Goal: Task Accomplishment & Management: Manage account settings

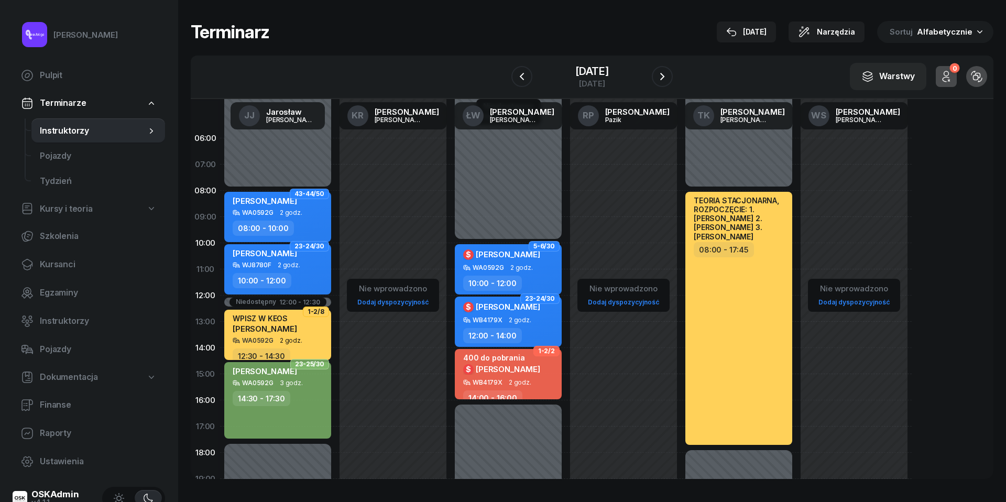
scroll to position [19, 0]
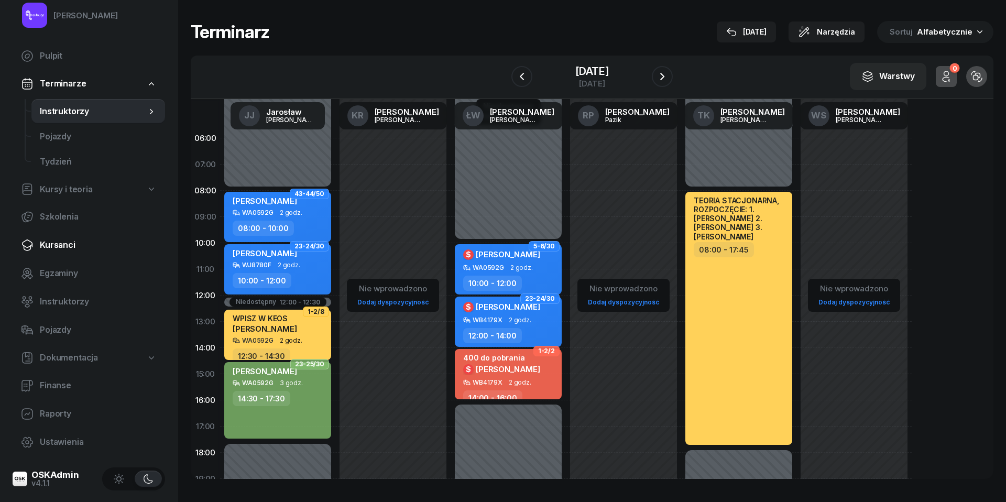
click at [58, 244] on span "Kursanci" at bounding box center [98, 245] width 117 height 14
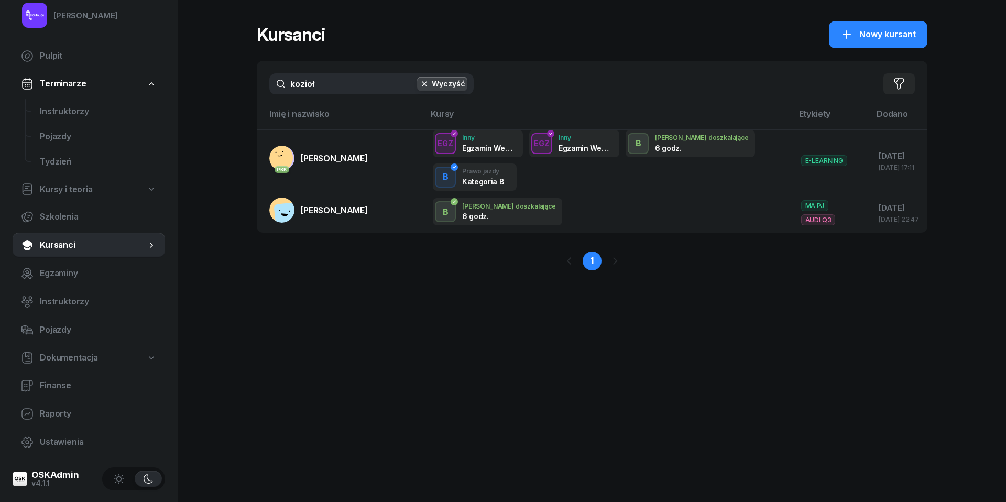
click at [340, 91] on input "kozioł" at bounding box center [371, 83] width 204 height 21
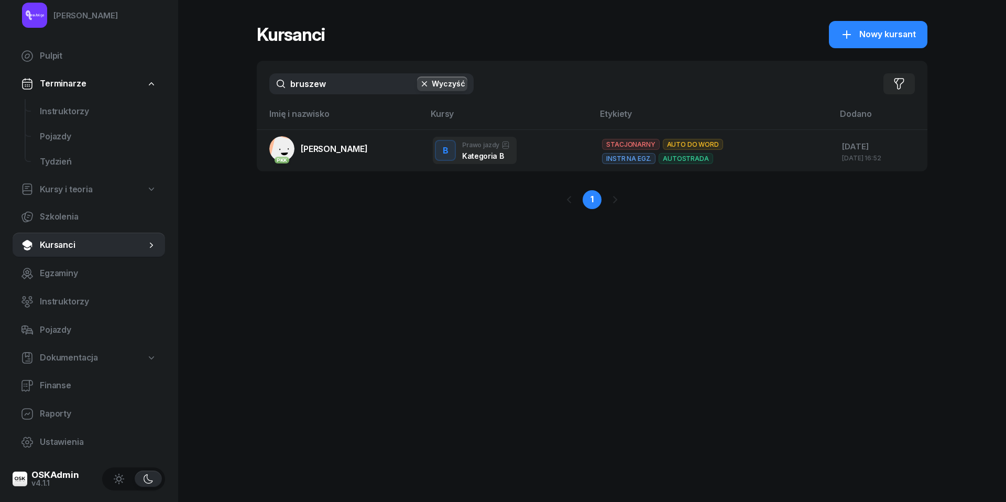
type input "Brudzew"
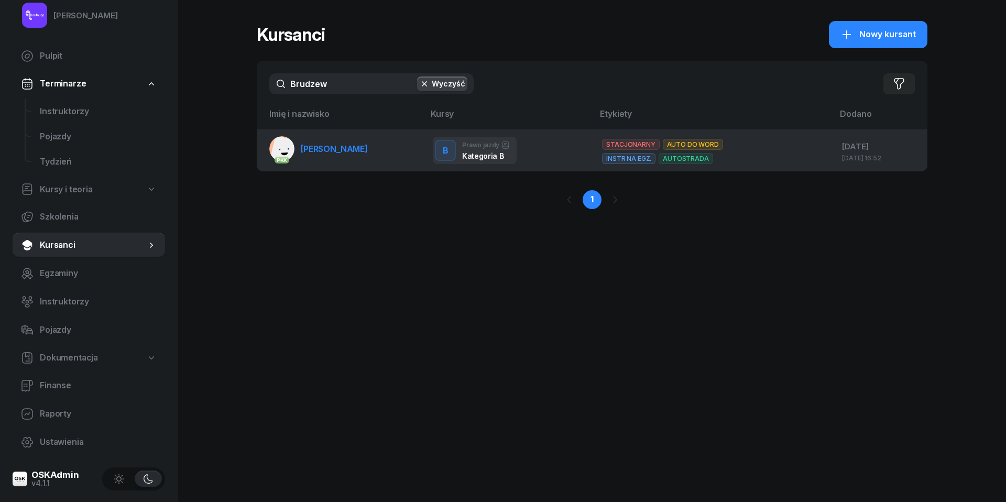
drag, startPoint x: 340, startPoint y: 91, endPoint x: 339, endPoint y: 150, distance: 58.7
click at [339, 150] on span "[PERSON_NAME]" at bounding box center [334, 149] width 67 height 10
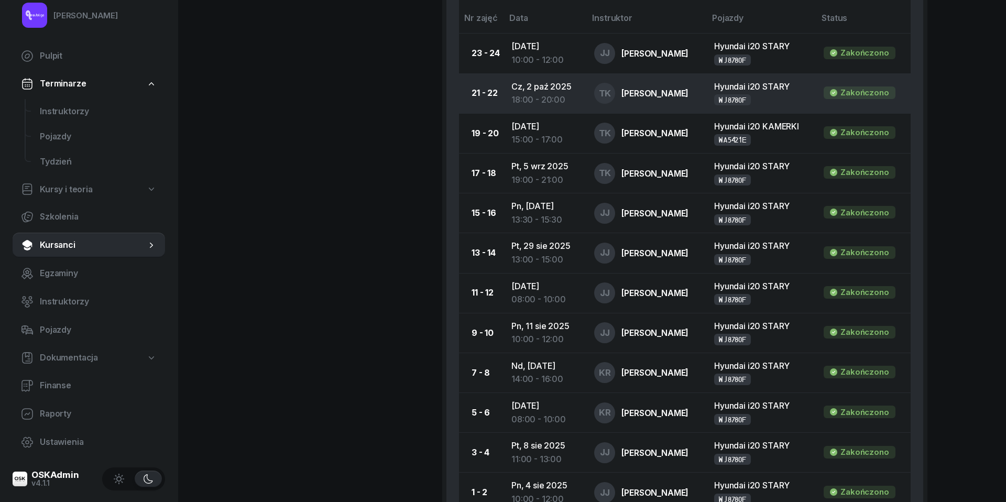
scroll to position [621, 0]
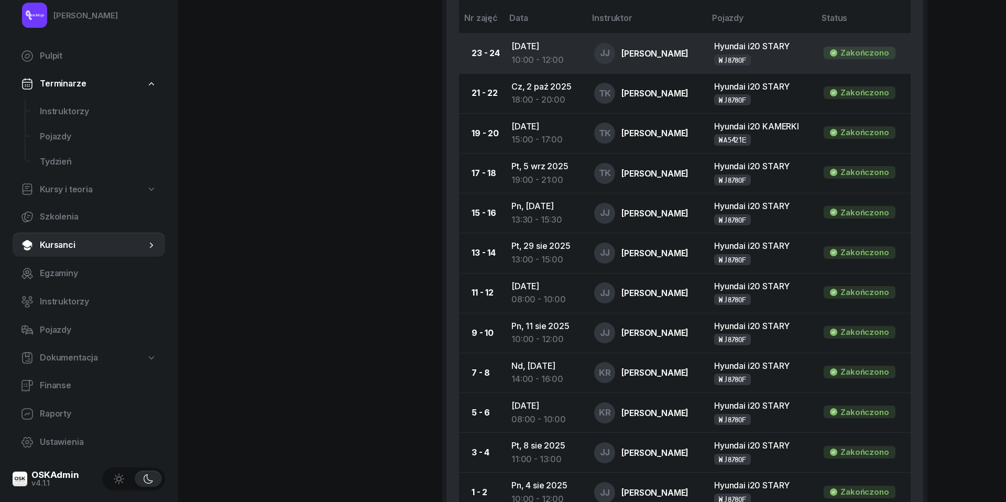
click at [547, 47] on td "[DATE] 10:00 - 12:00" at bounding box center [544, 54] width 83 height 40
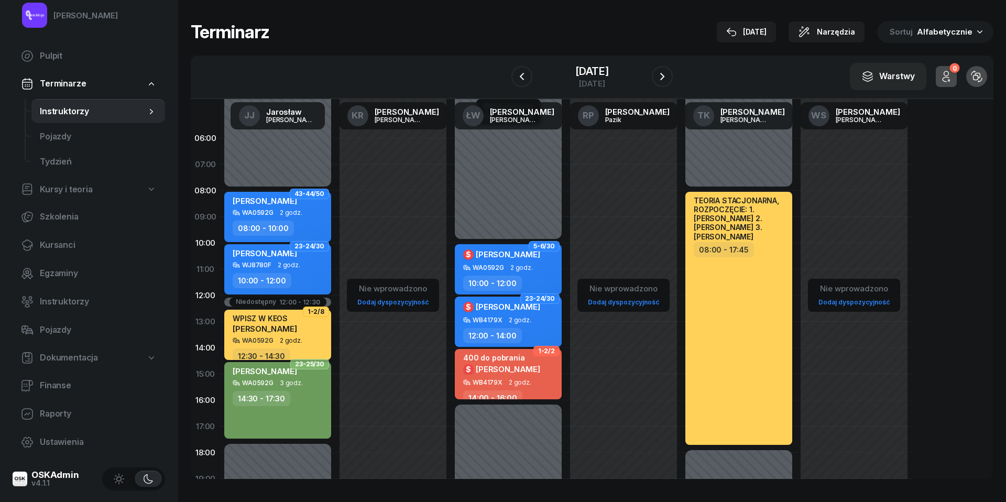
click at [291, 267] on span "2 godz." at bounding box center [289, 264] width 23 height 7
select select "10"
select select "12"
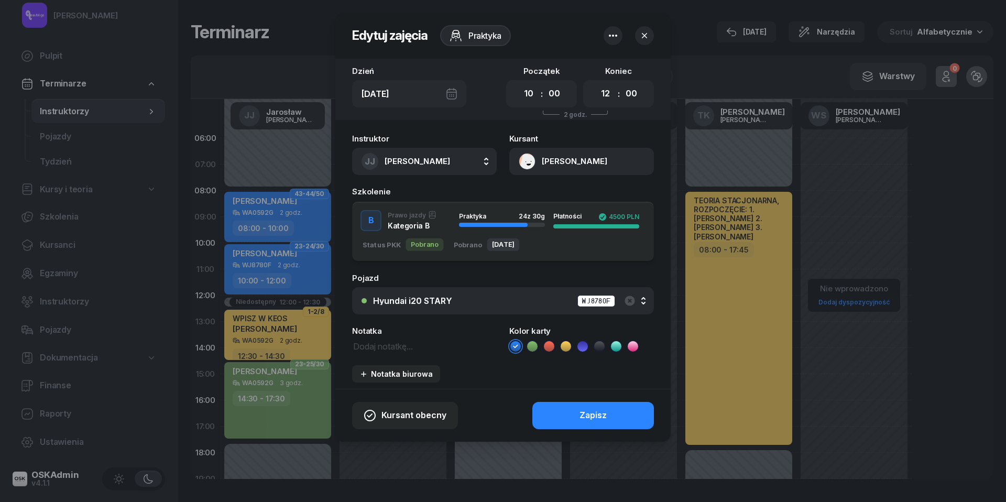
click at [647, 37] on icon "button" at bounding box center [644, 35] width 10 height 10
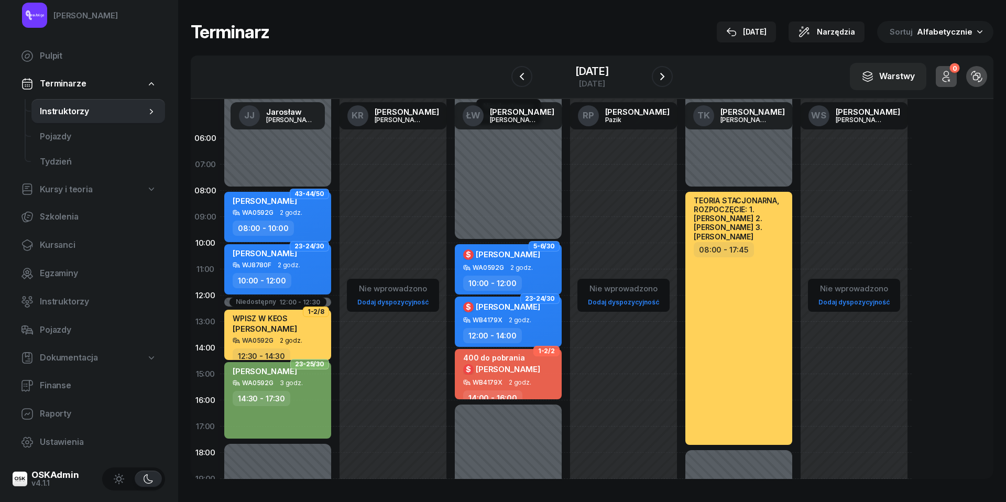
click at [292, 273] on div "10:00 - 12:00" at bounding box center [279, 280] width 92 height 15
select select "10"
select select "12"
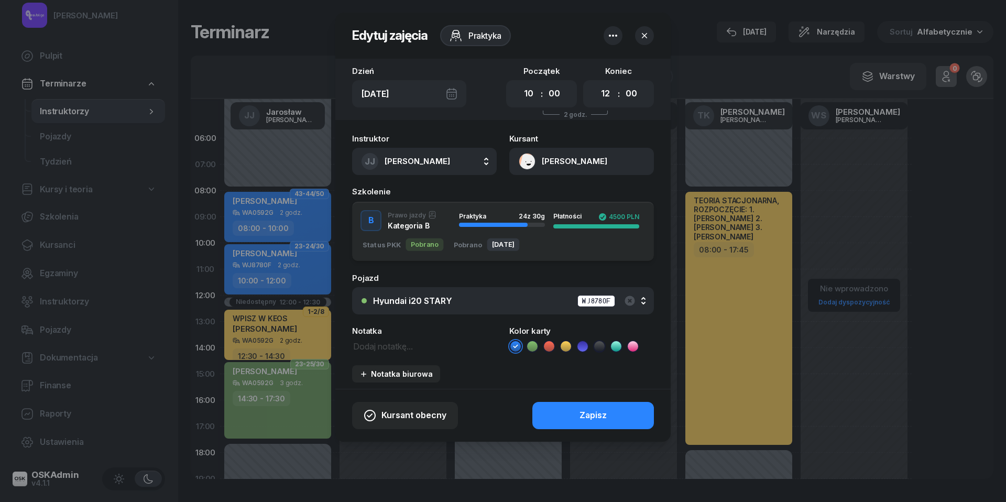
click at [618, 32] on icon "button" at bounding box center [613, 35] width 13 height 13
click at [601, 68] on link "Usuń" at bounding box center [607, 68] width 137 height 26
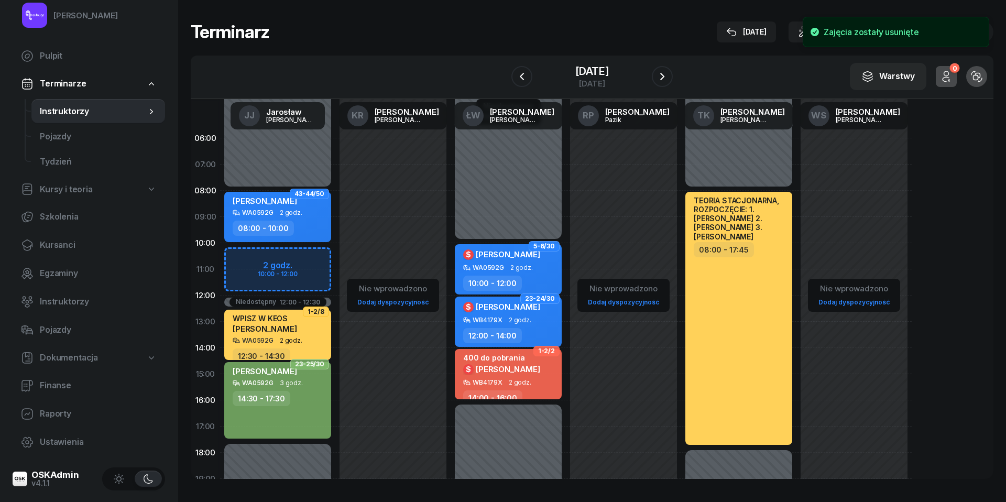
click at [240, 262] on div "Niedostępny 00:00 - 08:00 Niedostępny 17:30 - 23:59 Niedostępny 12:00 - 12:30 4…" at bounding box center [277, 374] width 115 height 498
select select "10"
select select "12"
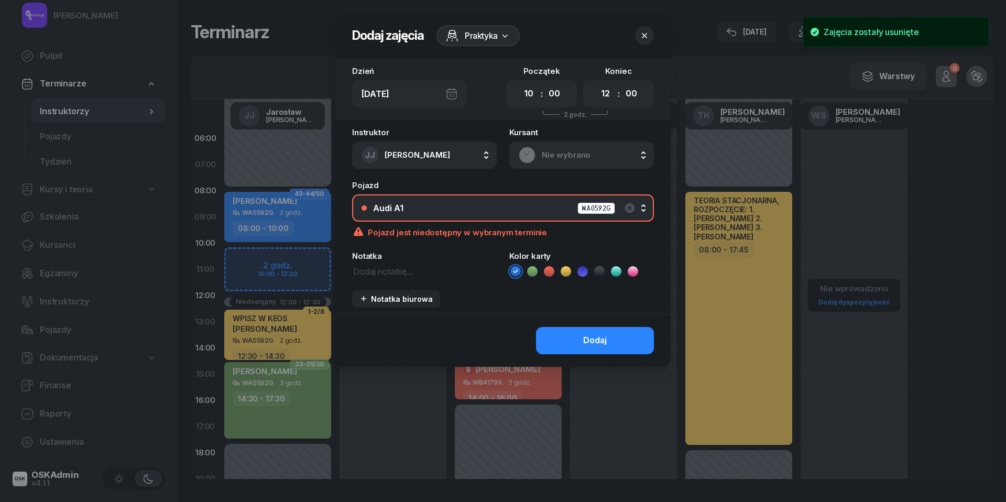
click at [390, 267] on textarea at bounding box center [424, 270] width 145 height 13
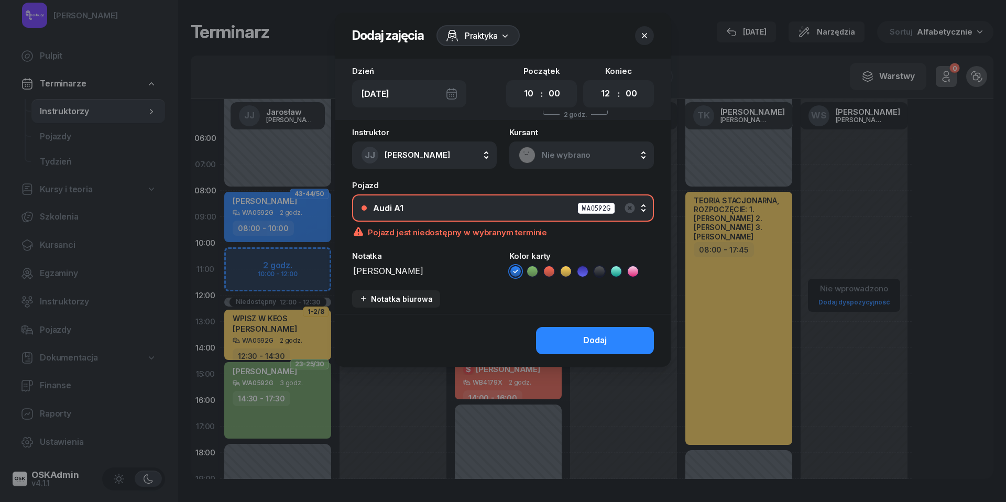
type textarea "[PERSON_NAME]"
click at [600, 271] on icon at bounding box center [599, 271] width 10 height 10
click at [450, 206] on div "Audi A1 WA0592G" at bounding box center [508, 208] width 271 height 13
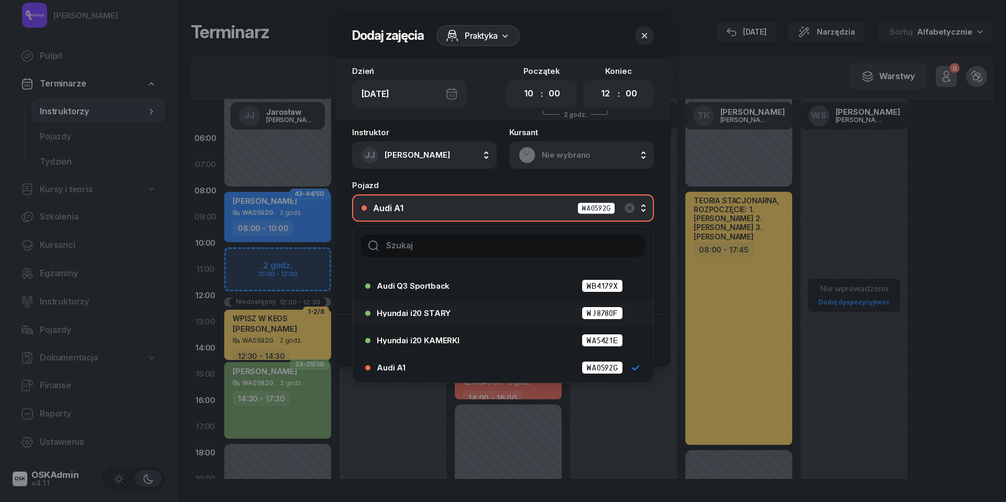
scroll to position [48, 0]
click at [464, 322] on li "Hyundai i20 STARY WJ8780F" at bounding box center [503, 313] width 301 height 25
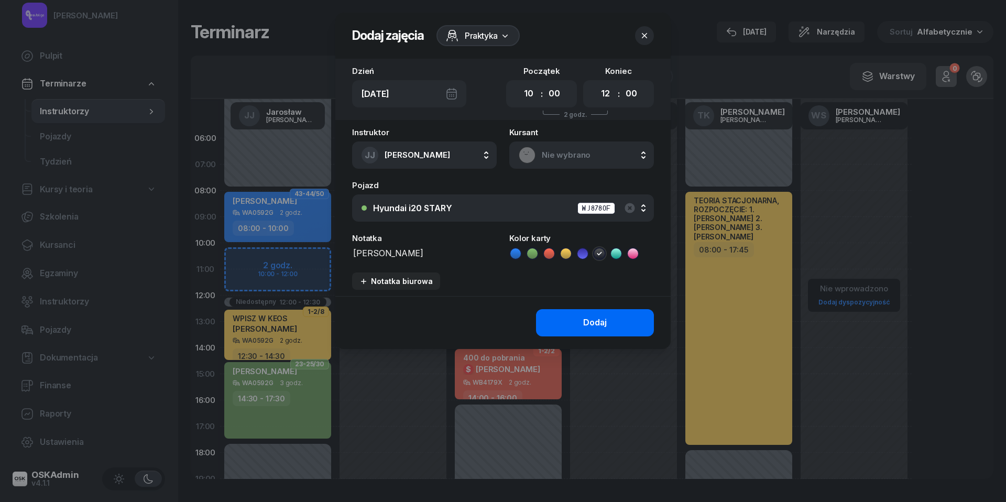
click at [606, 321] on div "Dodaj" at bounding box center [595, 323] width 24 height 14
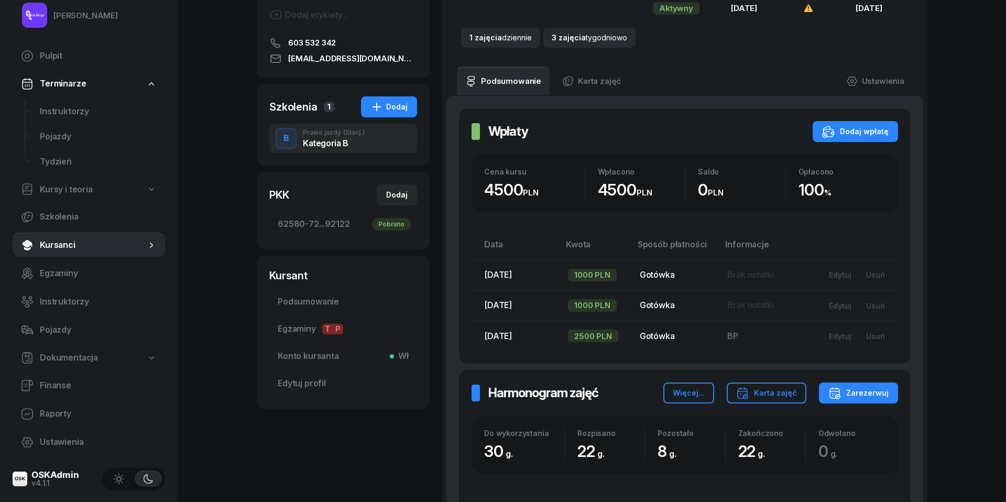
scroll to position [126, 0]
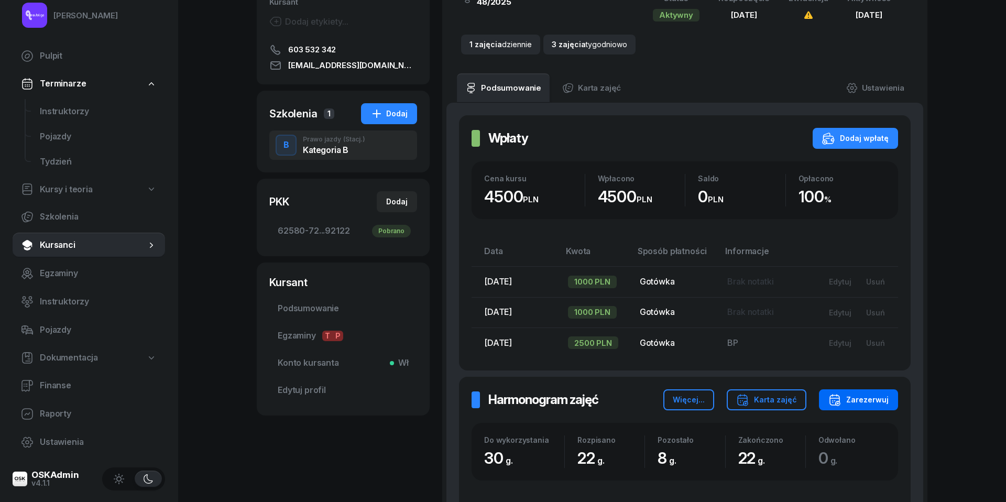
click at [878, 395] on div "Zarezerwuj" at bounding box center [858, 399] width 60 height 13
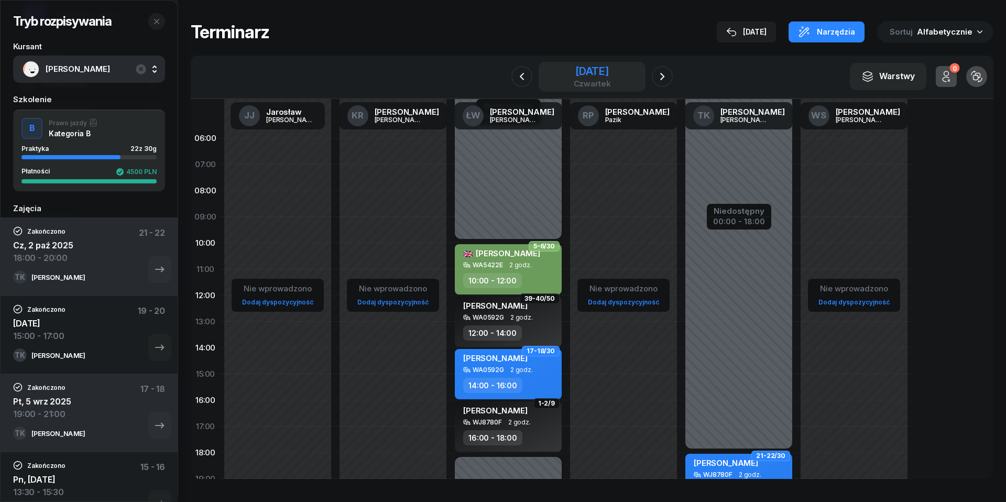
click at [574, 72] on div "[DATE]" at bounding box center [592, 71] width 37 height 10
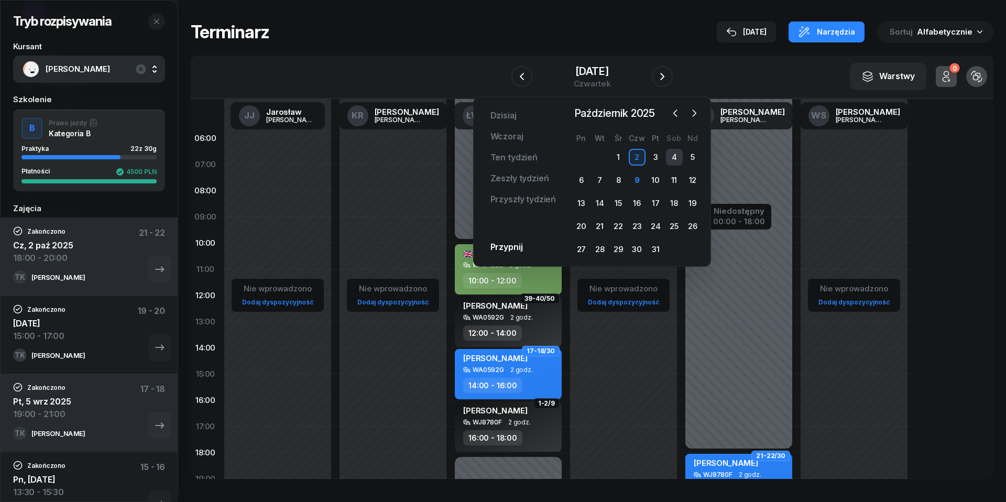
click at [678, 157] on div "4" at bounding box center [674, 157] width 17 height 17
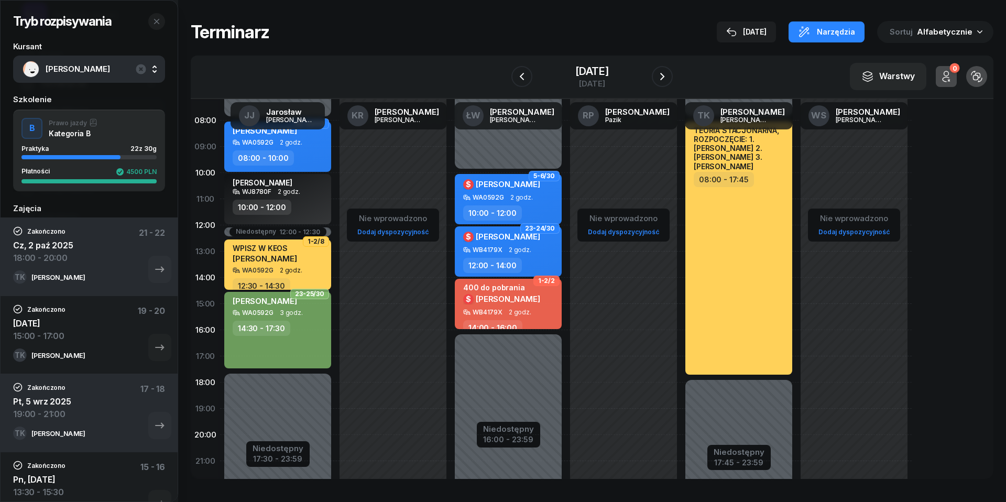
scroll to position [69, 0]
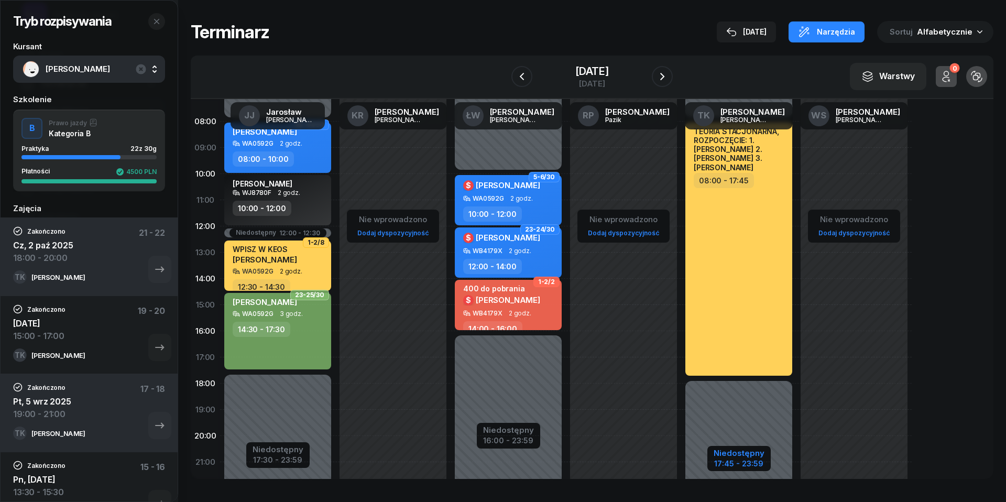
click at [730, 455] on div "Niedostępny" at bounding box center [738, 453] width 51 height 8
select select "08"
select select "17"
select select "45"
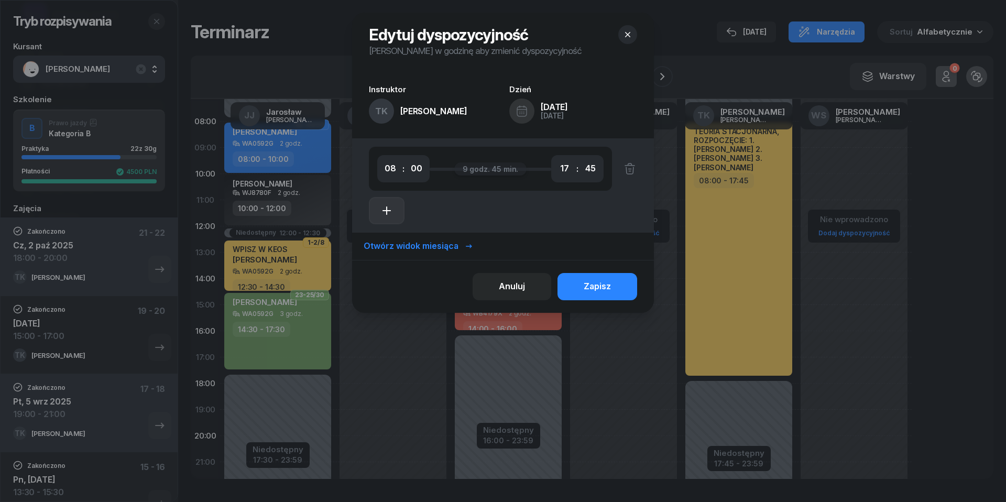
click at [382, 205] on icon "button" at bounding box center [386, 210] width 13 height 13
select select "17"
select select "45"
select select "19"
select select "45"
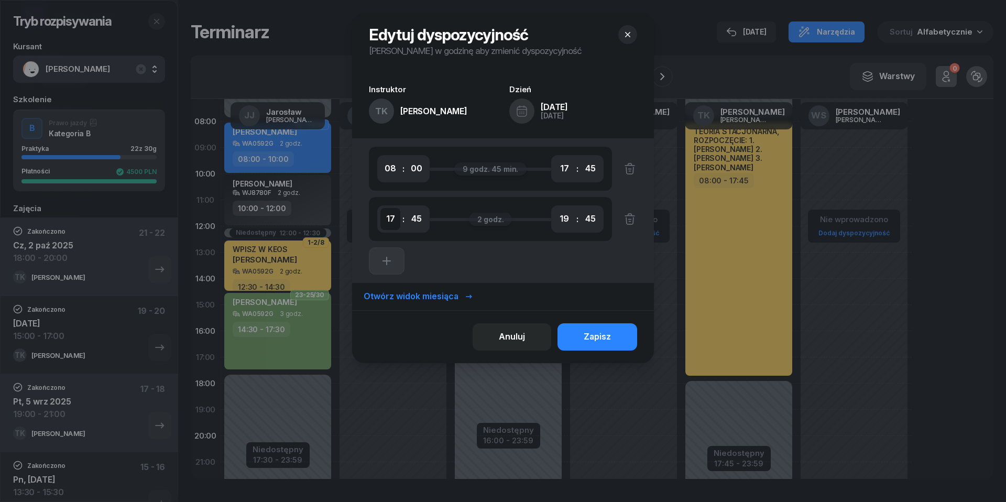
select select "19"
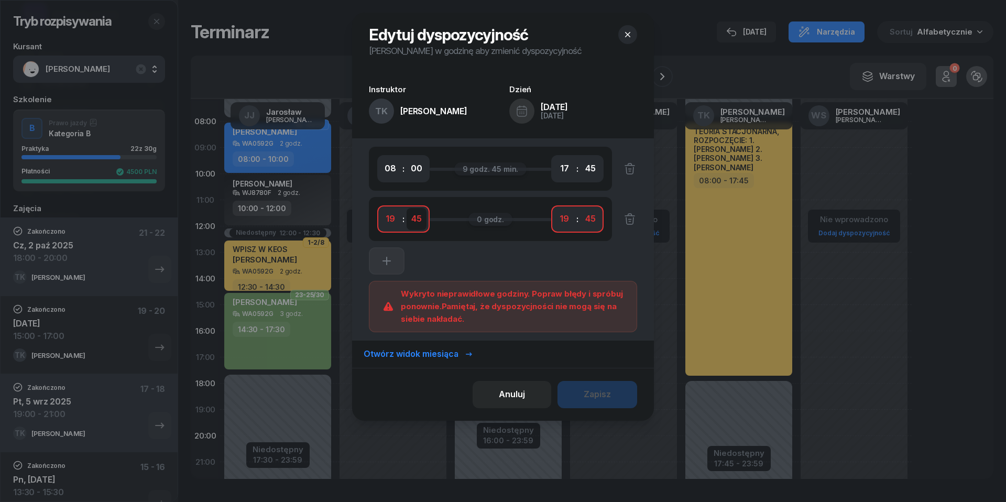
select select "00"
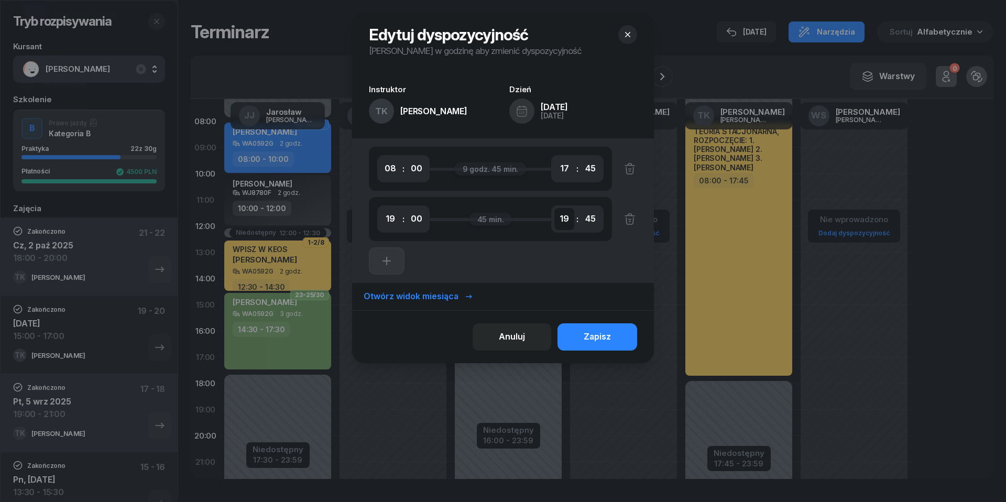
select select "21"
select select "00"
click at [598, 340] on div "Zapisz" at bounding box center [597, 337] width 27 height 14
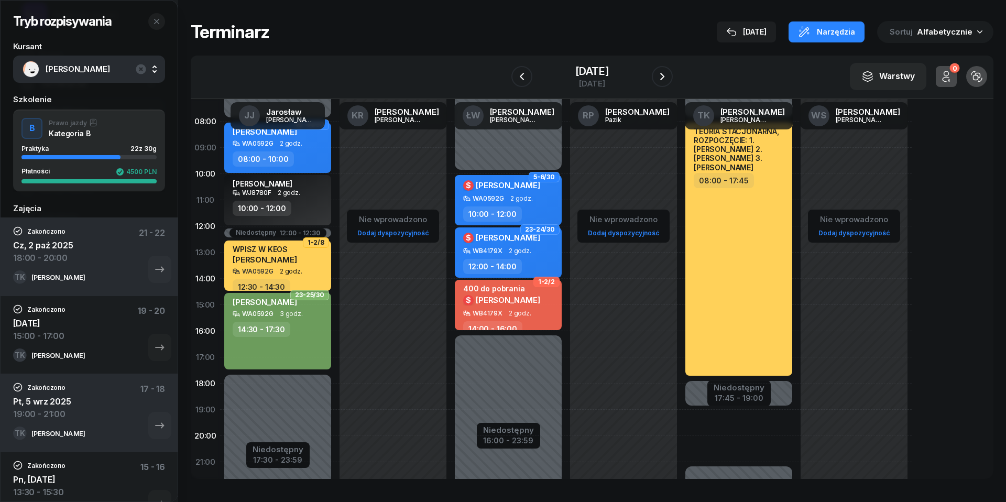
click at [709, 420] on div "TEORIA STACJONARNA, ROZPOCZĘCIE: 1. [PERSON_NAME] 2. [PERSON_NAME] 3. [PERSON_N…" at bounding box center [738, 305] width 115 height 498
select select "19"
select select "21"
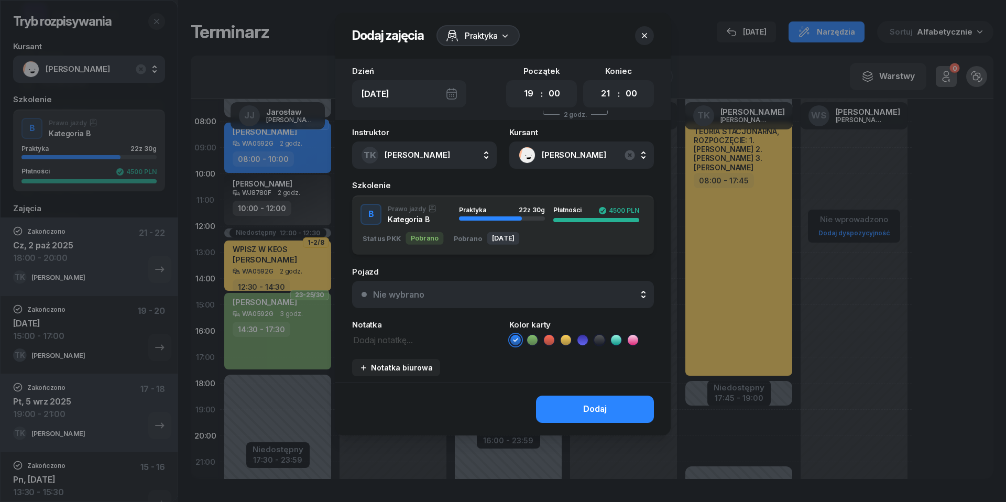
click at [472, 298] on div "Nie wybrano" at bounding box center [508, 294] width 271 height 8
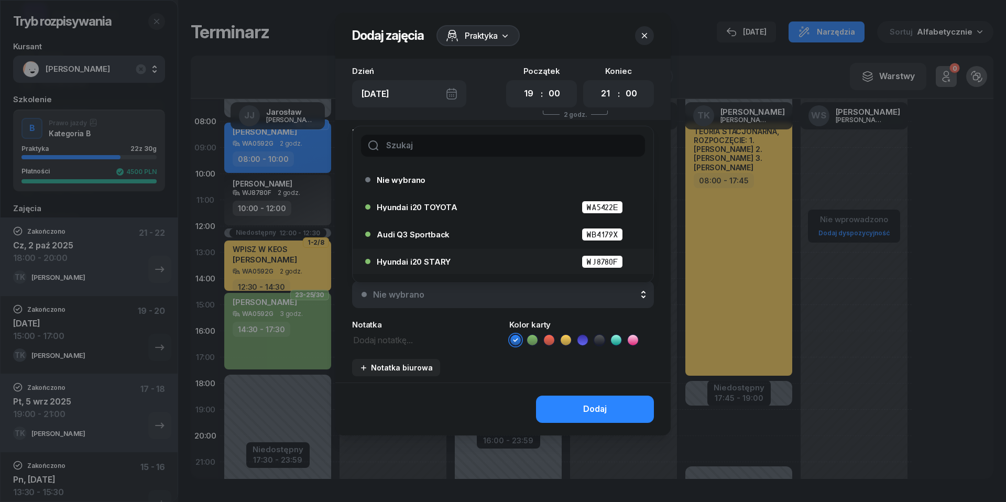
click at [438, 260] on span "Hyundai i20 STARY" at bounding box center [414, 262] width 74 height 8
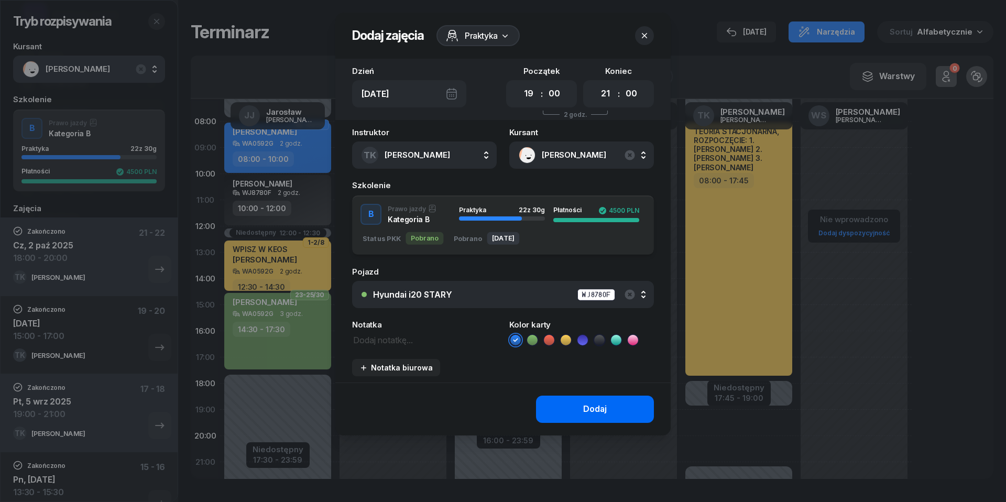
click at [611, 415] on button "Dodaj" at bounding box center [595, 408] width 118 height 27
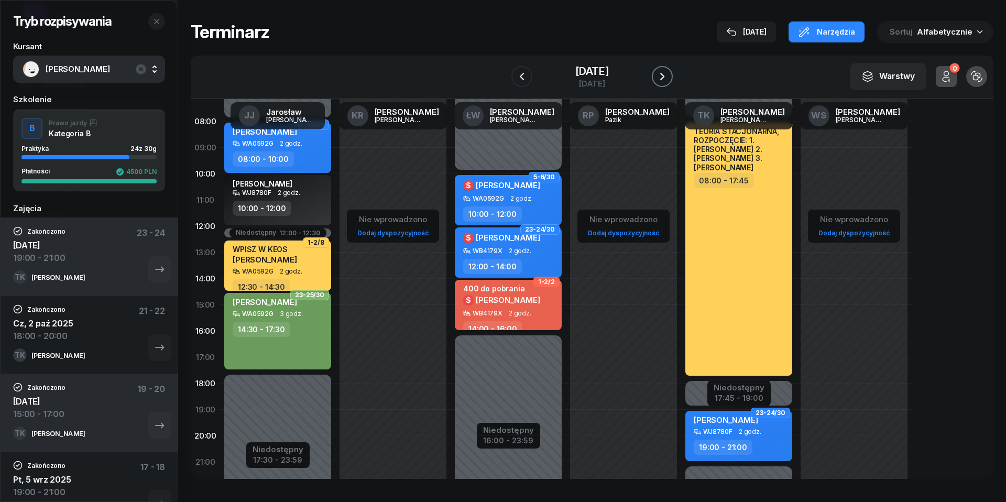
click at [664, 76] on icon "button" at bounding box center [662, 76] width 4 height 7
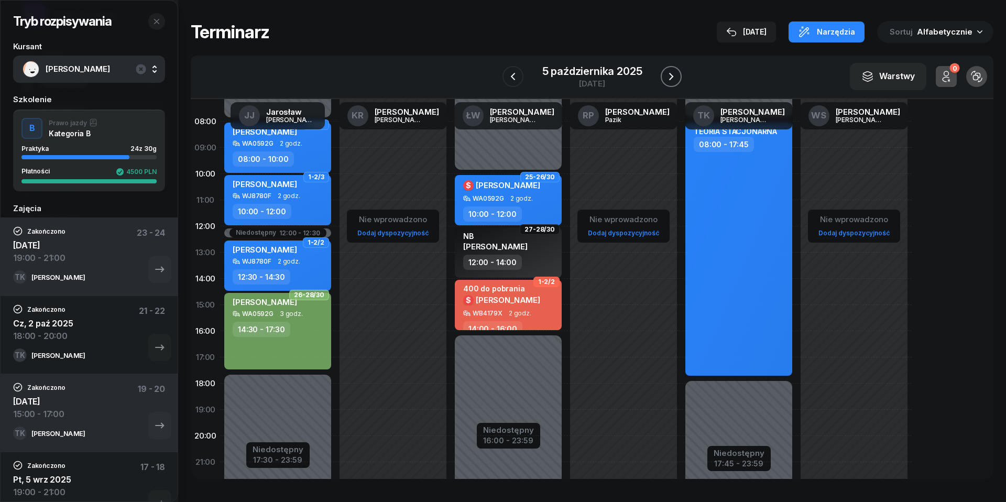
click at [674, 76] on icon "button" at bounding box center [671, 76] width 13 height 13
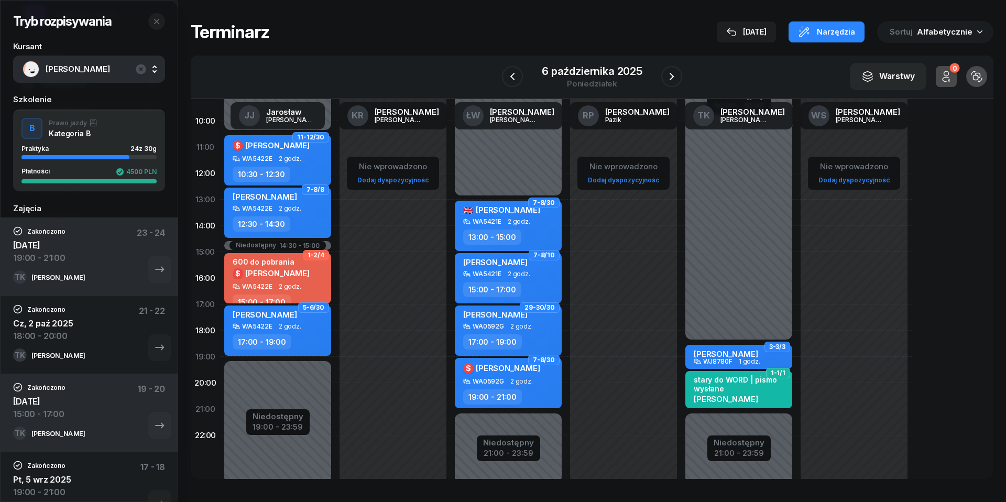
scroll to position [128, 0]
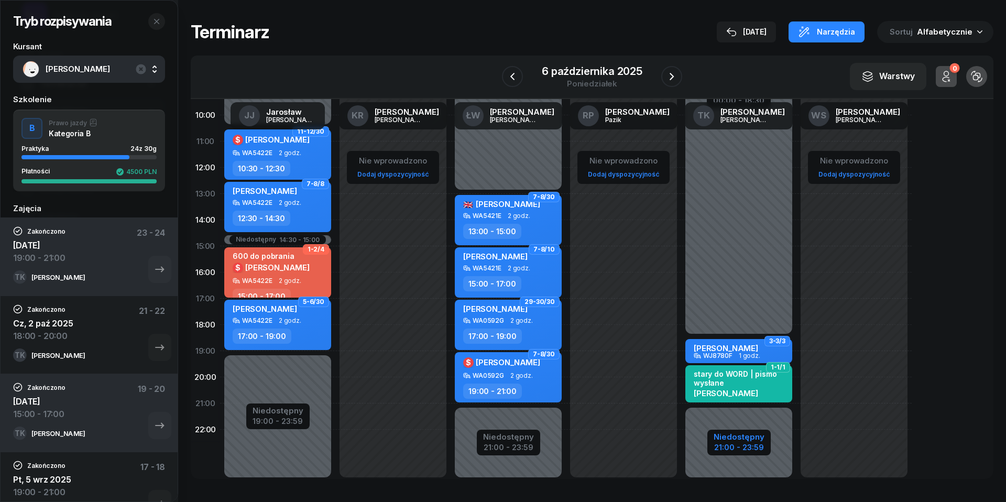
click at [740, 446] on div "21:00 - 23:59" at bounding box center [738, 446] width 51 height 11
select select "18"
select select "30"
select select "21"
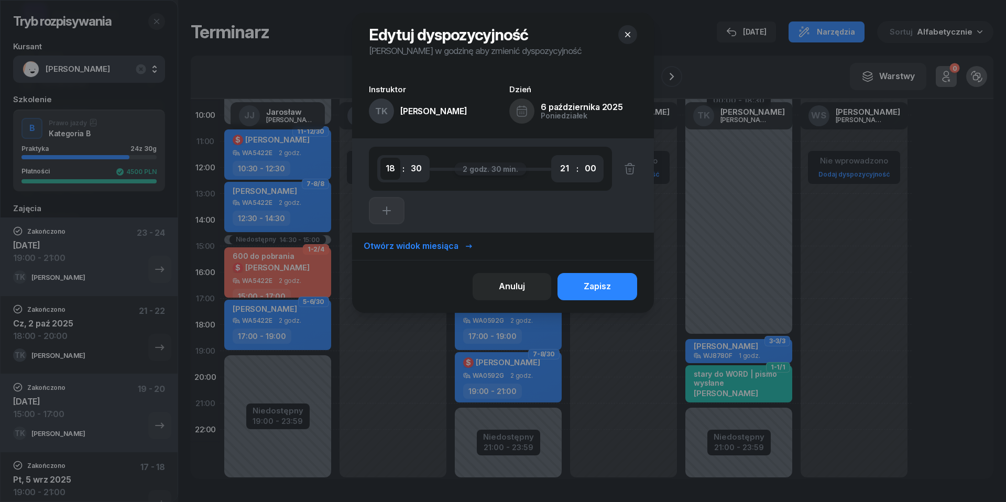
select select "15"
click at [623, 289] on button "Zapisz" at bounding box center [597, 286] width 80 height 27
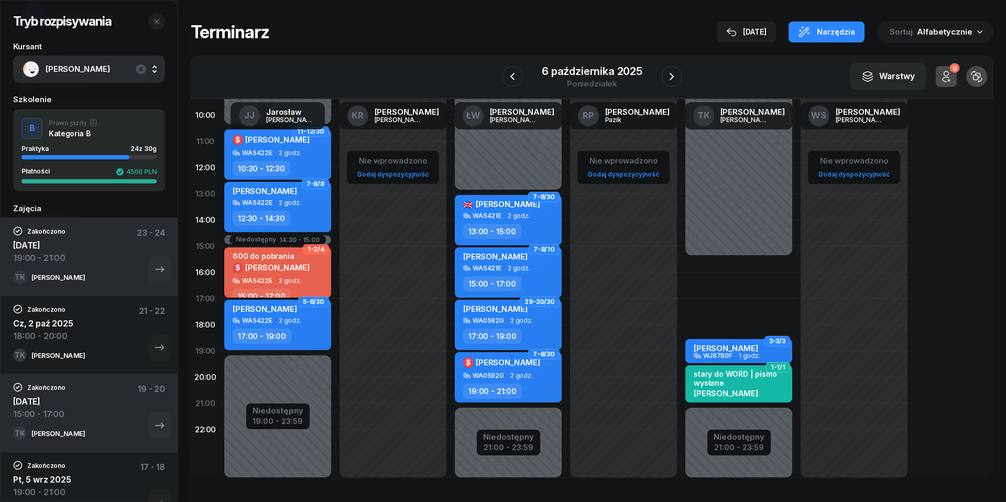
click at [718, 261] on div "3-3/3 [PERSON_NAME] WJ8780F 1 godz. 18:30 - 19:30 1-1/1 stary do WORD | pismo […" at bounding box center [738, 246] width 115 height 498
select select "15"
select select "17"
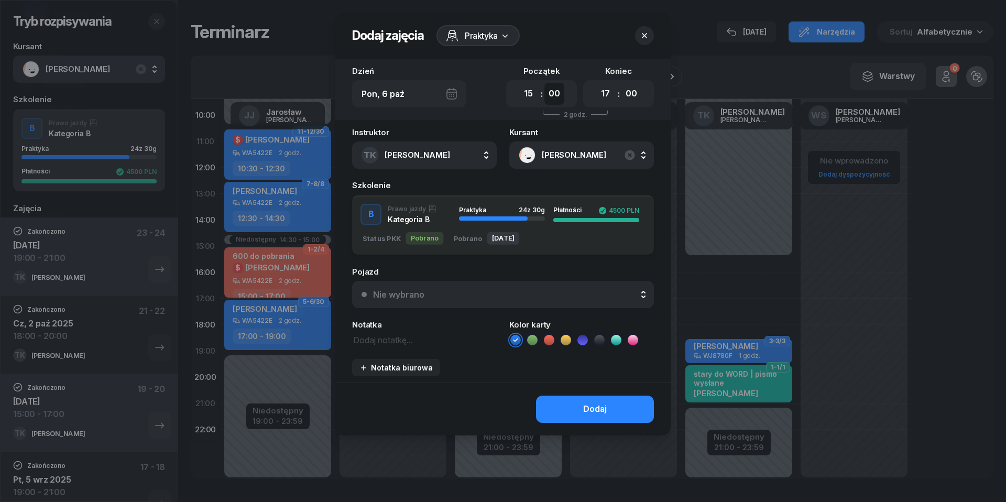
select select "30"
select select "18"
select select "30"
click at [518, 294] on div "Nie wybrano" at bounding box center [508, 294] width 271 height 8
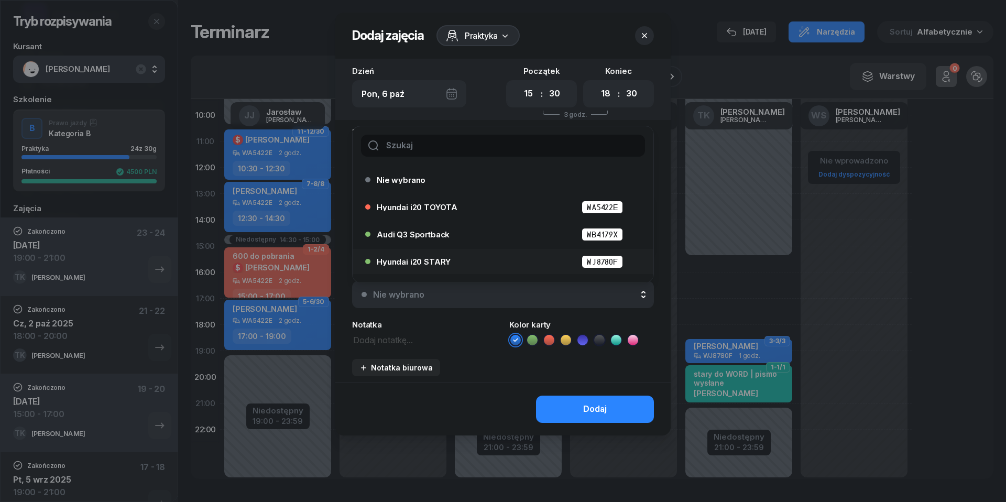
click at [468, 256] on div "Hyundai i20 STARY WJ8780F" at bounding box center [506, 261] width 258 height 13
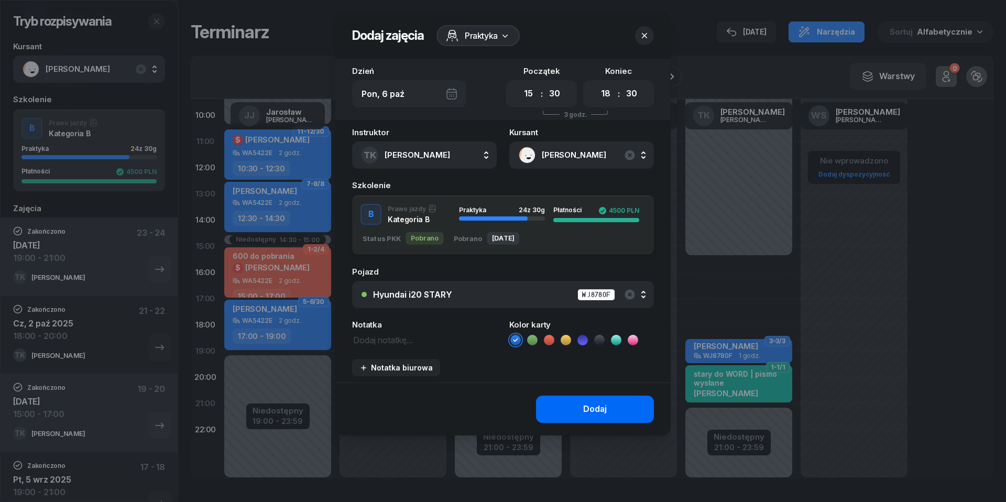
click at [589, 399] on button "Dodaj" at bounding box center [595, 408] width 118 height 27
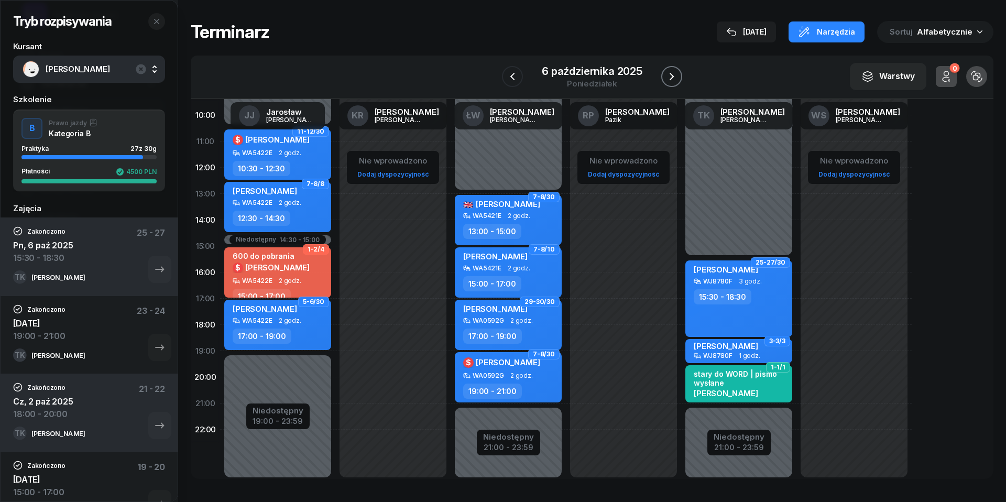
click at [671, 75] on icon "button" at bounding box center [671, 76] width 13 height 13
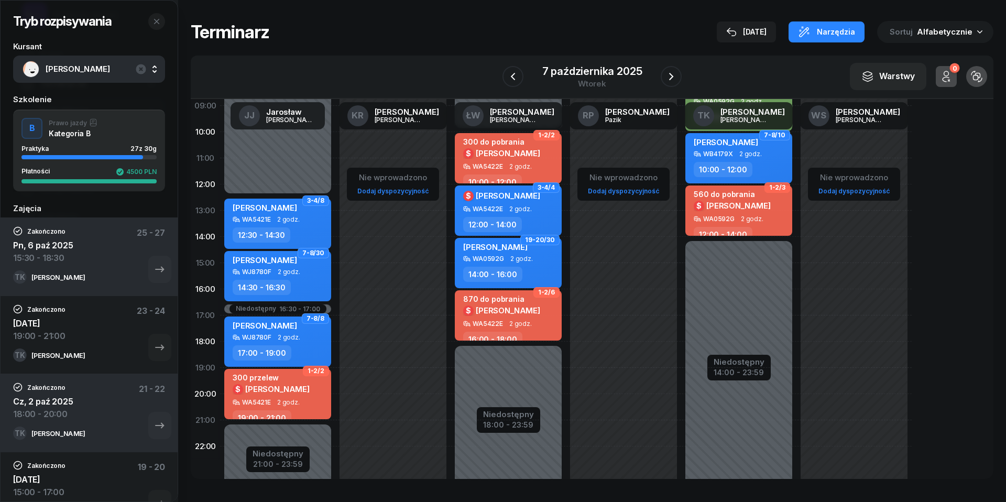
scroll to position [116, 0]
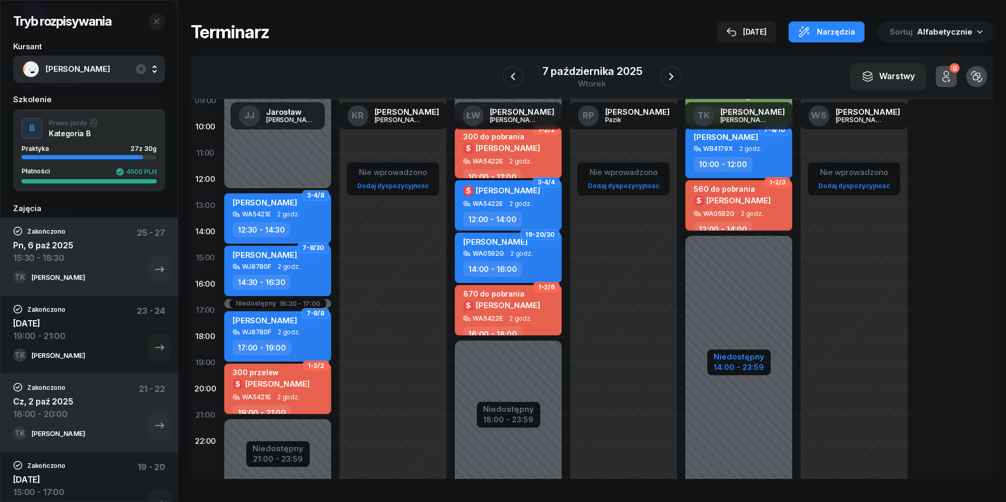
click at [729, 359] on div "Niedostępny" at bounding box center [738, 357] width 51 height 8
select select "05"
select select "50"
select select "14"
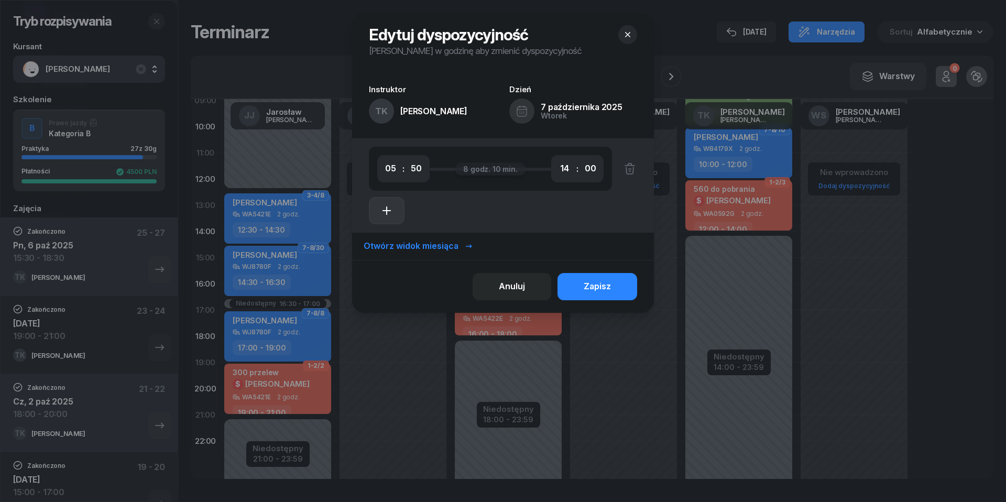
click at [382, 206] on icon "button" at bounding box center [386, 210] width 13 height 13
select select "14"
select select "16"
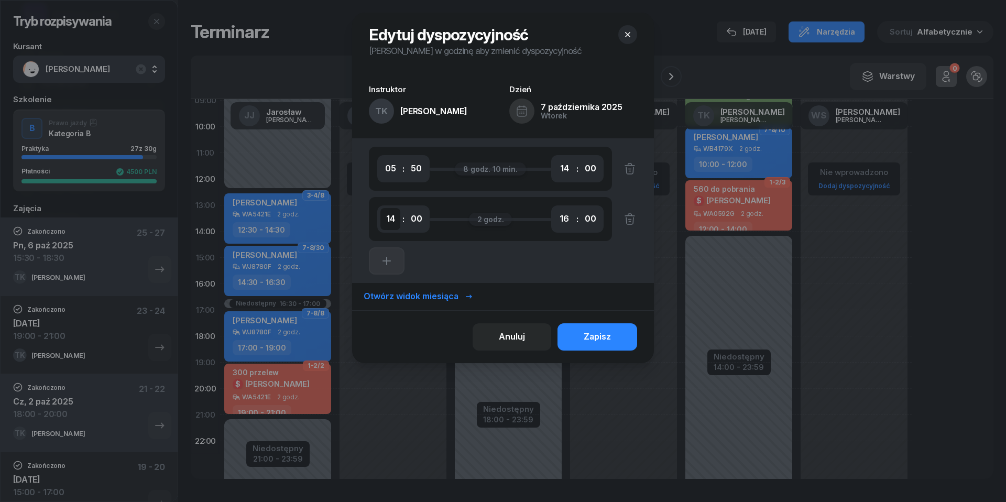
select select "19"
select select "22"
click at [603, 338] on div "Zapisz" at bounding box center [597, 337] width 27 height 14
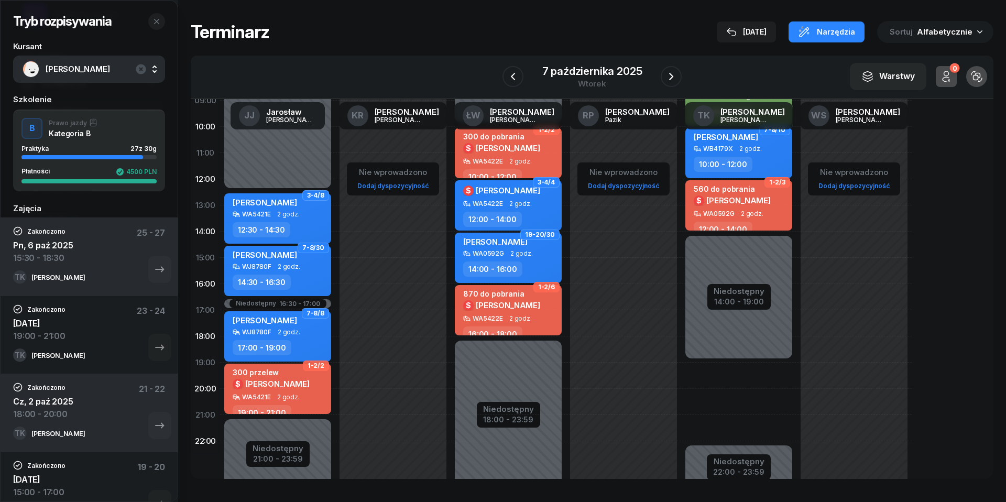
click at [723, 378] on div "1-1/1 [PERSON_NAME] WJ8780F 1 godz. 05:50 - 06:50 1-1/1 stary do WORD | pismo w…" at bounding box center [738, 258] width 115 height 498
select select "19"
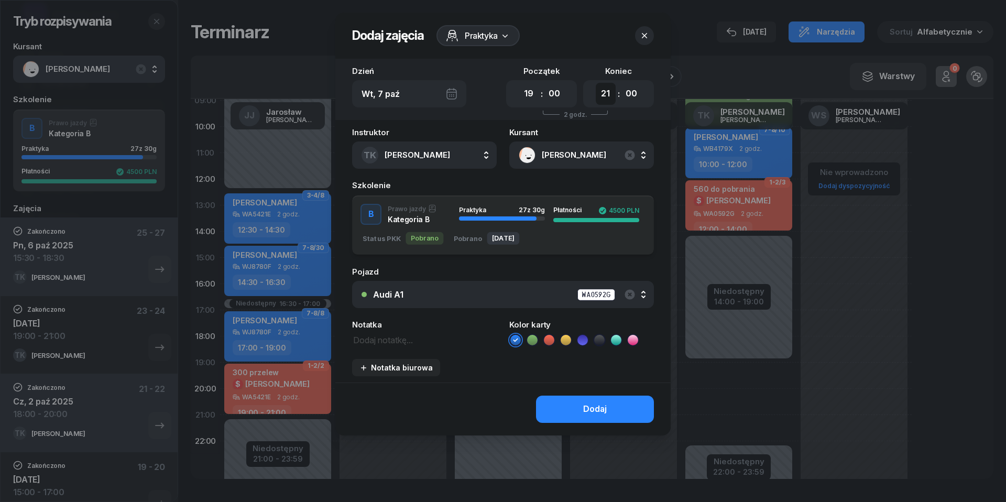
select select "22"
click at [524, 292] on div "Audi A1 WA0592G" at bounding box center [508, 294] width 271 height 13
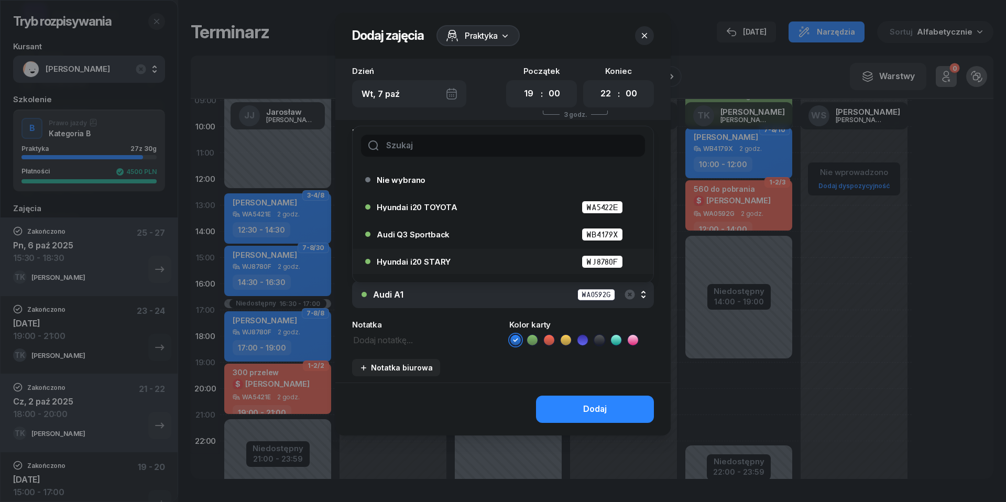
click at [474, 260] on div "Hyundai i20 STARY WJ8780F" at bounding box center [506, 261] width 258 height 13
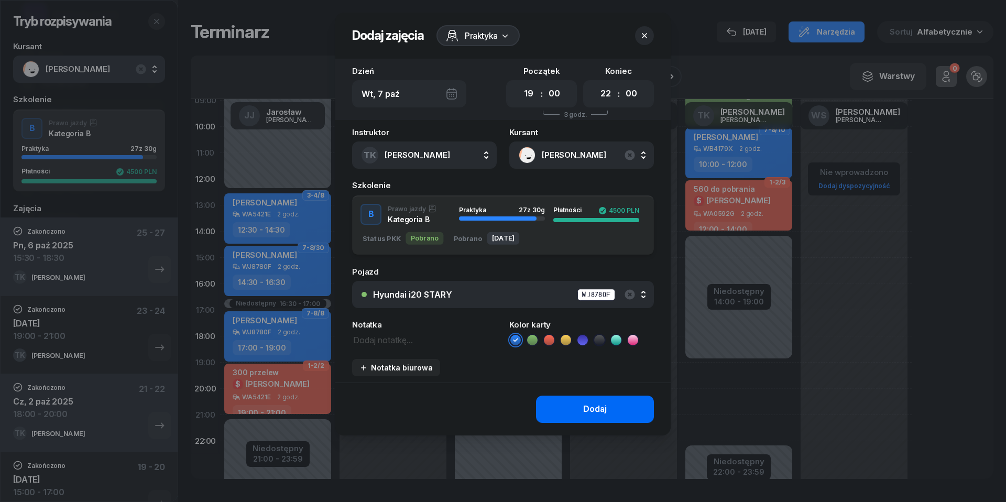
click at [622, 413] on button "Dodaj" at bounding box center [595, 408] width 118 height 27
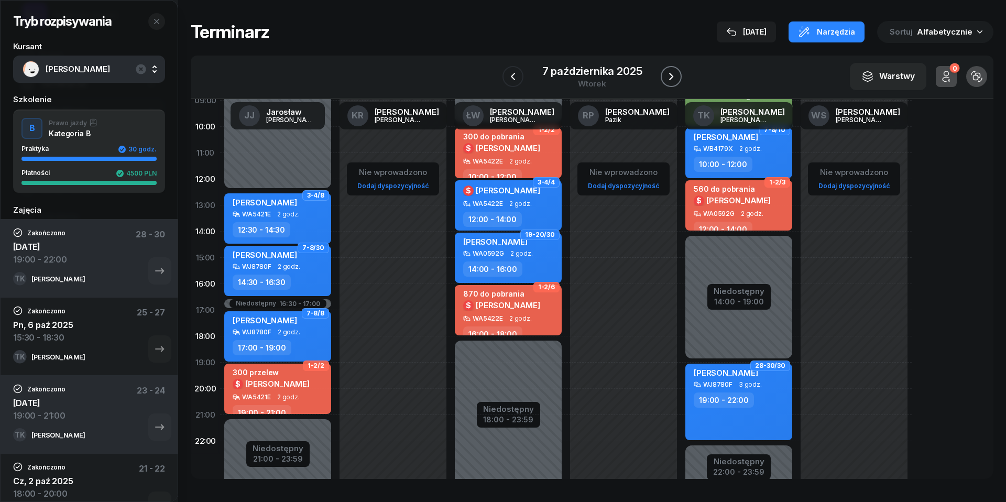
click at [677, 82] on icon "button" at bounding box center [671, 76] width 13 height 13
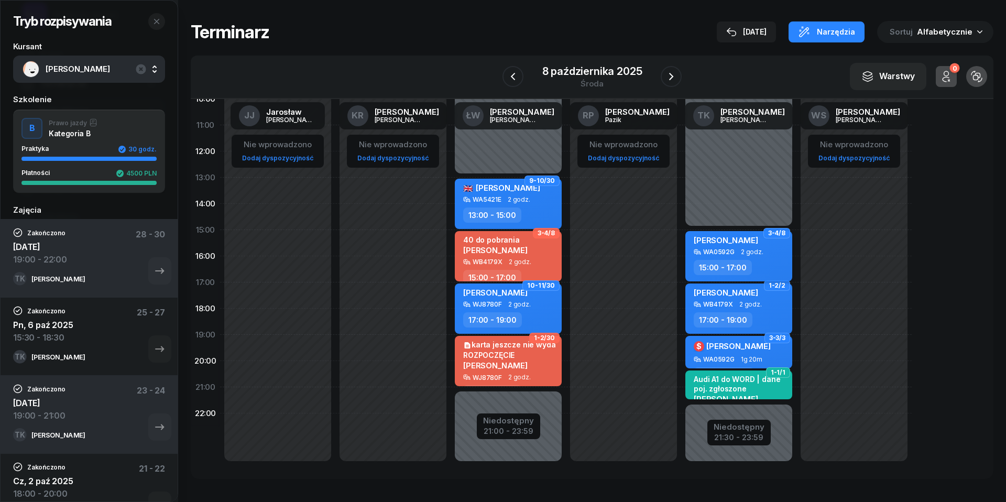
scroll to position [144, 0]
click at [156, 21] on icon "button" at bounding box center [156, 21] width 8 height 8
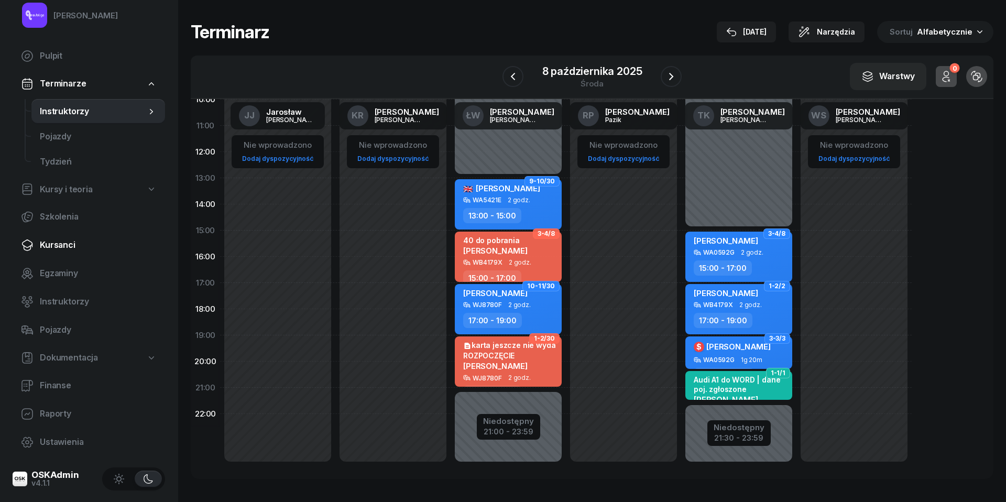
click at [49, 247] on span "Kursanci" at bounding box center [98, 245] width 117 height 14
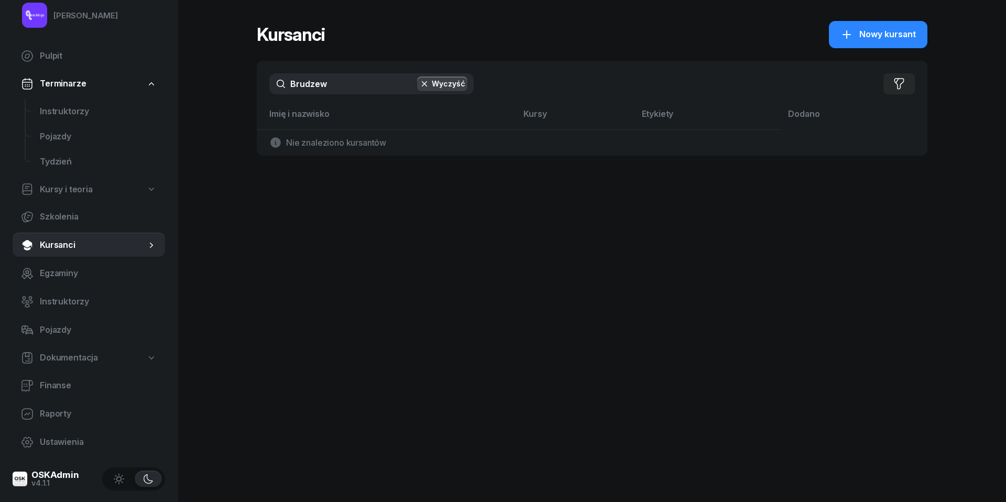
click at [368, 84] on input "Brudzew" at bounding box center [371, 83] width 204 height 21
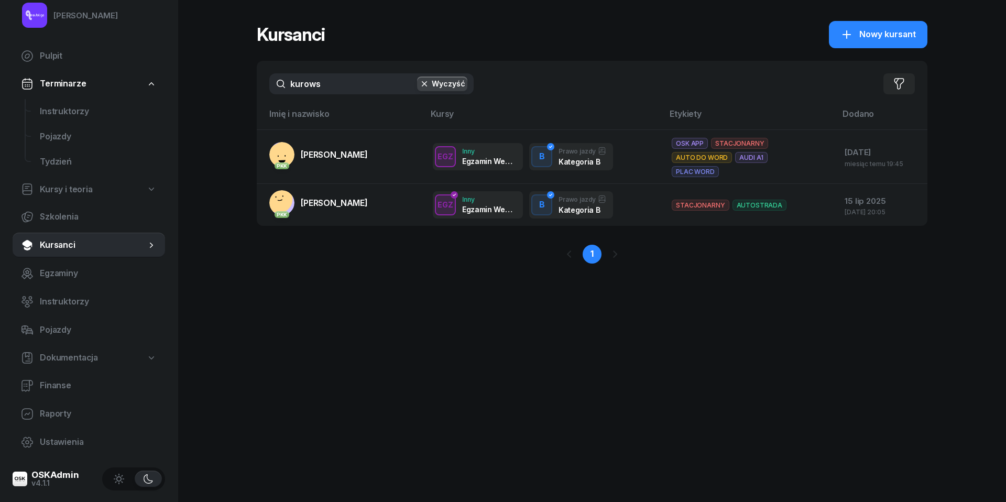
type input "kurowa"
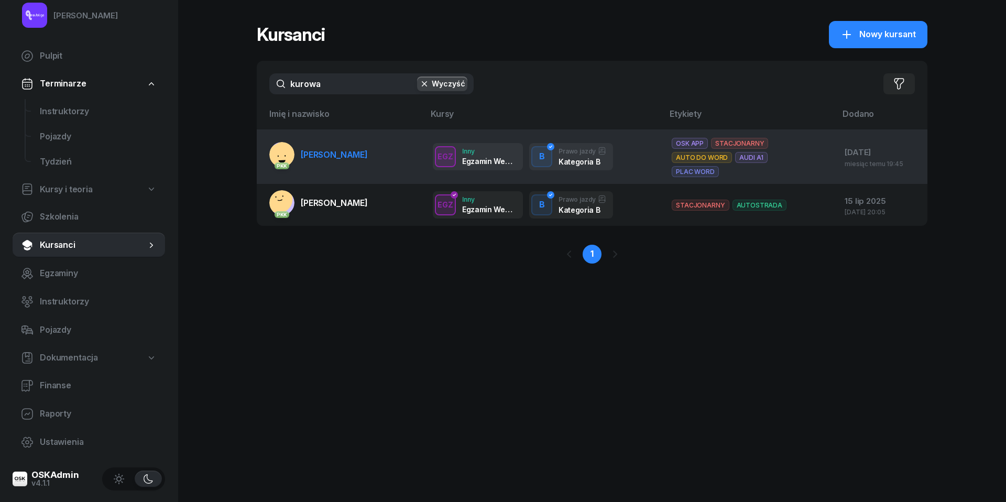
drag, startPoint x: 368, startPoint y: 84, endPoint x: 335, endPoint y: 151, distance: 74.5
click at [335, 151] on span "[PERSON_NAME]" at bounding box center [334, 154] width 67 height 10
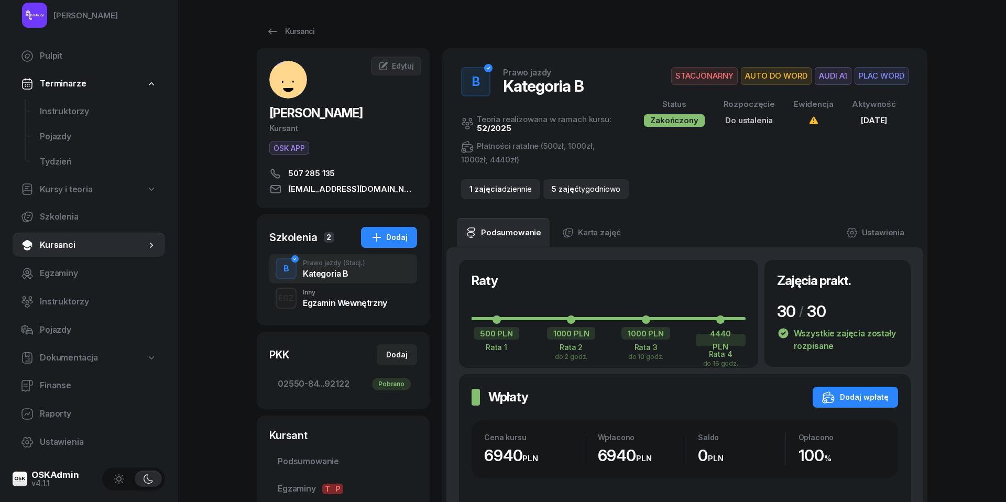
click at [356, 300] on div "Egzamin Wewnętrzny" at bounding box center [345, 303] width 84 height 8
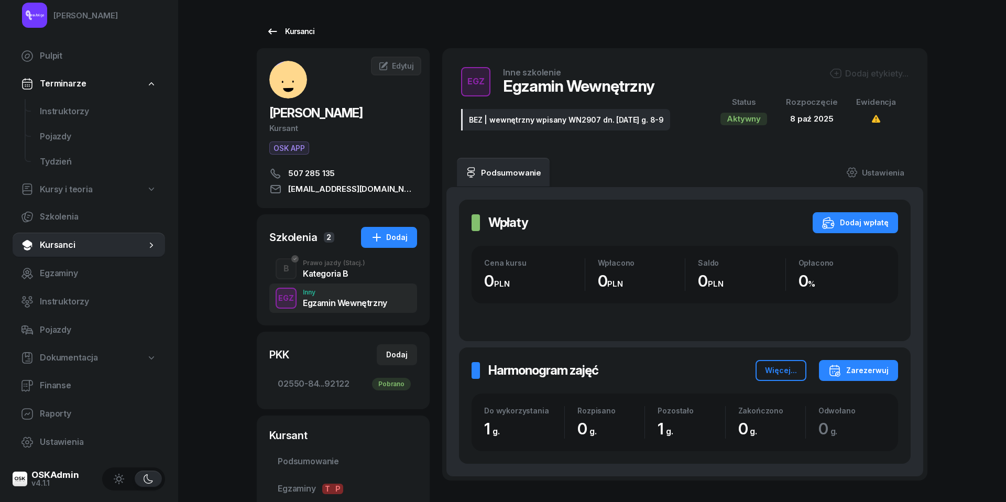
click at [287, 30] on div "Kursanci" at bounding box center [290, 31] width 48 height 13
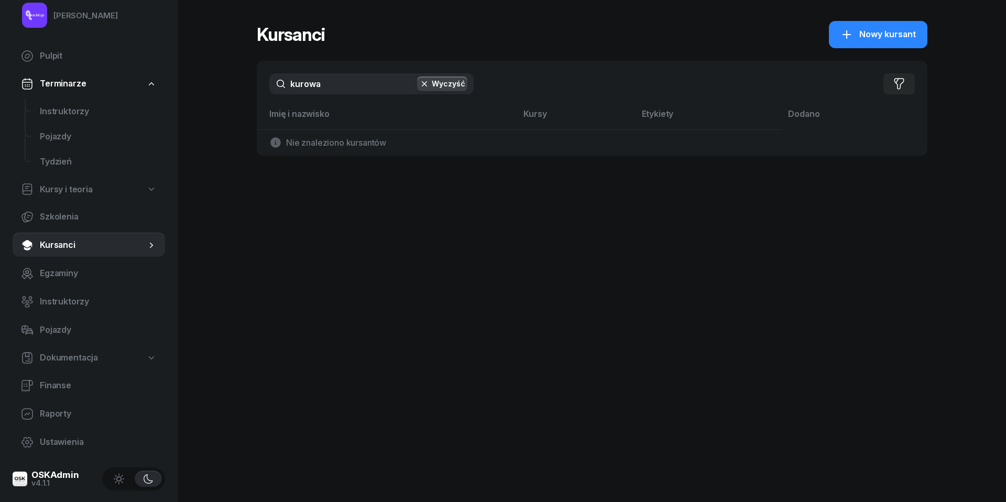
click at [325, 86] on input "kurowa" at bounding box center [371, 83] width 204 height 21
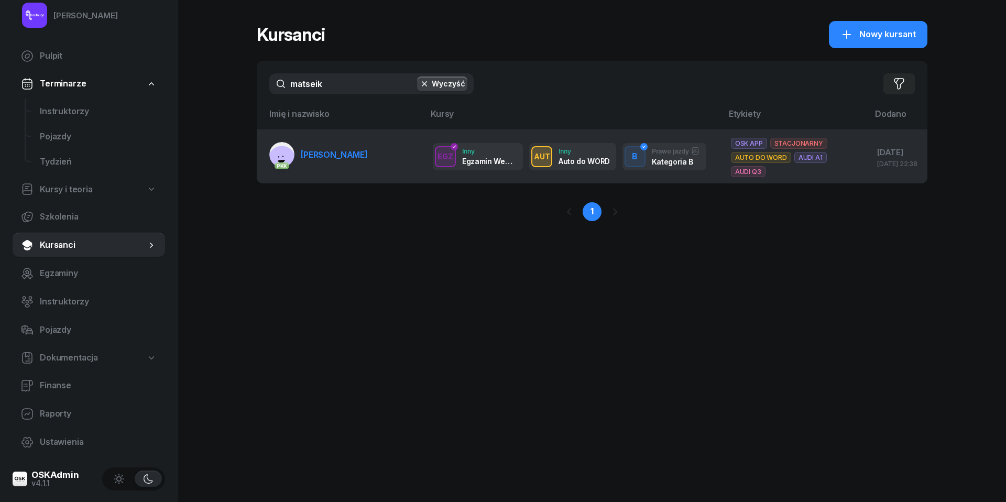
type input "matseik"
click at [308, 145] on td "PKK [PERSON_NAME]" at bounding box center [341, 156] width 168 height 54
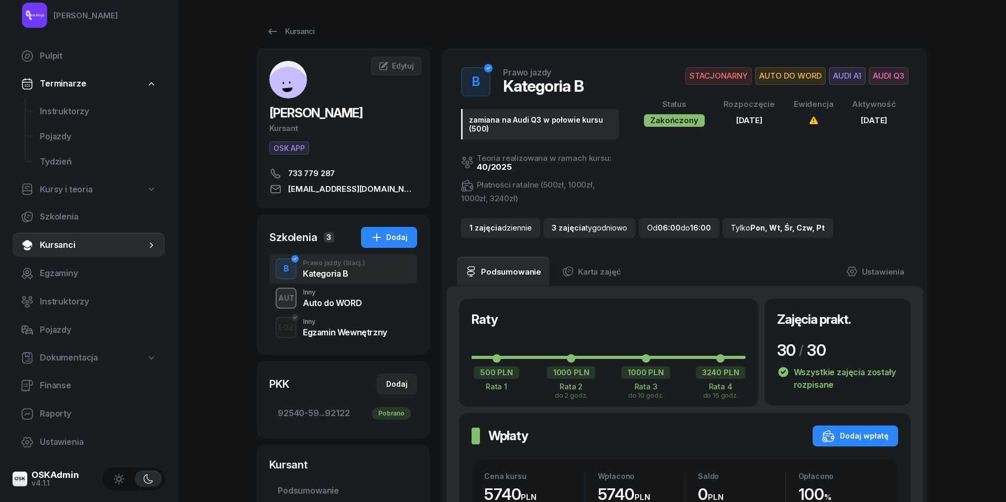
click at [337, 329] on div "Egzamin Wewnętrzny" at bounding box center [345, 332] width 84 height 8
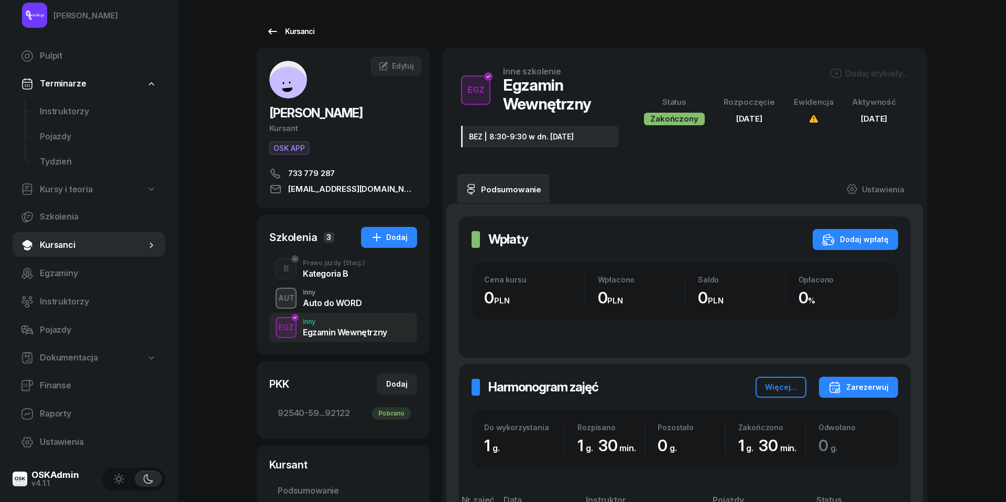
click at [272, 30] on icon at bounding box center [272, 31] width 13 height 13
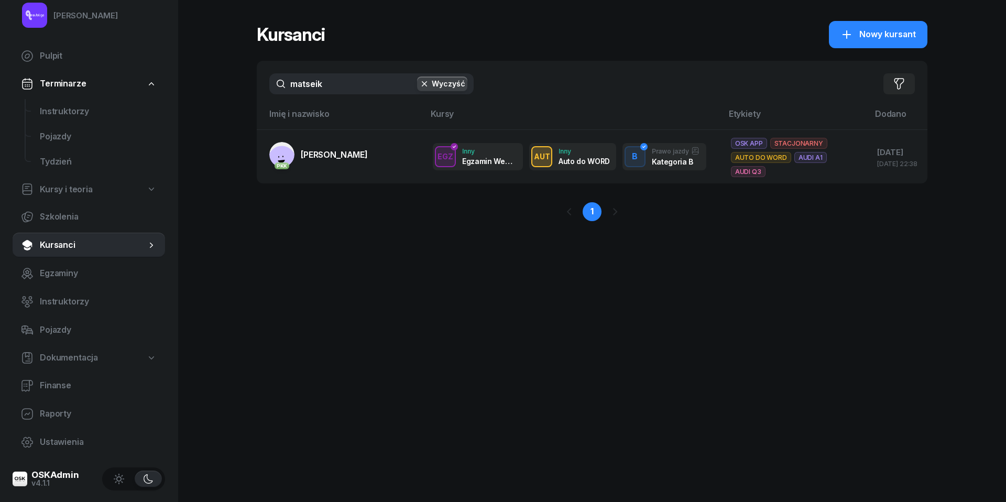
click at [321, 89] on input "matseik" at bounding box center [371, 83] width 204 height 21
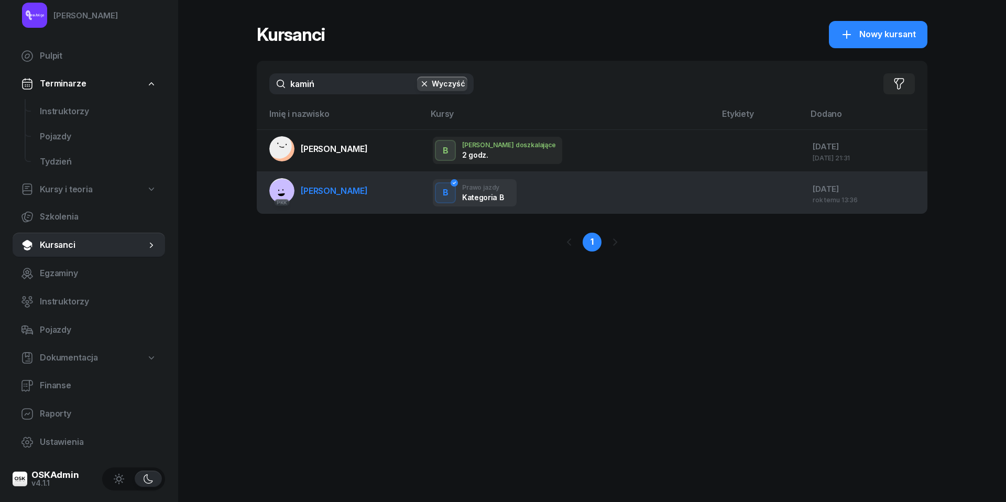
type input "kamiń"
click at [329, 191] on span "[PERSON_NAME]" at bounding box center [334, 190] width 67 height 10
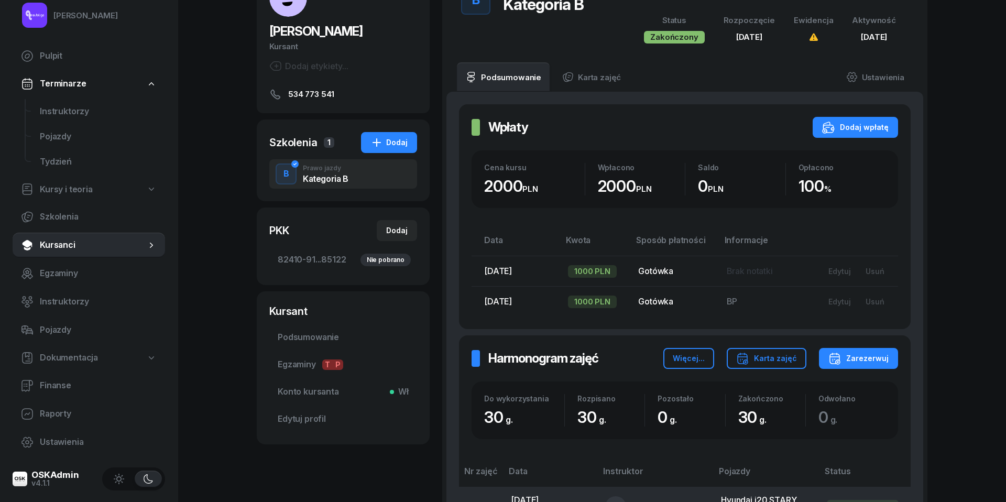
scroll to position [5, 0]
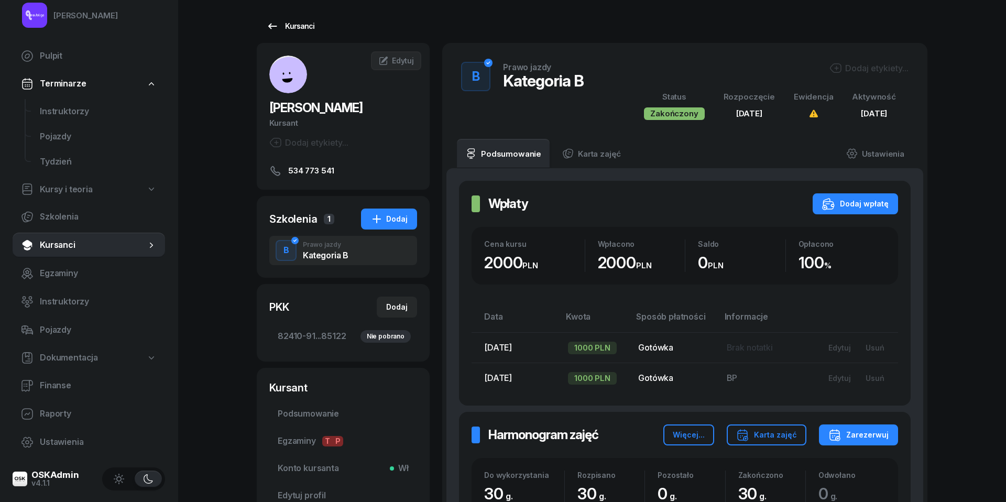
click at [273, 26] on icon at bounding box center [272, 26] width 9 height 6
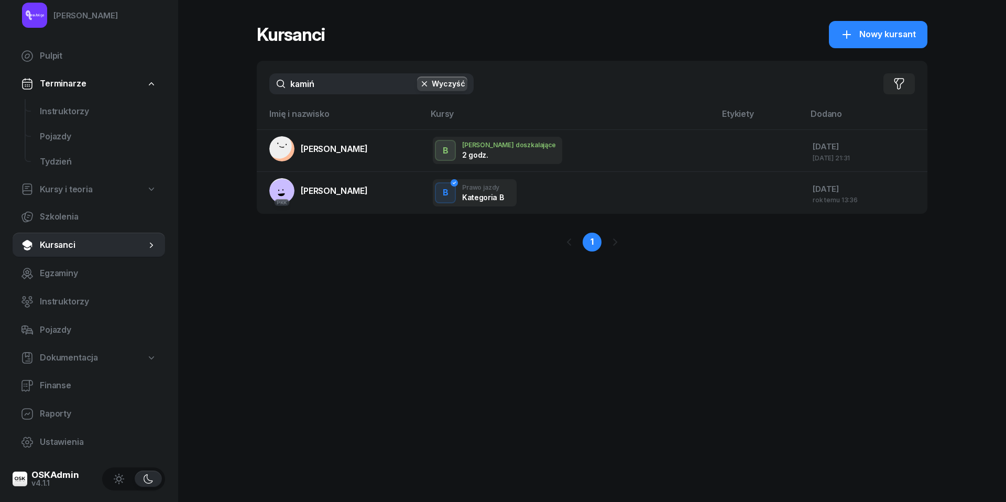
click at [311, 76] on input "kamiń" at bounding box center [371, 83] width 204 height 21
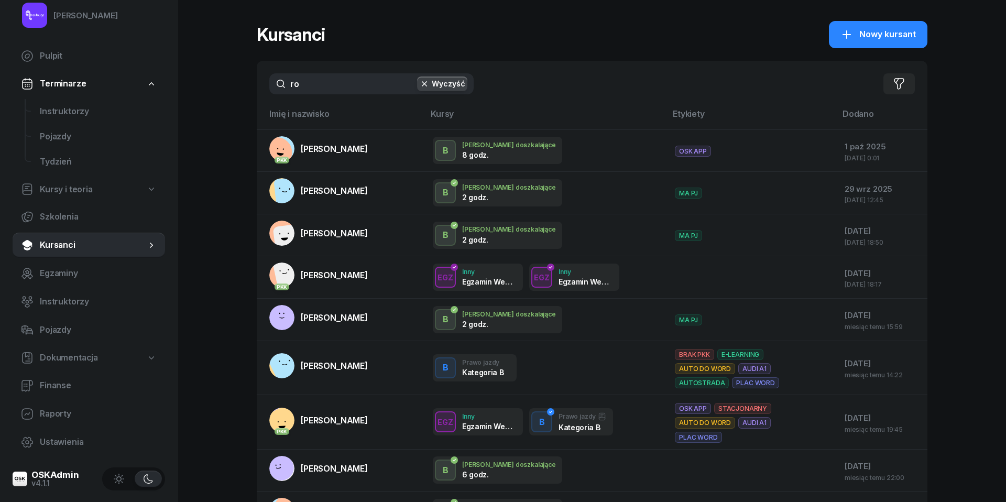
type input "r"
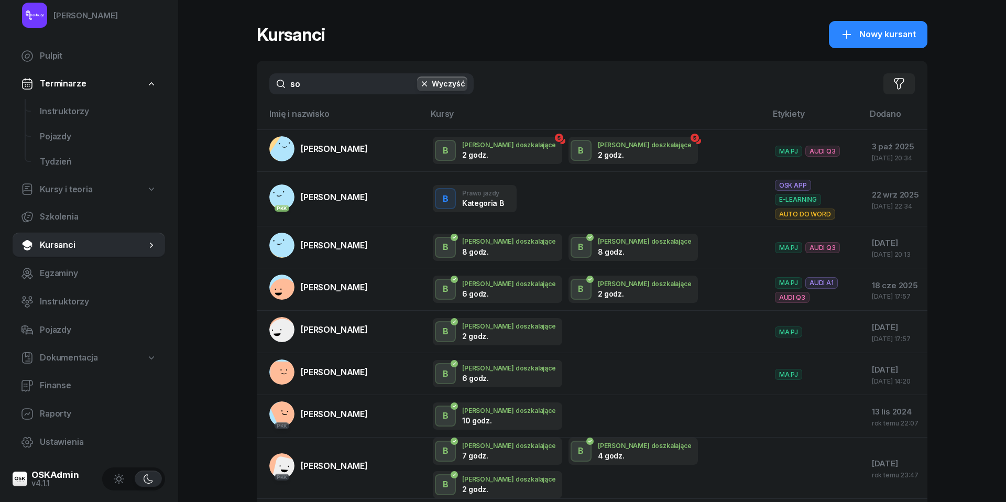
type input "s"
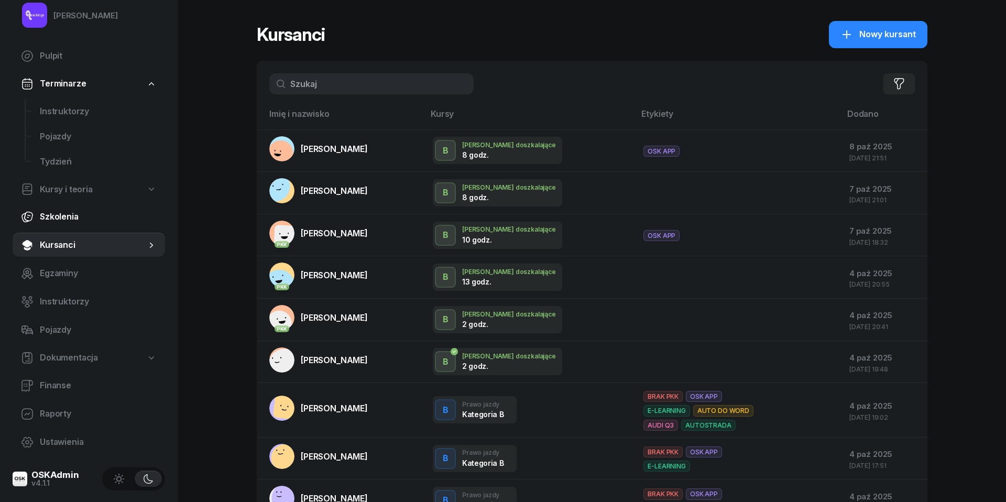
click at [54, 221] on span "Szkolenia" at bounding box center [98, 217] width 117 height 14
select select "createdAt-desc"
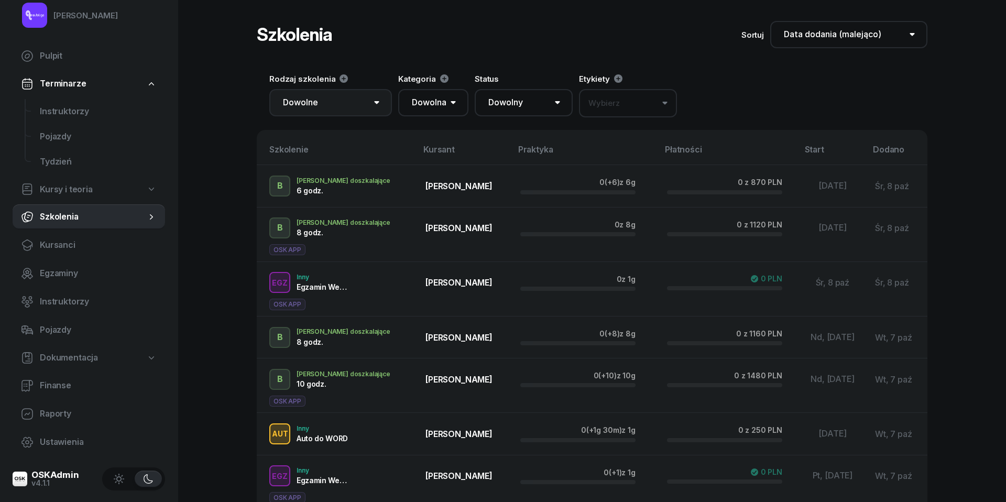
select select "66a48ed22b94a3c925799106"
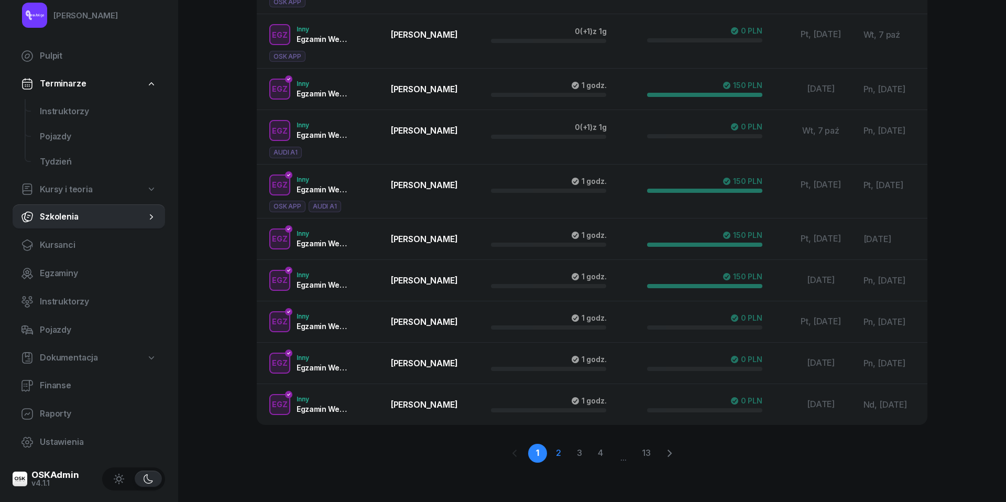
click at [558, 451] on link "2" at bounding box center [558, 453] width 19 height 19
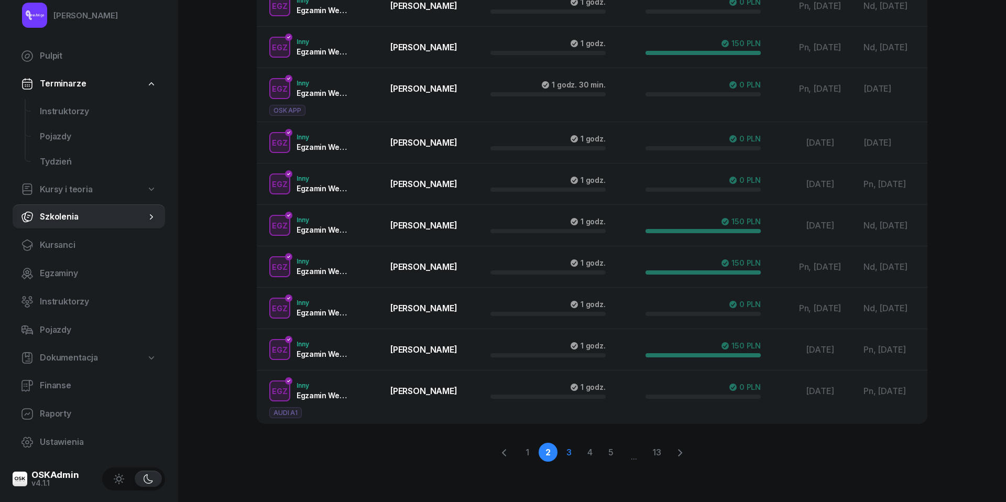
click at [572, 452] on link "3" at bounding box center [568, 452] width 19 height 19
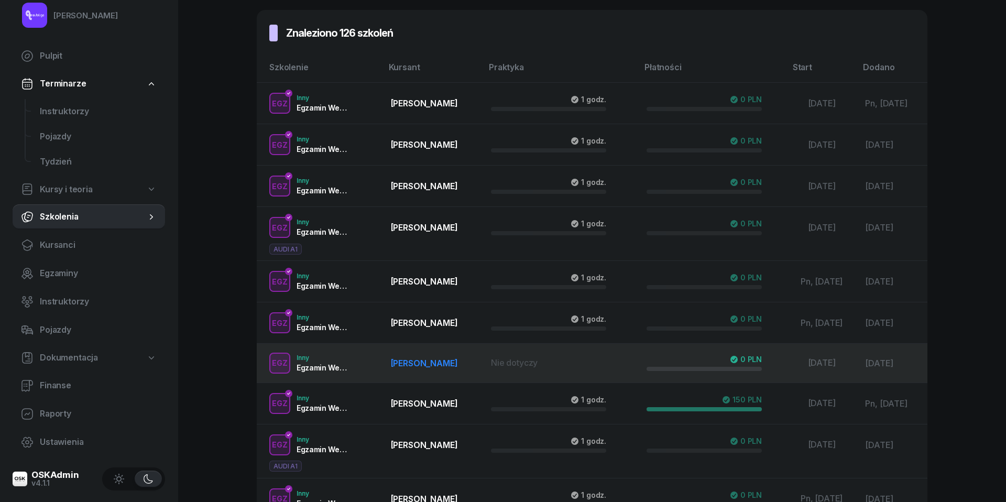
scroll to position [104, 0]
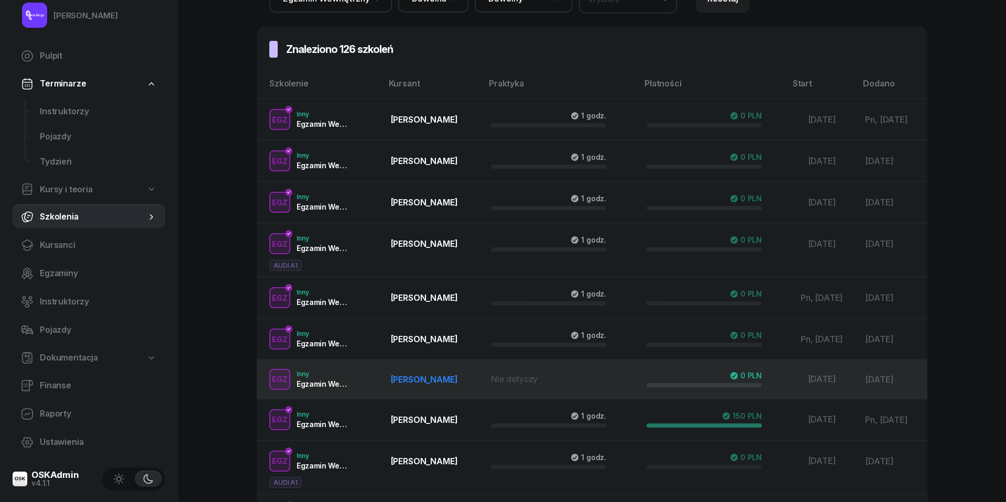
click at [277, 376] on td "EGZ Inny Egzamin Wewnętrzny" at bounding box center [320, 379] width 126 height 39
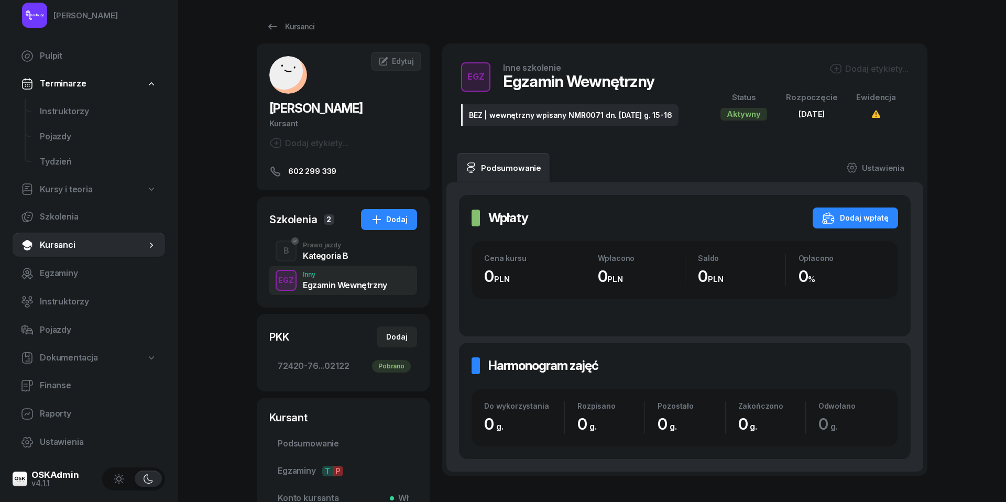
scroll to position [3, 0]
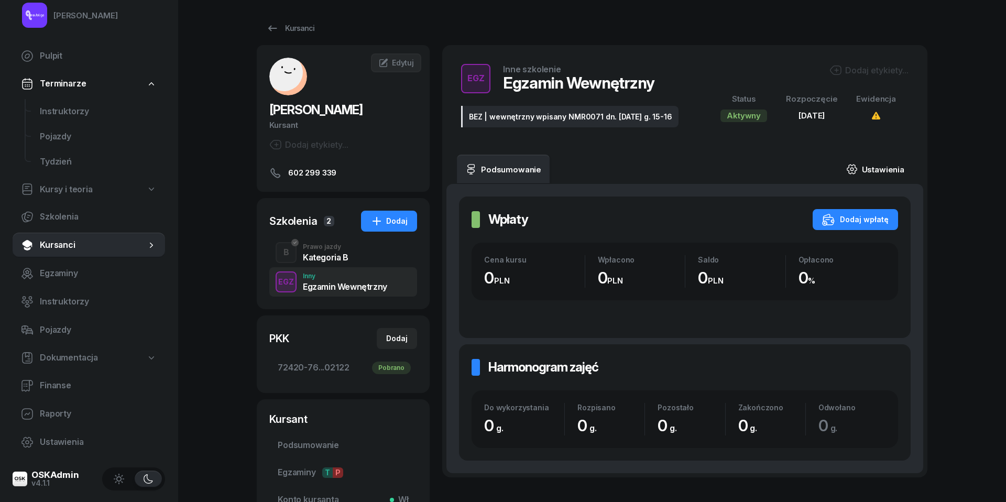
click at [870, 165] on link "Ustawienia" at bounding box center [875, 169] width 75 height 29
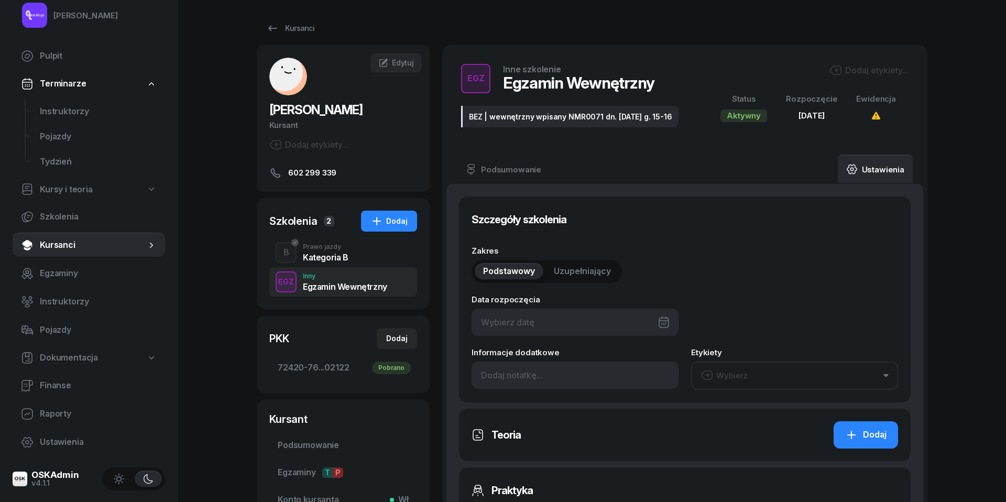
type input "[DATE]"
type input "BEZ | wewnętrzny wpisany NMR0071 dn. [DATE] g. 15-16"
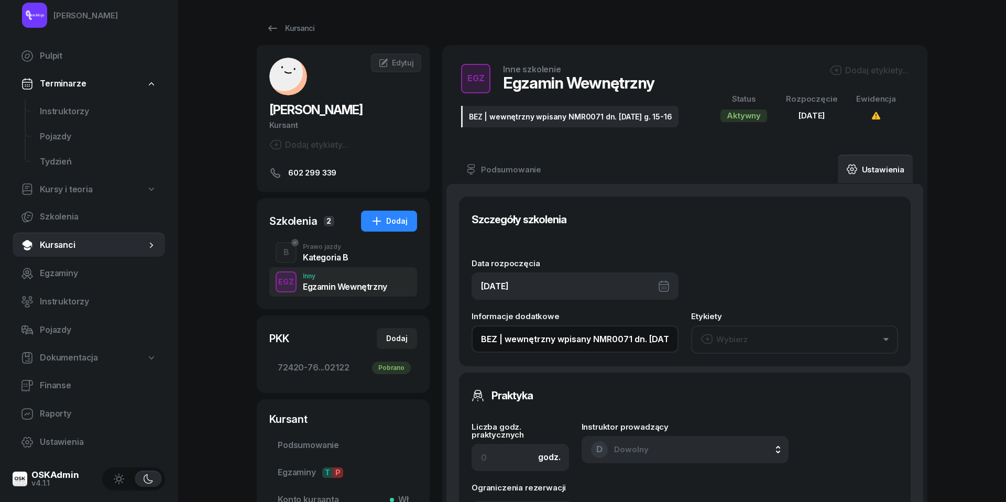
click at [549, 336] on input "BEZ | wewnętrzny wpisany NMR0071 dn. [DATE] g. 15-16" at bounding box center [574, 338] width 207 height 27
click at [273, 32] on icon at bounding box center [272, 28] width 13 height 13
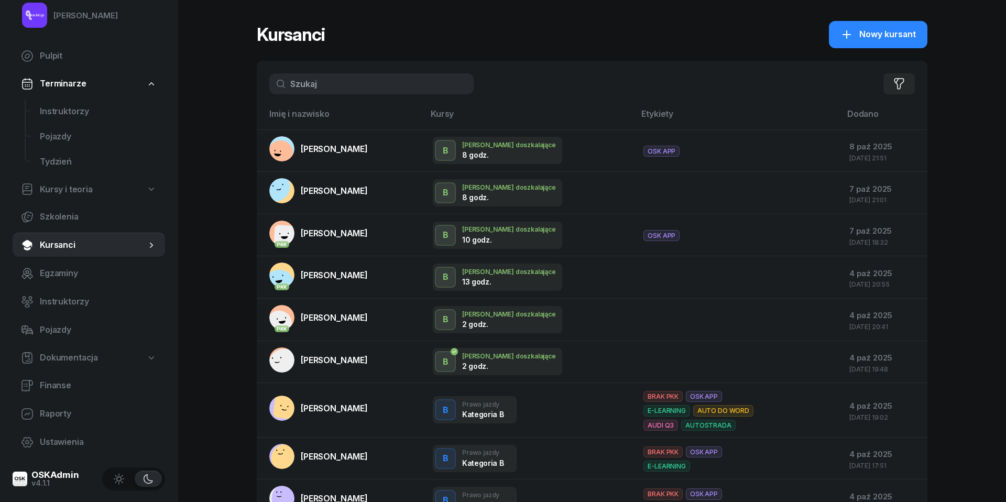
click at [333, 85] on input "text" at bounding box center [371, 83] width 204 height 21
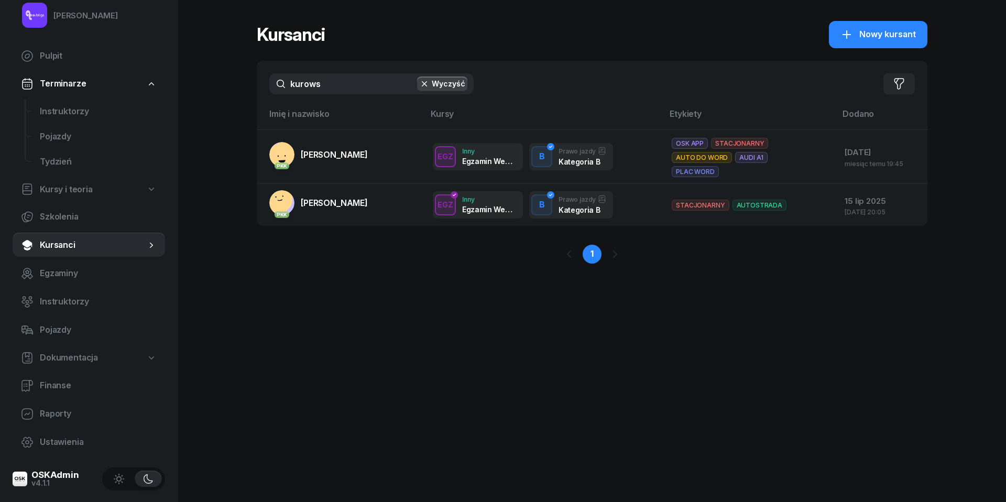
type input "kurowa"
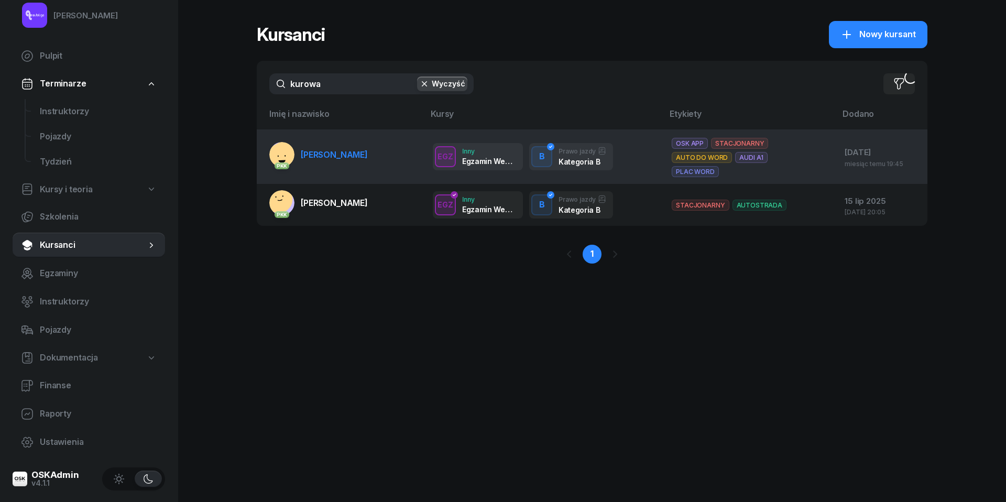
drag, startPoint x: 333, startPoint y: 85, endPoint x: 314, endPoint y: 148, distance: 65.6
click at [314, 149] on span "[PERSON_NAME]" at bounding box center [334, 154] width 67 height 10
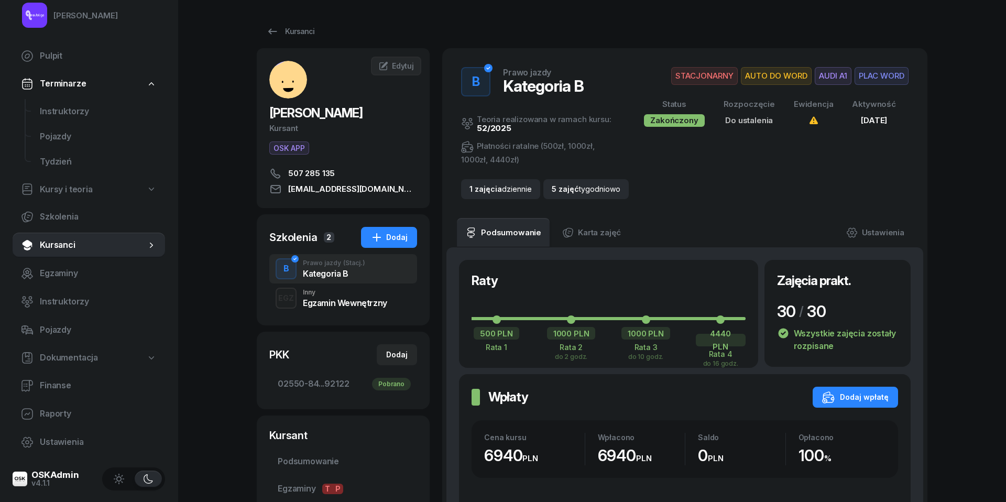
click at [326, 299] on div "Egzamin Wewnętrzny" at bounding box center [345, 303] width 84 height 8
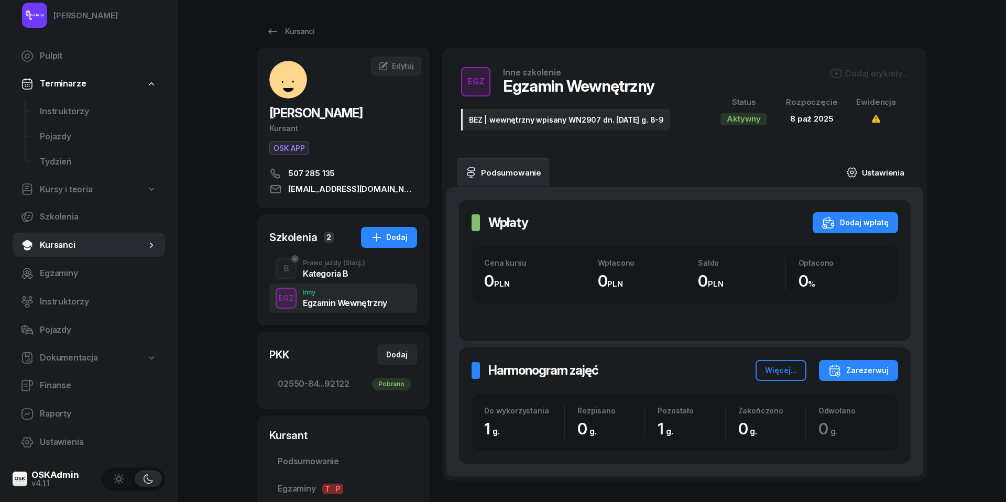
click at [881, 166] on link "Ustawienia" at bounding box center [875, 172] width 75 height 29
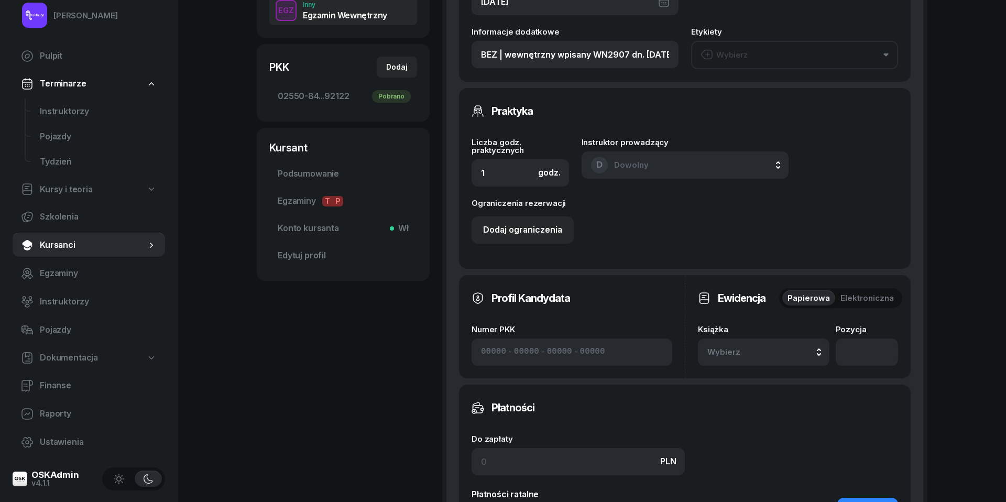
scroll to position [291, 0]
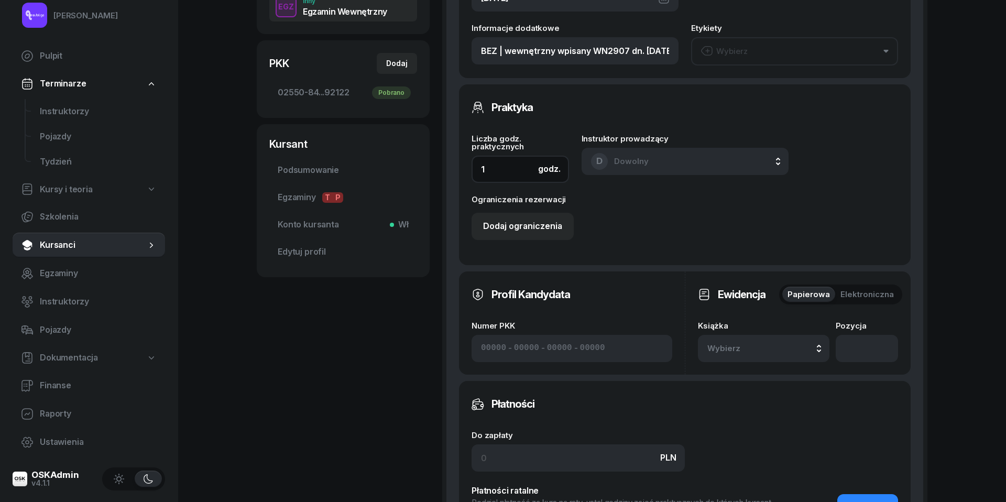
click at [489, 173] on input "1" at bounding box center [519, 169] width 97 height 27
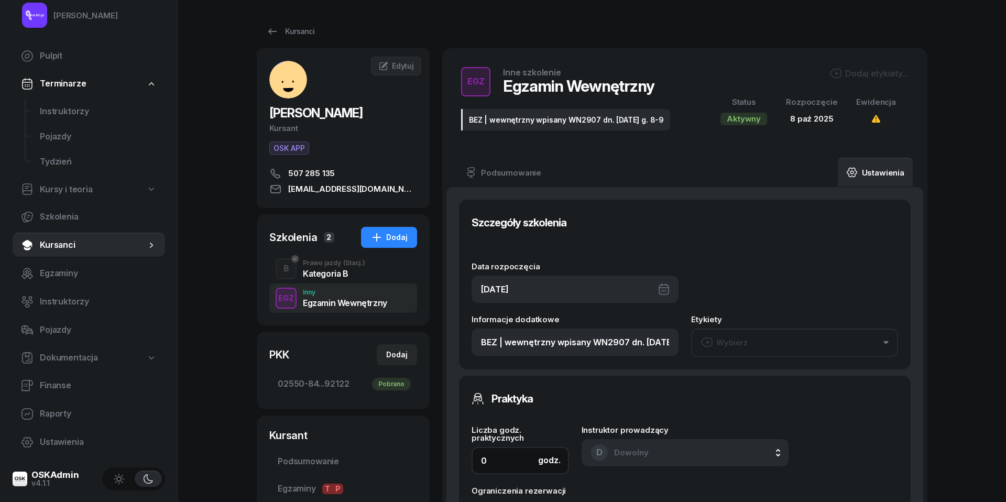
scroll to position [0, 0]
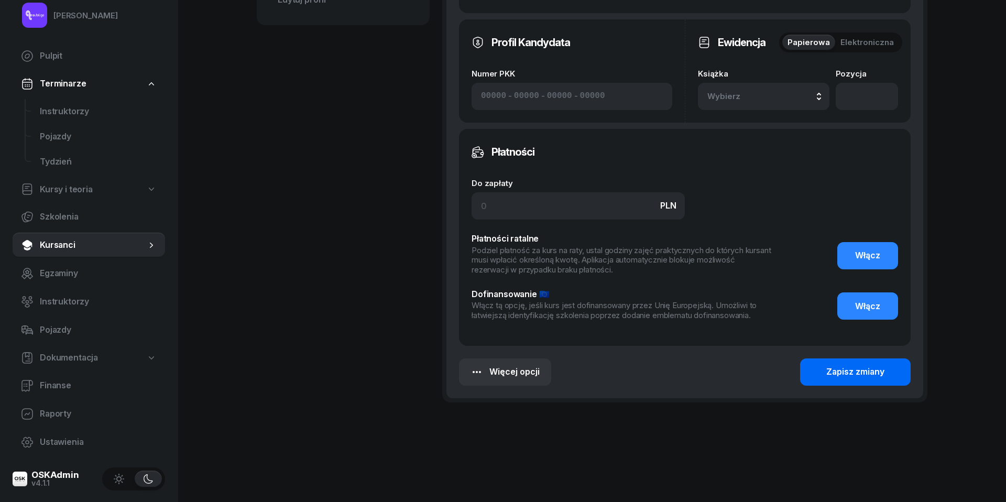
type input "0"
click at [843, 365] on div "Zapisz zmiany" at bounding box center [855, 372] width 58 height 14
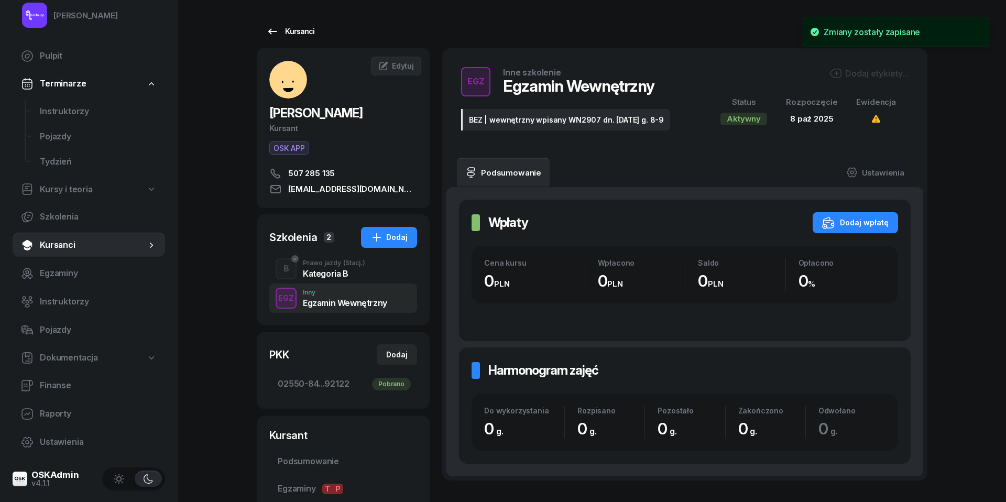
click at [272, 28] on icon at bounding box center [272, 31] width 13 height 13
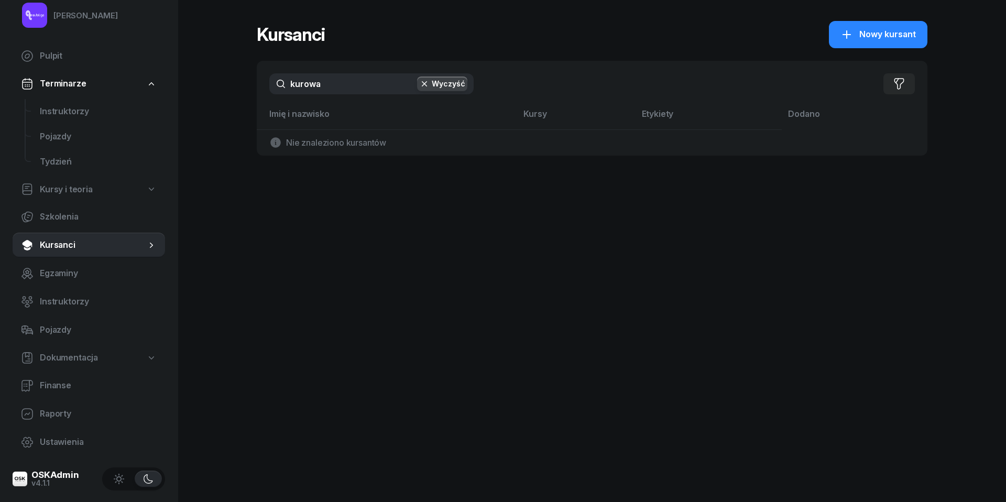
click at [321, 84] on input "kurowa" at bounding box center [371, 83] width 204 height 21
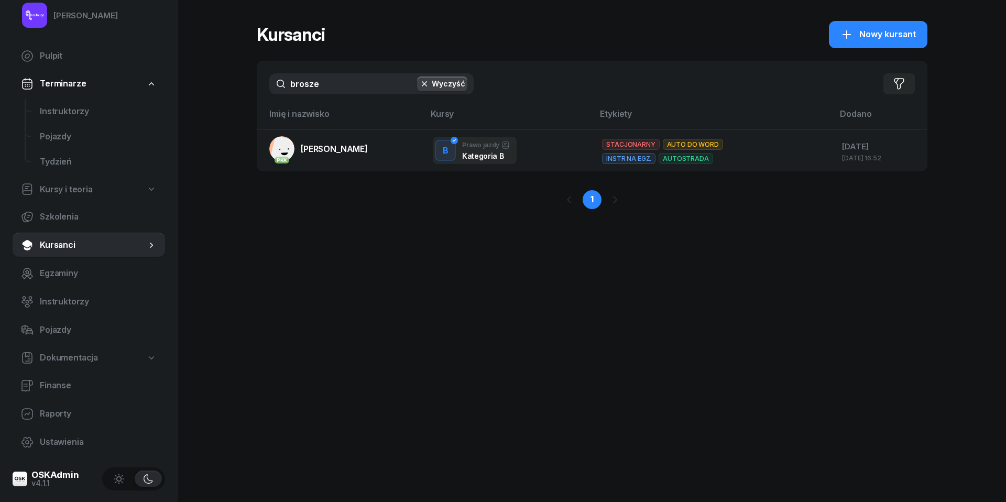
type input "brosze"
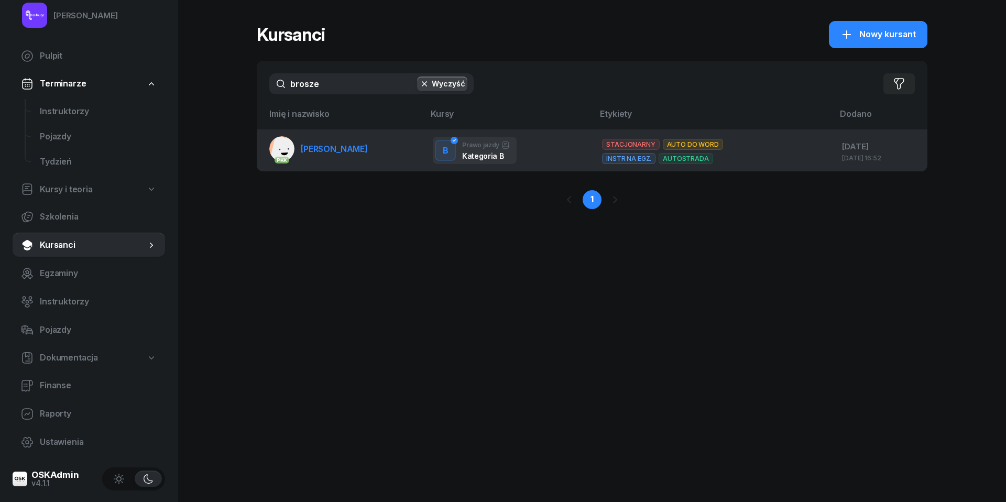
drag, startPoint x: 321, startPoint y: 111, endPoint x: 330, endPoint y: 149, distance: 38.8
click at [330, 149] on span "[PERSON_NAME]" at bounding box center [334, 149] width 67 height 10
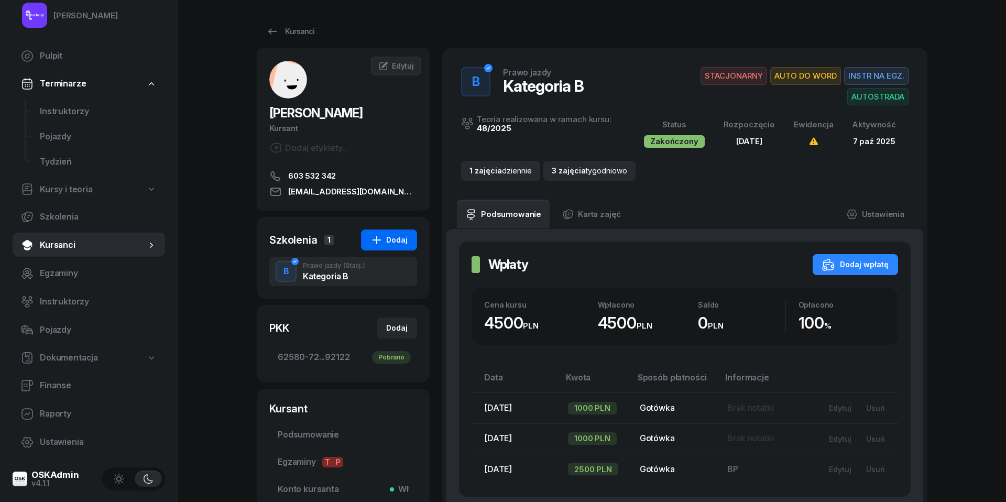
click at [394, 243] on div "Dodaj" at bounding box center [388, 240] width 37 height 13
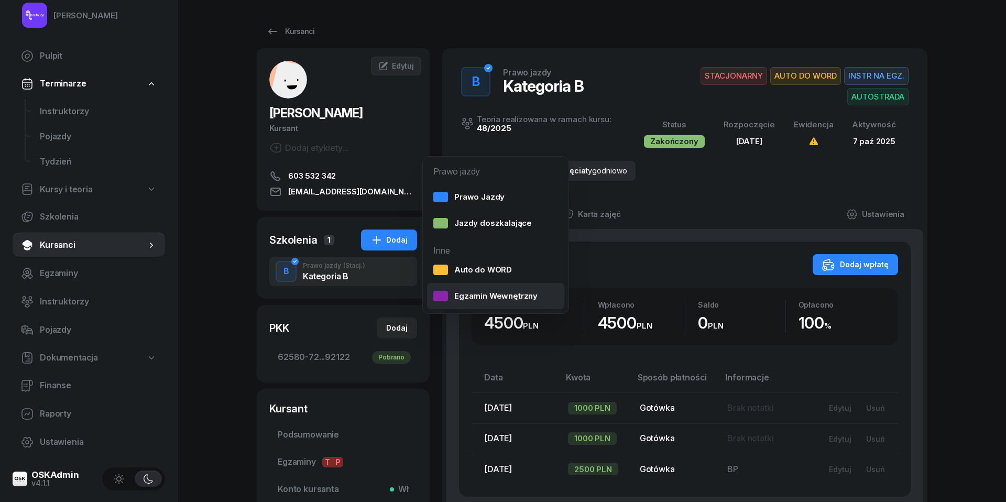
click at [472, 294] on div "Egzamin Wewnętrzny" at bounding box center [485, 296] width 104 height 14
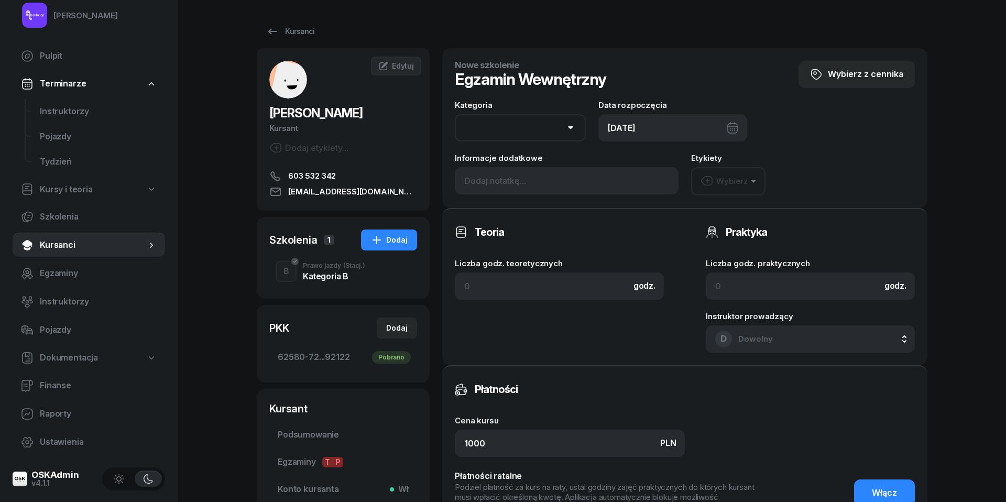
select select "B"
click at [682, 124] on div "[DATE]" at bounding box center [672, 127] width 149 height 27
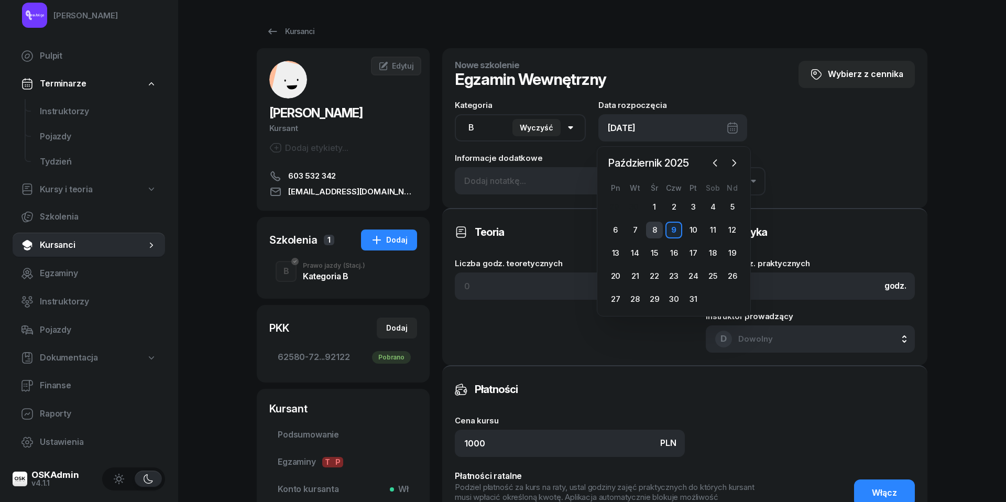
click at [656, 230] on div "8" at bounding box center [654, 230] width 17 height 17
type input "[DATE]"
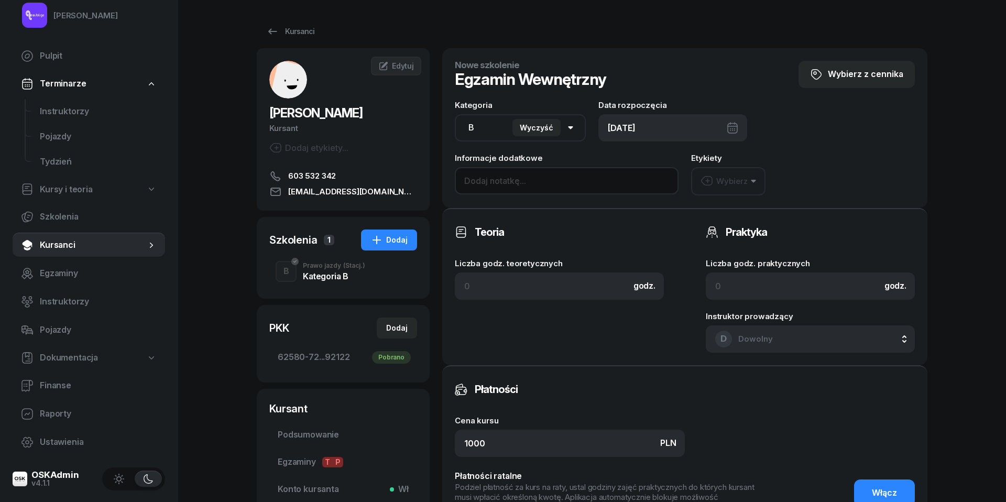
click at [511, 175] on input at bounding box center [567, 180] width 224 height 27
paste input "BEZ | wewnętrzny wpisany NMR0071 dn. [DATE] g. 15-16"
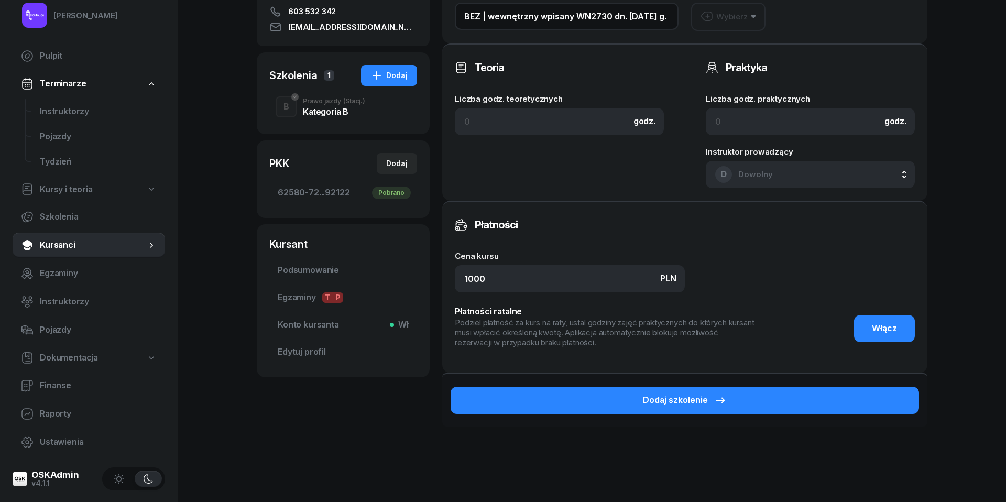
scroll to position [169, 0]
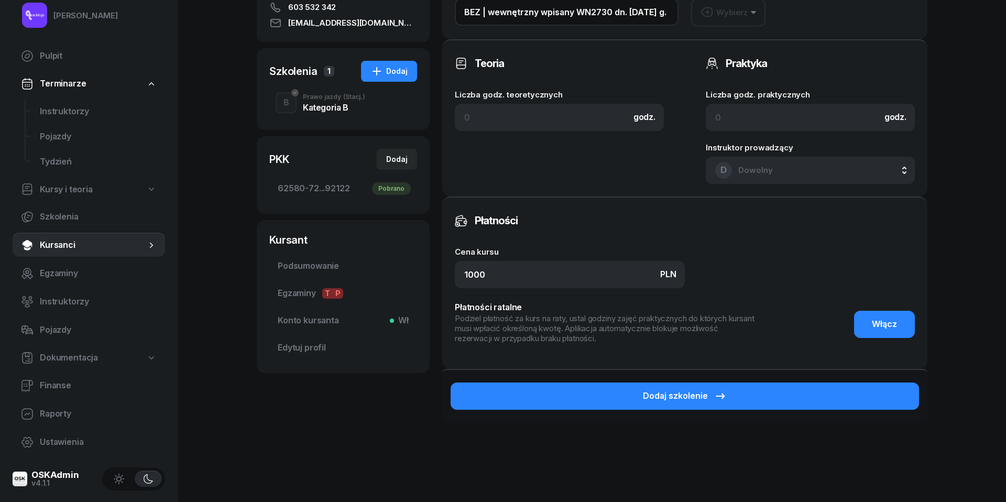
type input "BEZ | wewnętrzny wpisany WN2730 dn. [DATE] g. 15-16"
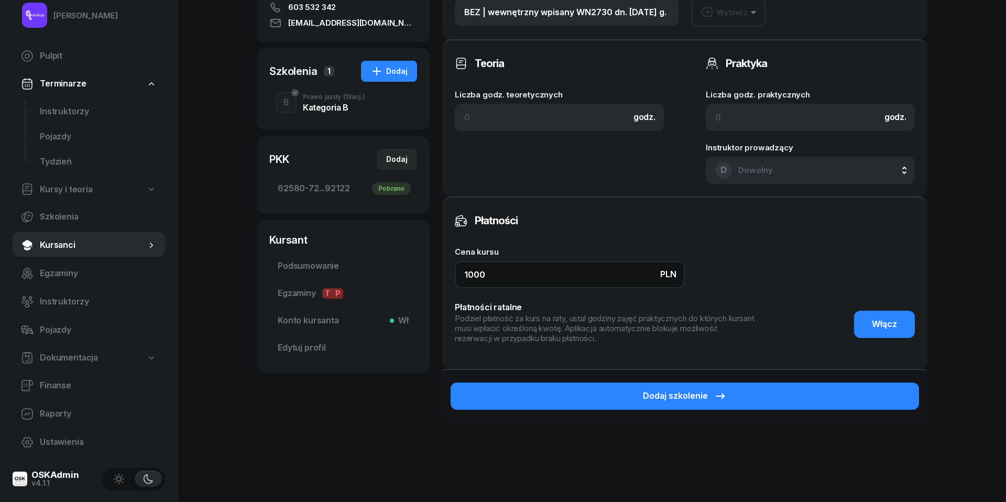
click at [562, 261] on input "1000" at bounding box center [570, 274] width 230 height 27
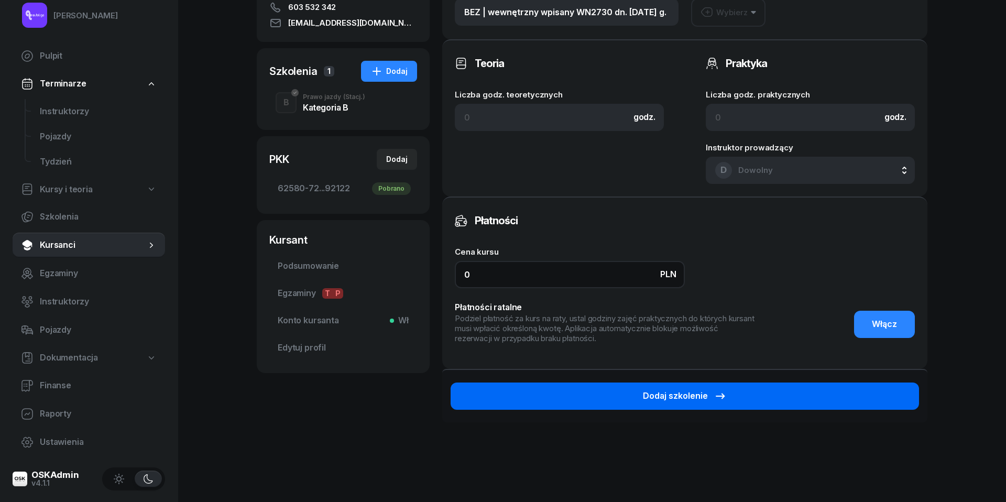
type input "0"
click at [568, 391] on button "Dodaj szkolenie" at bounding box center [684, 395] width 468 height 27
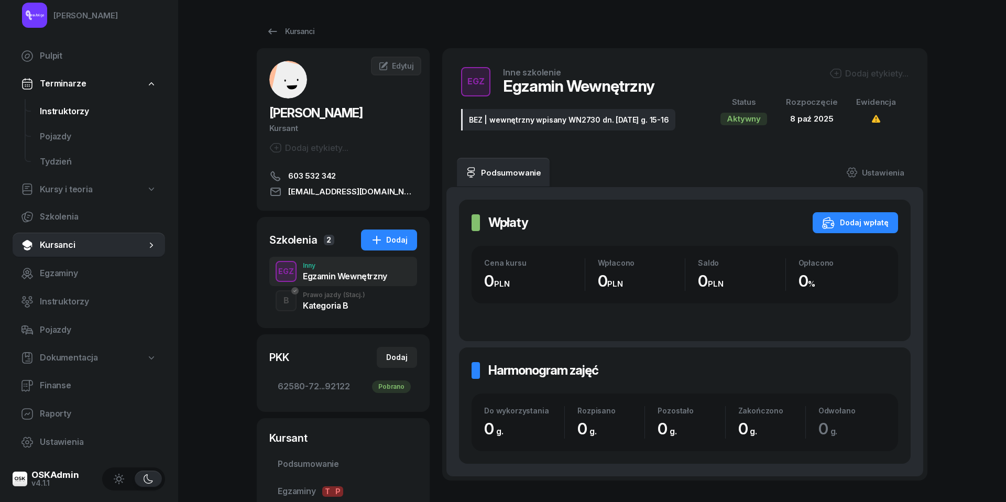
click at [59, 114] on span "Instruktorzy" at bounding box center [98, 112] width 117 height 14
click at [889, 173] on link "Ustawienia" at bounding box center [875, 172] width 75 height 29
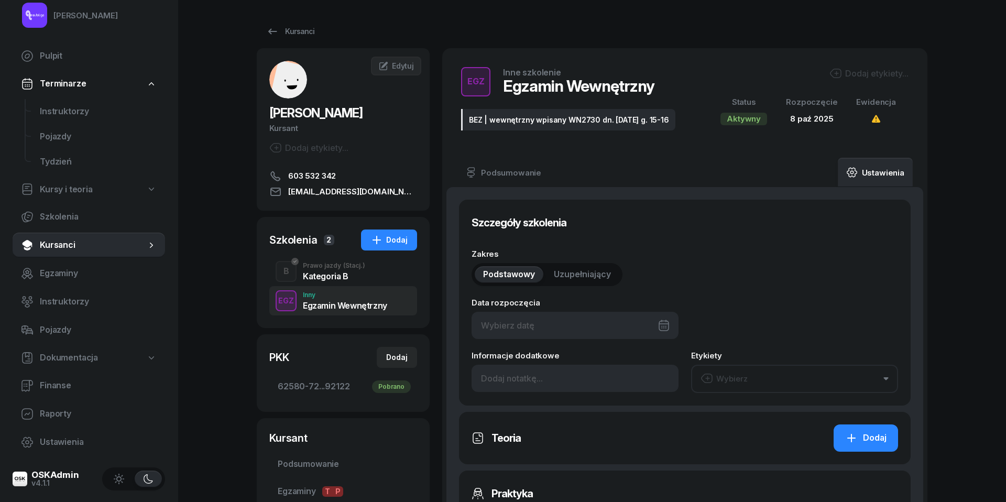
type input "[DATE]"
type input "BEZ | wewnętrzny wpisany WN2730 dn. [DATE] g. 15-16"
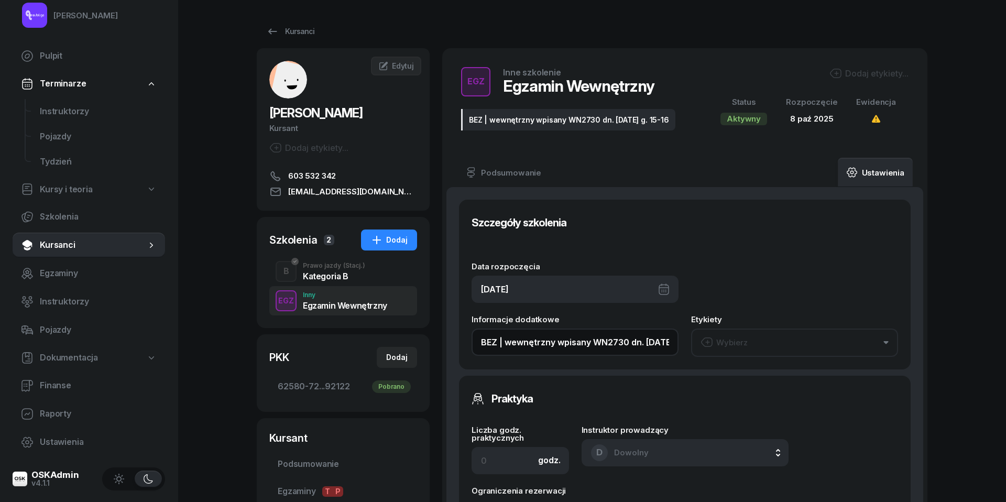
click at [640, 338] on input "BEZ | wewnętrzny wpisany WN2730 dn. [DATE] g. 15-16" at bounding box center [574, 341] width 207 height 27
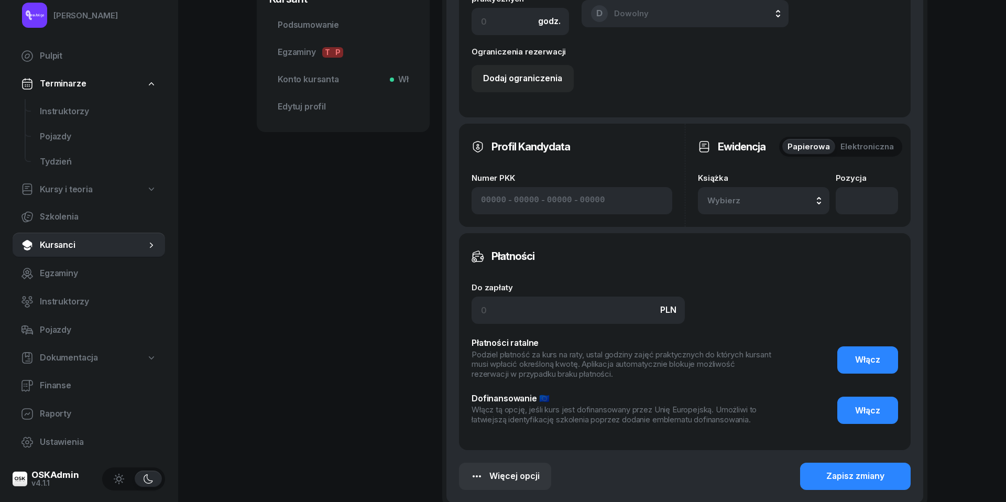
scroll to position [453, 0]
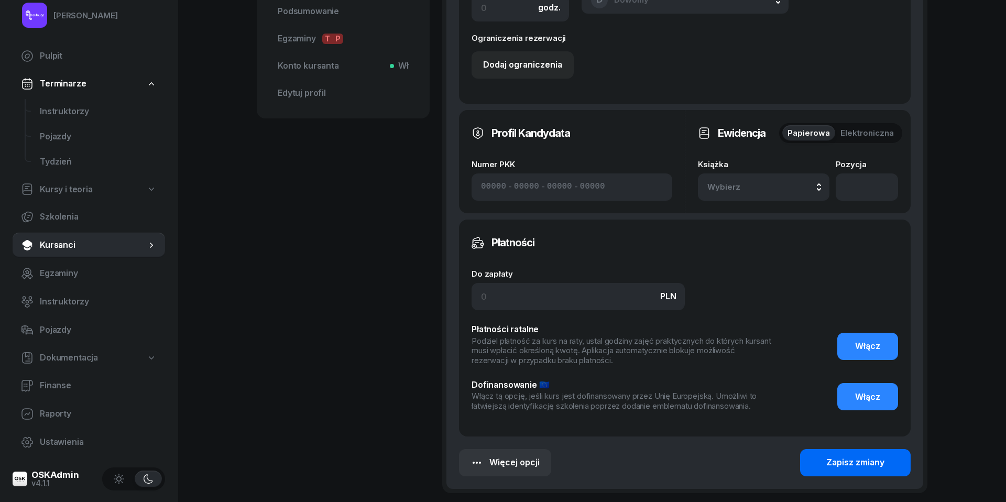
type input "BEZ | wewnętrzny wpisany WN2730 dn. [DATE] g. 14-15"
click at [861, 456] on div "Zapisz zmiany" at bounding box center [855, 463] width 58 height 14
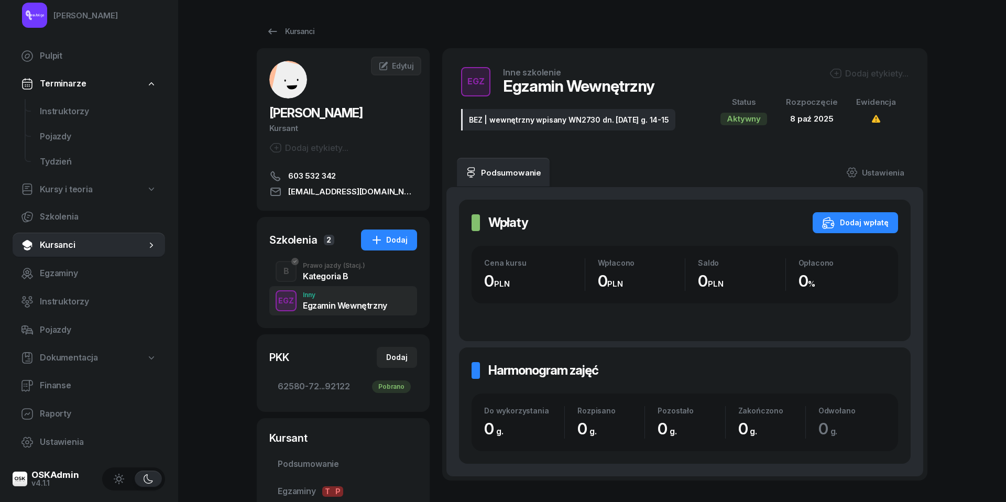
scroll to position [0, 0]
click at [311, 273] on div "Kategoria B" at bounding box center [334, 276] width 62 height 8
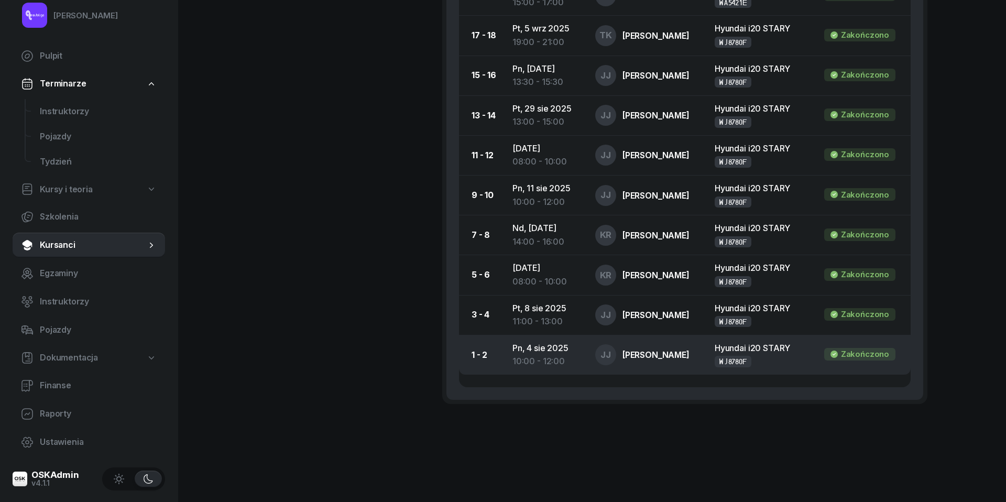
scroll to position [837, 0]
click at [536, 356] on div "10:00 - 12:00" at bounding box center [545, 363] width 66 height 14
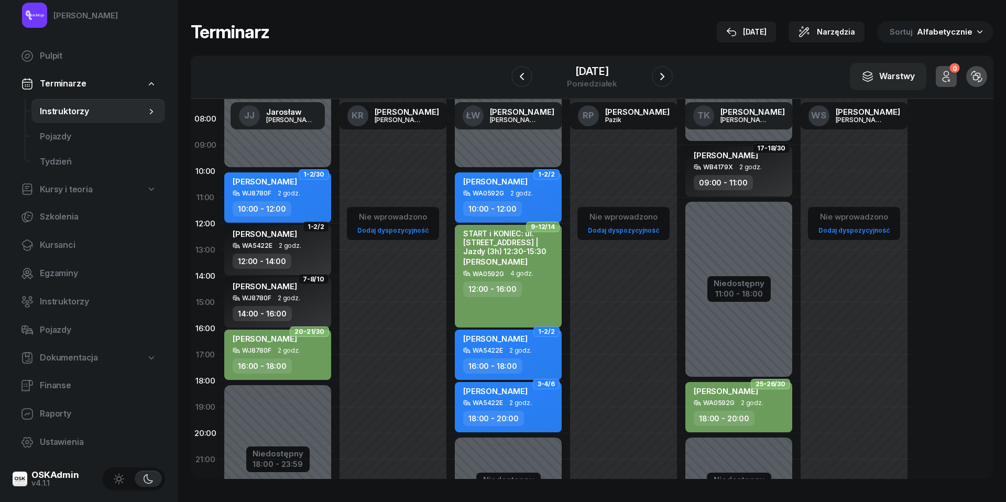
scroll to position [73, 0]
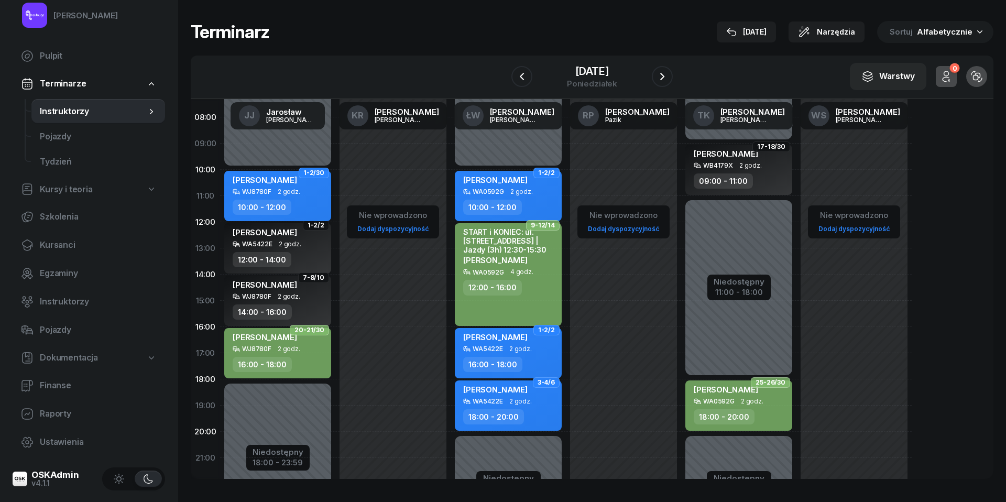
click at [278, 192] on span "2 godz." at bounding box center [289, 191] width 23 height 7
select select "10"
select select "12"
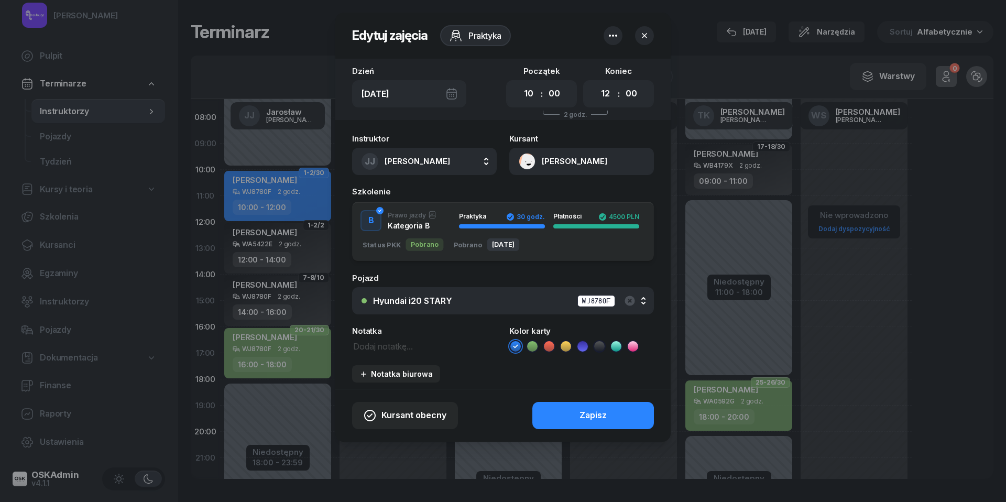
click at [533, 341] on icon at bounding box center [532, 346] width 10 height 10
click at [563, 420] on button "Zapisz" at bounding box center [593, 415] width 122 height 27
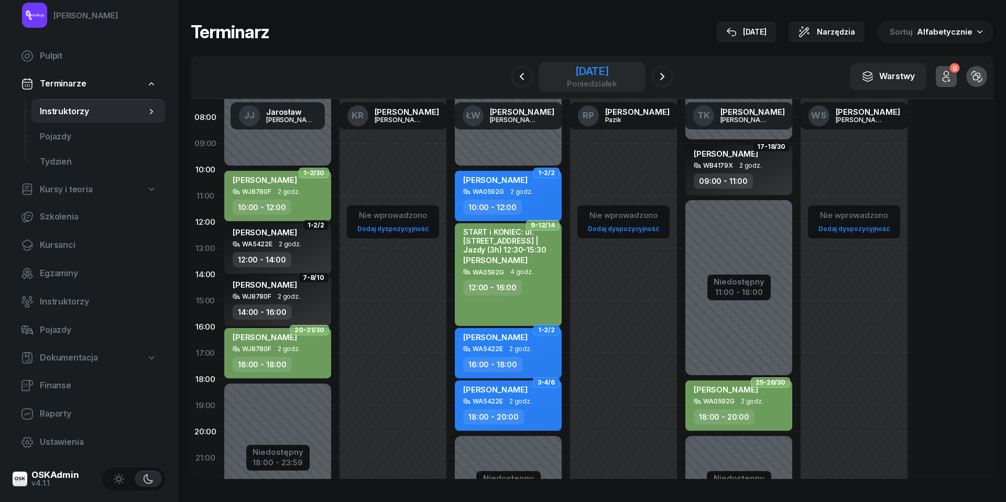
click at [580, 87] on div "poniedziałek" at bounding box center [592, 84] width 50 height 8
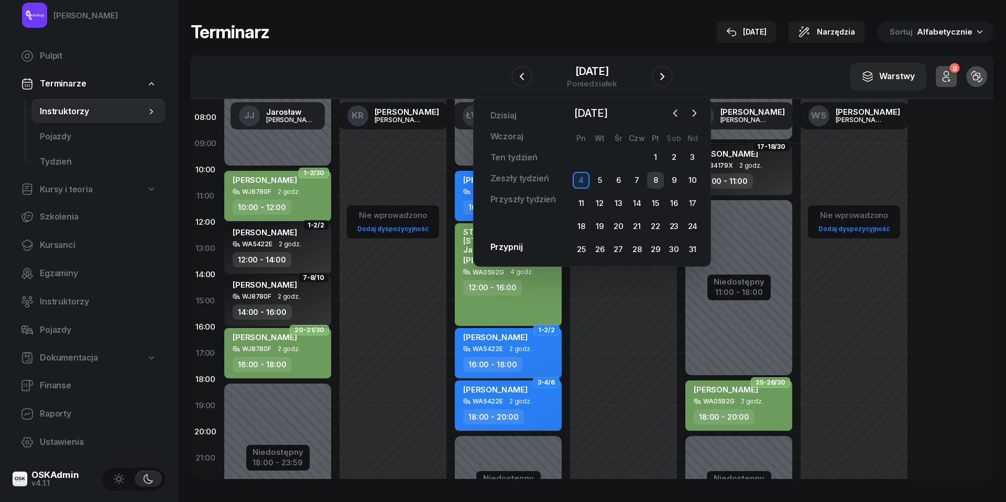
click at [660, 181] on div "8" at bounding box center [655, 180] width 17 height 17
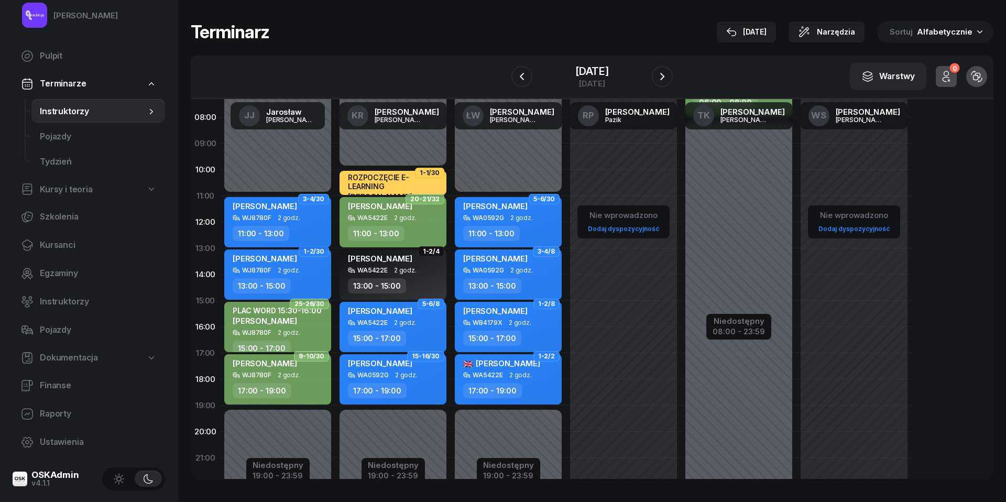
click at [279, 215] on span "2 godz." at bounding box center [289, 217] width 23 height 7
select select "11"
select select "13"
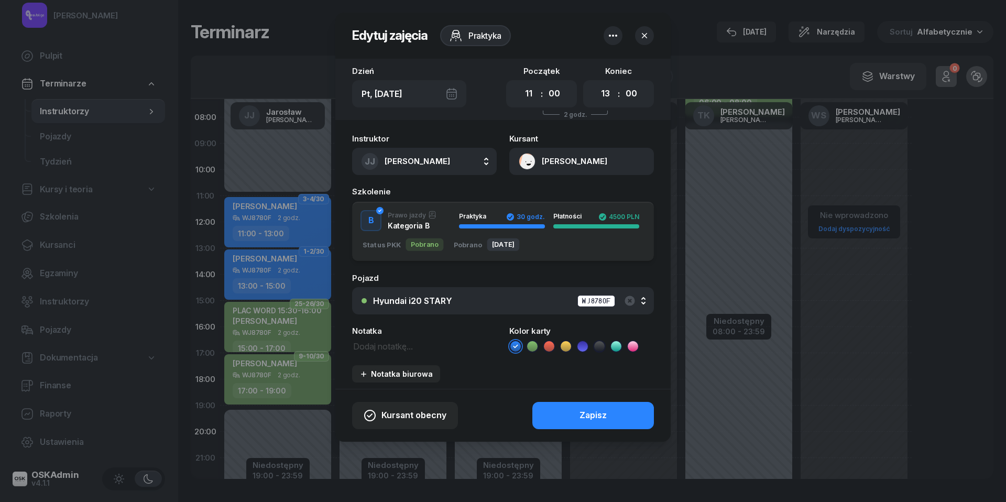
click at [528, 344] on icon at bounding box center [532, 346] width 10 height 10
click at [589, 415] on div "Zapisz" at bounding box center [592, 416] width 27 height 14
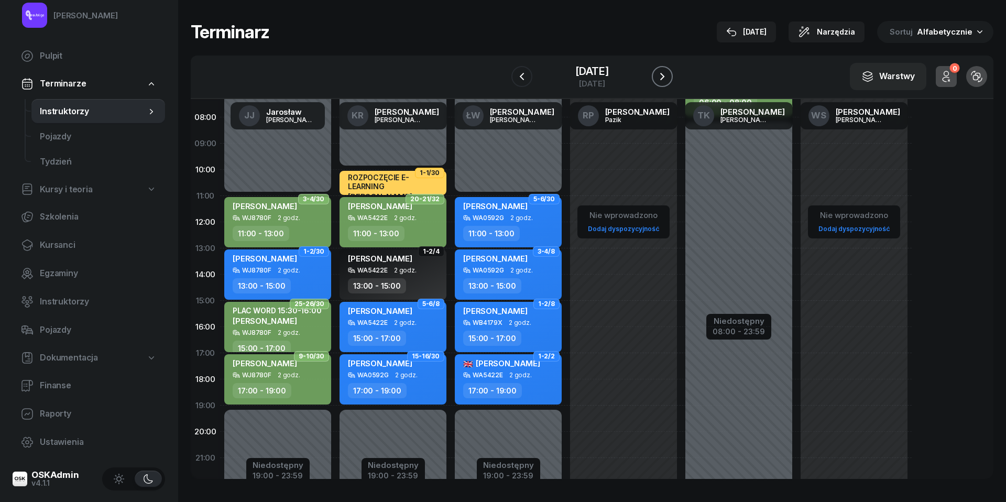
click at [662, 72] on icon "button" at bounding box center [662, 76] width 13 height 13
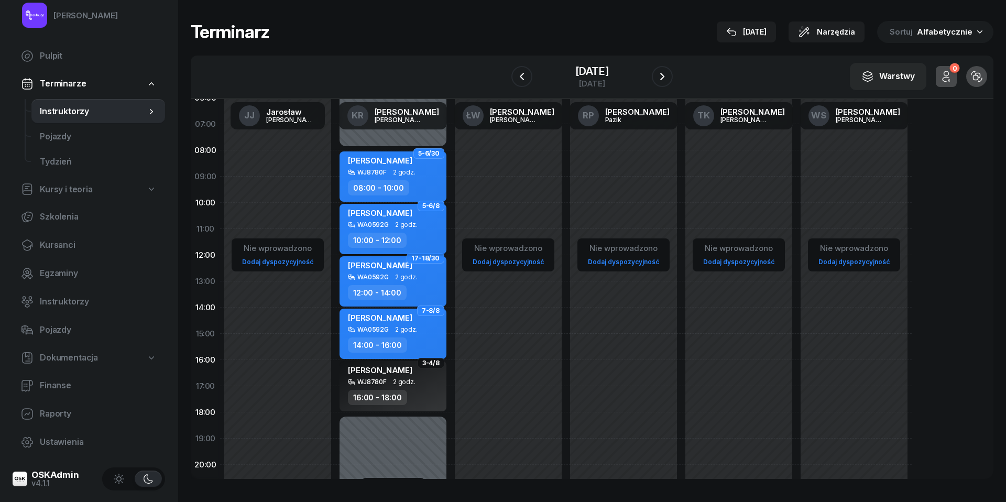
scroll to position [40, 0]
click at [411, 170] on span "2 godz." at bounding box center [404, 172] width 23 height 7
select select "08"
select select "10"
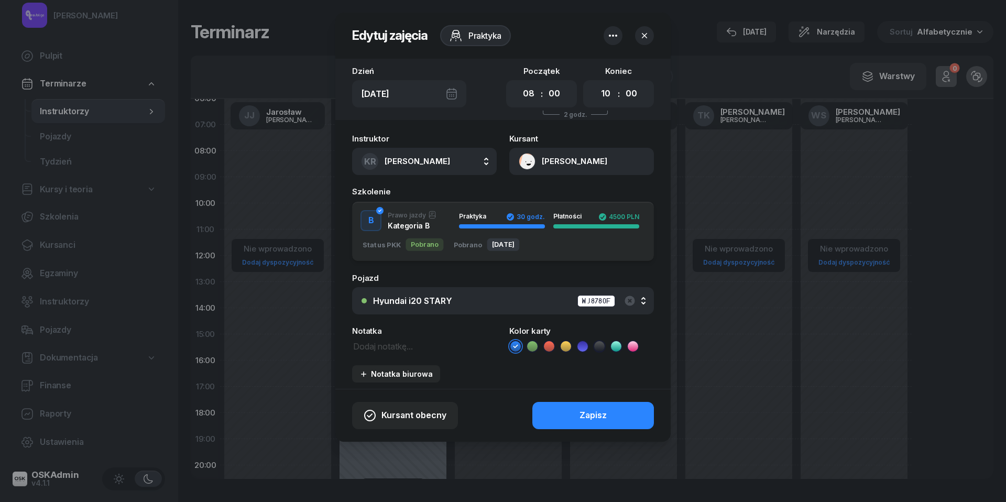
click at [532, 346] on icon at bounding box center [532, 346] width 10 height 10
click at [568, 416] on button "Zapisz" at bounding box center [593, 415] width 122 height 27
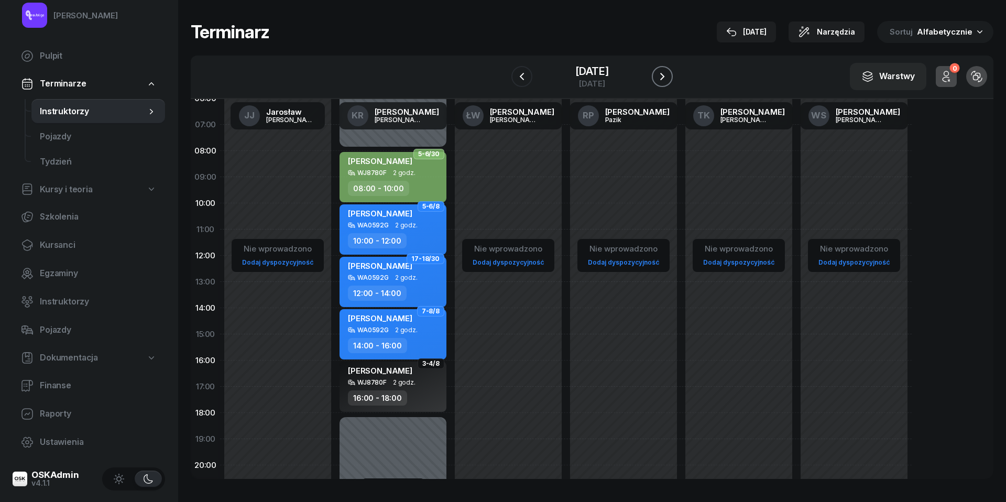
click at [668, 73] on button "button" at bounding box center [662, 76] width 21 height 21
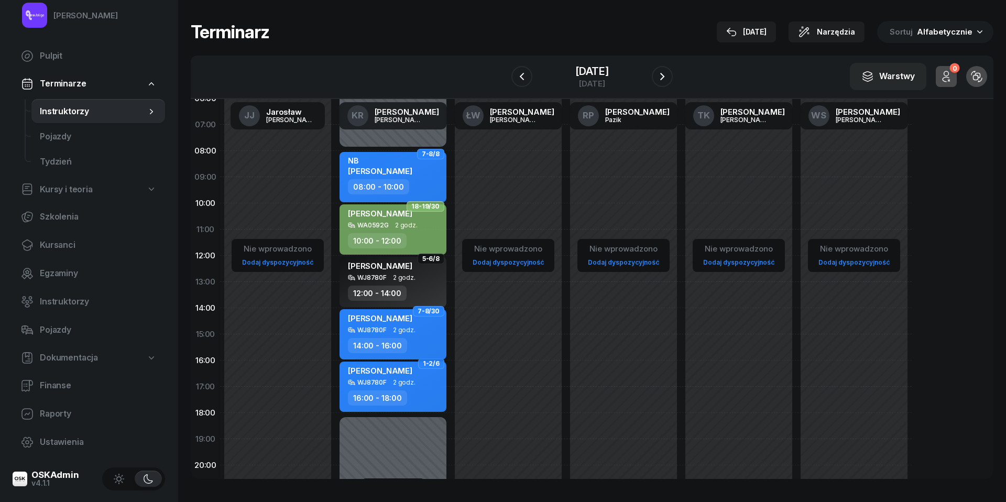
click at [410, 331] on span "2 godz." at bounding box center [404, 329] width 23 height 7
select select "14"
select select "16"
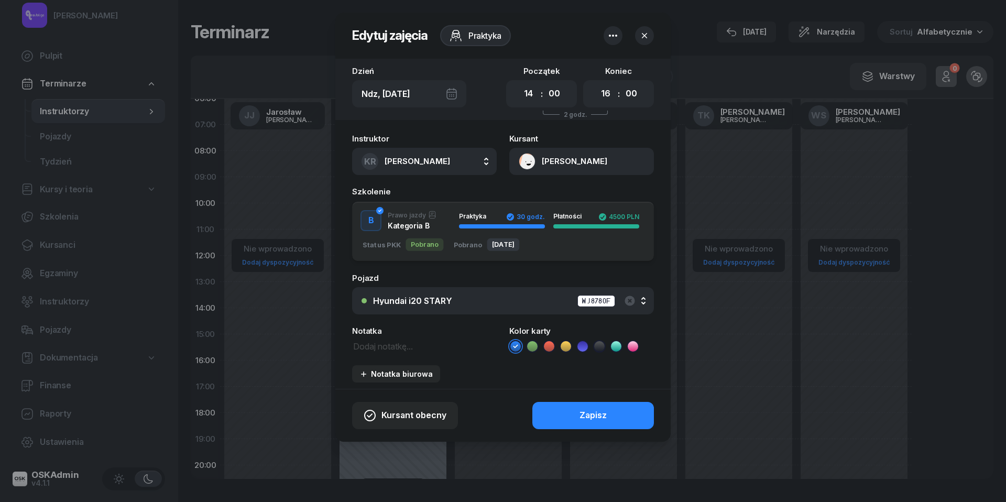
click at [534, 346] on icon at bounding box center [532, 346] width 10 height 10
click at [558, 402] on button "Zapisz" at bounding box center [593, 415] width 122 height 27
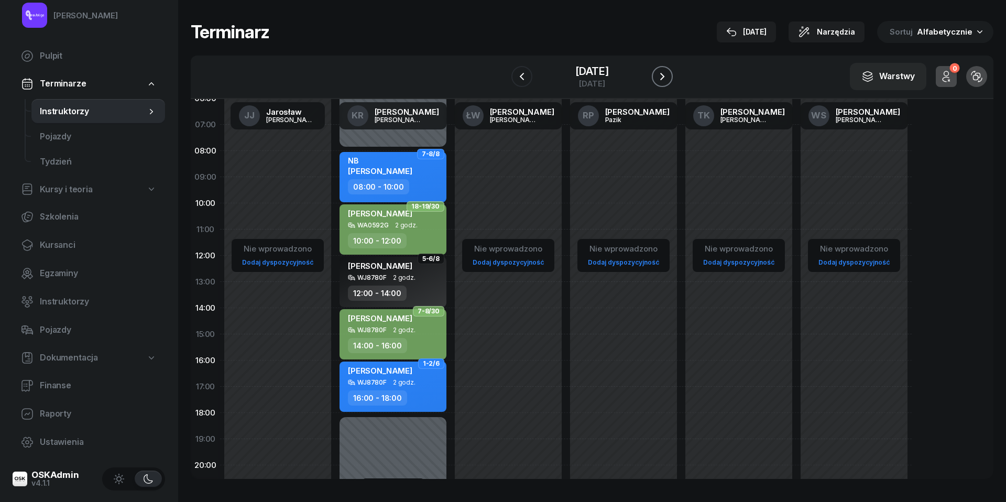
click at [661, 69] on button "button" at bounding box center [662, 76] width 21 height 21
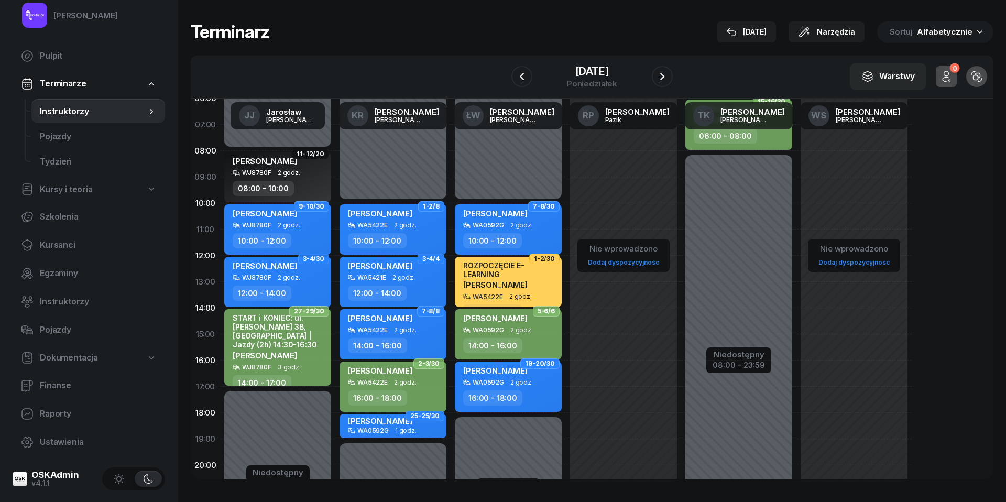
click at [274, 235] on div "10:00 - 12:00" at bounding box center [262, 240] width 59 height 15
select select "10"
select select "12"
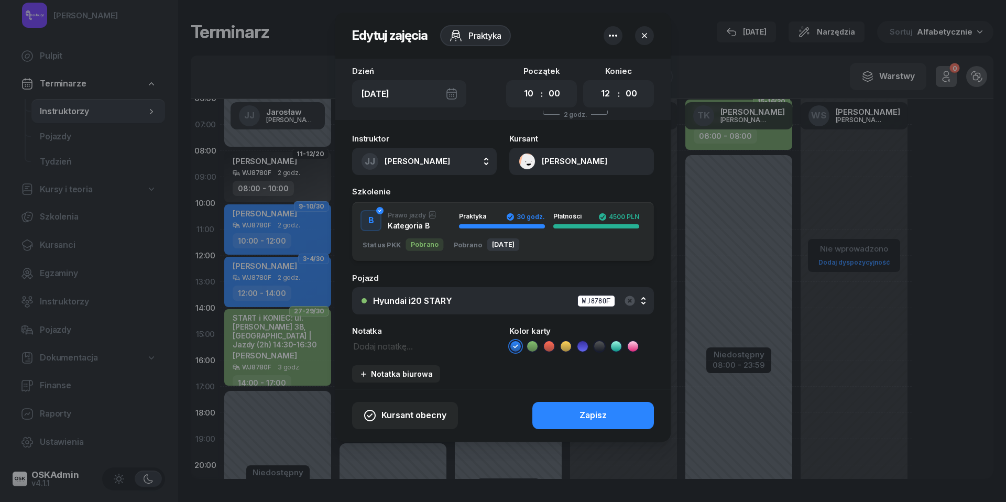
click at [531, 344] on icon at bounding box center [532, 346] width 10 height 10
click at [569, 415] on button "Zapisz" at bounding box center [593, 415] width 122 height 27
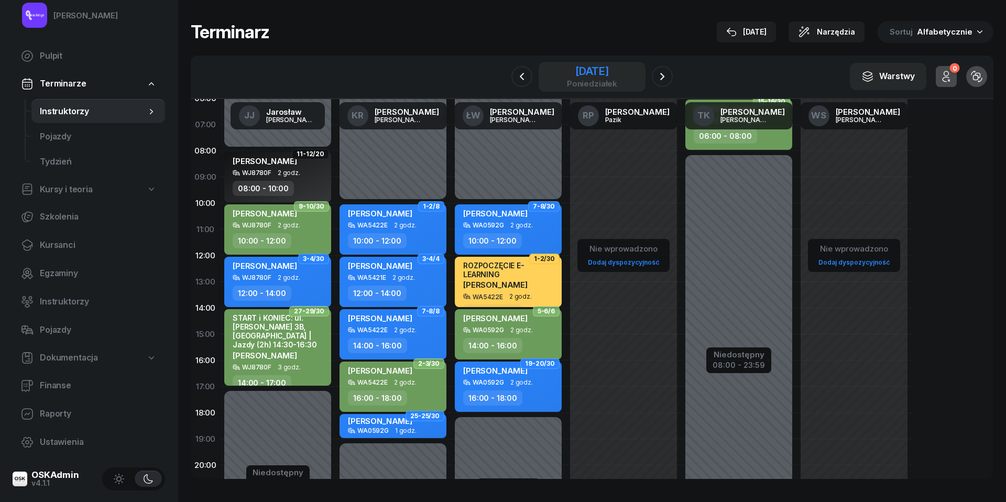
click at [590, 71] on div "[DATE]" at bounding box center [592, 71] width 50 height 10
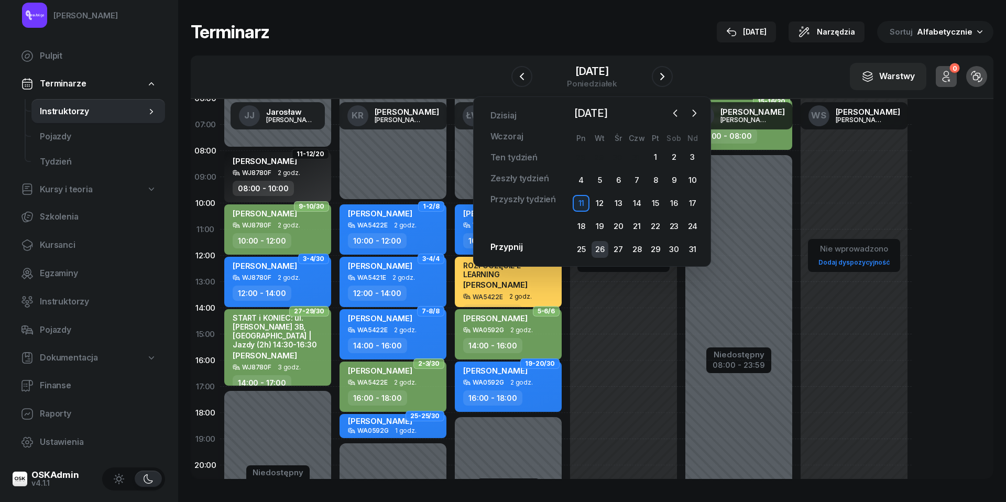
click at [604, 249] on div "26" at bounding box center [599, 249] width 17 height 17
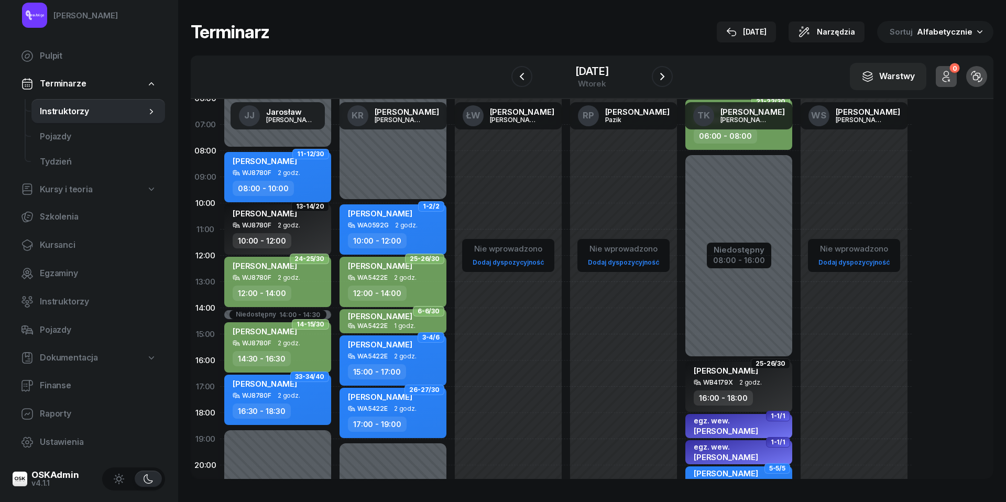
click at [291, 172] on span "2 godz." at bounding box center [289, 172] width 23 height 7
select select "08"
select select "10"
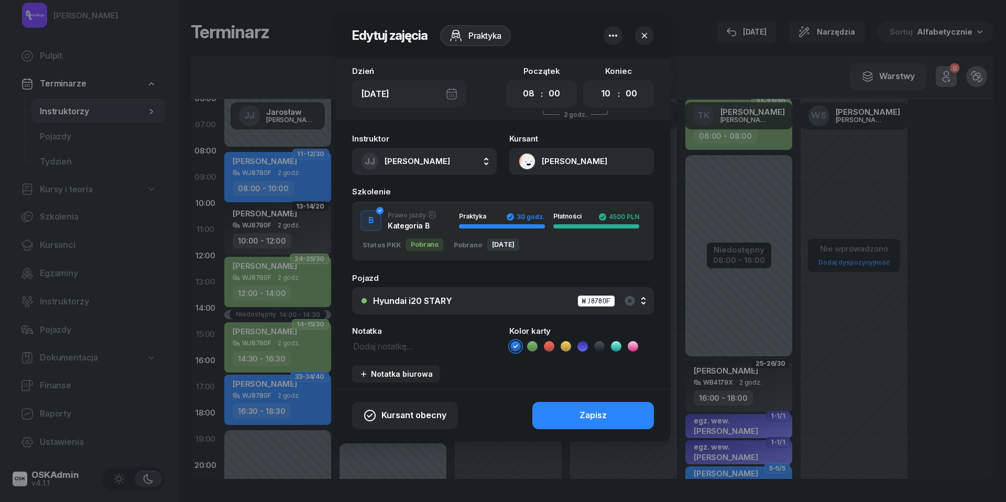
click at [533, 346] on icon at bounding box center [532, 346] width 5 height 4
click at [587, 421] on button "Zapisz" at bounding box center [593, 415] width 122 height 27
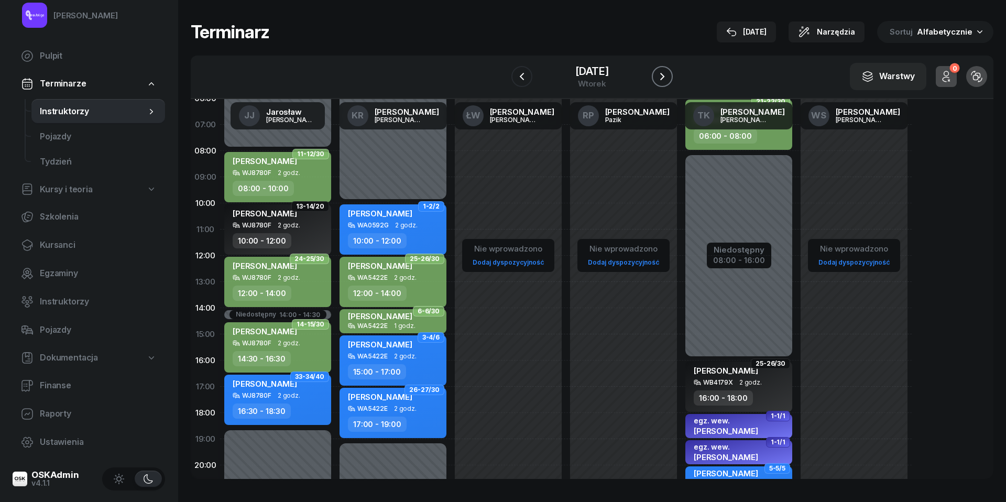
click at [663, 76] on icon "button" at bounding box center [662, 76] width 13 height 13
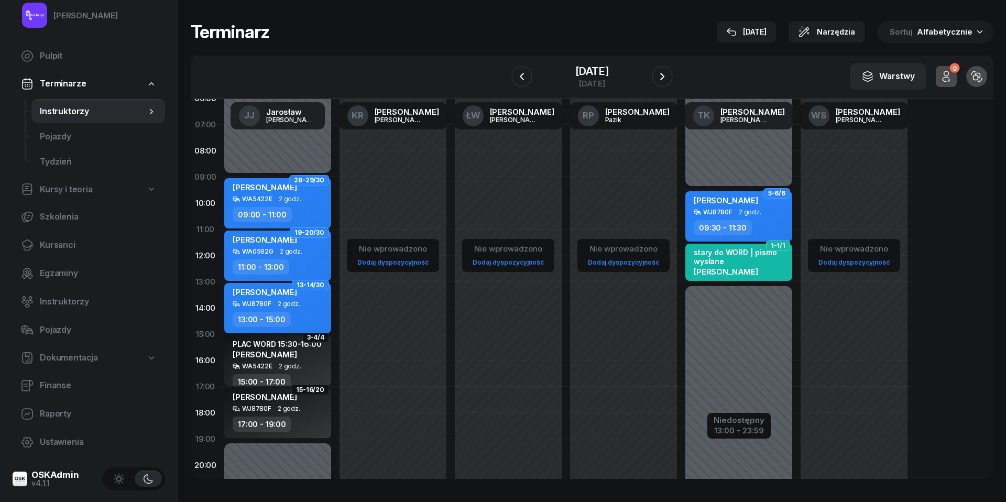
click at [300, 308] on div "[PERSON_NAME] WJ8780F 2 godz. 13:00 - 15:00" at bounding box center [277, 308] width 107 height 50
select select "13"
select select "15"
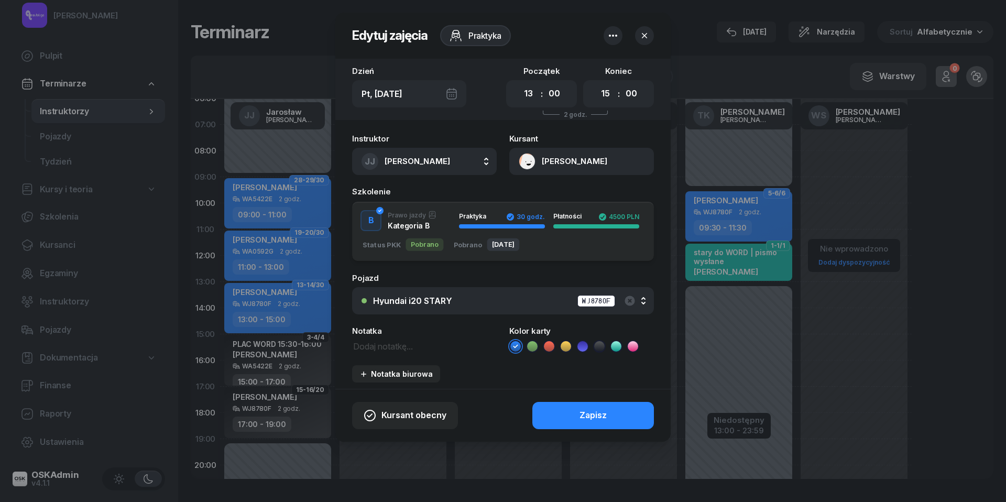
click at [535, 344] on icon at bounding box center [532, 346] width 10 height 10
click at [572, 412] on button "Zapisz" at bounding box center [593, 415] width 122 height 27
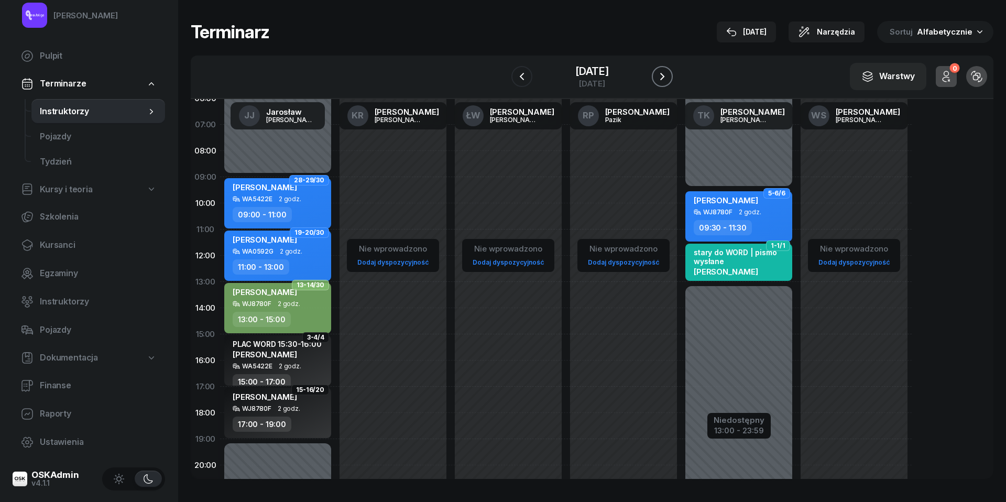
click at [669, 72] on button "button" at bounding box center [662, 76] width 21 height 21
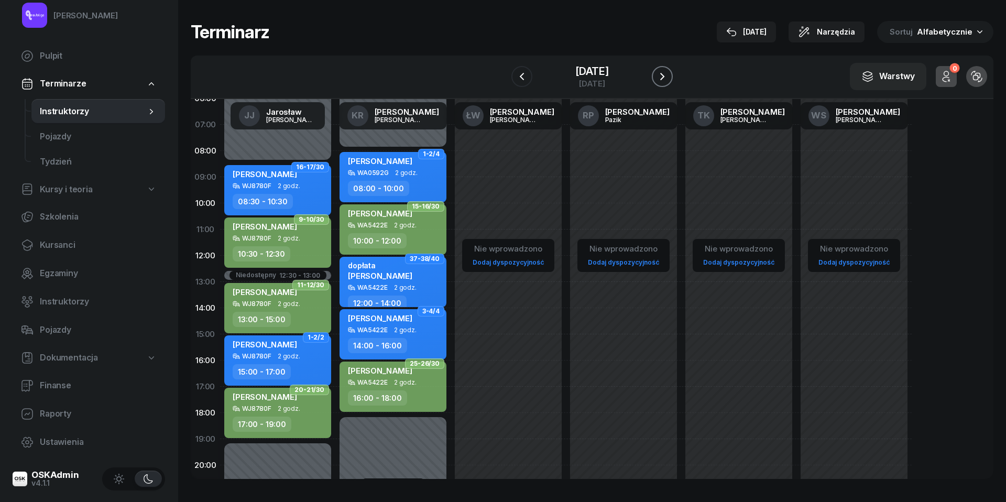
click at [669, 72] on button "button" at bounding box center [662, 76] width 21 height 21
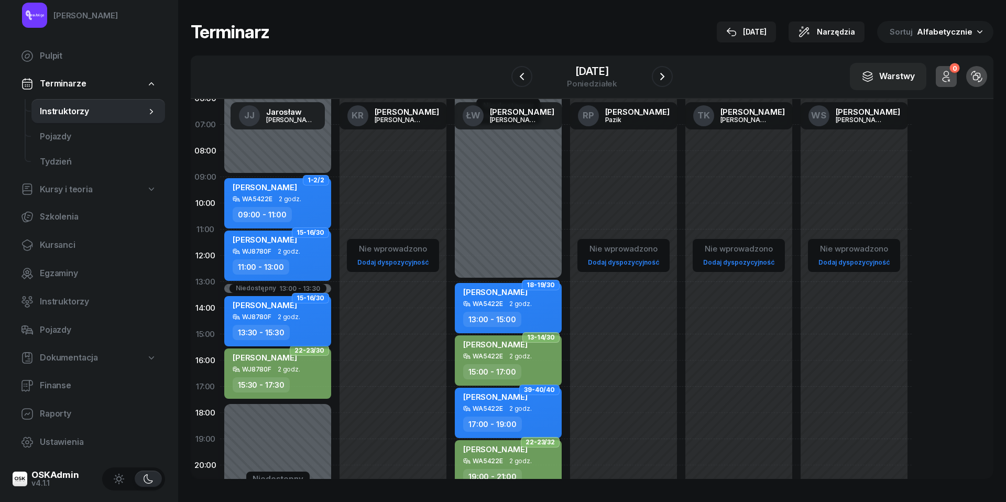
click at [299, 315] on div "WJ8780F 2 godz." at bounding box center [279, 316] width 92 height 7
select select "13"
select select "30"
select select "15"
select select "30"
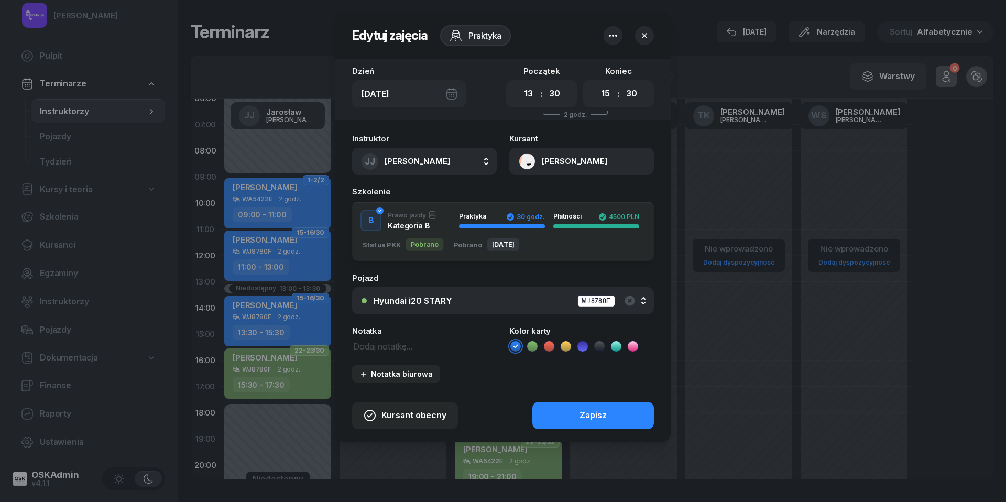
click at [532, 349] on icon at bounding box center [532, 346] width 10 height 10
click at [573, 416] on button "Zapisz" at bounding box center [593, 415] width 122 height 27
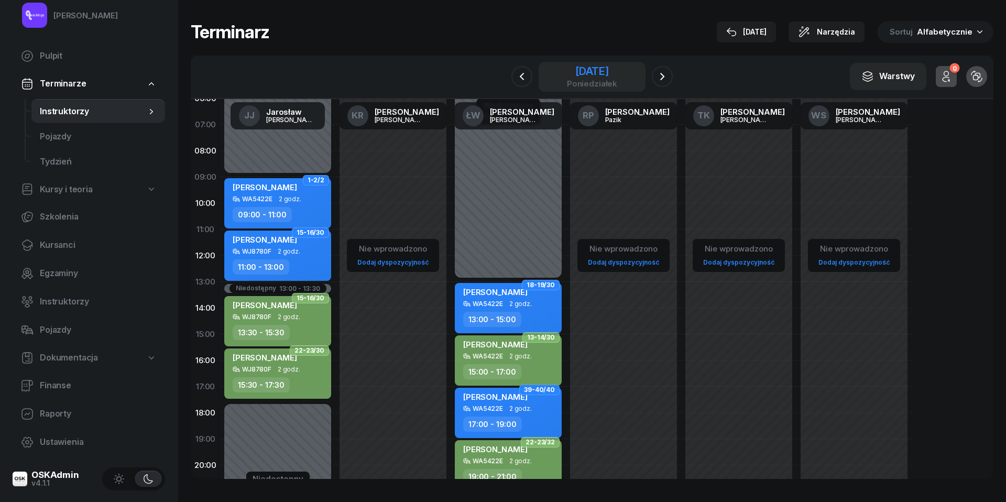
click at [617, 69] on div "[DATE]" at bounding box center [592, 71] width 50 height 10
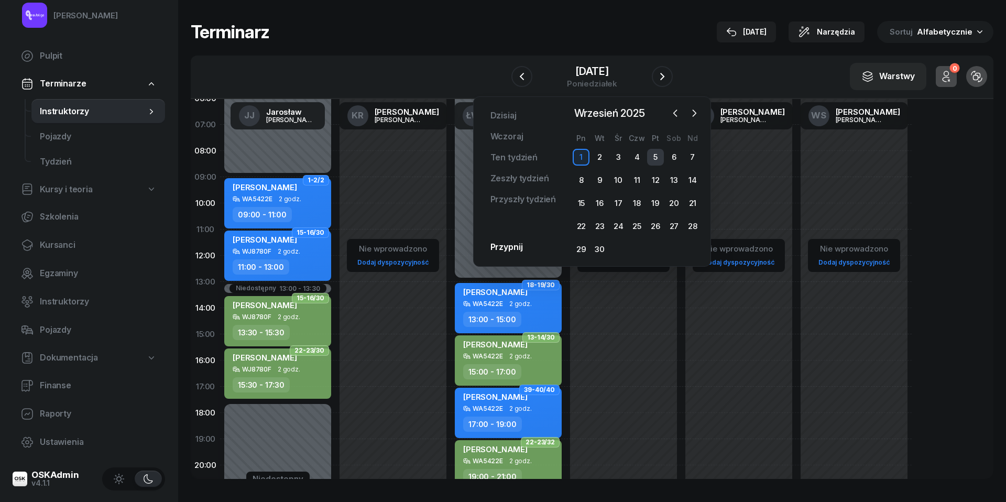
click at [654, 152] on div "5" at bounding box center [655, 157] width 17 height 17
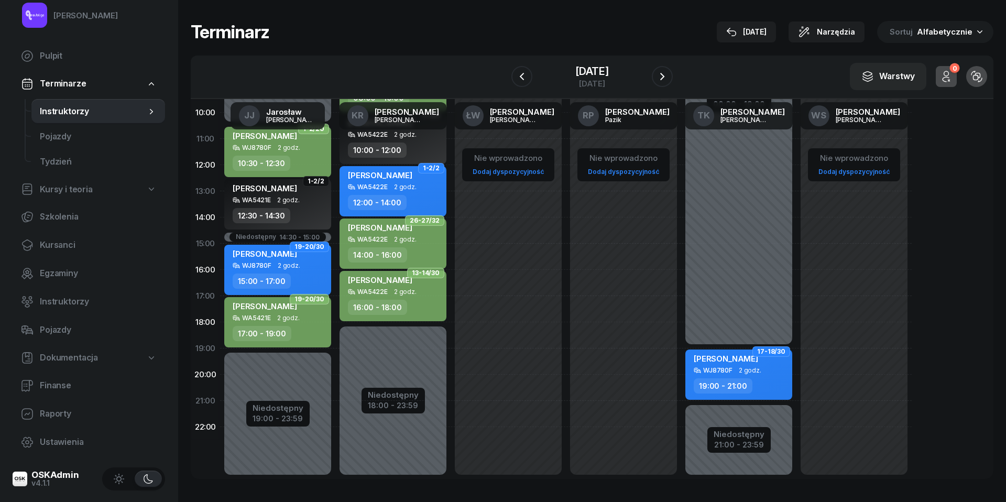
scroll to position [136, 0]
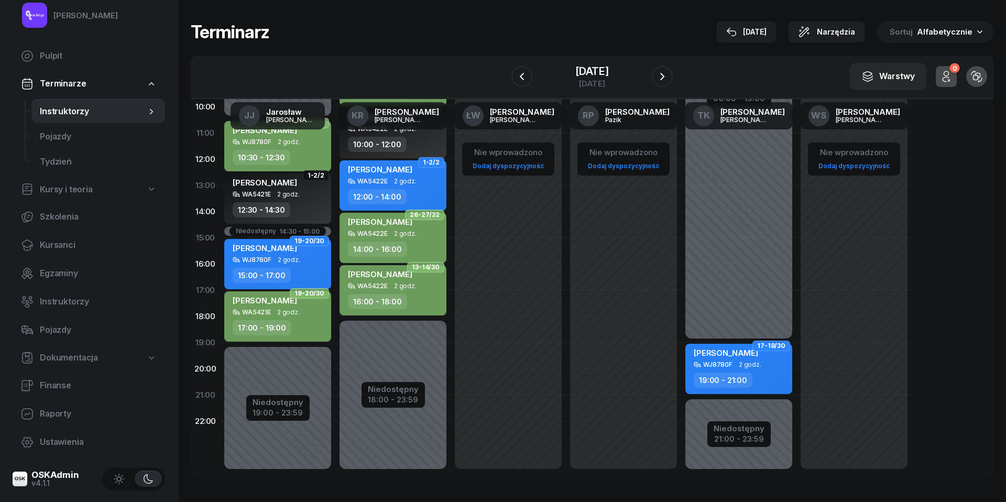
click at [758, 355] on span "[PERSON_NAME]" at bounding box center [726, 353] width 64 height 10
select select "19"
select select "21"
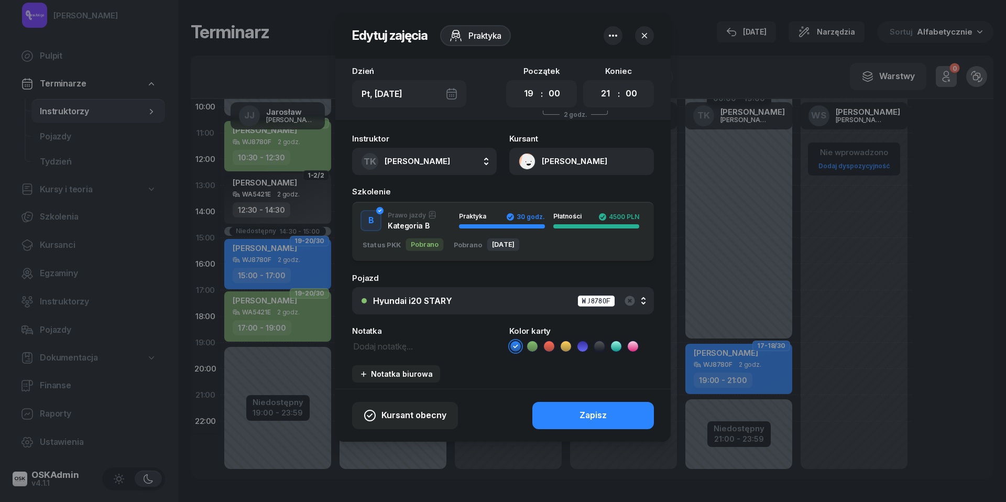
click at [530, 342] on icon at bounding box center [532, 346] width 10 height 10
click at [597, 419] on div "Zapisz" at bounding box center [592, 416] width 27 height 14
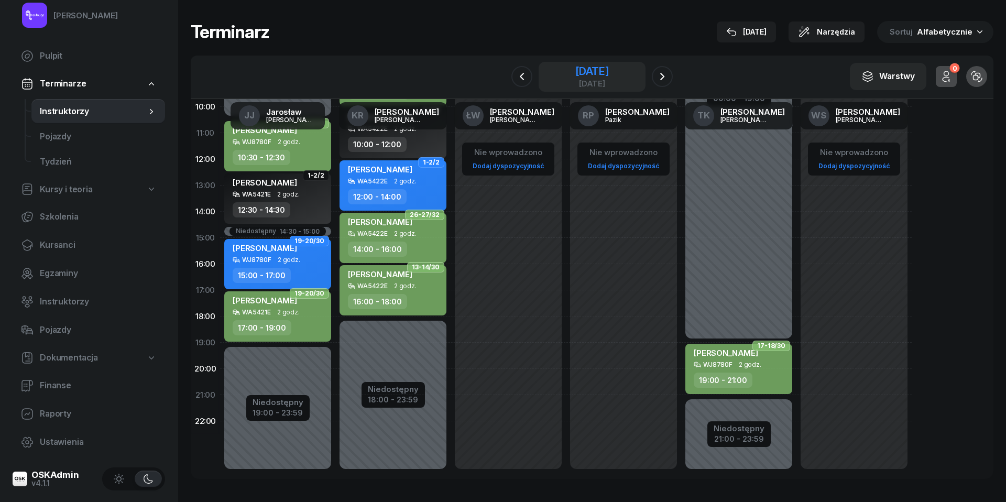
click at [609, 74] on div "[DATE]" at bounding box center [592, 71] width 34 height 10
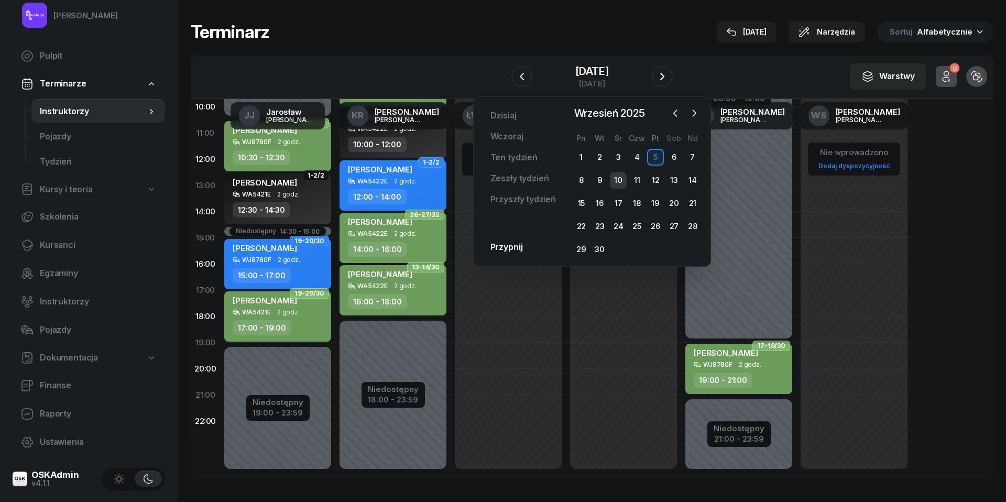
click at [621, 180] on div "10" at bounding box center [618, 180] width 17 height 17
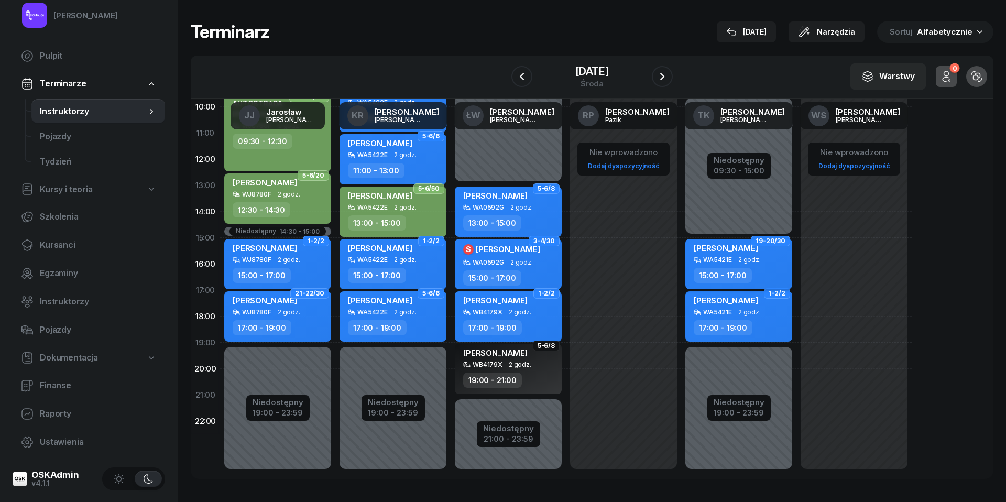
click at [770, 262] on div "[PERSON_NAME] WA5421E 2 godz. 15:00 - 17:00" at bounding box center [738, 264] width 107 height 50
select select "15"
select select "17"
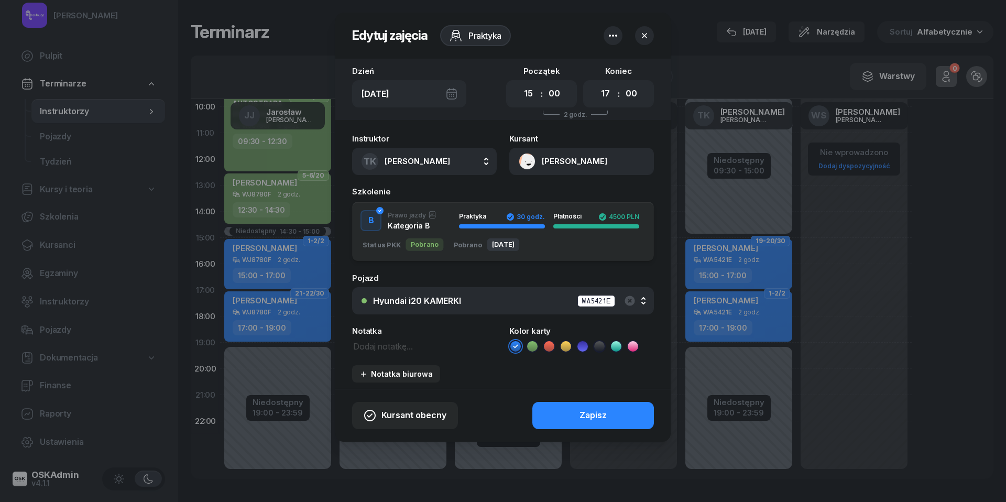
click at [533, 346] on icon at bounding box center [532, 346] width 5 height 4
click at [571, 409] on button "Zapisz" at bounding box center [593, 415] width 122 height 27
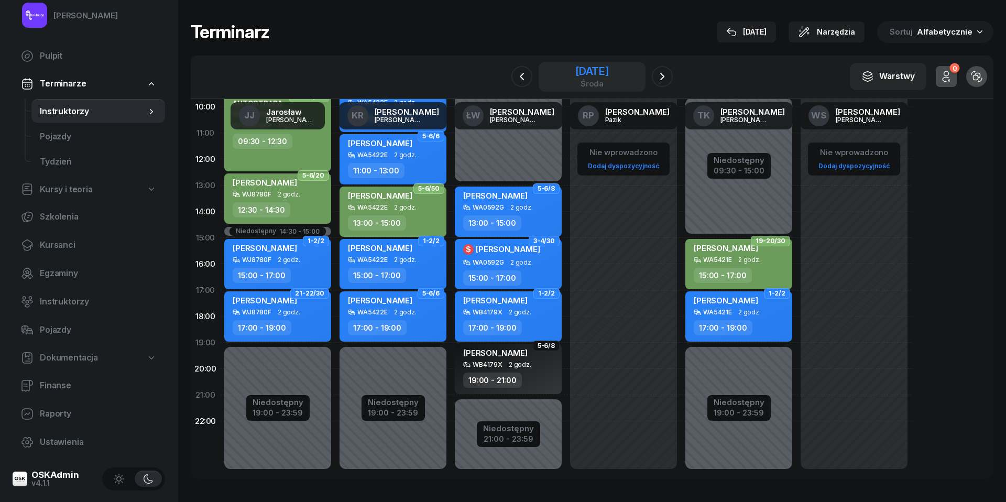
click at [609, 72] on div "[DATE]" at bounding box center [592, 71] width 34 height 10
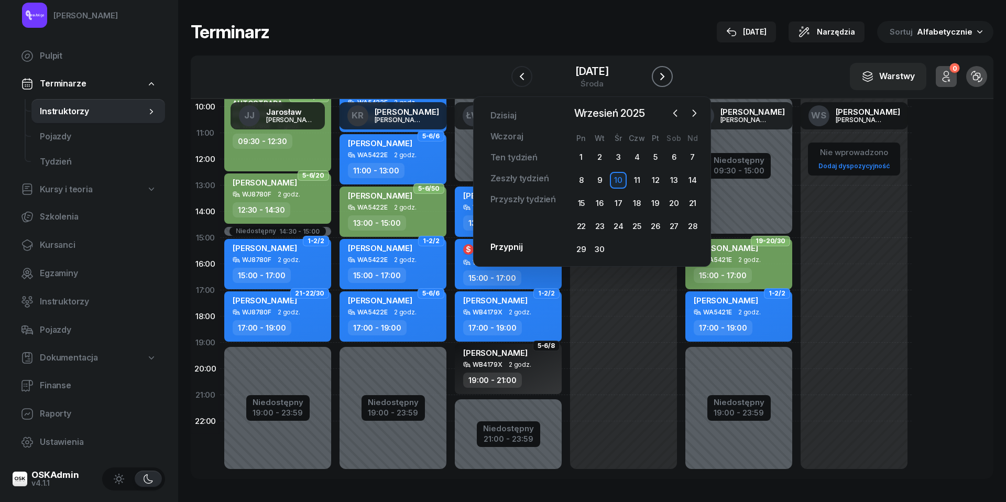
click at [662, 79] on icon "button" at bounding box center [662, 76] width 13 height 13
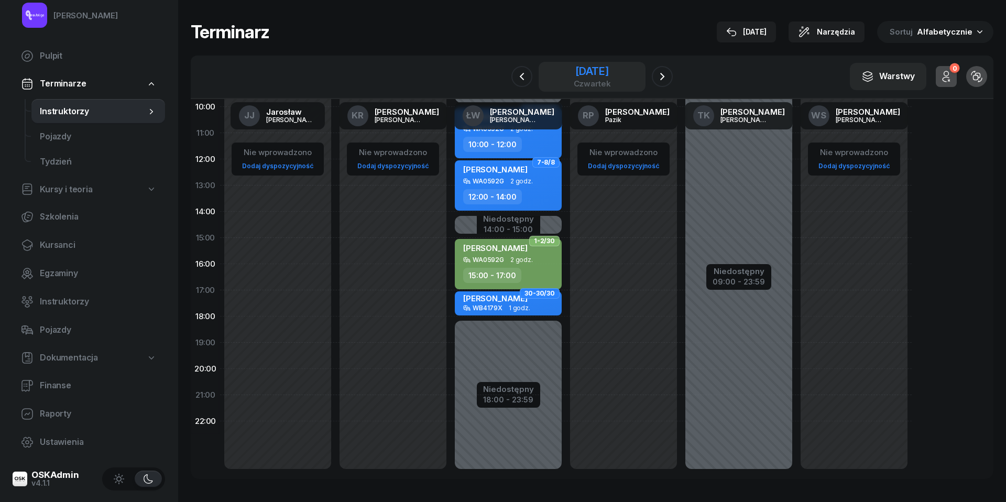
click at [574, 84] on div "czwartek" at bounding box center [592, 84] width 37 height 8
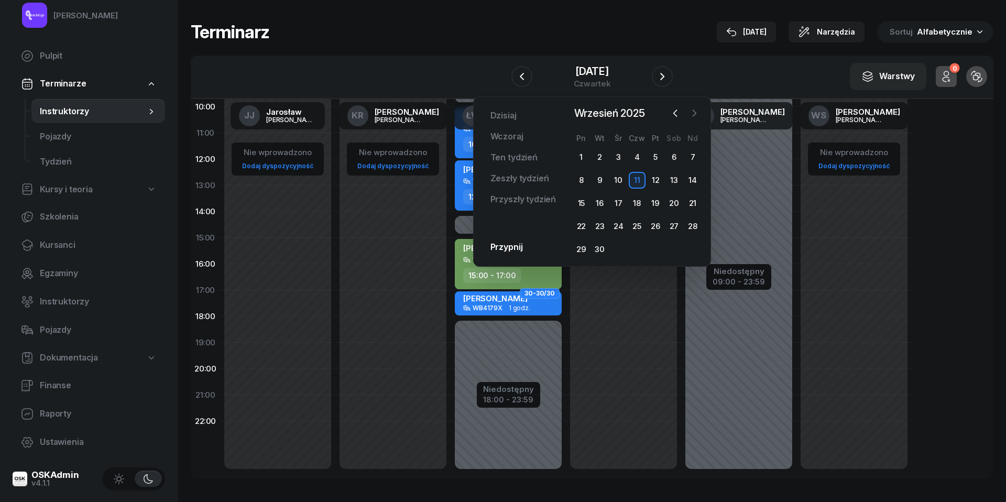
click at [696, 110] on icon "button" at bounding box center [694, 113] width 10 height 10
click at [642, 157] on div "2" at bounding box center [637, 157] width 17 height 17
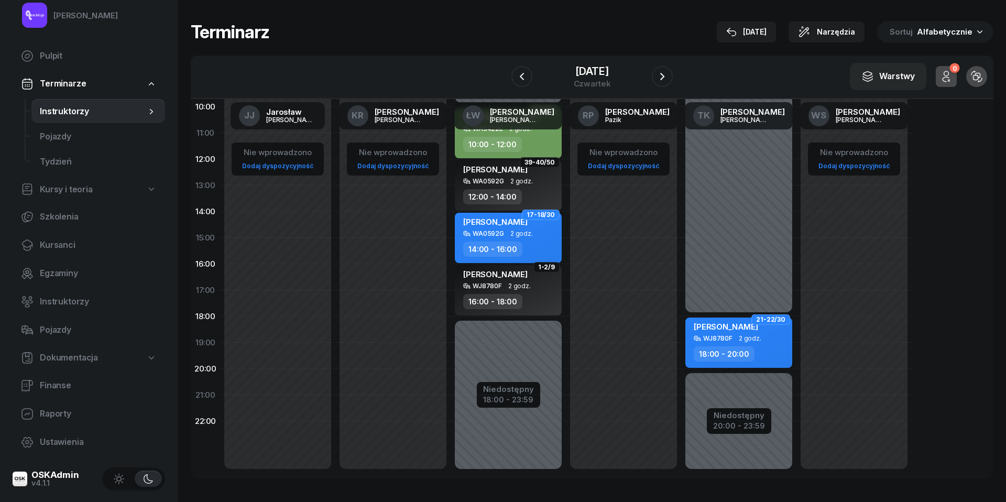
click at [740, 344] on div "[PERSON_NAME] WJ8780F 2 godz. 18:00 - 20:00" at bounding box center [738, 342] width 107 height 50
select select "18"
select select "20"
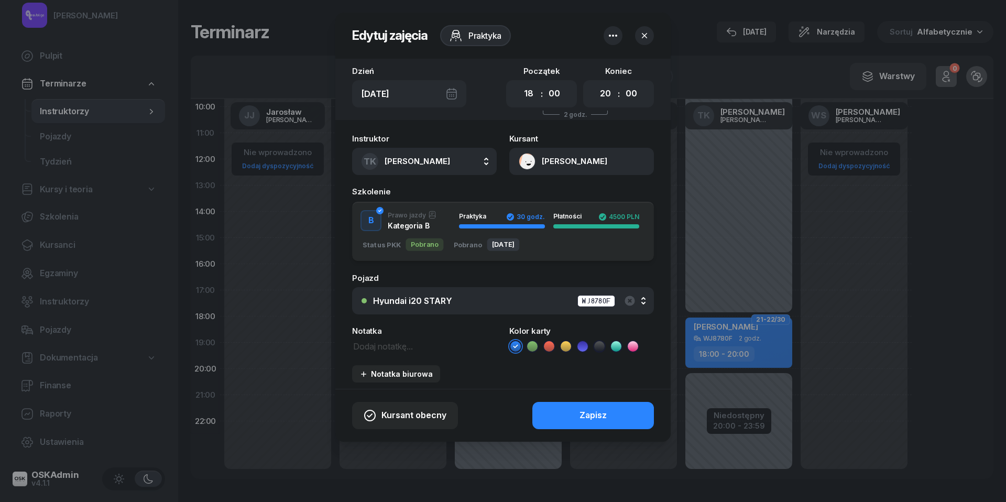
click at [531, 348] on icon at bounding box center [532, 346] width 10 height 10
click at [596, 409] on div "Zapisz" at bounding box center [592, 416] width 27 height 14
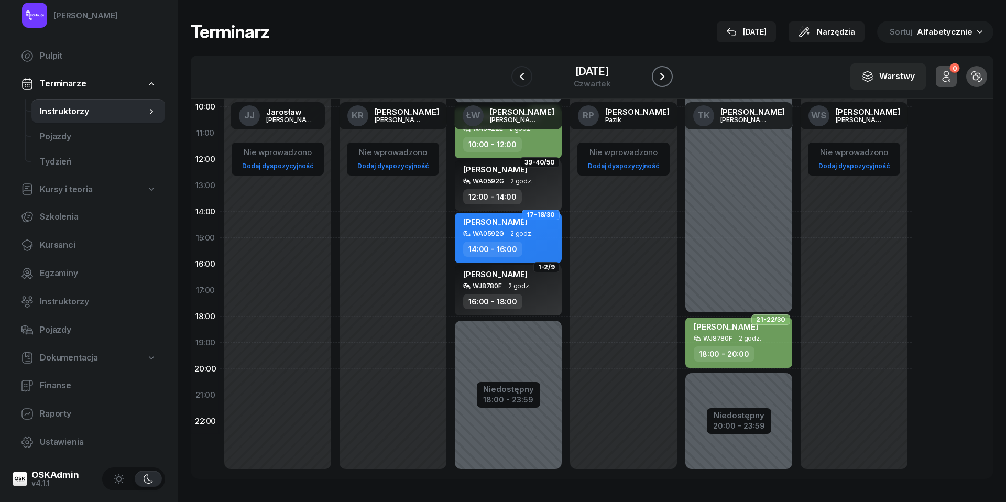
click at [668, 74] on icon "button" at bounding box center [662, 76] width 13 height 13
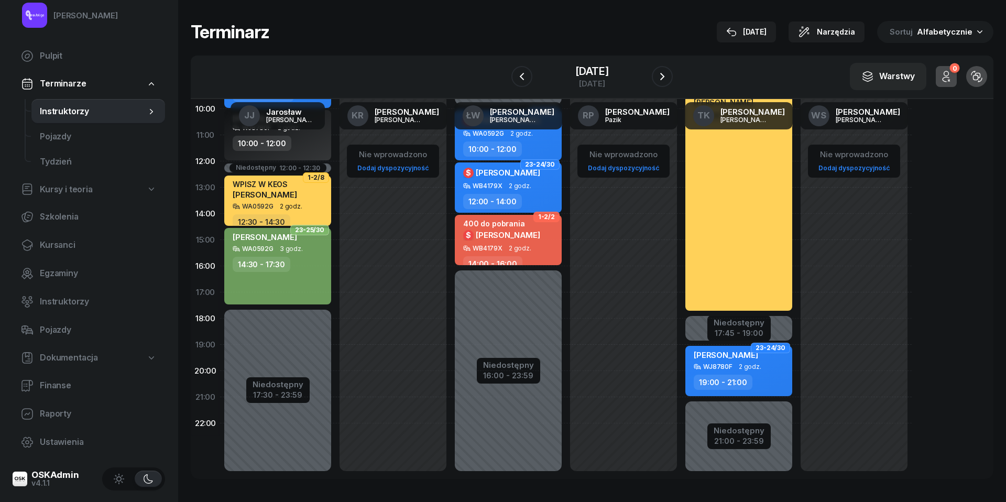
scroll to position [136, 0]
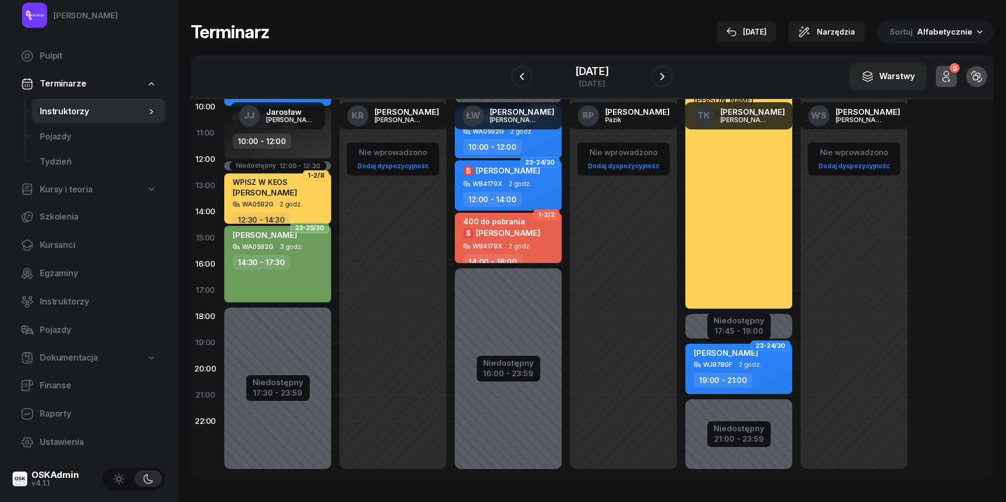
click at [738, 367] on div "[PERSON_NAME] WJ8780F 2 godz. 19:00 - 21:00" at bounding box center [738, 369] width 107 height 50
select select "19"
select select "21"
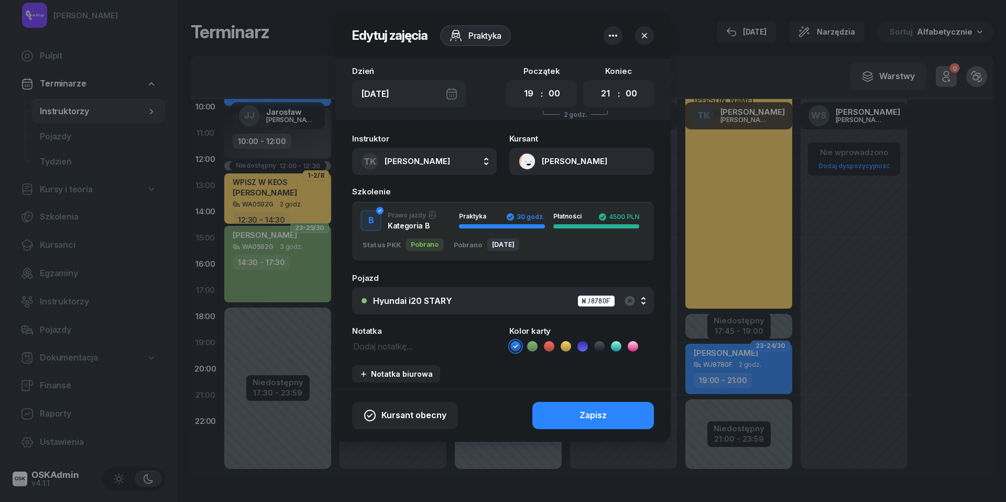
click at [537, 348] on icon at bounding box center [532, 346] width 10 height 10
click at [585, 412] on div "Zapisz" at bounding box center [592, 416] width 27 height 14
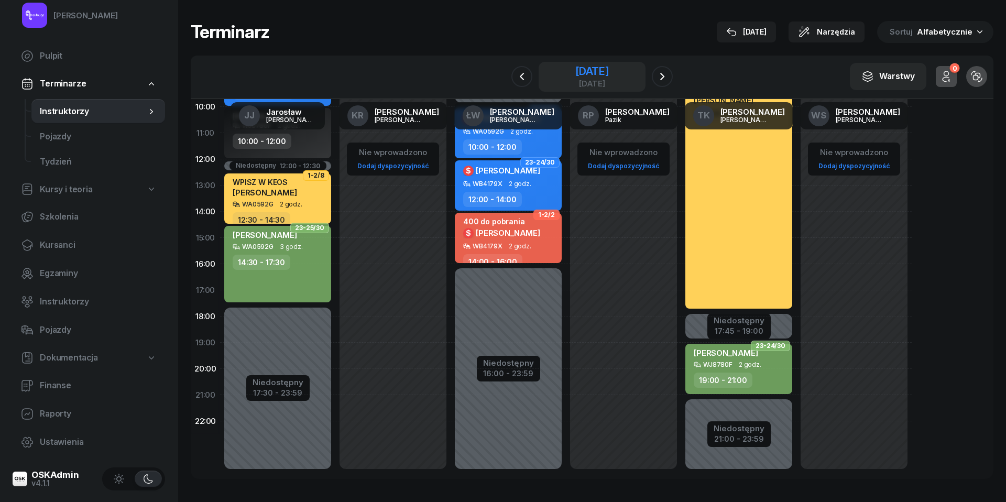
click at [581, 80] on div "[DATE]" at bounding box center [592, 84] width 34 height 8
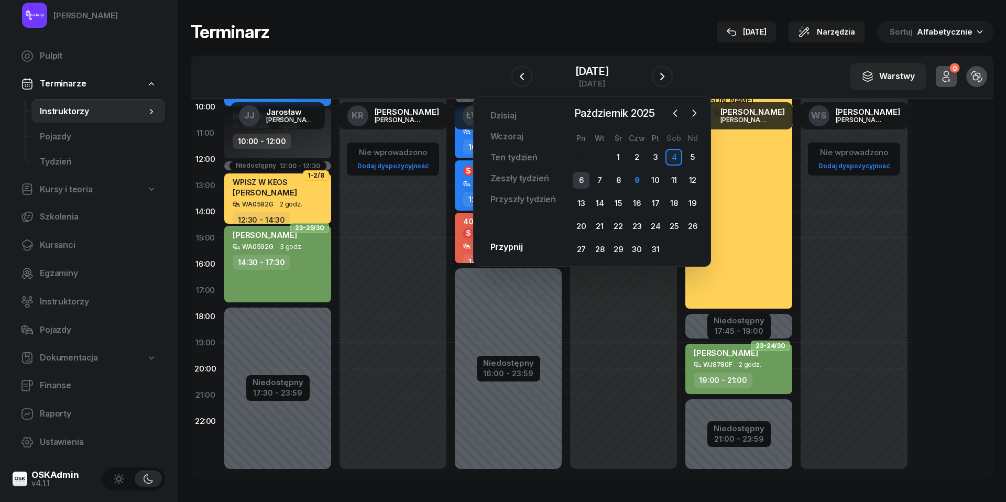
click at [583, 181] on div "6" at bounding box center [581, 180] width 17 height 17
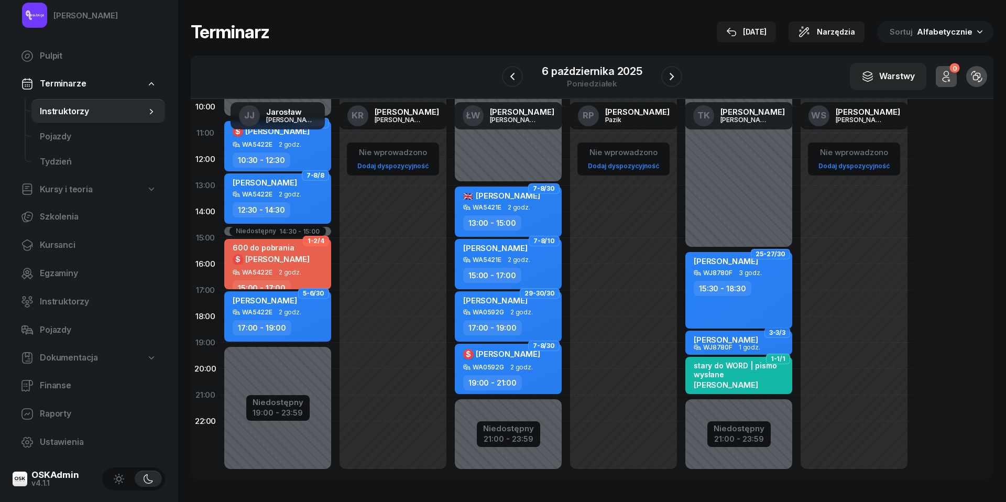
click at [765, 281] on div "15:30 - 18:30" at bounding box center [740, 288] width 92 height 15
select select "15"
select select "30"
select select "18"
select select "30"
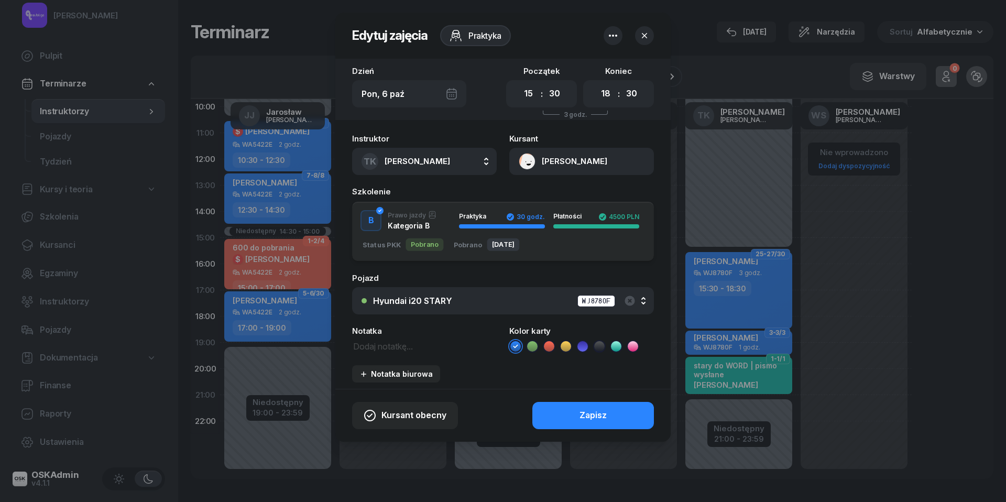
click at [529, 344] on icon at bounding box center [532, 346] width 10 height 10
click at [570, 404] on button "Zapisz" at bounding box center [593, 415] width 122 height 27
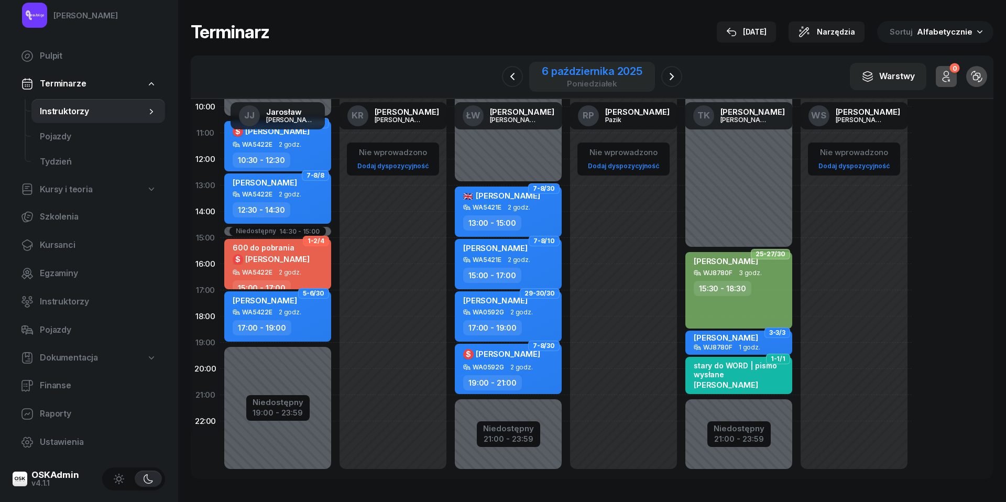
click at [622, 72] on div "6 października 2025" at bounding box center [592, 71] width 101 height 10
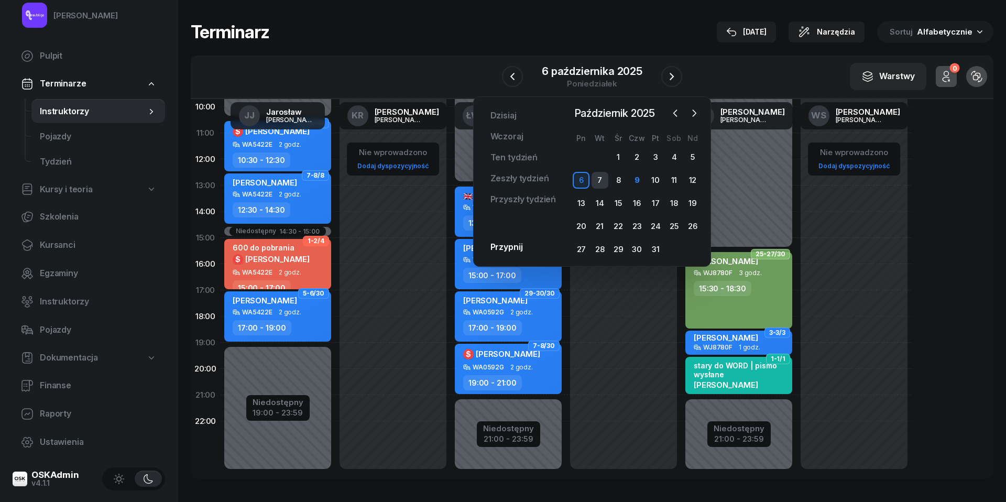
click at [596, 179] on div "7" at bounding box center [599, 180] width 17 height 17
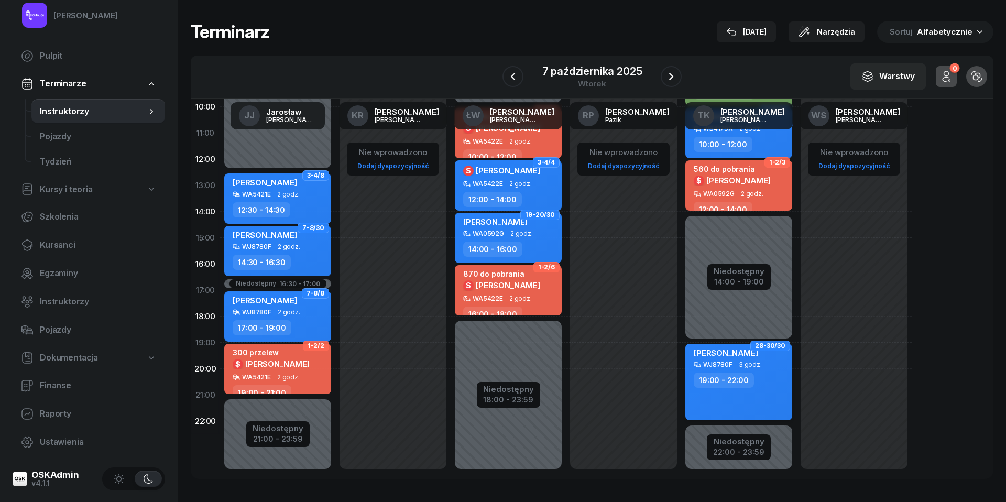
click at [746, 392] on div "[PERSON_NAME] WJ8780F 3 godz. 19:00 - 22:00" at bounding box center [738, 382] width 107 height 76
select select "19"
select select "22"
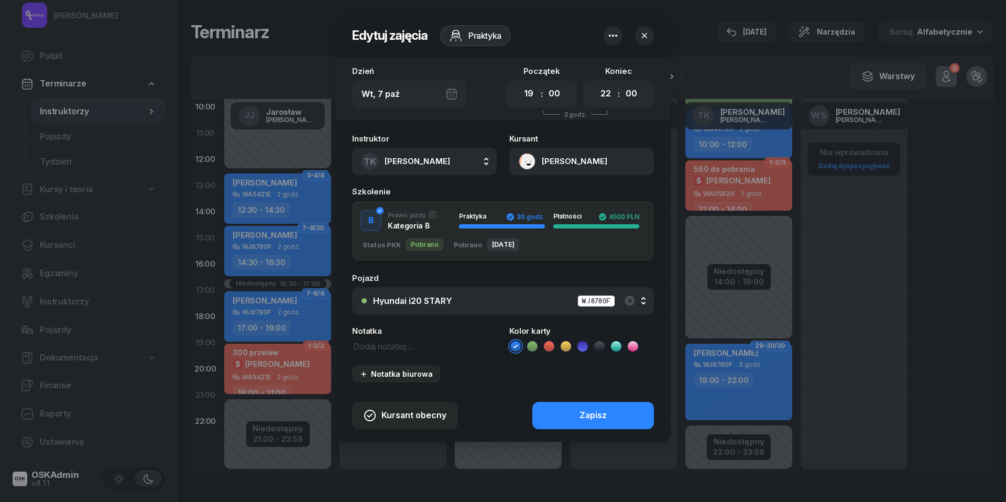
click at [533, 348] on icon at bounding box center [532, 346] width 10 height 10
click at [573, 418] on button "Zapisz" at bounding box center [593, 415] width 122 height 27
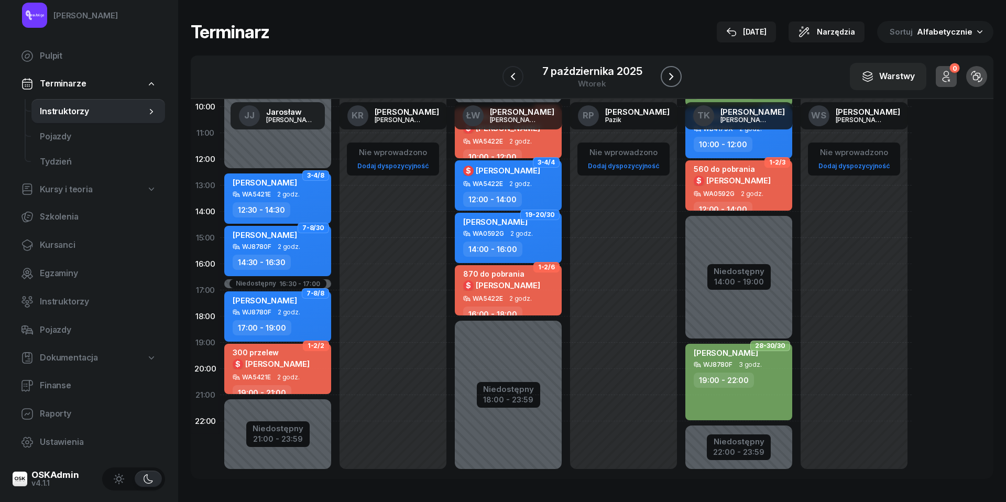
click at [675, 80] on icon "button" at bounding box center [671, 76] width 13 height 13
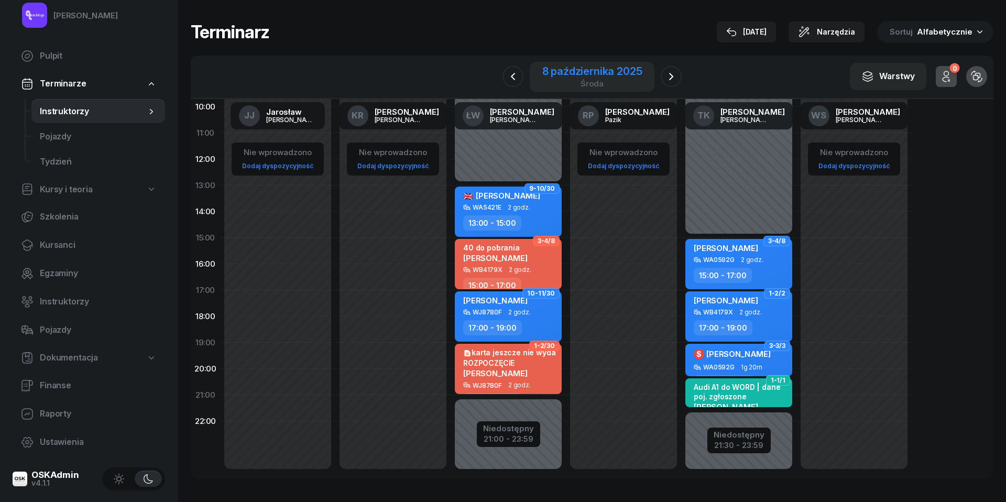
click at [613, 72] on div "8 października 2025" at bounding box center [592, 71] width 100 height 10
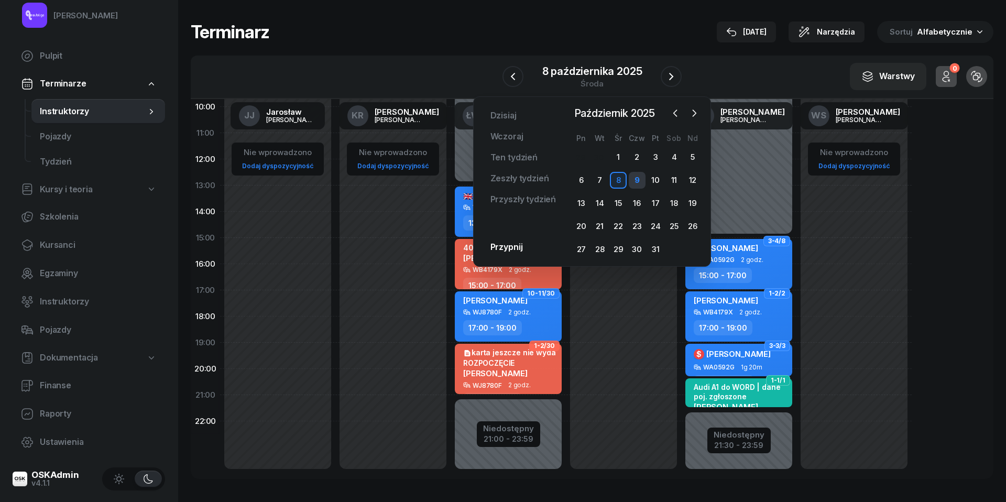
click at [635, 180] on div "9" at bounding box center [637, 180] width 17 height 17
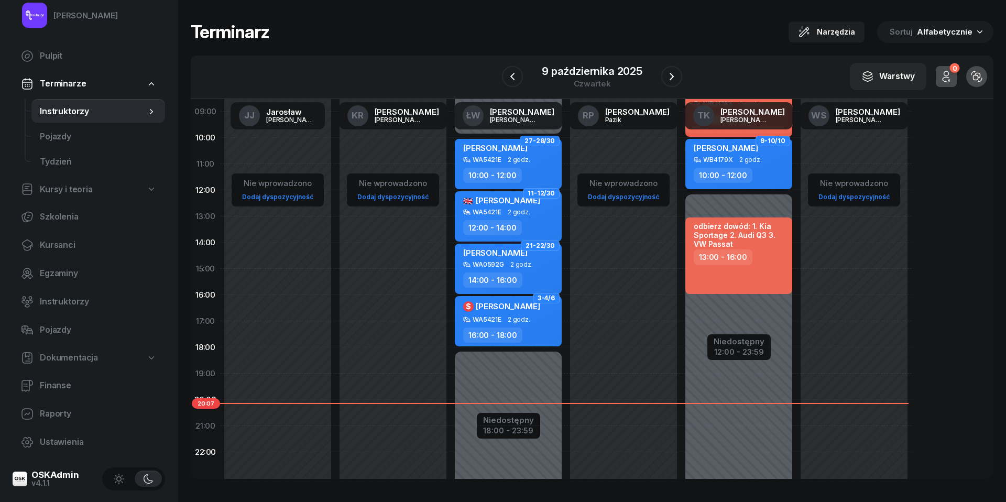
scroll to position [48, 0]
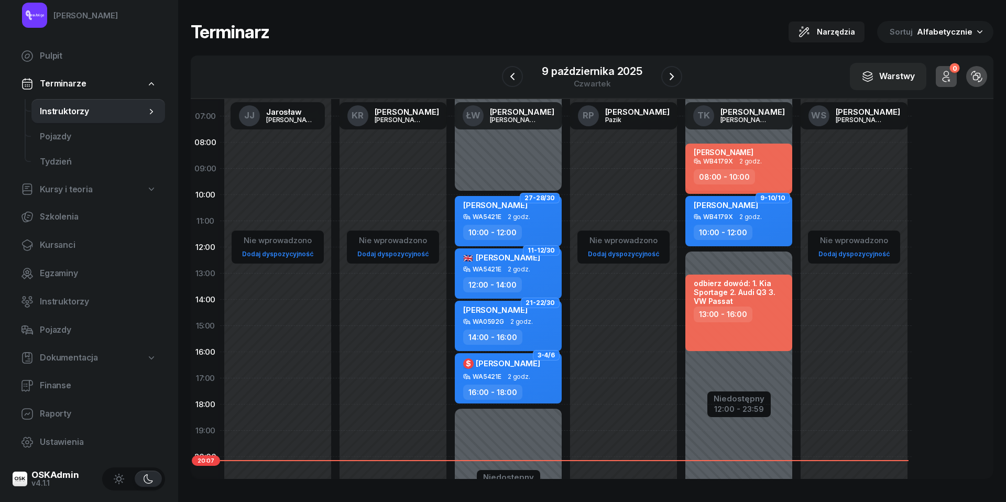
click at [726, 218] on div "WB4179X" at bounding box center [718, 216] width 30 height 7
select select "10"
select select "12"
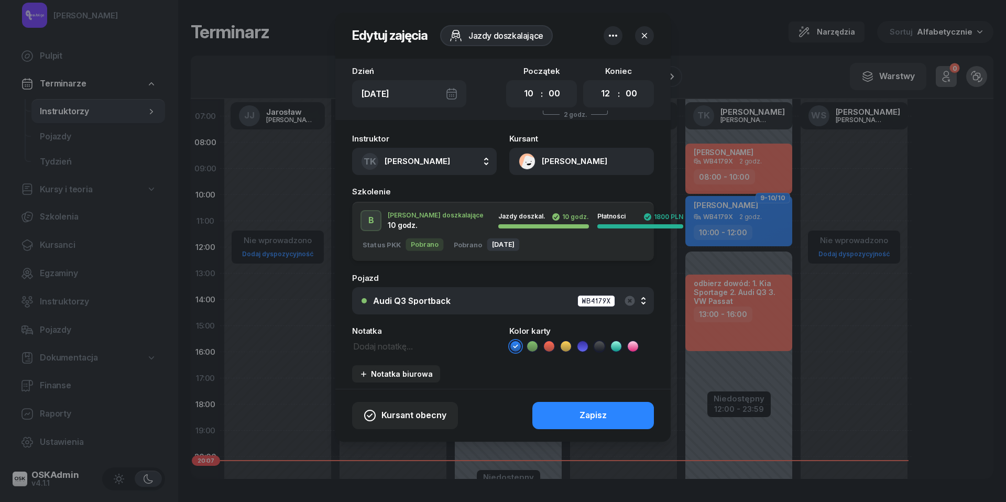
click at [526, 166] on button "[PERSON_NAME]" at bounding box center [581, 161] width 145 height 27
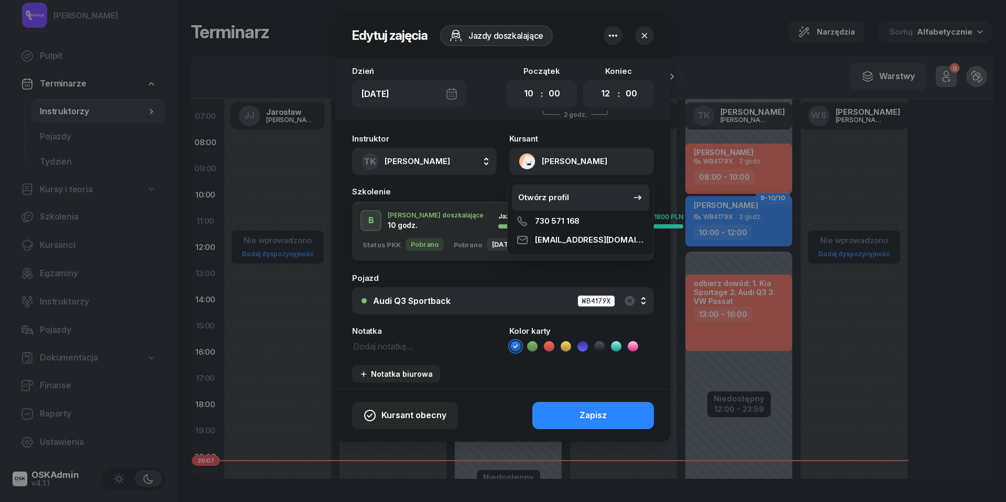
click at [529, 200] on div "Otwórz profil" at bounding box center [543, 198] width 51 height 14
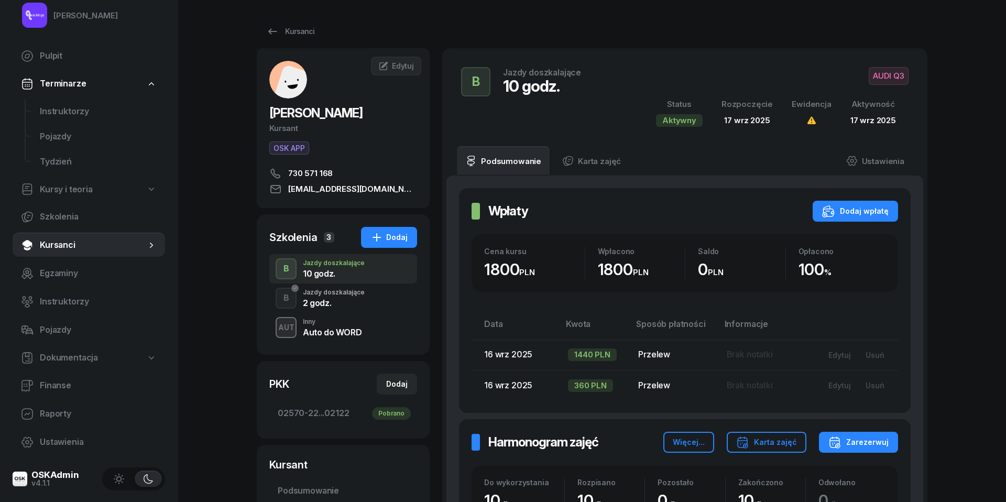
click at [313, 301] on div "2 godz." at bounding box center [334, 303] width 62 height 8
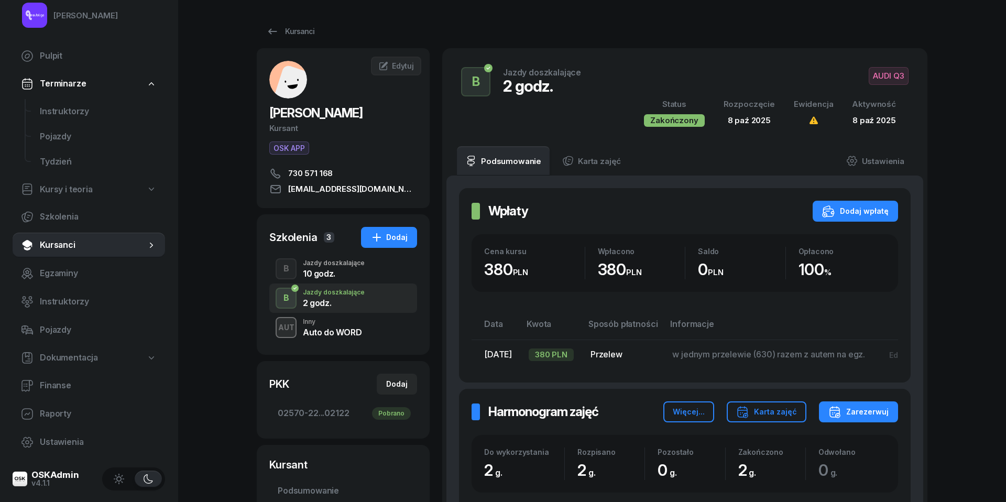
click at [313, 333] on div "Auto do WORD" at bounding box center [332, 332] width 59 height 8
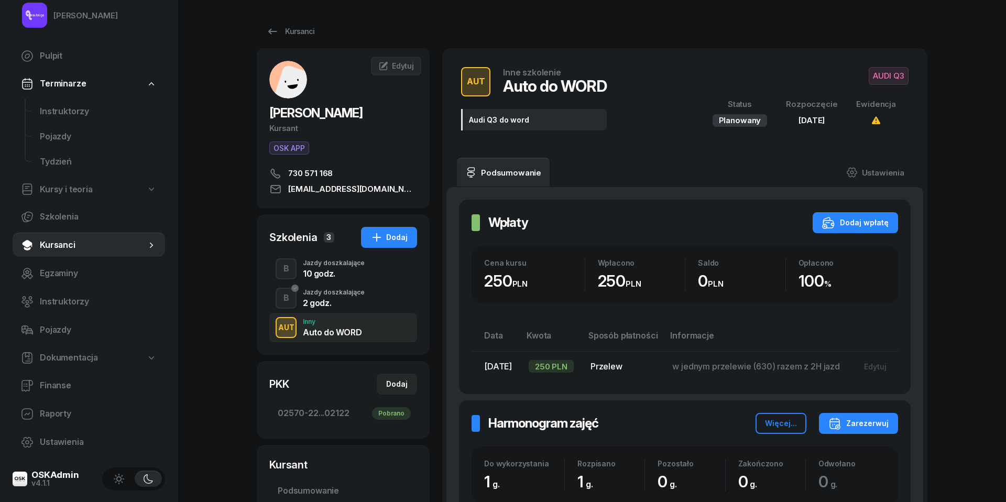
click at [317, 317] on div "AUT Inny Auto do WORD" at bounding box center [343, 327] width 148 height 29
click at [320, 304] on div "2 godz." at bounding box center [334, 303] width 62 height 8
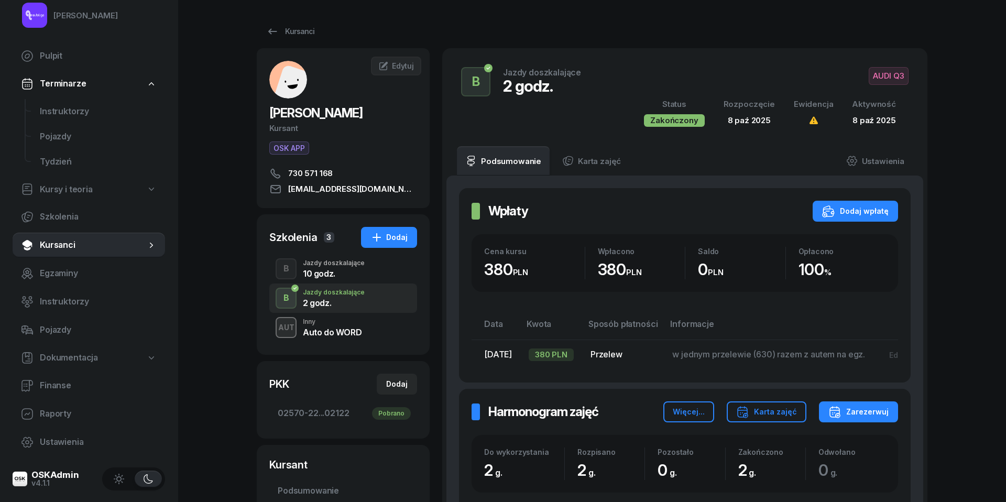
click at [325, 273] on div "10 godz." at bounding box center [334, 273] width 62 height 8
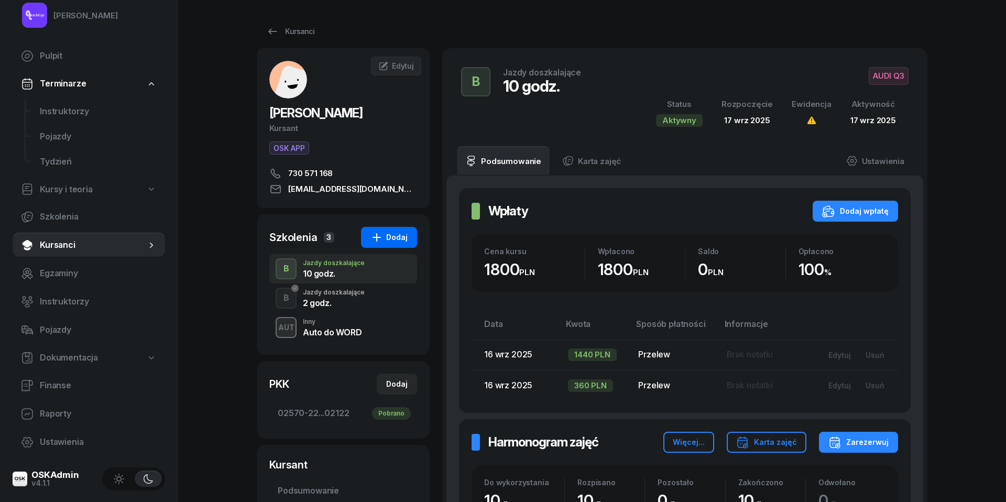
click at [399, 236] on div "Dodaj" at bounding box center [388, 237] width 37 height 13
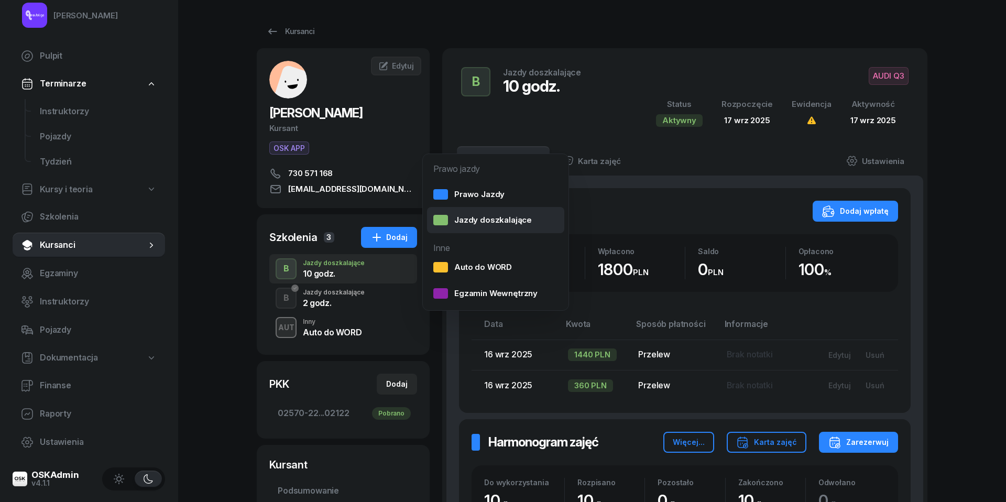
click at [501, 216] on div "Jazdy doszkalające" at bounding box center [482, 220] width 98 height 14
select select "B"
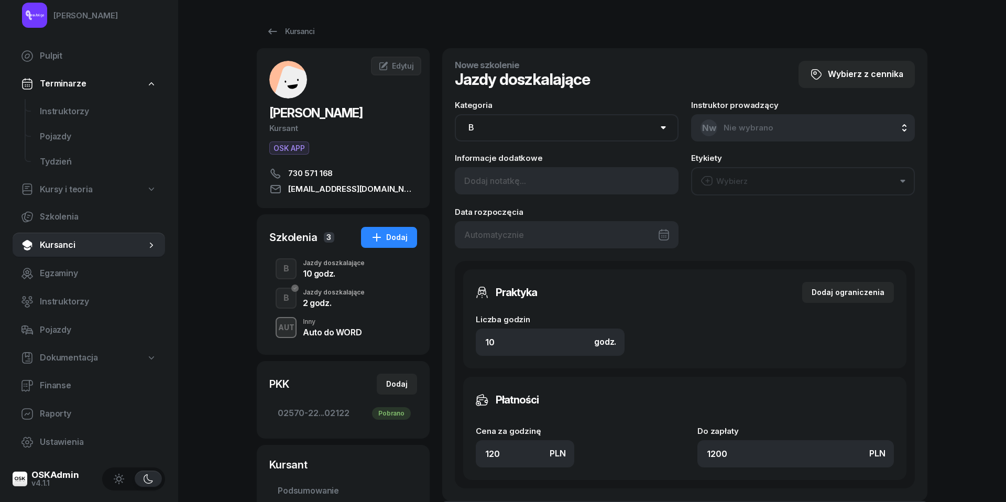
click at [531, 234] on div at bounding box center [567, 234] width 224 height 27
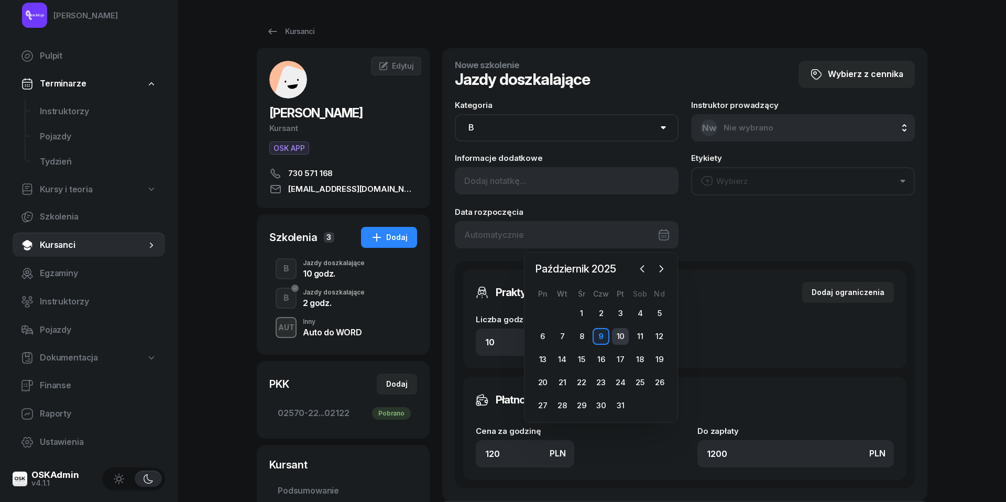
click at [625, 337] on div "10" at bounding box center [620, 336] width 17 height 17
type input "[DATE]"
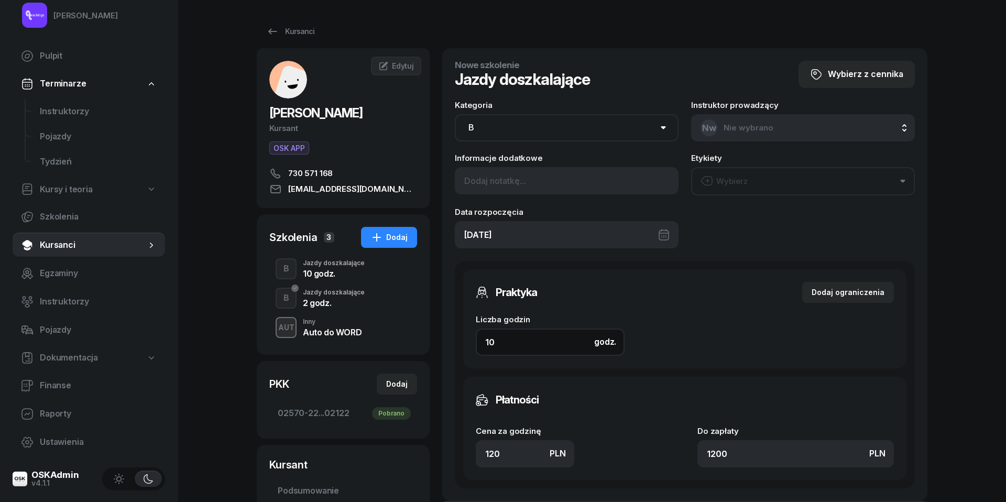
click at [509, 343] on input "10" at bounding box center [550, 341] width 149 height 27
type input "1"
type input "120"
type input "1"
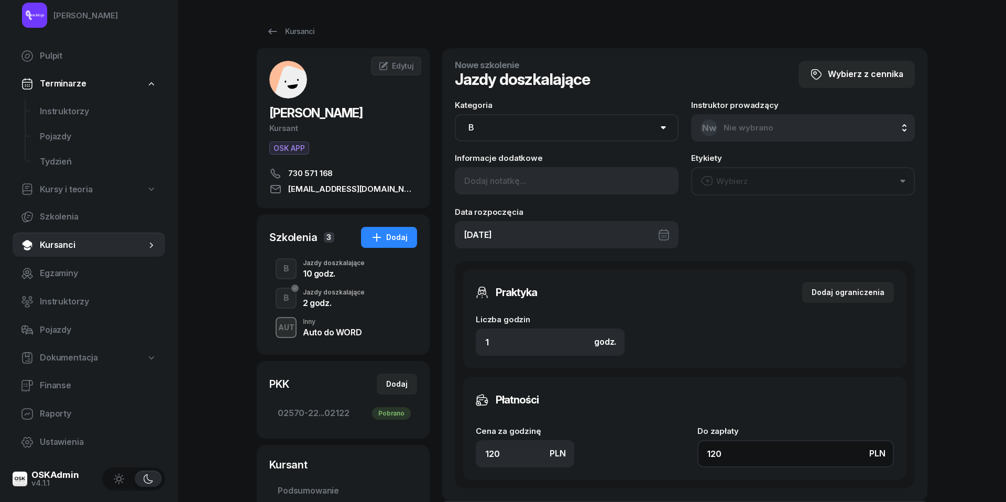
click at [767, 450] on input "120" at bounding box center [795, 453] width 196 height 27
type input "1"
type input "19"
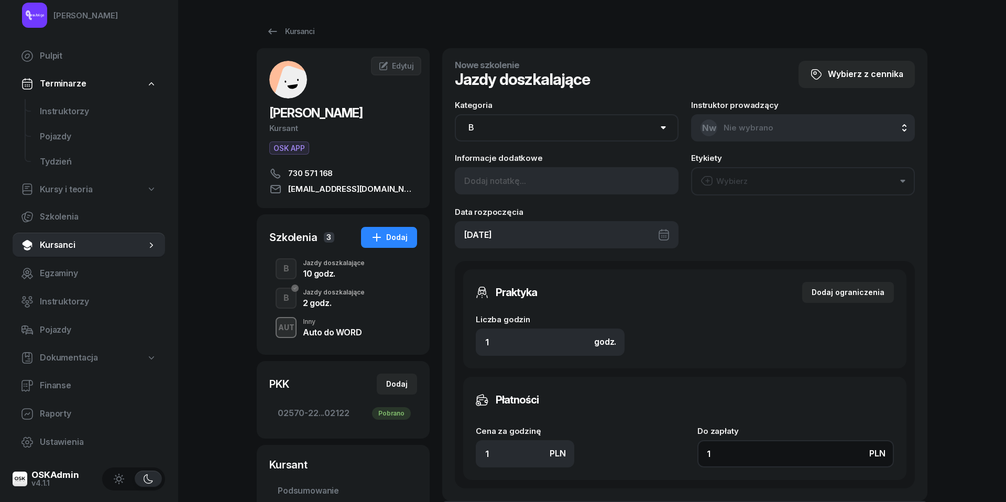
type input "19"
type input "190"
click at [749, 181] on button "Wybierz" at bounding box center [803, 181] width 224 height 28
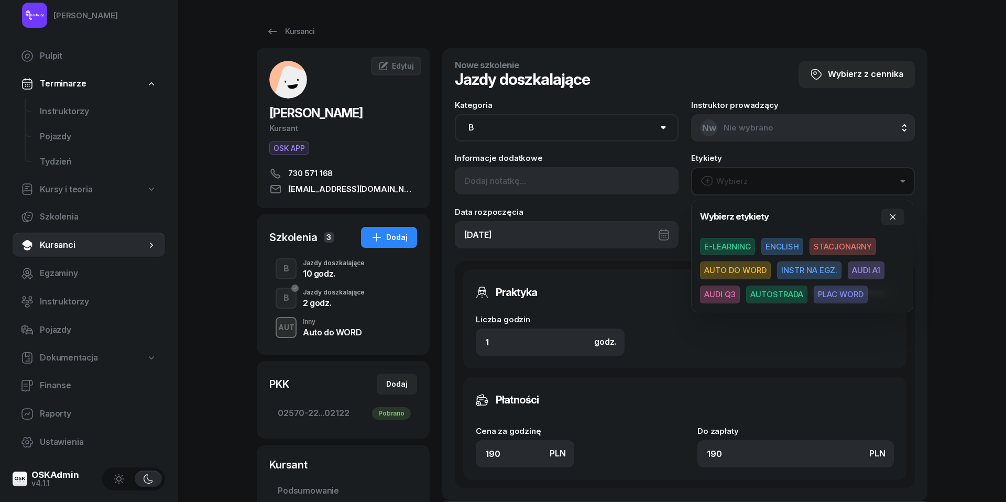
click at [722, 292] on span "AUDI Q3" at bounding box center [720, 294] width 40 height 18
click at [893, 215] on icon "button" at bounding box center [892, 216] width 8 height 8
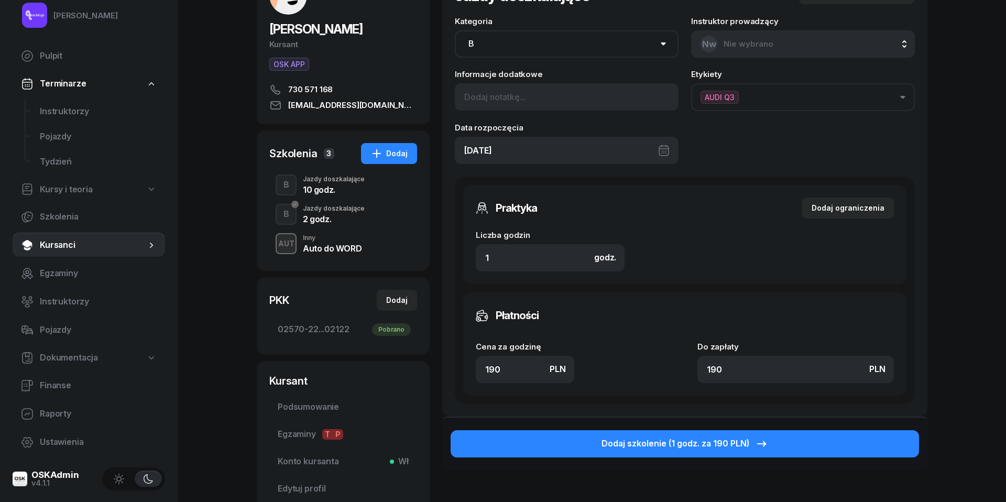
scroll to position [103, 0]
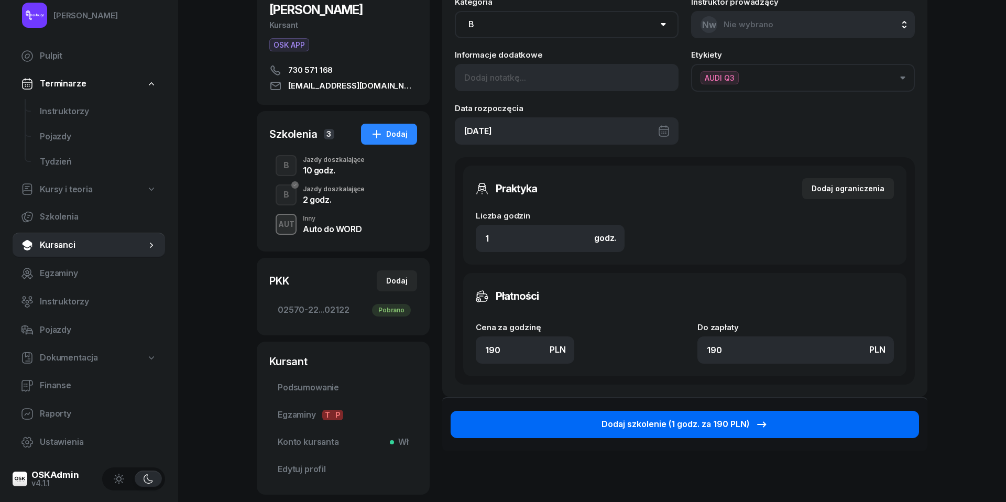
click at [696, 427] on div "Dodaj szkolenie (1 godz. za 190 PLN)" at bounding box center [684, 424] width 167 height 14
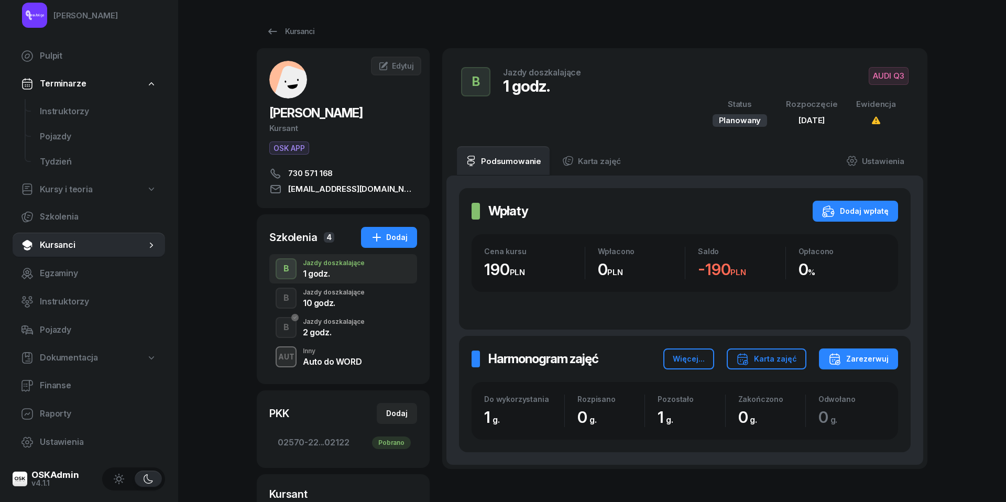
click at [314, 328] on div "2 godz." at bounding box center [334, 332] width 62 height 8
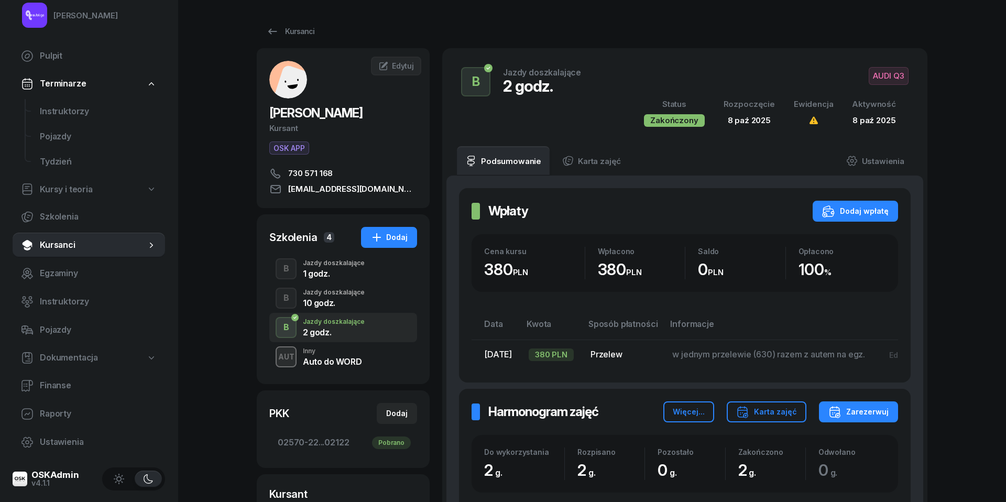
click at [322, 269] on div "1 godz." at bounding box center [334, 273] width 62 height 8
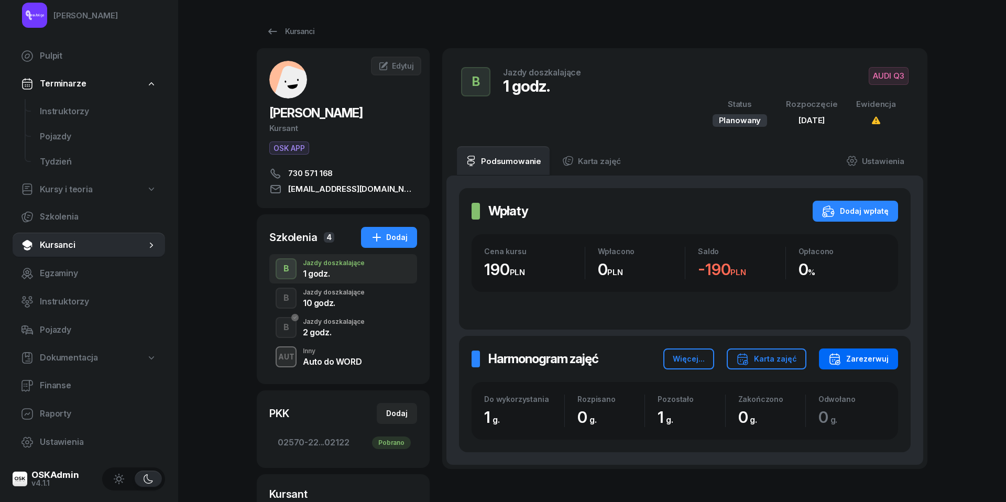
click at [881, 354] on div "Zarezerwuj" at bounding box center [858, 359] width 60 height 13
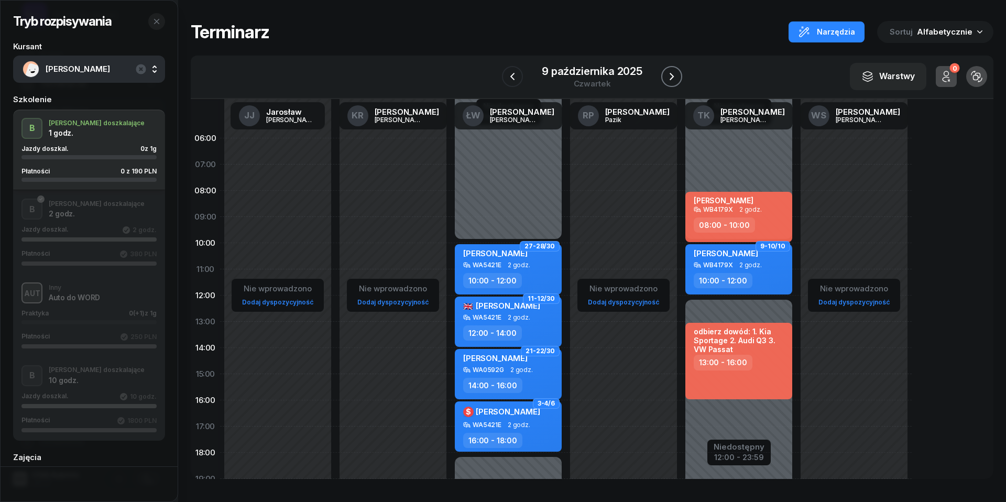
click at [667, 75] on icon "button" at bounding box center [671, 76] width 13 height 13
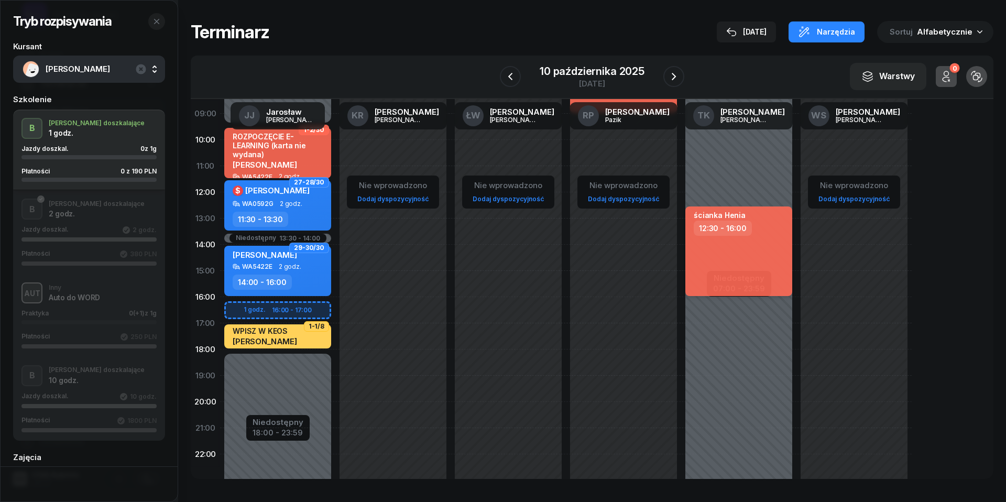
scroll to position [107, 0]
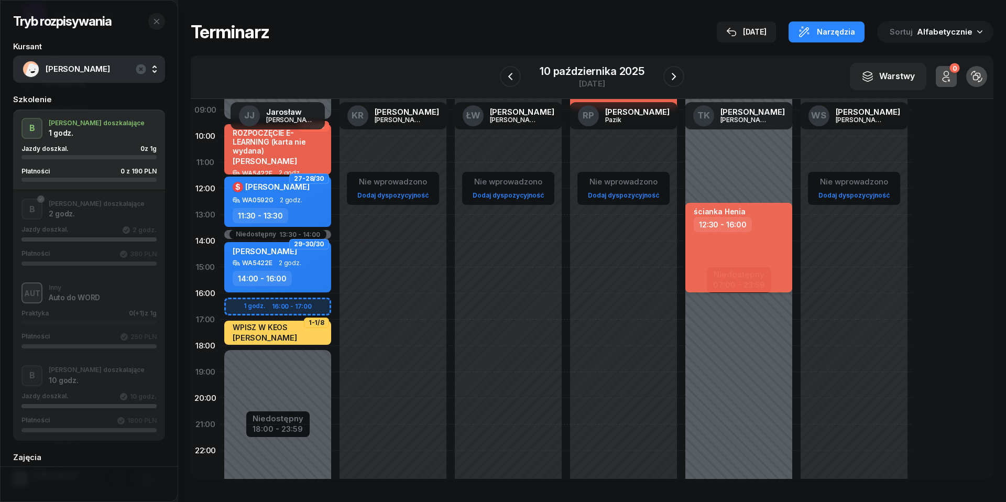
click at [754, 262] on div "ścianka Henia 12:30 - 16:00" at bounding box center [738, 248] width 107 height 90
select select "12"
select select "30"
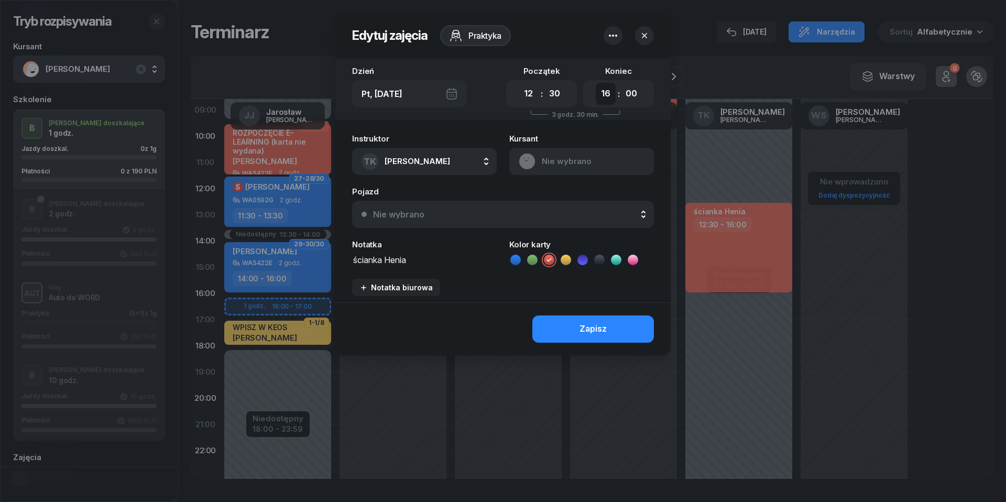
select select "14"
click at [612, 325] on button "Zapisz" at bounding box center [593, 328] width 122 height 27
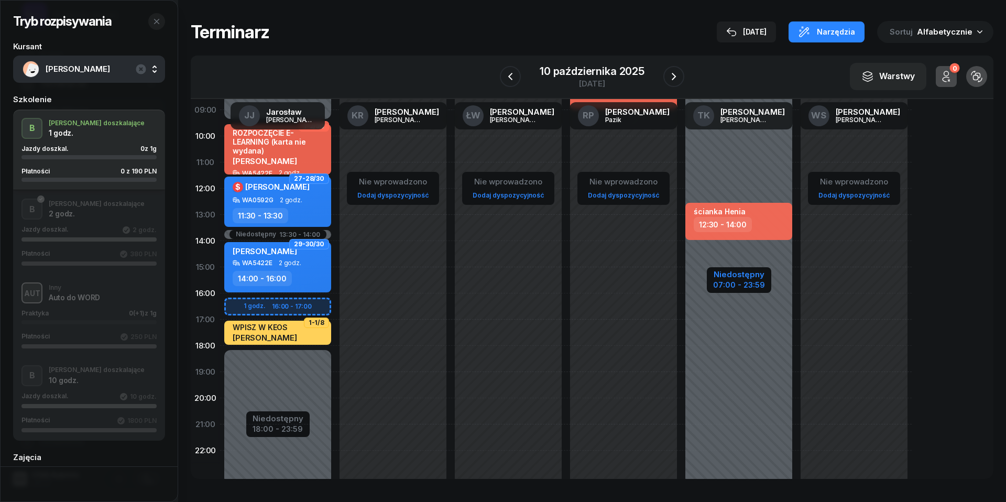
click at [730, 277] on div "Niedostępny" at bounding box center [739, 274] width 52 height 8
select select "06"
select select "07"
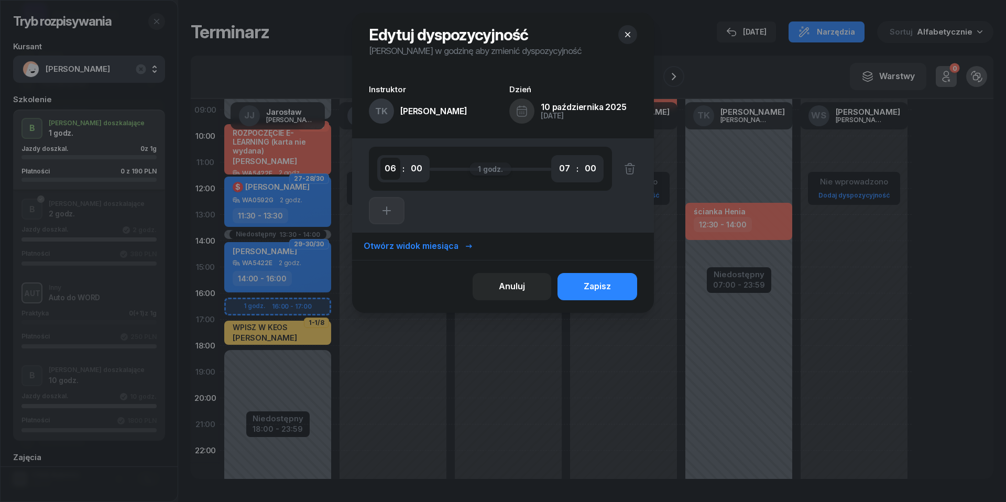
select select "05"
click at [623, 283] on button "Zapisz" at bounding box center [597, 286] width 80 height 27
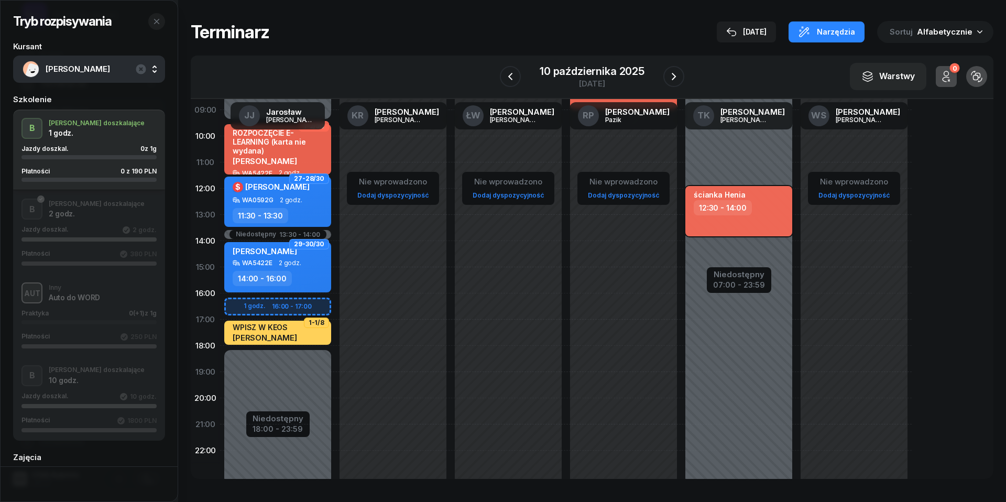
click at [734, 210] on div "12:30 - 14:00" at bounding box center [723, 207] width 58 height 15
select select "12"
select select "30"
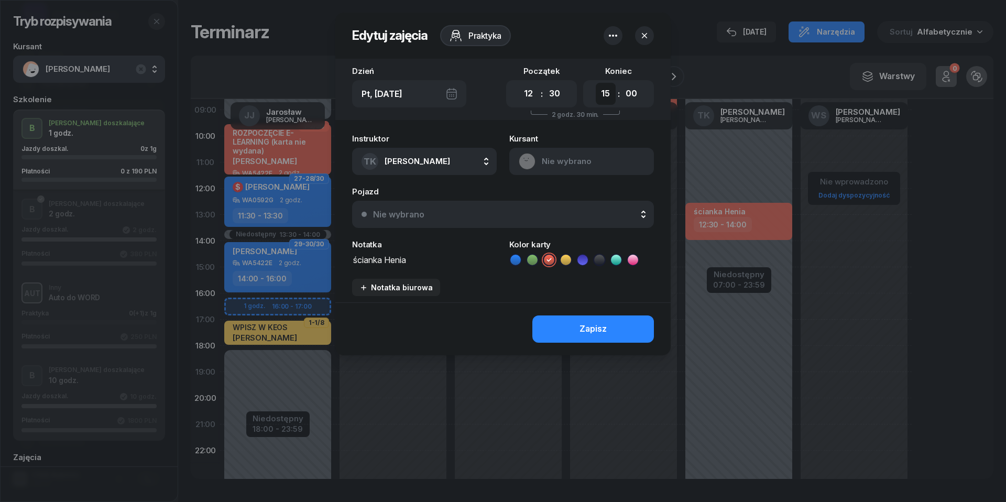
select select "16"
click at [598, 323] on div "Zapisz" at bounding box center [592, 329] width 27 height 14
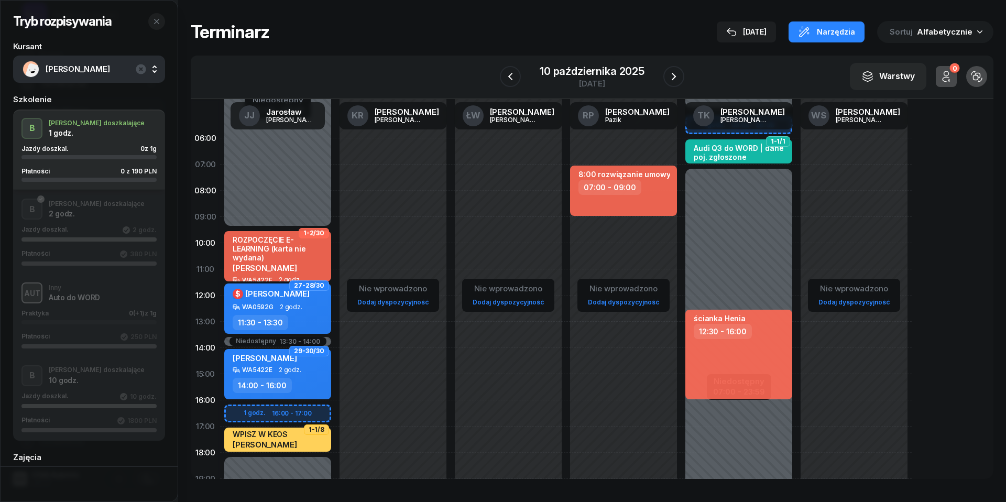
scroll to position [0, 0]
click at [694, 123] on div "TK [PERSON_NAME]" at bounding box center [738, 116] width 115 height 34
click at [784, 123] on div "TK [PERSON_NAME]" at bounding box center [738, 116] width 115 height 34
click at [730, 197] on div "1-1/1 Audi Q3 do WORD | dane poj. zgłoszone Daria Pliuiko WB4179X 1 godz. 06:00…" at bounding box center [738, 374] width 115 height 498
select select "08"
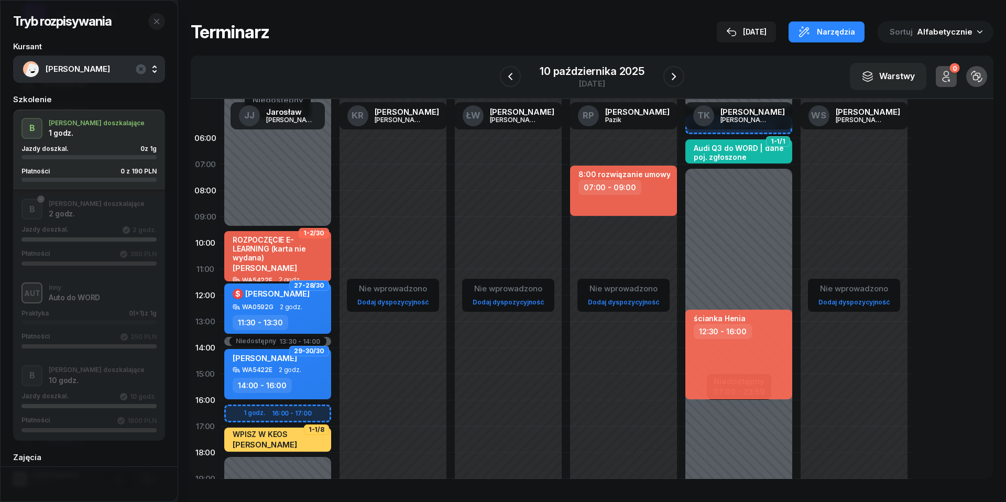
select select "10"
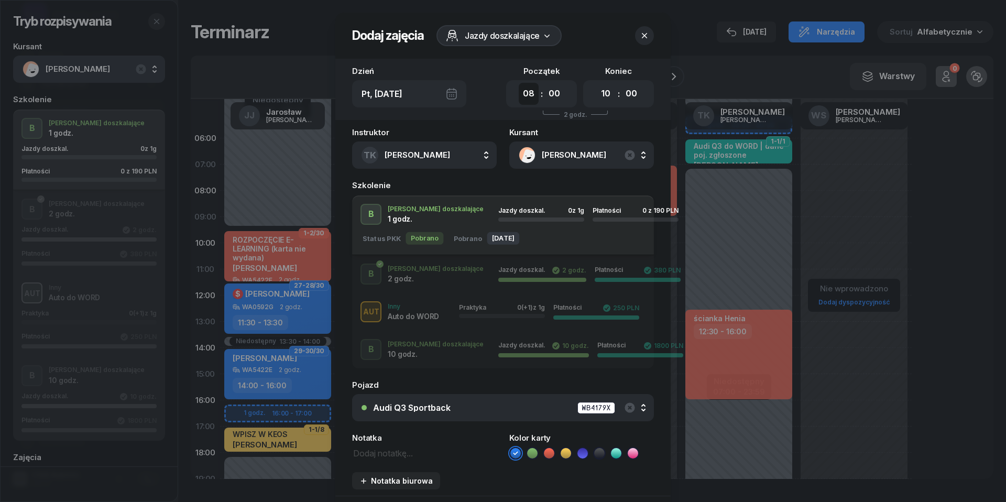
select select "05"
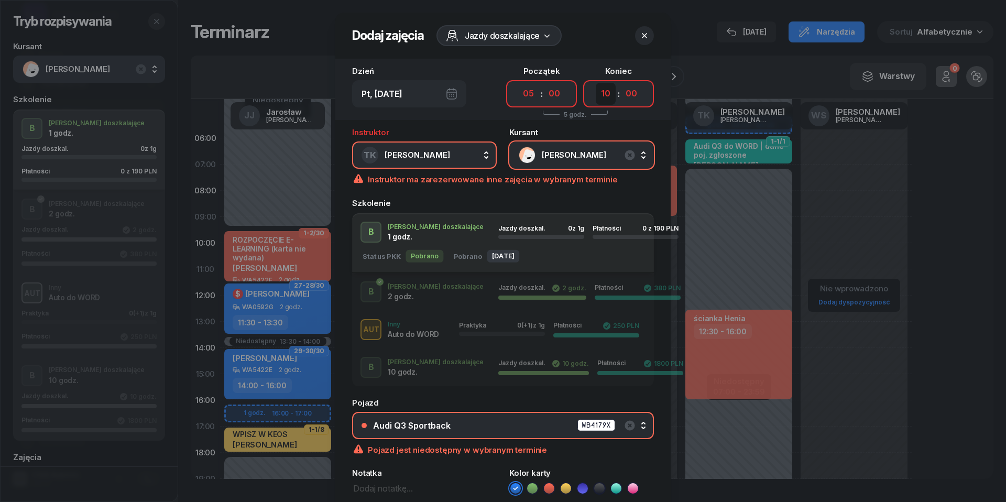
select select "06"
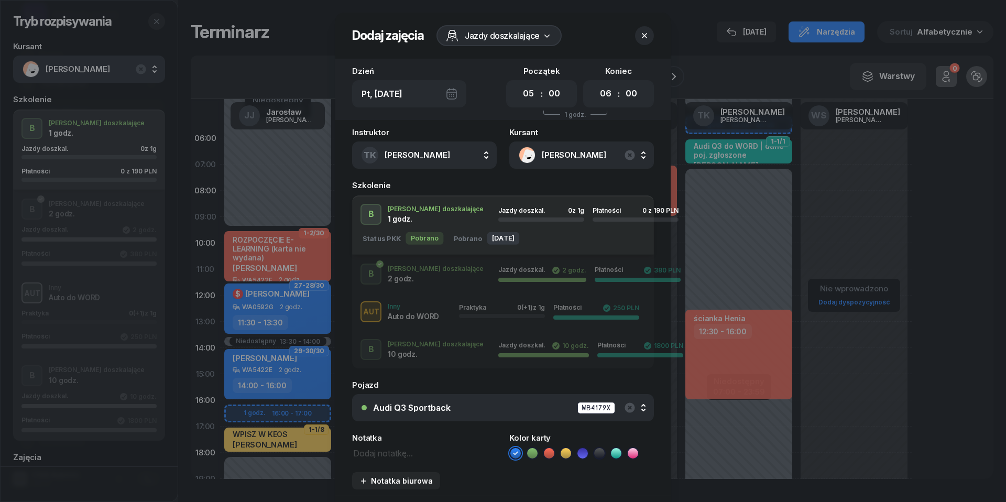
click at [386, 453] on textarea at bounding box center [424, 452] width 145 height 13
type textarea "190 przelew"
click at [552, 448] on icon at bounding box center [549, 453] width 10 height 10
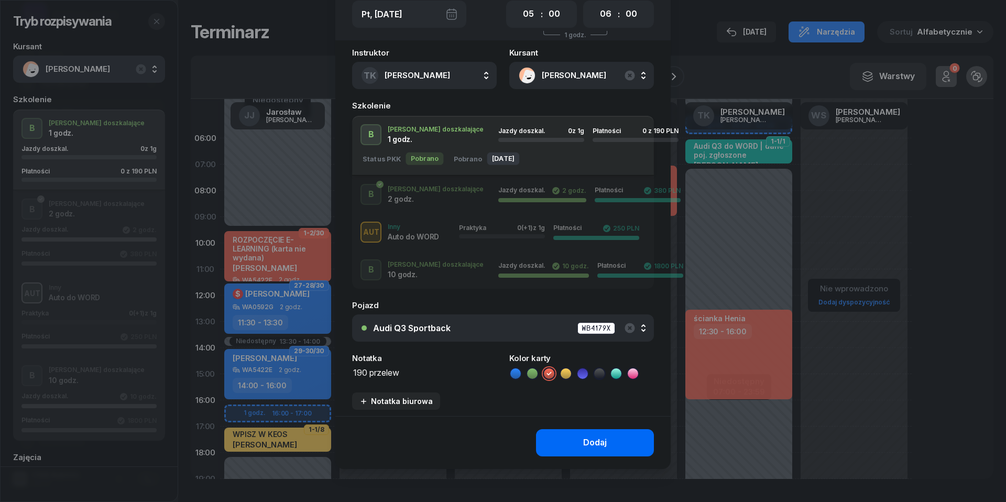
scroll to position [79, 0]
click at [614, 438] on button "Dodaj" at bounding box center [595, 443] width 118 height 27
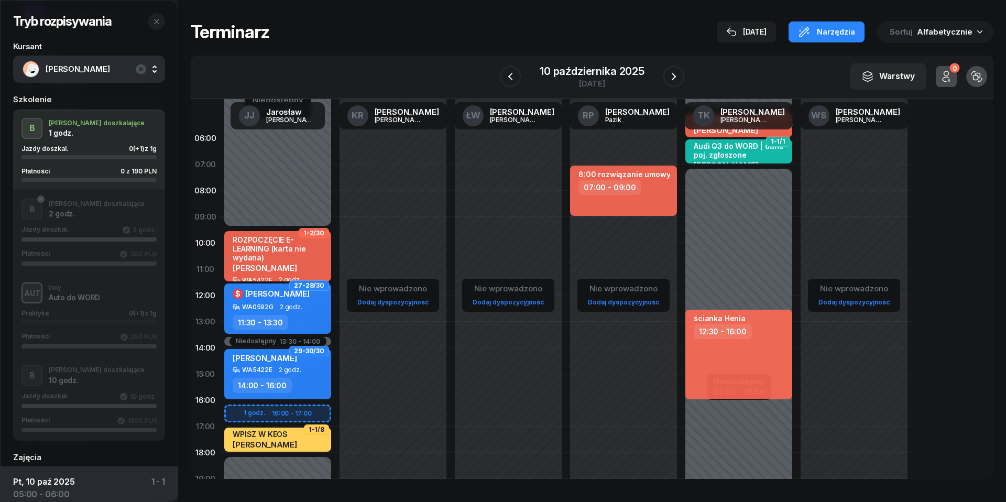
click at [696, 125] on div "TK [PERSON_NAME]" at bounding box center [738, 116] width 115 height 34
click at [710, 116] on span "TK" at bounding box center [703, 115] width 13 height 9
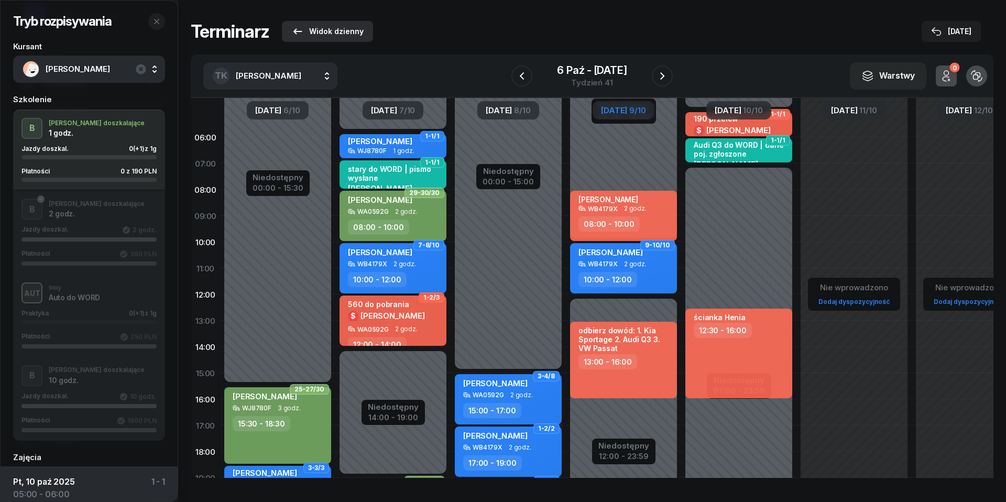
click at [290, 28] on button "Widok dzienny" at bounding box center [327, 31] width 91 height 21
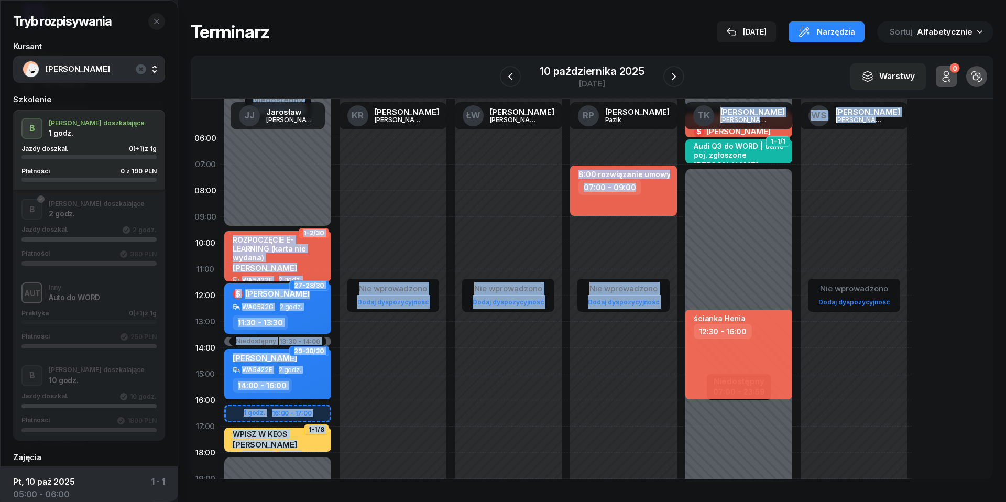
drag, startPoint x: 697, startPoint y: 129, endPoint x: 598, endPoint y: 206, distance: 125.4
click at [598, 206] on div "[PERSON_NAME] KR [PERSON_NAME] ŁW [PERSON_NAME] RP [PERSON_NAME] TK [PERSON_NAM…" at bounding box center [565, 334] width 691 height 471
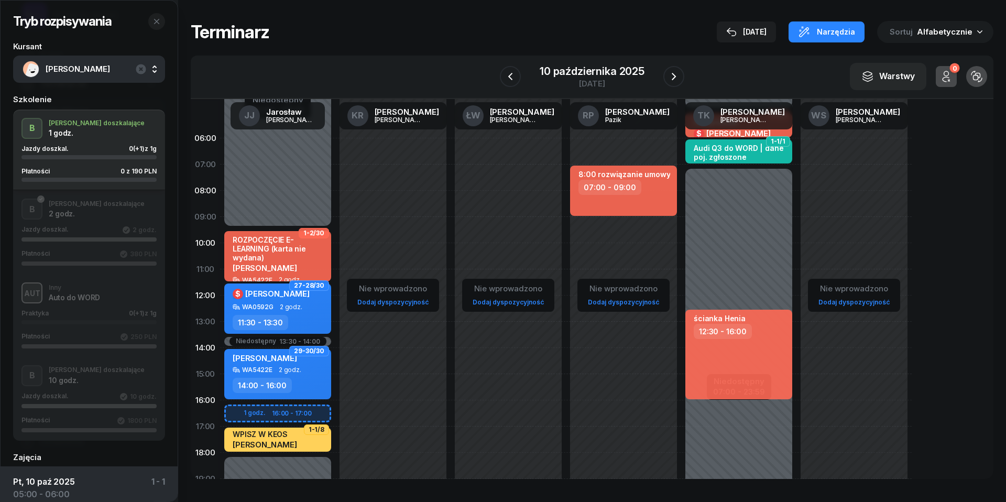
click at [781, 198] on div "Niedostępny 00:00 - 05:00 Niedostępny 07:00 - 23:59 1-1/1 190 przelew $ [PERSON…" at bounding box center [738, 374] width 115 height 498
select select "08"
select select "10"
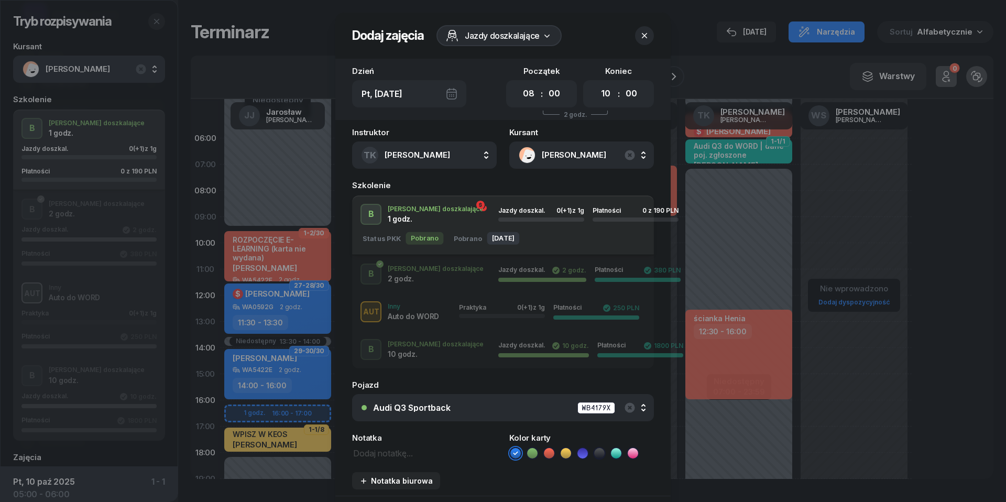
click at [643, 34] on icon "button" at bounding box center [644, 35] width 10 height 10
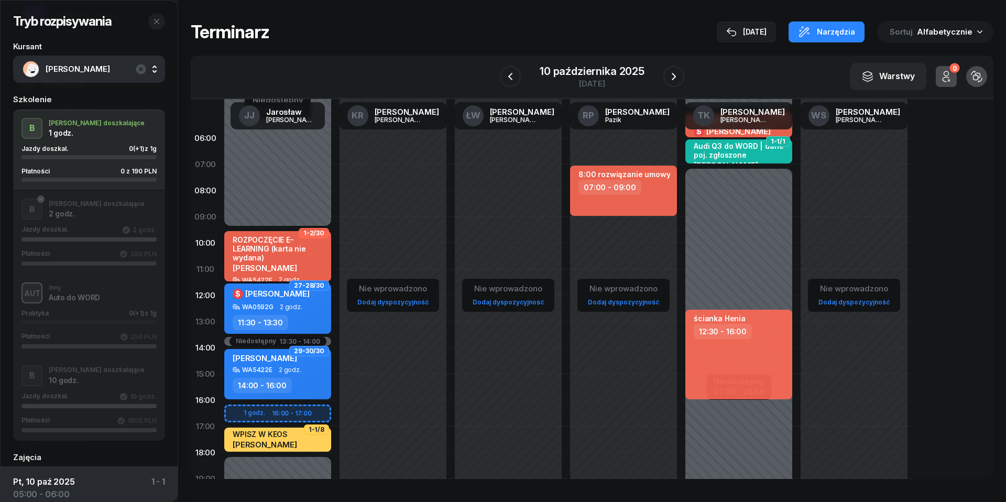
click at [783, 116] on div "TK [PERSON_NAME]" at bounding box center [738, 116] width 115 height 34
click at [514, 72] on icon "button" at bounding box center [510, 76] width 13 height 13
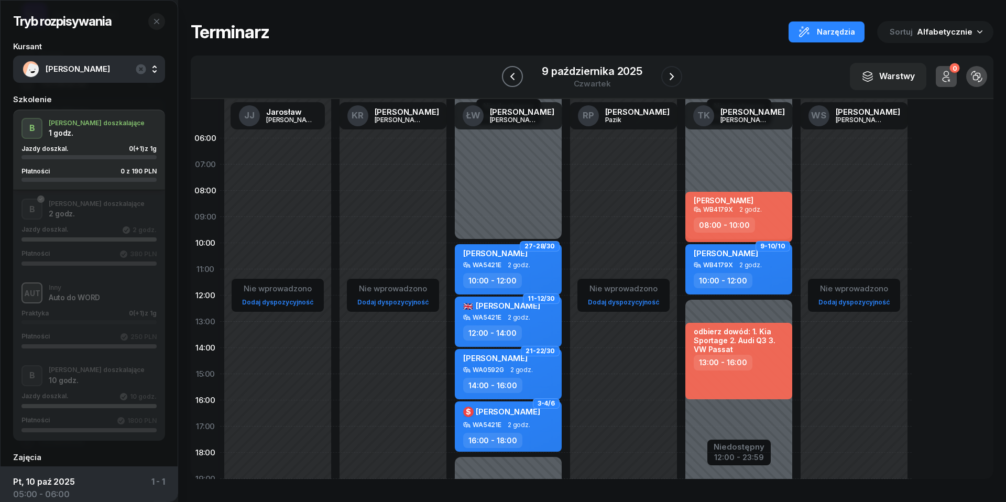
click at [514, 72] on icon "button" at bounding box center [512, 76] width 13 height 13
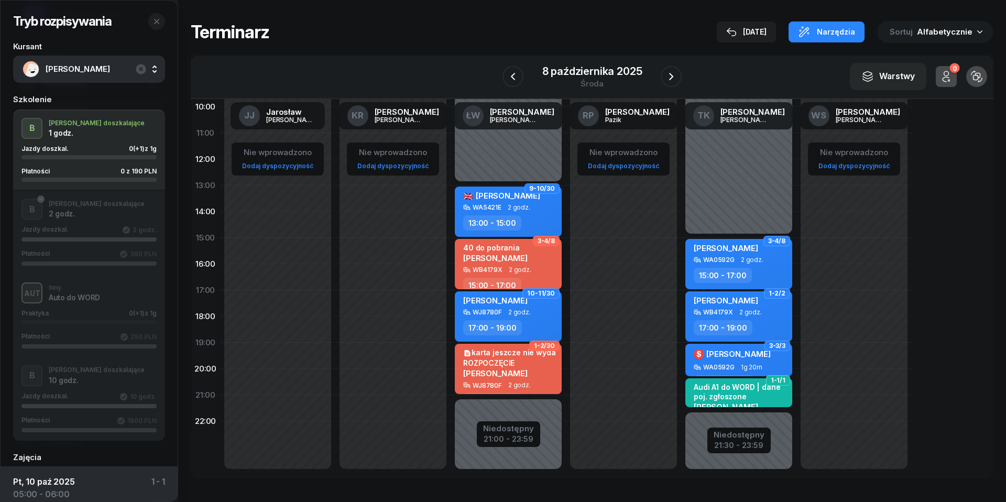
scroll to position [137, 0]
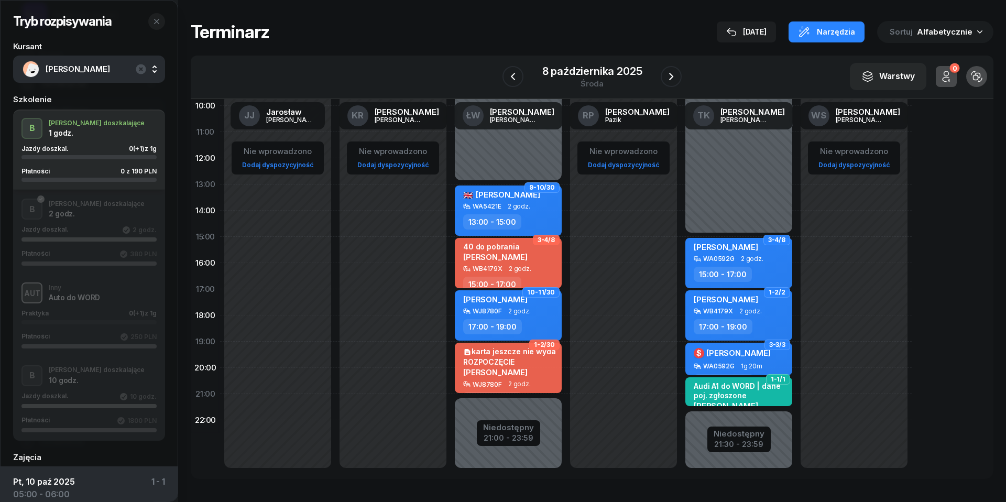
click at [518, 368] on div "[PERSON_NAME]" at bounding box center [509, 371] width 92 height 9
select select "19"
select select "21"
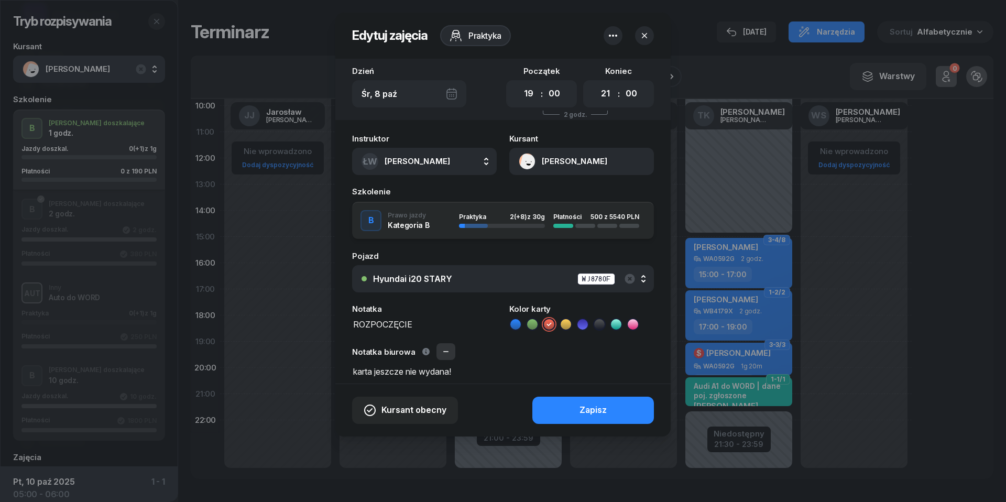
click at [445, 351] on icon "button" at bounding box center [446, 351] width 8 height 8
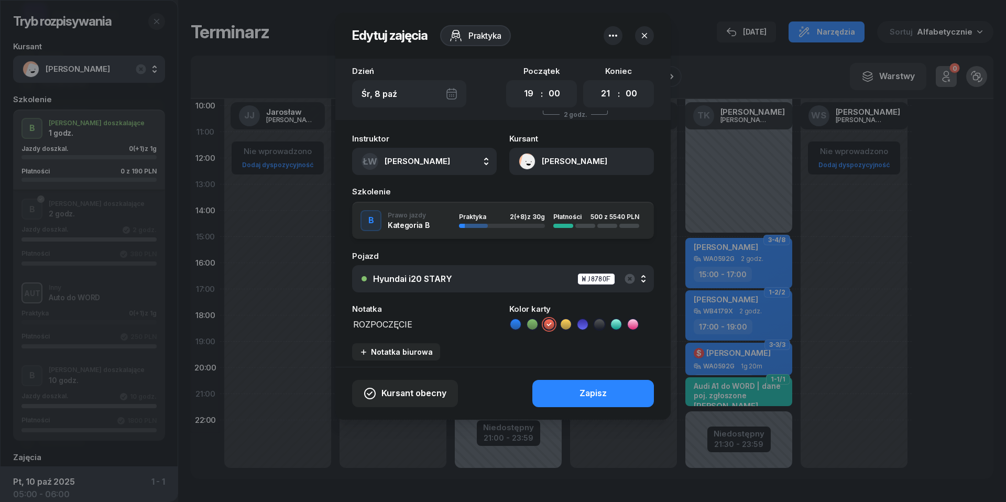
click at [518, 323] on icon at bounding box center [515, 324] width 10 height 10
click at [597, 394] on div "Zapisz" at bounding box center [592, 394] width 27 height 14
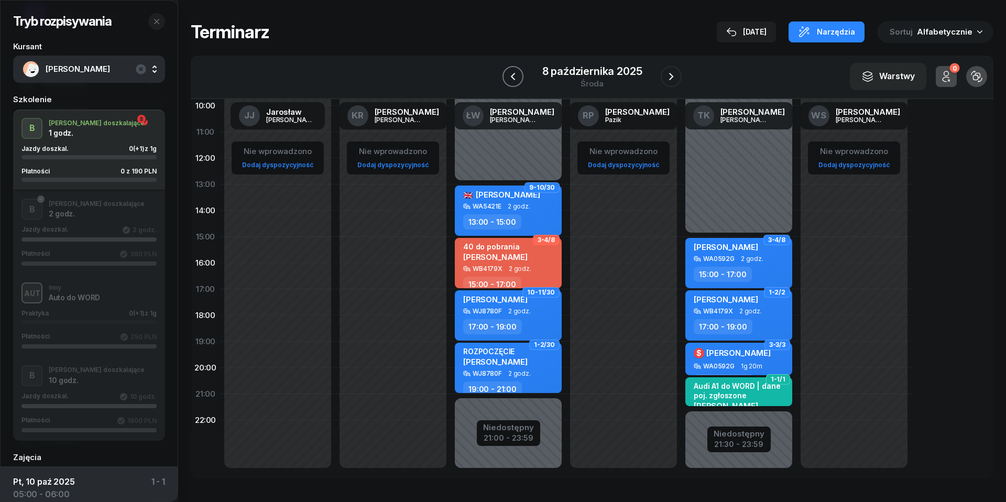
click at [519, 74] on button "button" at bounding box center [512, 76] width 21 height 21
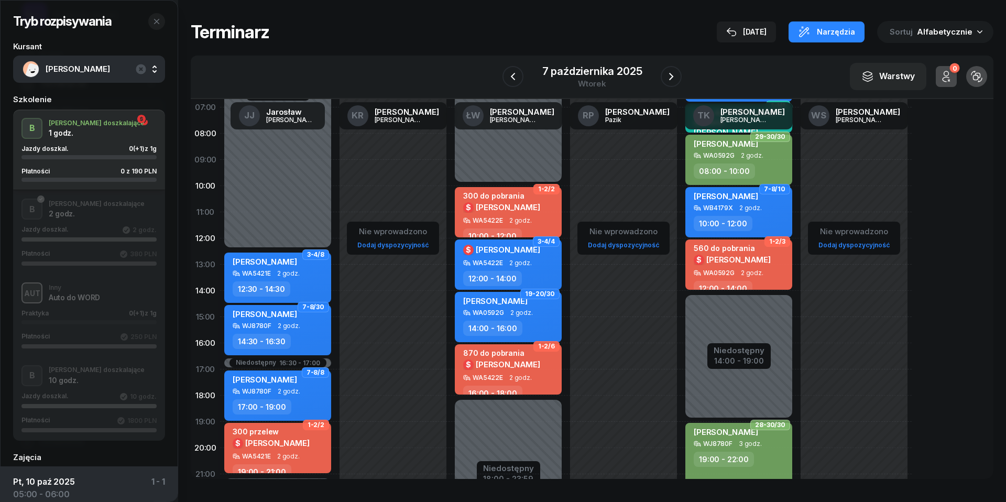
scroll to position [56, 0]
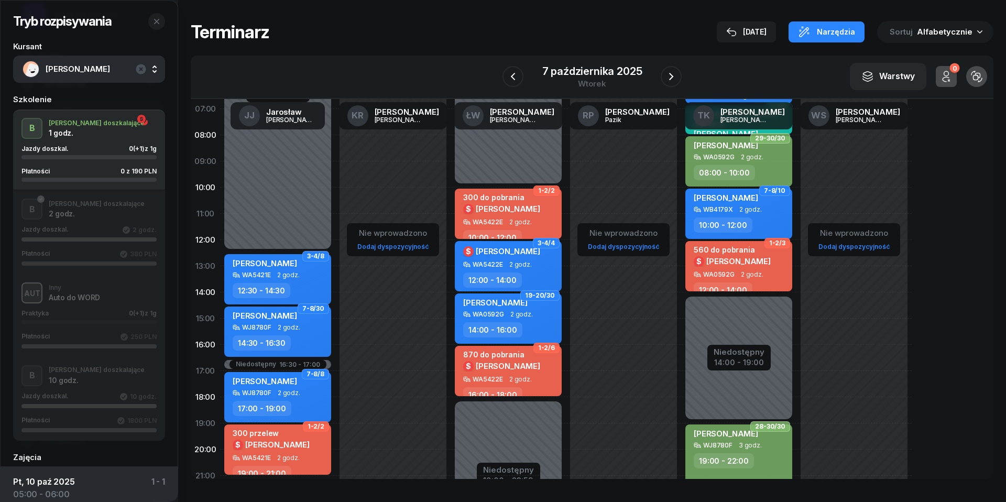
click at [730, 276] on div "WA0592G" at bounding box center [718, 274] width 31 height 7
select select "12"
select select "14"
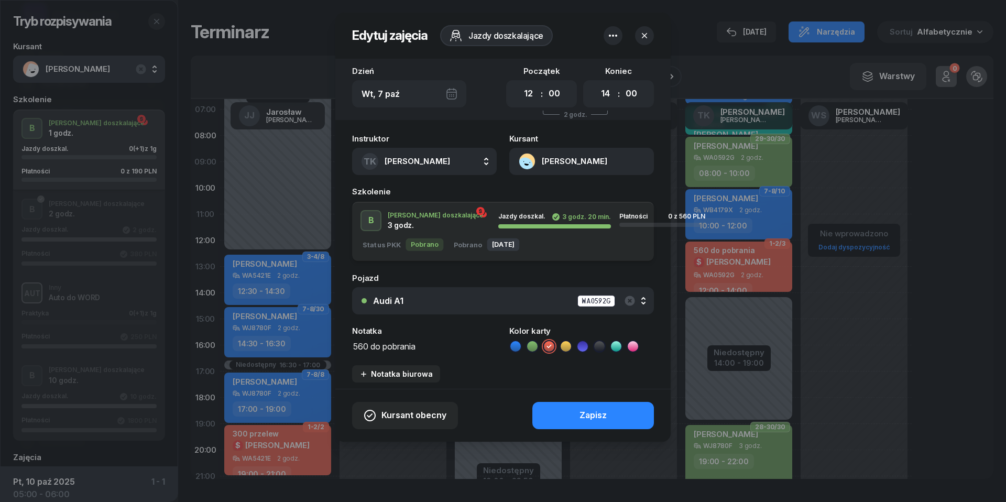
click at [428, 348] on textarea "560 do pobrania" at bounding box center [424, 345] width 145 height 13
type textarea "560 przelew"
click at [549, 405] on button "Zapisz" at bounding box center [593, 415] width 122 height 27
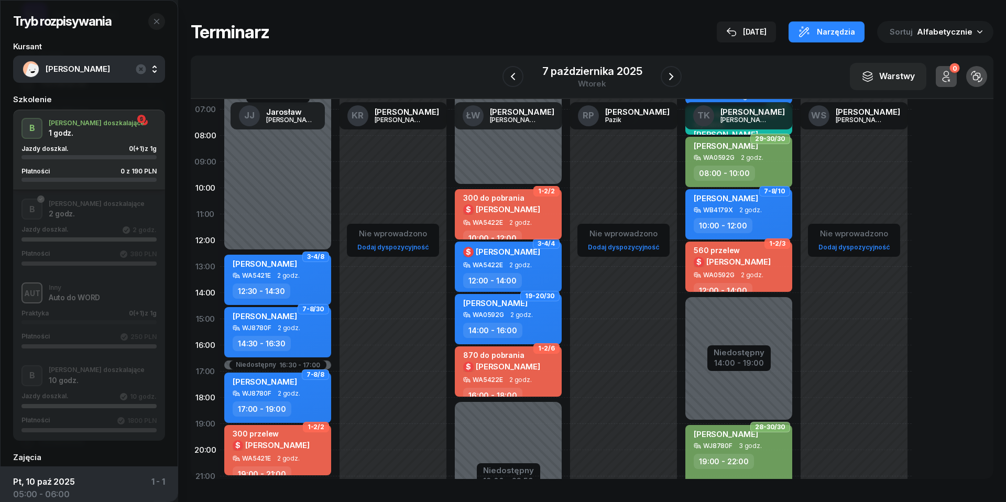
click at [525, 203] on div "300 do pobrania $ [PERSON_NAME]" at bounding box center [509, 206] width 92 height 26
select select "10"
select select "12"
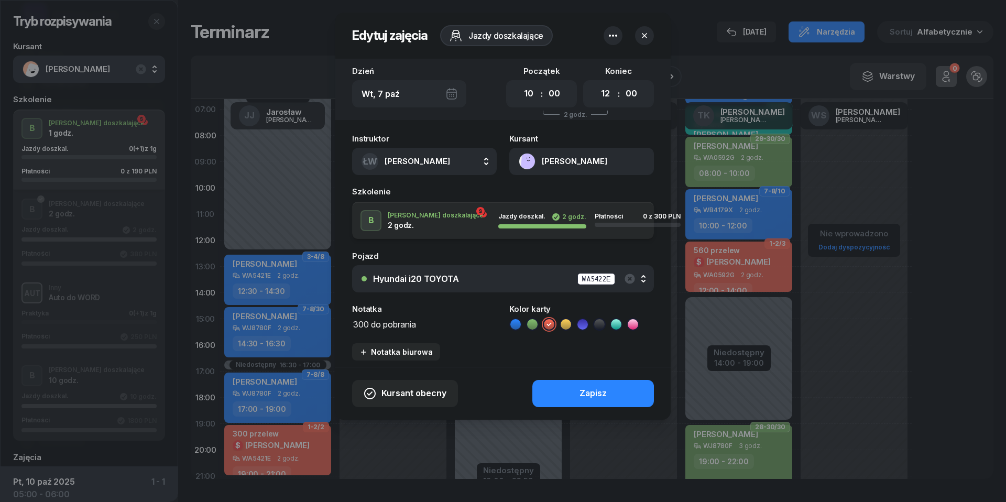
click at [397, 320] on textarea "300 do pobrania" at bounding box center [424, 323] width 145 height 13
click at [518, 322] on icon at bounding box center [515, 324] width 10 height 10
click at [600, 388] on div "Zapisz" at bounding box center [592, 394] width 27 height 14
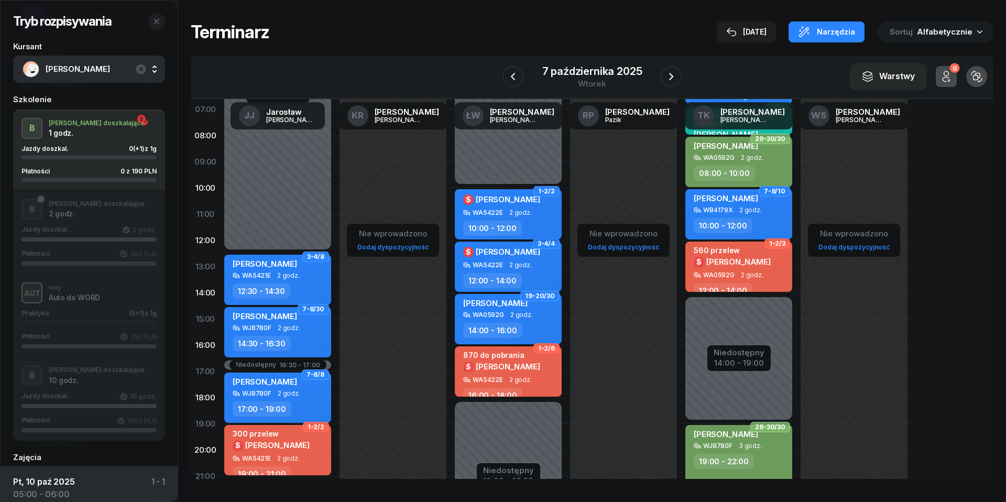
click at [493, 202] on span "[PERSON_NAME]" at bounding box center [508, 199] width 64 height 10
select select "10"
select select "12"
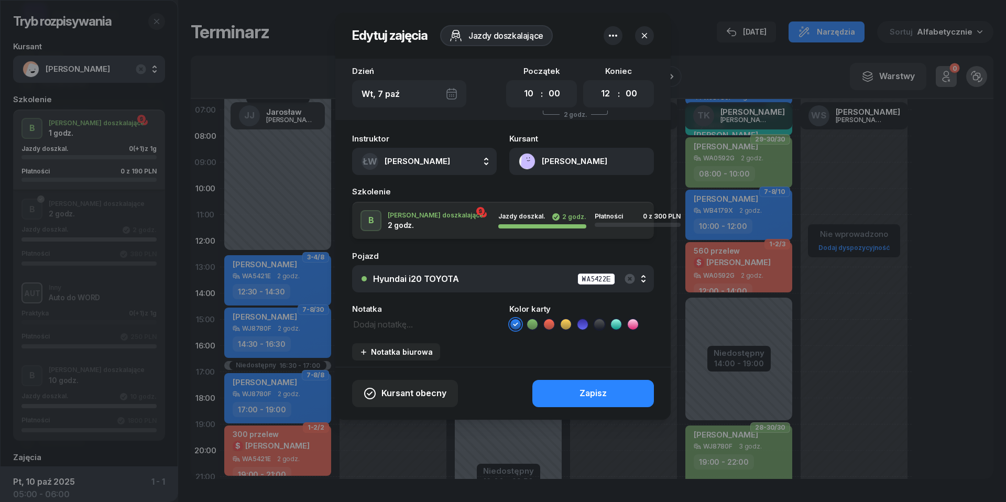
click at [529, 164] on button "[PERSON_NAME]" at bounding box center [581, 161] width 145 height 27
click at [548, 197] on div "Otwórz profil" at bounding box center [543, 198] width 51 height 14
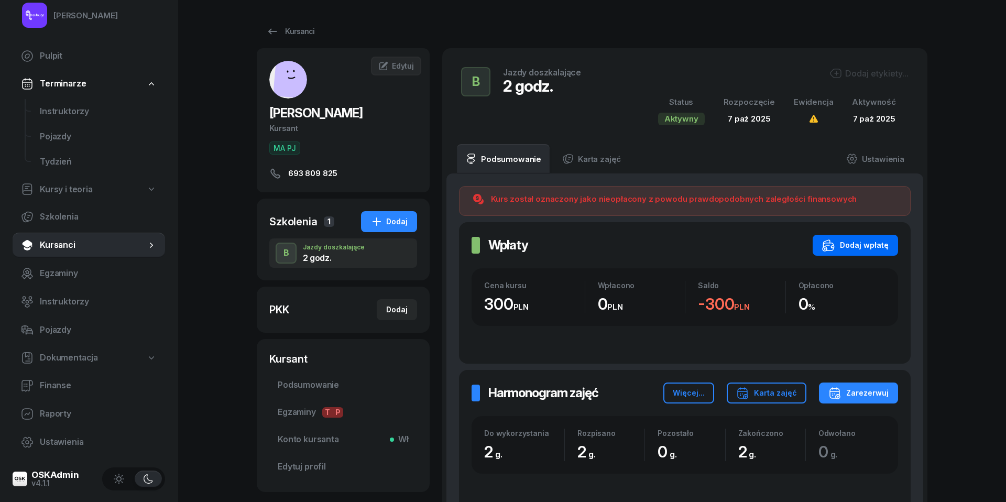
click at [853, 242] on div "Dodaj wpłatę" at bounding box center [855, 245] width 67 height 13
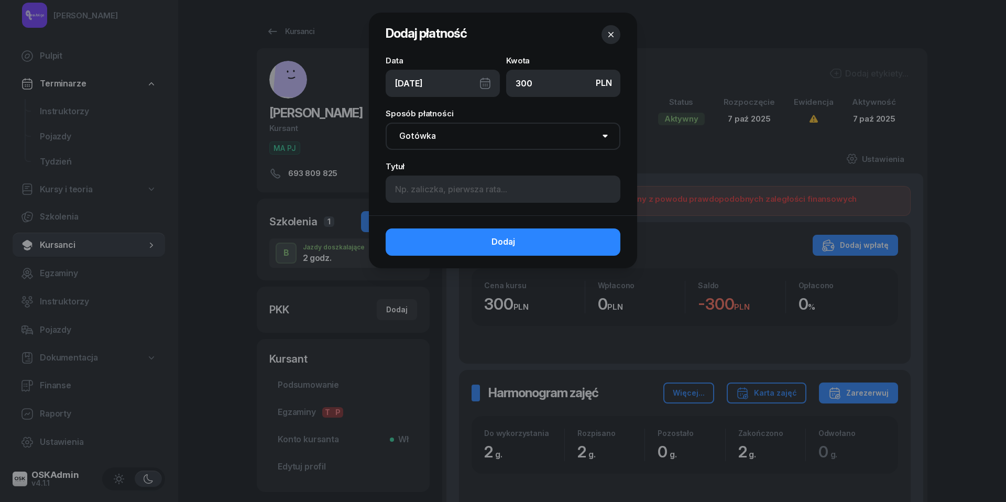
type input "300"
click at [487, 82] on div "[DATE]" at bounding box center [443, 83] width 114 height 27
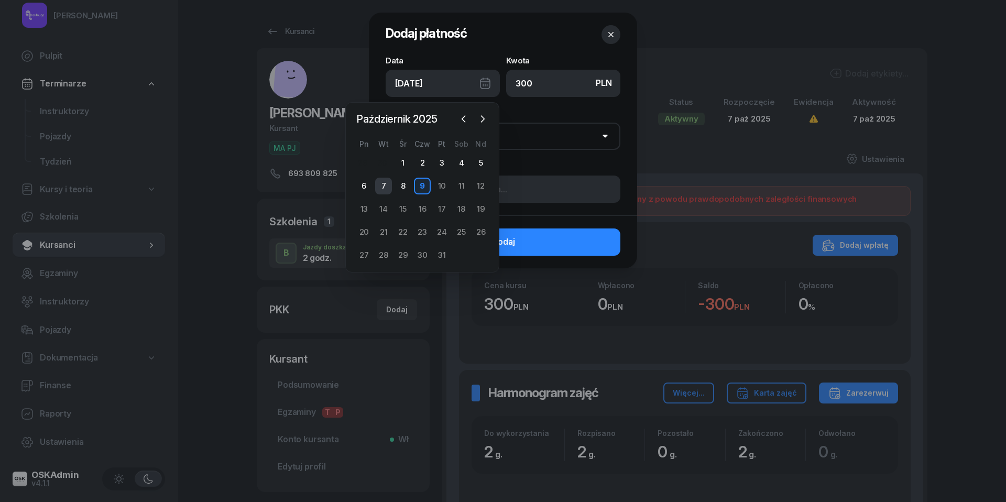
click at [388, 188] on div "7" at bounding box center [383, 186] width 17 height 17
type input "[DATE]"
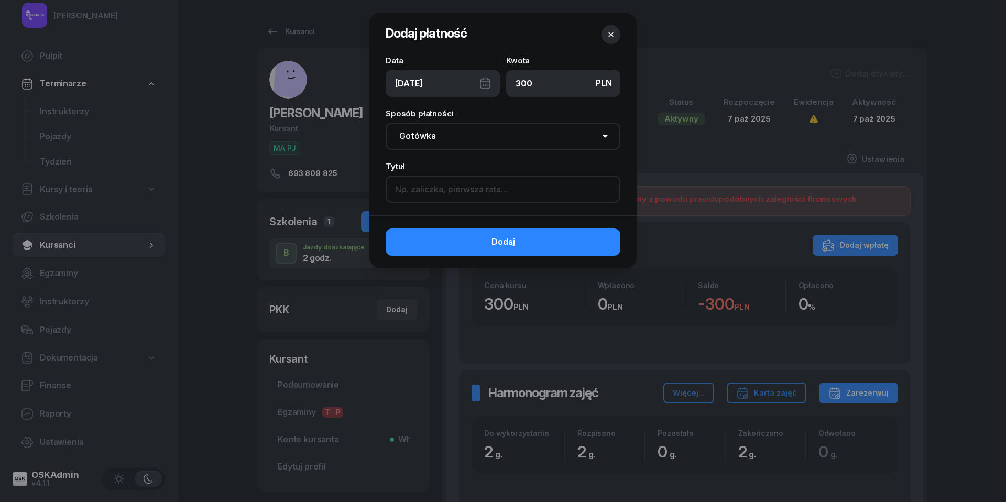
click at [437, 189] on input at bounding box center [503, 188] width 235 height 27
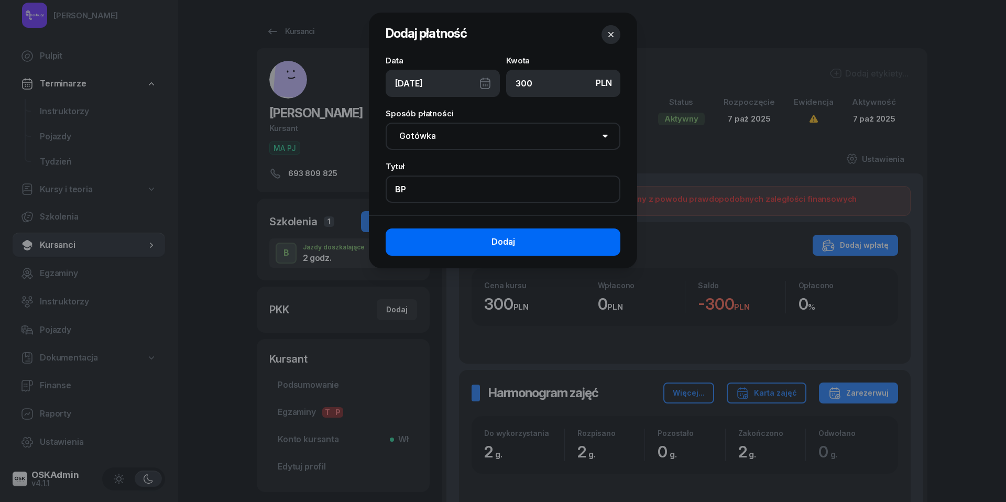
type input "BP"
click at [478, 241] on button "Dodaj" at bounding box center [503, 241] width 235 height 27
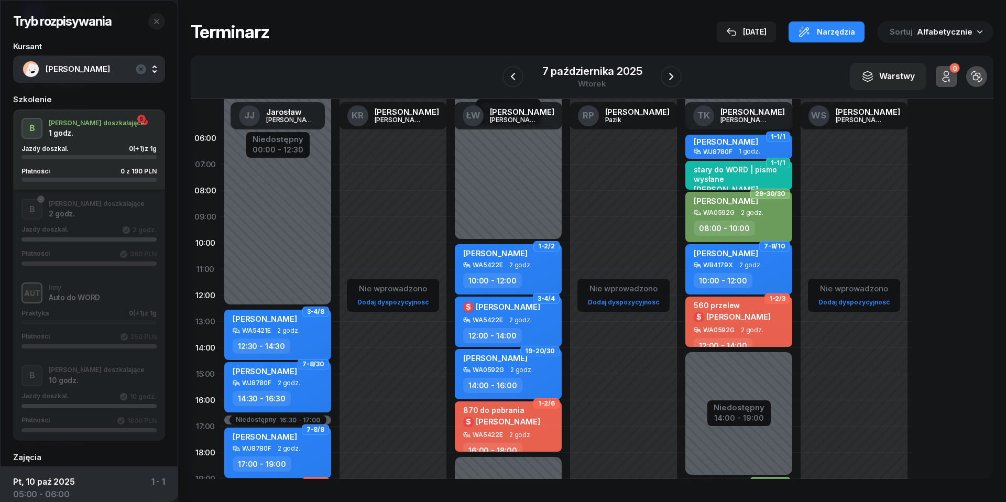
click at [528, 424] on div "$ [PERSON_NAME]" at bounding box center [501, 421] width 77 height 12
select select "16"
select select "18"
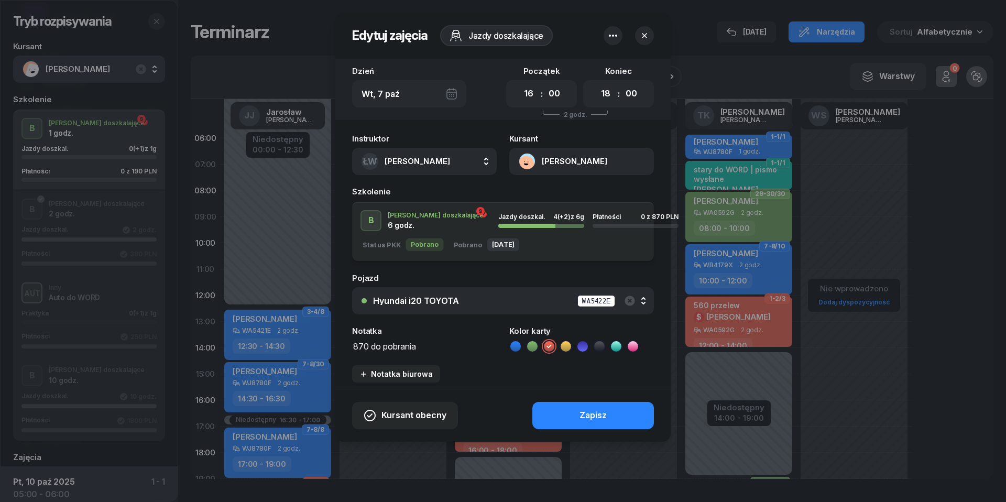
click at [524, 160] on button "[PERSON_NAME]" at bounding box center [581, 161] width 145 height 27
click at [534, 202] on div "Otwórz profil" at bounding box center [543, 198] width 51 height 14
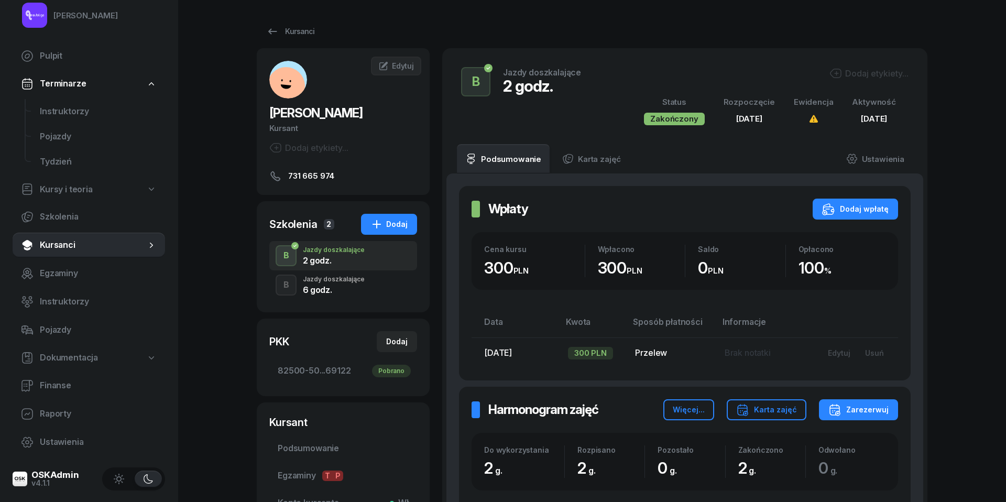
click at [331, 288] on div "6 godz." at bounding box center [334, 289] width 62 height 8
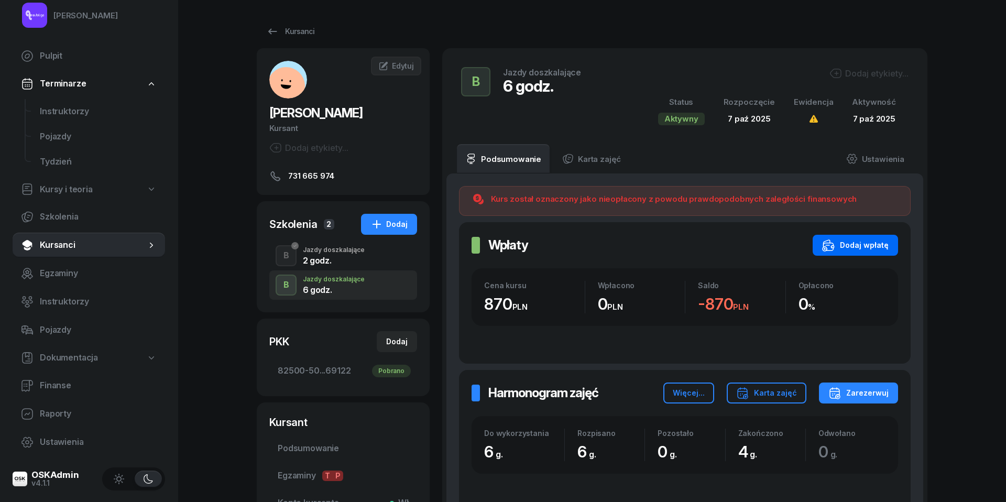
click at [840, 250] on div "Dodaj wpłatę" at bounding box center [855, 245] width 67 height 13
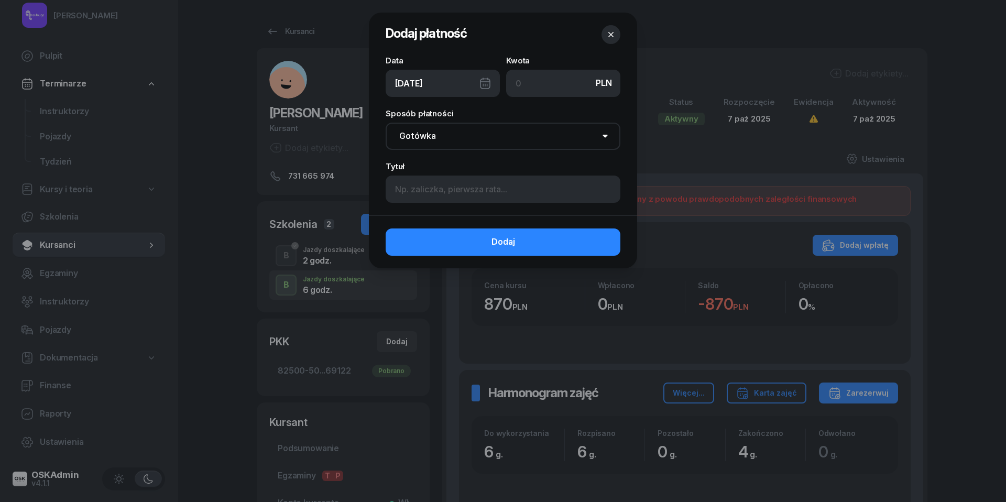
click at [485, 86] on div "[DATE]" at bounding box center [443, 83] width 114 height 27
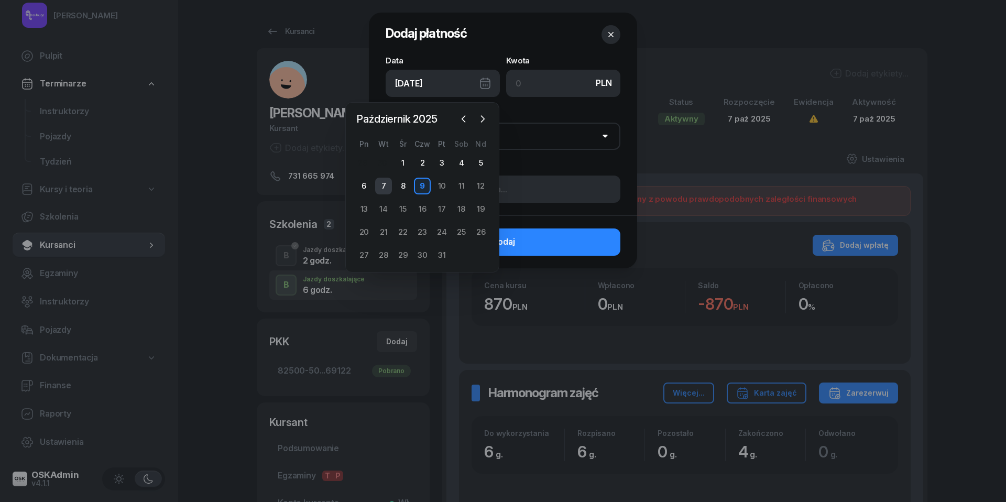
click at [386, 182] on div "7" at bounding box center [383, 186] width 17 height 17
type input "[DATE]"
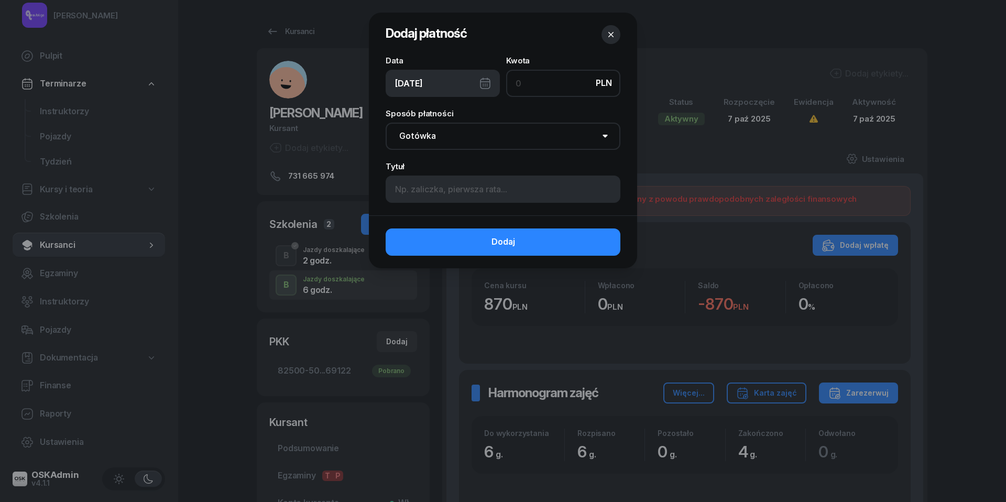
click at [541, 94] on input at bounding box center [563, 83] width 114 height 27
type input "870"
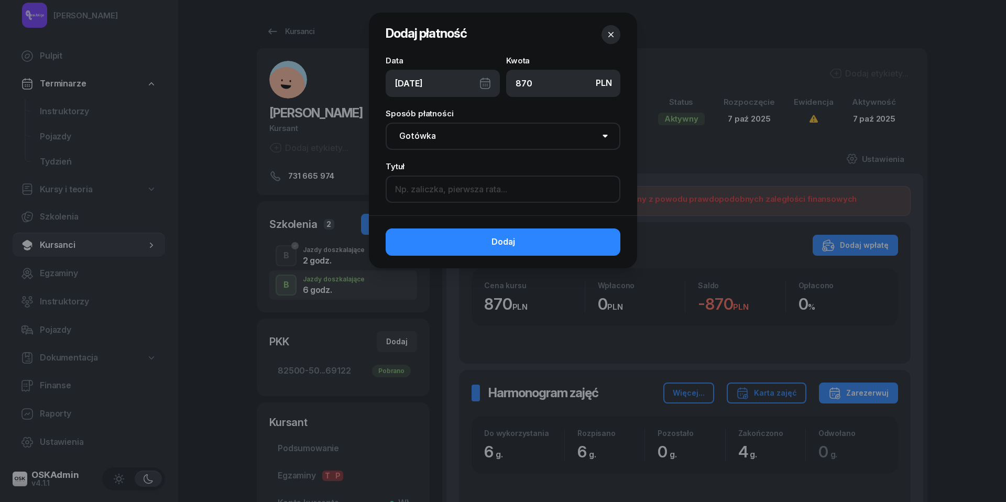
click at [487, 193] on input at bounding box center [503, 188] width 235 height 27
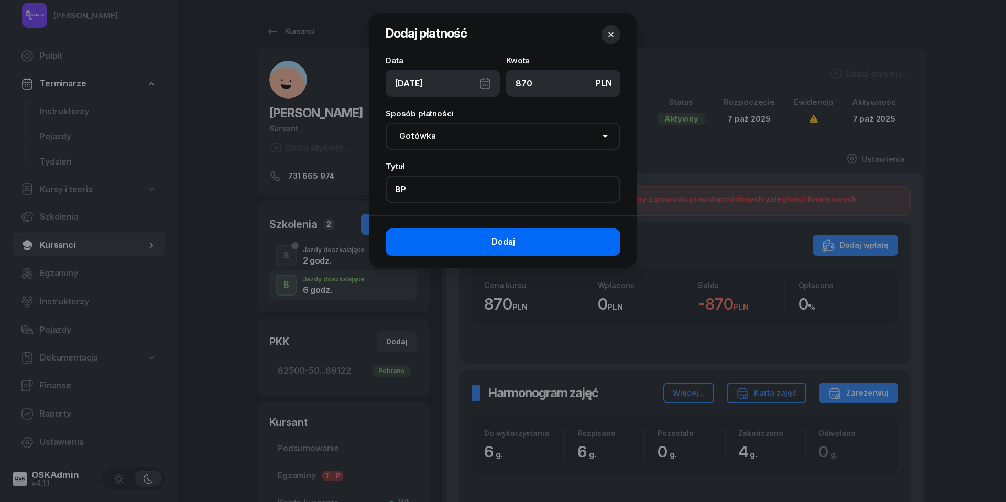
type input "BP"
click at [491, 241] on span "Dodaj" at bounding box center [503, 242] width 24 height 14
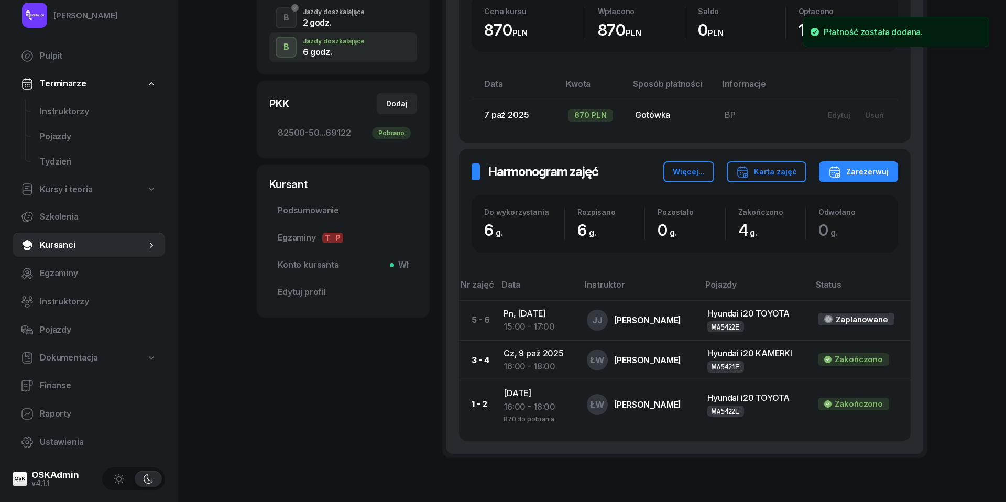
scroll to position [239, 0]
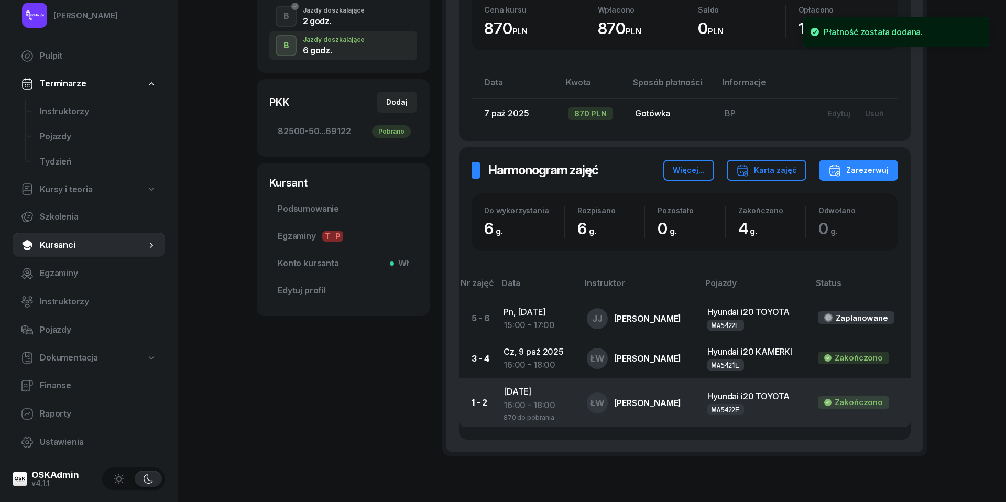
click at [523, 393] on td "[DATE] 16:00 - 18:00 870 do pobrania" at bounding box center [536, 402] width 83 height 49
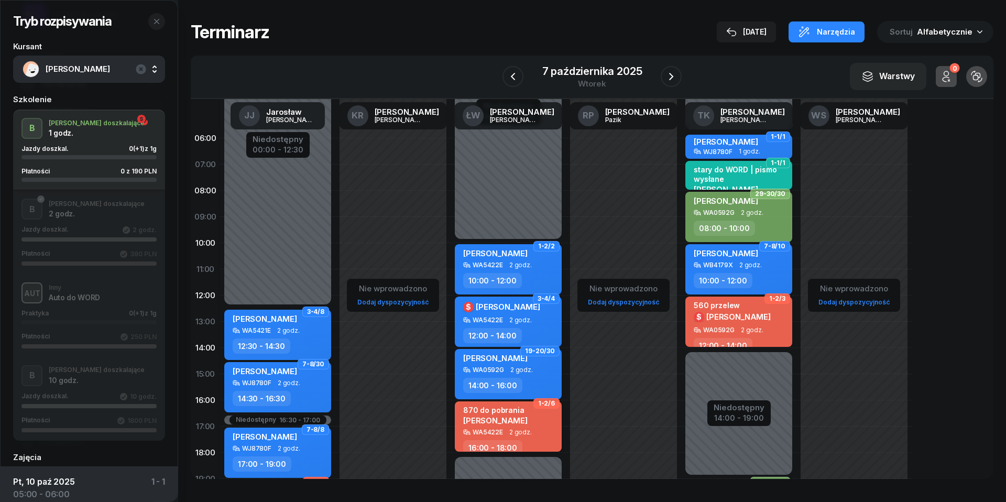
click at [520, 421] on span "[PERSON_NAME]" at bounding box center [495, 420] width 64 height 10
select select "16"
select select "18"
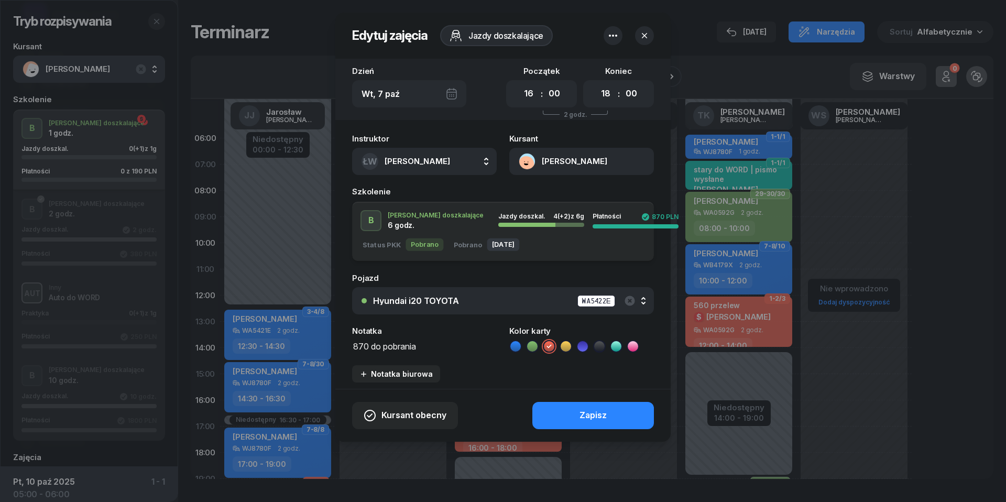
click at [405, 348] on textarea "870 do pobrania" at bounding box center [424, 345] width 145 height 13
click at [519, 347] on icon at bounding box center [515, 346] width 10 height 10
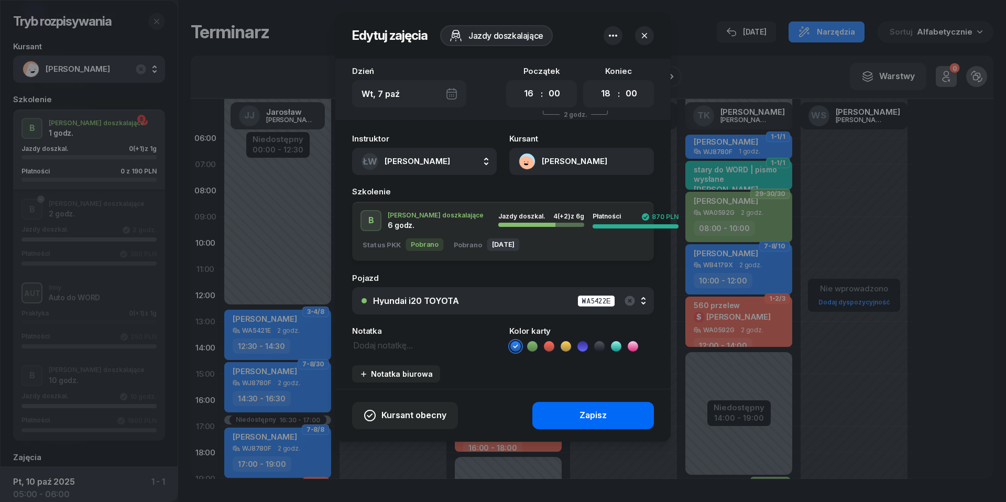
click at [563, 408] on button "Zapisz" at bounding box center [593, 415] width 122 height 27
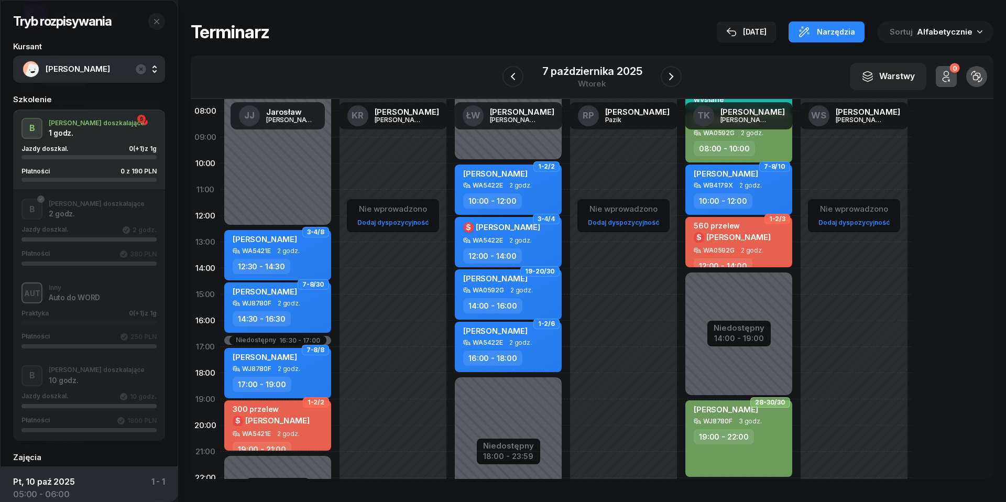
scroll to position [109, 0]
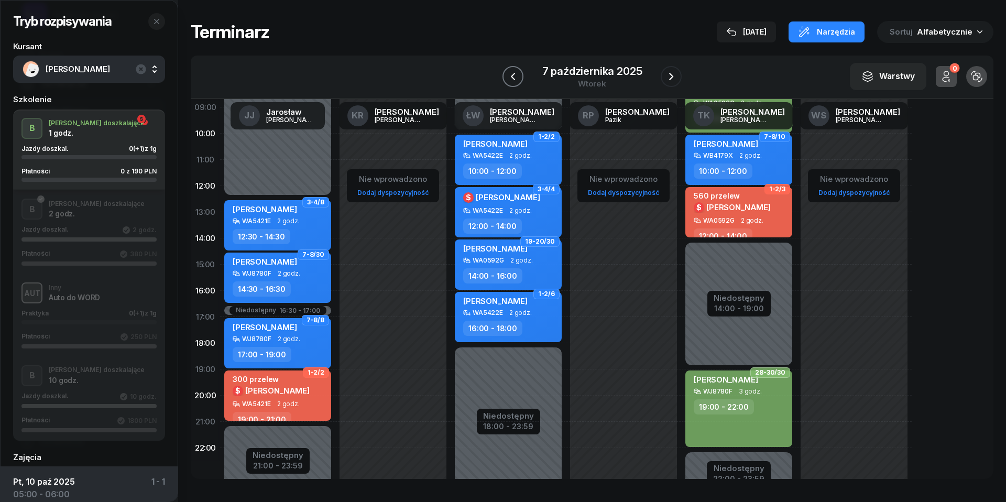
click at [508, 72] on icon "button" at bounding box center [513, 76] width 13 height 13
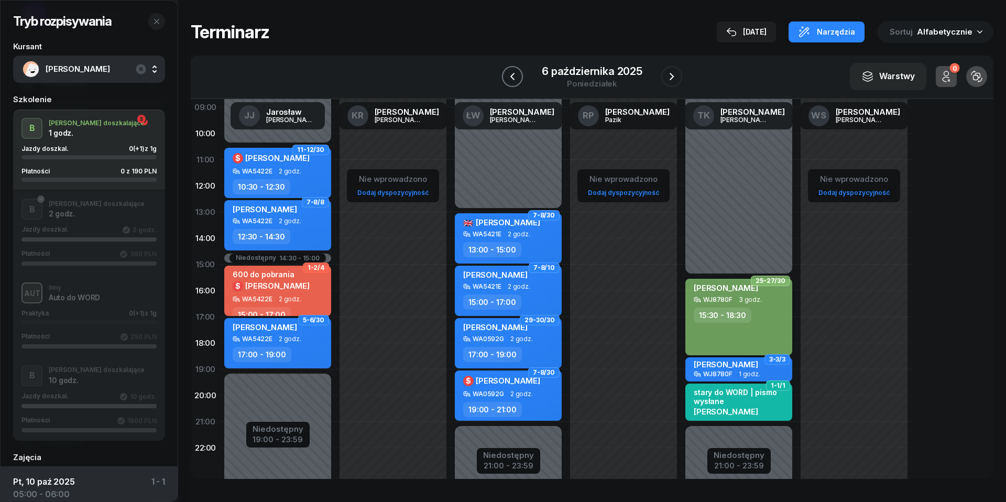
click at [510, 70] on icon "button" at bounding box center [512, 76] width 13 height 13
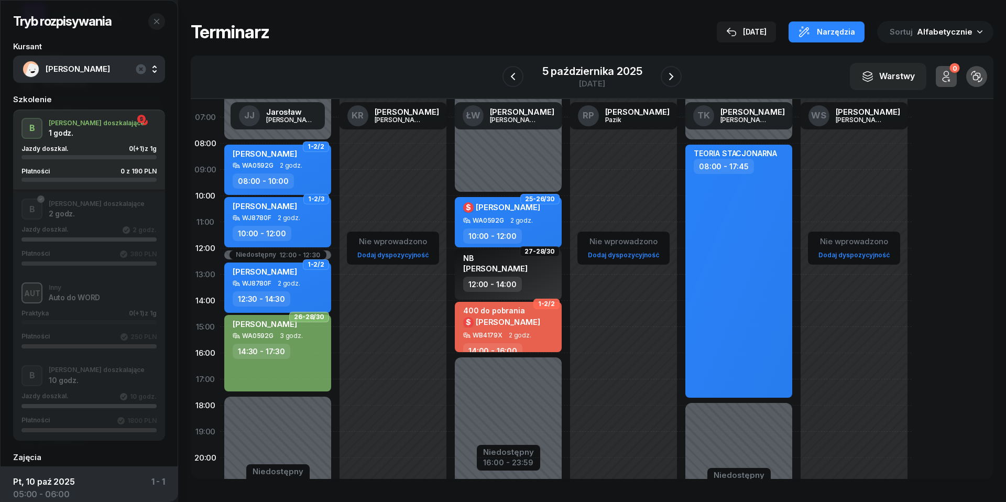
scroll to position [45, 0]
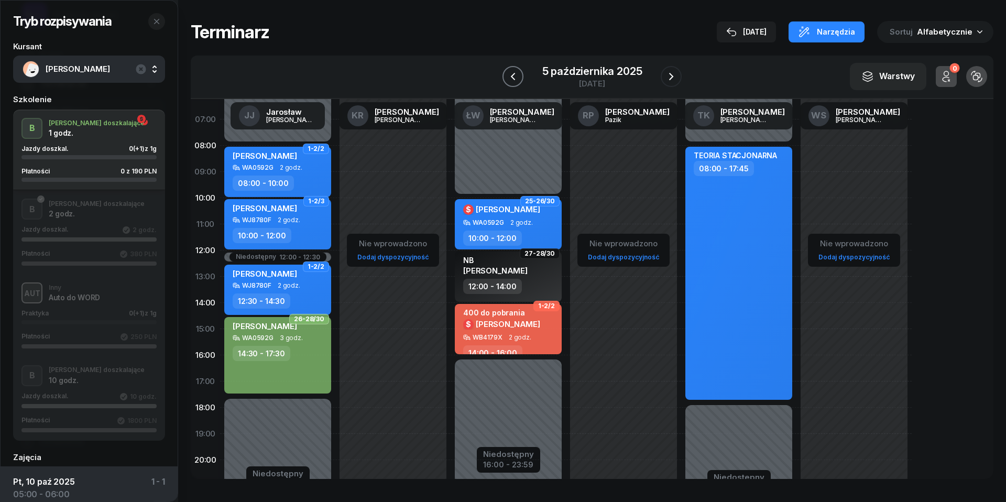
click at [512, 75] on icon "button" at bounding box center [513, 76] width 13 height 13
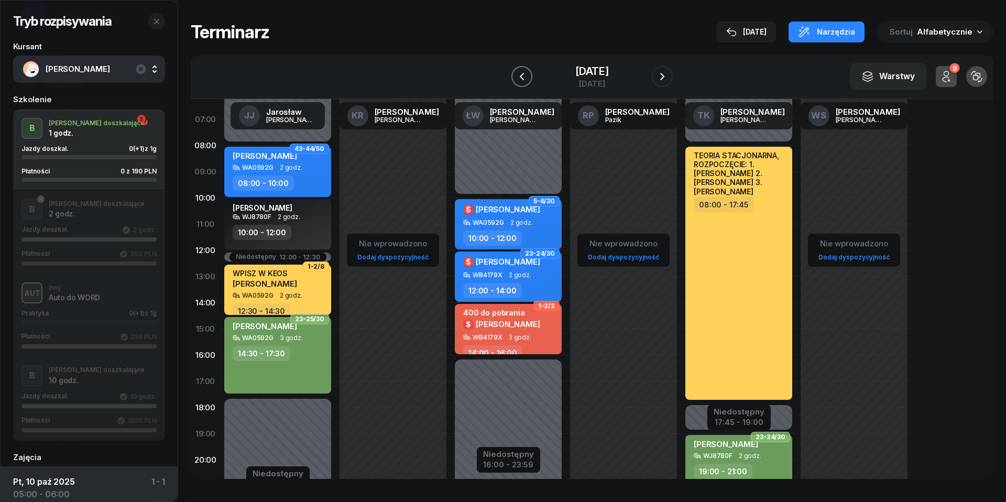
click at [515, 75] on icon "button" at bounding box center [521, 76] width 13 height 13
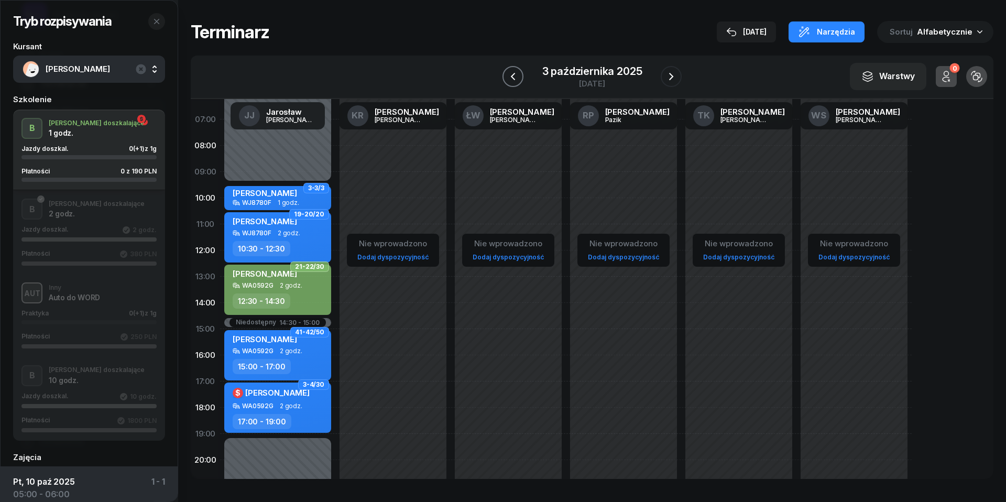
click at [512, 75] on icon "button" at bounding box center [513, 76] width 13 height 13
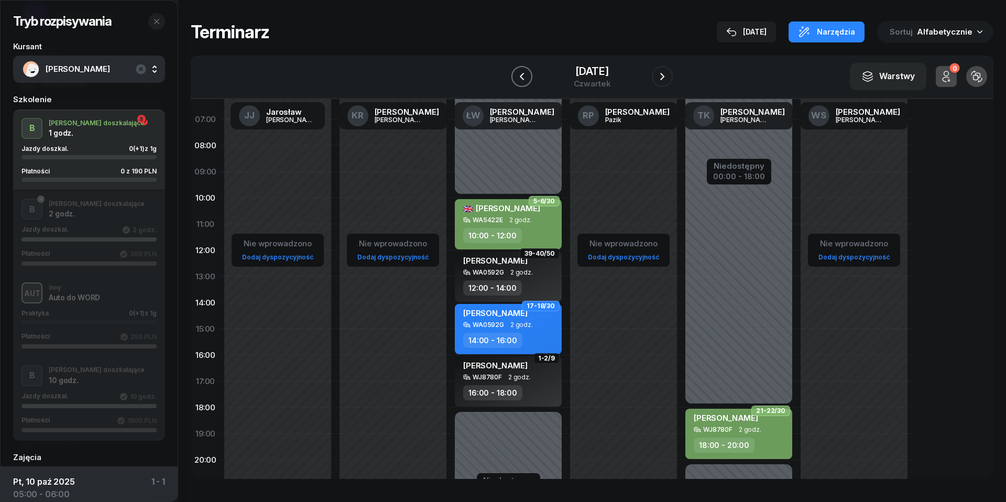
click at [515, 75] on icon "button" at bounding box center [521, 76] width 13 height 13
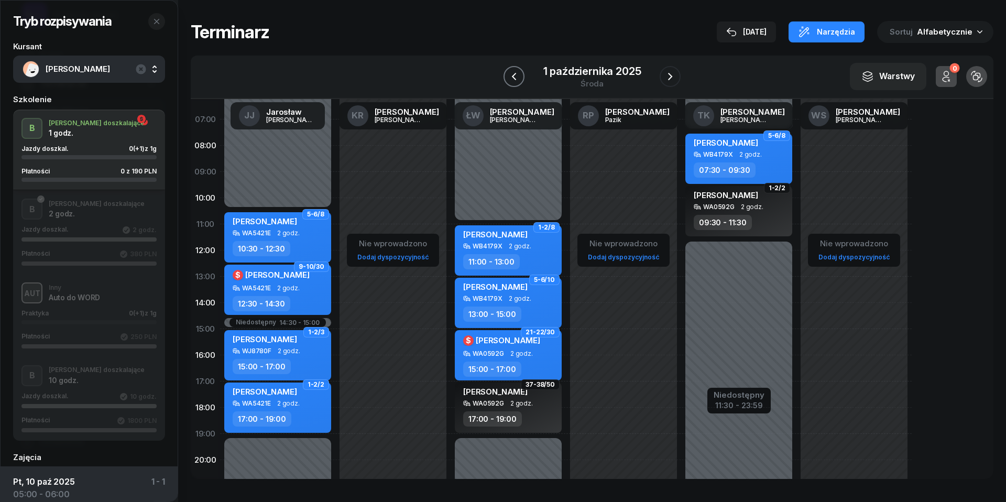
click at [512, 75] on icon "button" at bounding box center [513, 76] width 4 height 7
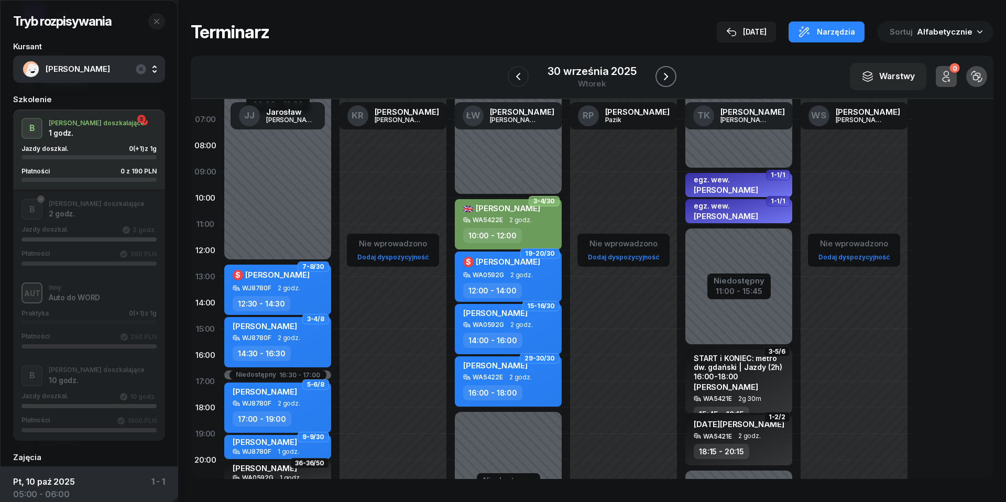
click at [671, 72] on icon "button" at bounding box center [666, 76] width 13 height 13
click at [671, 72] on icon "button" at bounding box center [670, 76] width 13 height 13
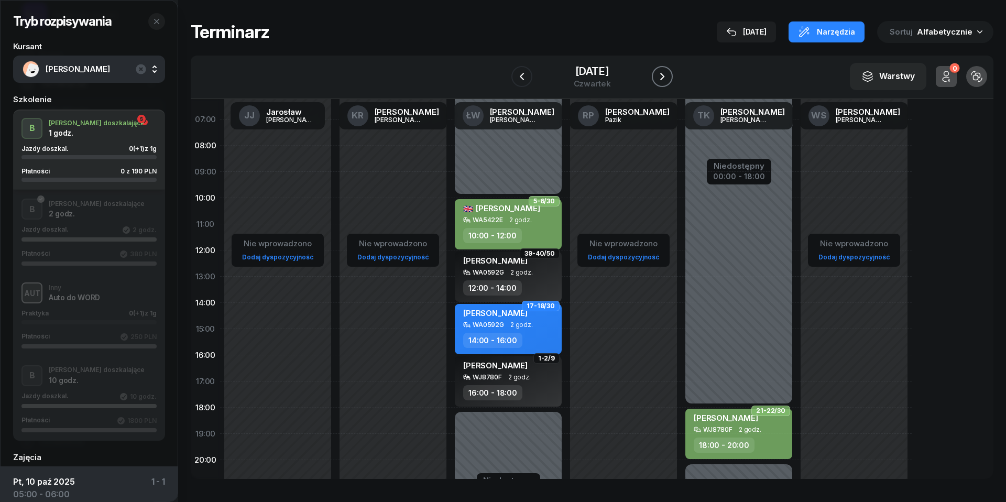
click at [668, 72] on icon "button" at bounding box center [662, 76] width 13 height 13
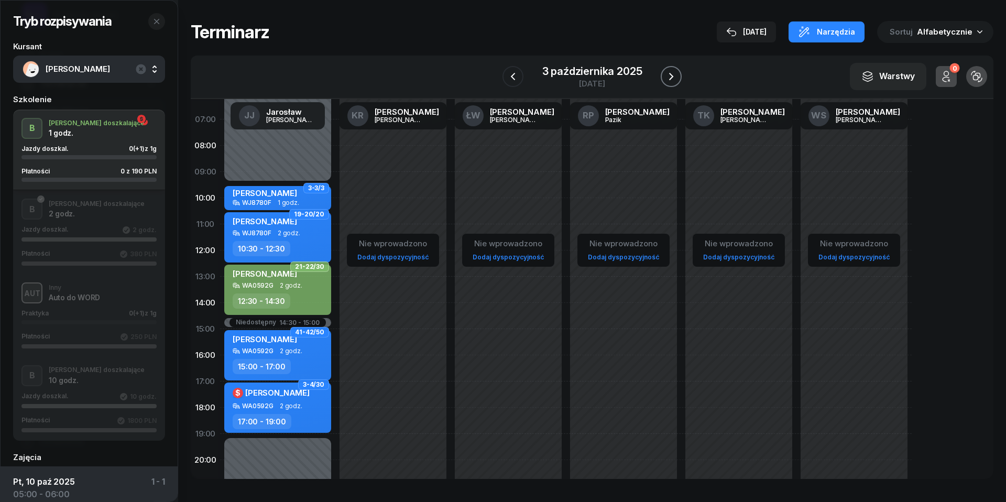
click at [671, 72] on icon "button" at bounding box center [671, 76] width 13 height 13
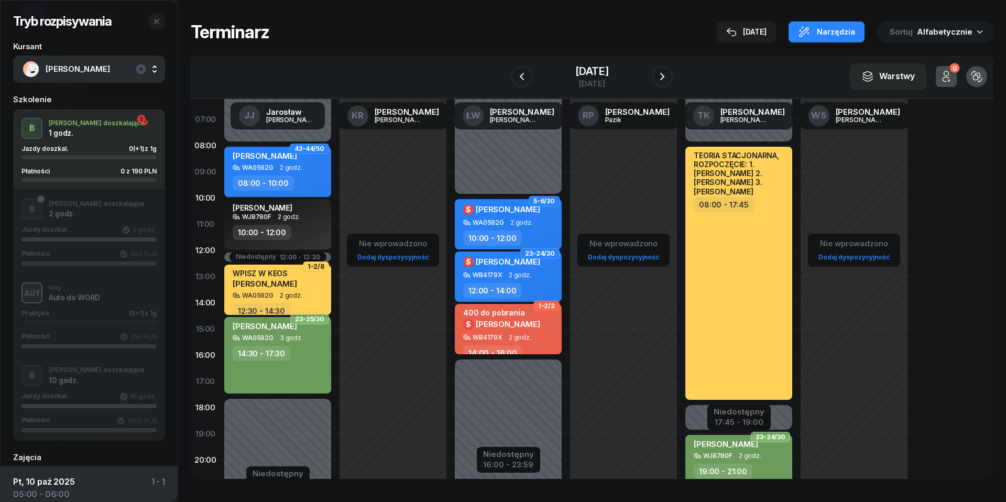
click at [509, 325] on span "[PERSON_NAME]" at bounding box center [508, 324] width 64 height 10
select select "14"
select select "16"
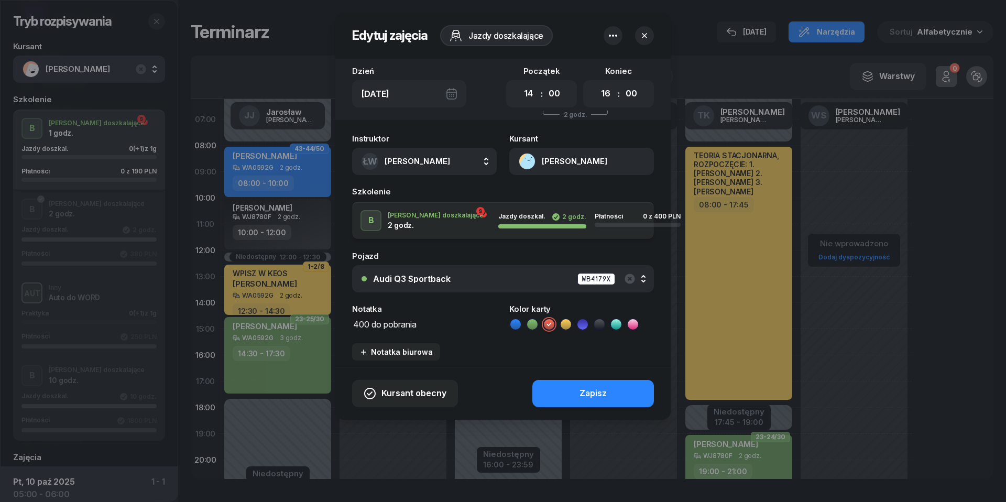
click at [529, 159] on button "[PERSON_NAME]" at bounding box center [581, 161] width 145 height 27
click at [537, 195] on div "Otwórz profil" at bounding box center [543, 198] width 51 height 14
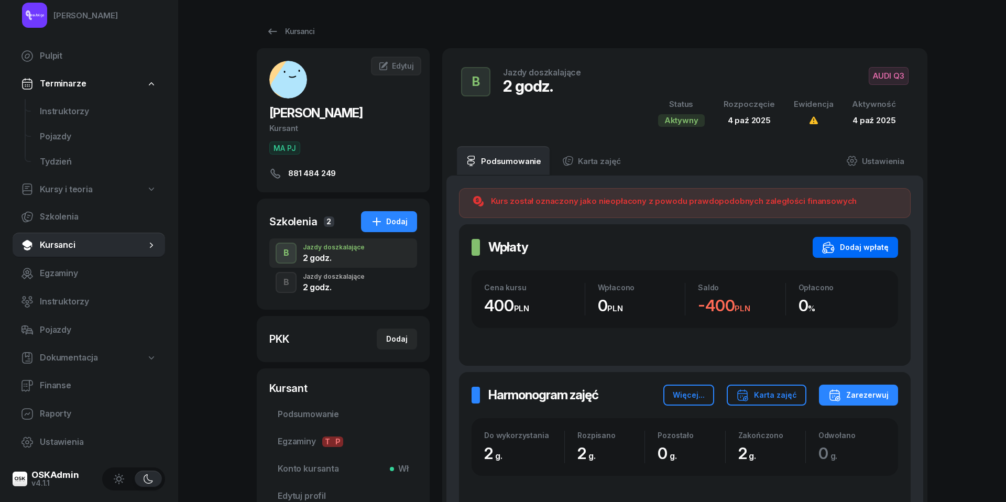
click at [857, 250] on div "Dodaj wpłatę" at bounding box center [855, 247] width 67 height 13
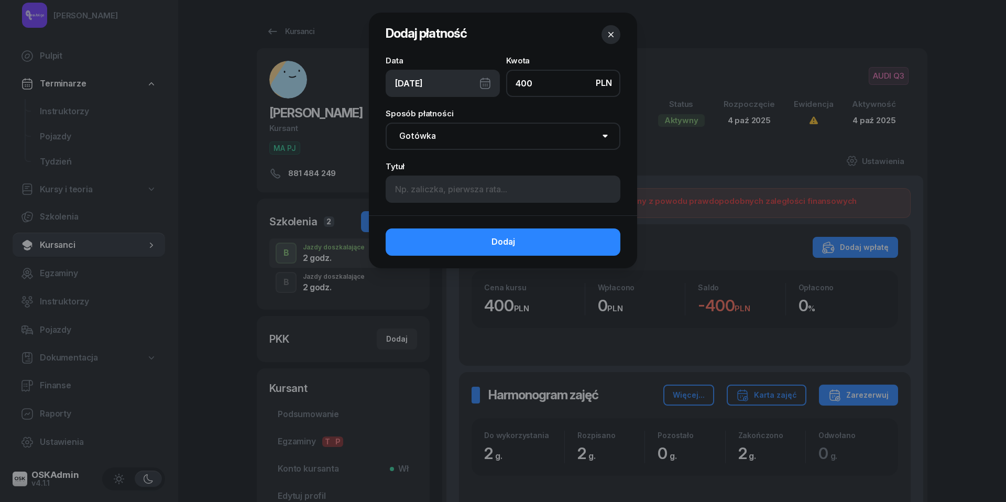
type input "400"
click at [486, 80] on div "[DATE]" at bounding box center [443, 83] width 114 height 27
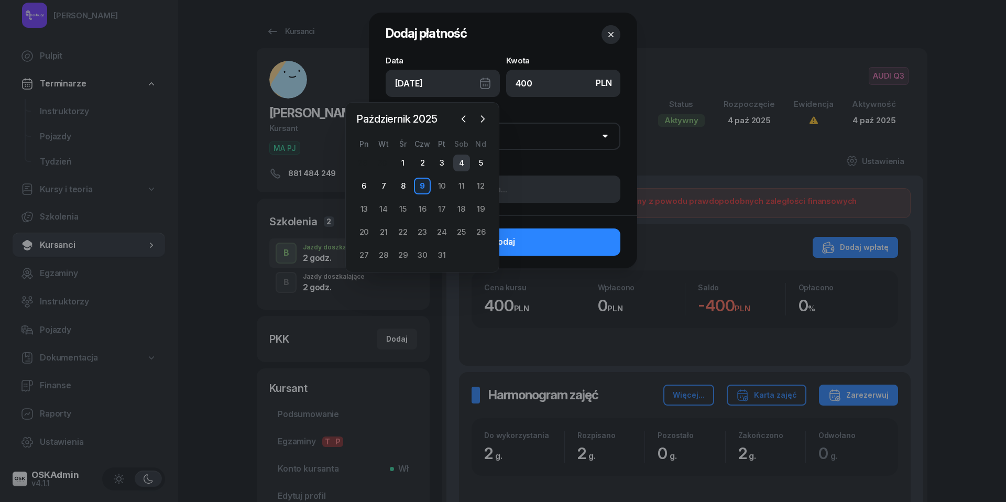
click at [458, 162] on div "4" at bounding box center [461, 163] width 17 height 17
type input "[DATE]"
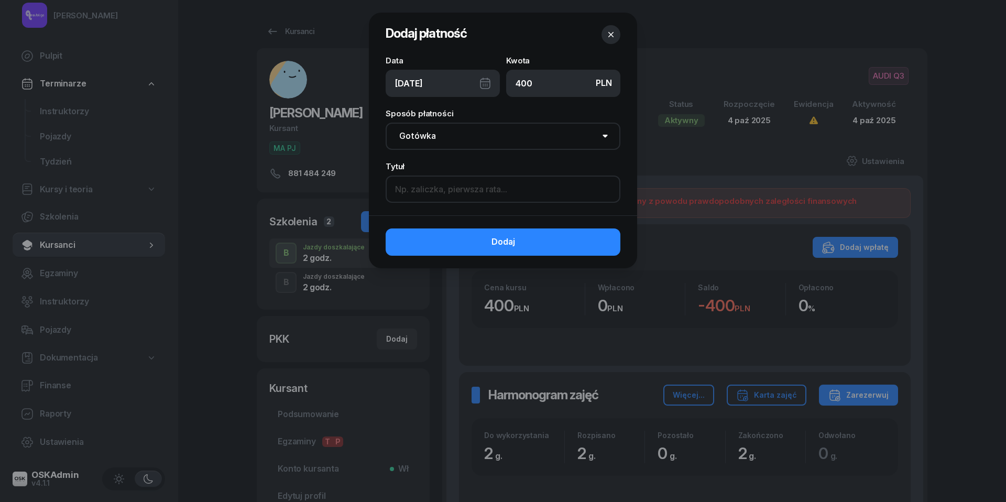
click at [440, 190] on input at bounding box center [503, 188] width 235 height 27
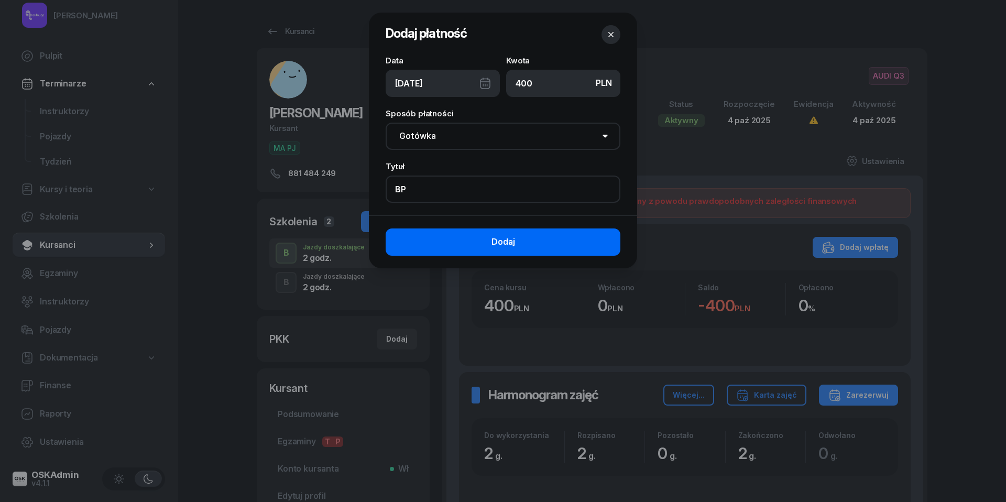
type input "BP"
click at [513, 244] on span "Dodaj" at bounding box center [503, 242] width 24 height 14
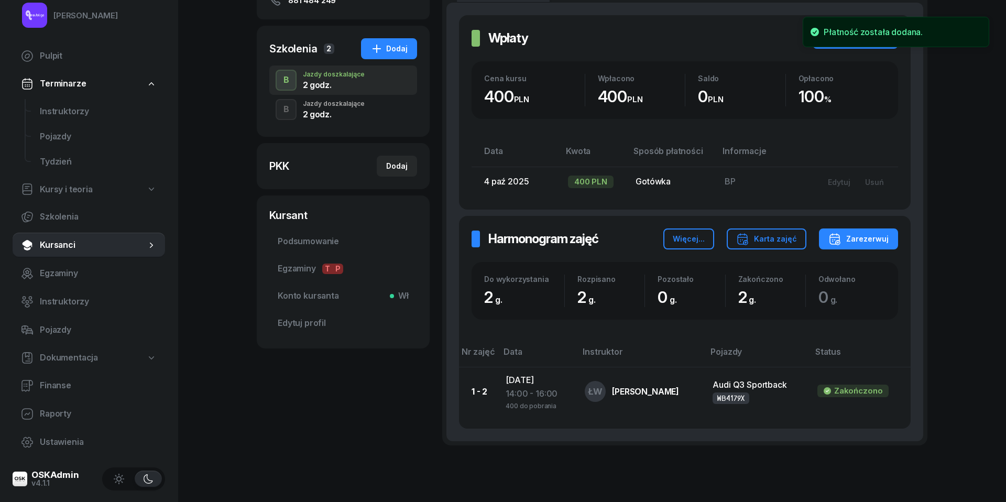
scroll to position [174, 0]
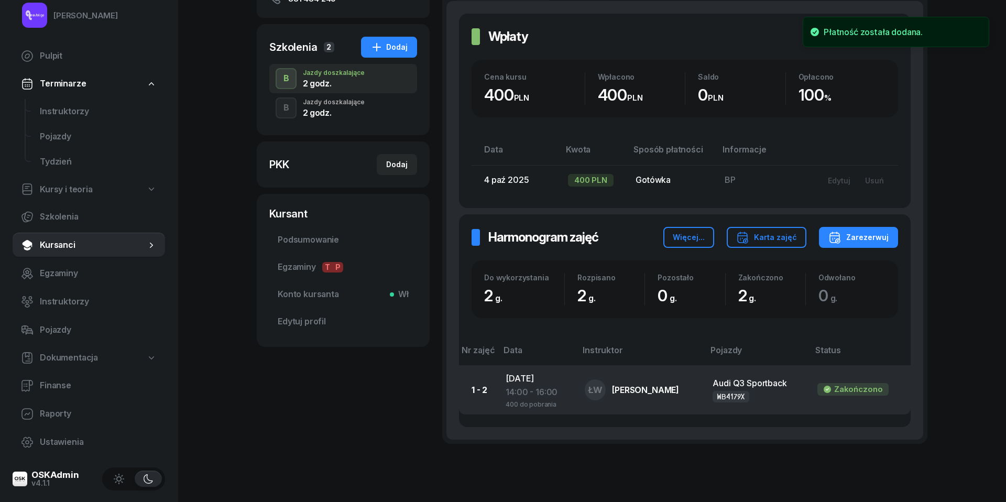
click at [531, 395] on div "14:00 - 16:00" at bounding box center [536, 393] width 62 height 14
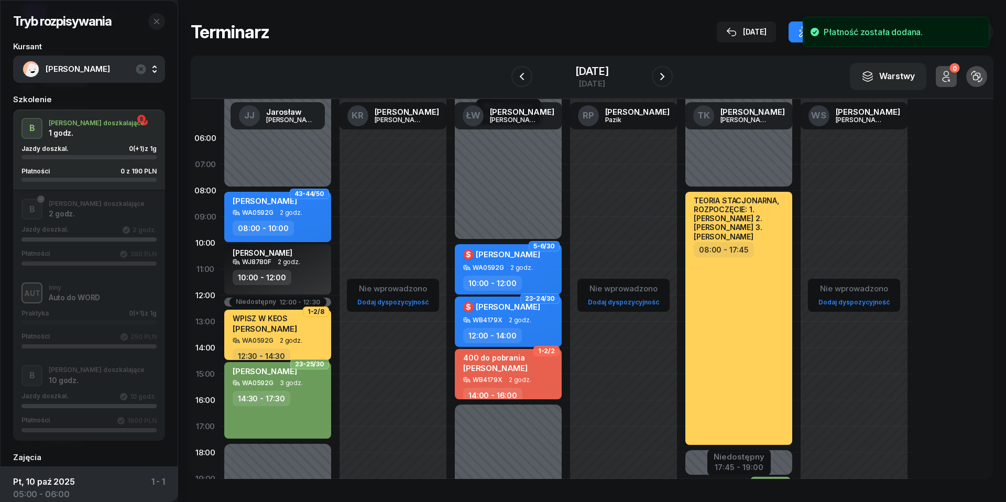
click at [513, 378] on span "2 godz." at bounding box center [520, 379] width 23 height 7
select select "14"
select select "16"
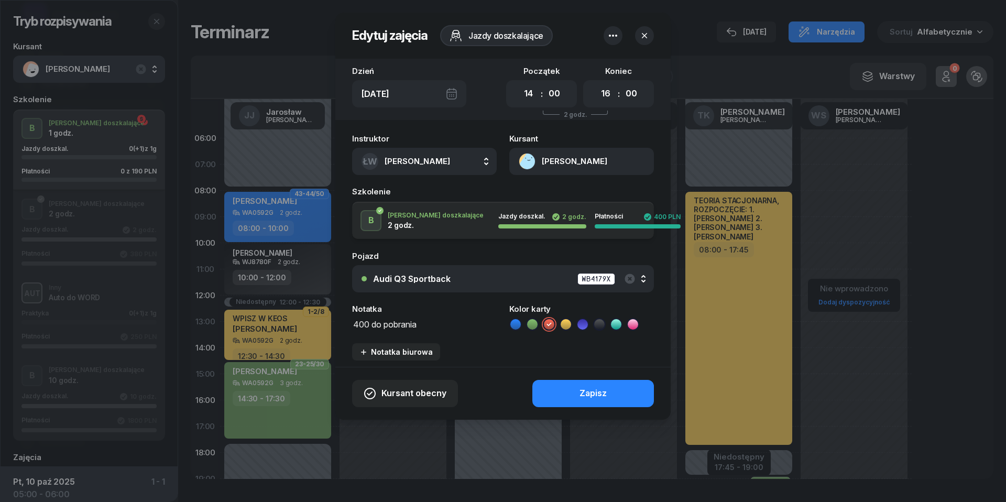
click at [393, 319] on textarea "400 do pobrania" at bounding box center [424, 323] width 145 height 13
click at [520, 322] on icon at bounding box center [515, 324] width 10 height 10
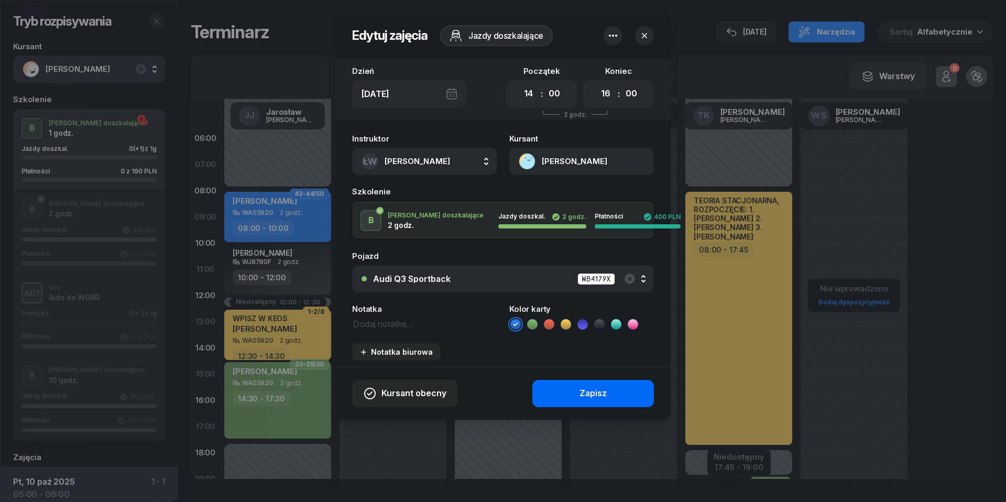
click at [575, 394] on button "Zapisz" at bounding box center [593, 393] width 122 height 27
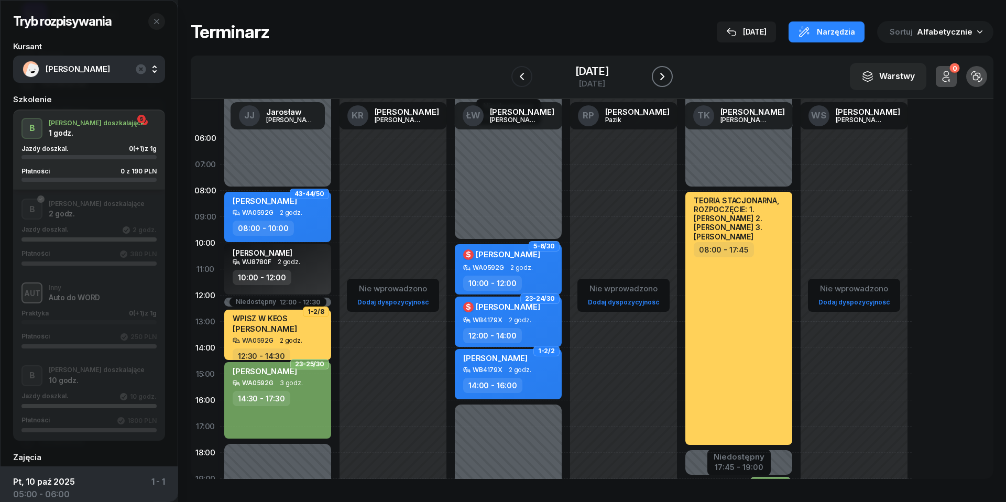
click at [668, 72] on icon "button" at bounding box center [662, 76] width 13 height 13
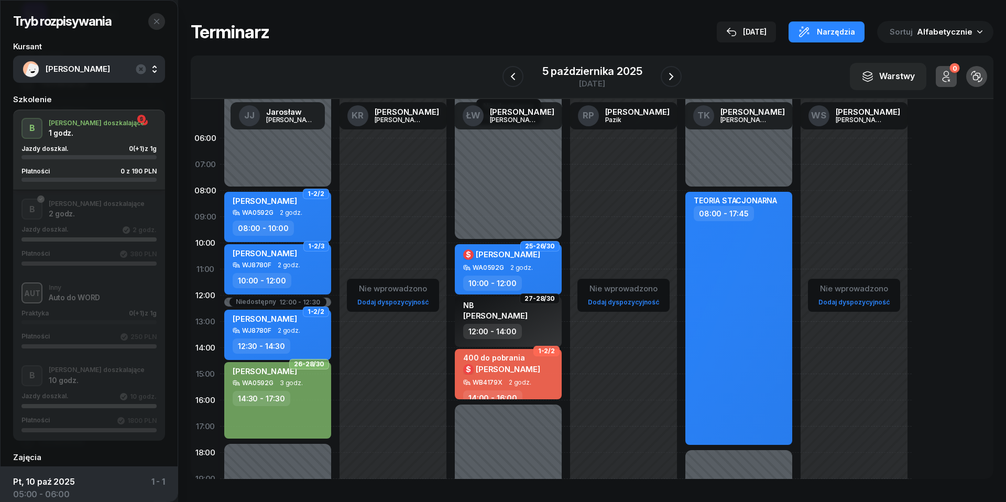
click at [154, 21] on icon "button" at bounding box center [156, 21] width 8 height 8
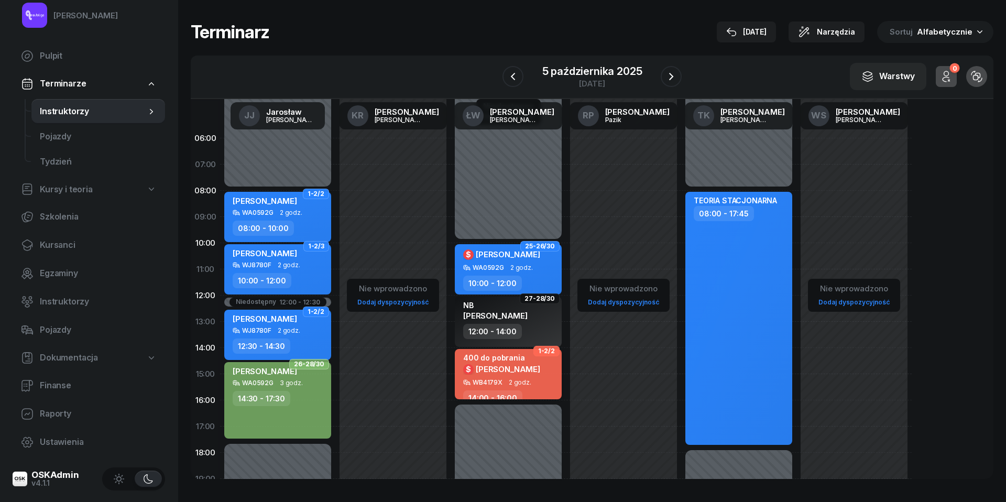
click at [522, 379] on span "2 godz." at bounding box center [520, 382] width 23 height 7
select select "14"
select select "16"
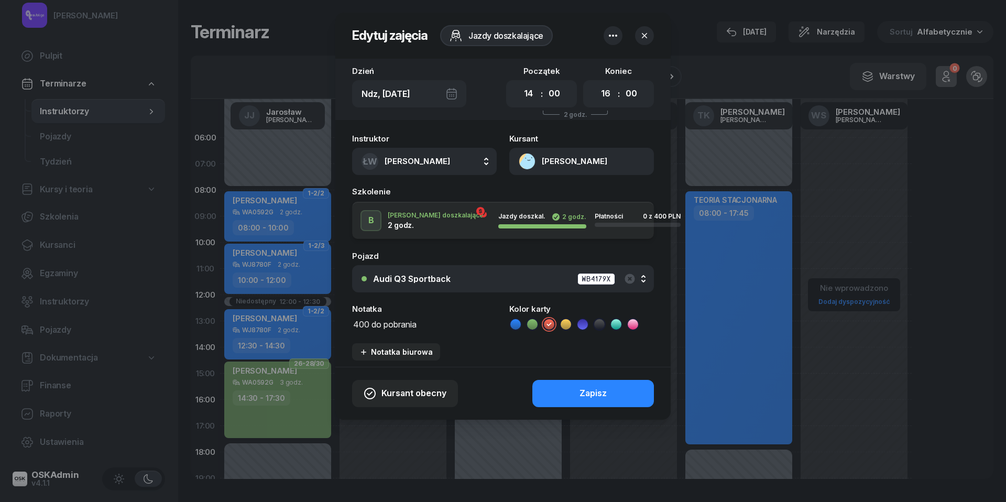
click at [386, 323] on textarea "400 do pobrania" at bounding box center [424, 323] width 145 height 13
click at [516, 323] on icon at bounding box center [515, 324] width 10 height 10
click at [587, 387] on div "Zapisz" at bounding box center [592, 394] width 27 height 14
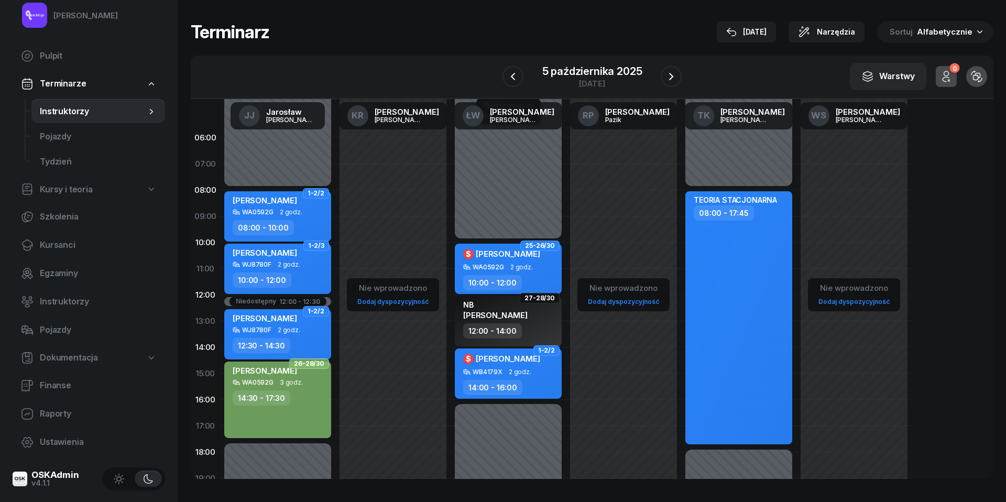
click at [524, 378] on div "$ [PERSON_NAME] WB4179X 2 godz. 14:00 - 16:00" at bounding box center [508, 373] width 107 height 50
select select "14"
select select "16"
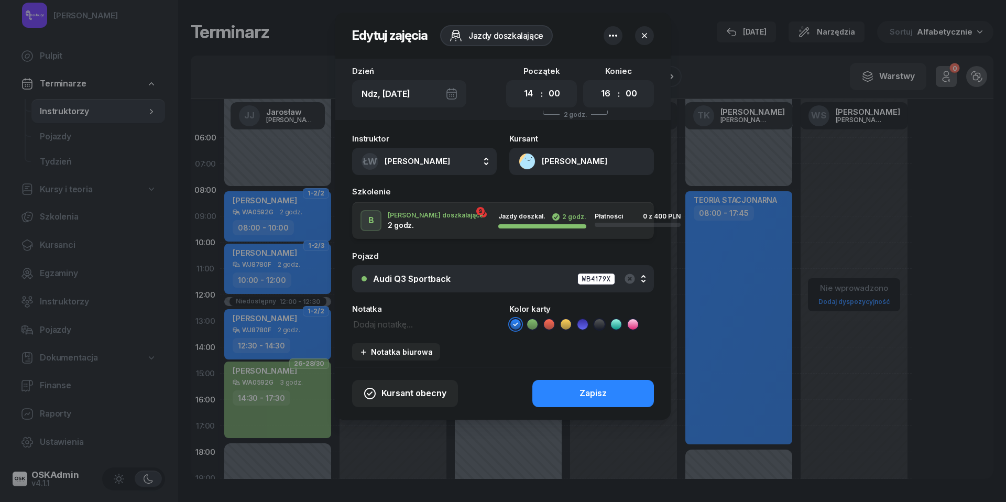
click at [528, 164] on button "[PERSON_NAME]" at bounding box center [581, 161] width 145 height 27
click at [536, 192] on div "Otwórz profil" at bounding box center [543, 198] width 51 height 14
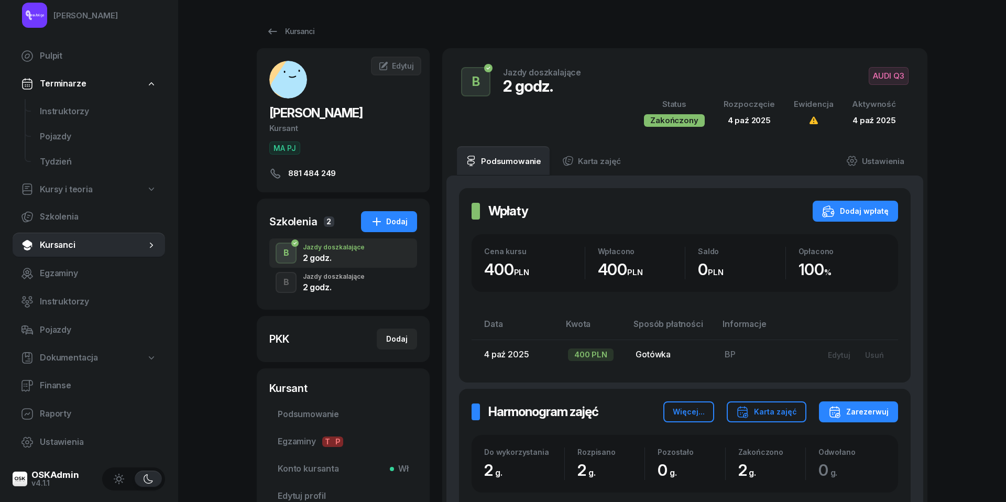
click at [335, 277] on div "Jazdy doszkalające" at bounding box center [334, 276] width 62 height 6
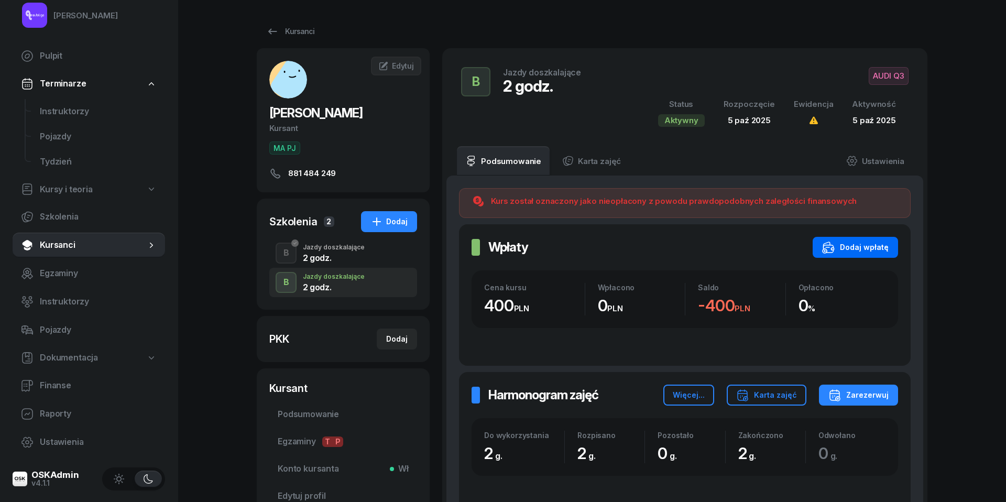
click at [876, 248] on div "Dodaj wpłatę" at bounding box center [855, 247] width 67 height 13
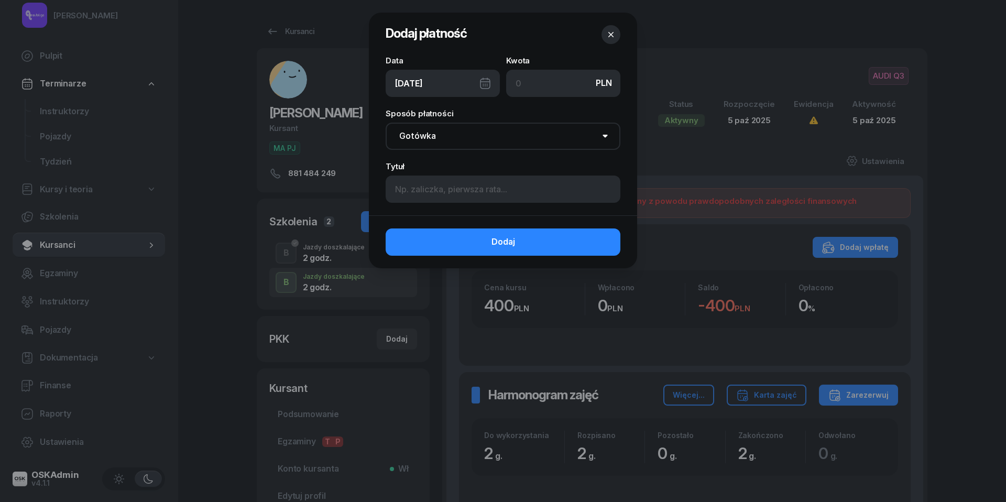
click at [484, 84] on div "[DATE]" at bounding box center [443, 83] width 114 height 27
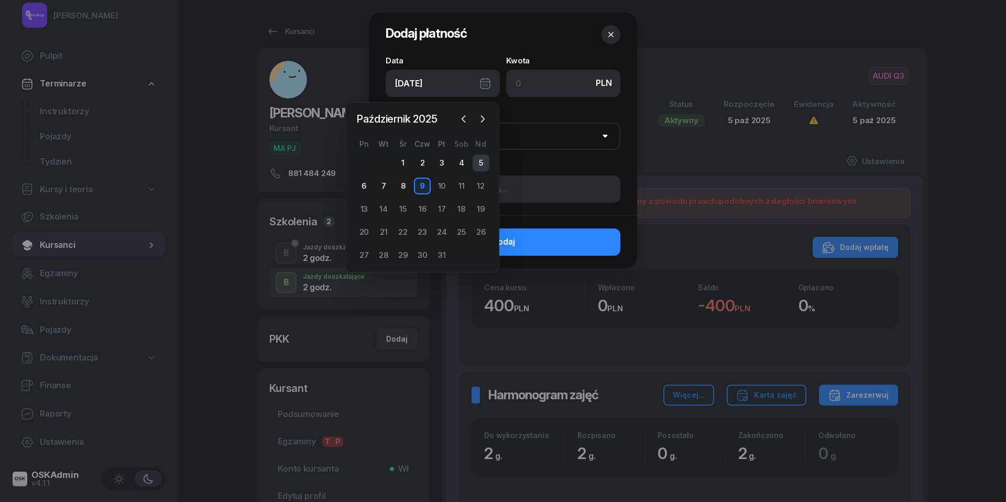
click at [482, 162] on div "5" at bounding box center [480, 163] width 17 height 17
type input "[DATE]"
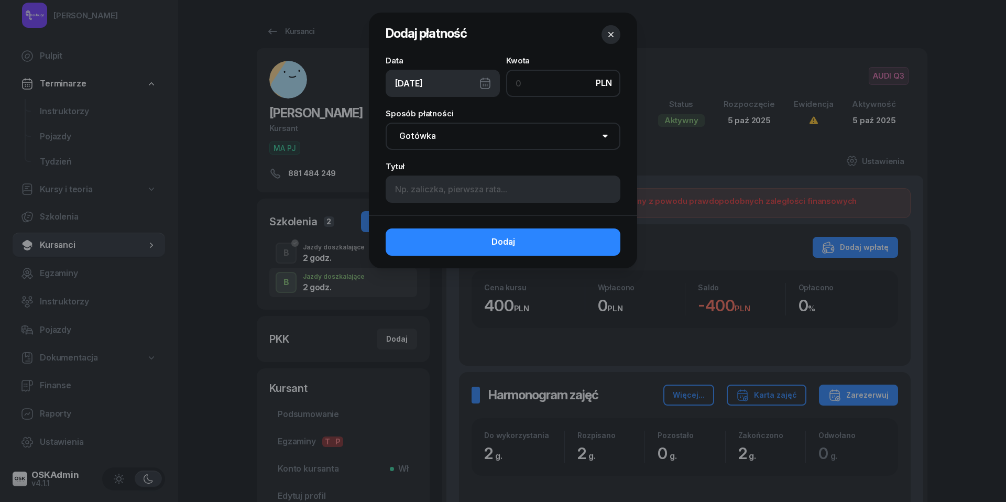
click at [533, 83] on input at bounding box center [563, 83] width 114 height 27
type input "400"
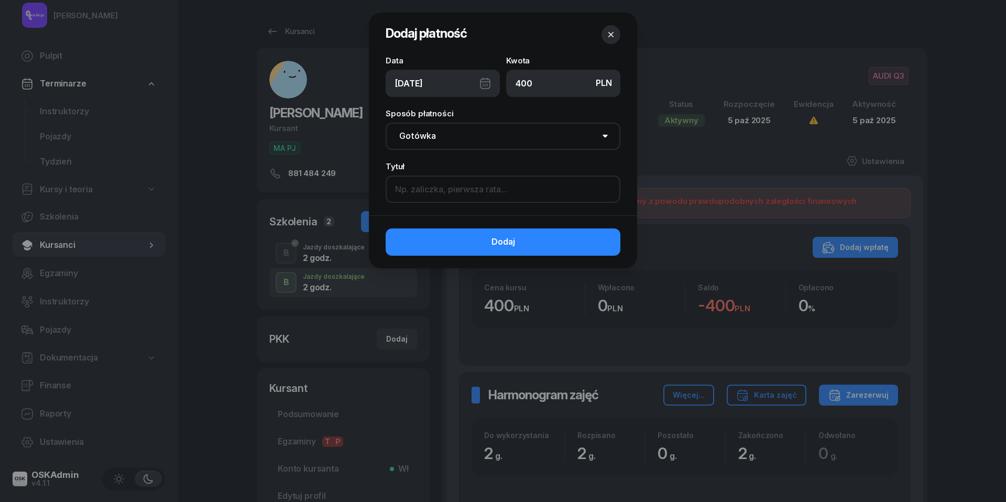
click at [474, 193] on input at bounding box center [503, 188] width 235 height 27
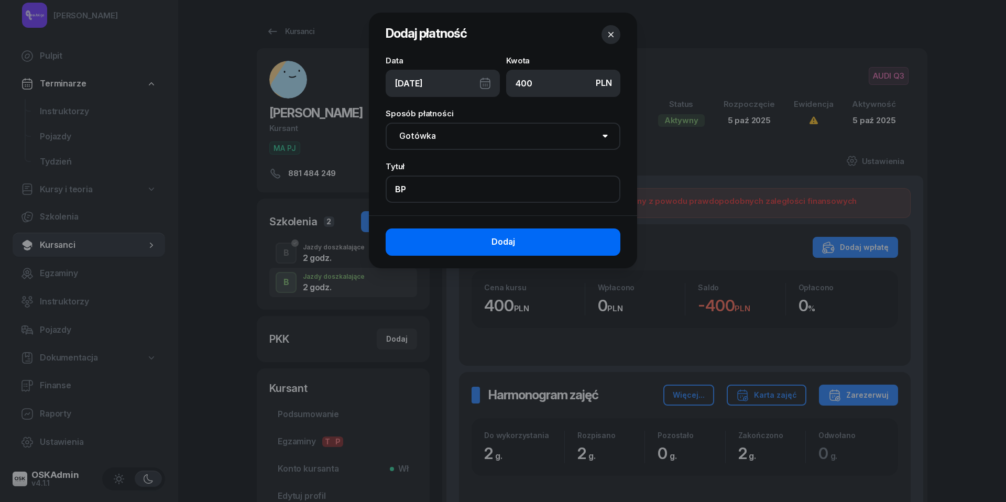
type input "BP"
click at [524, 239] on button "Dodaj" at bounding box center [503, 241] width 235 height 27
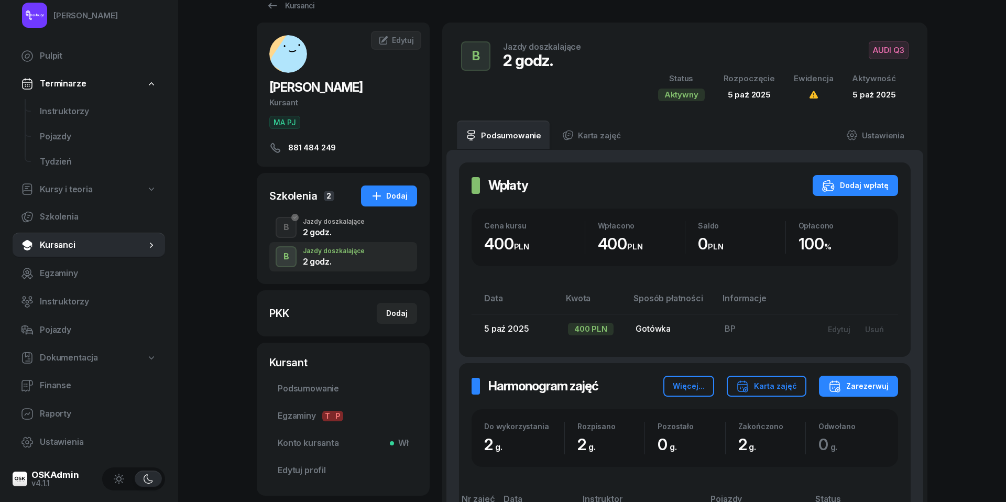
scroll to position [25, 0]
click at [59, 388] on span "Finanse" at bounding box center [98, 386] width 117 height 14
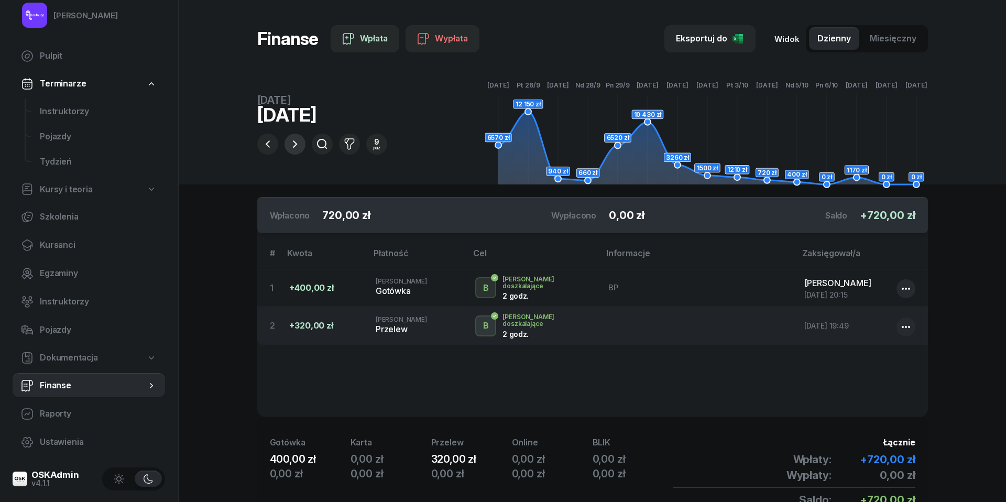
click at [294, 141] on icon "button" at bounding box center [295, 144] width 13 height 13
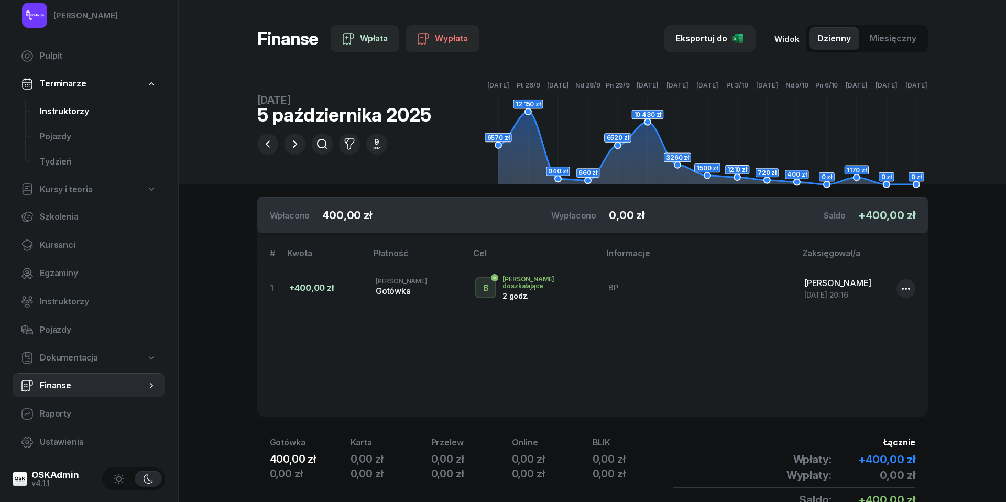
click at [84, 102] on link "Instruktorzy" at bounding box center [98, 111] width 134 height 25
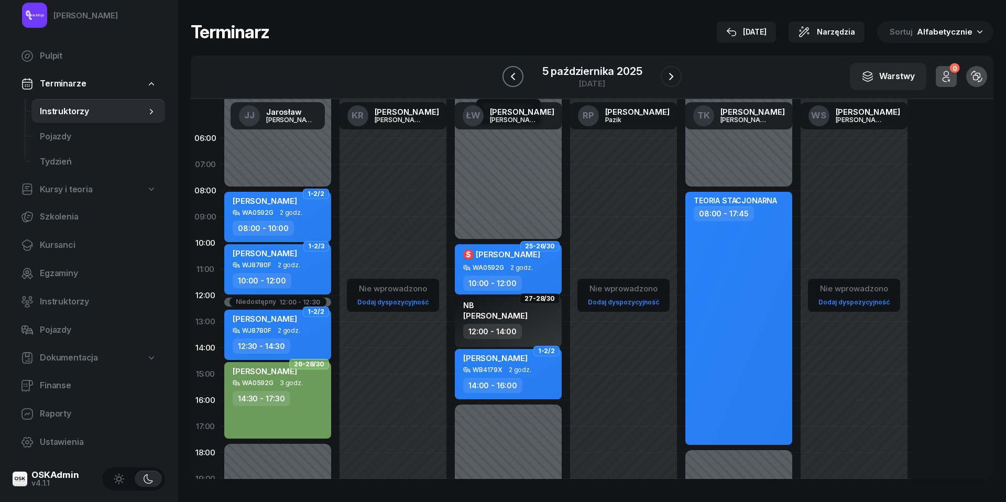
click at [514, 70] on icon "button" at bounding box center [513, 76] width 13 height 13
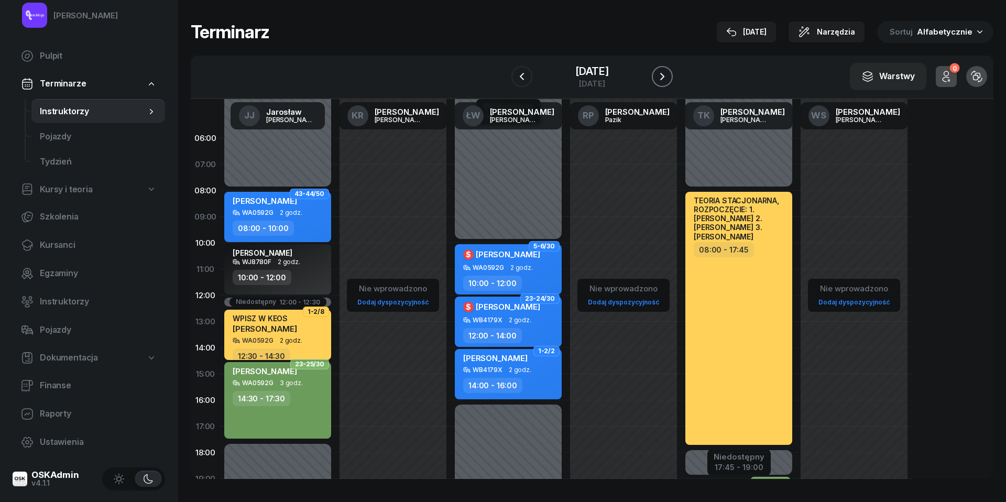
click at [673, 74] on button "button" at bounding box center [662, 76] width 21 height 21
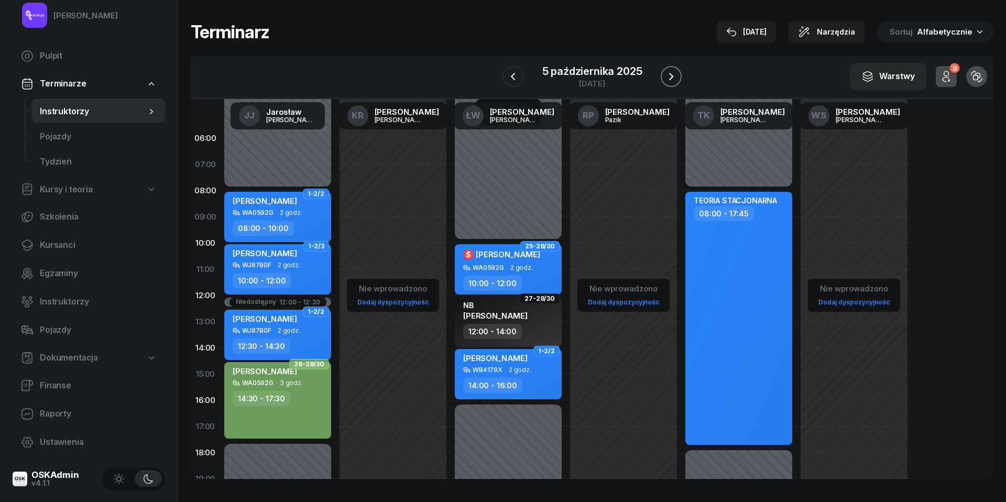
click at [681, 74] on button "button" at bounding box center [671, 76] width 21 height 21
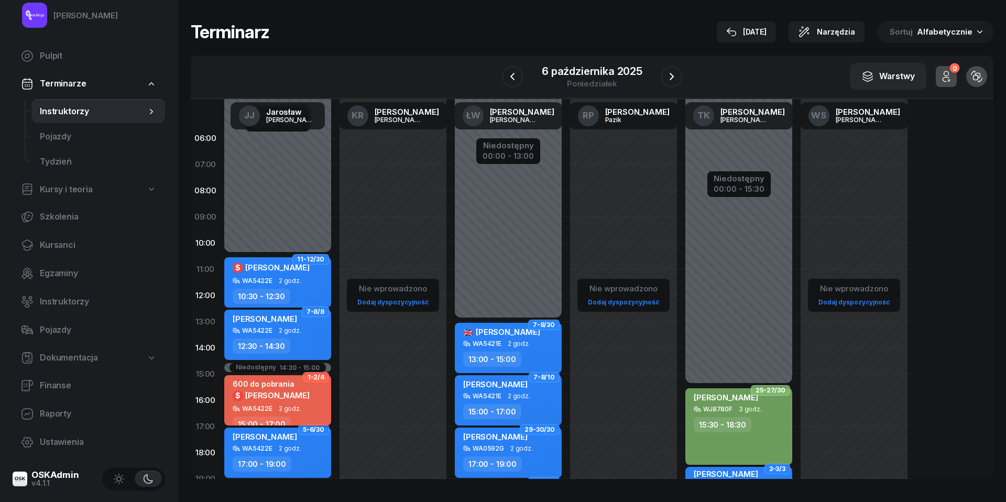
click at [289, 393] on span "[PERSON_NAME]" at bounding box center [277, 395] width 64 height 10
select select "15"
select select "17"
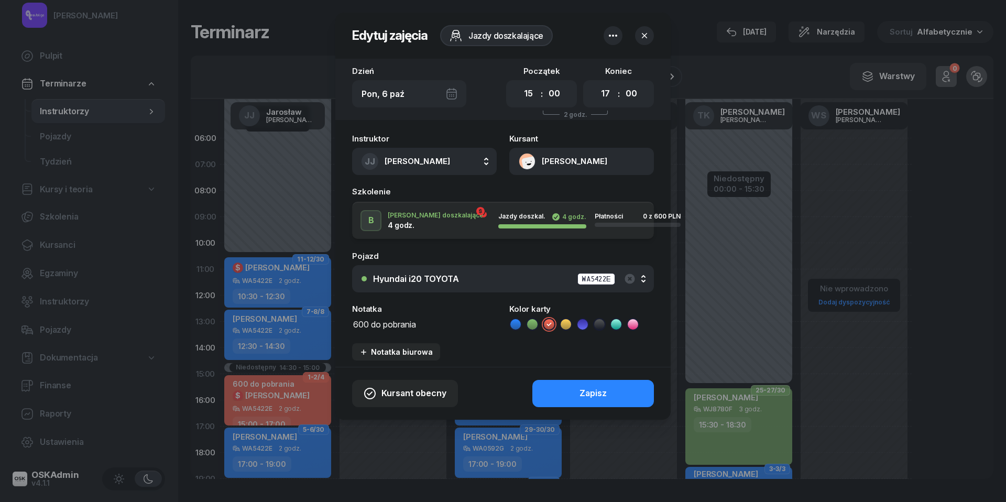
click at [394, 324] on textarea "600 do pobrania" at bounding box center [424, 323] width 145 height 13
click at [529, 163] on button "[PERSON_NAME]" at bounding box center [581, 161] width 145 height 27
click at [534, 195] on div "Otwórz profil" at bounding box center [543, 198] width 51 height 14
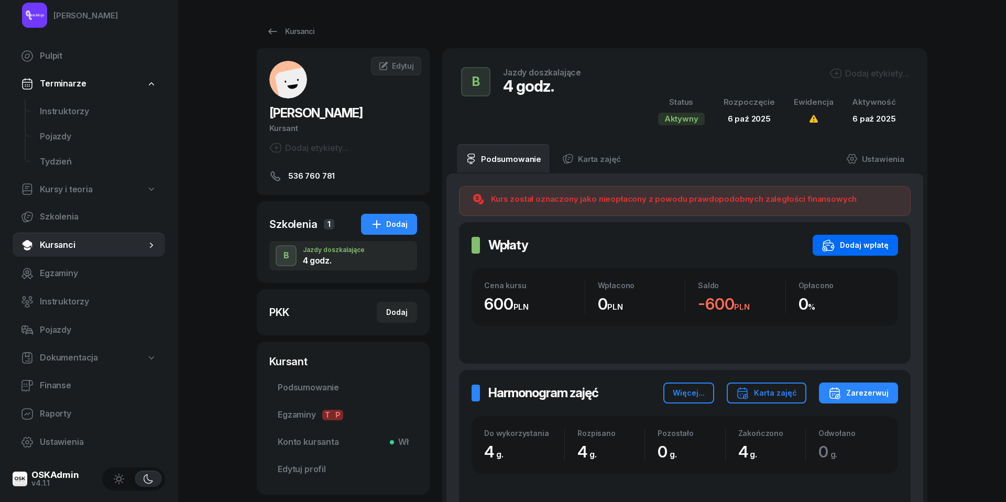
click at [865, 239] on div "Dodaj wpłatę" at bounding box center [855, 245] width 67 height 13
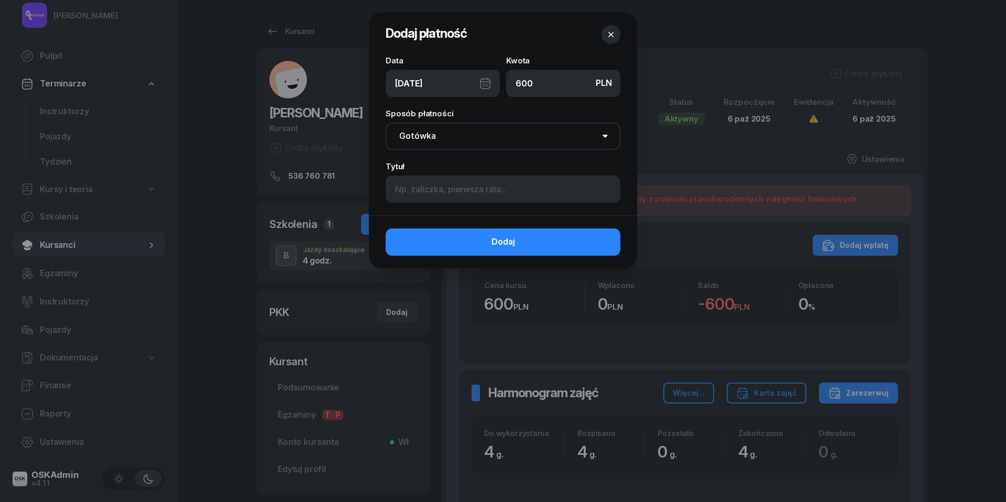
type input "600"
click at [480, 82] on div "[DATE]" at bounding box center [443, 83] width 114 height 27
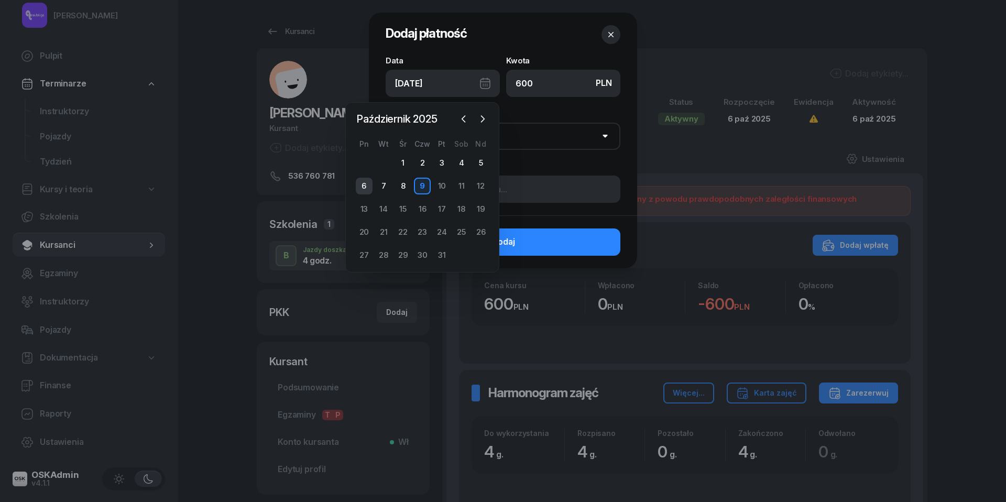
click at [362, 182] on div "6" at bounding box center [364, 186] width 17 height 17
type input "[DATE]"
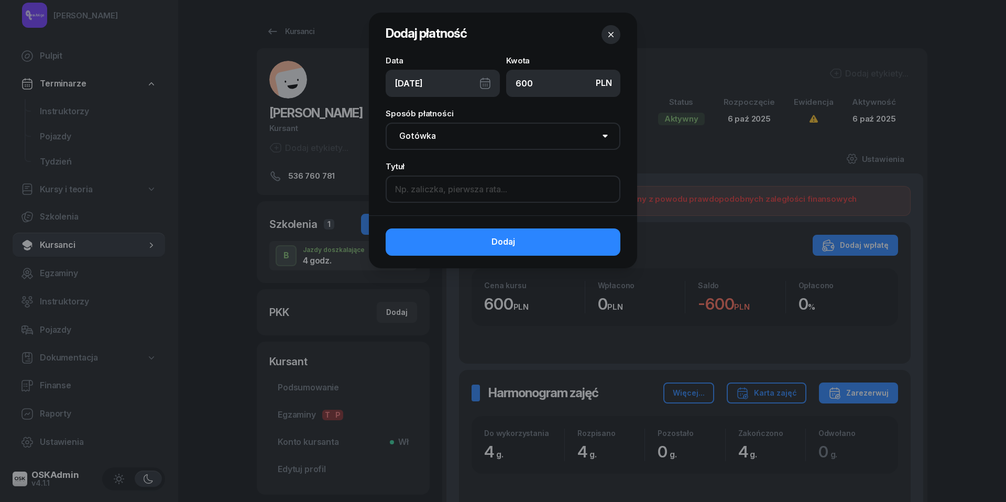
click at [438, 182] on input at bounding box center [503, 188] width 235 height 27
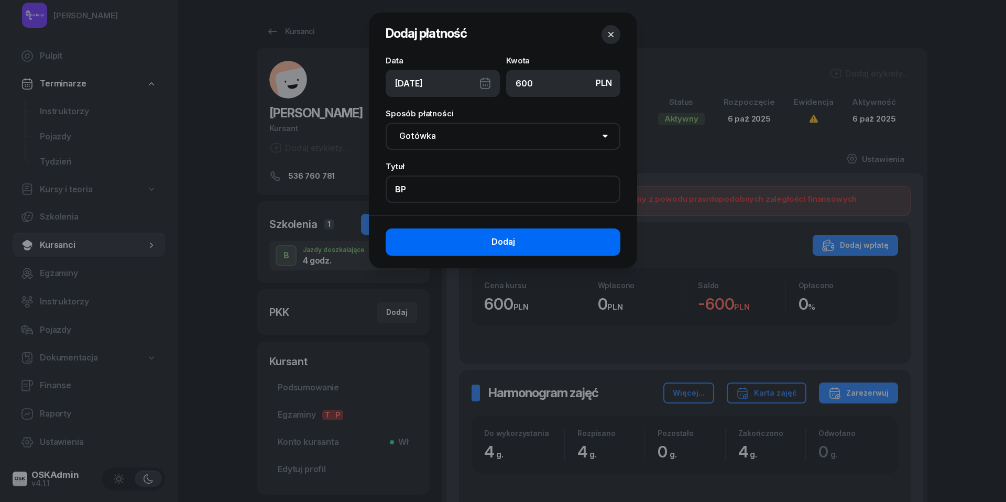
type input "BP"
click at [551, 241] on button "Dodaj" at bounding box center [503, 241] width 235 height 27
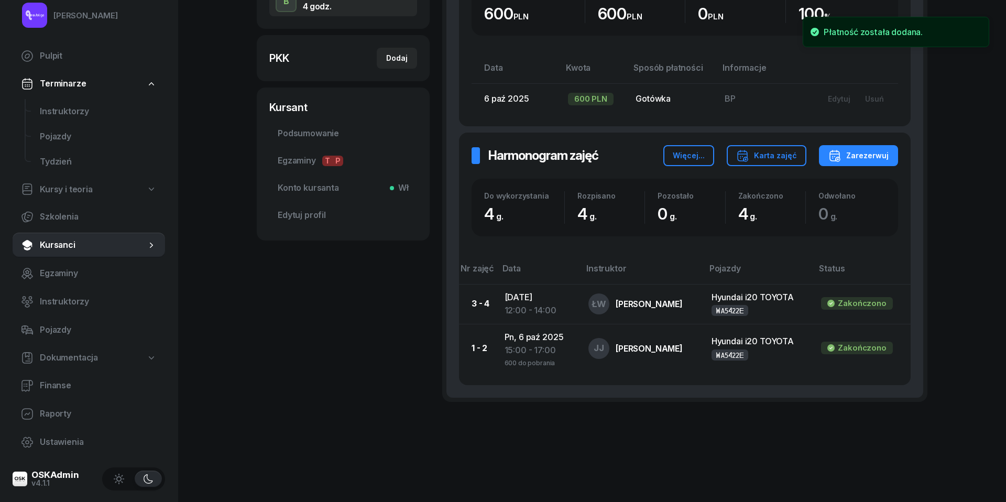
scroll to position [254, 0]
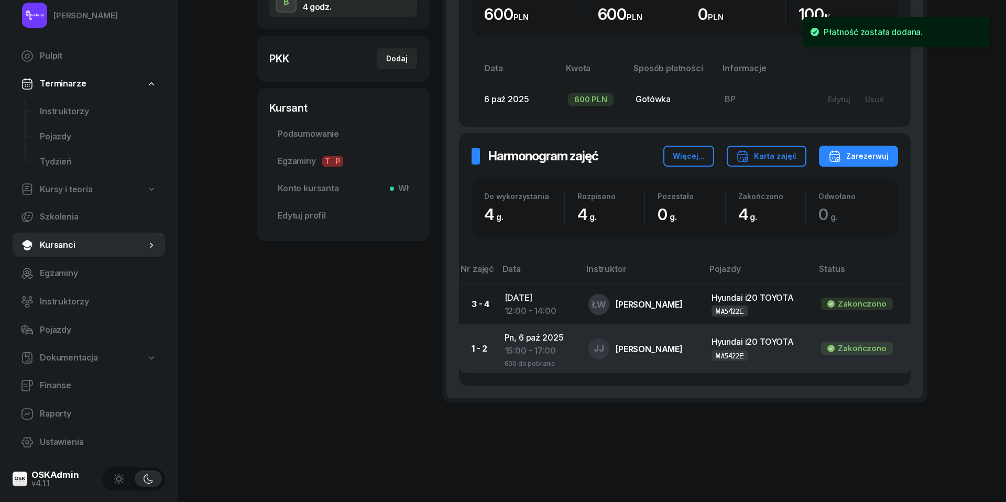
click at [514, 355] on div "15:00 - 17:00" at bounding box center [537, 351] width 67 height 14
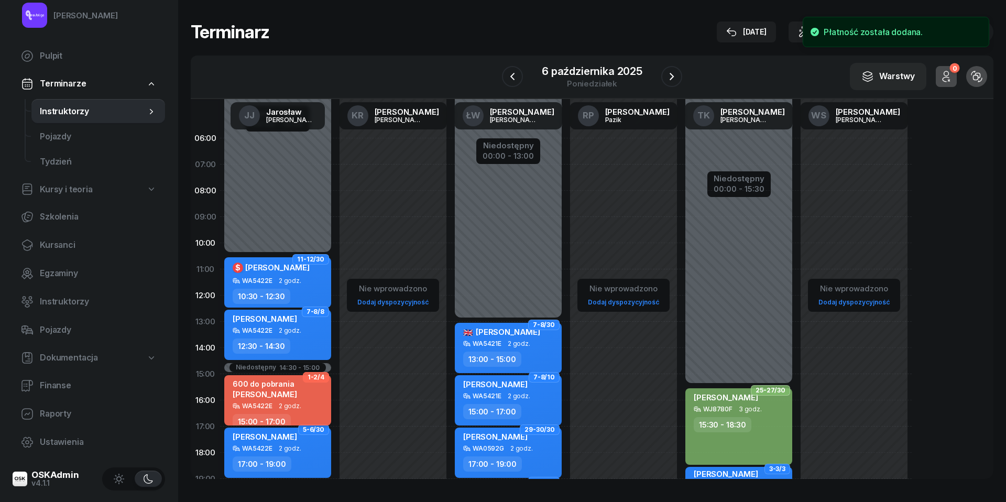
click at [280, 399] on div "600 do pobrania [PERSON_NAME]" at bounding box center [265, 390] width 64 height 23
select select "15"
select select "17"
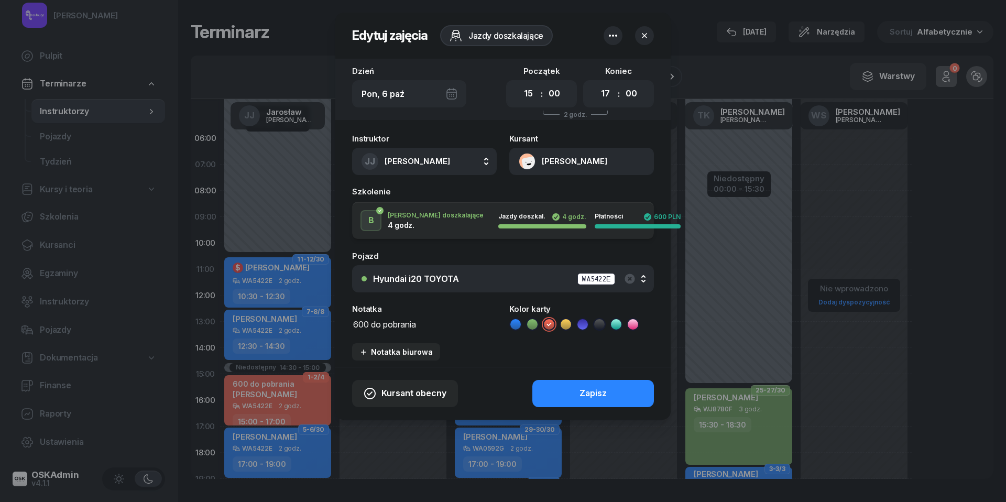
click at [371, 323] on textarea "600 do pobrania" at bounding box center [424, 323] width 145 height 13
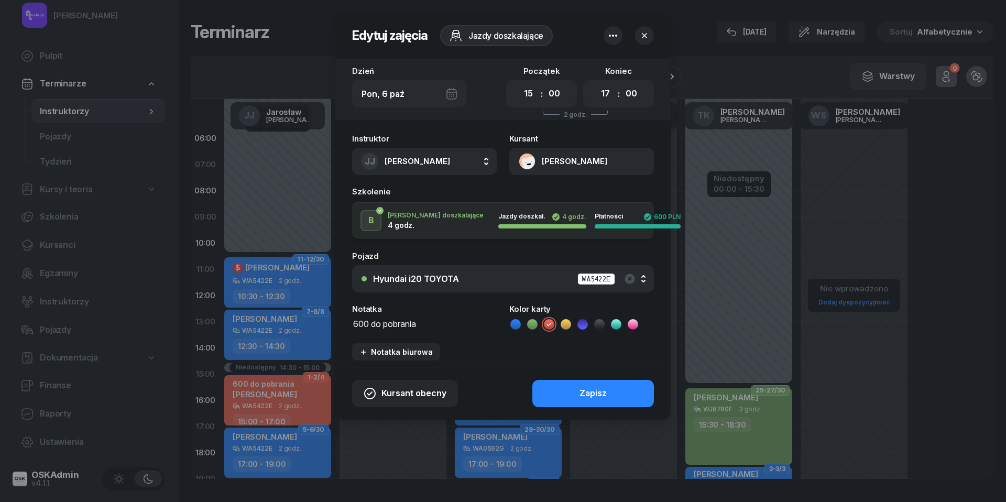
click at [371, 323] on textarea "600 do pobrania" at bounding box center [424, 323] width 145 height 13
click at [519, 321] on icon at bounding box center [515, 324] width 10 height 10
click at [576, 380] on button "Zapisz" at bounding box center [593, 393] width 122 height 27
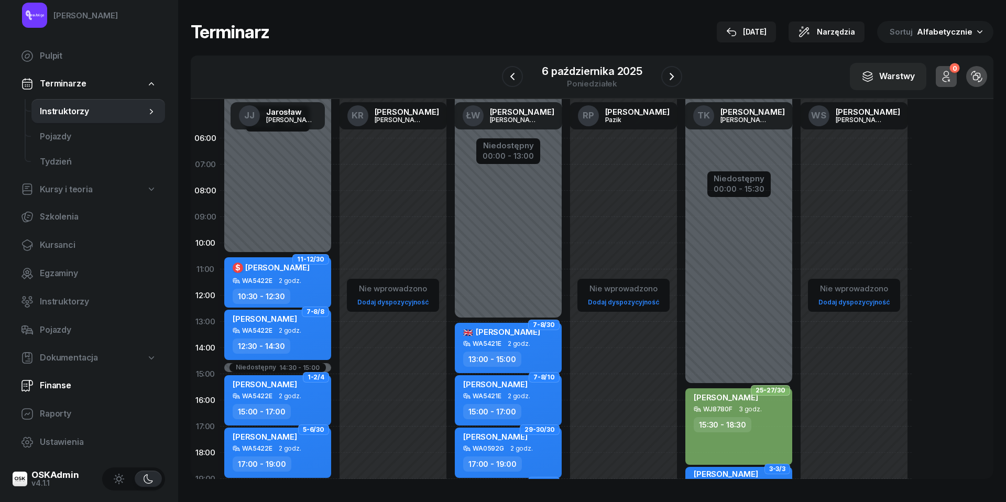
click at [47, 394] on link "Finanse" at bounding box center [89, 385] width 152 height 25
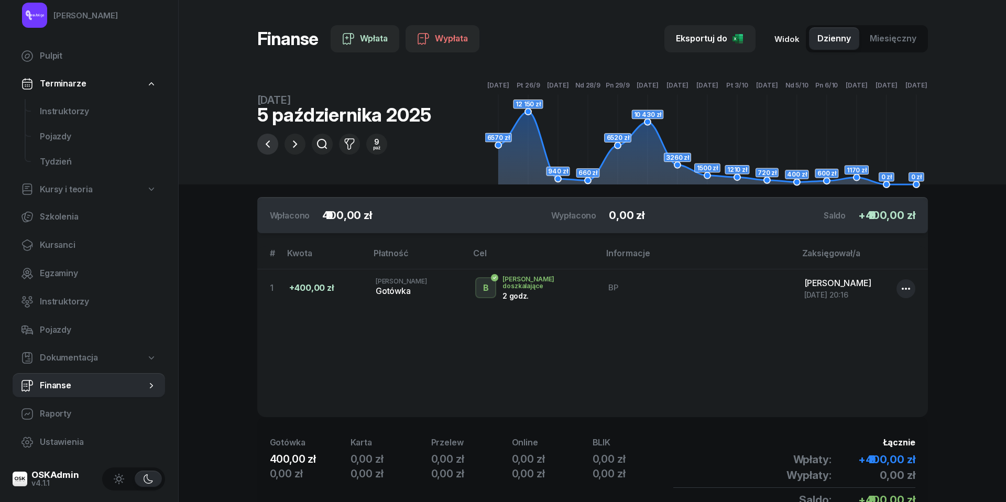
click at [269, 147] on icon "button" at bounding box center [267, 144] width 13 height 13
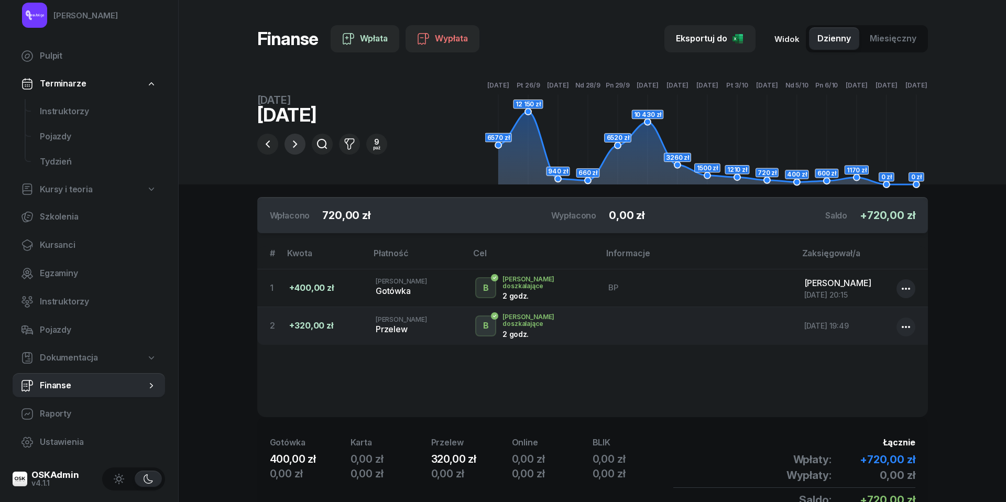
click at [294, 145] on icon "button" at bounding box center [295, 144] width 13 height 13
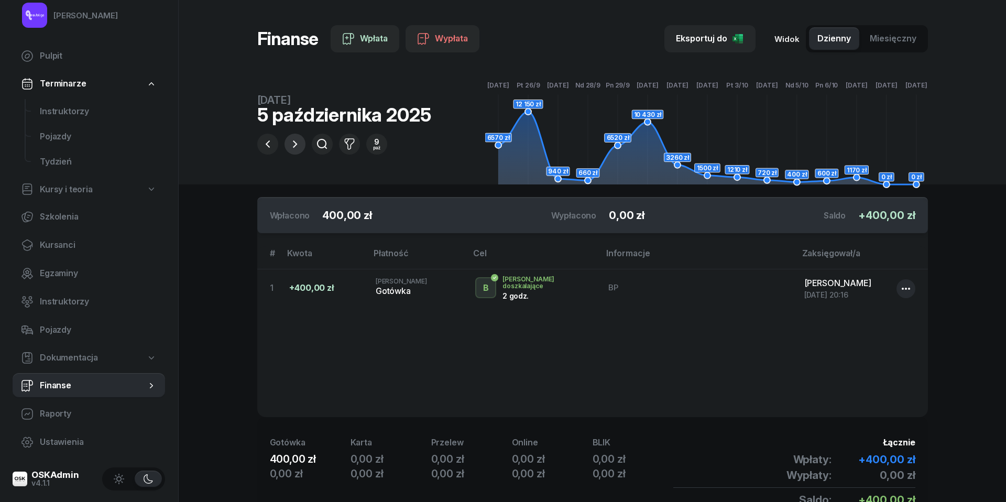
click at [298, 139] on icon "button" at bounding box center [295, 144] width 13 height 13
click at [73, 244] on span "Kursanci" at bounding box center [98, 245] width 117 height 14
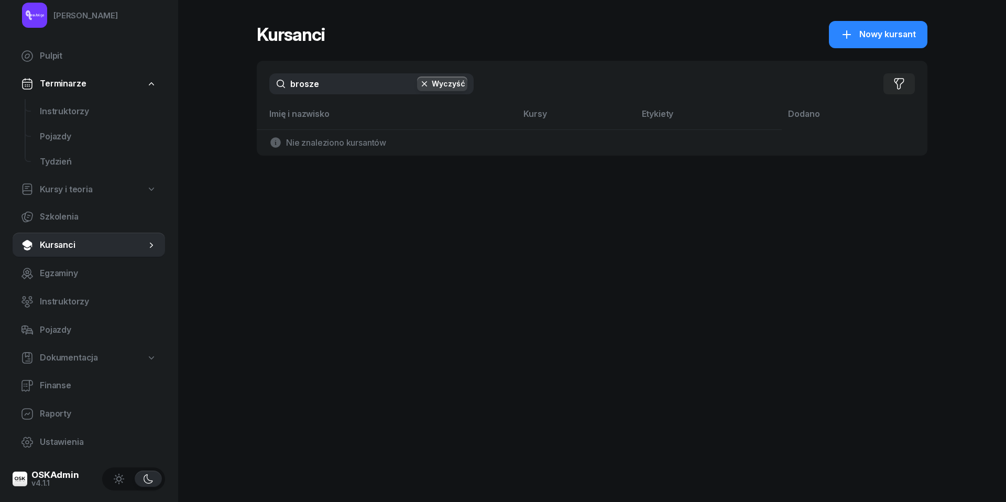
click at [321, 85] on input "brosze" at bounding box center [371, 83] width 204 height 21
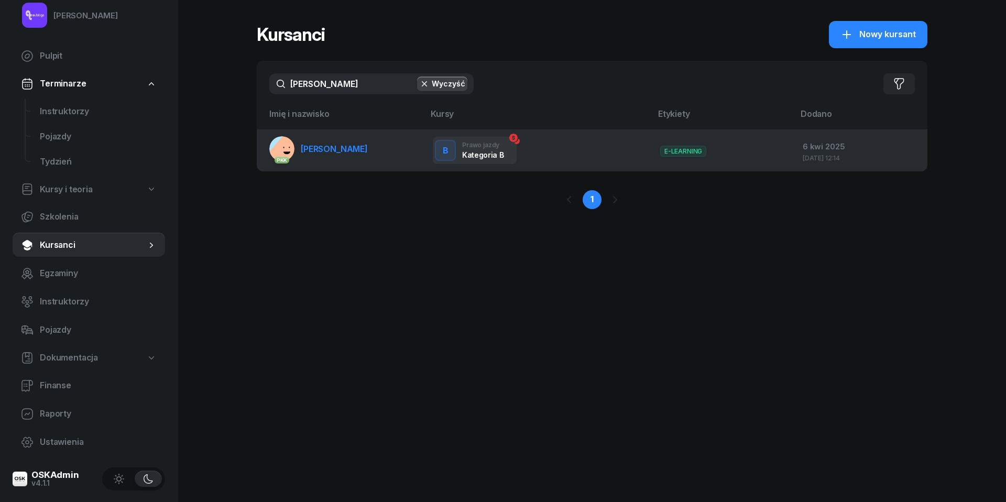
type input "[PERSON_NAME]"
click at [333, 139] on link "PKK [PERSON_NAME]" at bounding box center [318, 148] width 98 height 25
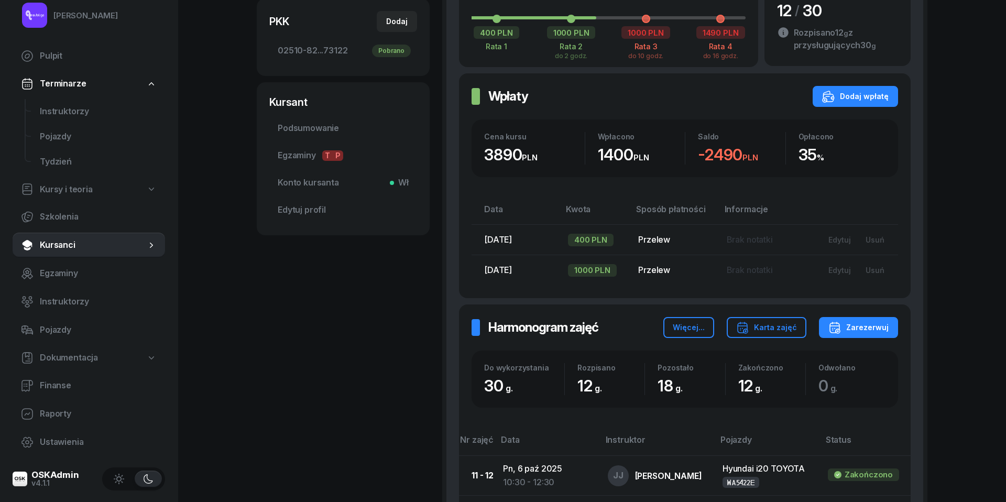
scroll to position [319, 0]
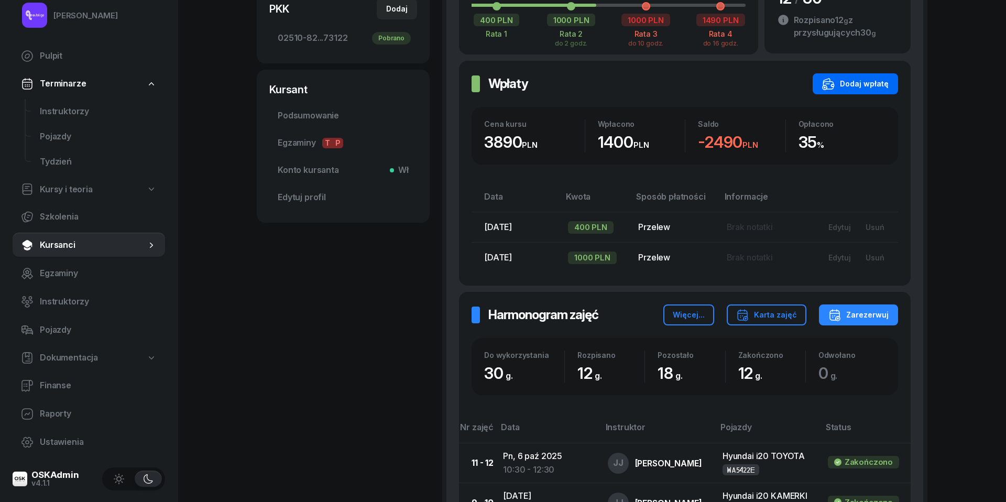
click at [851, 86] on div "Dodaj wpłatę" at bounding box center [855, 84] width 67 height 13
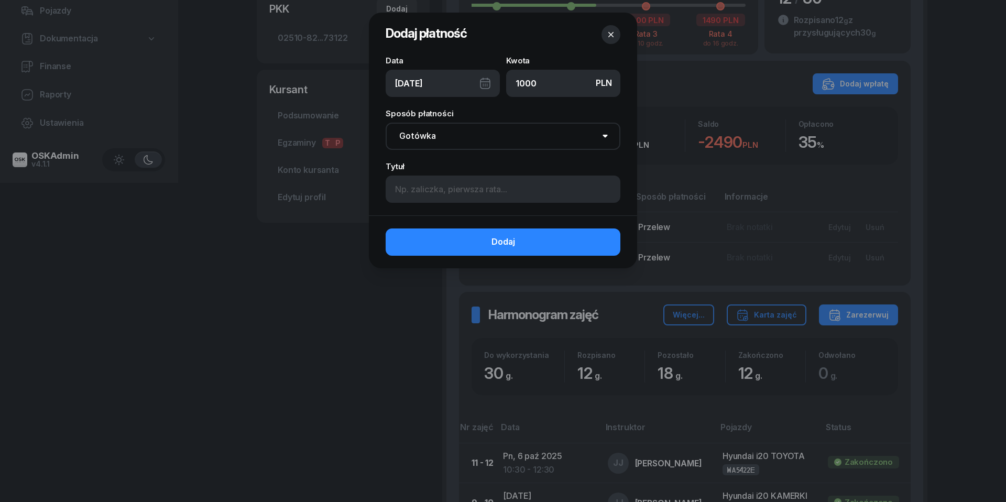
type input "1000"
click at [485, 81] on div "[DATE]" at bounding box center [443, 83] width 114 height 27
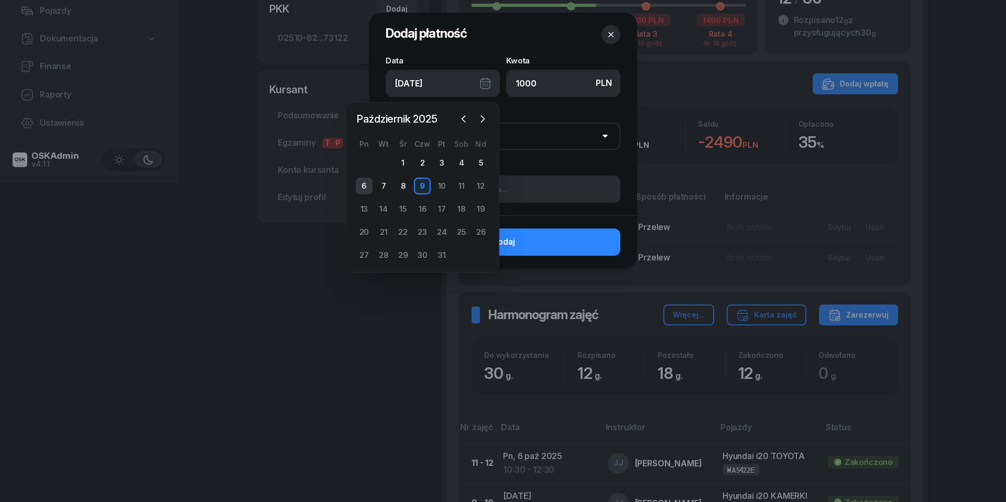
click at [367, 183] on div "6" at bounding box center [364, 186] width 17 height 17
type input "[DATE]"
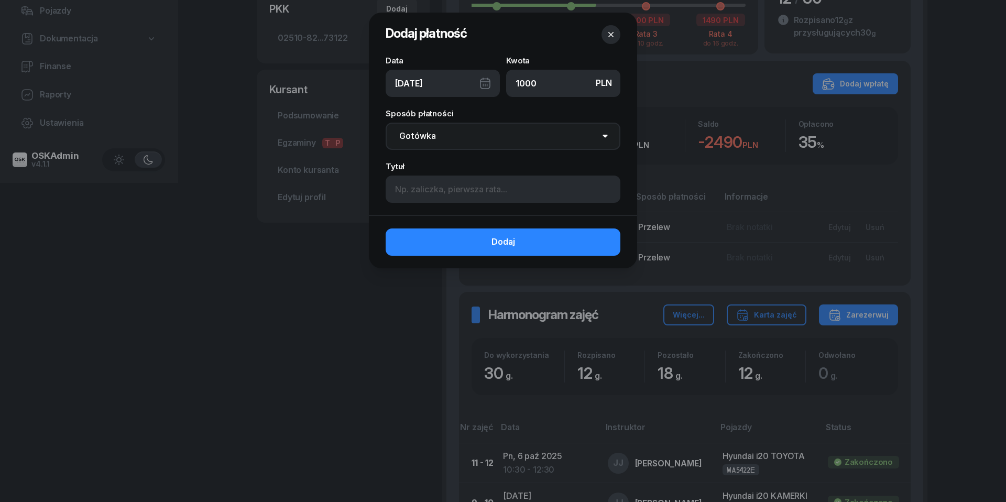
select select "transfer"
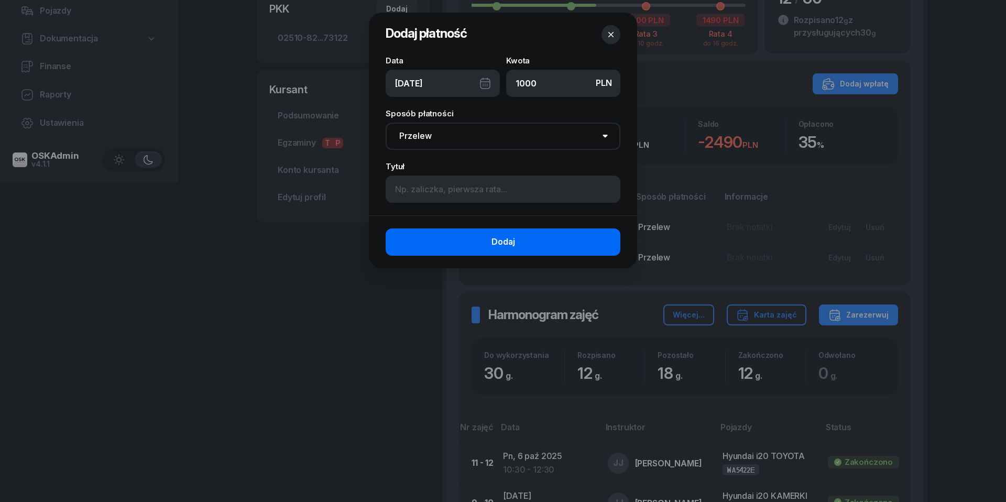
click at [477, 236] on button "Dodaj" at bounding box center [503, 241] width 235 height 27
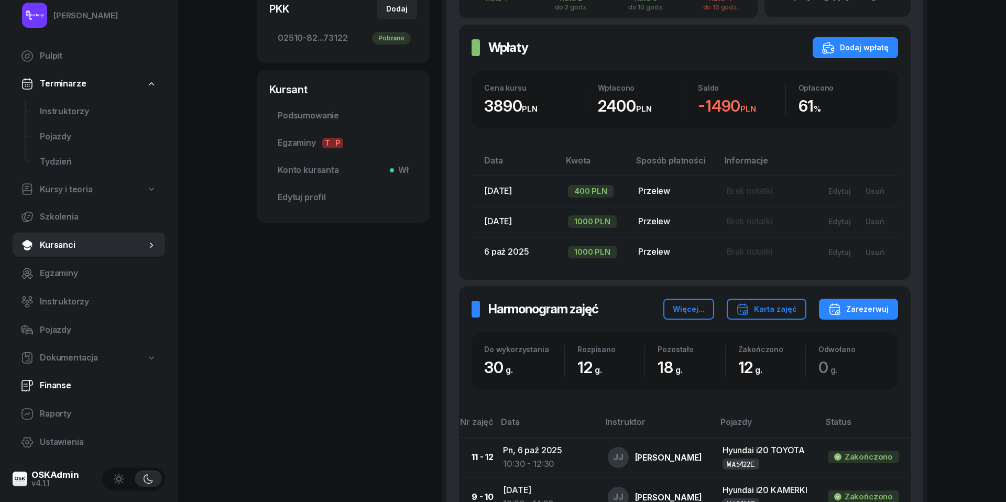
click at [64, 386] on span "Finanse" at bounding box center [98, 386] width 117 height 14
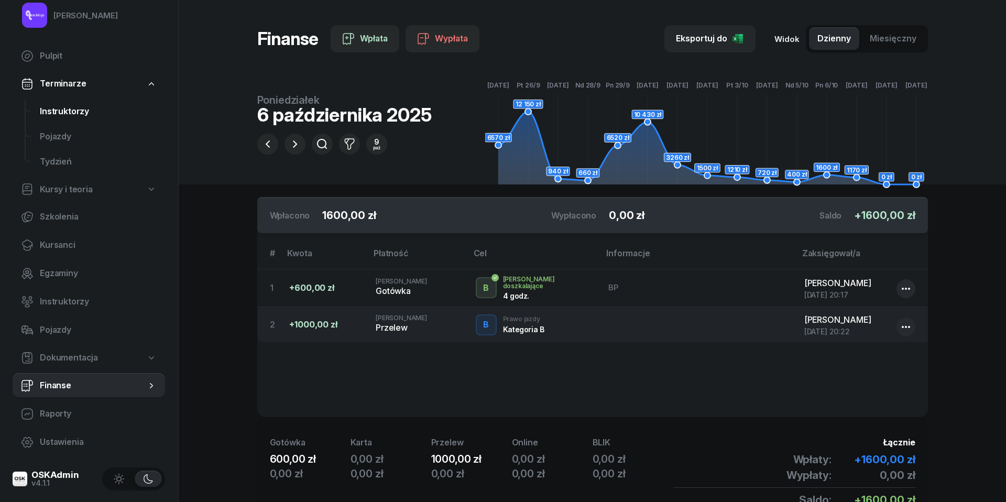
click at [72, 105] on span "Instruktorzy" at bounding box center [98, 112] width 117 height 14
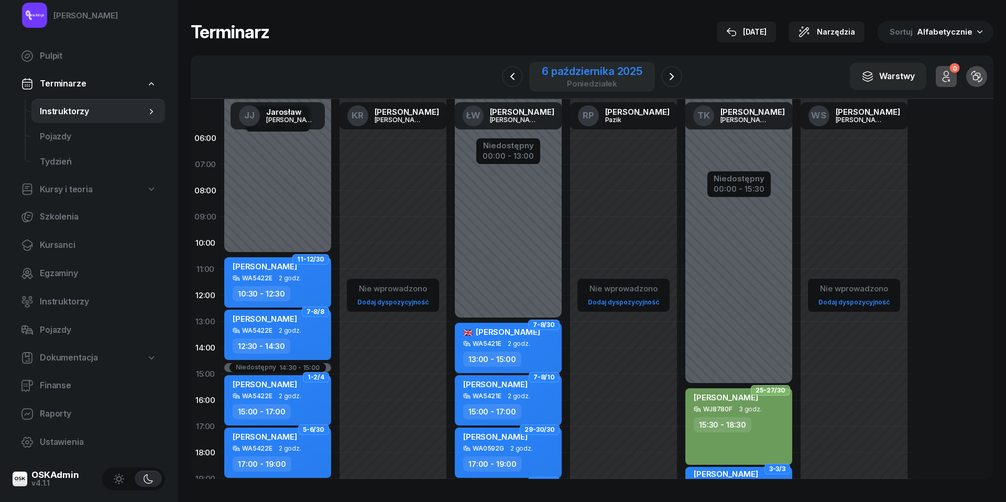
click at [564, 78] on div "[DATE]" at bounding box center [592, 76] width 101 height 21
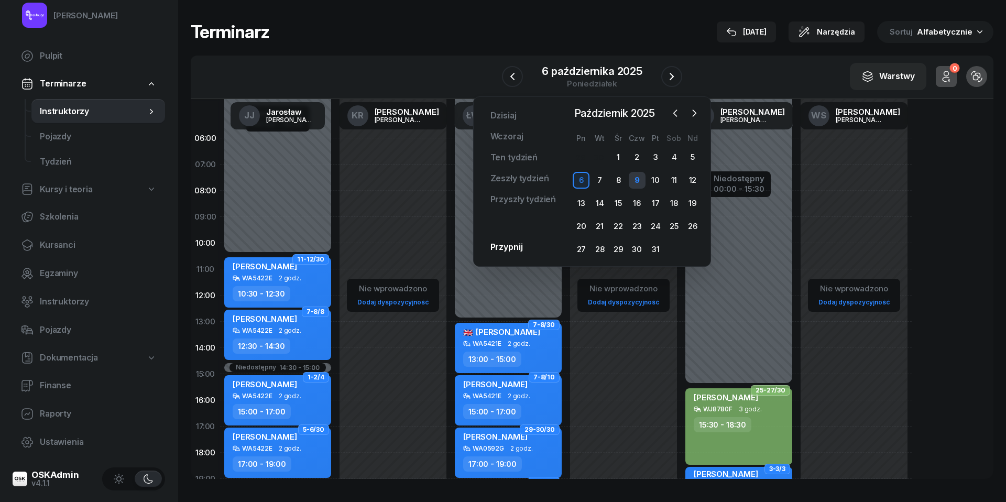
click at [644, 179] on div "9" at bounding box center [637, 180] width 17 height 17
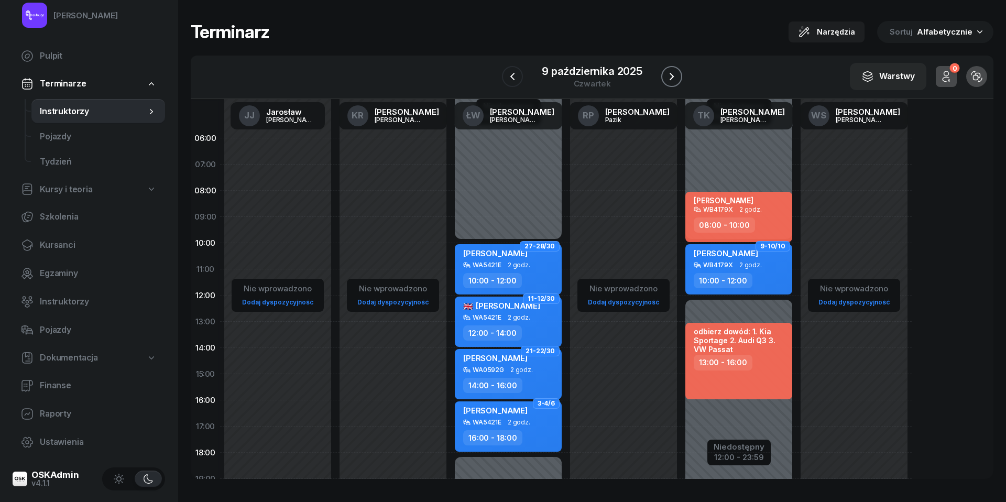
click at [677, 76] on icon "button" at bounding box center [671, 76] width 13 height 13
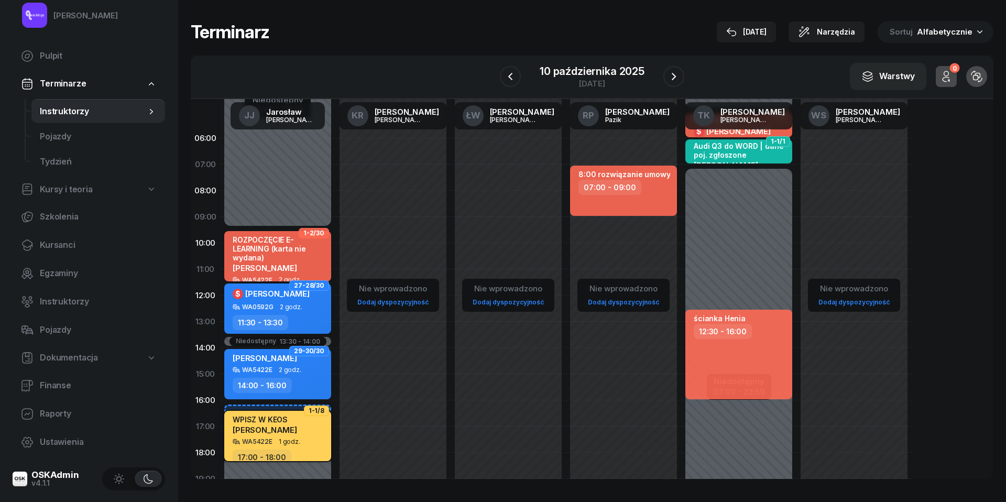
click at [294, 438] on span "1 godz." at bounding box center [289, 441] width 21 height 7
select select "17"
select select "18"
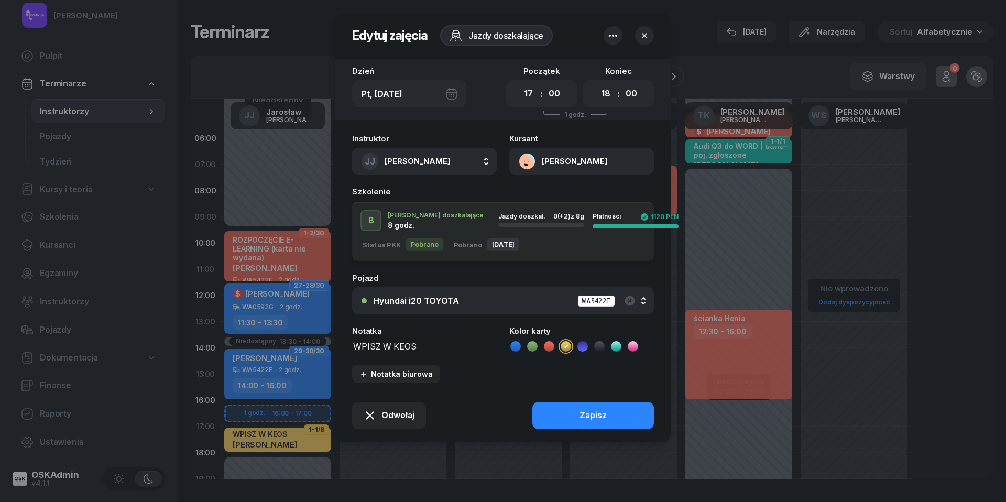
click at [525, 157] on button "[PERSON_NAME]" at bounding box center [581, 161] width 145 height 27
click at [536, 195] on div "Otwórz profil" at bounding box center [543, 198] width 51 height 14
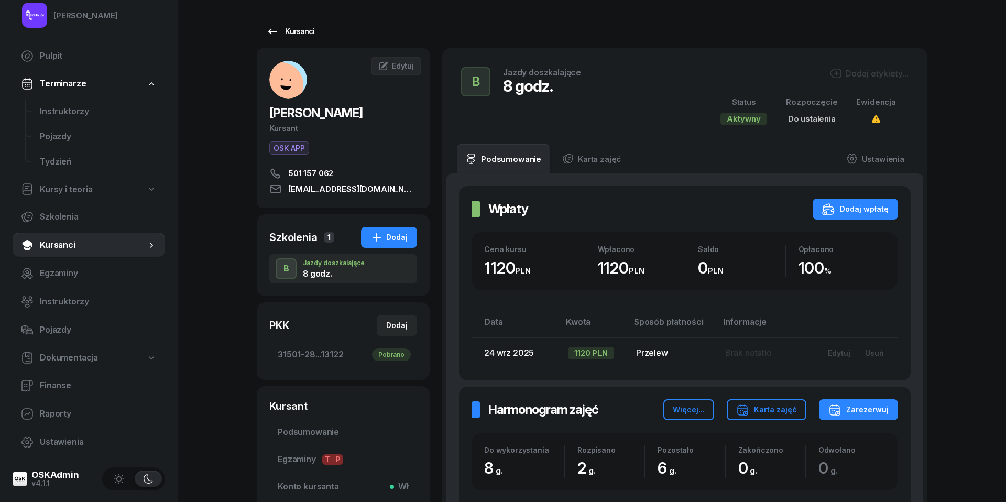
click at [271, 30] on icon at bounding box center [272, 31] width 13 height 13
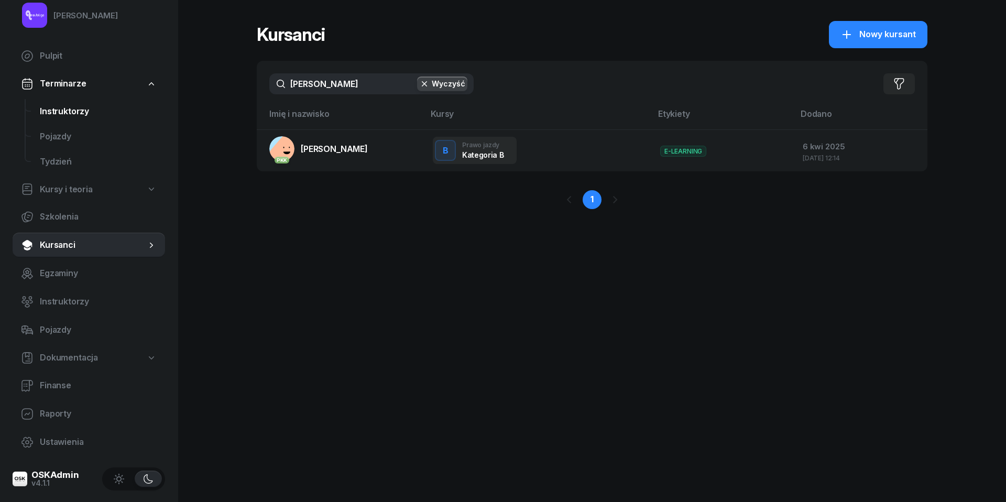
click at [65, 107] on span "Instruktorzy" at bounding box center [98, 112] width 117 height 14
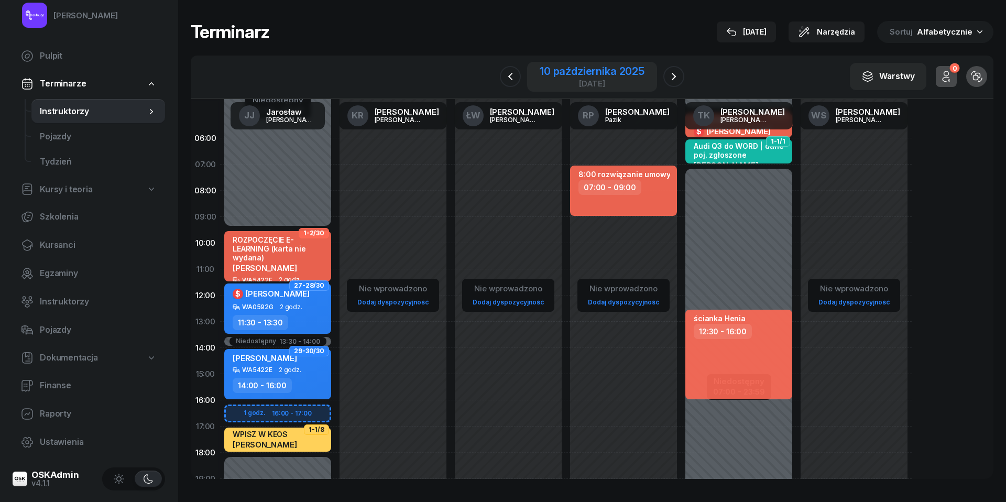
click at [570, 84] on div "[DATE]" at bounding box center [592, 84] width 105 height 8
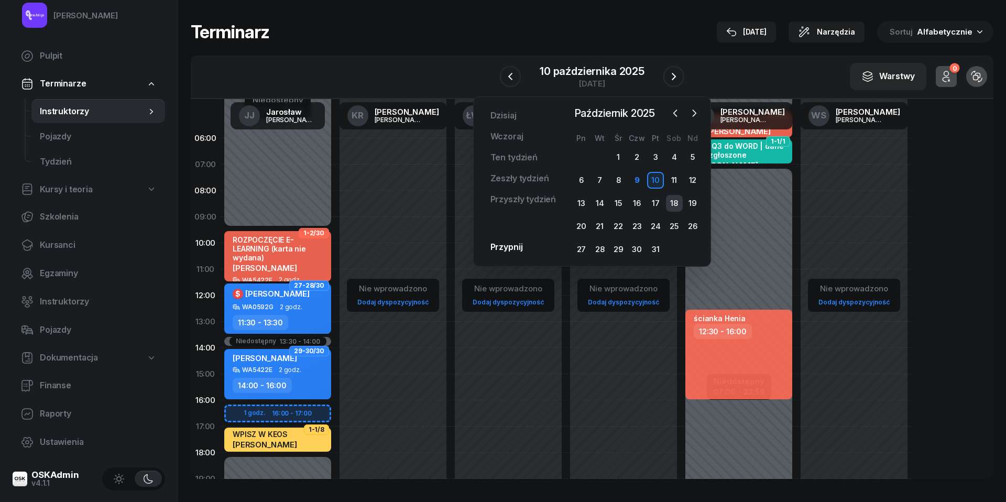
click at [672, 199] on div "18" at bounding box center [674, 203] width 17 height 17
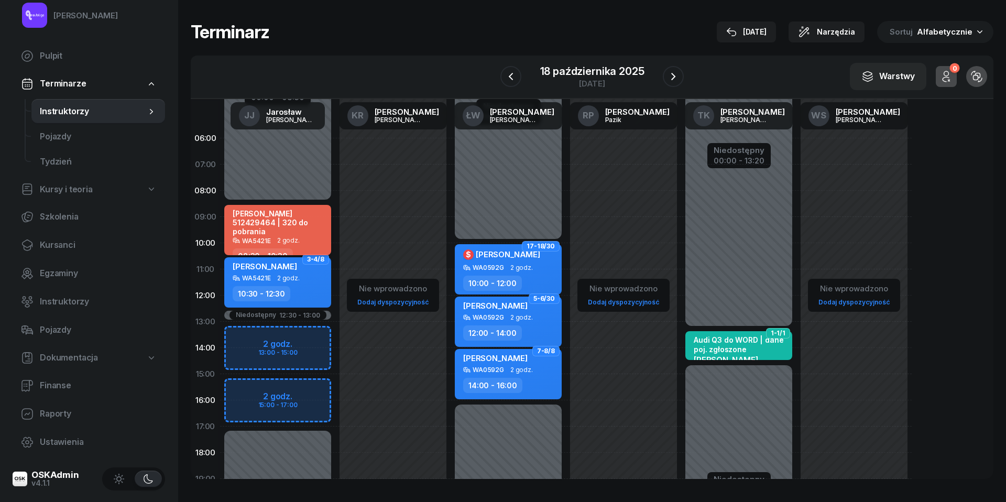
click at [290, 228] on div "[PERSON_NAME] 512429464 | 320 do pobrania" at bounding box center [279, 222] width 92 height 27
select select "08"
select select "30"
select select "10"
select select "30"
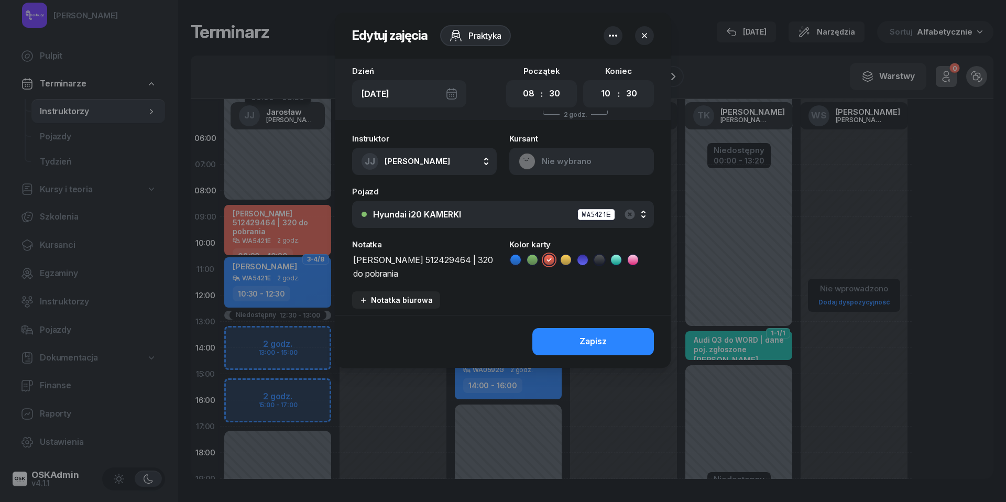
click at [616, 38] on icon "button" at bounding box center [613, 35] width 13 height 13
click at [616, 59] on link "Usuń" at bounding box center [607, 68] width 137 height 26
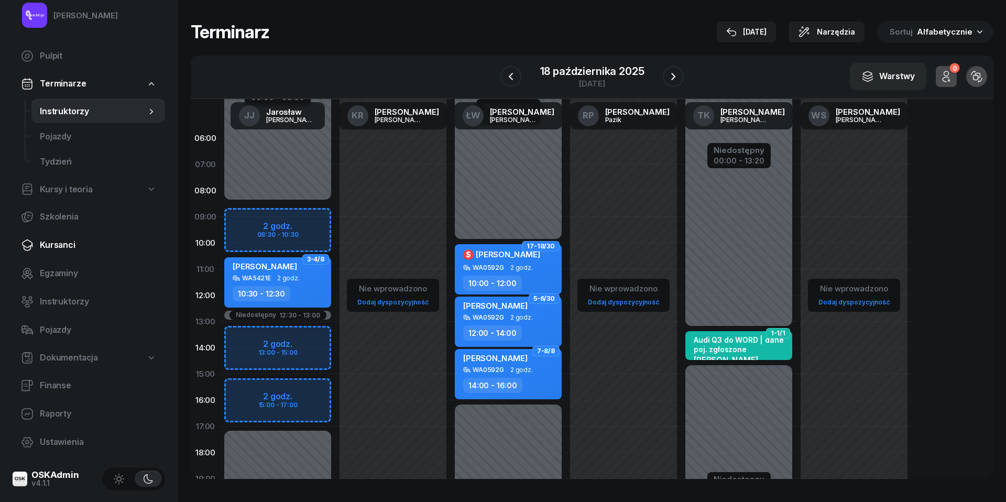
click at [58, 252] on link "Kursanci" at bounding box center [89, 245] width 152 height 25
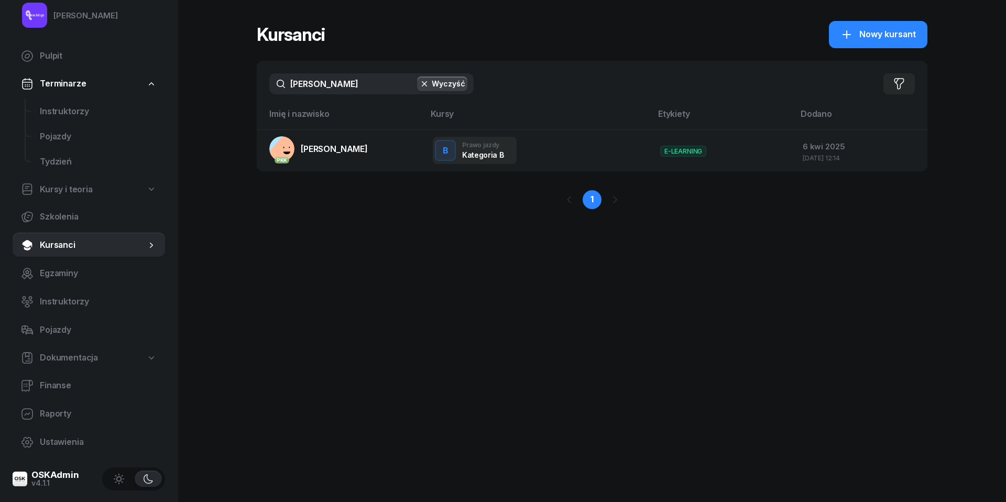
click at [357, 73] on input "[PERSON_NAME]" at bounding box center [371, 83] width 204 height 21
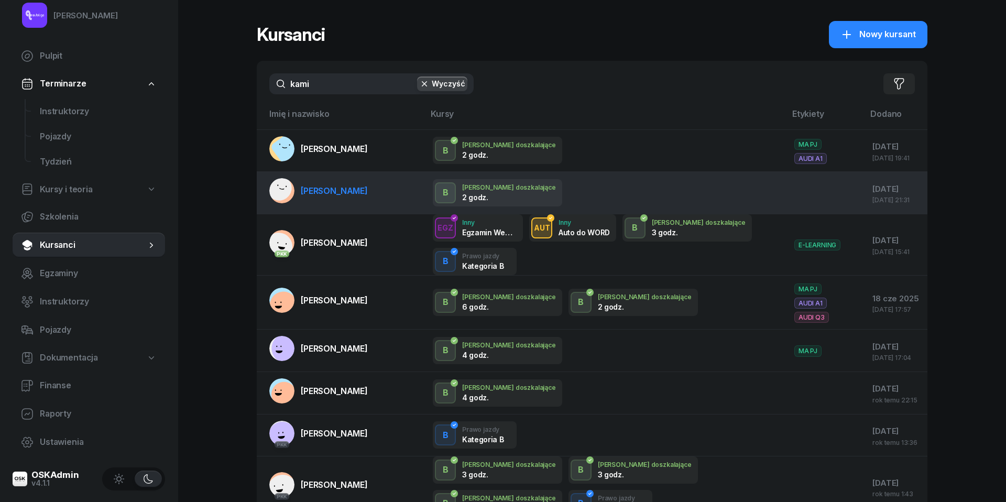
type input "kami"
click at [342, 191] on span "[PERSON_NAME]" at bounding box center [334, 190] width 67 height 10
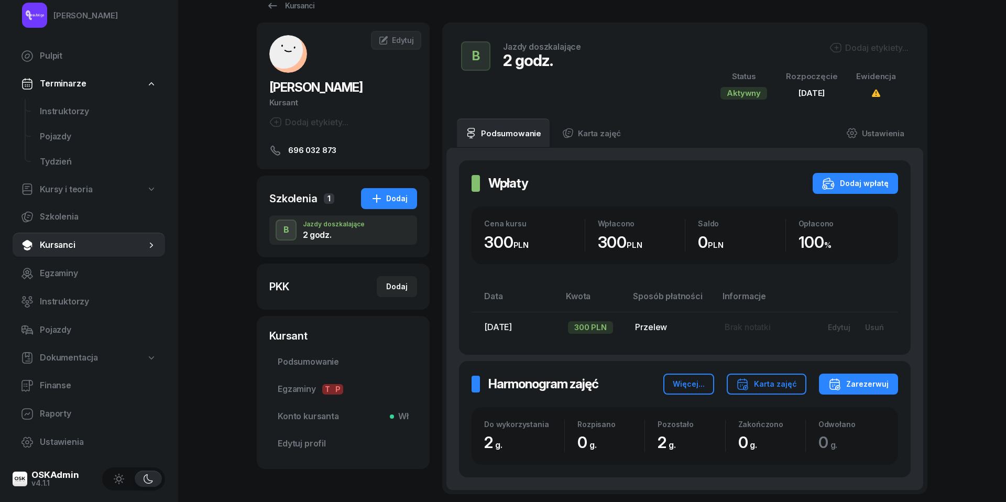
scroll to position [20, 0]
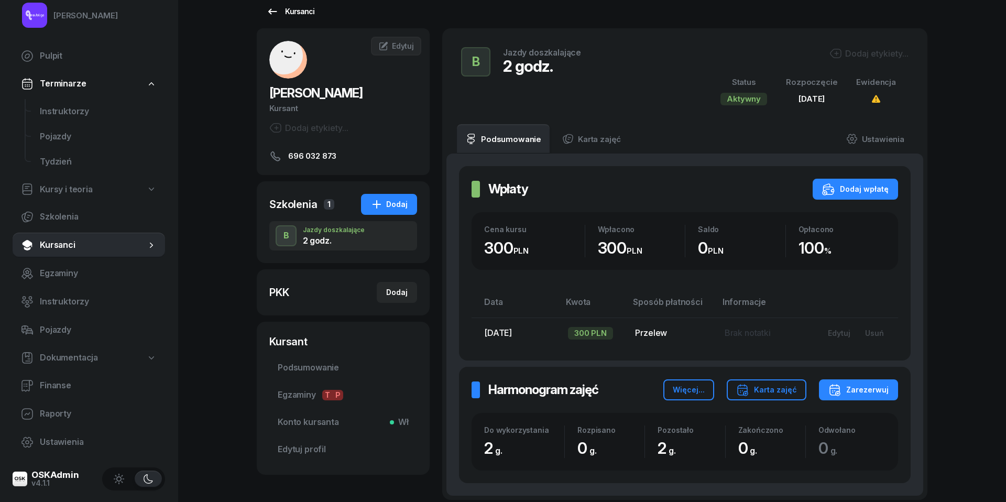
click at [296, 12] on div "Kursanci" at bounding box center [290, 11] width 48 height 13
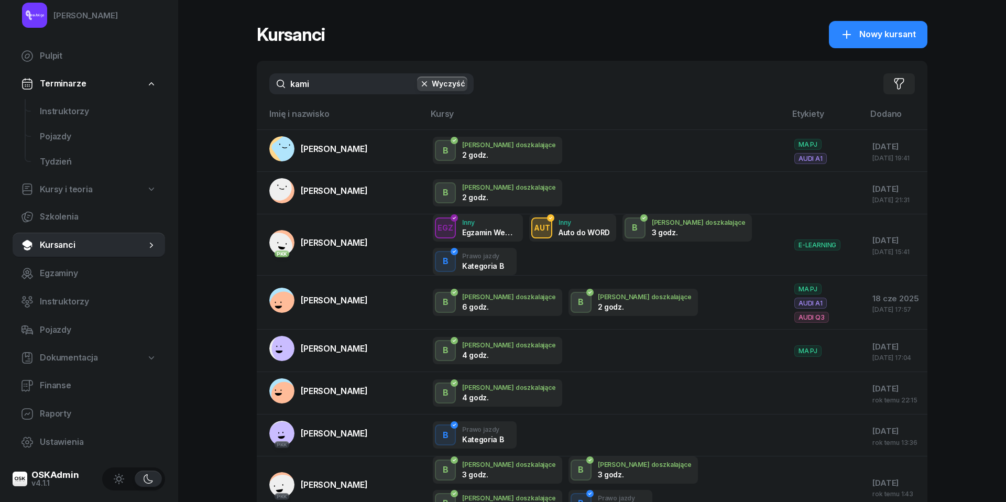
click at [331, 79] on input "kami" at bounding box center [371, 83] width 204 height 21
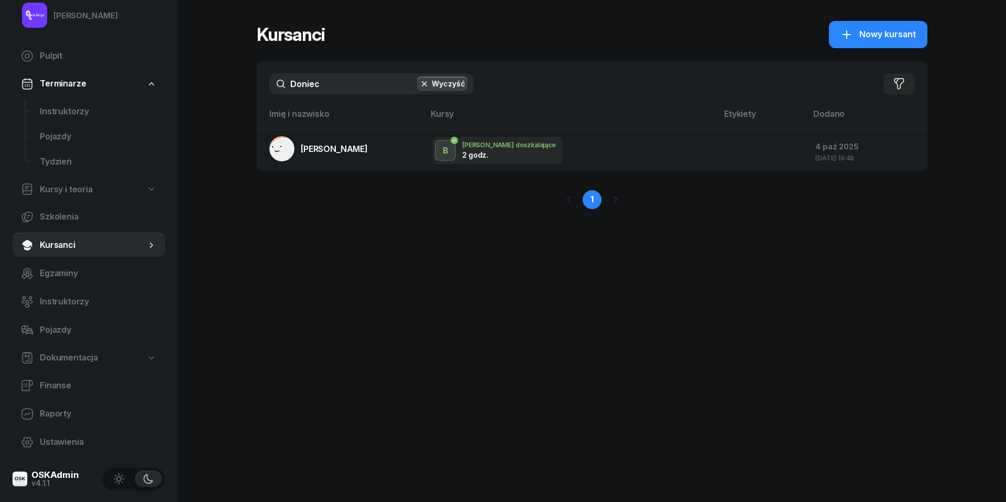
type input "Doniec"
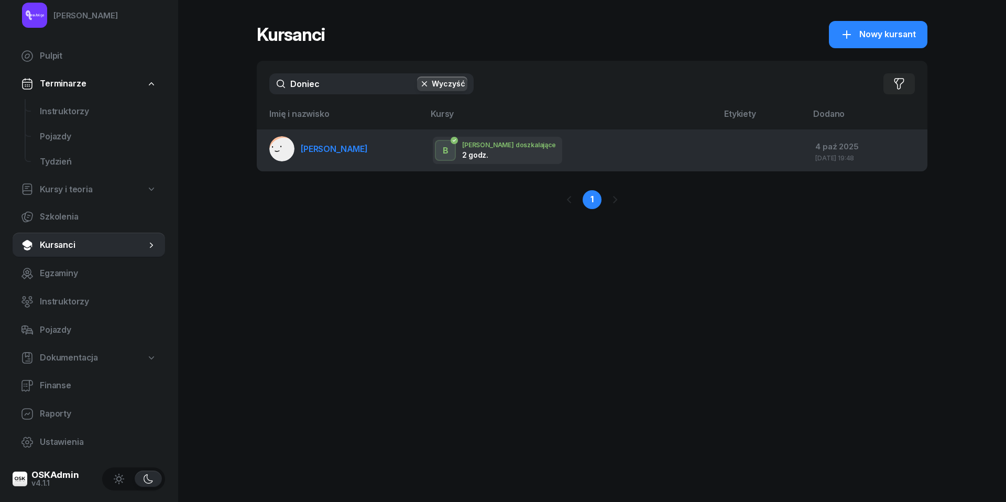
drag, startPoint x: 336, startPoint y: 109, endPoint x: 336, endPoint y: 150, distance: 40.9
click at [336, 150] on span "[PERSON_NAME]" at bounding box center [334, 149] width 67 height 10
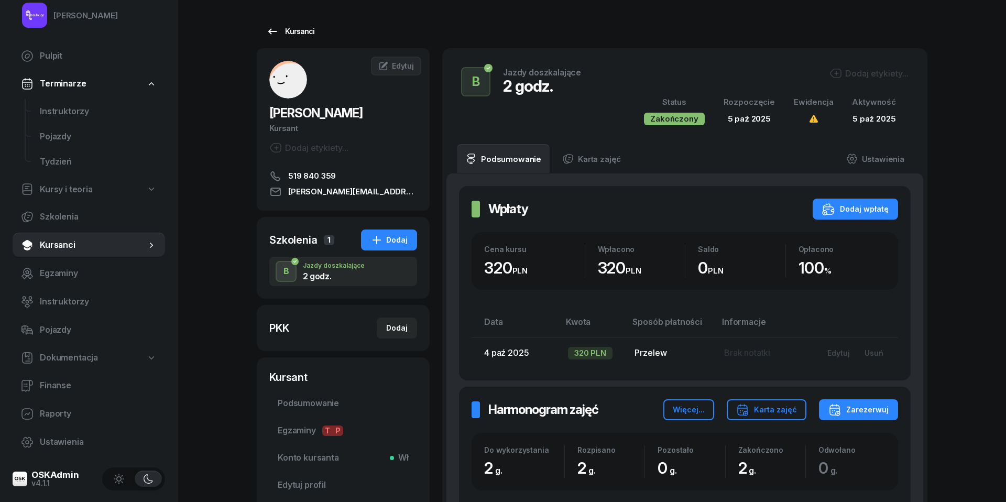
click at [278, 24] on link "Kursanci" at bounding box center [290, 31] width 67 height 21
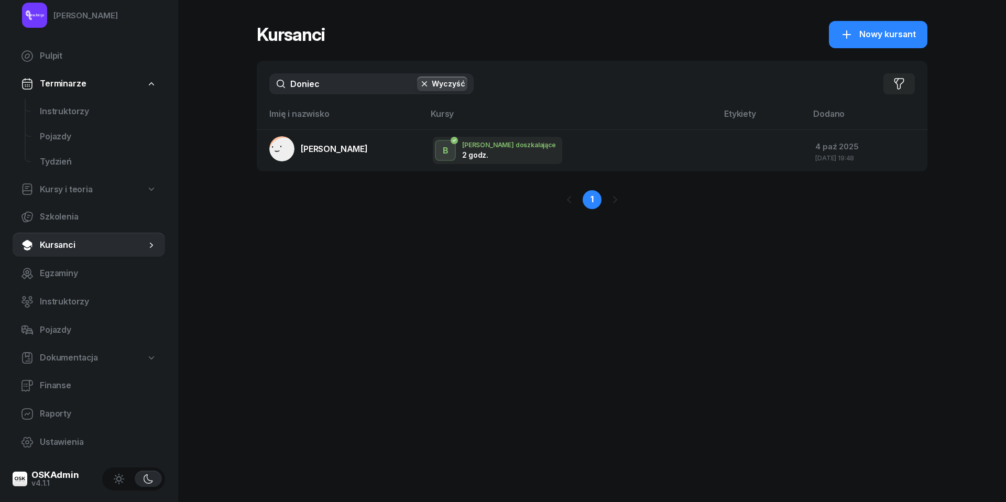
click at [333, 82] on input "Doniec" at bounding box center [371, 83] width 204 height 21
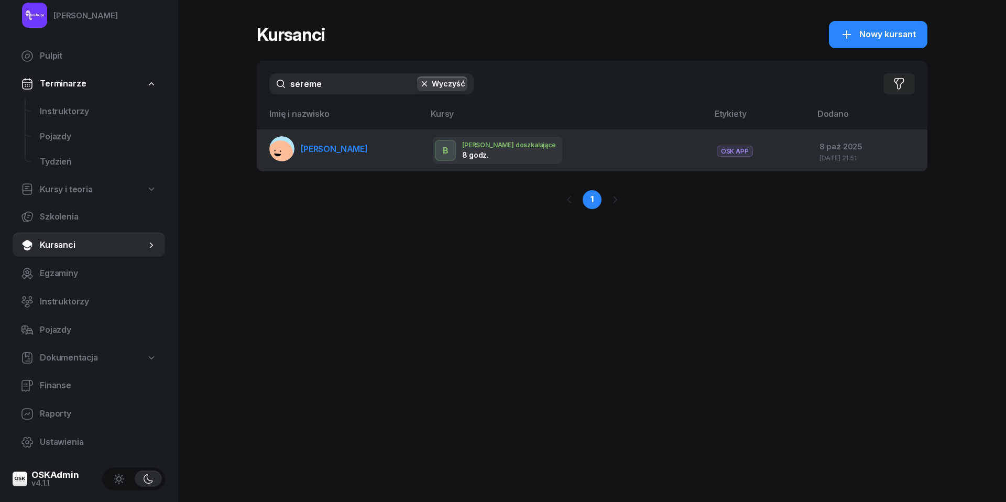
type input "sereme"
click at [340, 145] on span "[PERSON_NAME]" at bounding box center [334, 149] width 67 height 10
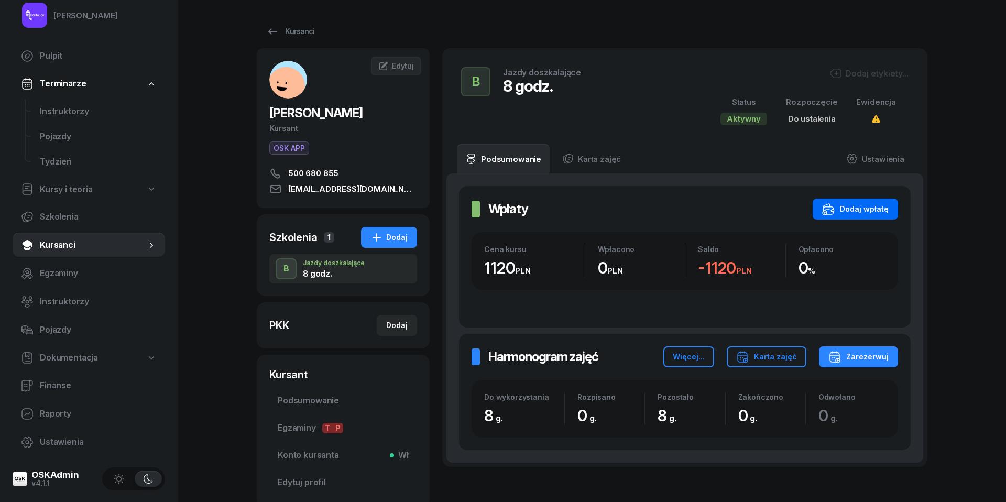
click at [862, 214] on div "Dodaj wpłatę" at bounding box center [855, 209] width 67 height 13
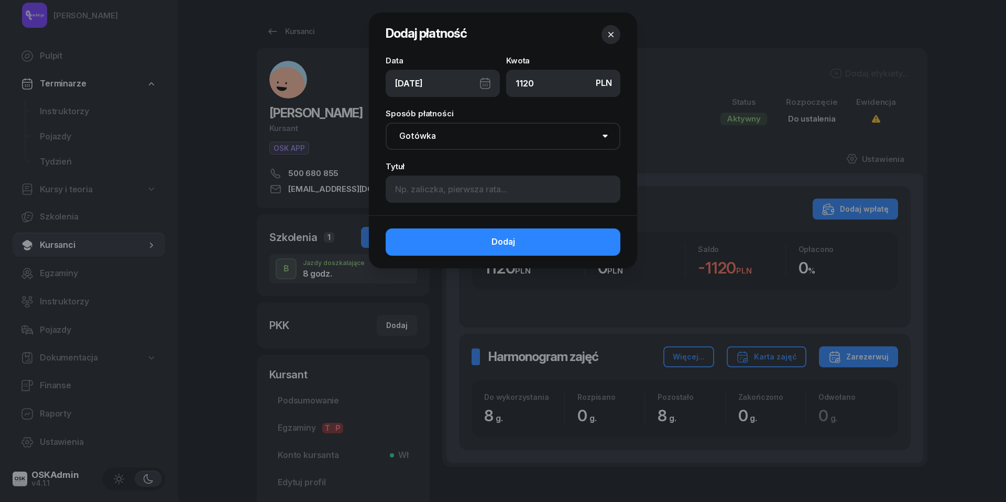
type input "1120"
click at [489, 84] on div "[DATE]" at bounding box center [443, 83] width 114 height 27
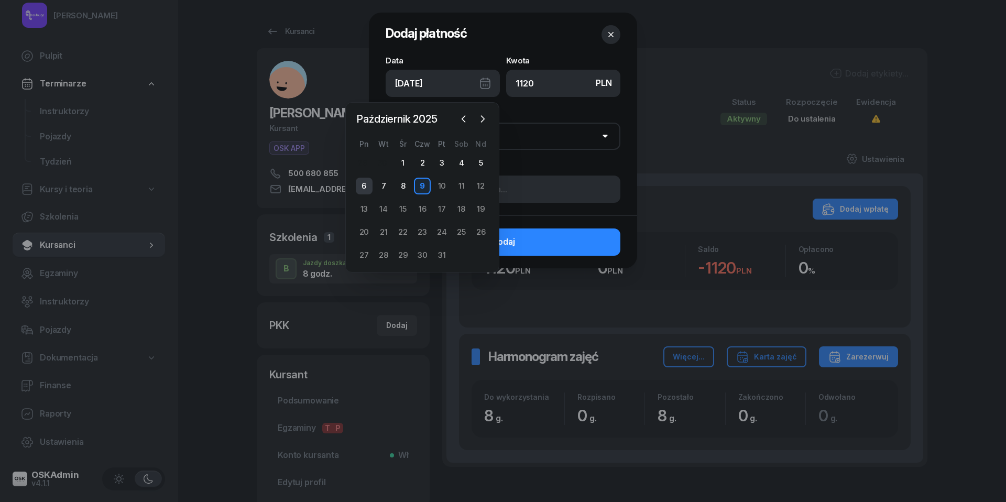
click at [366, 185] on div "6" at bounding box center [364, 186] width 17 height 17
type input "[DATE]"
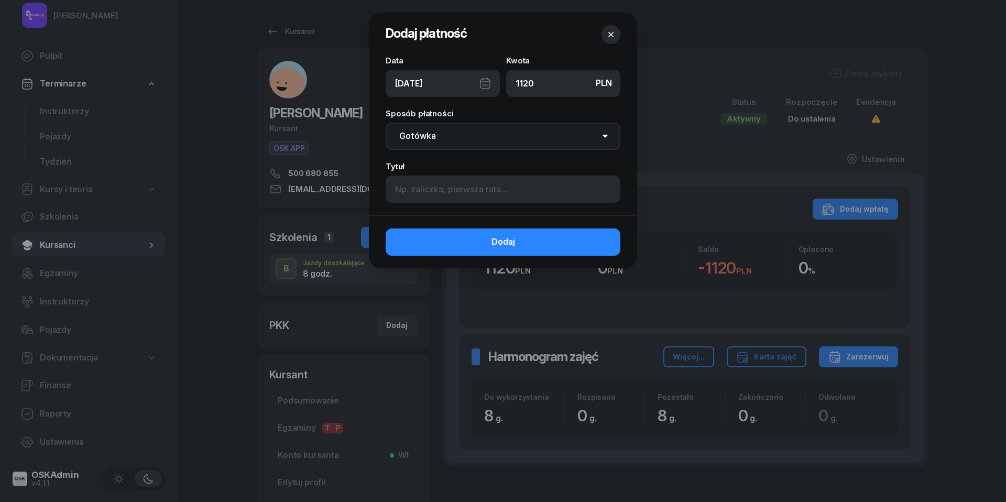
select select "transfer"
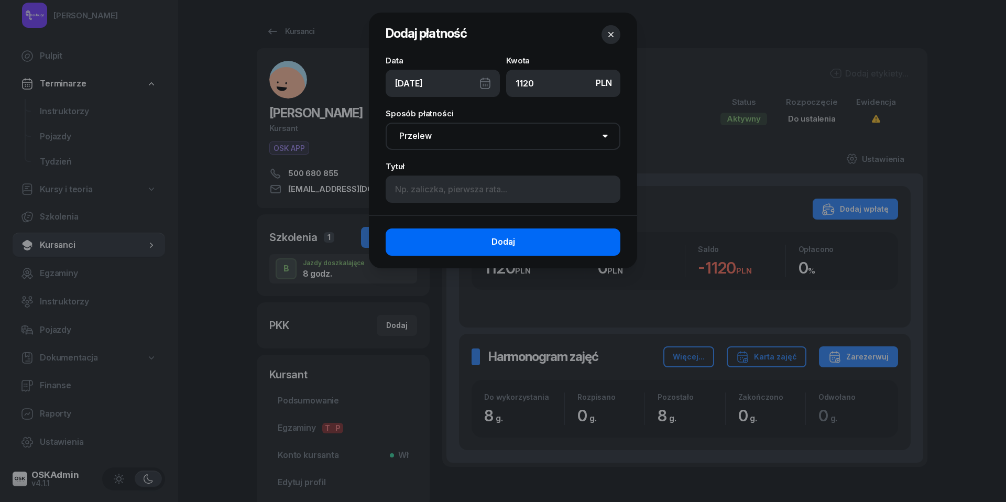
click at [494, 241] on span "Dodaj" at bounding box center [503, 242] width 24 height 14
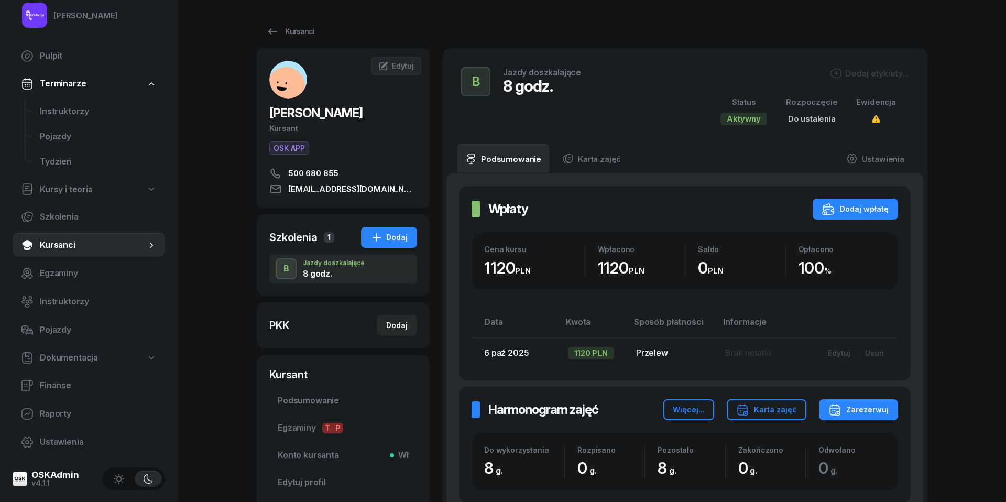
click at [59, 248] on span "Kursanci" at bounding box center [93, 245] width 106 height 14
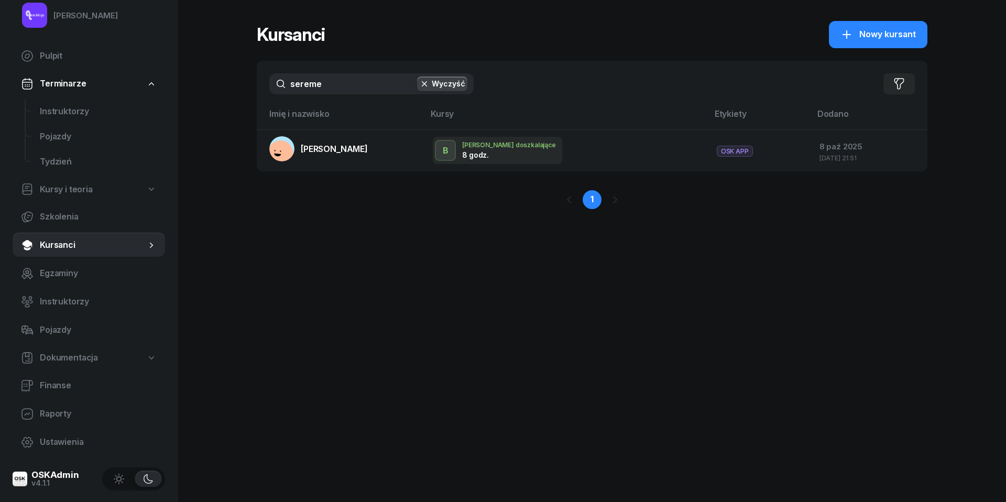
click at [332, 87] on input "sereme" at bounding box center [371, 83] width 204 height 21
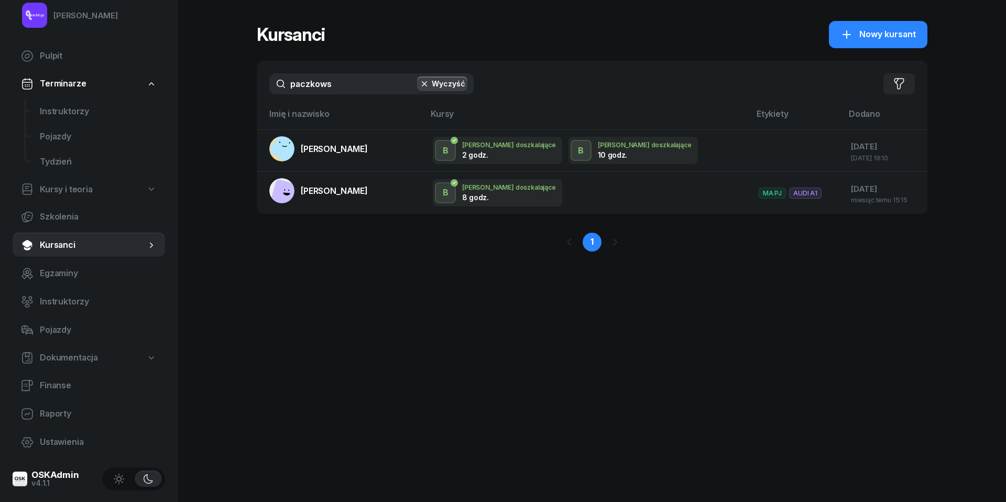
type input "paczkowska"
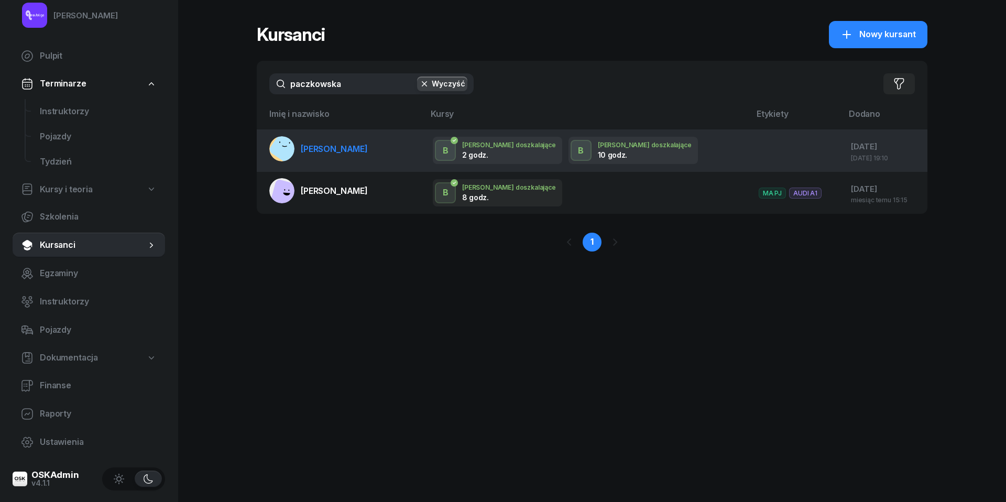
drag, startPoint x: 332, startPoint y: 87, endPoint x: 323, endPoint y: 141, distance: 54.7
click at [323, 141] on link "[PERSON_NAME]" at bounding box center [318, 148] width 98 height 25
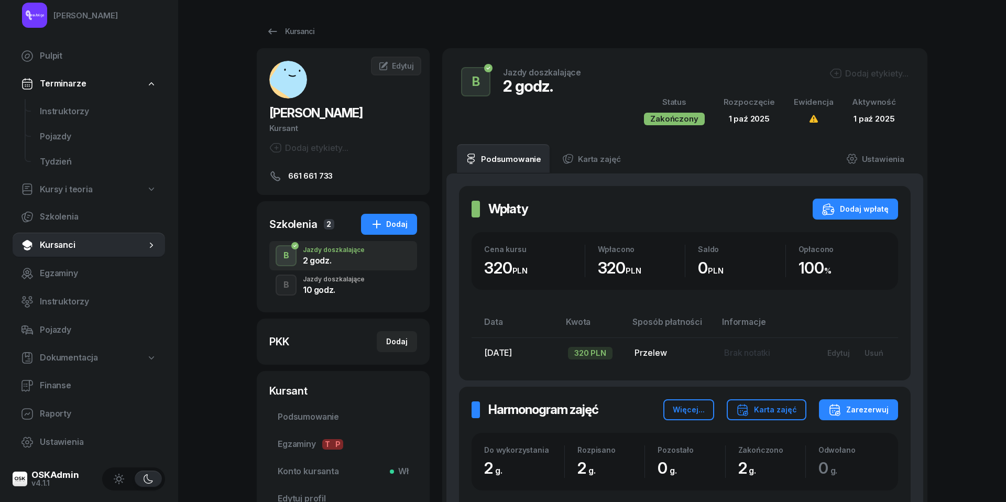
click at [320, 289] on div "10 godz." at bounding box center [334, 289] width 62 height 8
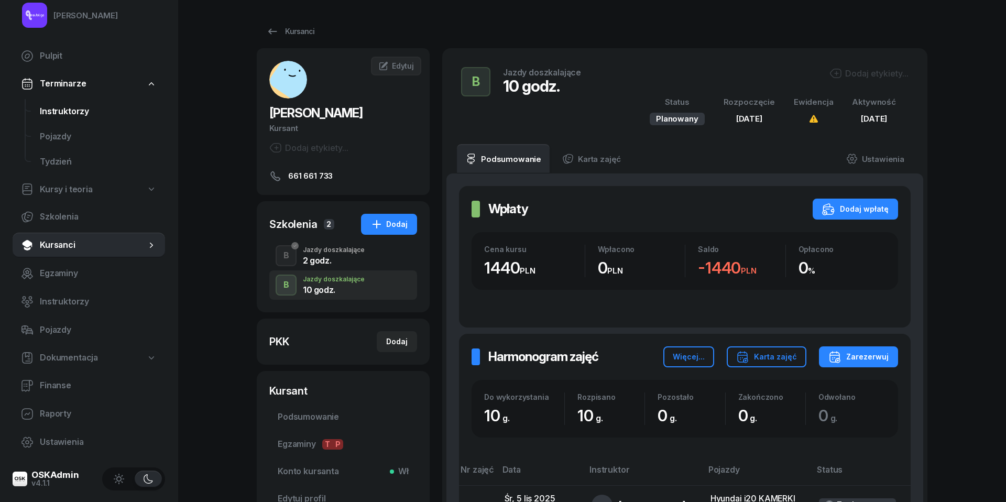
click at [49, 108] on span "Instruktorzy" at bounding box center [98, 112] width 117 height 14
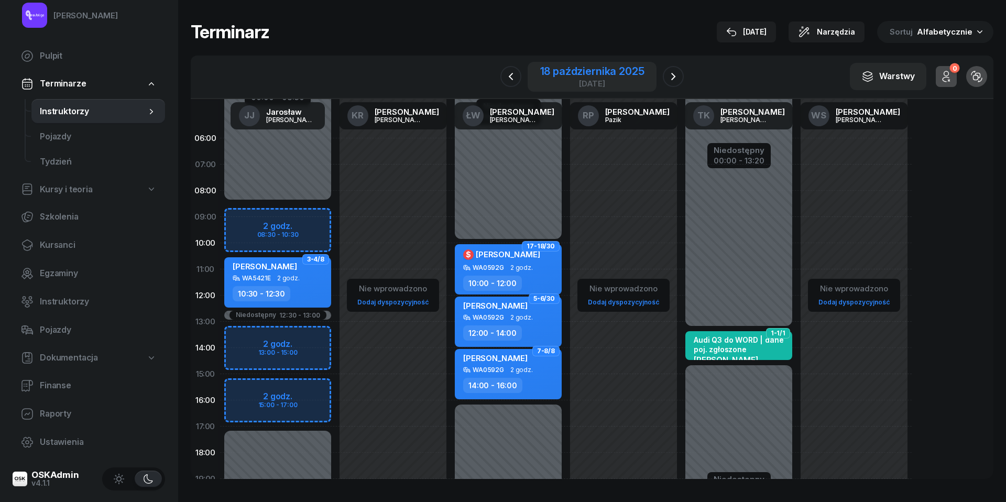
click at [575, 66] on div "18 października 2025" at bounding box center [592, 71] width 104 height 10
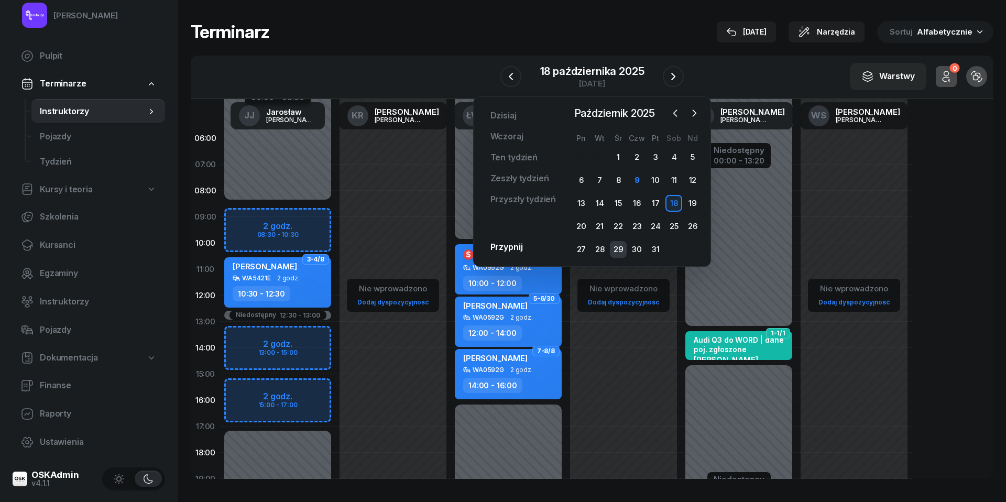
click at [619, 250] on div "29" at bounding box center [618, 249] width 17 height 17
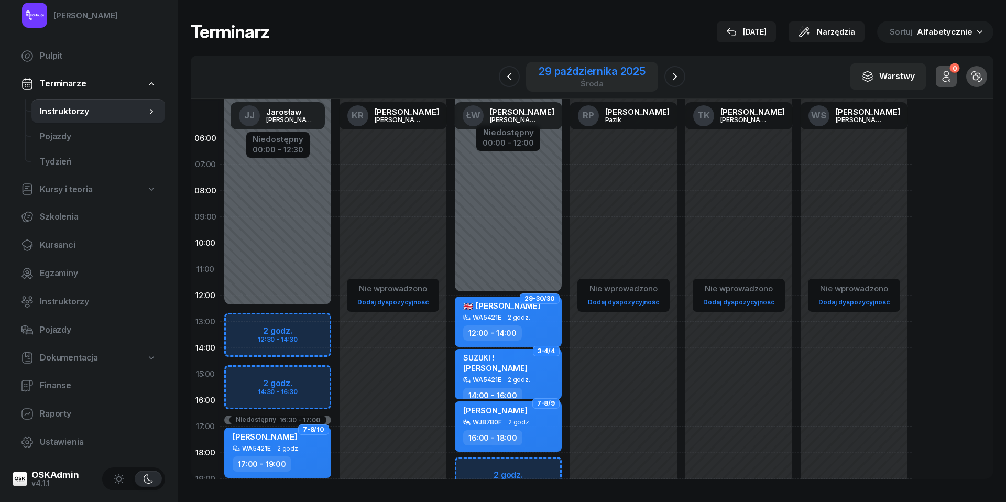
click at [593, 68] on div "29 października 2025" at bounding box center [591, 71] width 107 height 10
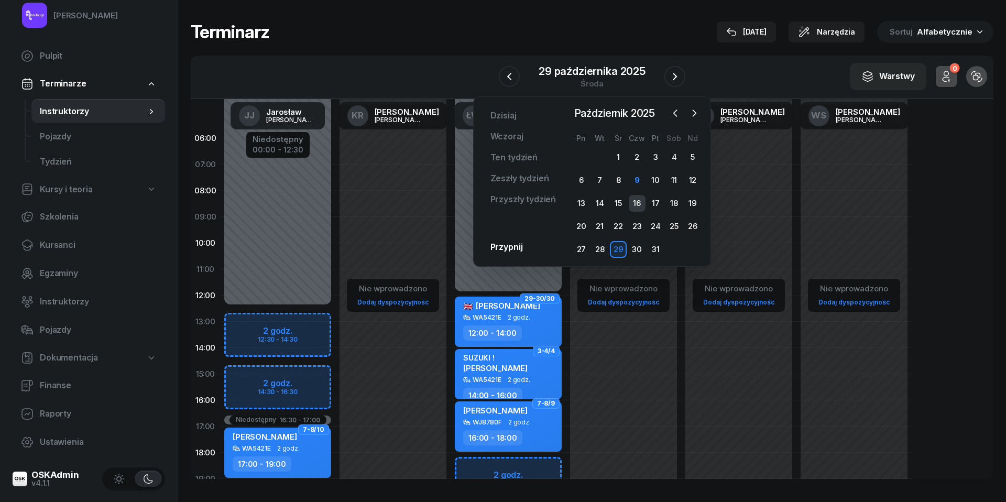
click at [637, 203] on div "16" at bounding box center [637, 203] width 17 height 17
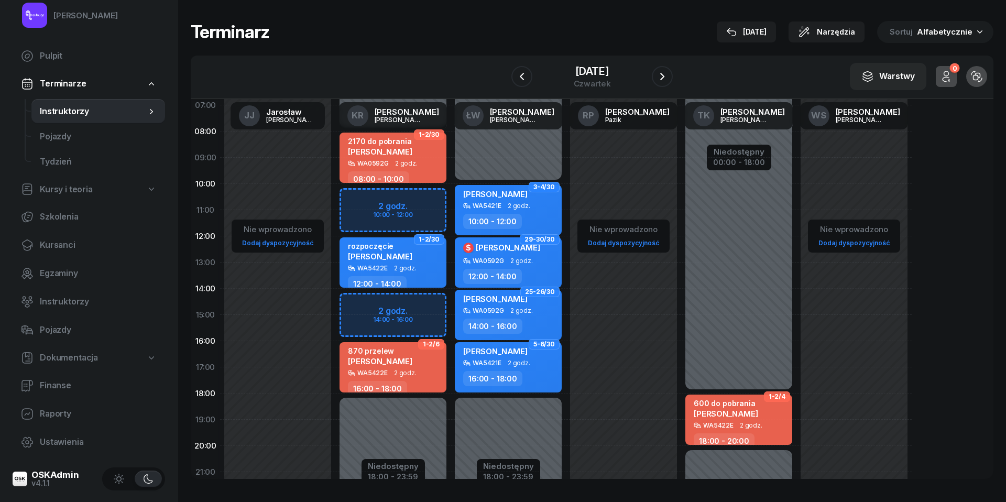
scroll to position [63, 0]
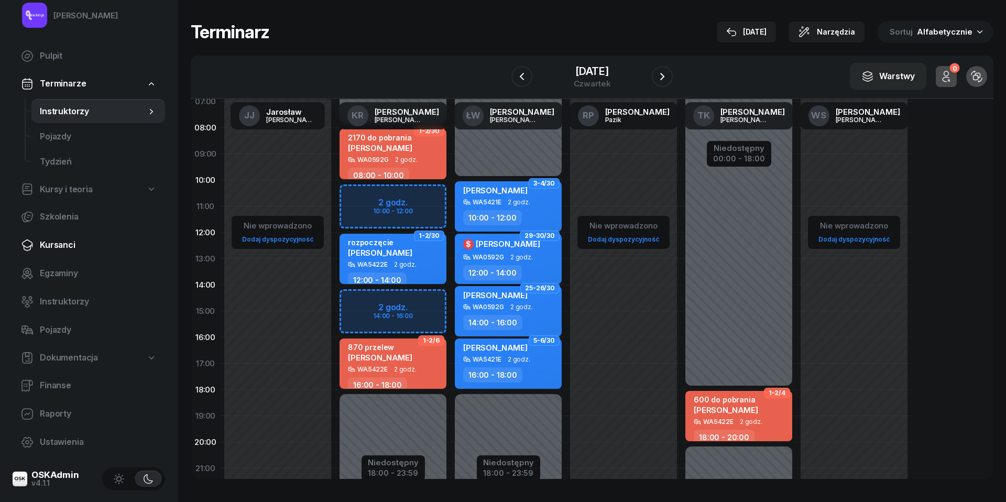
click at [89, 241] on span "Kursanci" at bounding box center [98, 245] width 117 height 14
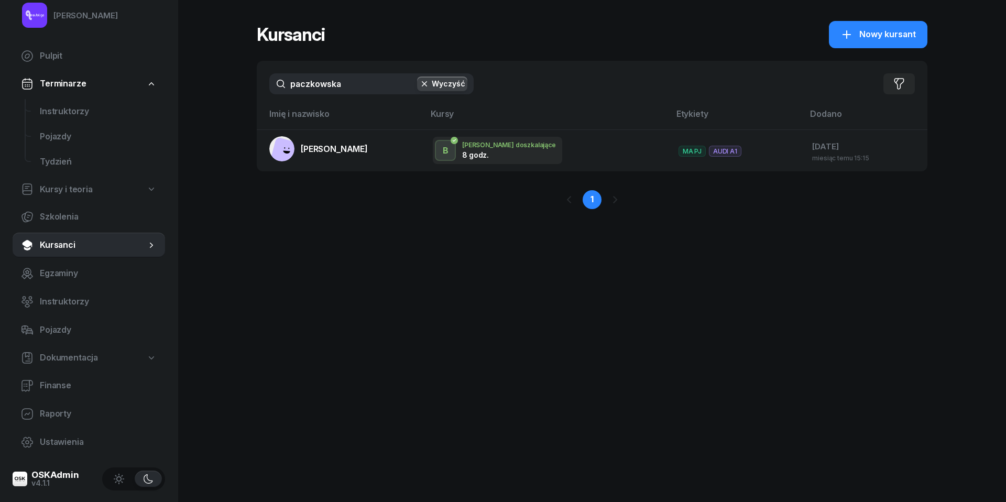
click at [319, 91] on input "paczkowska" at bounding box center [371, 83] width 204 height 21
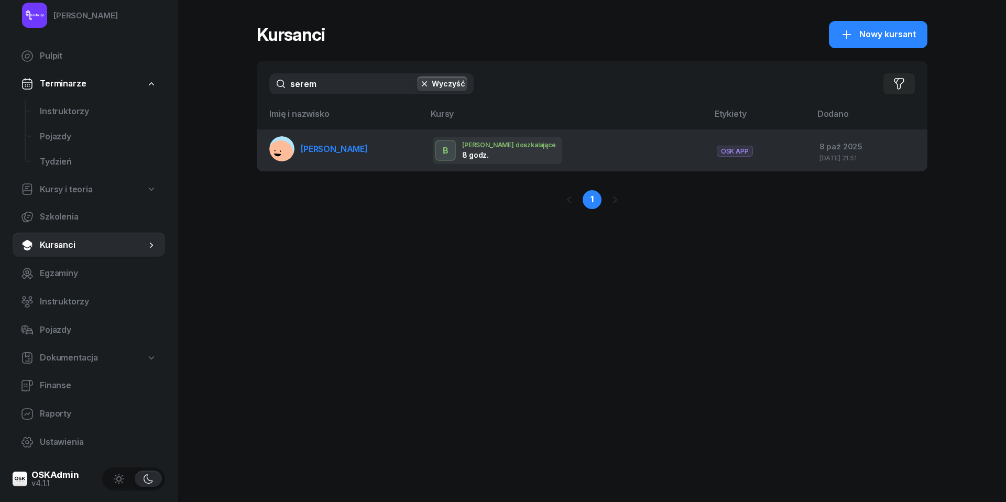
type input "serem"
click at [323, 145] on span "[PERSON_NAME]" at bounding box center [334, 149] width 67 height 10
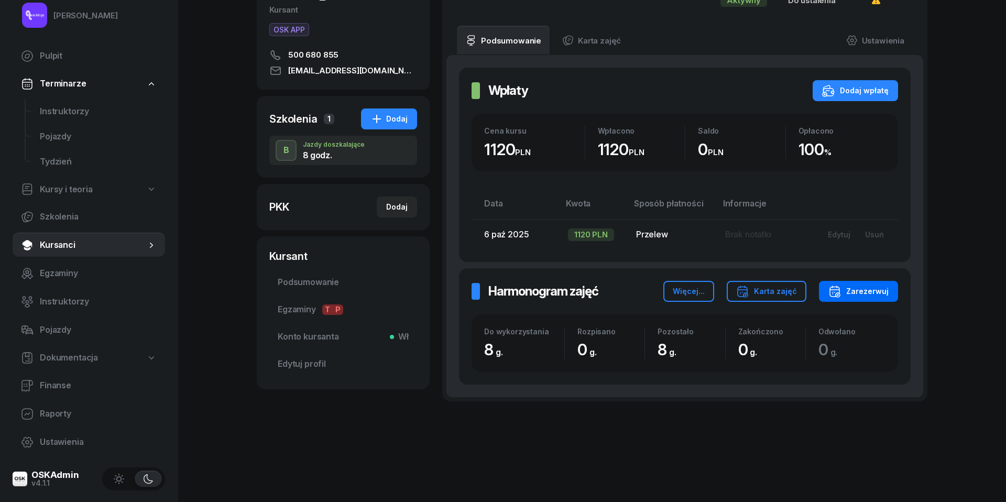
scroll to position [118, 0]
click at [875, 288] on div "Zarezerwuj" at bounding box center [858, 291] width 60 height 13
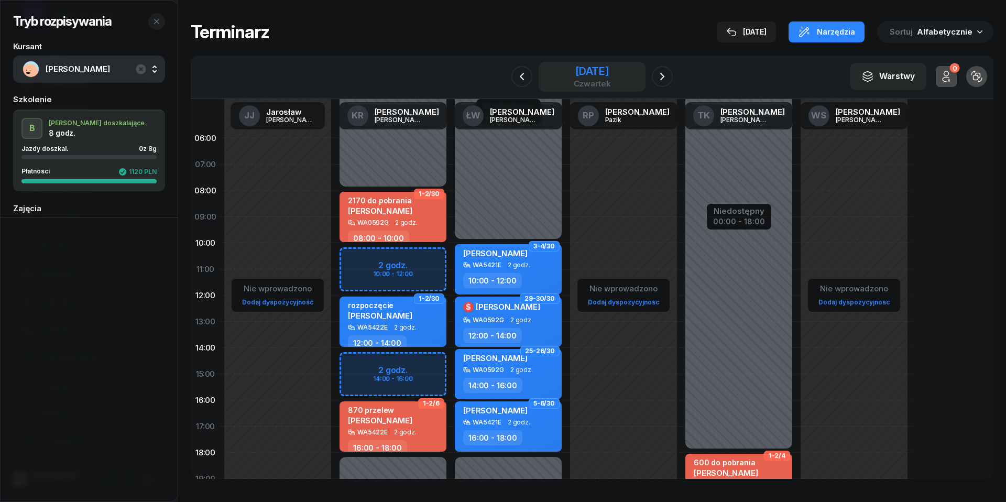
click at [587, 76] on div "[DATE]" at bounding box center [592, 71] width 37 height 10
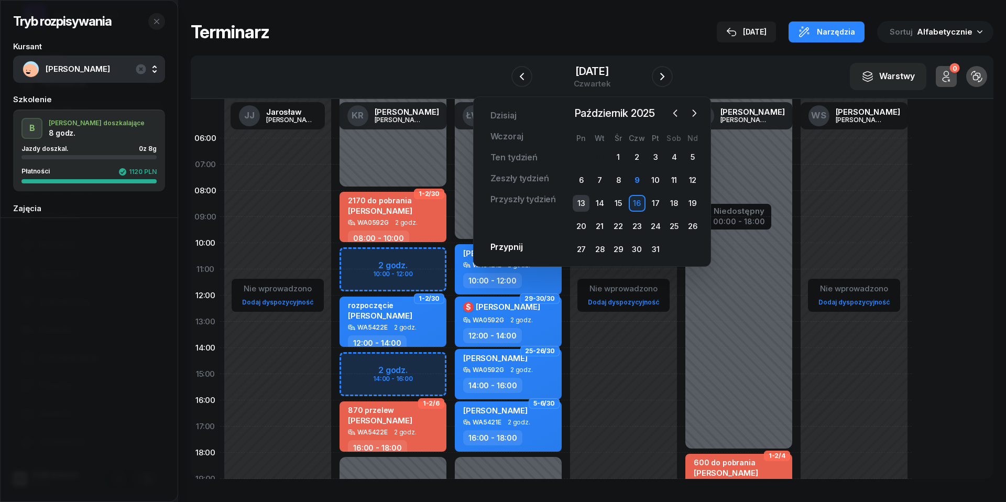
click at [585, 198] on div "13" at bounding box center [581, 203] width 17 height 17
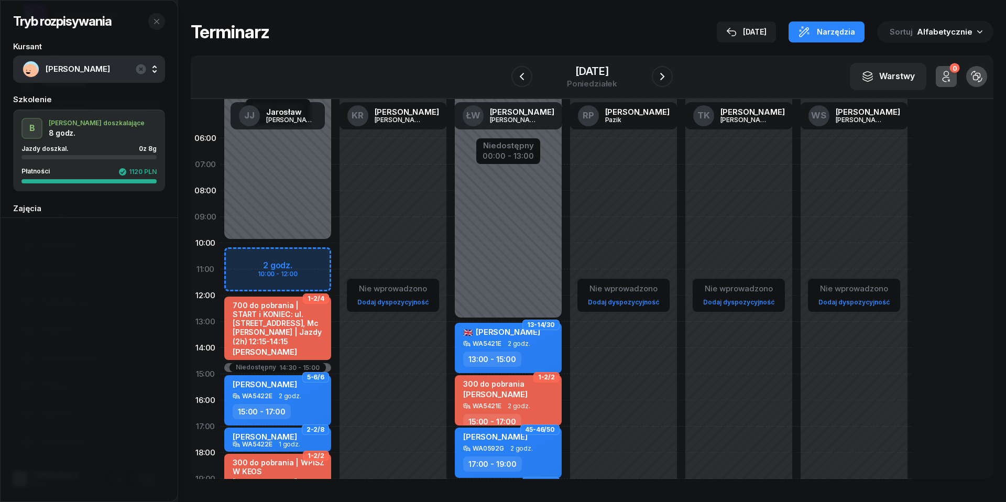
click at [237, 257] on div "Niedostępny 00:00 - 10:00 Niedostępny 20:00 - 23:59 Niedostępny 14:30 - 15:00 2…" at bounding box center [277, 374] width 115 height 498
select select "10"
select select "12"
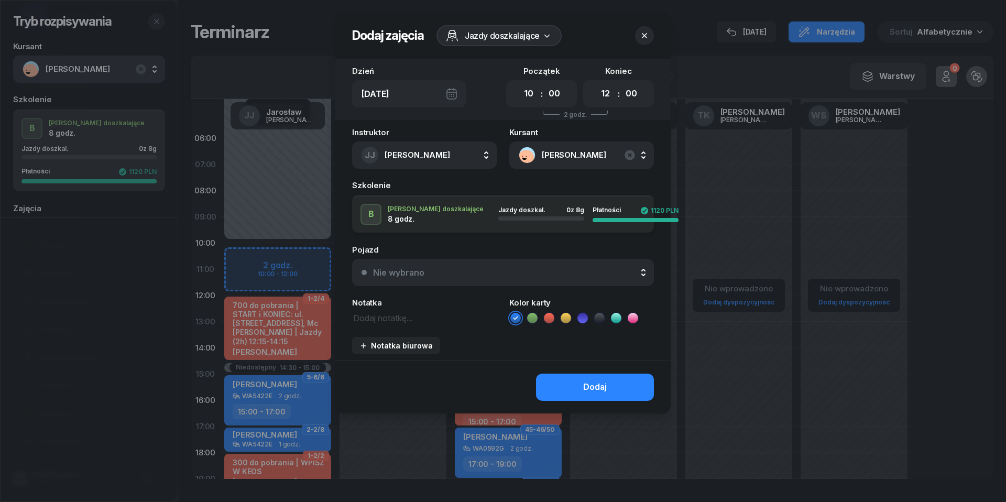
click at [493, 273] on div "Nie wybrano" at bounding box center [508, 272] width 271 height 8
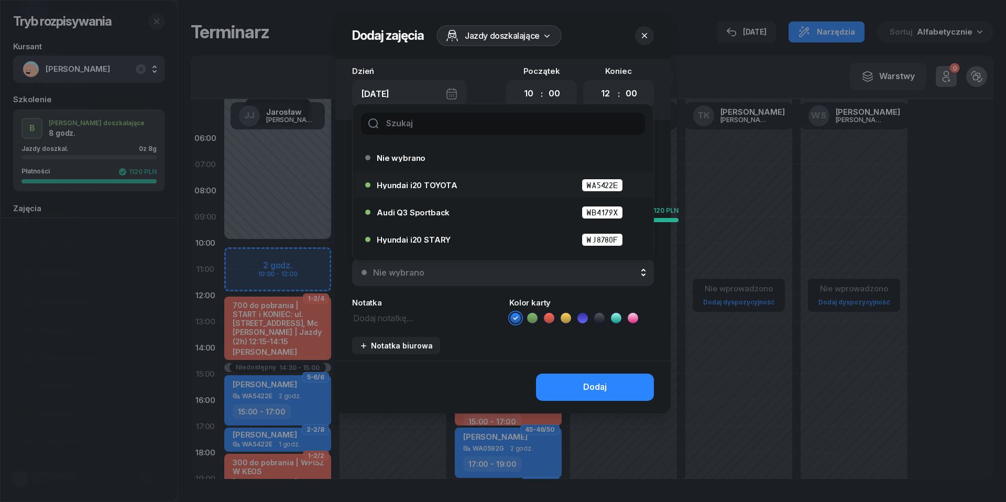
click at [447, 184] on span "Hyundai i20 TOYOTA" at bounding box center [417, 185] width 81 height 8
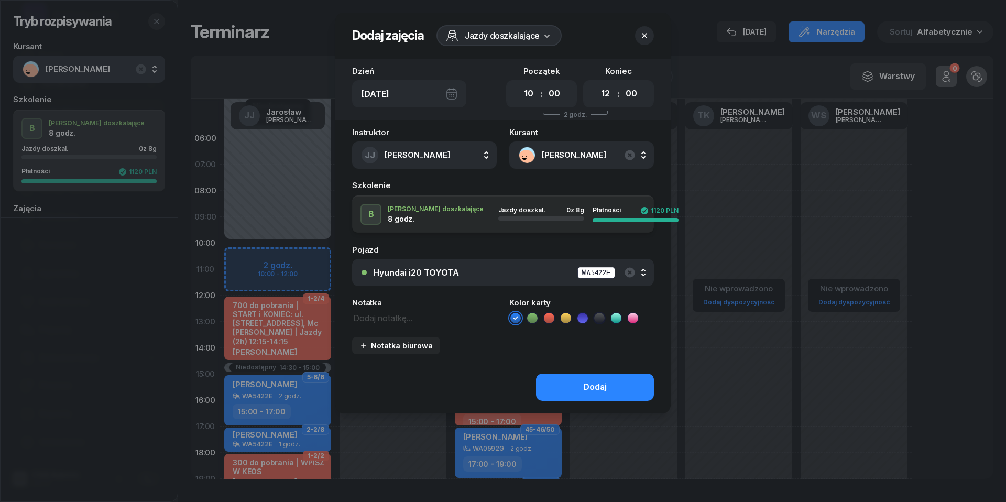
click at [378, 317] on textarea at bounding box center [424, 317] width 145 height 13
type textarea "WPISZ W KEOS"
click at [552, 318] on icon at bounding box center [549, 318] width 10 height 10
click at [363, 343] on icon "button" at bounding box center [363, 345] width 5 height 5
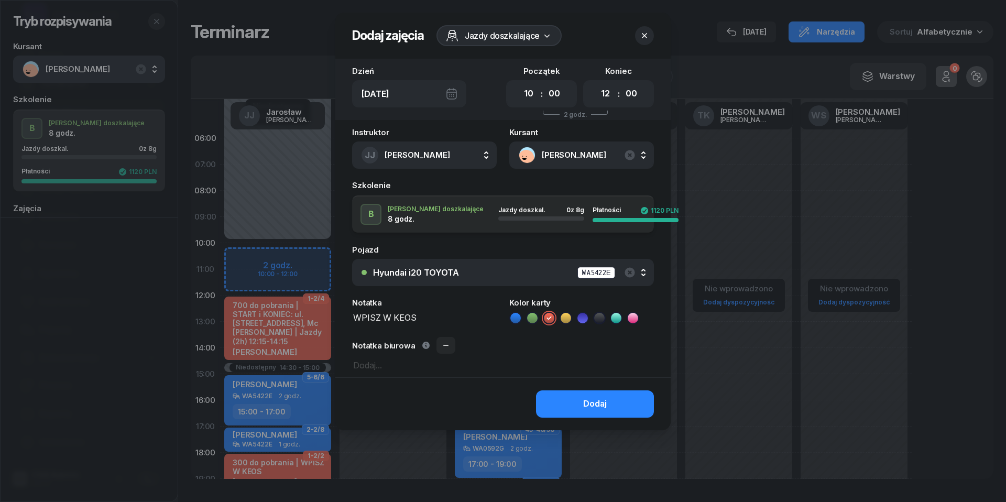
click at [396, 366] on textarea at bounding box center [503, 364] width 302 height 13
type textarea "załóż kartę !"
click at [573, 397] on button "Dodaj" at bounding box center [595, 403] width 118 height 27
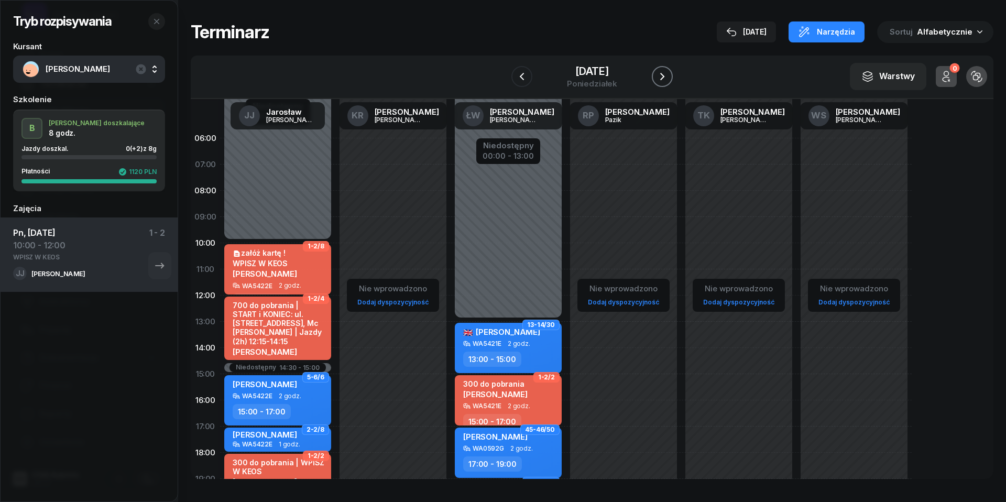
click at [668, 73] on icon "button" at bounding box center [662, 76] width 13 height 13
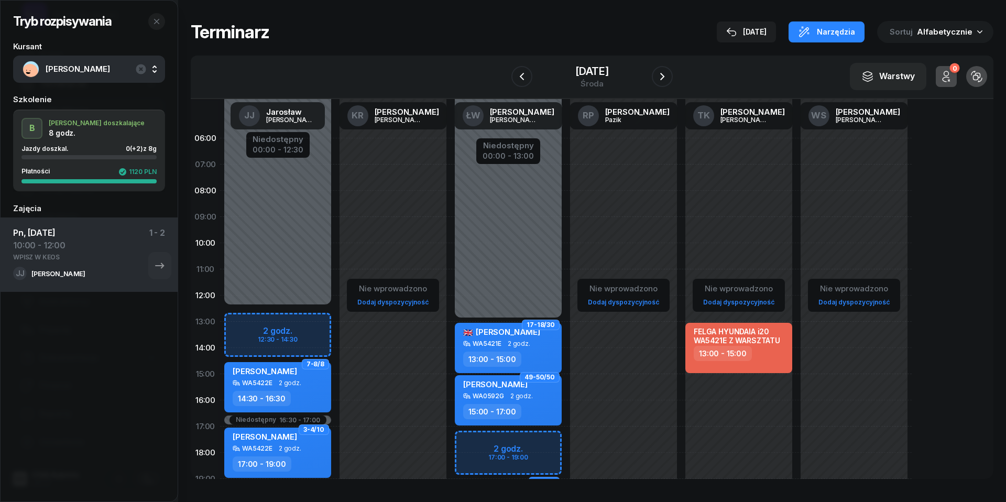
click at [241, 318] on div "Niedostępny 00:00 - 12:30 Niedostępny 21:00 - 23:59 Niedostępny 16:30 - 17:00 2…" at bounding box center [277, 374] width 115 height 498
select select "12"
select select "14"
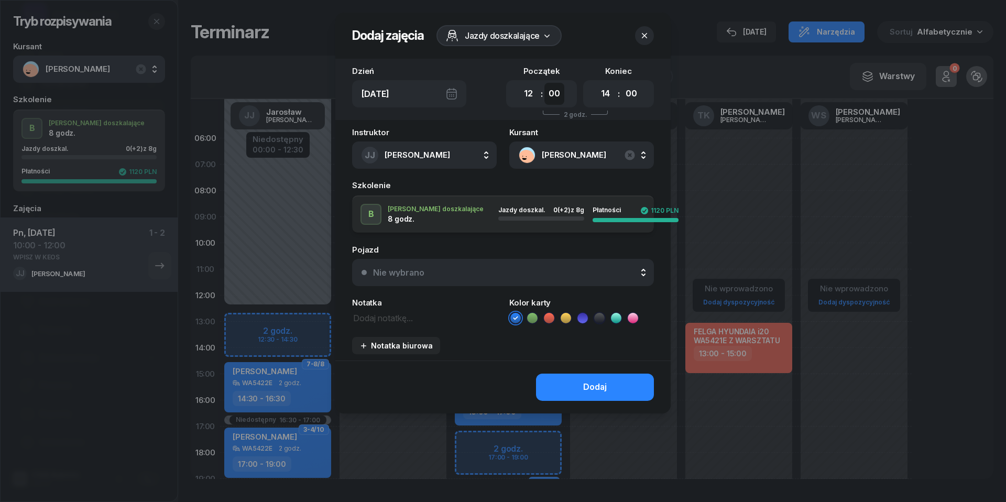
select select "30"
click at [512, 267] on button "Nie wybrano" at bounding box center [503, 272] width 302 height 27
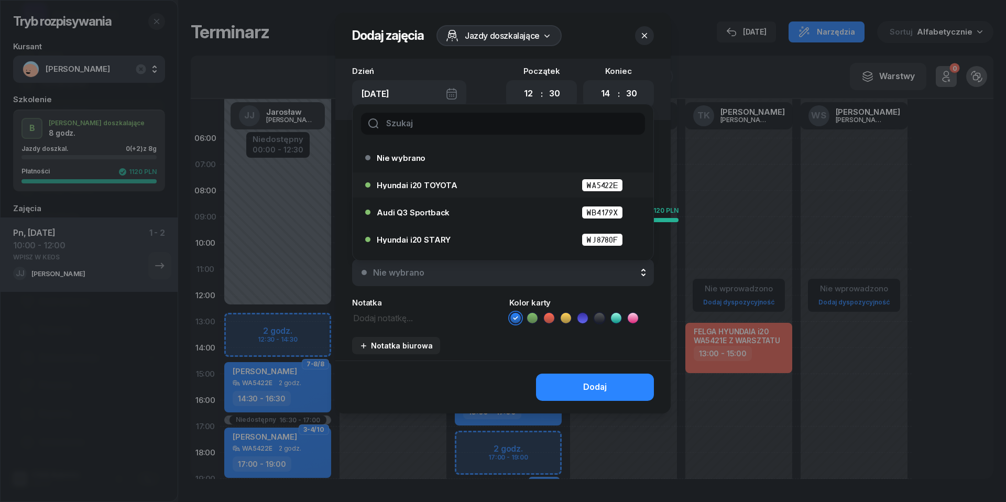
click at [442, 185] on span "Hyundai i20 TOYOTA" at bounding box center [417, 185] width 81 height 8
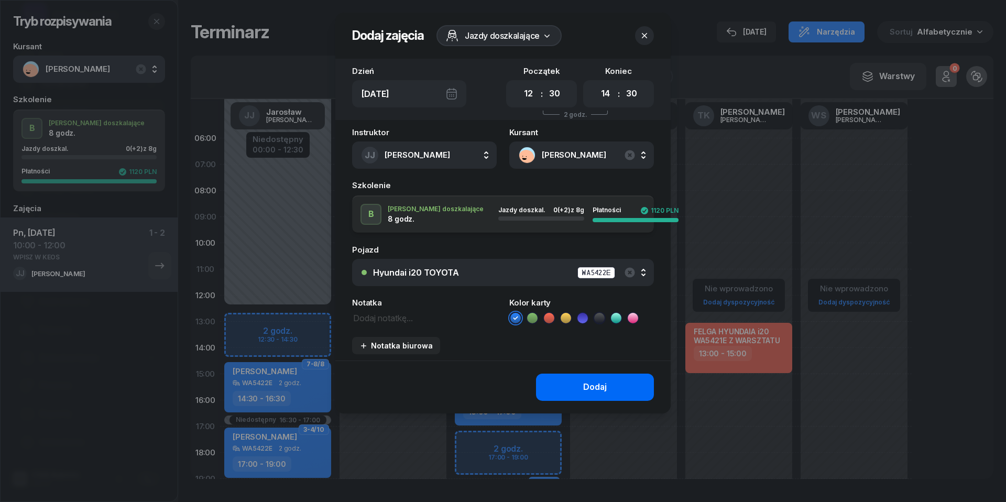
click at [591, 383] on div "Dodaj" at bounding box center [595, 387] width 24 height 14
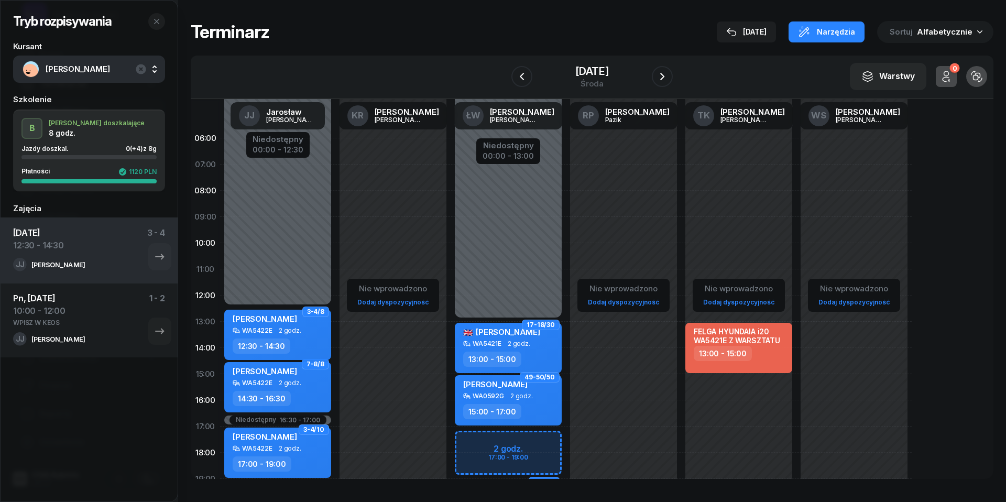
click at [581, 58] on div "W Wybierz [PERSON_NAME] KR [PERSON_NAME] ŁW [PERSON_NAME] RP [PERSON_NAME] TK […" at bounding box center [592, 77] width 803 height 43
click at [581, 80] on div "środa" at bounding box center [592, 84] width 34 height 8
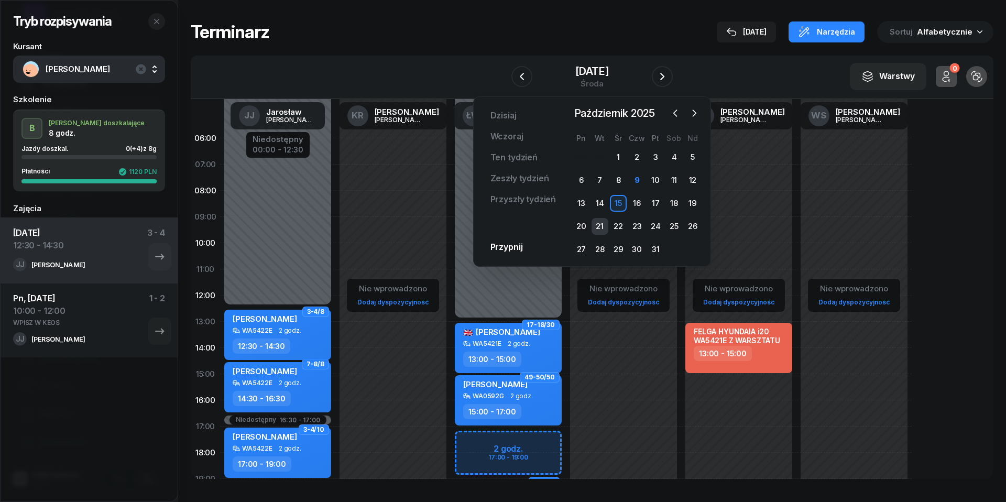
click at [598, 225] on div "21" at bounding box center [599, 226] width 17 height 17
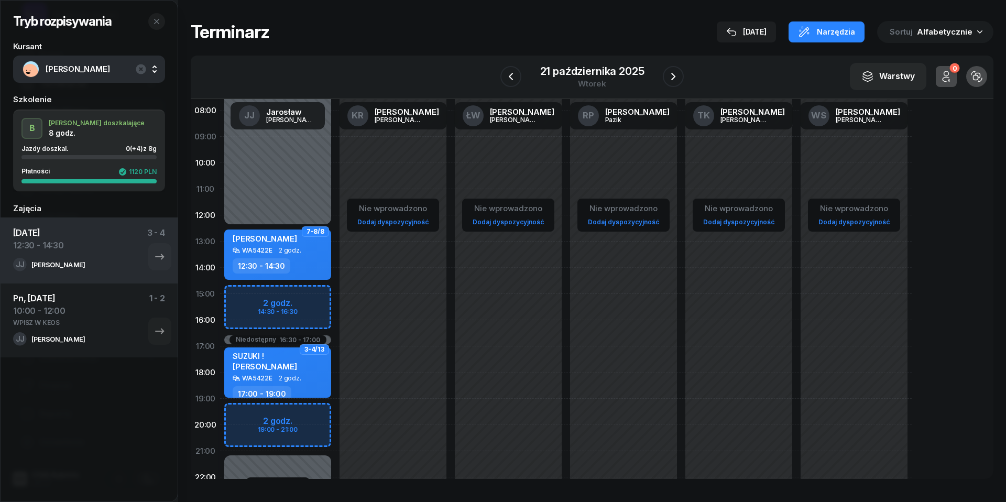
scroll to position [84, 0]
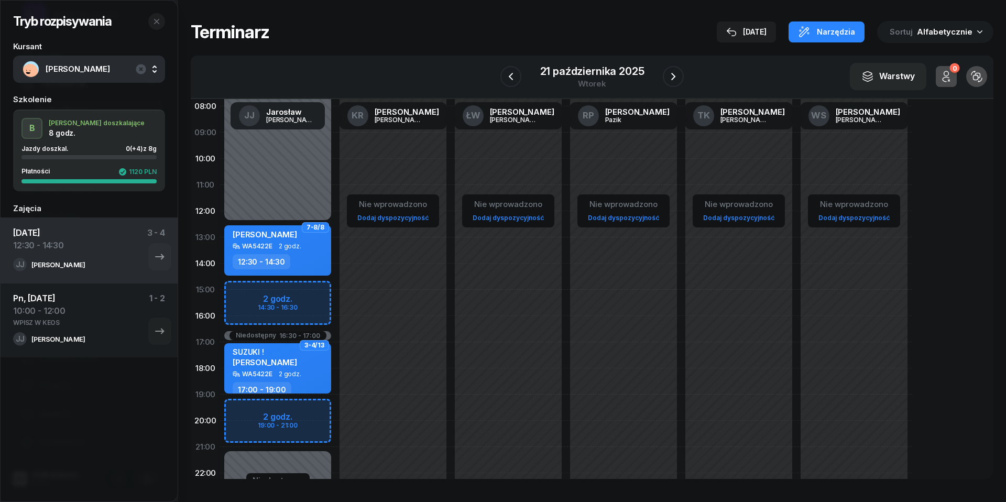
click at [243, 288] on div "Niedostępny 00:00 - 12:30 Niedostępny 21:00 - 23:59 Niedostępny 16:30 - 17:00 2…" at bounding box center [277, 290] width 115 height 498
select select "14"
select select "30"
select select "16"
select select "30"
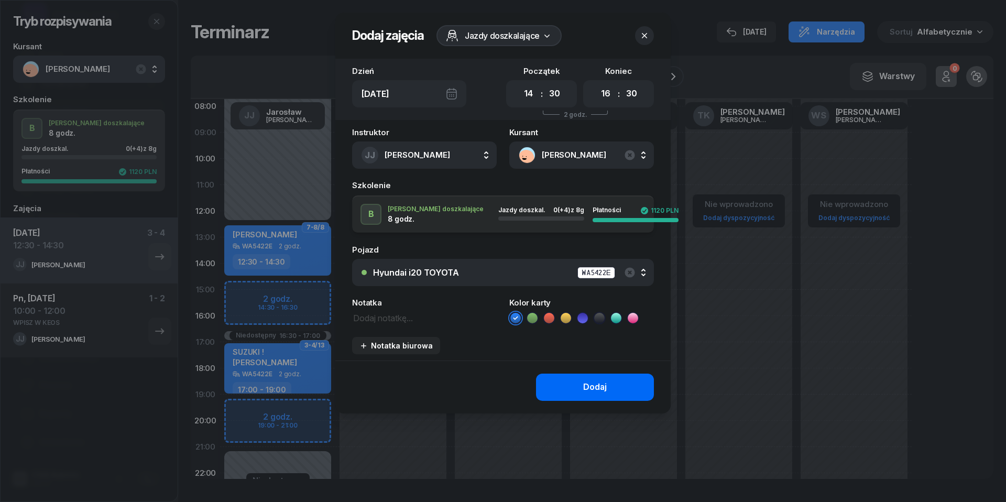
click at [578, 384] on button "Dodaj" at bounding box center [595, 386] width 118 height 27
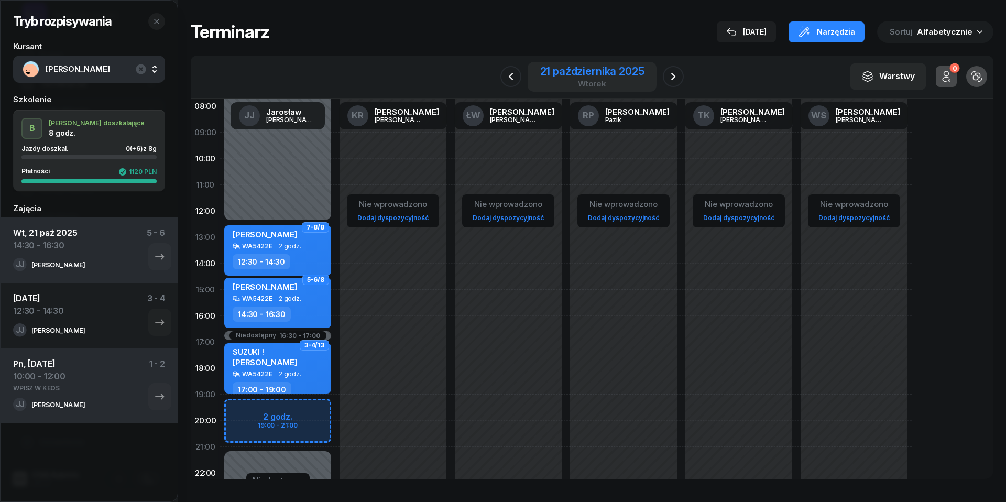
click at [615, 69] on div "21 października 2025" at bounding box center [592, 71] width 104 height 10
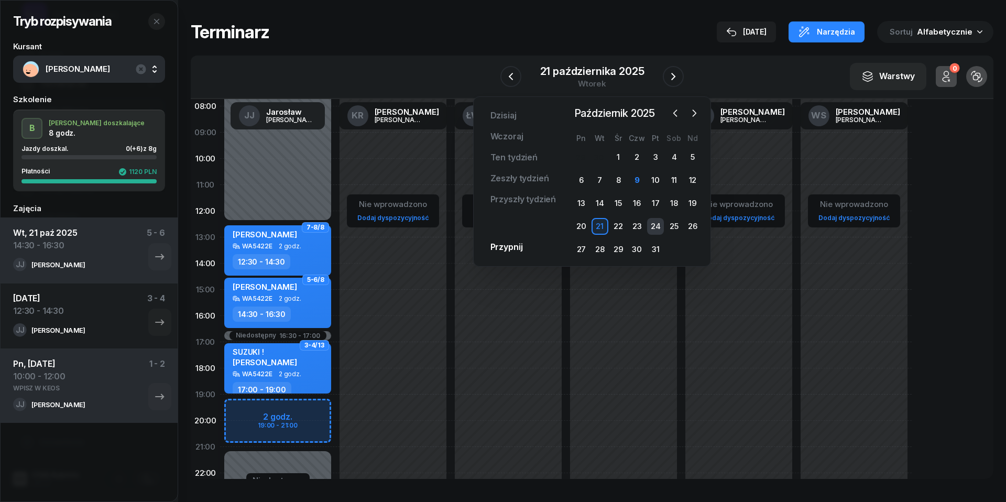
click at [654, 224] on div "24" at bounding box center [655, 226] width 17 height 17
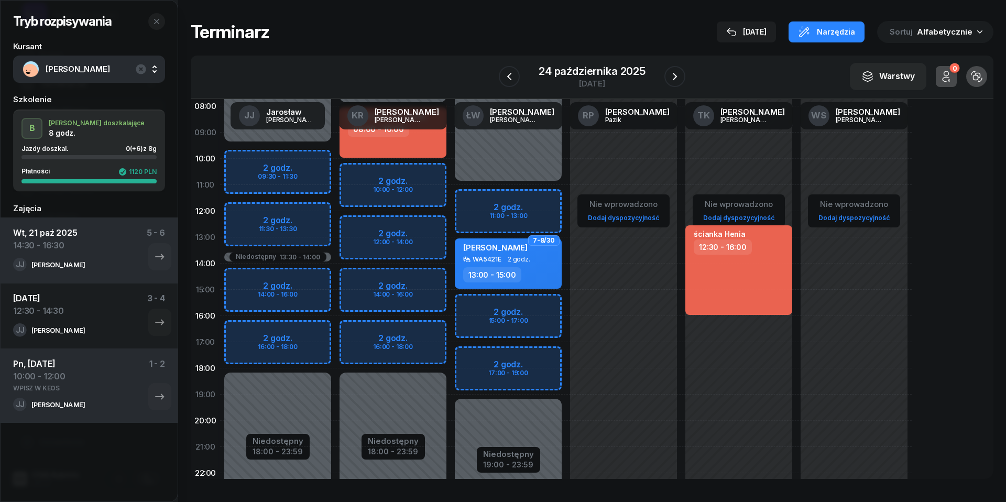
click at [239, 277] on div "Niedostępny 00:00 - 09:30 Niedostępny 18:00 - 23:59 Niedostępny 13:30 - 14:00 2…" at bounding box center [277, 290] width 115 height 498
select select "14"
select select "16"
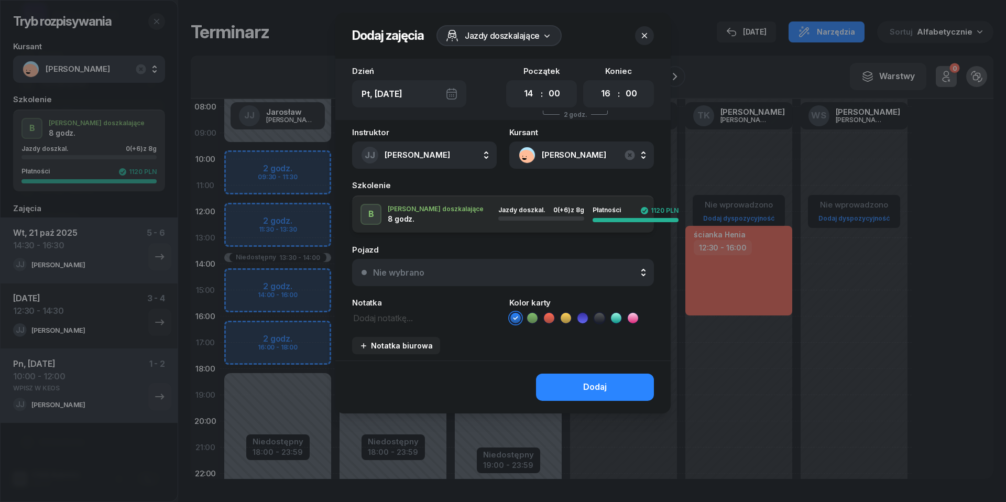
click at [518, 263] on button "Nie wybrano" at bounding box center [503, 272] width 302 height 27
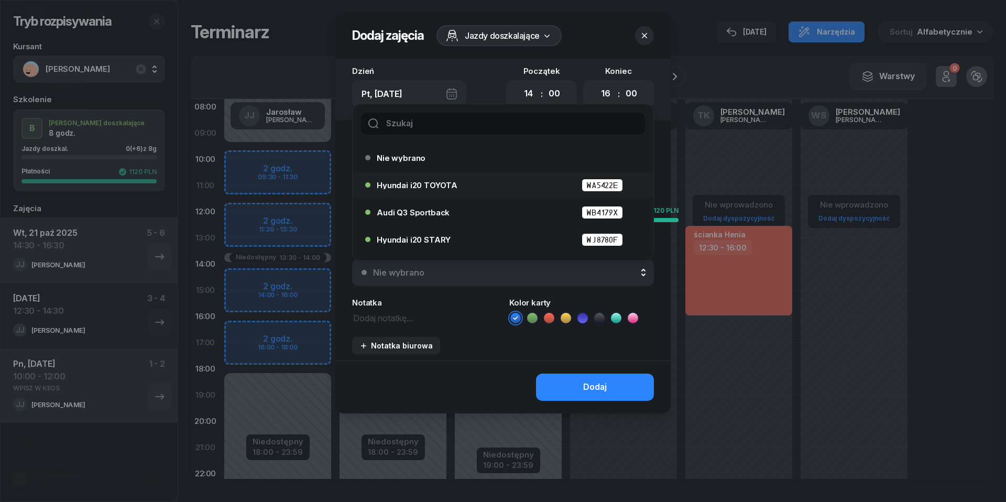
click at [474, 185] on div "Hyundai i20 TOYOTA WA5422E" at bounding box center [506, 185] width 258 height 13
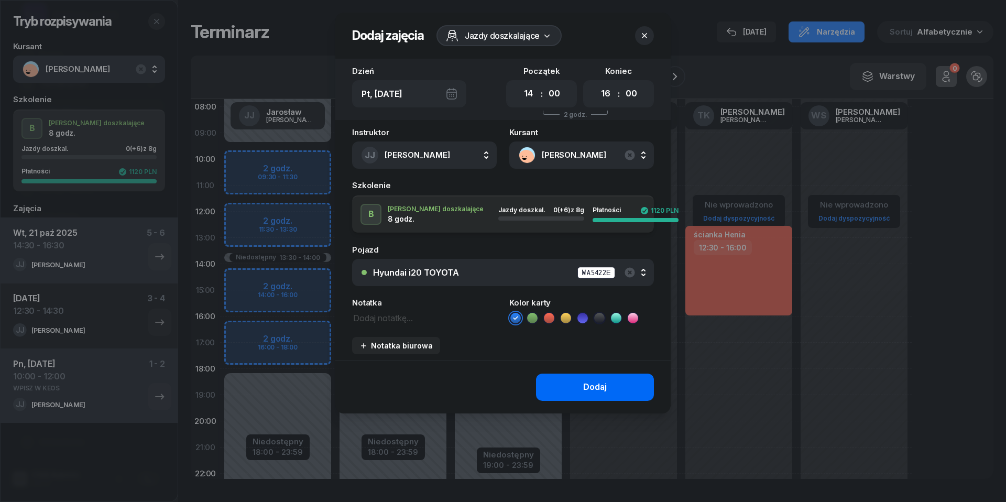
click at [570, 384] on button "Dodaj" at bounding box center [595, 386] width 118 height 27
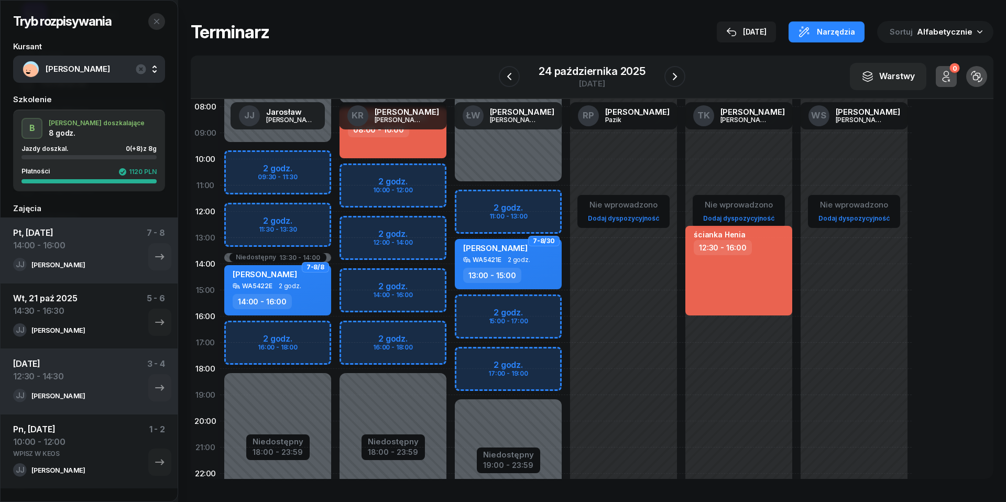
click at [156, 25] on button "button" at bounding box center [156, 21] width 17 height 17
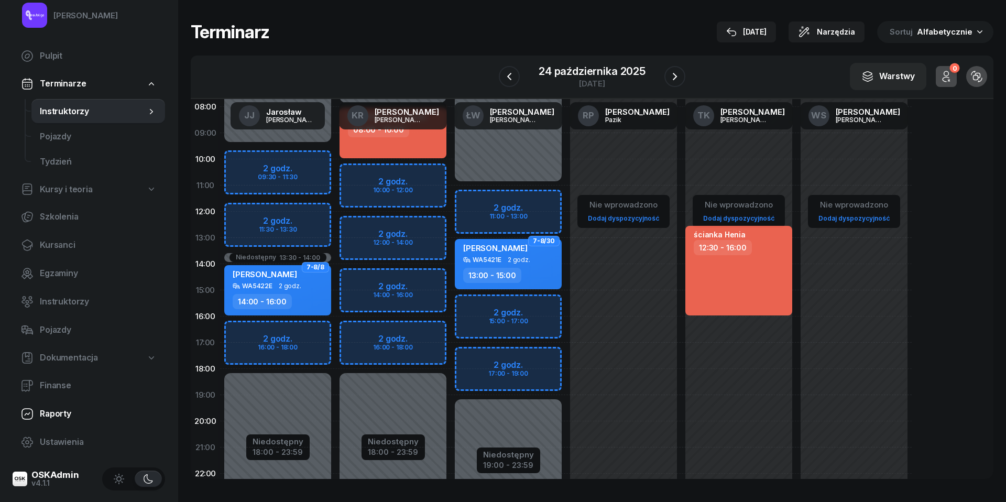
scroll to position [0, 0]
click at [63, 391] on span "Finanse" at bounding box center [98, 386] width 117 height 14
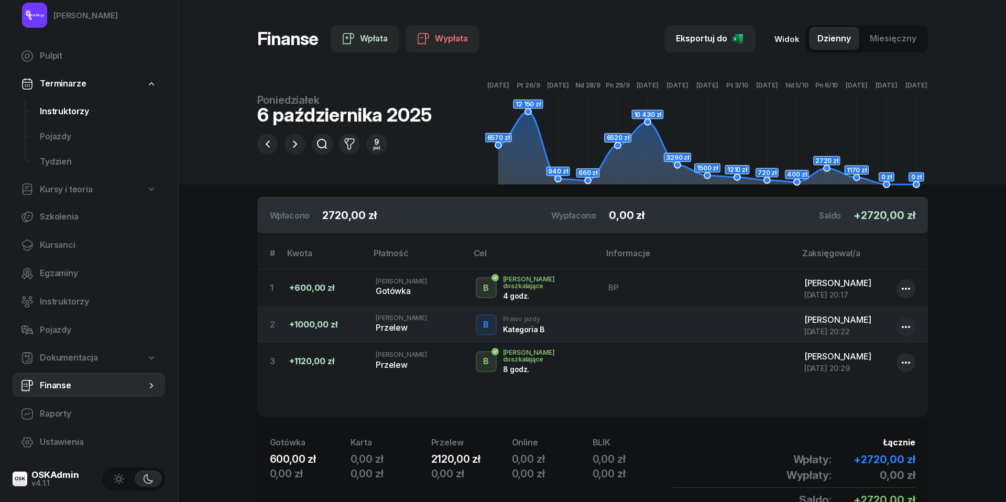
click at [64, 105] on span "Instruktorzy" at bounding box center [98, 112] width 117 height 14
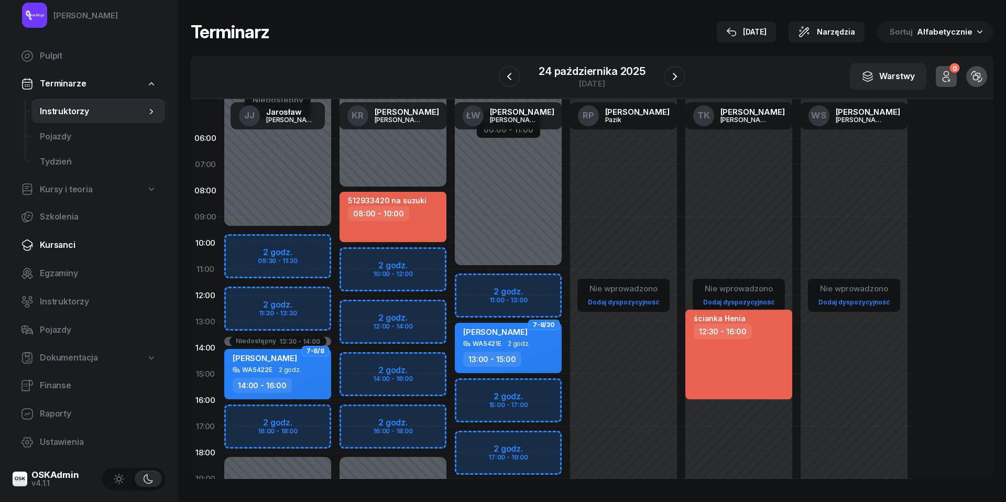
click at [67, 241] on span "Kursanci" at bounding box center [98, 245] width 117 height 14
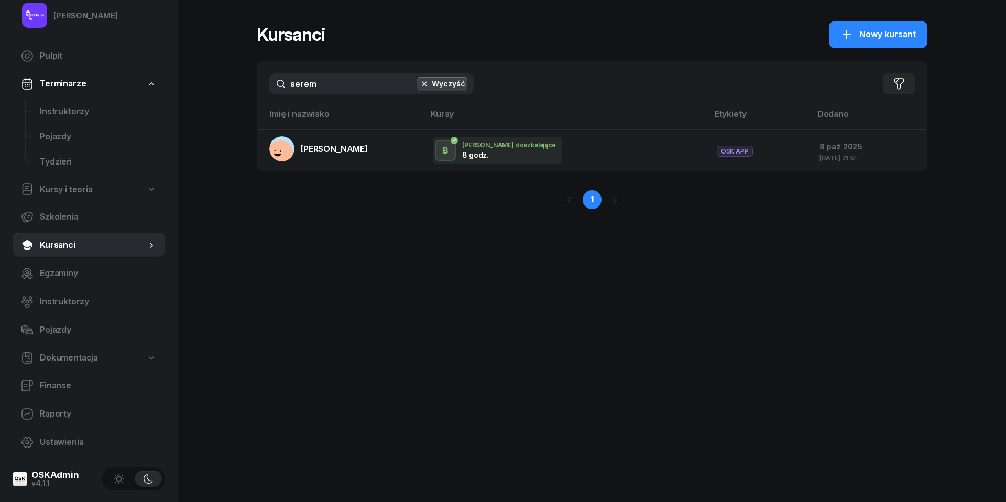
click at [326, 93] on input "serem" at bounding box center [371, 83] width 204 height 21
type input "bul zac"
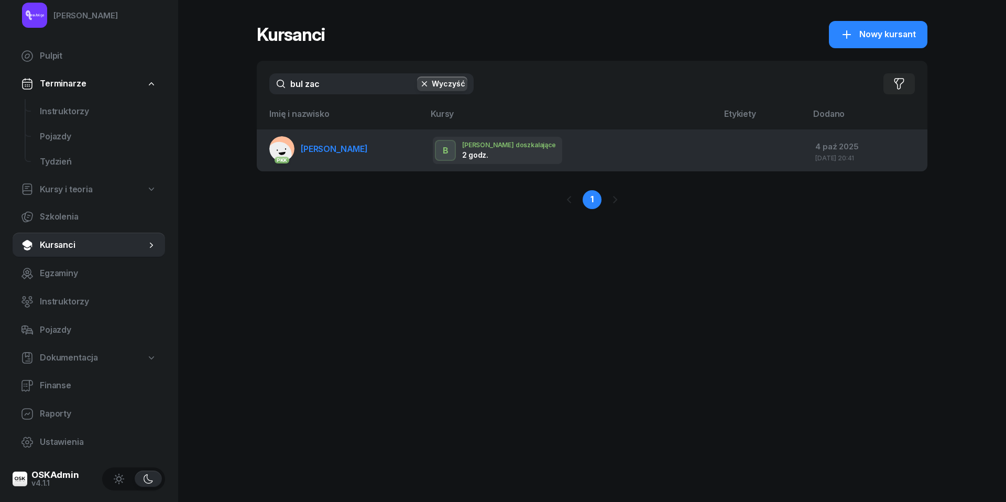
drag, startPoint x: 299, startPoint y: 108, endPoint x: 351, endPoint y: 151, distance: 67.7
click at [351, 151] on span "[PERSON_NAME]" at bounding box center [334, 149] width 67 height 10
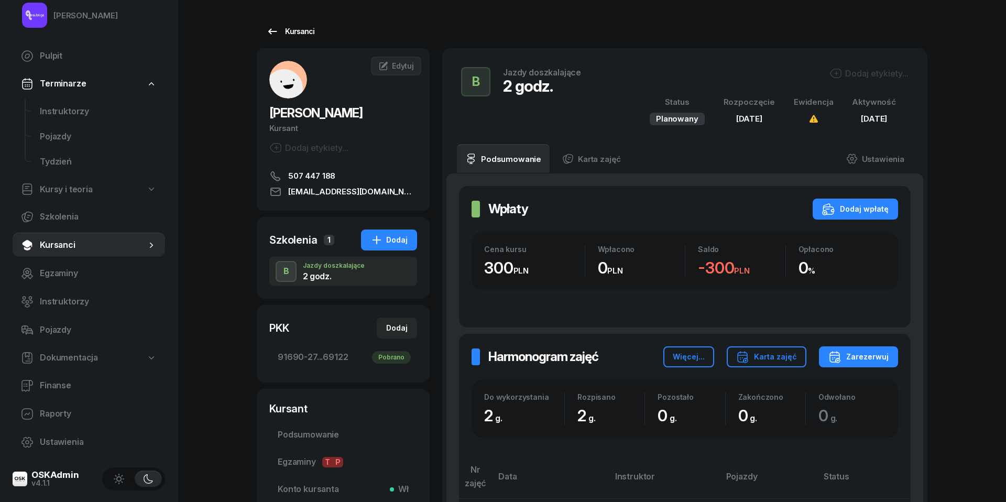
click at [271, 24] on link "Kursanci" at bounding box center [290, 31] width 67 height 21
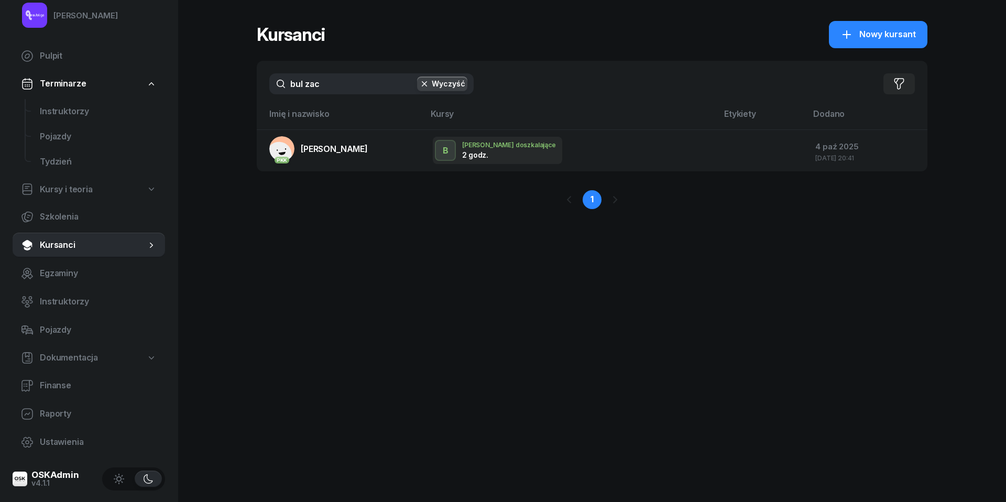
click at [333, 87] on input "bul zac" at bounding box center [371, 83] width 204 height 21
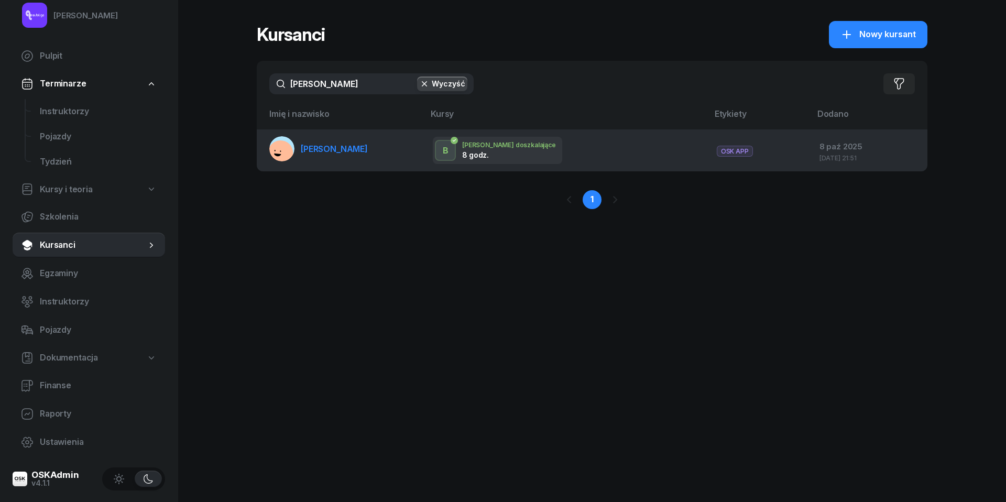
click at [345, 154] on link "[PERSON_NAME]" at bounding box center [318, 148] width 98 height 25
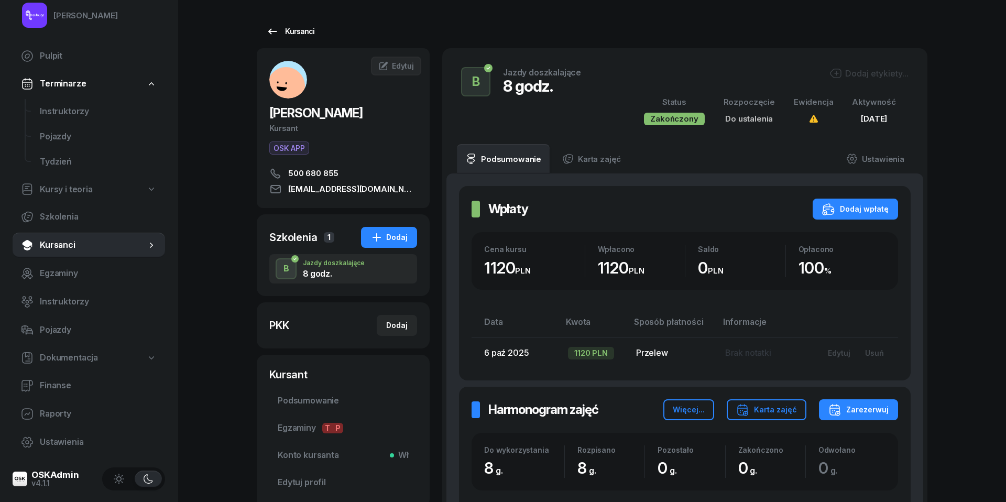
click at [273, 28] on icon at bounding box center [272, 31] width 13 height 13
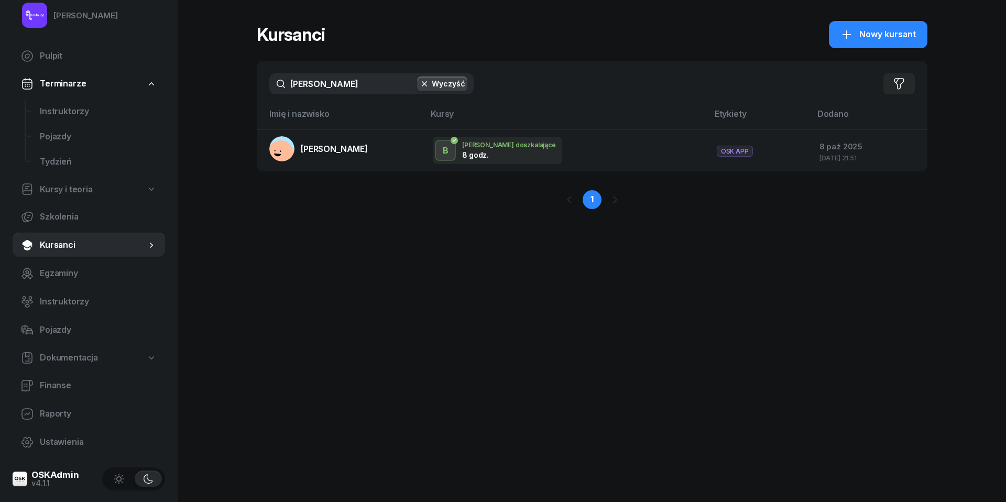
click at [324, 82] on input "[PERSON_NAME]" at bounding box center [371, 83] width 204 height 21
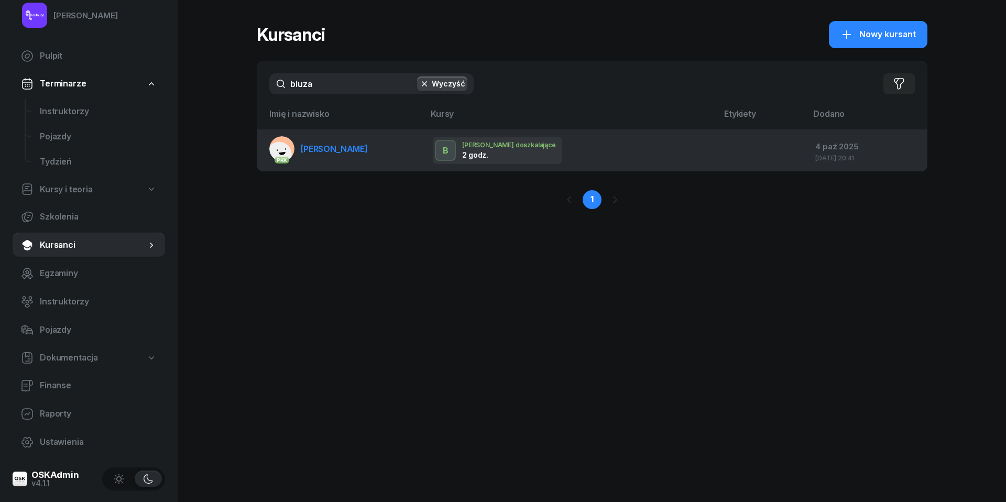
drag, startPoint x: 324, startPoint y: 82, endPoint x: 323, endPoint y: 149, distance: 67.1
click at [323, 149] on span "[PERSON_NAME]" at bounding box center [334, 149] width 67 height 10
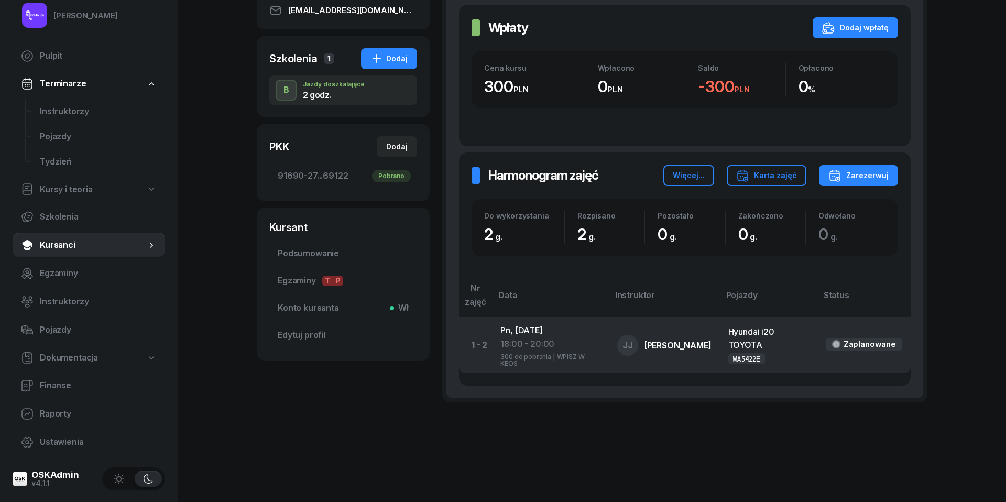
scroll to position [181, 0]
click at [531, 340] on div "18:00 - 20:00" at bounding box center [550, 345] width 100 height 14
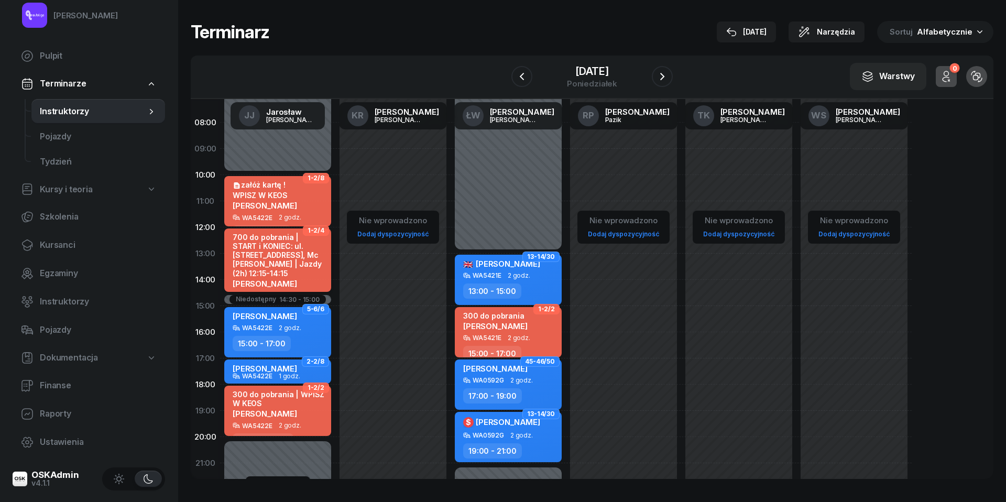
scroll to position [93, 0]
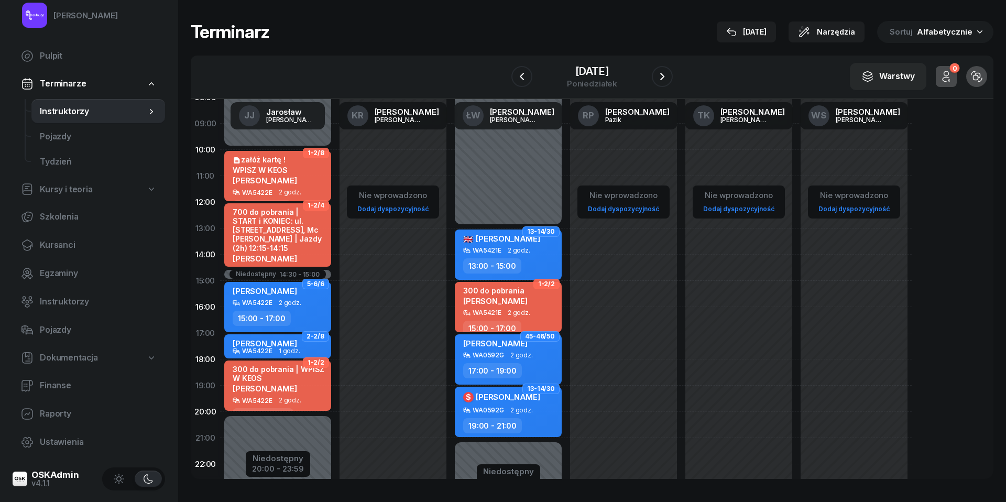
click at [269, 378] on div "300 do pobrania | WPISZ W KEOS" at bounding box center [279, 374] width 92 height 18
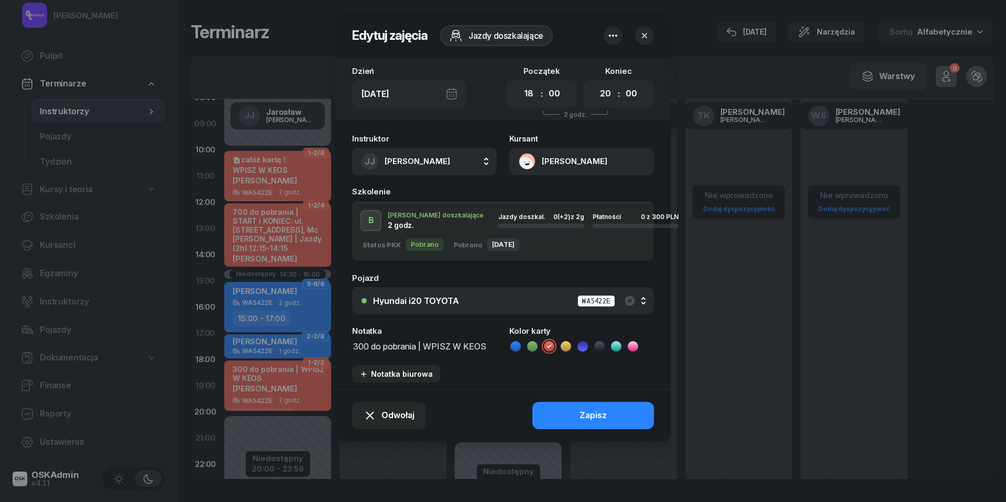
drag, startPoint x: 425, startPoint y: 345, endPoint x: 296, endPoint y: 344, distance: 129.4
click at [296, 344] on div "Edytuj zajęcia Jazdy doszkalające Dzień [DATE] Początek 00 01 02 03 04 05 06 07…" at bounding box center [503, 251] width 1006 height 502
click at [563, 344] on icon at bounding box center [565, 346] width 10 height 10
click at [580, 415] on div "Zapisz" at bounding box center [592, 416] width 27 height 14
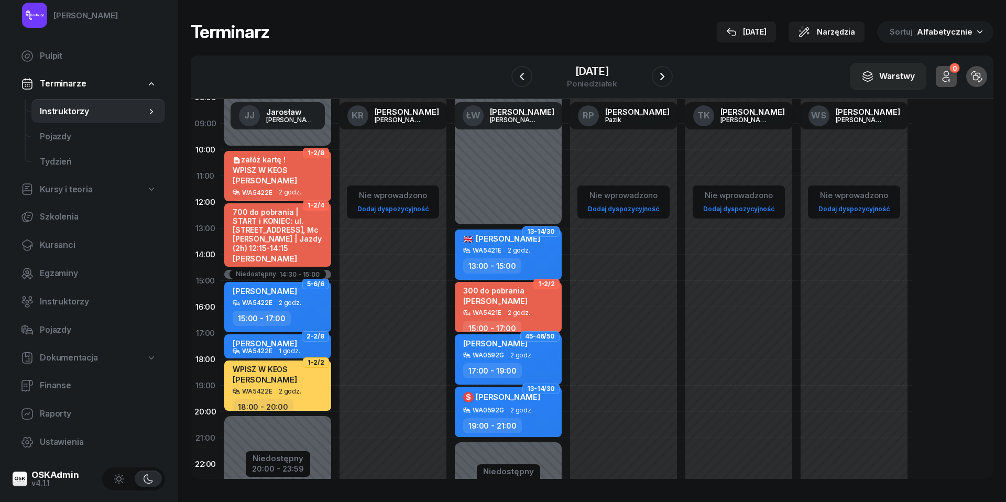
click at [297, 380] on span "[PERSON_NAME]" at bounding box center [265, 380] width 64 height 10
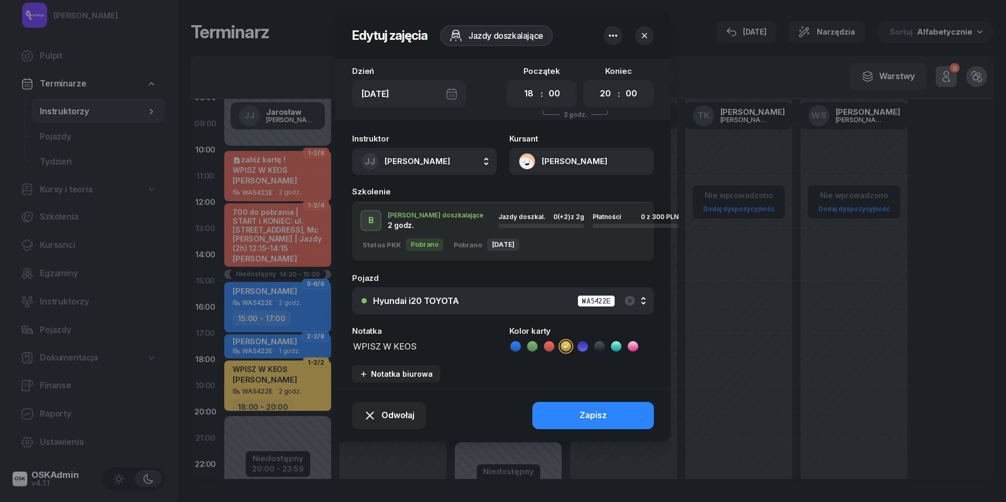
click at [526, 160] on button "[PERSON_NAME]" at bounding box center [581, 161] width 145 height 27
click at [533, 191] on div "Otwórz profil" at bounding box center [543, 198] width 51 height 14
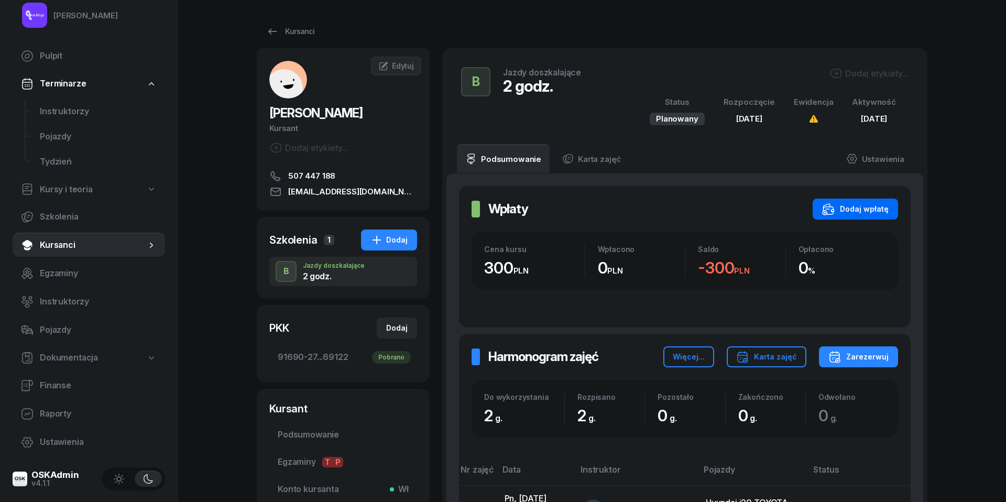
click at [862, 208] on div "Dodaj wpłatę" at bounding box center [855, 209] width 67 height 13
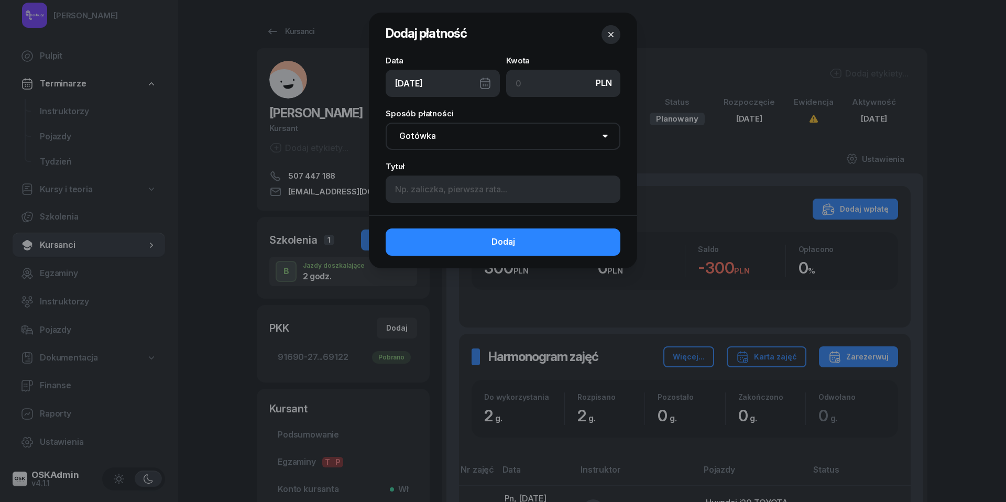
click at [487, 85] on div "[DATE]" at bounding box center [443, 83] width 114 height 27
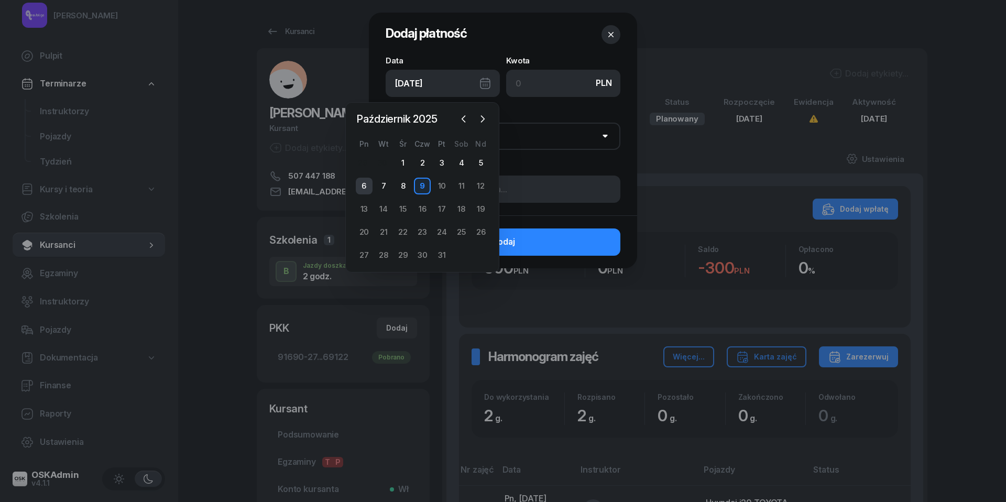
click at [368, 186] on div "6" at bounding box center [364, 186] width 17 height 17
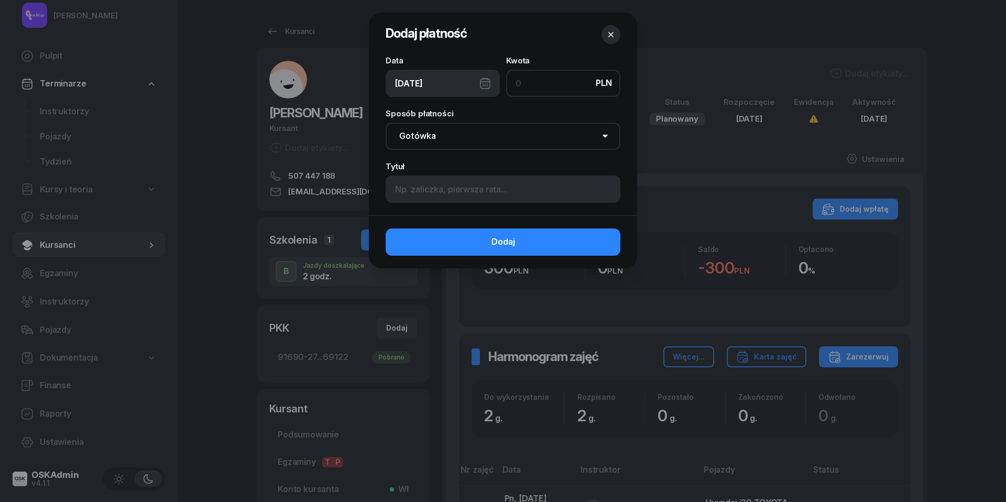
click at [543, 85] on input at bounding box center [563, 83] width 114 height 27
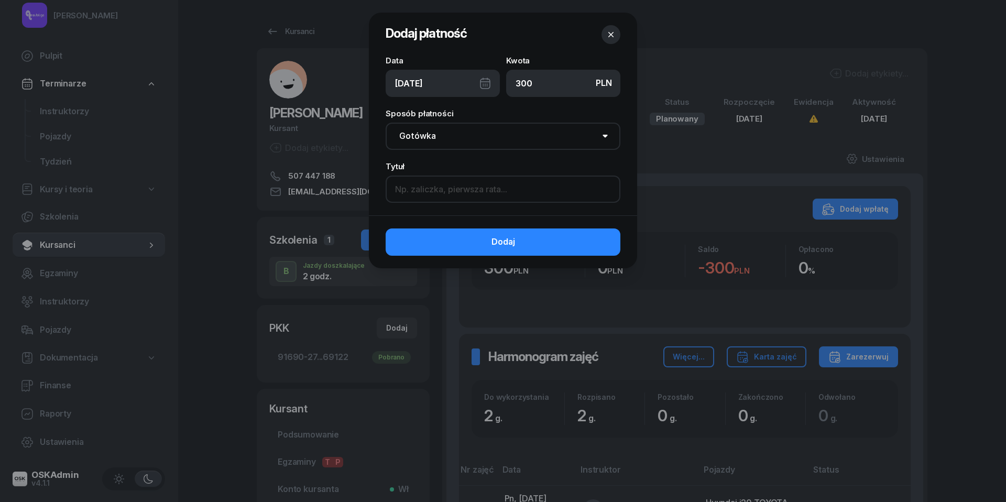
click at [472, 189] on input at bounding box center [503, 188] width 235 height 27
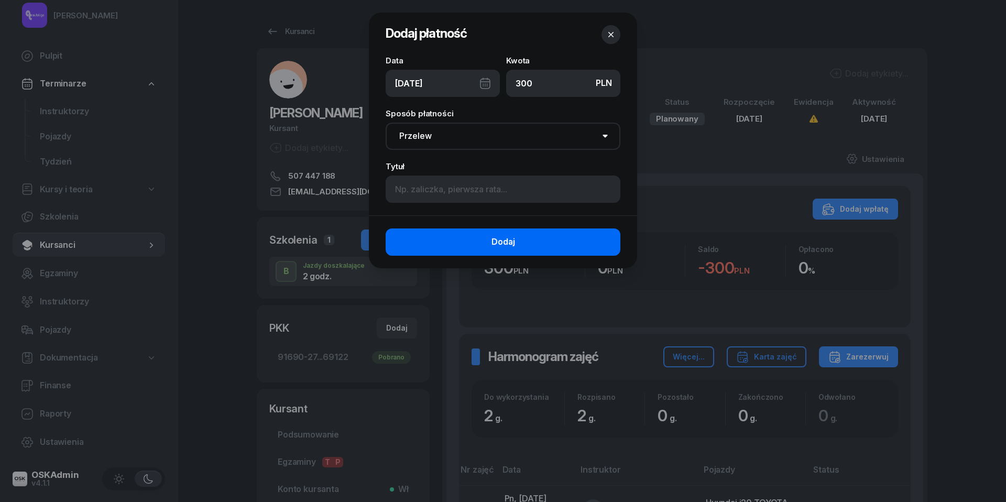
click at [544, 241] on button "Dodaj" at bounding box center [503, 241] width 235 height 27
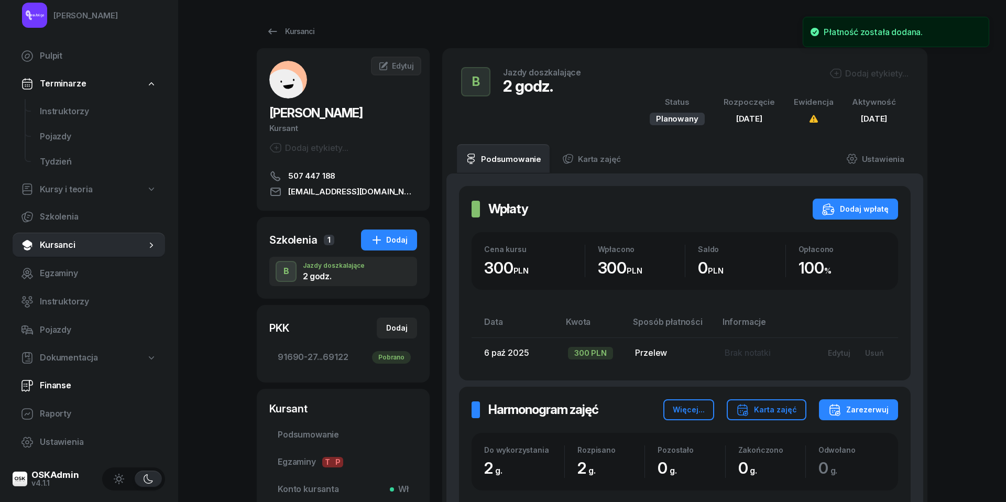
click at [52, 386] on span "Finanse" at bounding box center [98, 386] width 117 height 14
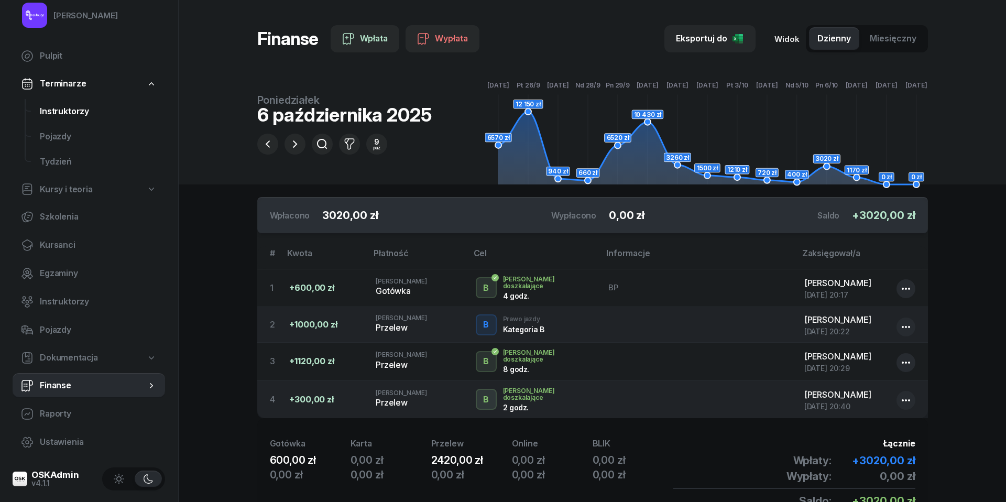
click at [71, 112] on span "Instruktorzy" at bounding box center [98, 112] width 117 height 14
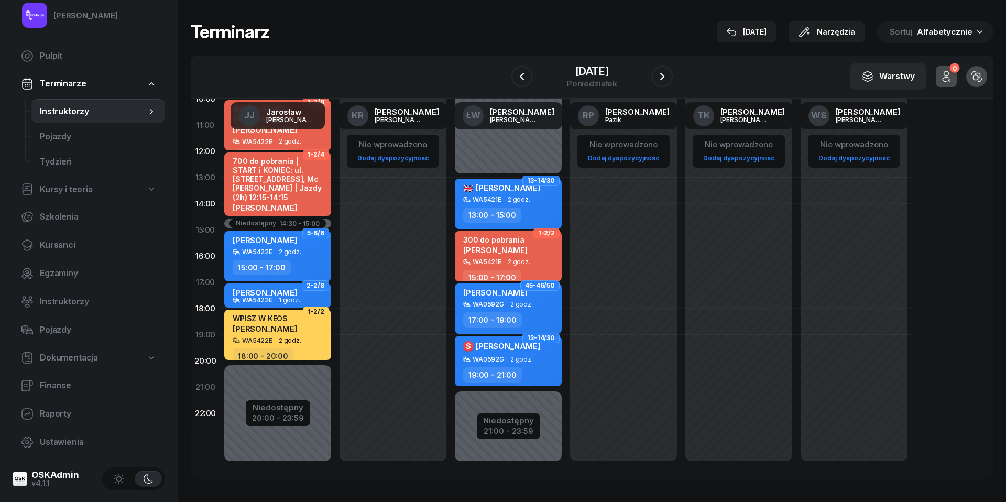
scroll to position [144, 0]
click at [63, 245] on span "Kursanci" at bounding box center [98, 245] width 117 height 14
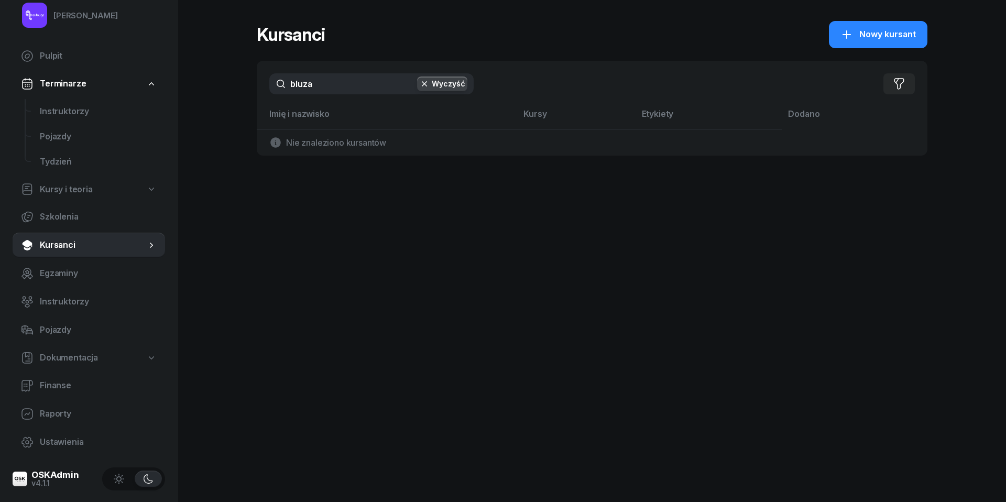
click at [329, 84] on input "bluza" at bounding box center [371, 83] width 204 height 21
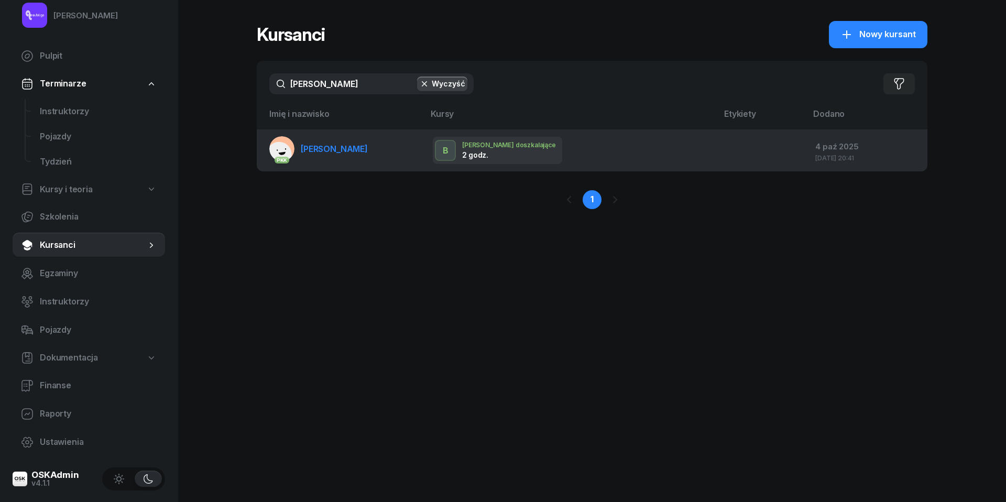
click at [327, 146] on span "[PERSON_NAME]" at bounding box center [334, 149] width 67 height 10
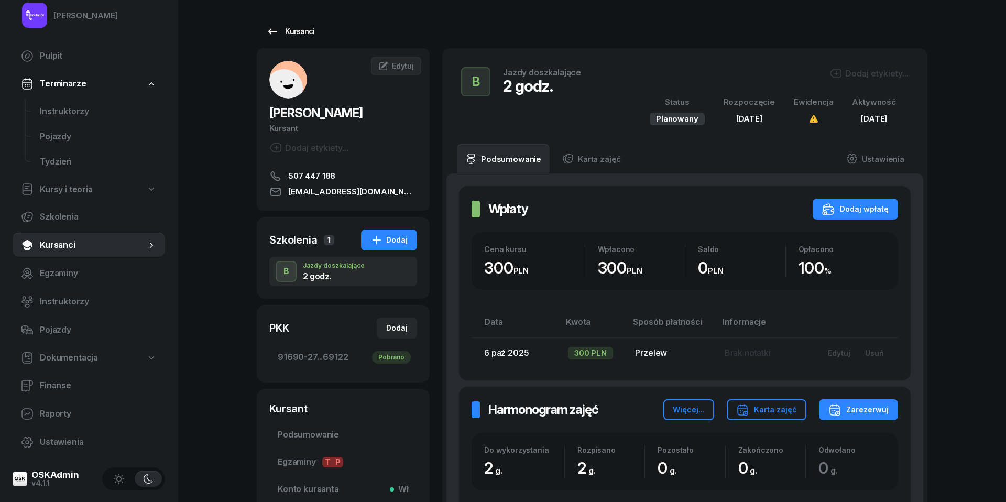
click at [274, 28] on icon at bounding box center [272, 31] width 13 height 13
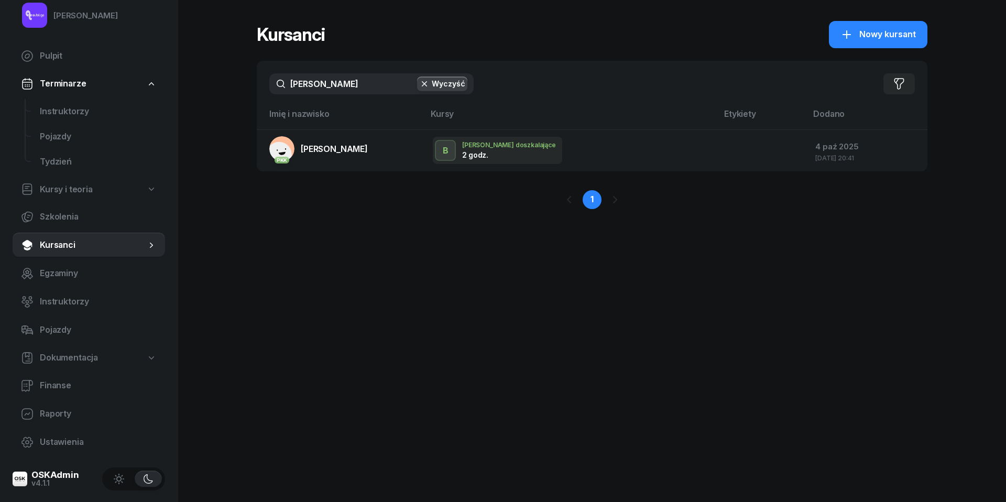
click at [327, 86] on input "[PERSON_NAME]" at bounding box center [371, 83] width 204 height 21
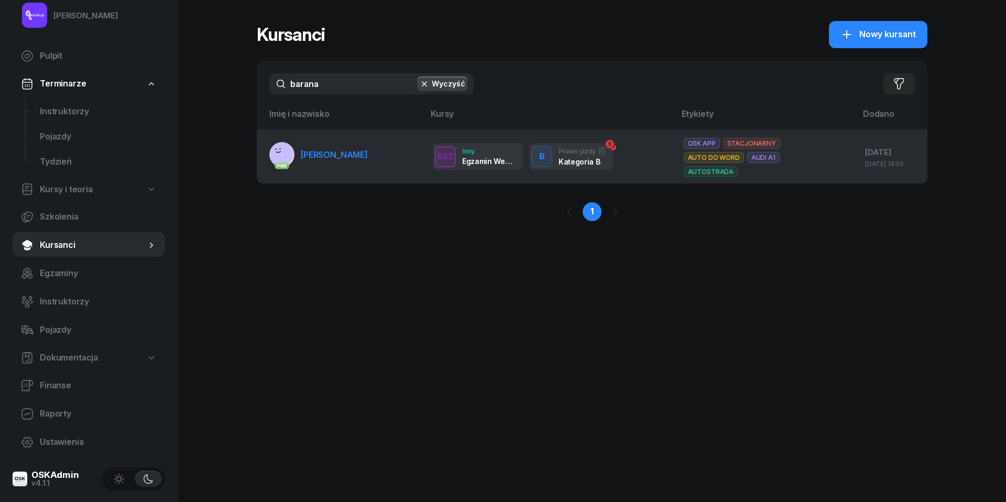
drag, startPoint x: 334, startPoint y: 114, endPoint x: 348, endPoint y: 157, distance: 45.7
click at [348, 157] on span "[PERSON_NAME]" at bounding box center [334, 154] width 67 height 10
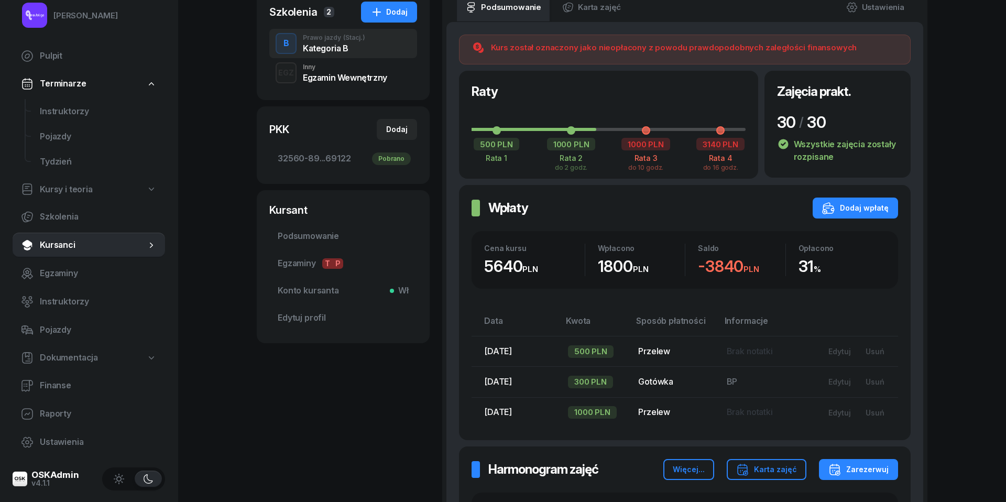
scroll to position [191, 0]
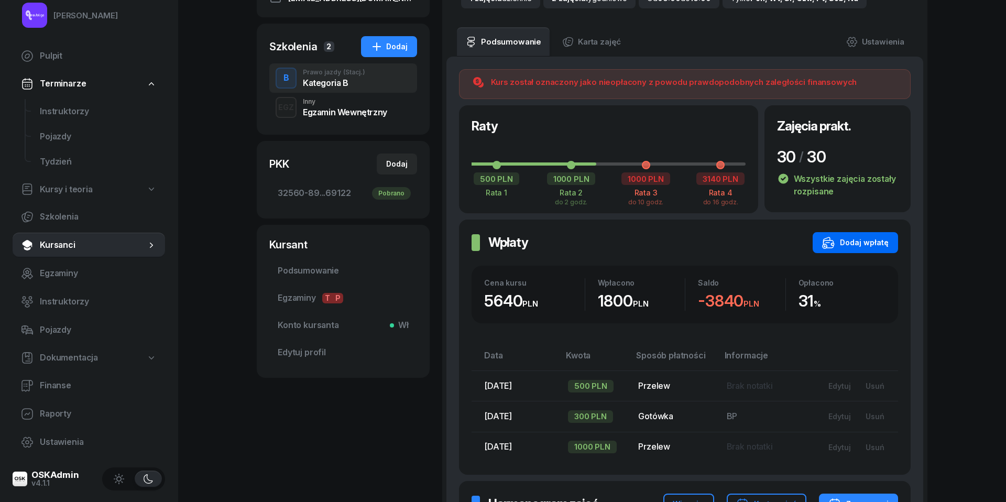
click at [850, 239] on div "Dodaj wpłatę" at bounding box center [855, 242] width 67 height 13
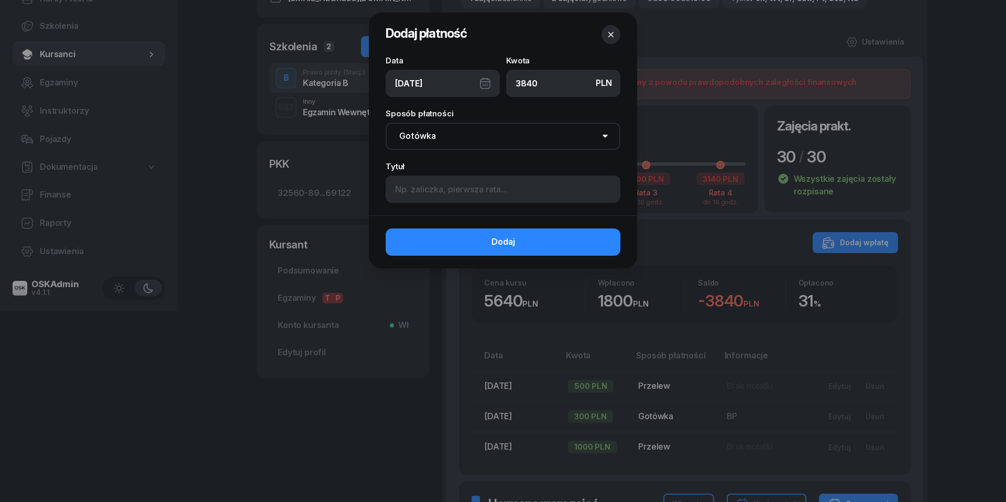
click at [484, 80] on div "[DATE]" at bounding box center [443, 83] width 114 height 27
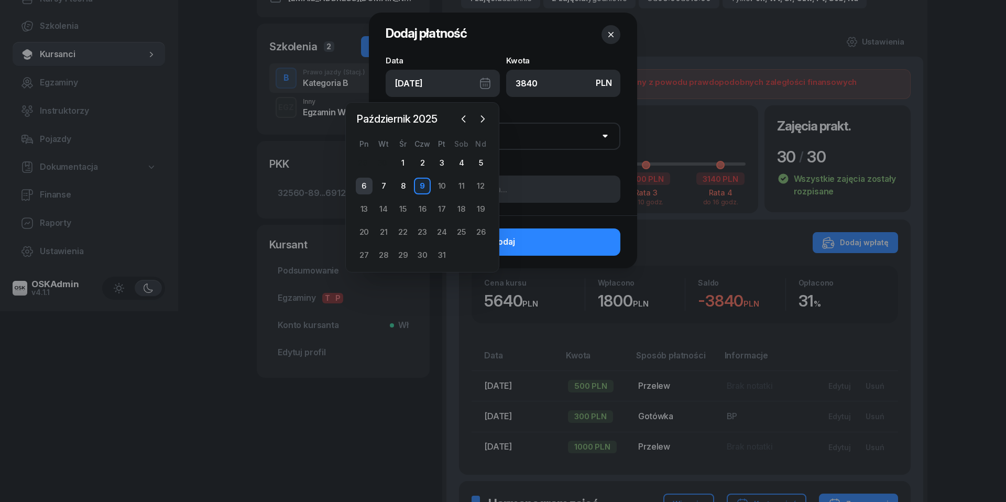
click at [361, 183] on div "6" at bounding box center [364, 186] width 17 height 17
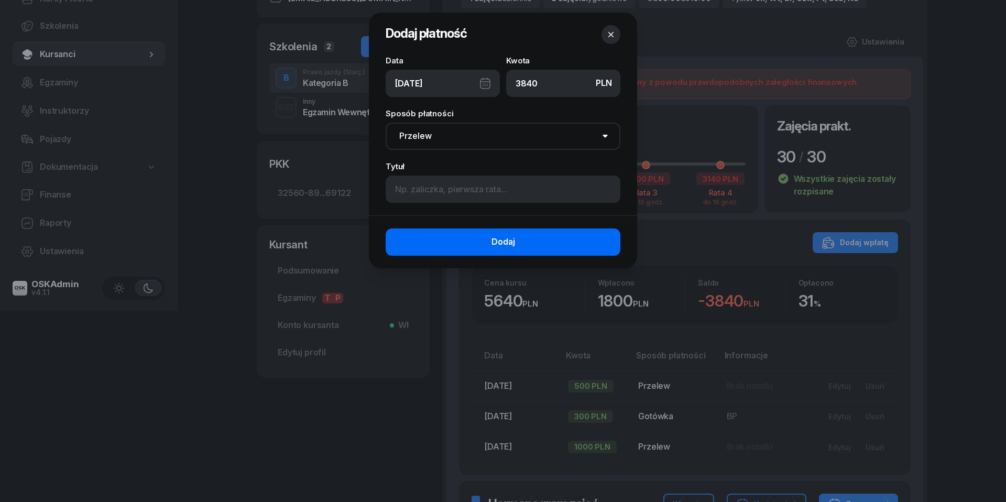
click at [520, 237] on button "Dodaj" at bounding box center [503, 241] width 235 height 27
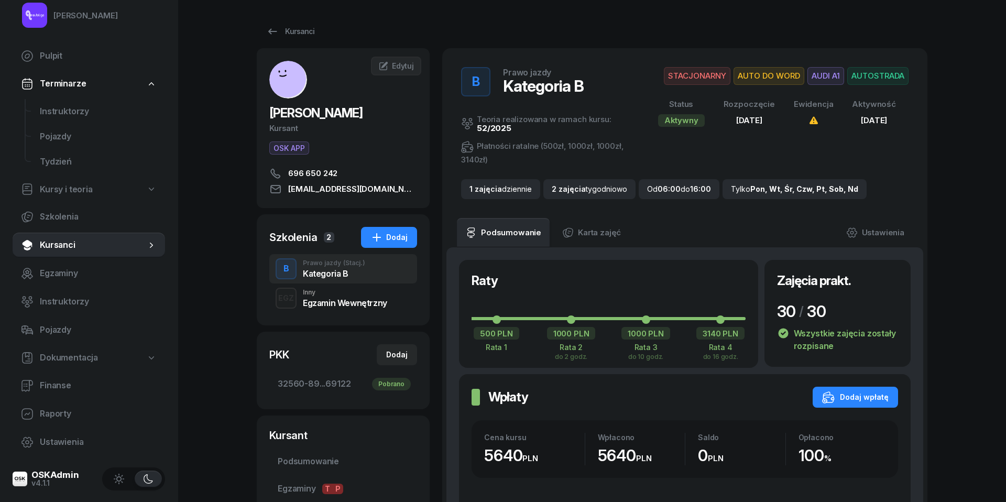
scroll to position [0, 0]
click at [271, 37] on icon at bounding box center [272, 31] width 13 height 13
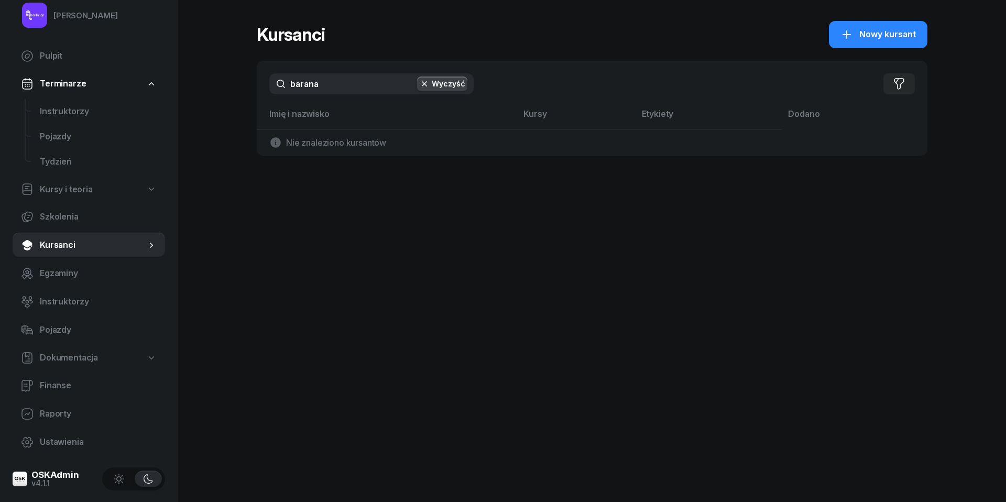
click at [329, 82] on input "barana" at bounding box center [371, 83] width 204 height 21
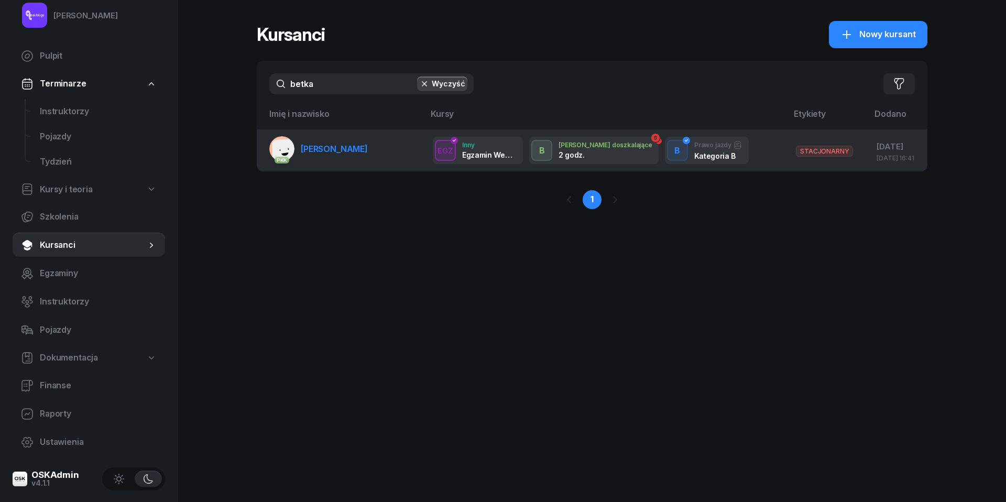
click at [333, 145] on span "[PERSON_NAME]" at bounding box center [334, 149] width 67 height 10
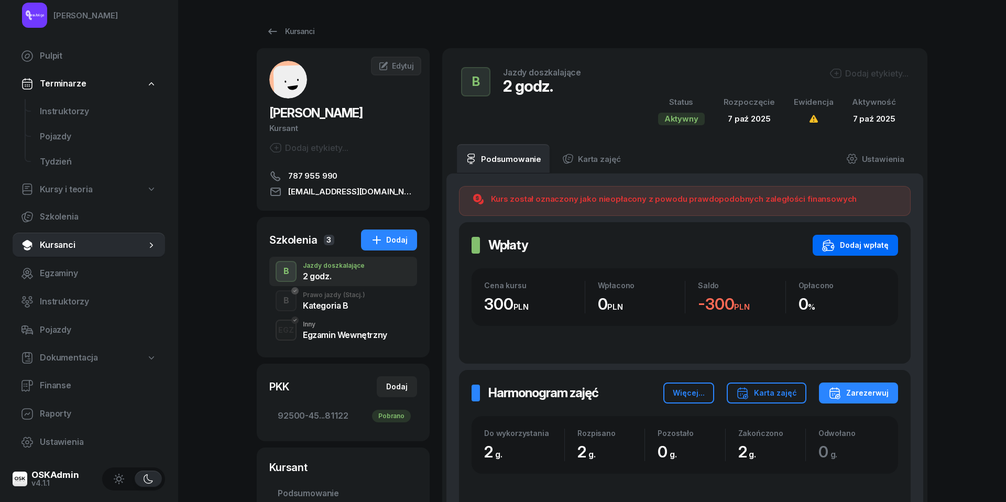
click at [870, 246] on div "Dodaj wpłatę" at bounding box center [855, 245] width 67 height 13
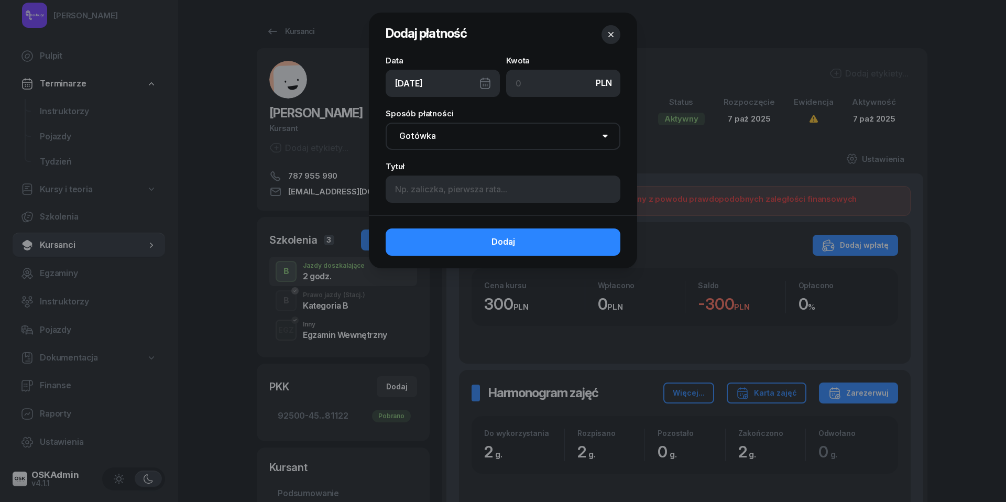
click at [490, 84] on div "[DATE]" at bounding box center [443, 83] width 114 height 27
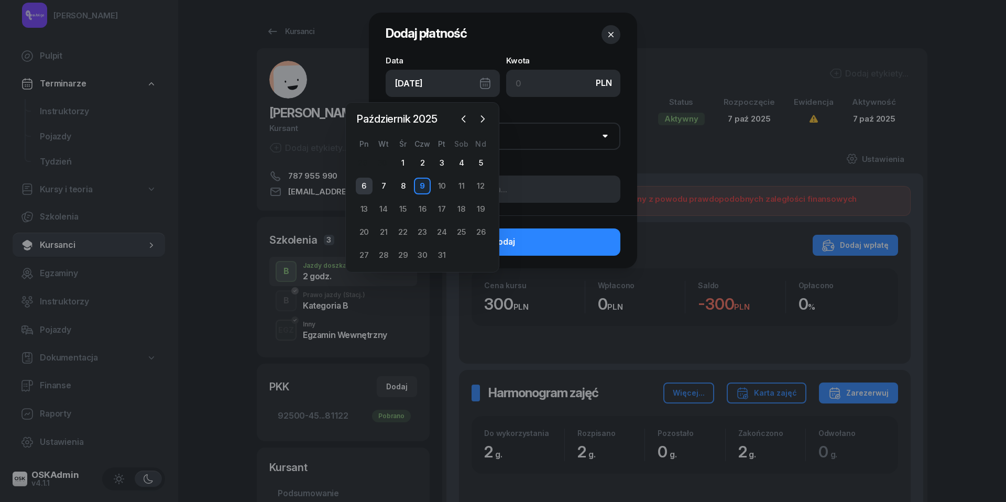
click at [367, 183] on div "6" at bounding box center [364, 186] width 17 height 17
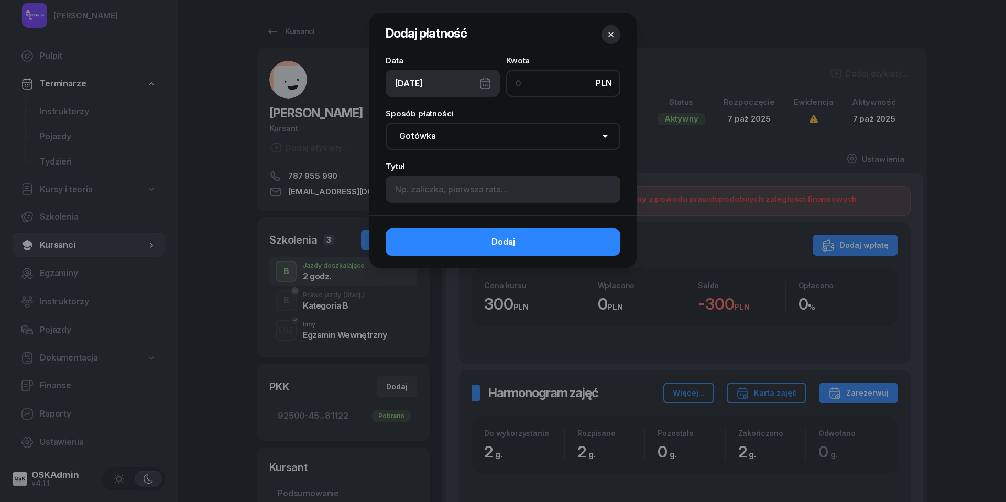
click at [541, 82] on input at bounding box center [563, 83] width 114 height 27
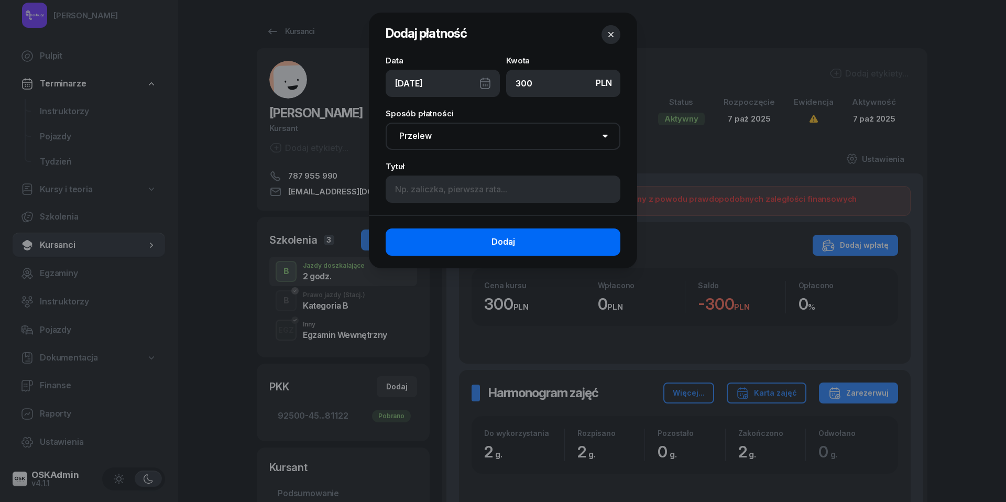
click at [515, 247] on button "Dodaj" at bounding box center [503, 241] width 235 height 27
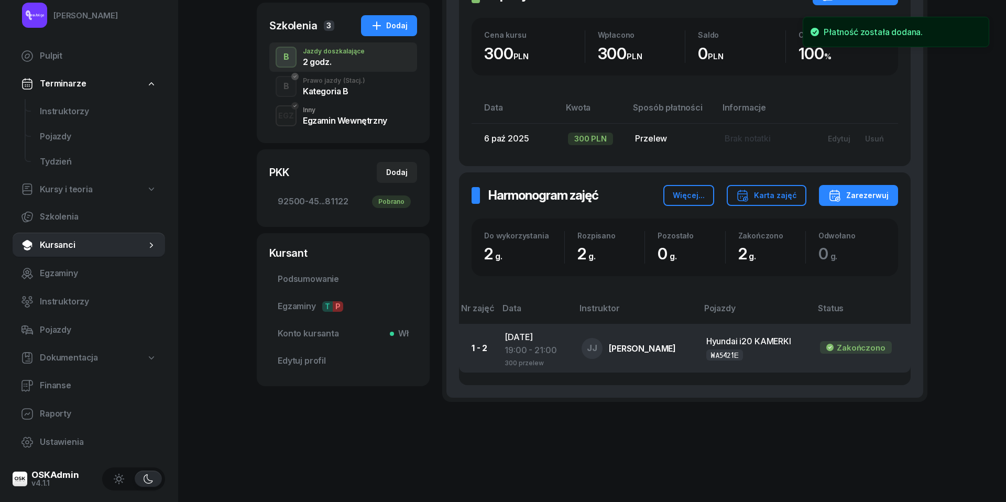
scroll to position [214, 0]
click at [514, 350] on div "19:00 - 21:00" at bounding box center [534, 351] width 60 height 14
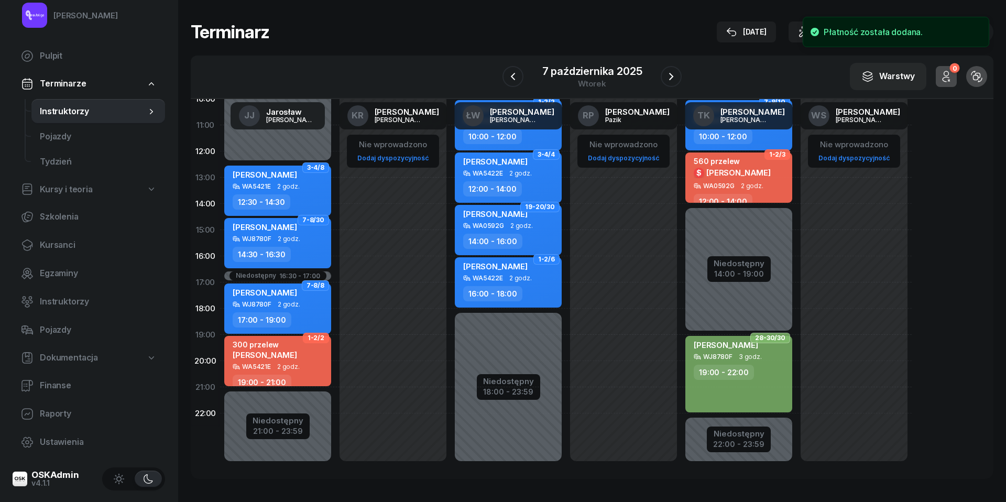
scroll to position [144, 0]
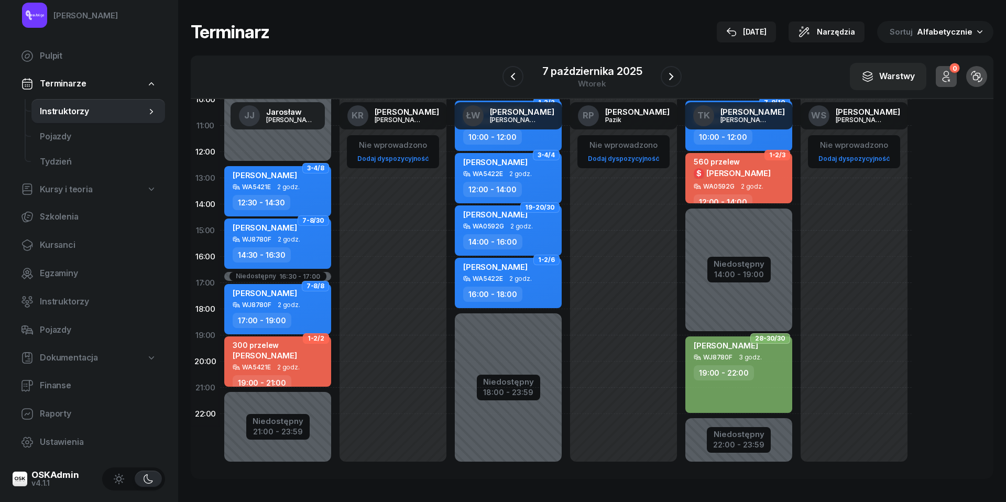
click at [282, 359] on div "300 przelew [PERSON_NAME]" at bounding box center [279, 351] width 92 height 23
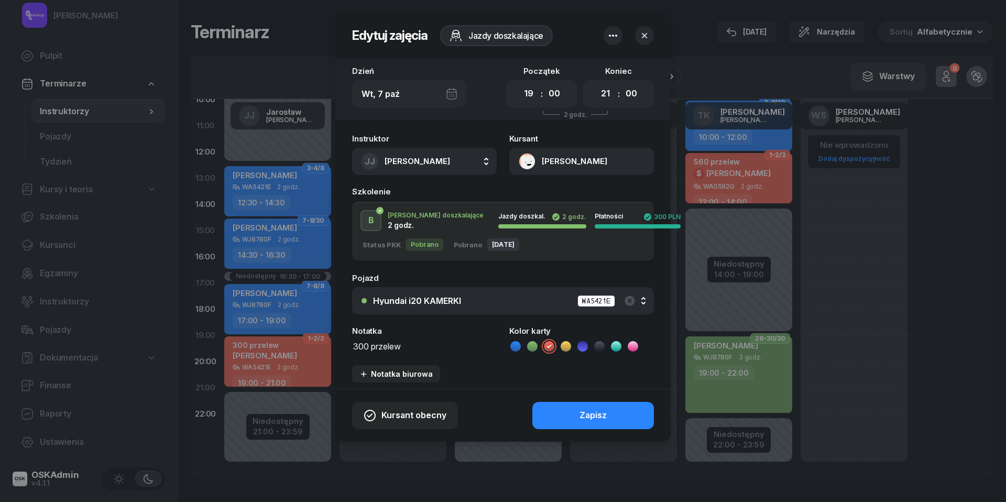
click at [377, 346] on textarea "300 przelew" at bounding box center [424, 345] width 145 height 13
click at [512, 346] on icon at bounding box center [515, 346] width 10 height 10
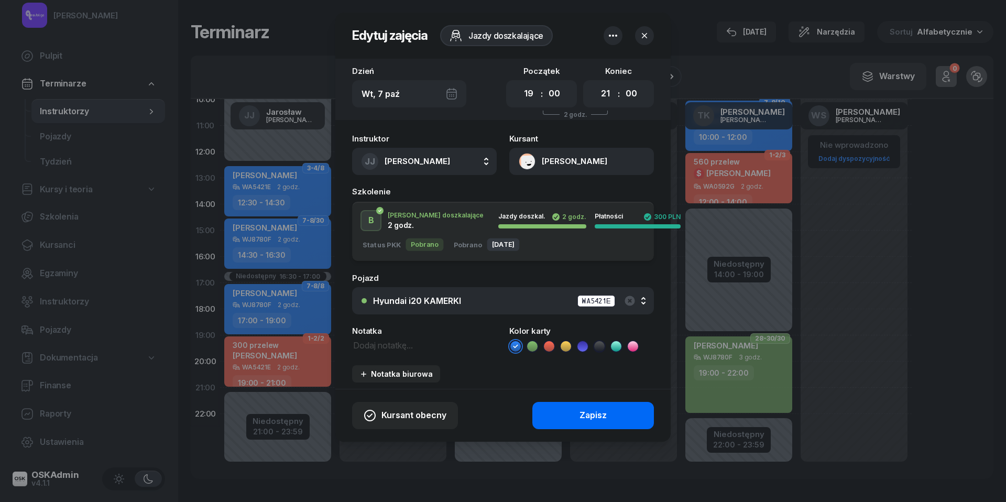
click at [568, 410] on button "Zapisz" at bounding box center [593, 415] width 122 height 27
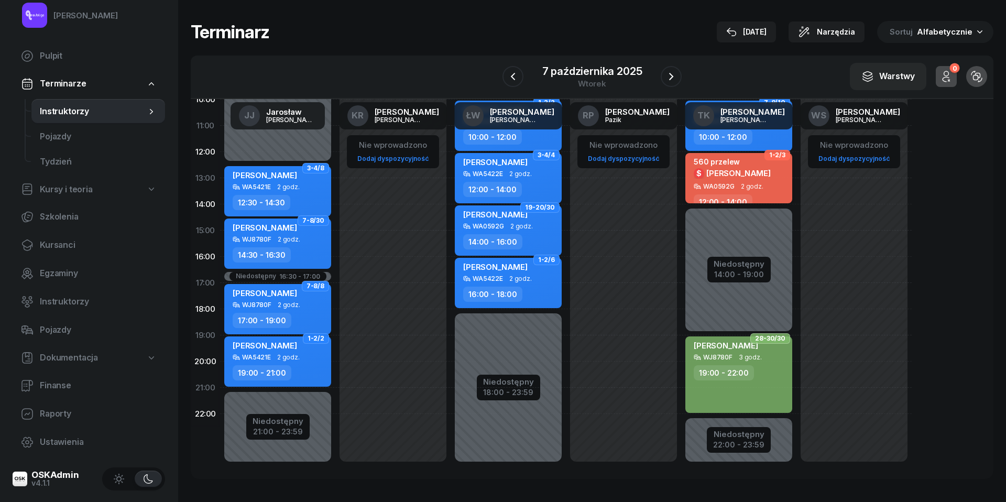
click at [735, 175] on span "[PERSON_NAME]" at bounding box center [738, 173] width 64 height 10
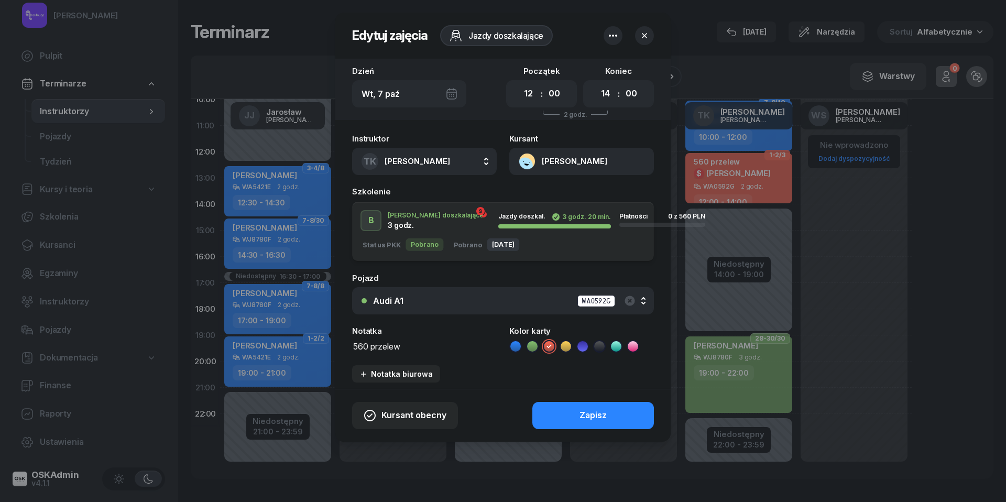
click at [523, 162] on button "[PERSON_NAME]" at bounding box center [581, 161] width 145 height 27
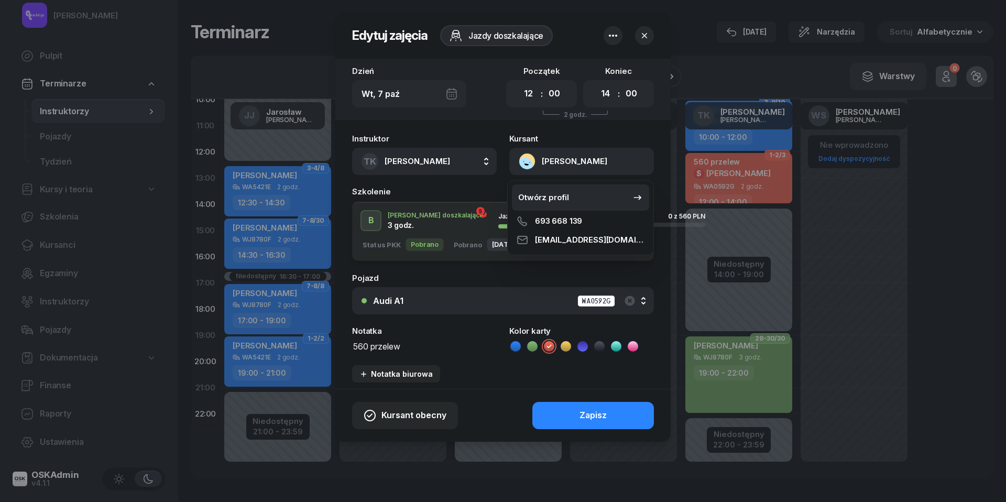
click at [529, 195] on div "Otwórz profil" at bounding box center [543, 198] width 51 height 14
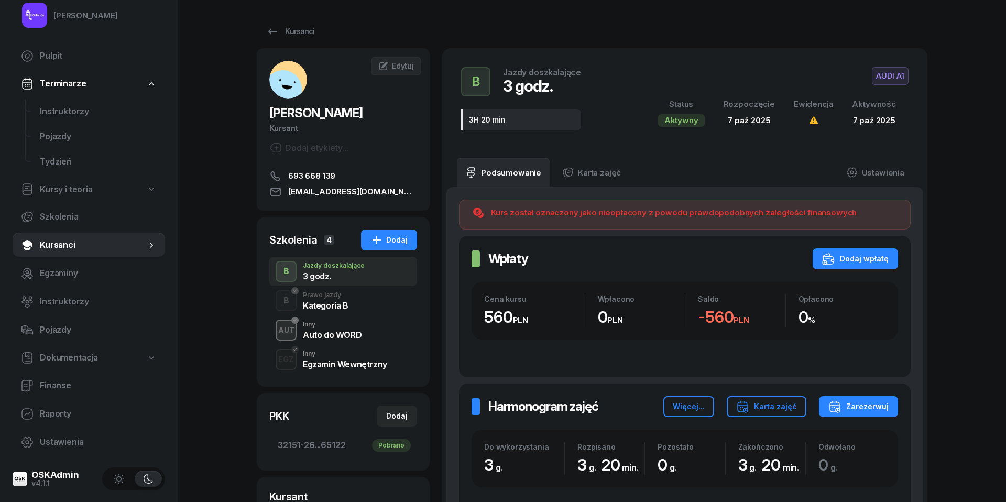
click at [338, 333] on div "Auto do WORD" at bounding box center [332, 335] width 59 height 8
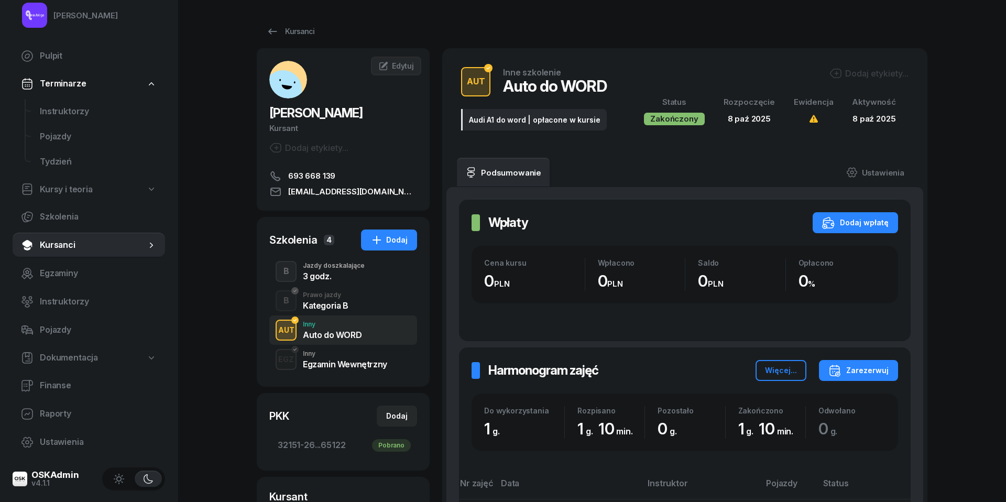
click at [330, 305] on div "Kategoria B" at bounding box center [326, 305] width 46 height 8
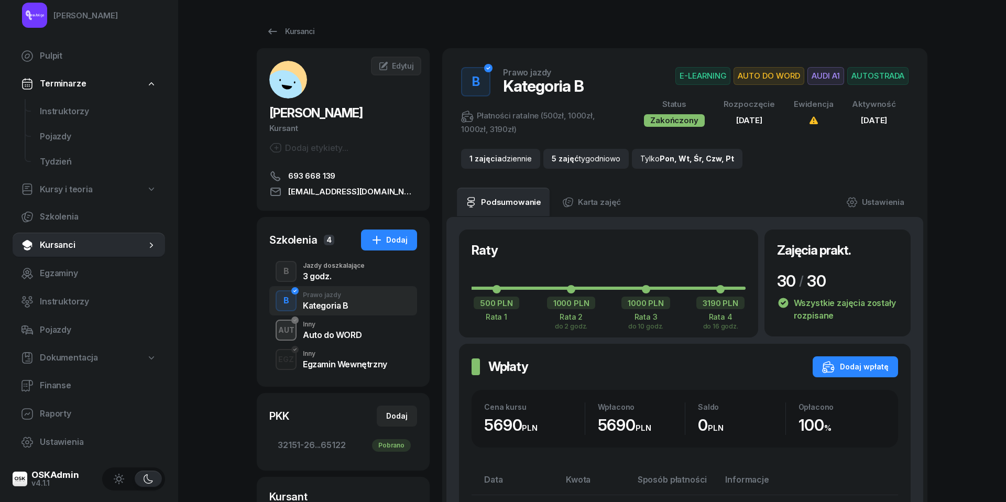
click at [334, 361] on div "Egzamin Wewnętrzny" at bounding box center [345, 364] width 84 height 8
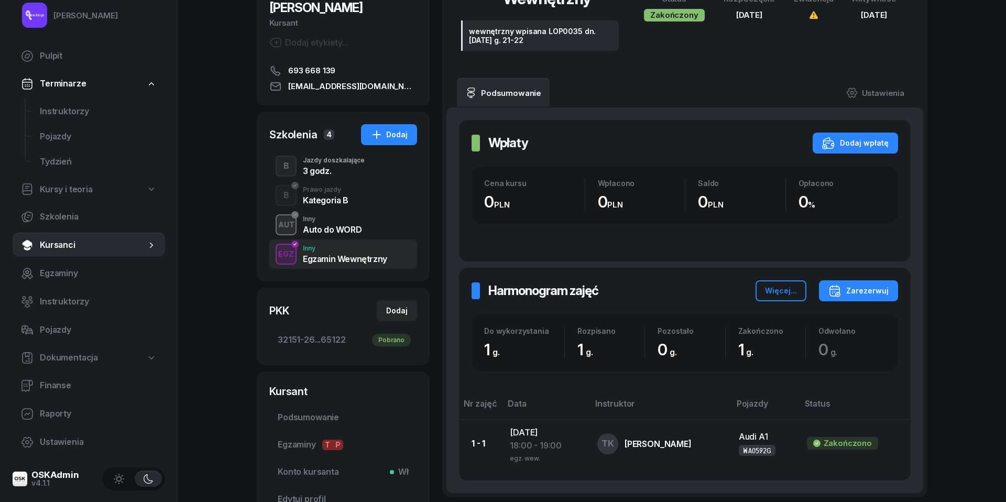
scroll to position [133, 0]
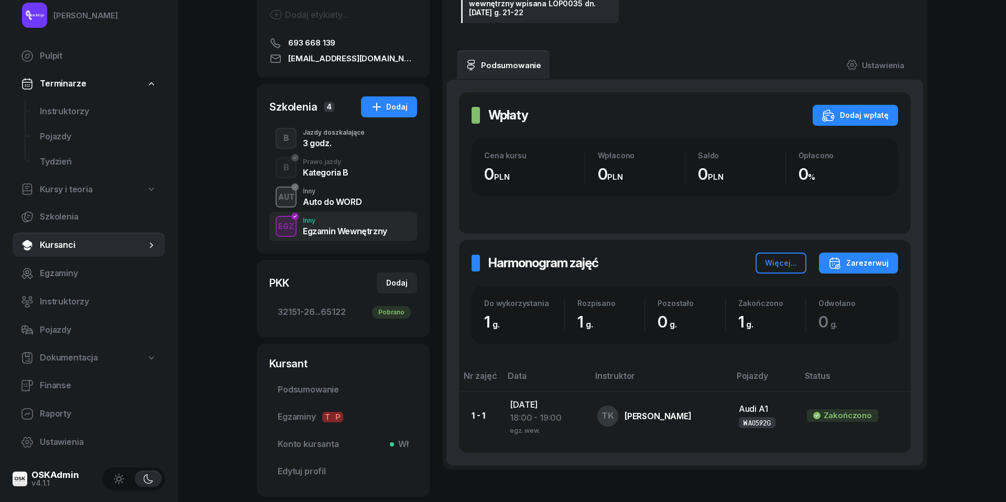
click at [350, 197] on div "Auto do WORD" at bounding box center [332, 201] width 59 height 8
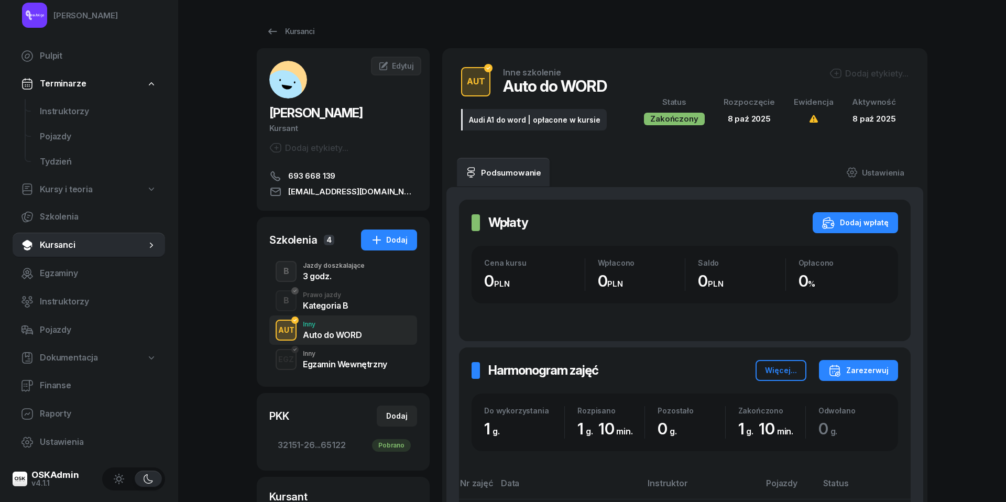
click at [323, 294] on div "Prawo jazdy" at bounding box center [326, 295] width 46 height 6
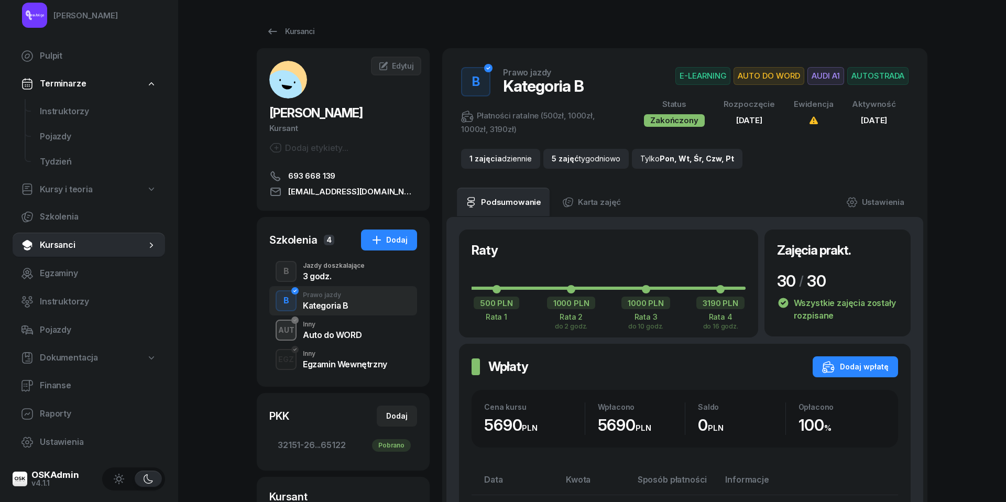
click at [332, 328] on div "Auto do WORD" at bounding box center [332, 333] width 59 height 12
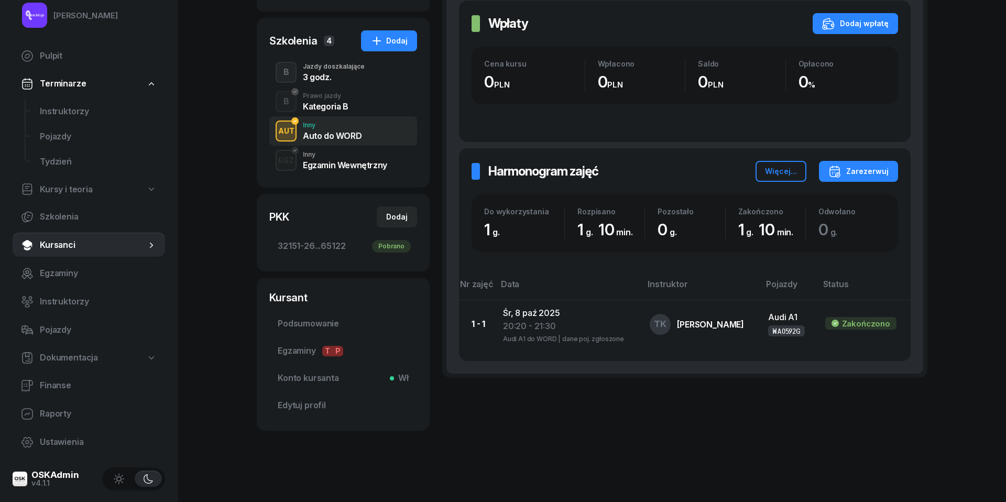
scroll to position [199, 0]
click at [336, 110] on div "Kategoria B" at bounding box center [326, 106] width 46 height 8
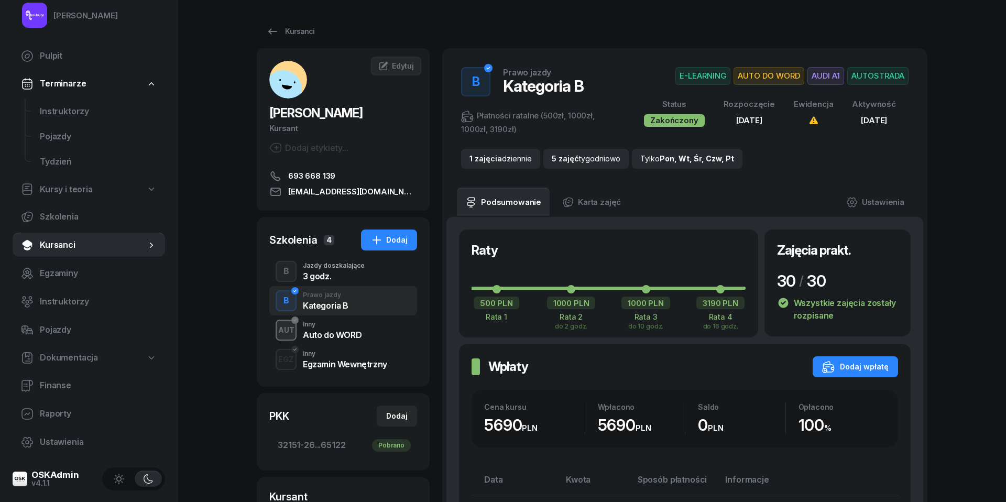
click at [311, 269] on div "Jazdy doszkalające" at bounding box center [334, 265] width 62 height 6
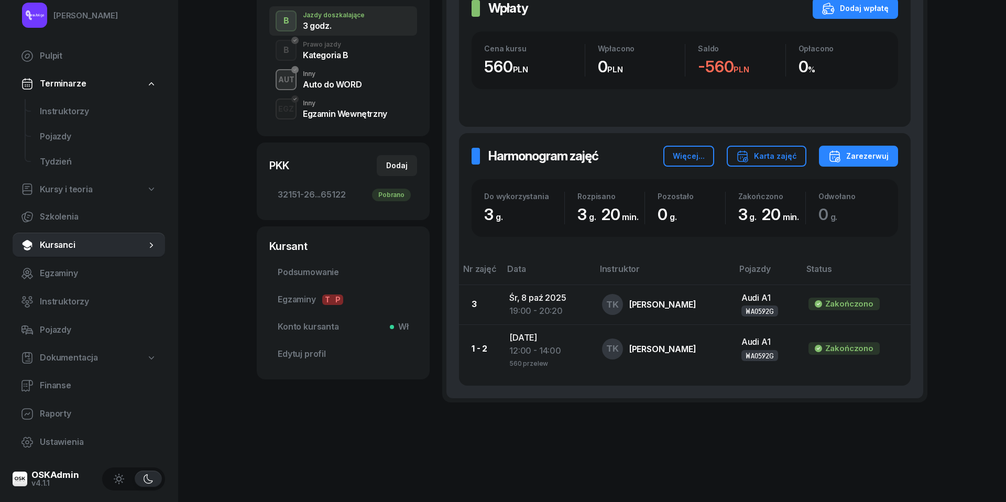
scroll to position [72, 0]
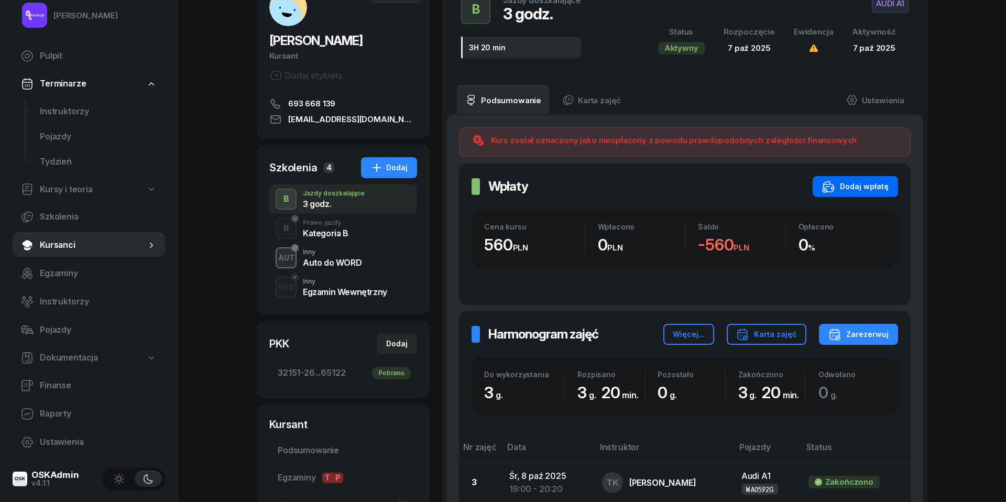
click at [858, 189] on div "Dodaj wpłatę" at bounding box center [855, 186] width 67 height 13
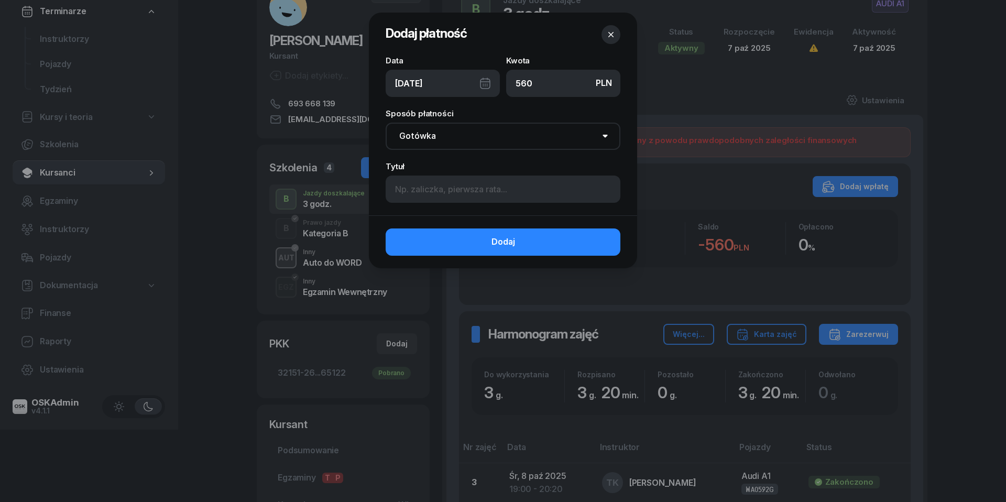
click at [485, 83] on div "[DATE]" at bounding box center [443, 83] width 114 height 27
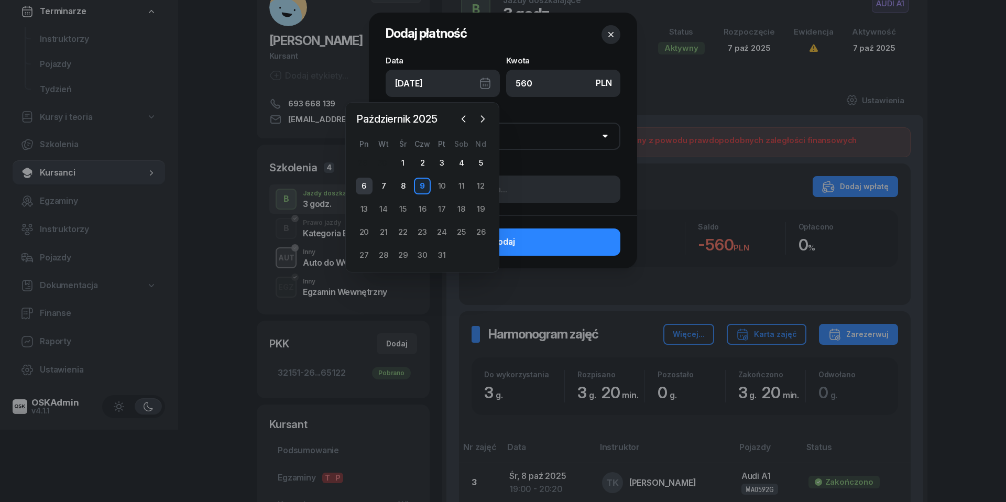
click at [365, 185] on div "6" at bounding box center [364, 186] width 17 height 17
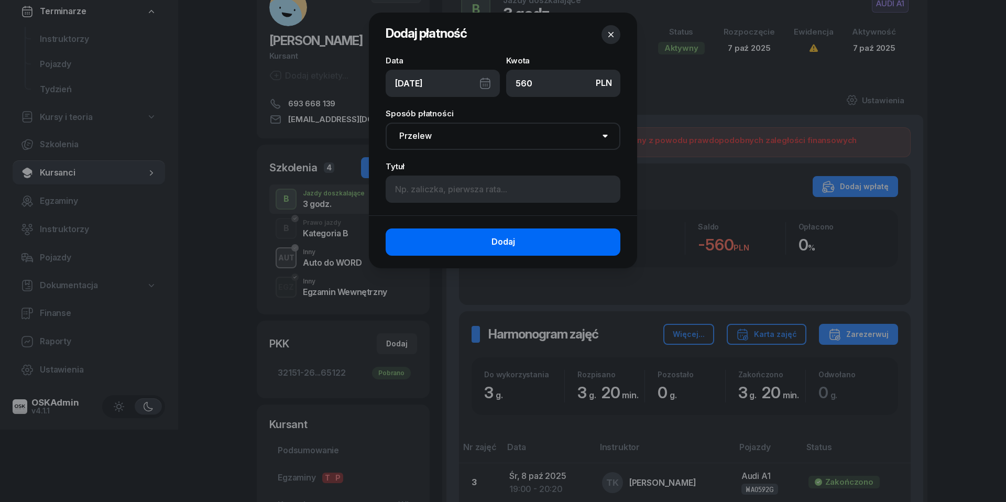
click at [491, 237] on span "Dodaj" at bounding box center [503, 242] width 24 height 14
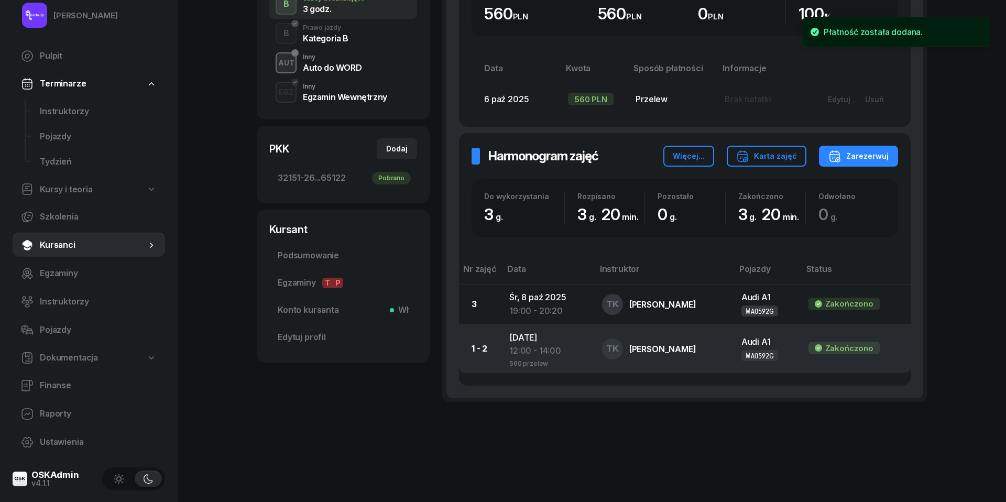
scroll to position [267, 0]
click at [514, 353] on div "12:00 - 14:00" at bounding box center [547, 352] width 76 height 14
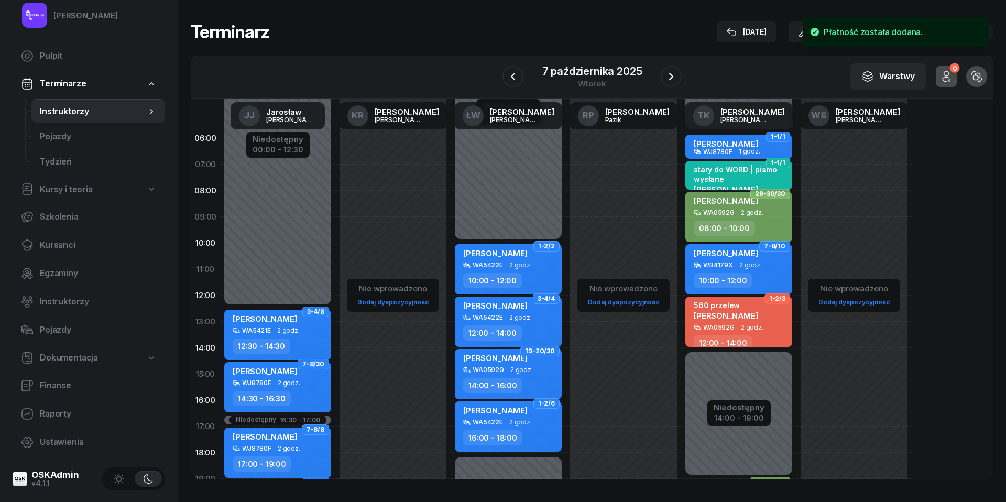
click at [747, 324] on span "2 godz." at bounding box center [752, 327] width 23 height 7
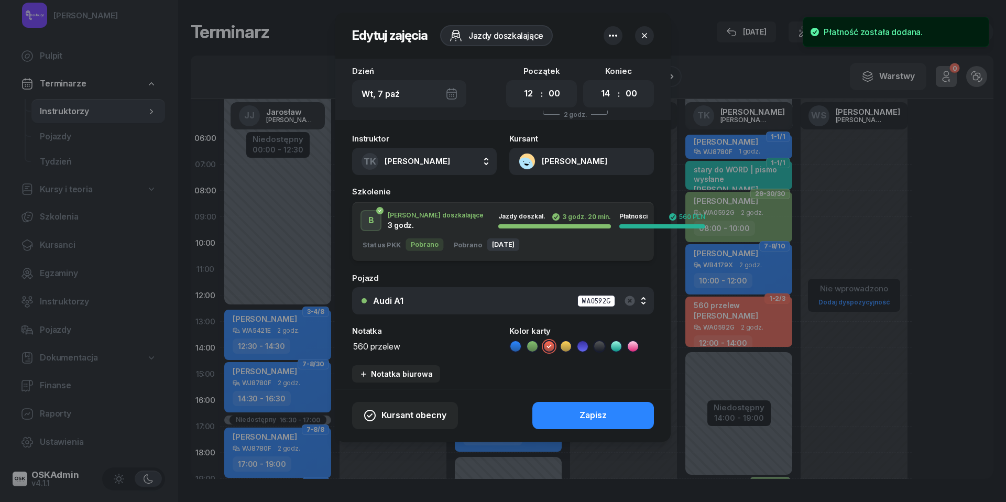
click at [378, 350] on textarea "560 przelew" at bounding box center [424, 345] width 145 height 13
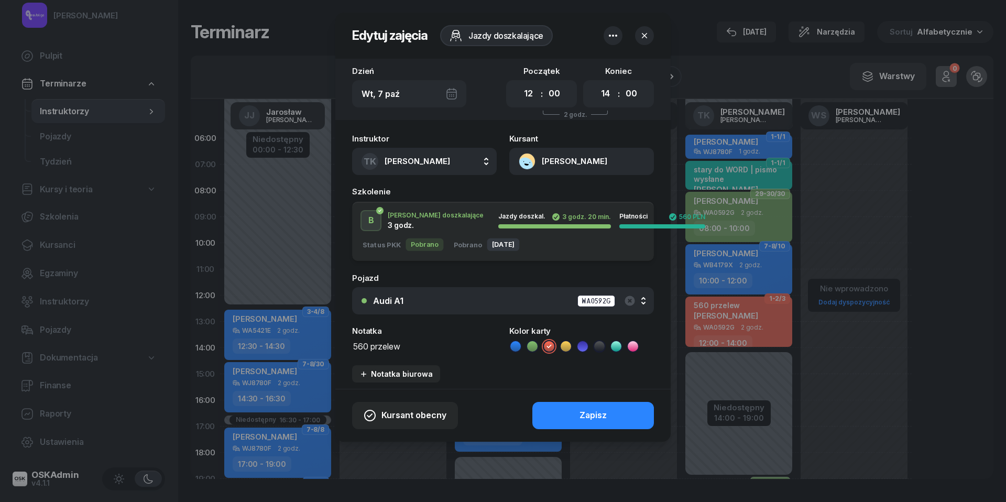
click at [378, 350] on textarea "560 przelew" at bounding box center [424, 345] width 145 height 13
click at [514, 344] on icon at bounding box center [515, 346] width 10 height 10
click at [585, 409] on div "Zapisz" at bounding box center [592, 416] width 27 height 14
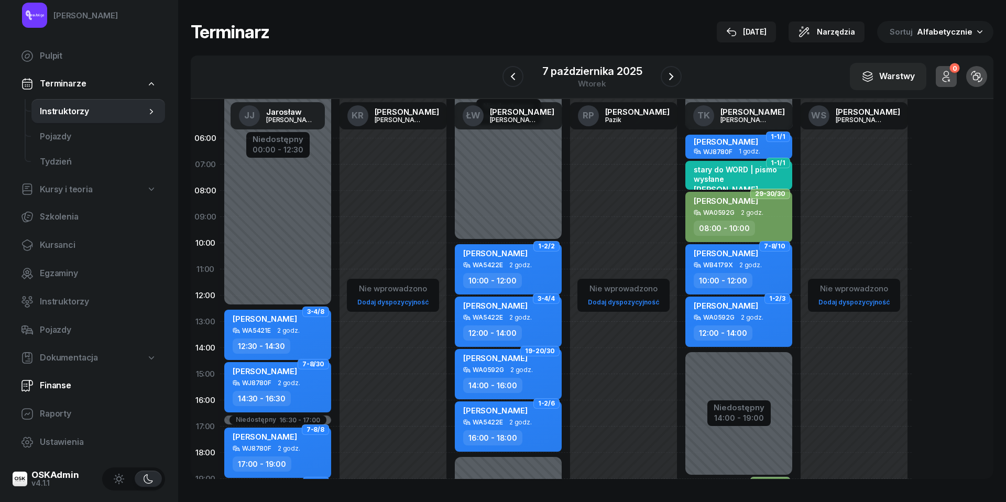
click at [51, 386] on span "Finanse" at bounding box center [98, 386] width 117 height 14
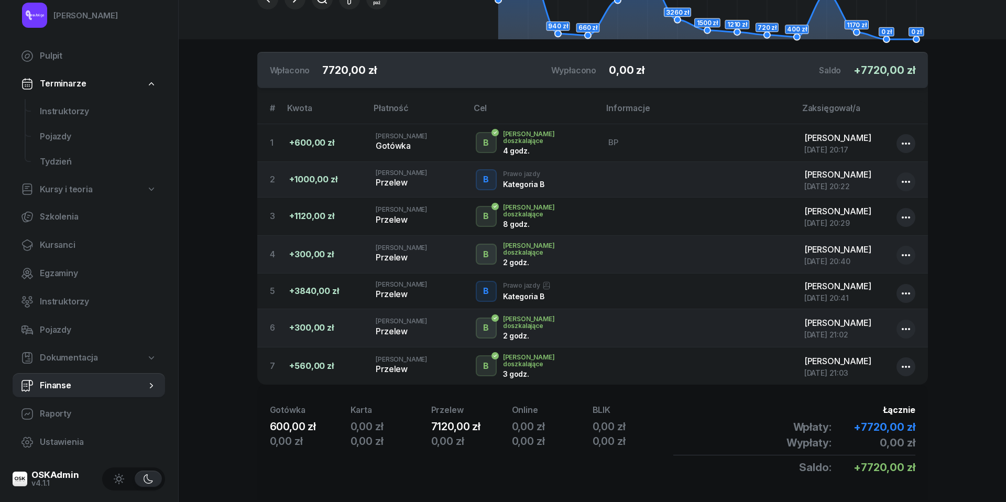
scroll to position [145, 0]
click at [36, 233] on link "Kursanci" at bounding box center [89, 245] width 152 height 25
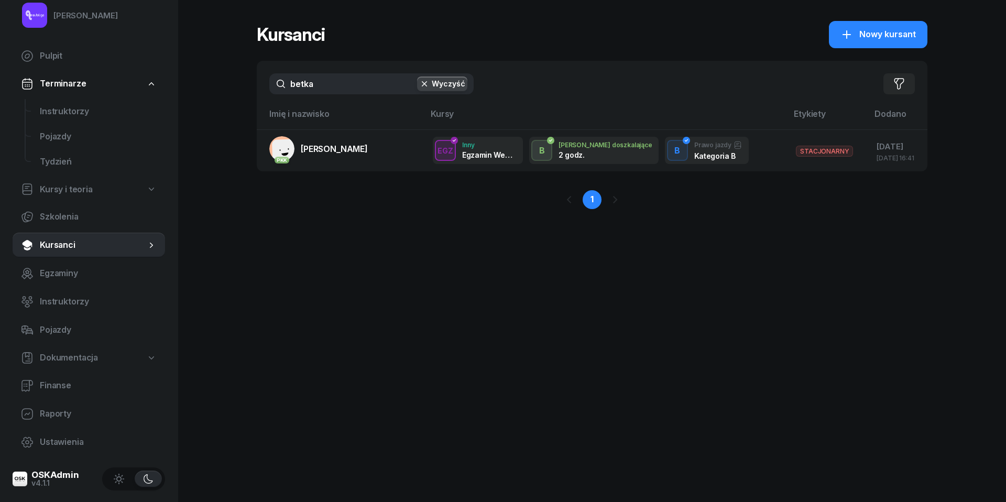
click at [340, 83] on input "betka" at bounding box center [371, 83] width 204 height 21
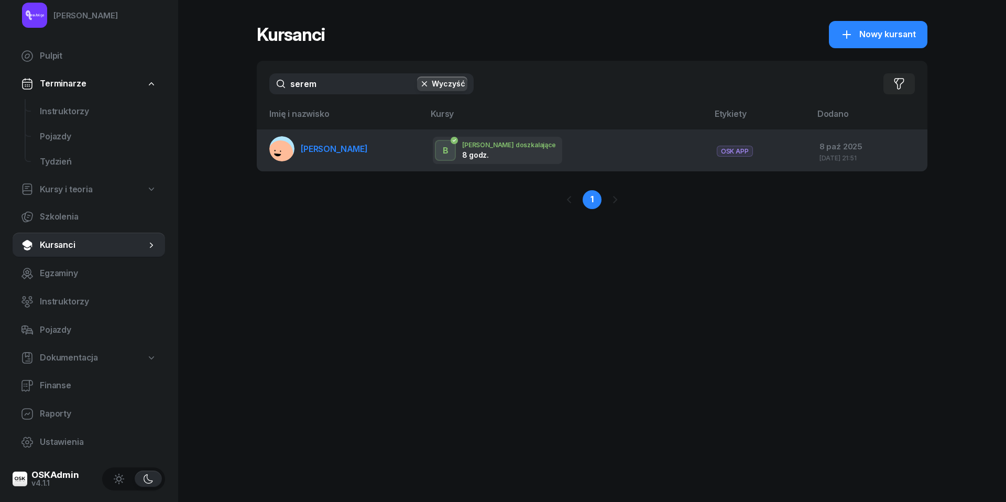
click at [333, 153] on link "[PERSON_NAME]" at bounding box center [318, 148] width 98 height 25
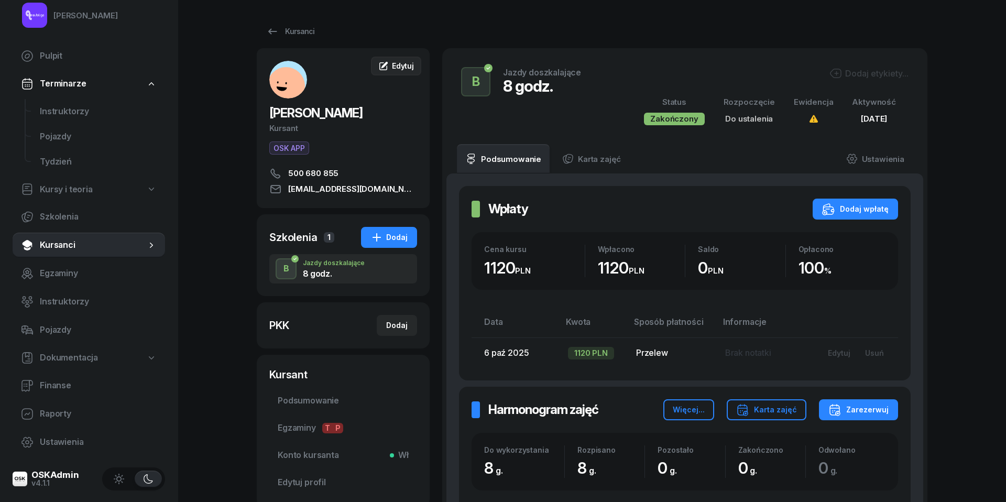
click at [393, 68] on span "Edytuj" at bounding box center [403, 65] width 22 height 9
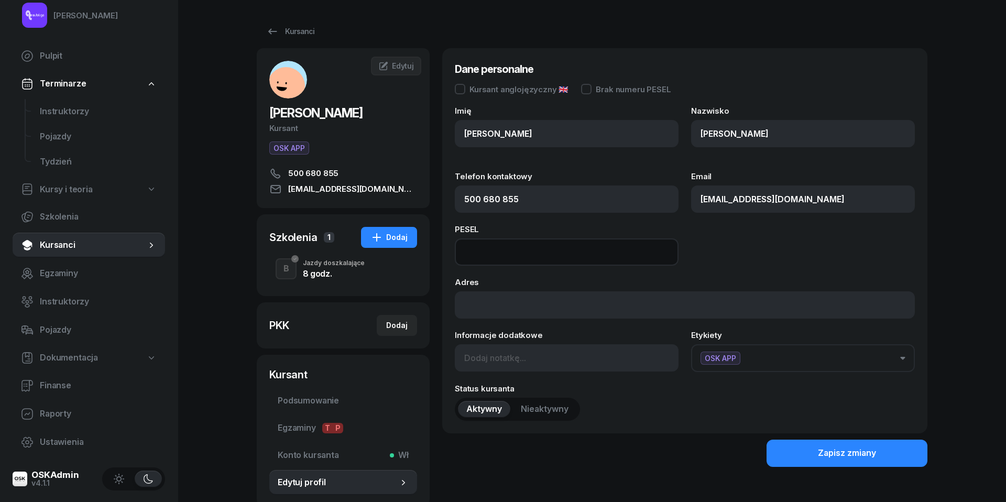
click at [515, 252] on input at bounding box center [567, 251] width 224 height 27
paste input "97102808036"
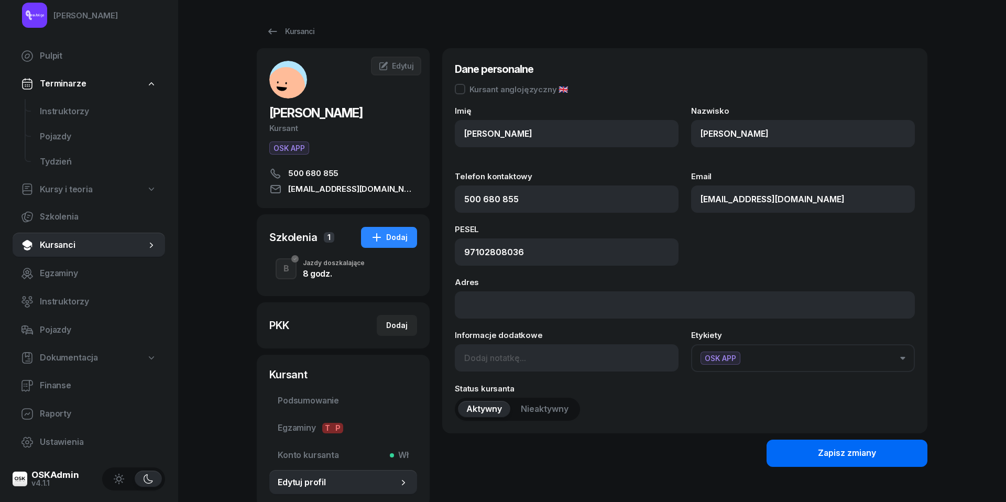
click at [877, 444] on button "Zapisz zmiany" at bounding box center [846, 452] width 161 height 27
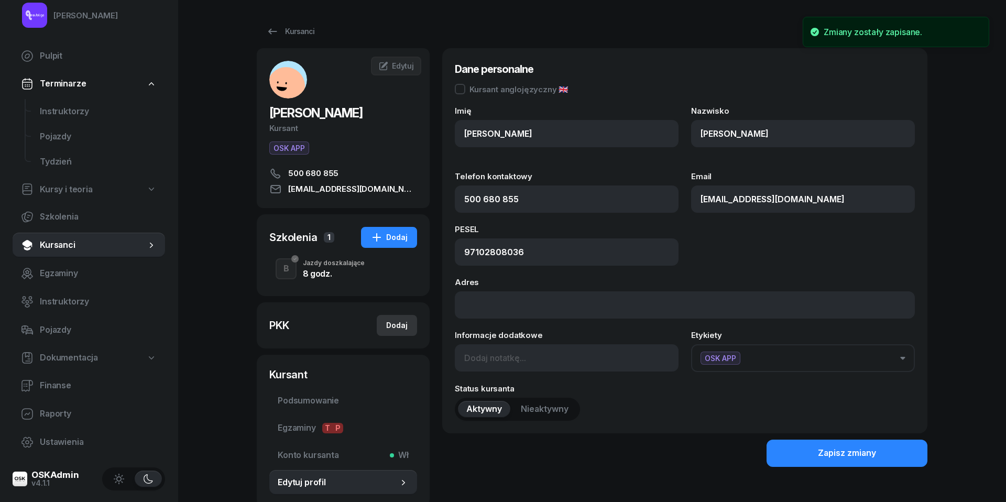
click at [394, 332] on div "Dodaj" at bounding box center [396, 325] width 21 height 13
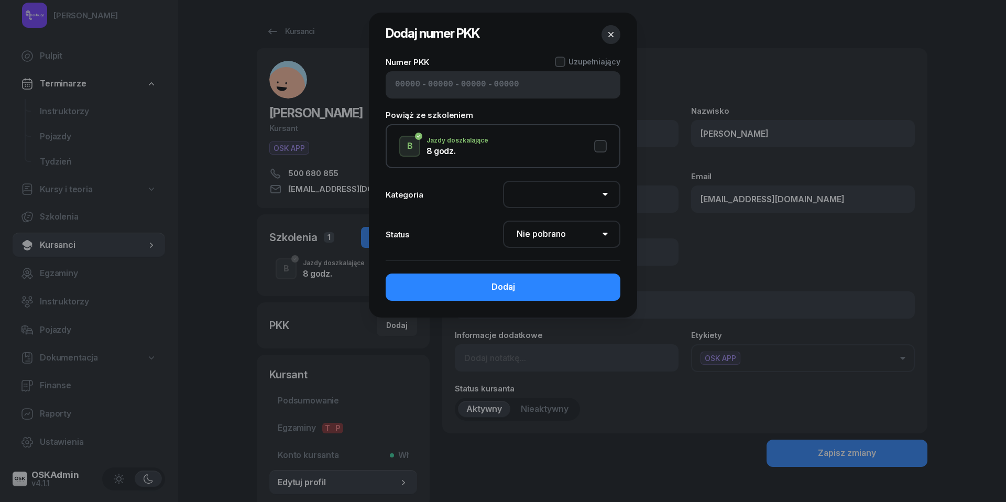
click at [413, 88] on input at bounding box center [407, 85] width 25 height 14
paste input "11530"
click at [602, 141] on button "B Jazdy doszkalające 8 godz." at bounding box center [502, 146] width 207 height 21
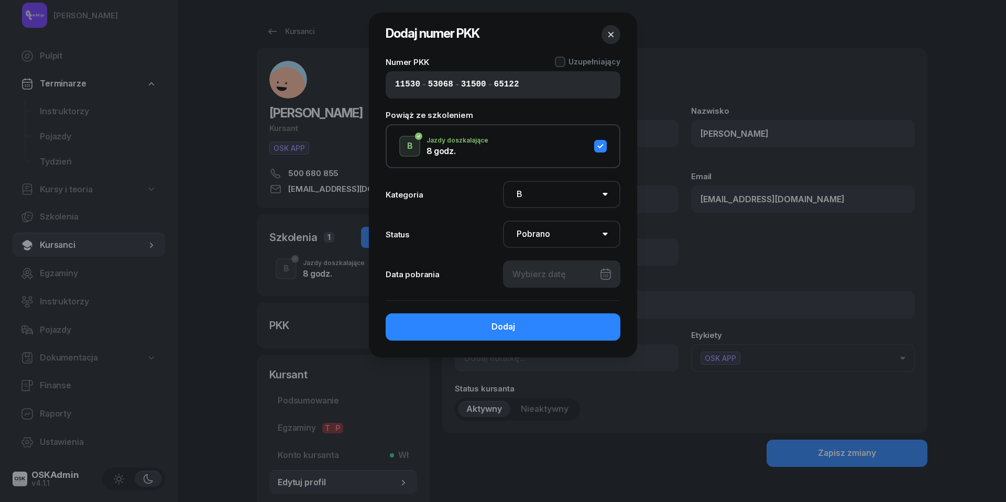
click at [562, 271] on div at bounding box center [561, 273] width 117 height 27
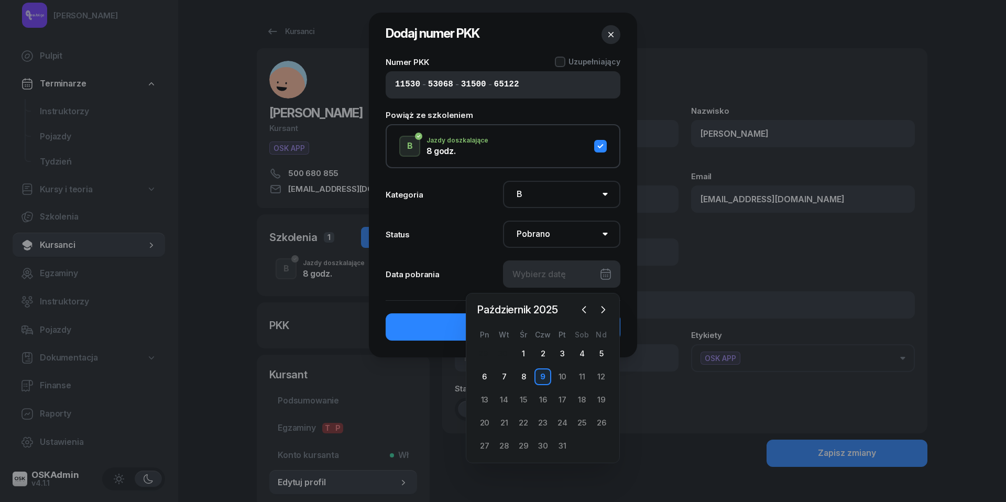
click at [543, 377] on div "9" at bounding box center [542, 376] width 17 height 17
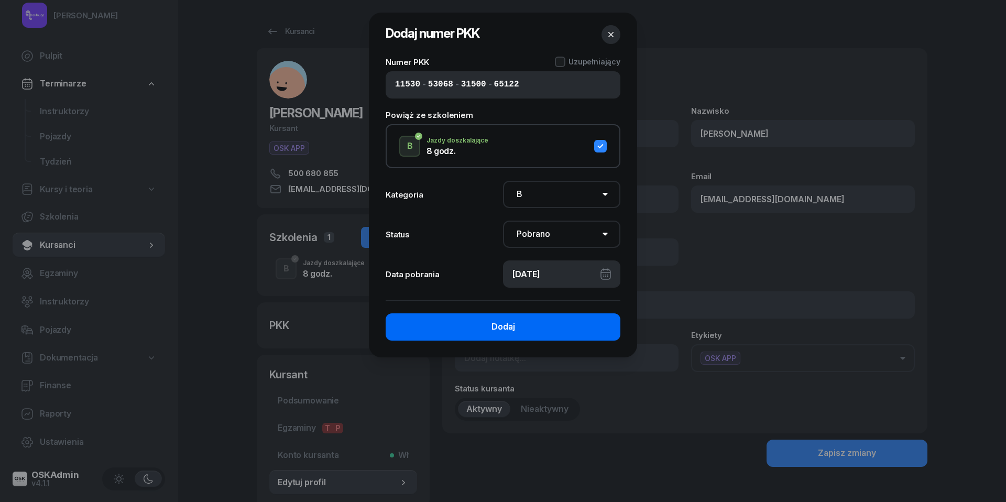
click at [528, 327] on button "Dodaj" at bounding box center [503, 326] width 235 height 27
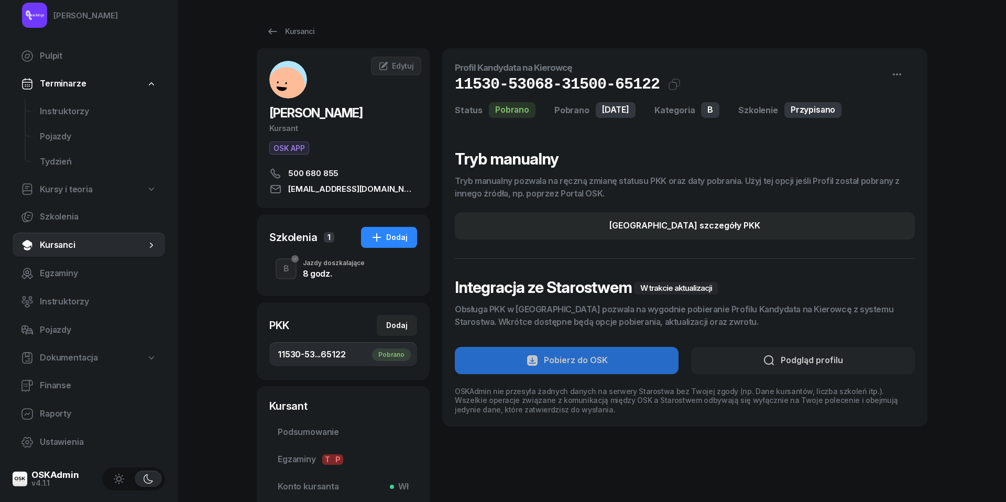
click at [306, 278] on div "8 godz." at bounding box center [334, 273] width 62 height 8
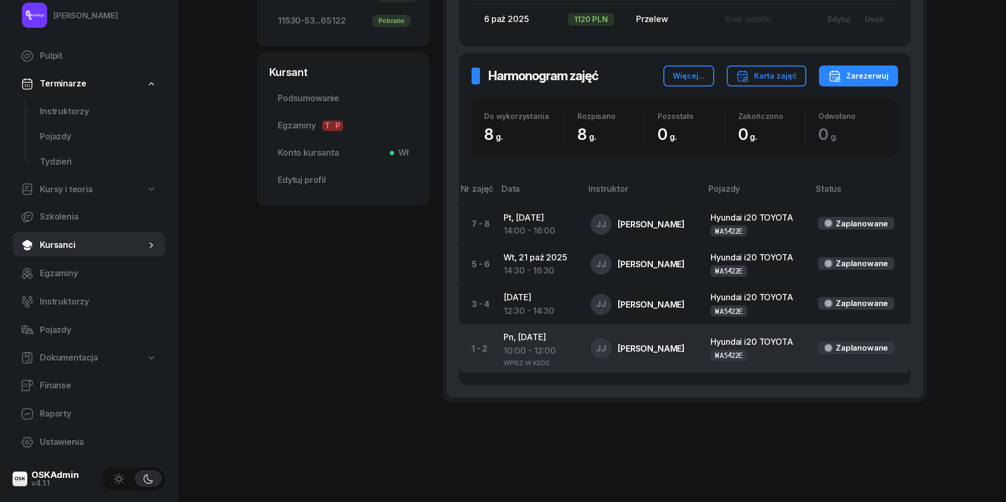
scroll to position [333, 0]
click at [535, 351] on div "10:00 - 12:00" at bounding box center [538, 352] width 70 height 14
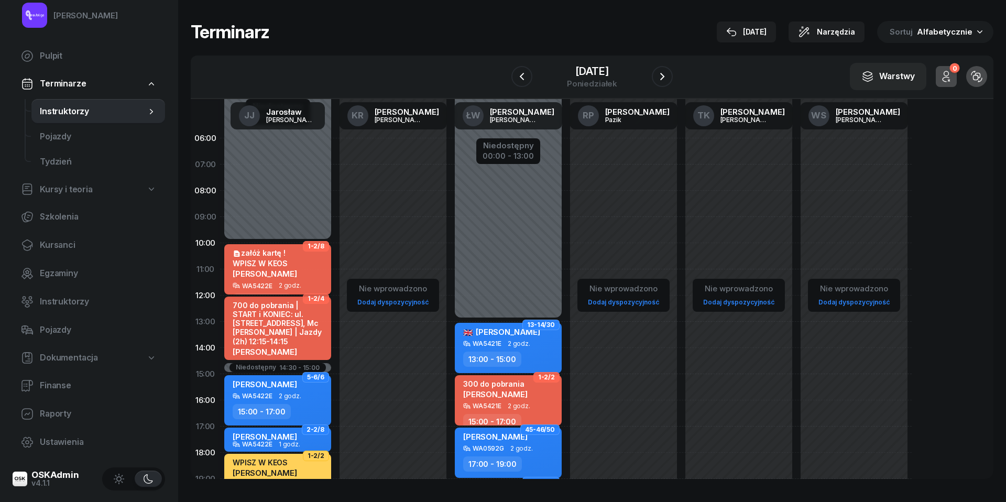
click at [263, 254] on div "załóż kartę !" at bounding box center [265, 252] width 64 height 9
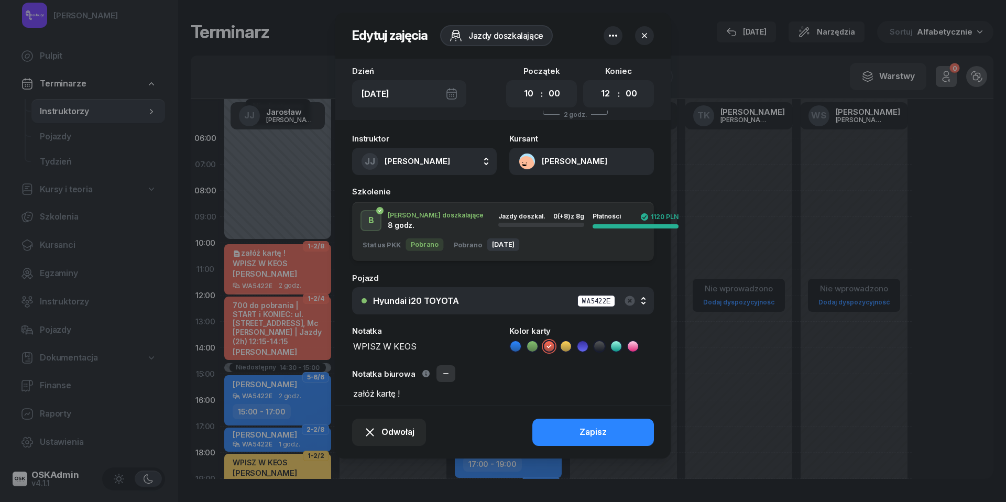
click at [442, 373] on icon "button" at bounding box center [446, 373] width 8 height 8
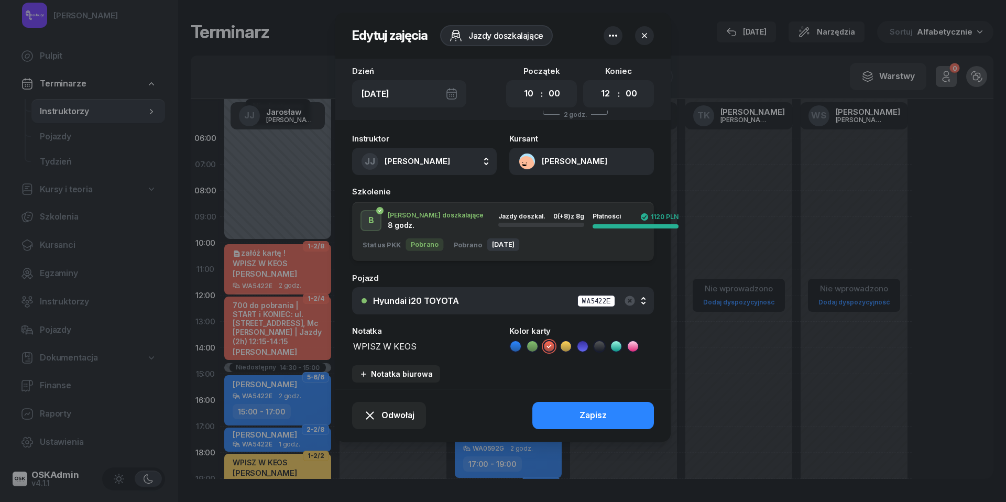
click at [569, 344] on icon at bounding box center [565, 346] width 10 height 10
click at [572, 415] on button "Zapisz" at bounding box center [593, 415] width 122 height 27
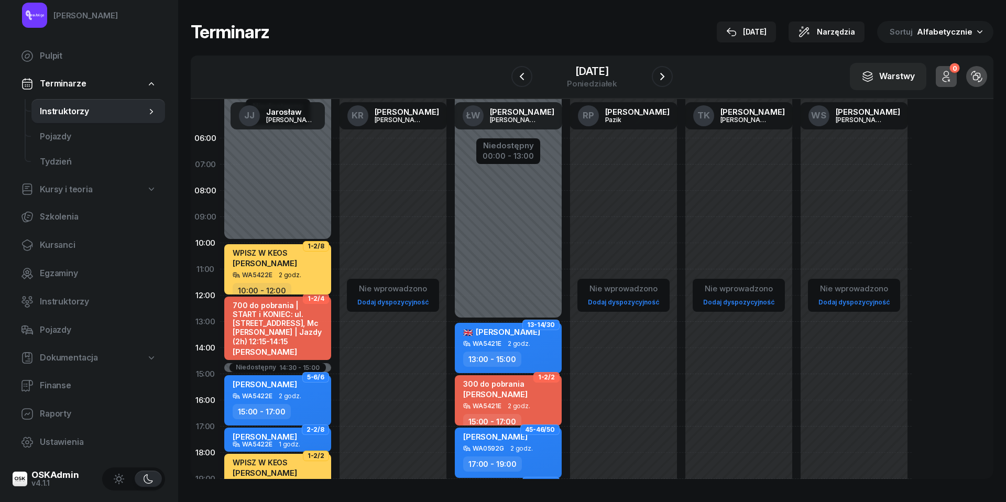
click at [271, 262] on span "[PERSON_NAME]" at bounding box center [265, 263] width 64 height 10
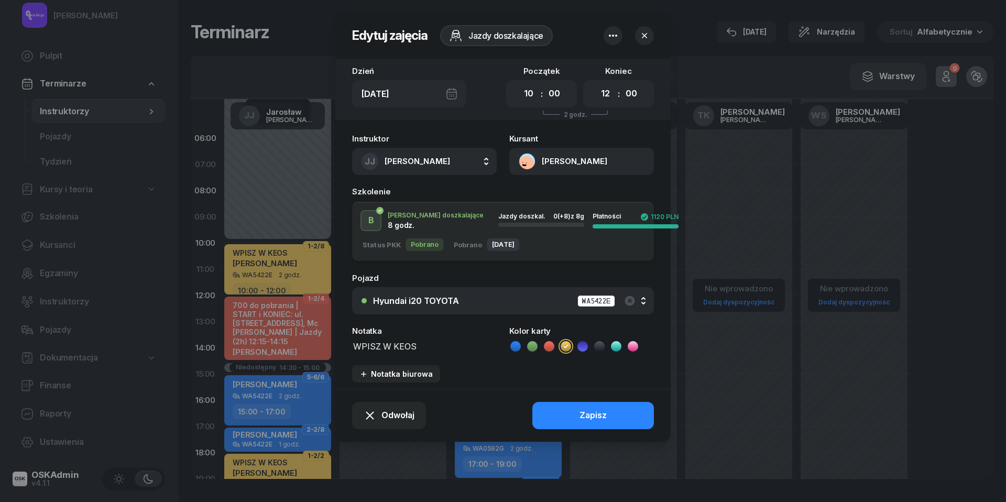
click at [533, 155] on button "[PERSON_NAME]" at bounding box center [581, 161] width 145 height 27
click at [564, 196] on div "Otwórz profil" at bounding box center [543, 198] width 51 height 14
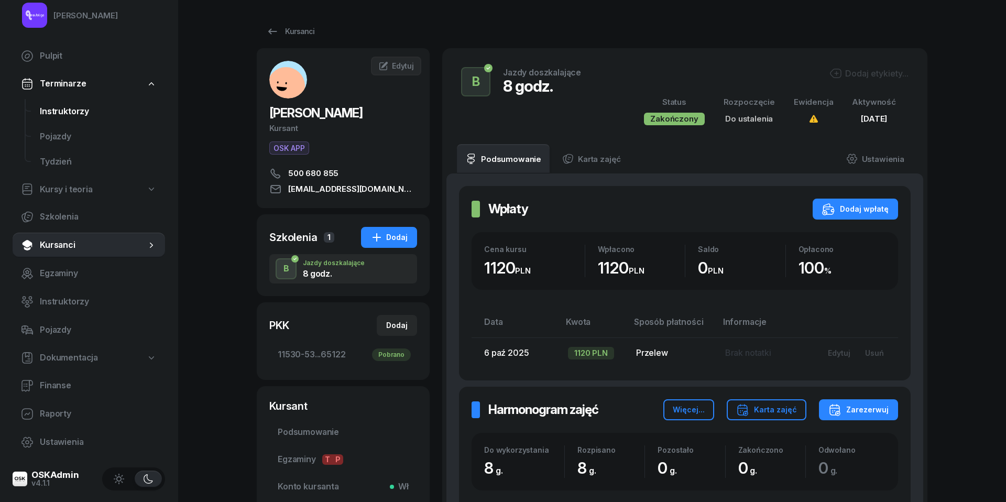
click at [68, 111] on span "Instruktorzy" at bounding box center [98, 112] width 117 height 14
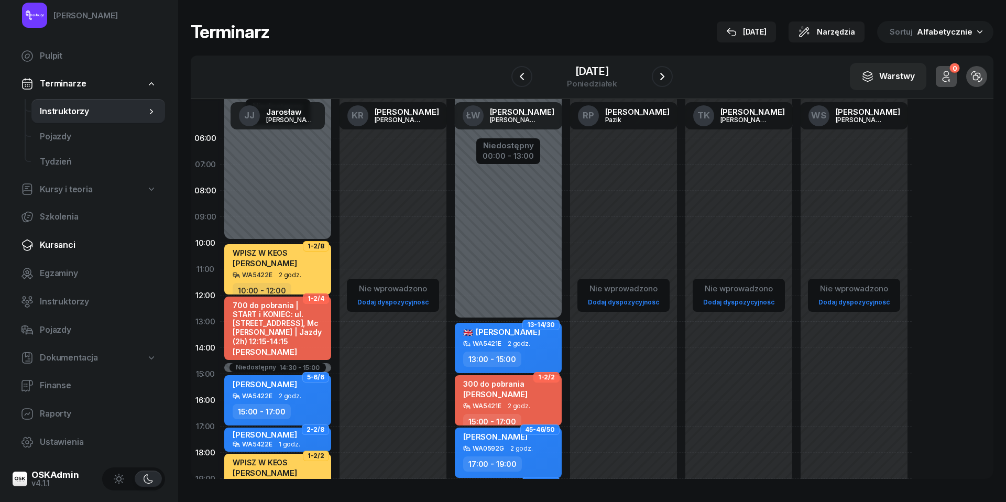
click at [59, 240] on span "Kursanci" at bounding box center [98, 245] width 117 height 14
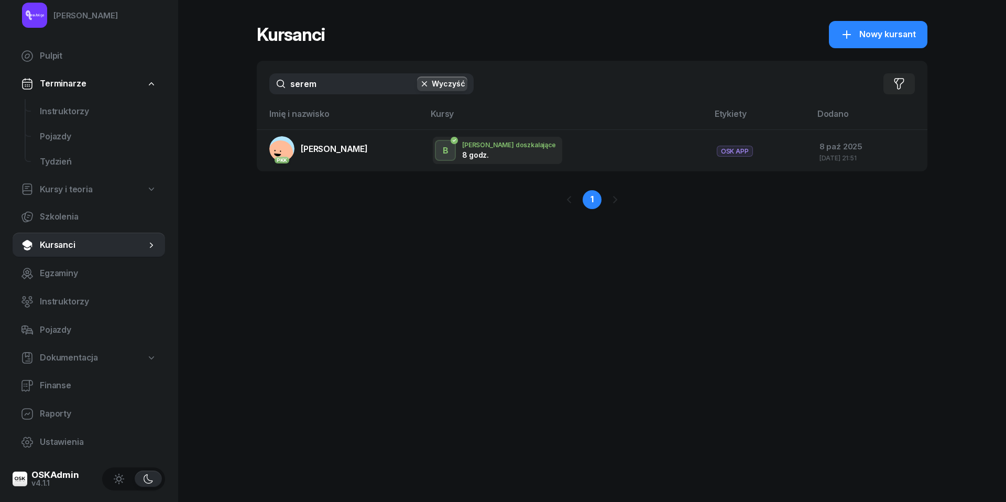
click at [322, 82] on input "serem" at bounding box center [371, 83] width 204 height 21
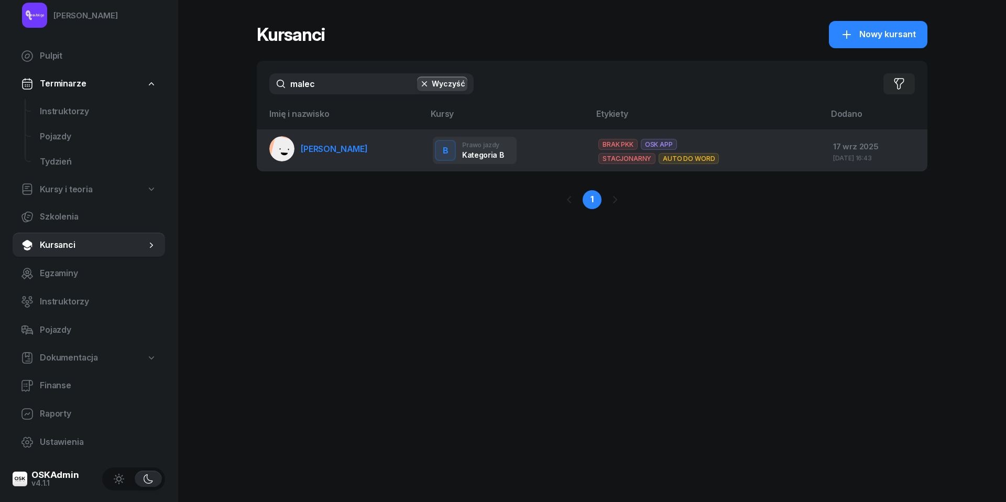
click at [335, 149] on span "[PERSON_NAME]" at bounding box center [334, 149] width 67 height 10
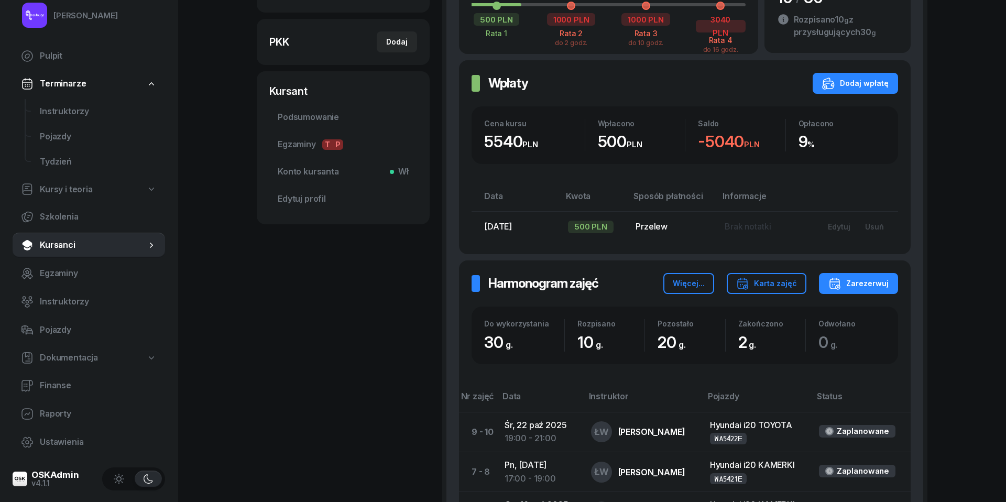
scroll to position [139, 0]
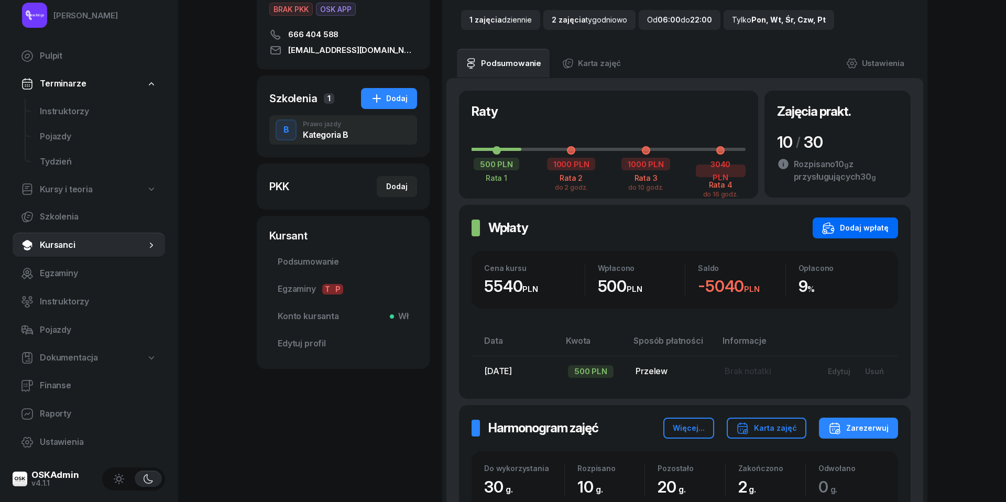
click at [859, 223] on div "Dodaj wpłatę" at bounding box center [855, 228] width 67 height 13
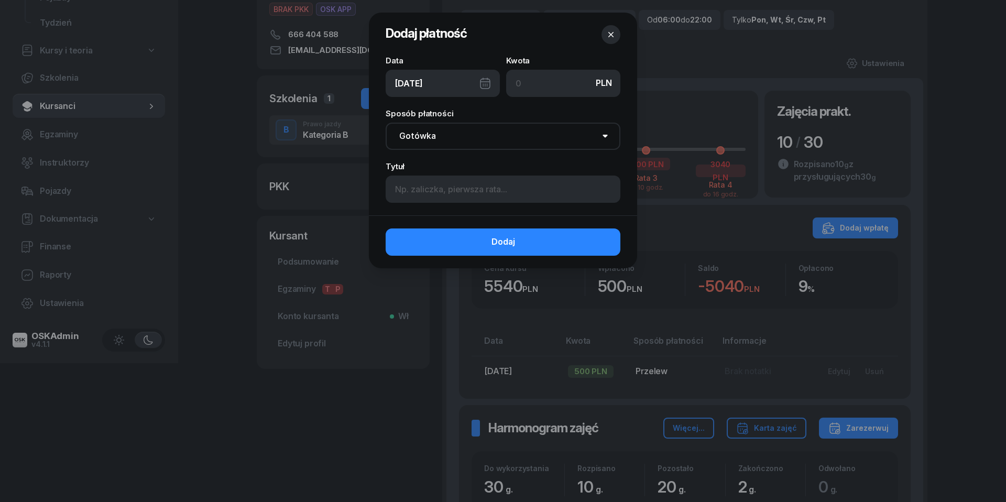
click at [482, 83] on div "[DATE]" at bounding box center [443, 83] width 114 height 27
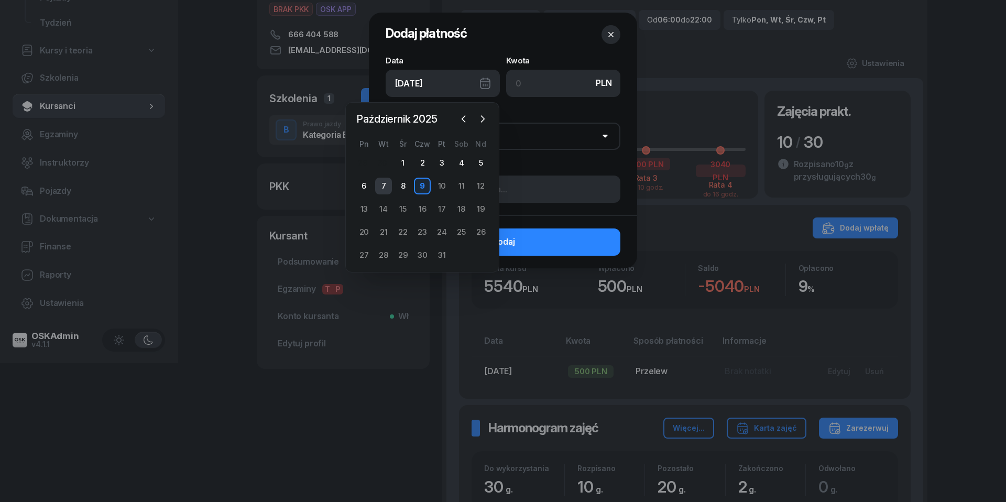
click at [380, 180] on div "7" at bounding box center [383, 186] width 17 height 17
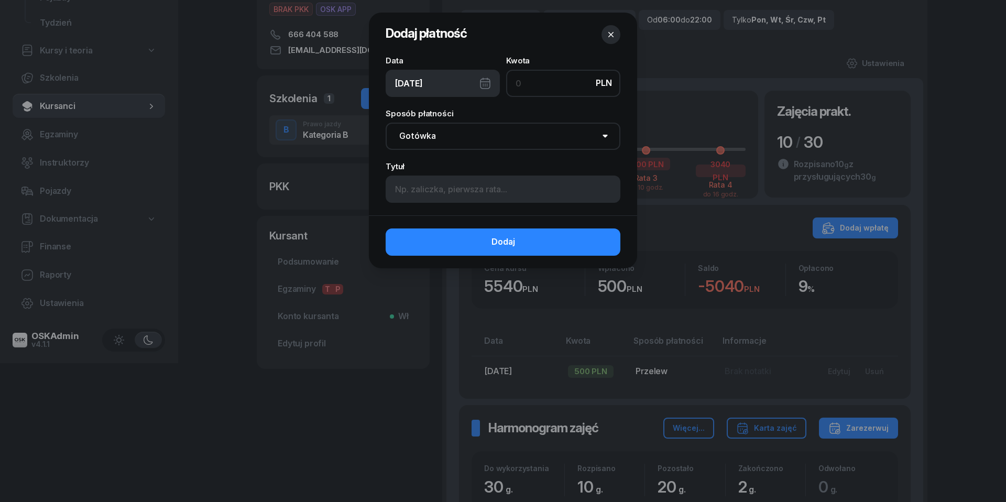
click at [533, 79] on input at bounding box center [563, 83] width 114 height 27
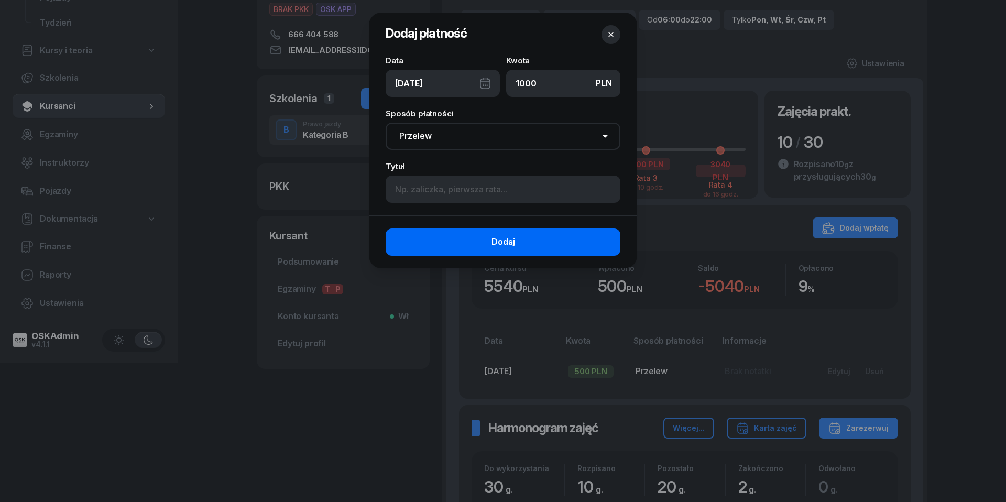
click at [537, 236] on button "Dodaj" at bounding box center [503, 241] width 235 height 27
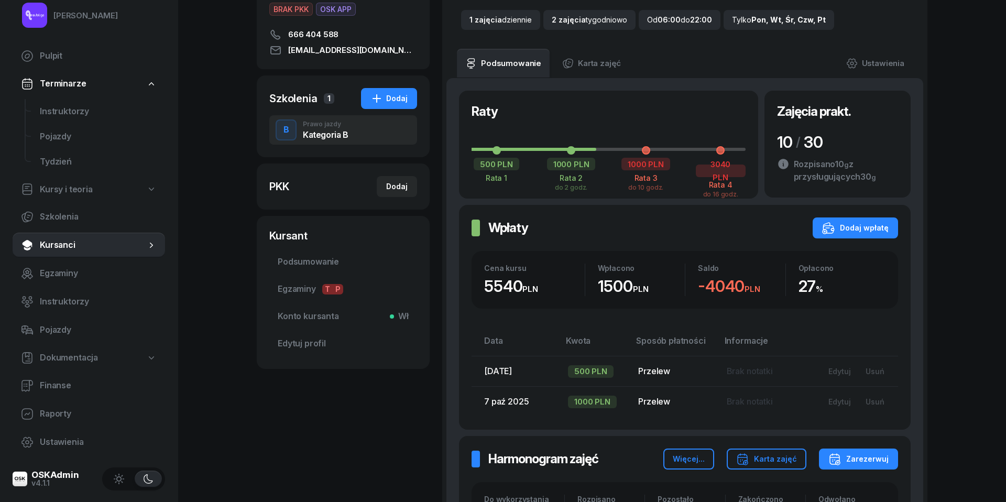
click at [53, 243] on span "Kursanci" at bounding box center [93, 245] width 106 height 14
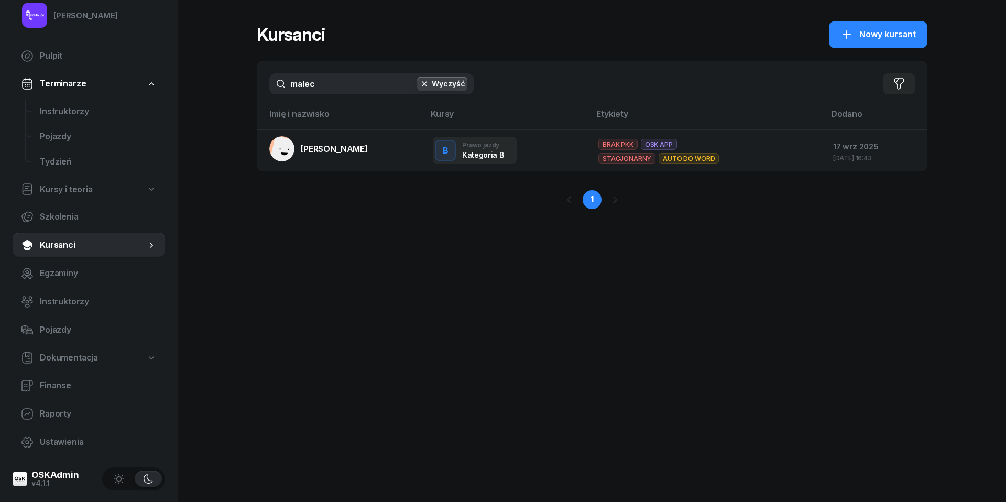
click at [327, 88] on input "malec" at bounding box center [371, 83] width 204 height 21
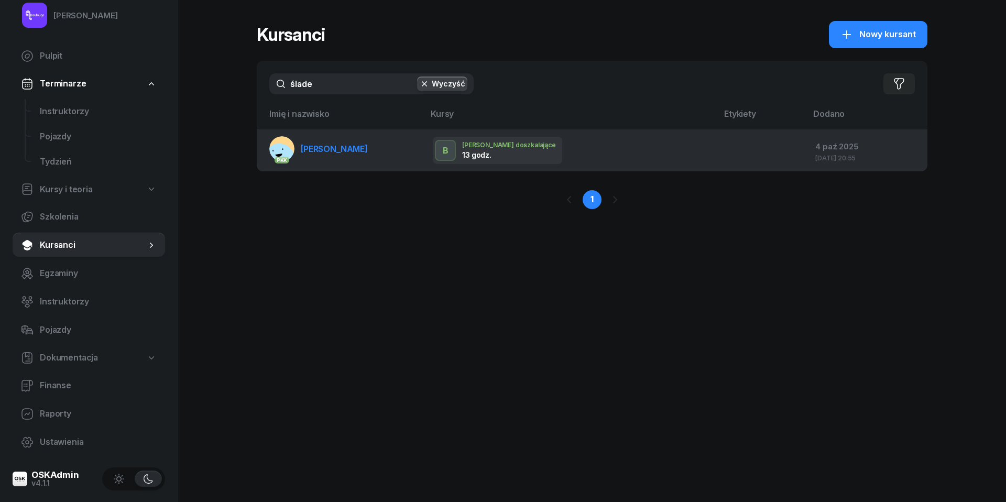
click at [346, 151] on span "[PERSON_NAME]" at bounding box center [334, 149] width 67 height 10
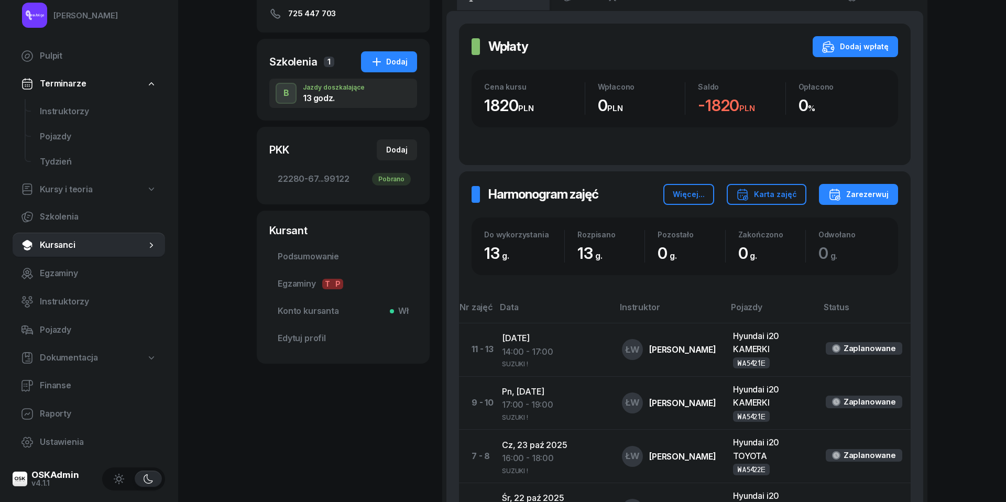
scroll to position [79, 0]
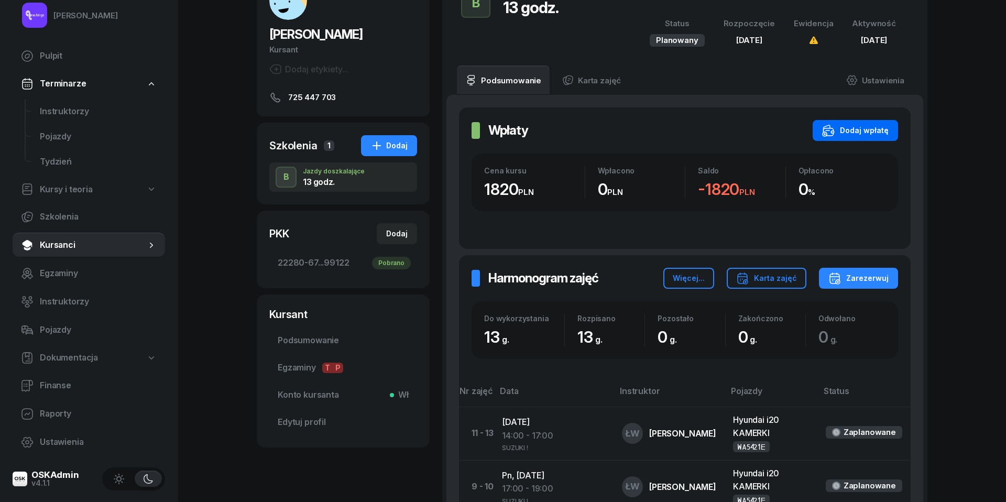
click at [858, 138] on button "Dodaj wpłatę" at bounding box center [854, 130] width 85 height 21
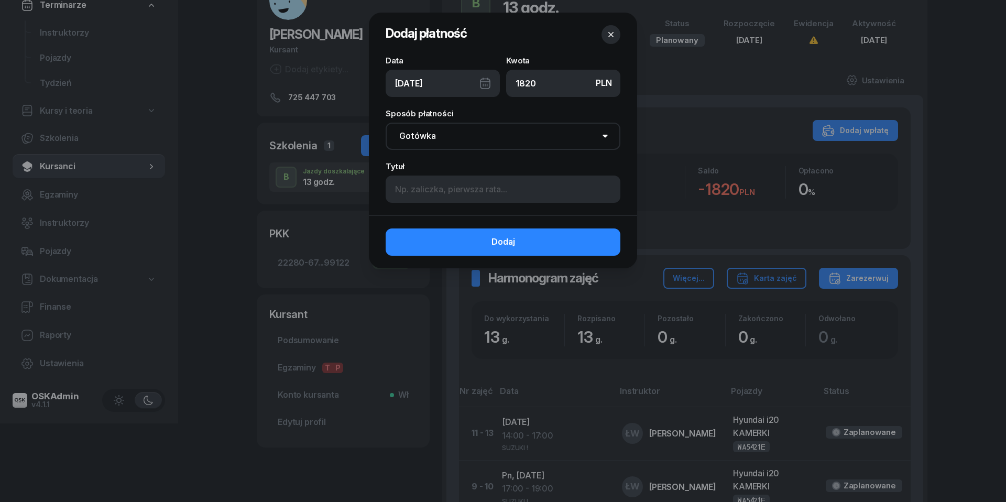
click at [485, 83] on div "[DATE]" at bounding box center [443, 83] width 114 height 27
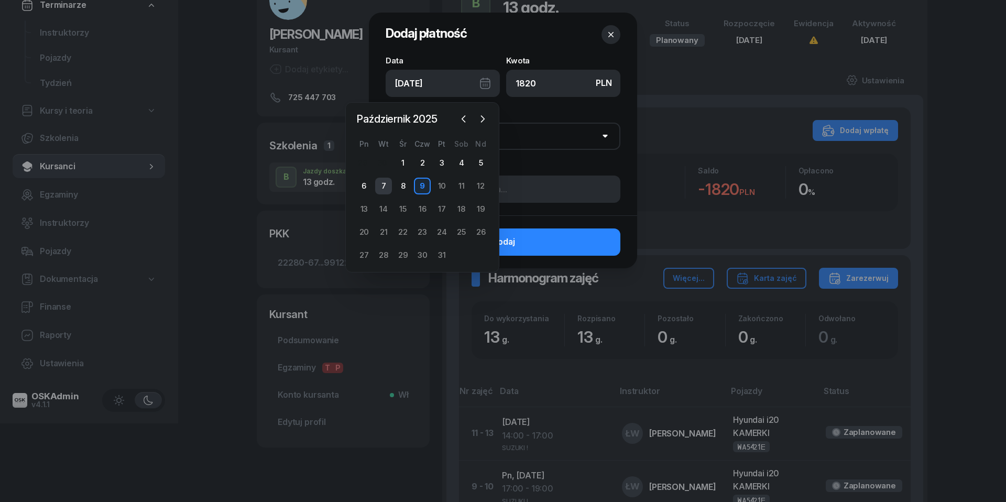
click at [384, 182] on div "7" at bounding box center [383, 186] width 17 height 17
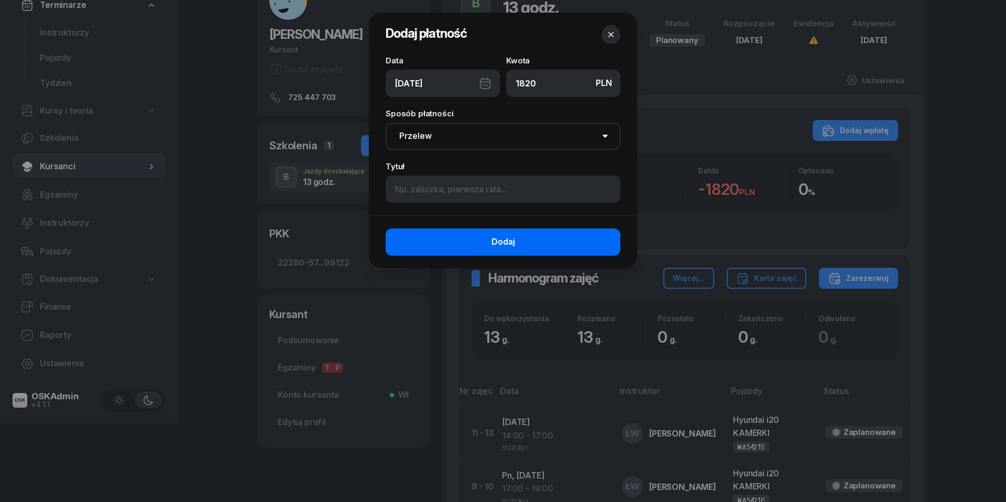
click at [482, 244] on button "Dodaj" at bounding box center [503, 241] width 235 height 27
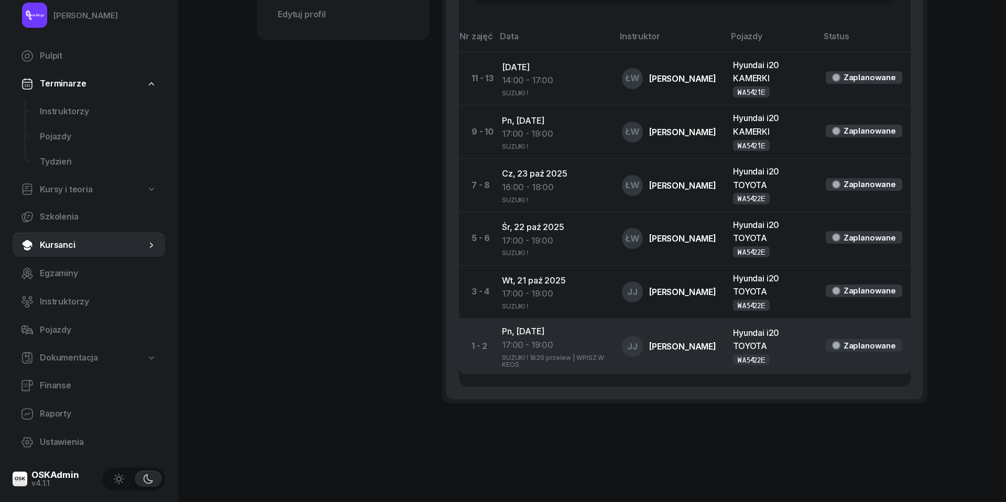
scroll to position [485, 0]
click at [543, 340] on div "17:00 - 19:00" at bounding box center [553, 346] width 103 height 14
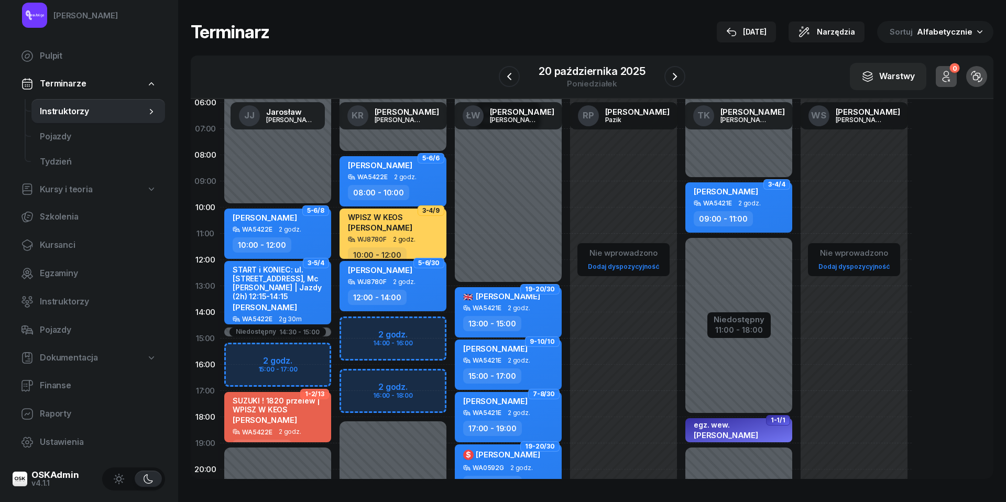
scroll to position [38, 0]
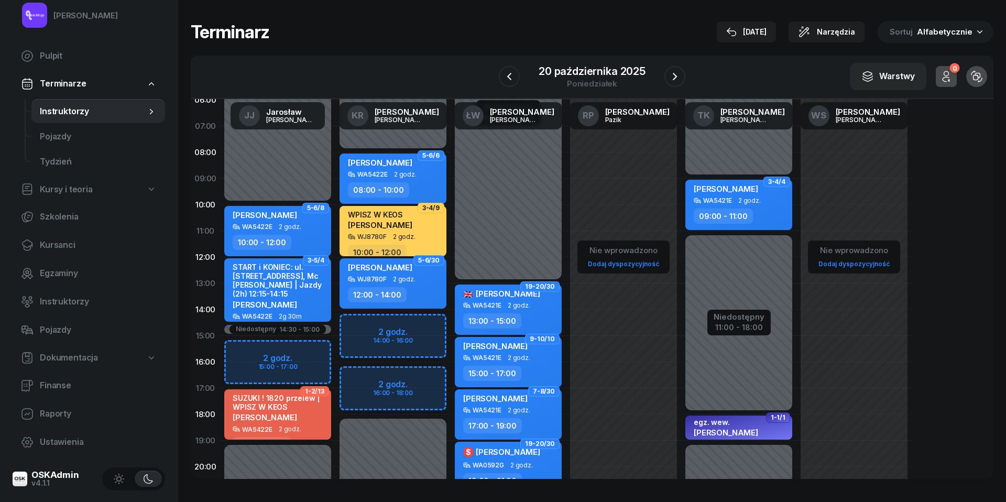
click at [296, 412] on span "[PERSON_NAME]" at bounding box center [265, 417] width 64 height 10
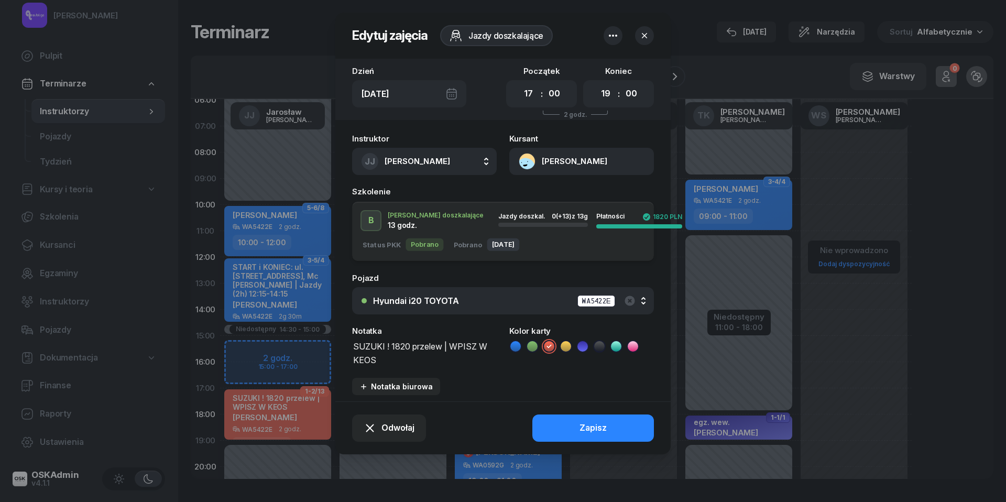
click at [452, 346] on textarea "SUZUKI ! 1820 przelew | WPISZ W KEOS" at bounding box center [424, 352] width 145 height 26
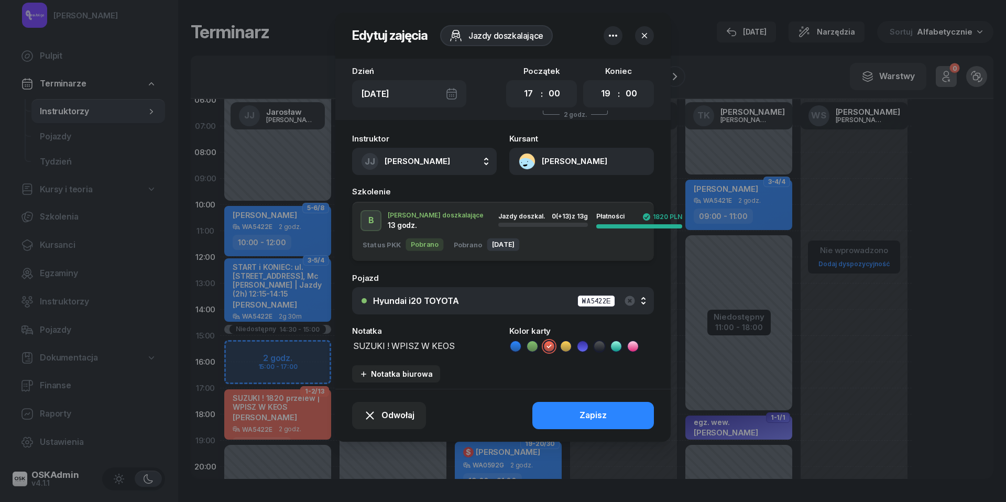
scroll to position [1, 0]
click at [618, 415] on button "Zapisz" at bounding box center [593, 415] width 122 height 27
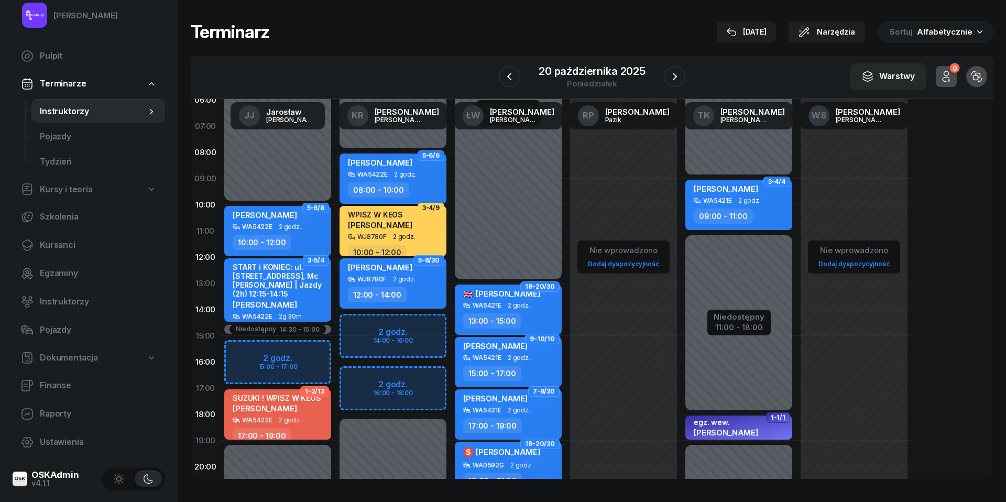
click at [284, 420] on span "2 godz." at bounding box center [290, 419] width 23 height 7
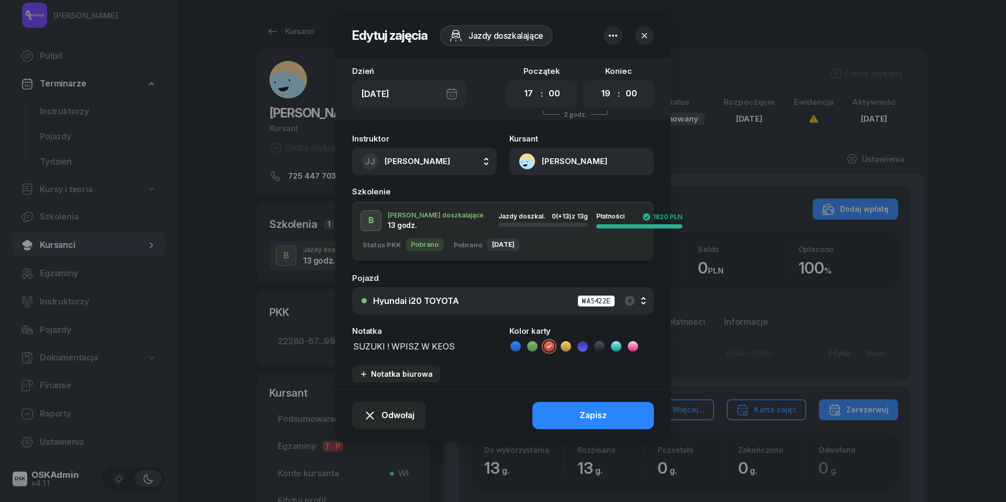
click at [640, 30] on icon "button" at bounding box center [644, 35] width 10 height 10
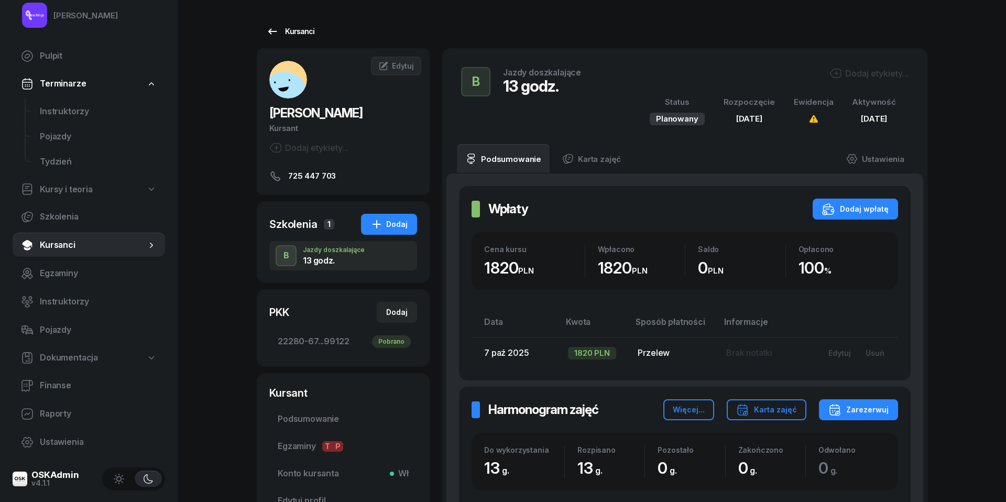
click at [271, 26] on icon at bounding box center [272, 31] width 13 height 13
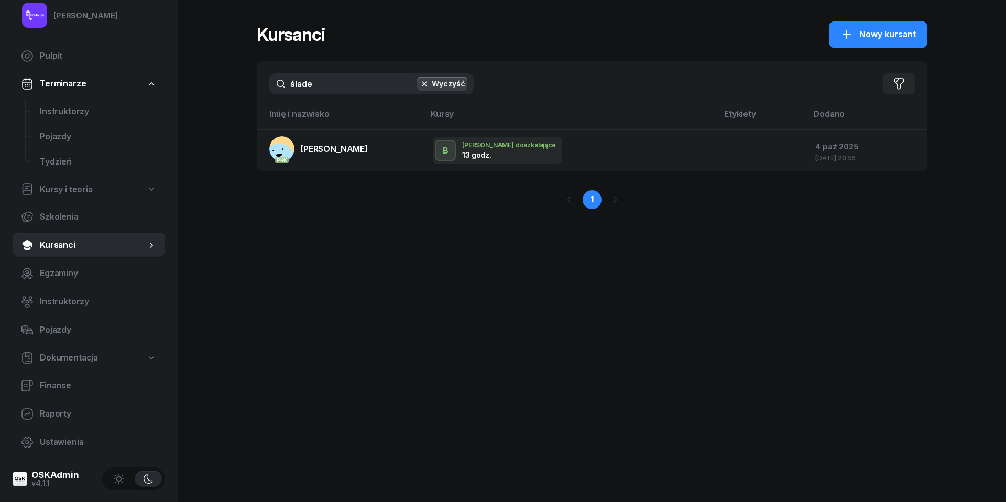
click at [323, 82] on input "ślade" at bounding box center [371, 83] width 204 height 21
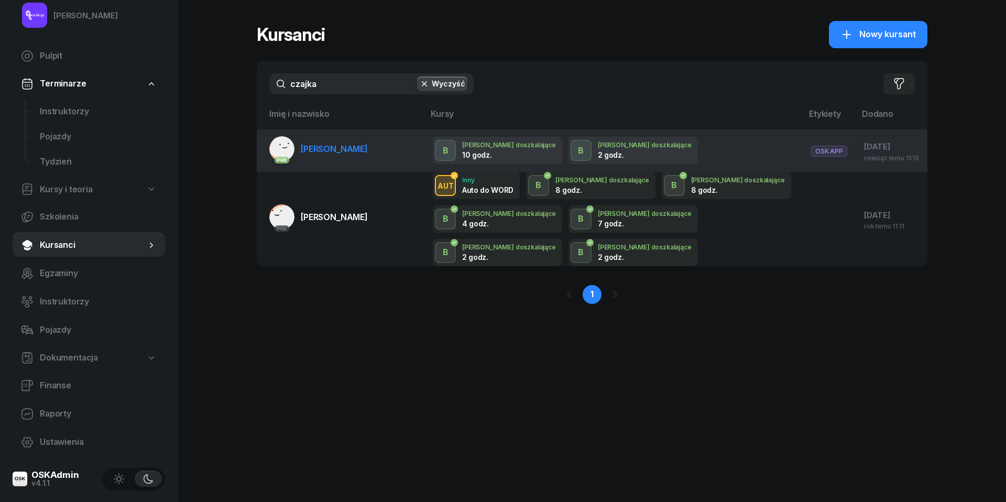
click at [340, 148] on span "[PERSON_NAME]" at bounding box center [334, 149] width 67 height 10
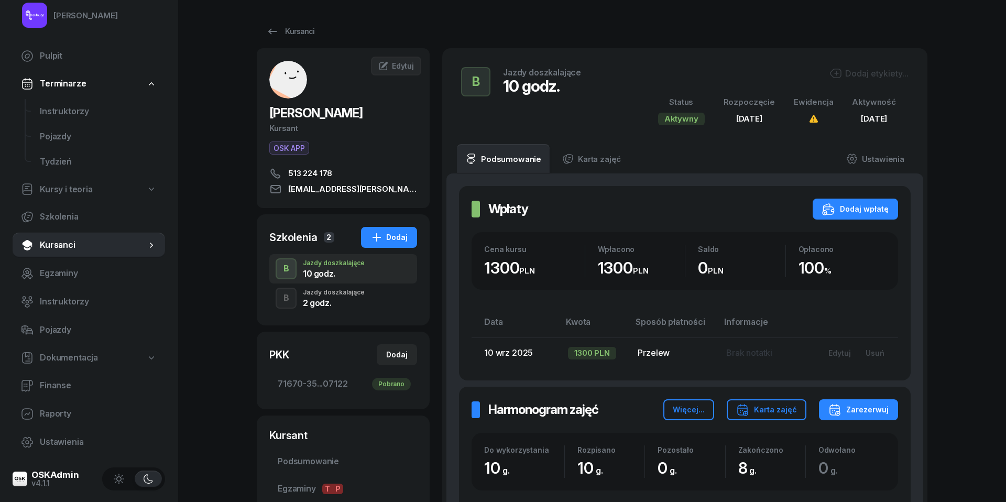
click at [334, 302] on div "2 godz." at bounding box center [334, 303] width 62 height 8
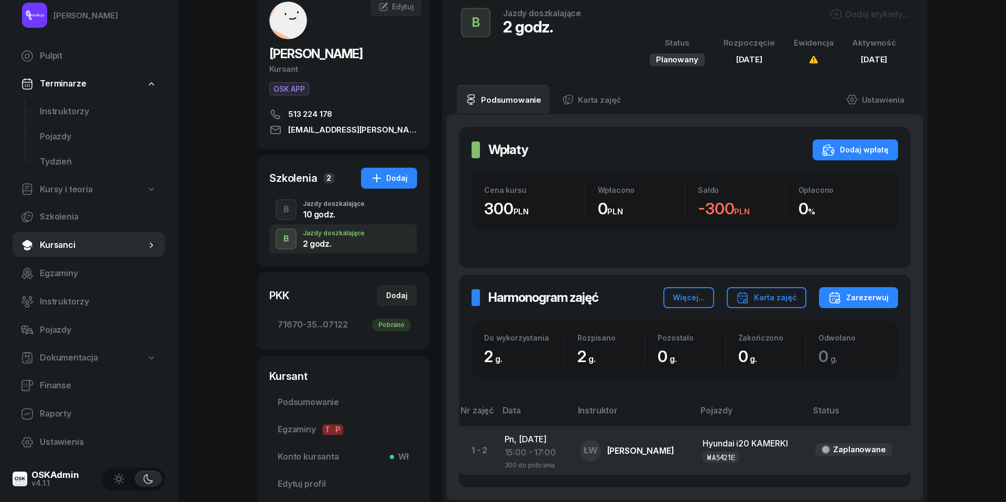
scroll to position [63, 0]
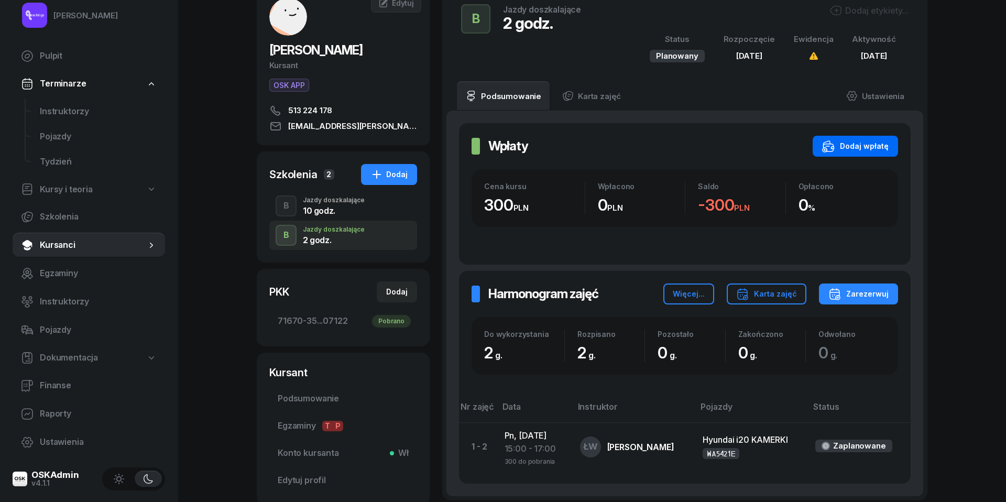
click at [883, 145] on div "Dodaj wpłatę" at bounding box center [855, 146] width 67 height 13
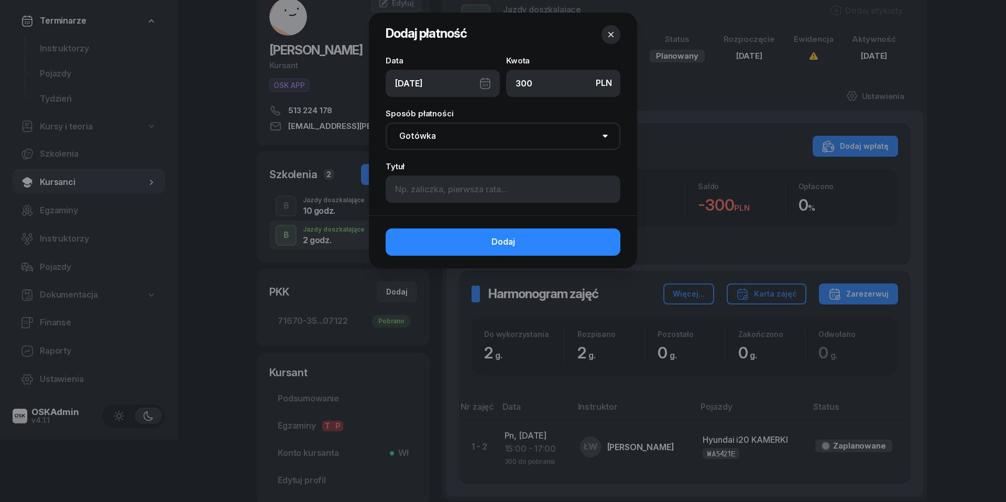
click at [484, 80] on div "[DATE]" at bounding box center [443, 83] width 114 height 27
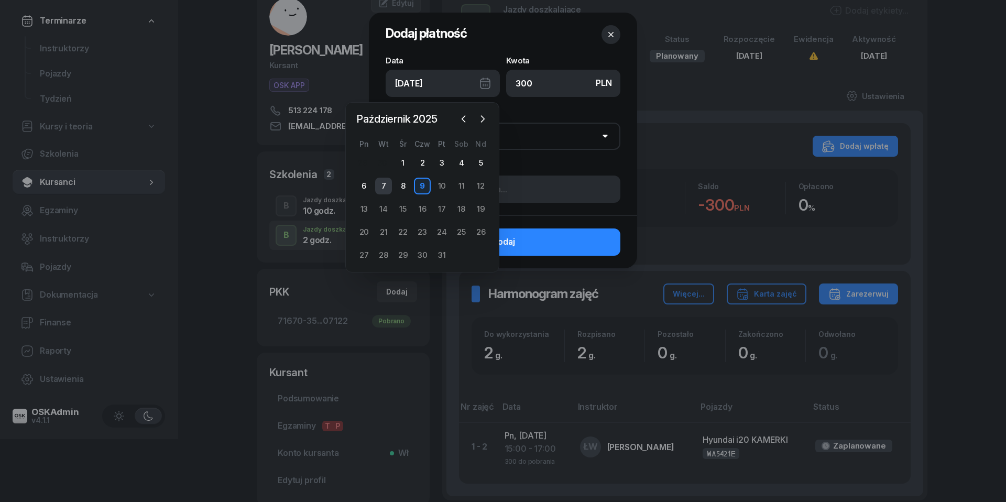
click at [388, 183] on div "7" at bounding box center [383, 186] width 17 height 17
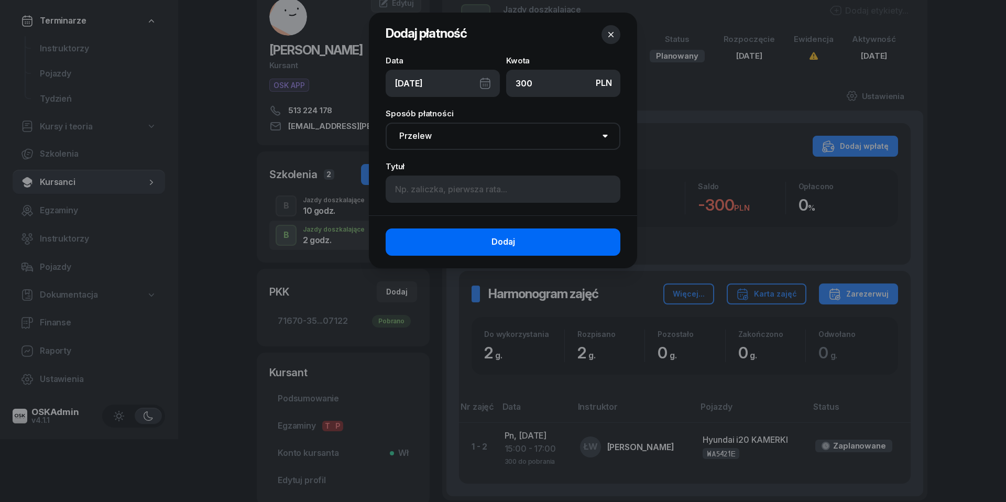
click at [501, 248] on span "Dodaj" at bounding box center [503, 242] width 24 height 14
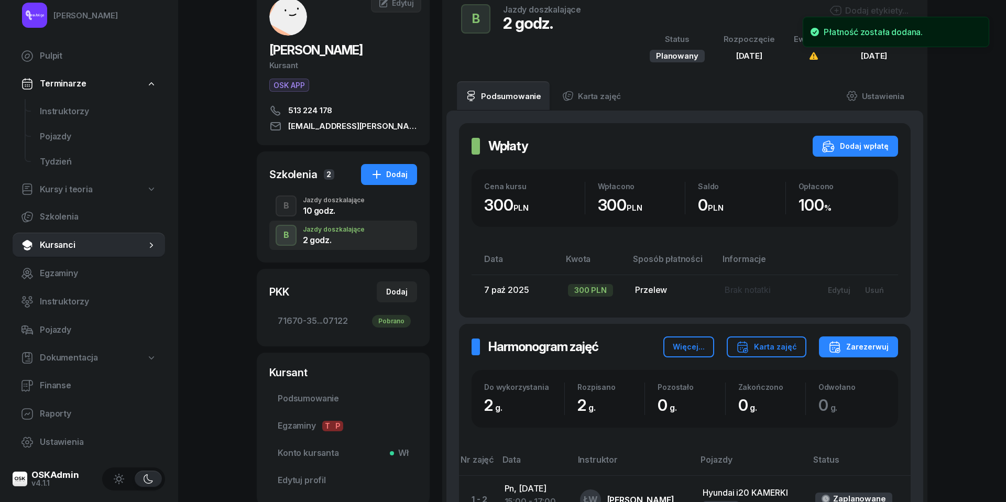
scroll to position [72, 0]
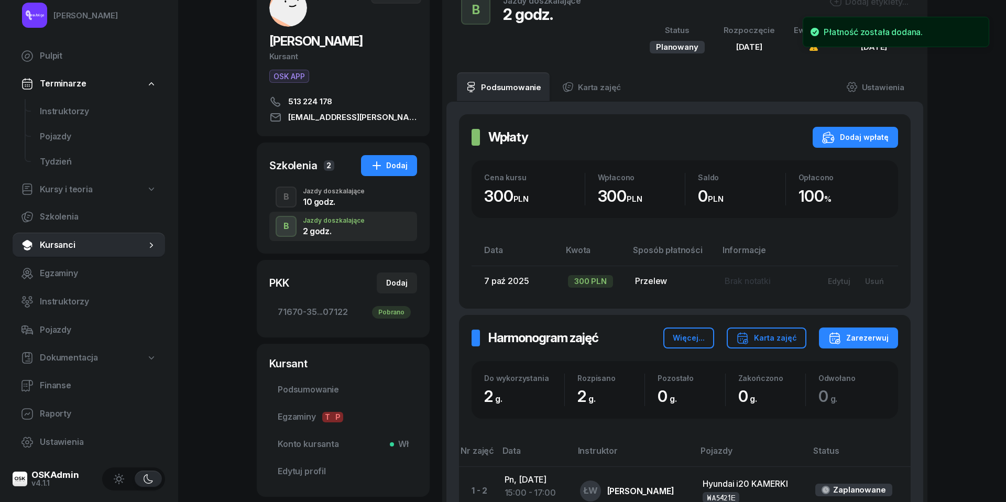
click at [350, 206] on div "B Jazdy doszkalające 10 godz." at bounding box center [343, 196] width 148 height 29
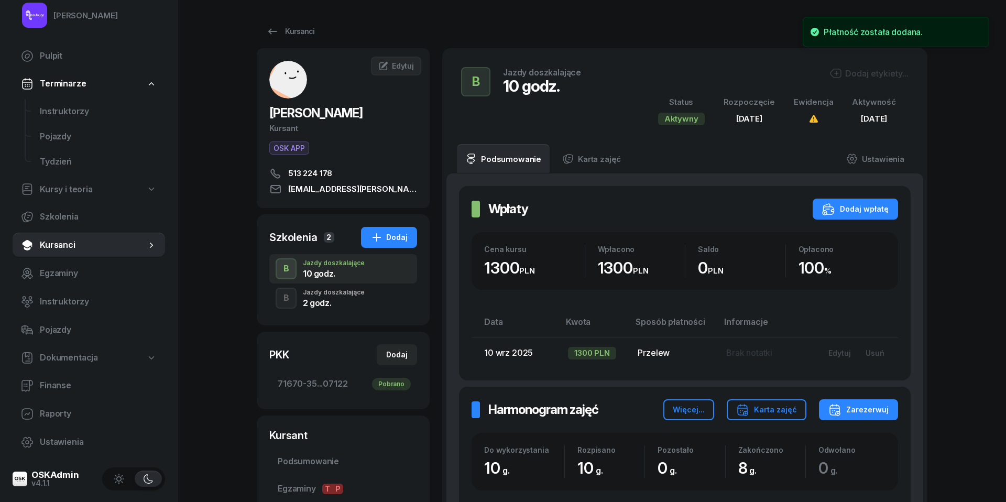
click at [330, 300] on div "2 godz." at bounding box center [334, 303] width 62 height 8
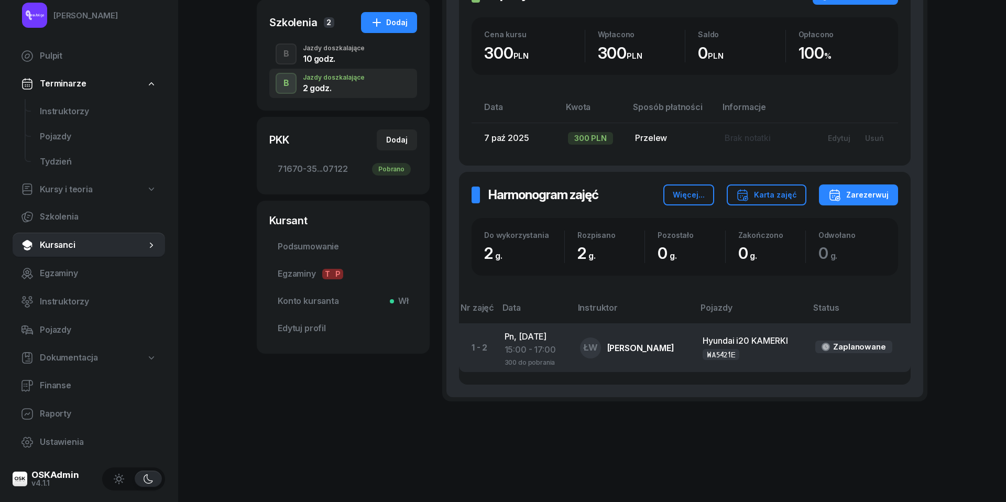
scroll to position [214, 0]
click at [543, 358] on div "300 do pobrania" at bounding box center [533, 362] width 59 height 9
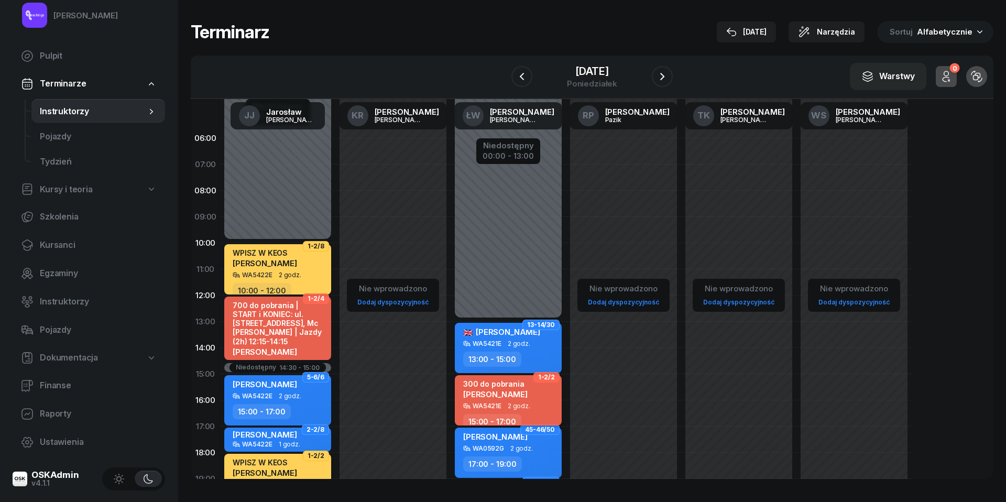
click at [520, 405] on span "2 godz." at bounding box center [519, 405] width 23 height 7
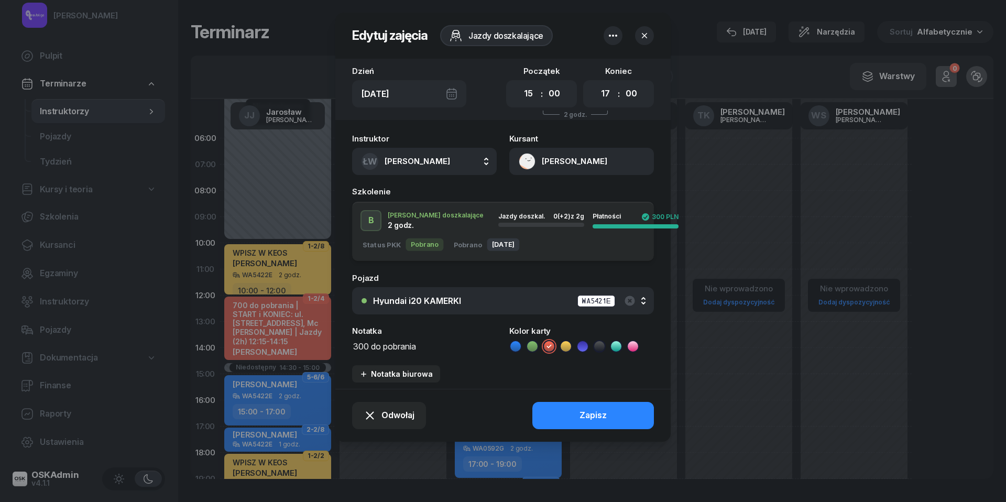
click at [392, 346] on textarea "300 do pobrania" at bounding box center [424, 345] width 145 height 13
click at [518, 346] on icon at bounding box center [515, 346] width 10 height 10
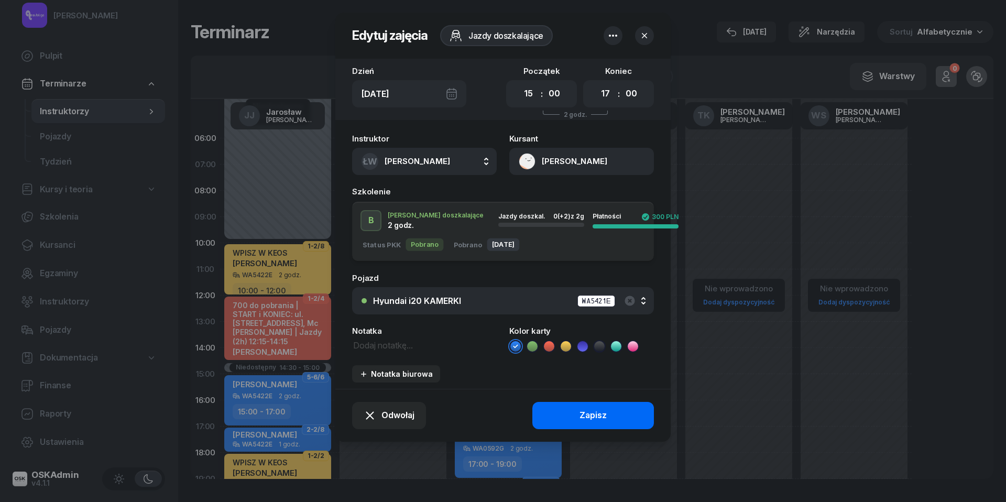
click at [568, 413] on button "Zapisz" at bounding box center [593, 415] width 122 height 27
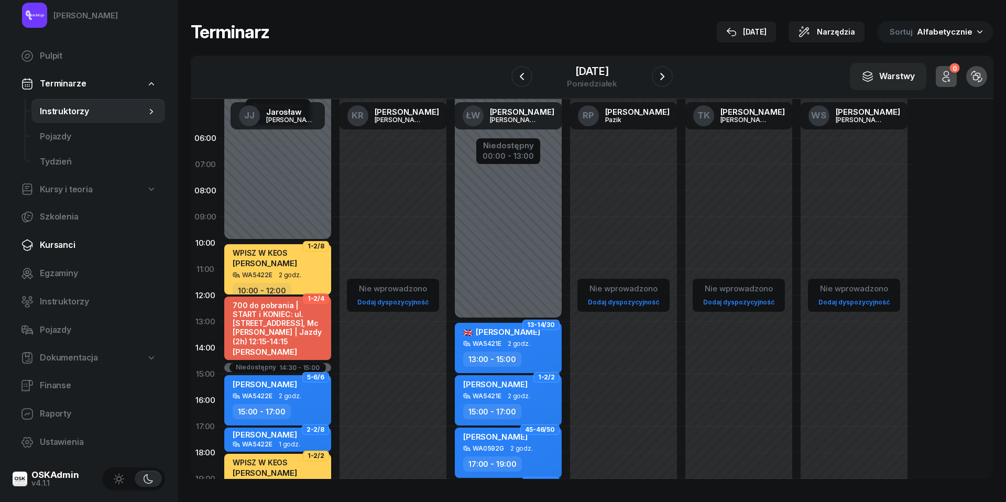
click at [69, 248] on span "Kursanci" at bounding box center [98, 245] width 117 height 14
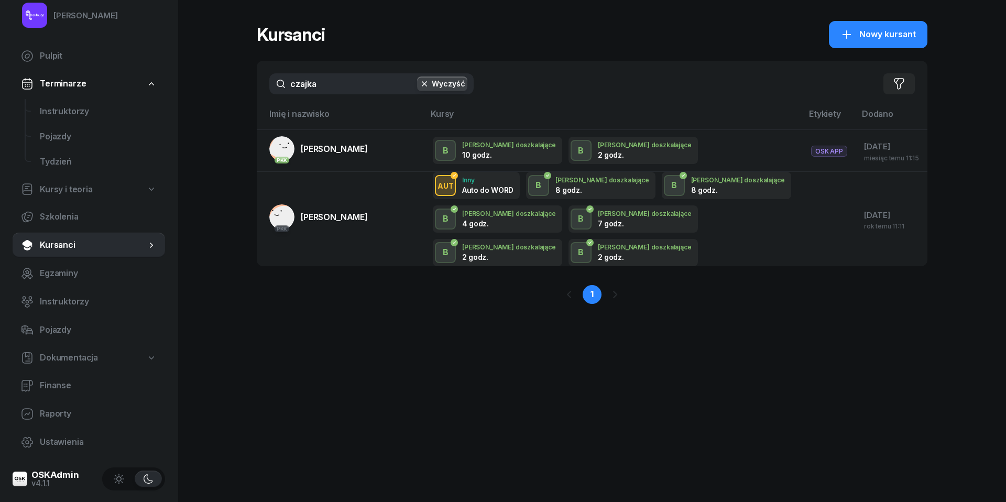
click at [348, 94] on div "czajka Wyczyść Filtruj" at bounding box center [592, 84] width 671 height 46
click at [348, 89] on input "czajka" at bounding box center [371, 83] width 204 height 21
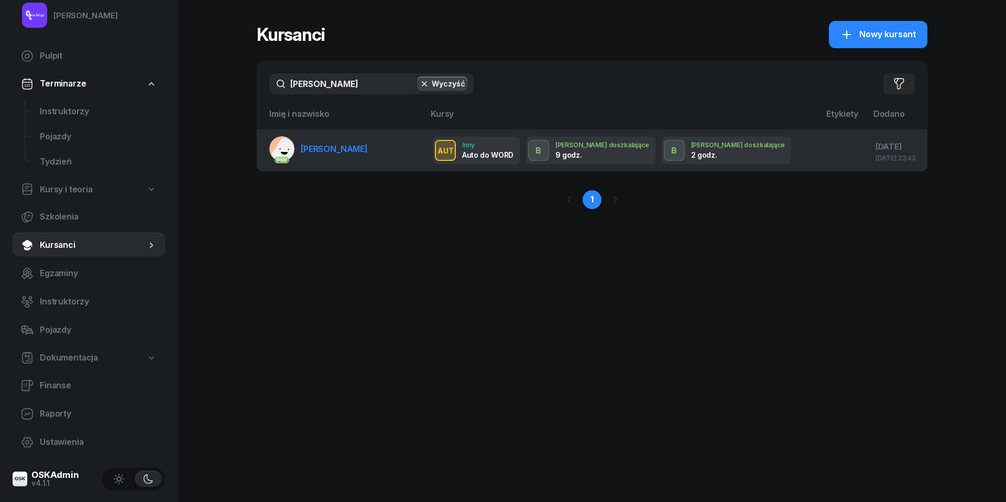
drag, startPoint x: 348, startPoint y: 89, endPoint x: 347, endPoint y: 153, distance: 65.0
click at [347, 153] on link "PKK [PERSON_NAME]" at bounding box center [318, 148] width 98 height 25
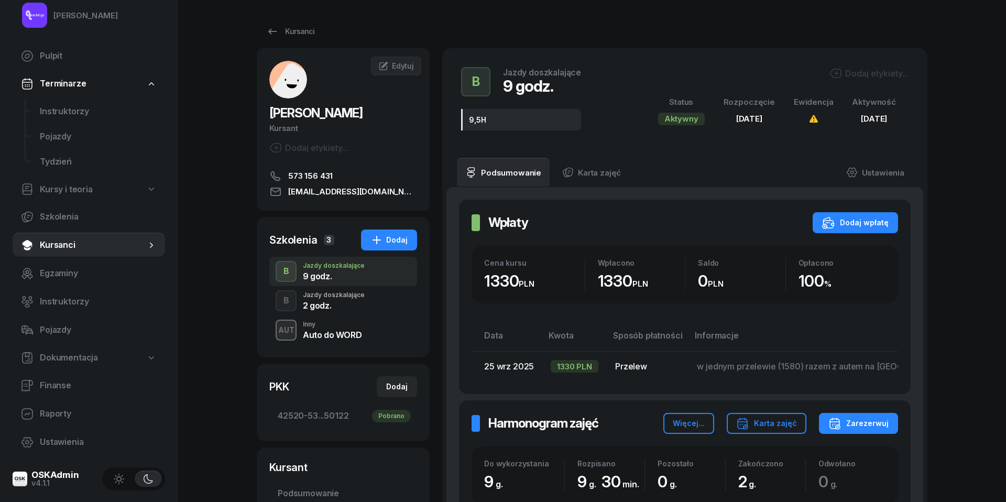
click at [353, 304] on div "2 godz." at bounding box center [334, 305] width 62 height 8
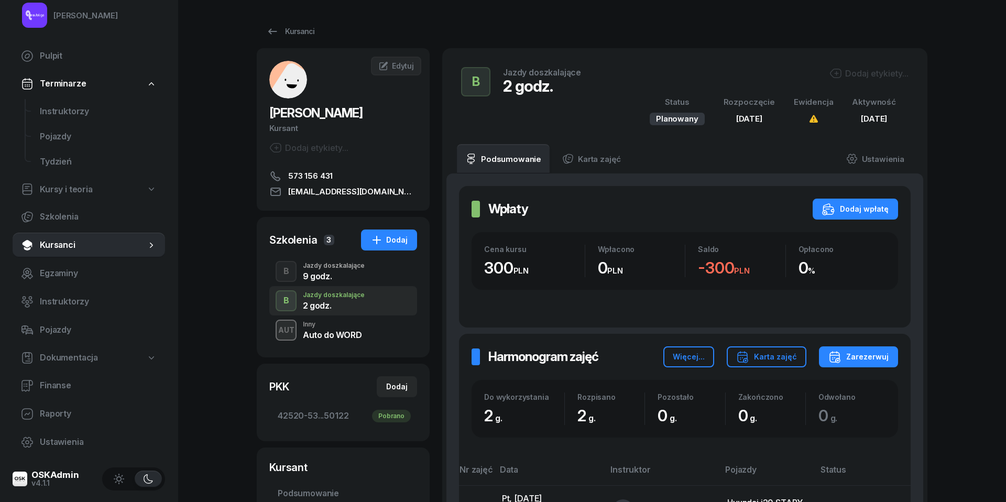
click at [332, 264] on div "Jazdy doszkalające" at bounding box center [334, 265] width 62 height 6
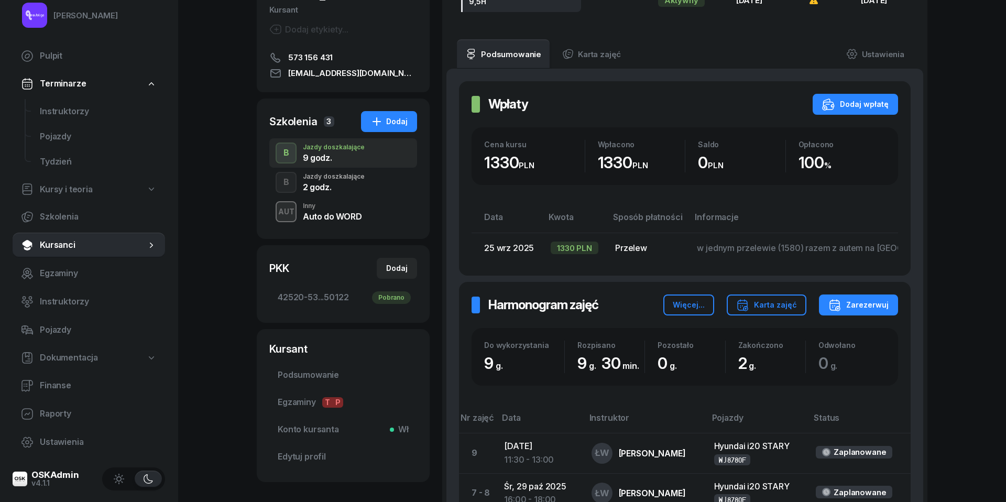
scroll to position [41, 0]
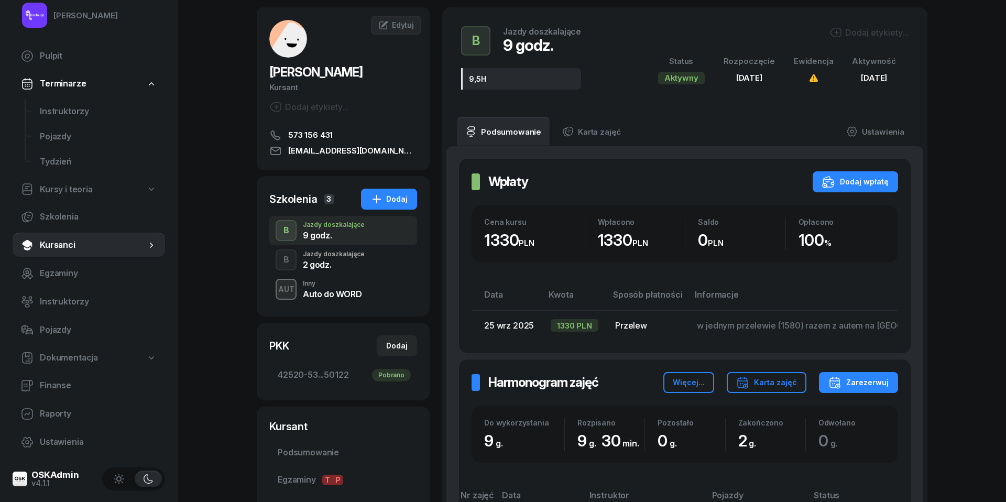
click at [331, 257] on div "2 godz." at bounding box center [334, 263] width 62 height 12
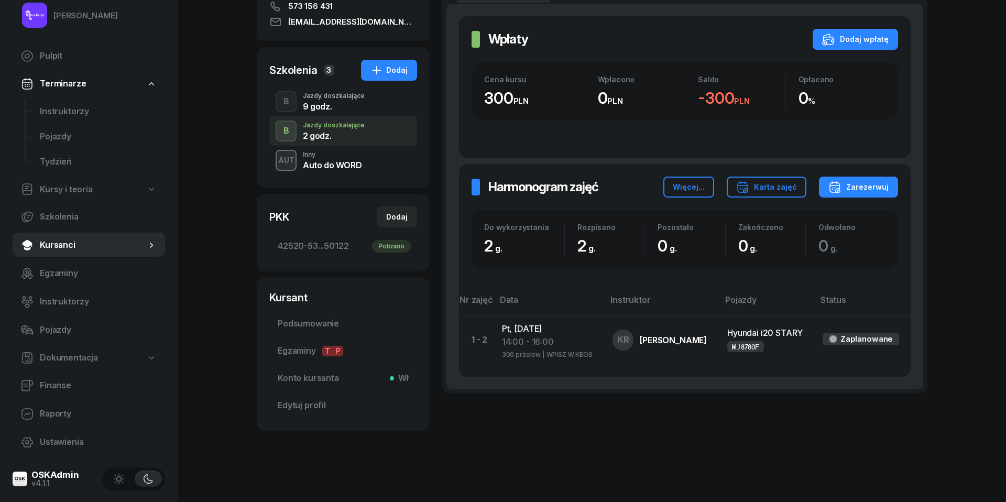
scroll to position [170, 0]
click at [343, 158] on div "Auto do WORD" at bounding box center [332, 164] width 59 height 12
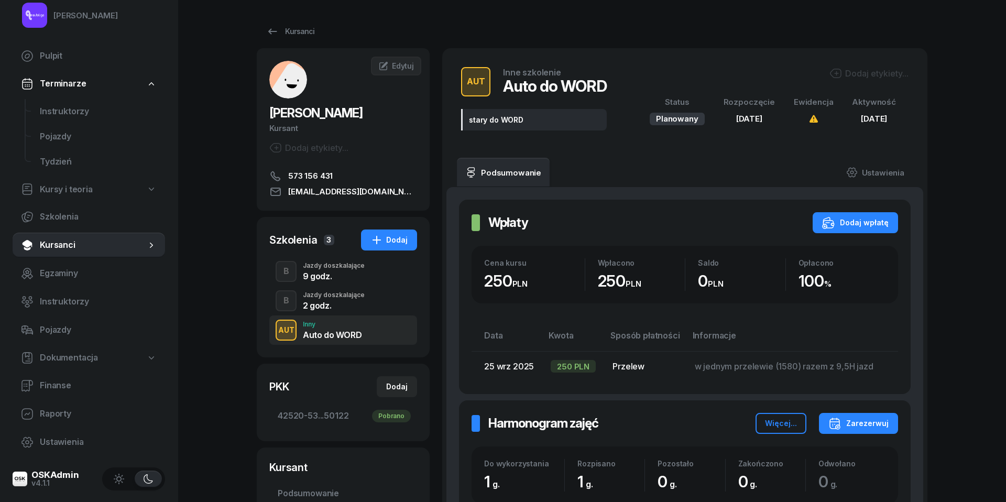
click at [321, 277] on div "9 godz." at bounding box center [334, 276] width 62 height 8
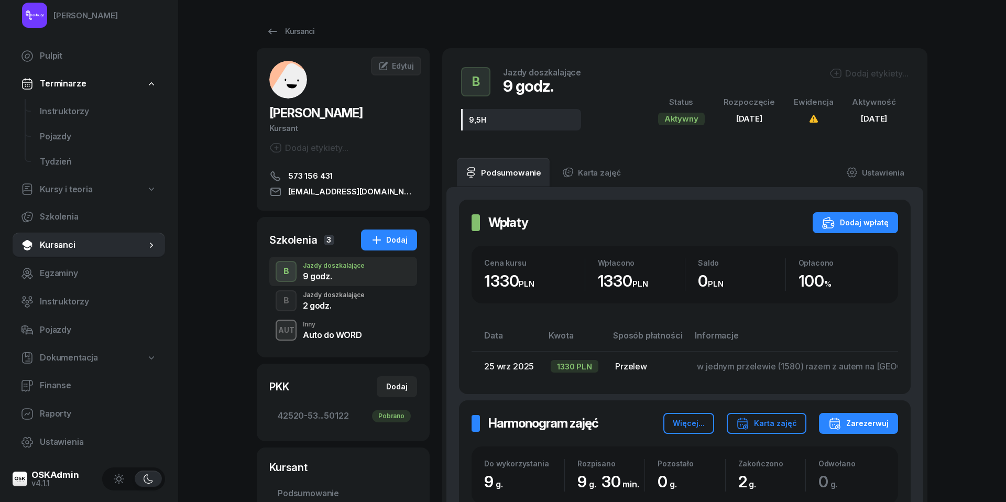
click at [348, 300] on div "2 godz." at bounding box center [334, 304] width 62 height 12
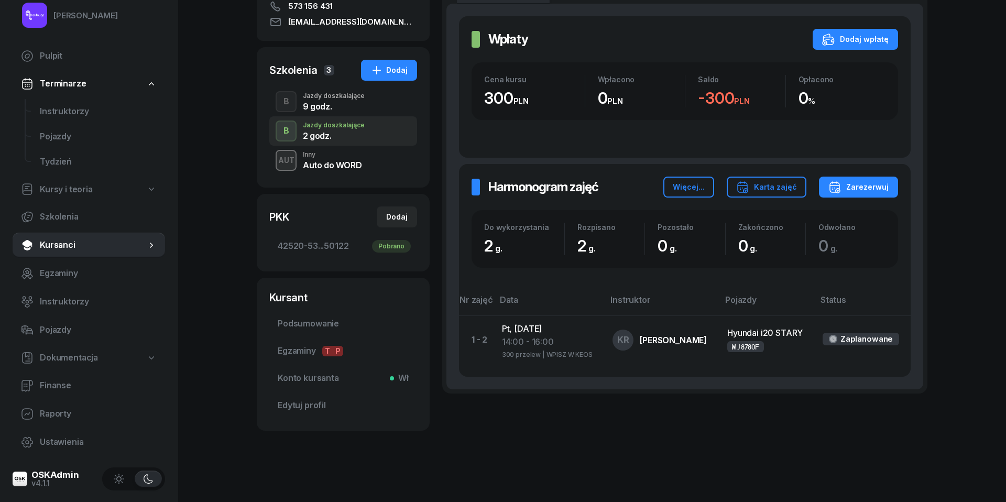
scroll to position [170, 0]
click at [331, 96] on div "Jazdy doszkalające" at bounding box center [334, 96] width 62 height 6
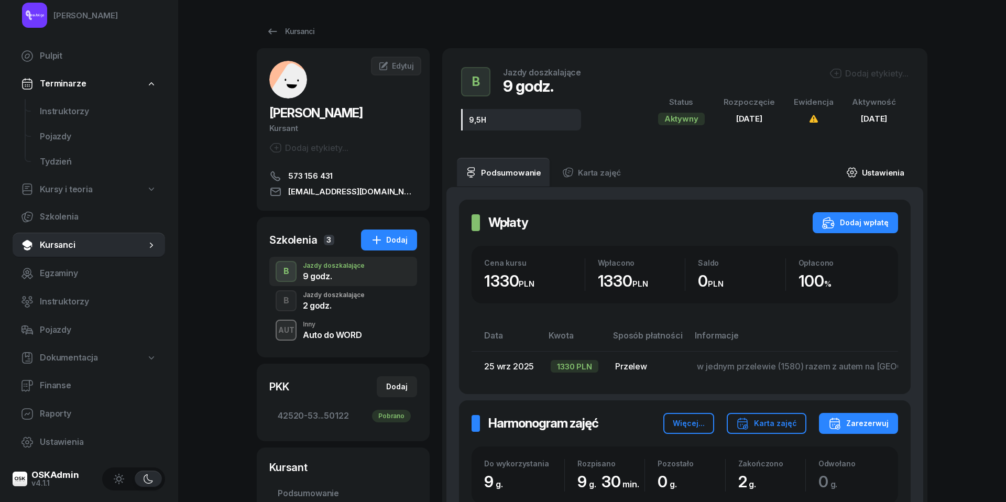
click at [874, 175] on link "Ustawienia" at bounding box center [875, 172] width 75 height 29
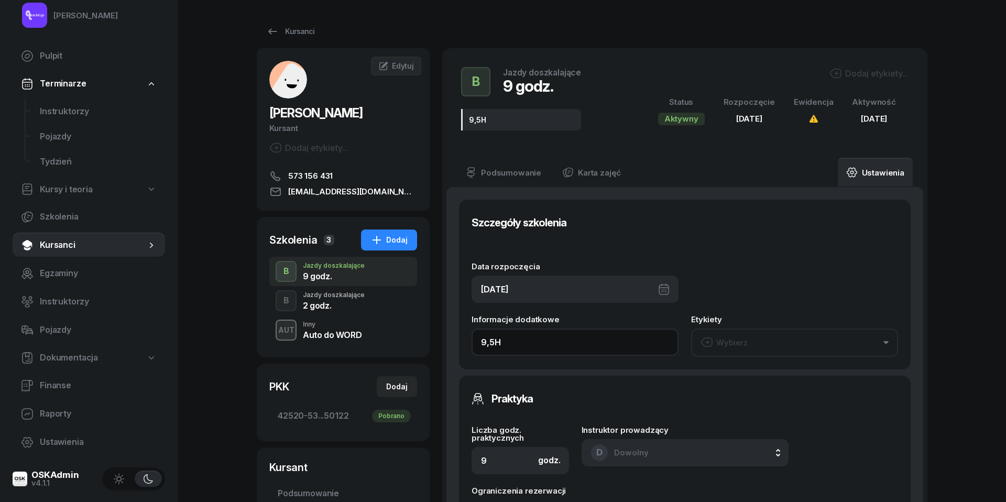
click at [534, 347] on input "9,5H" at bounding box center [574, 341] width 207 height 27
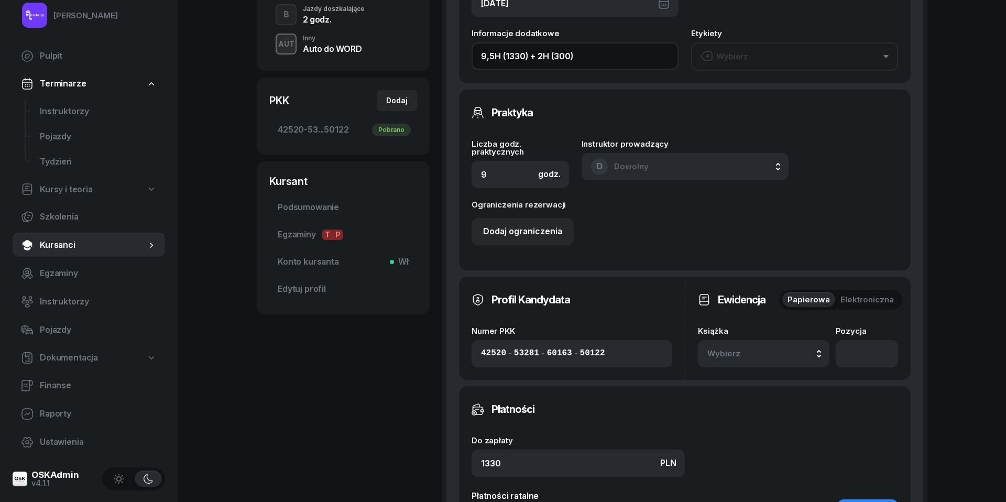
scroll to position [288, 0]
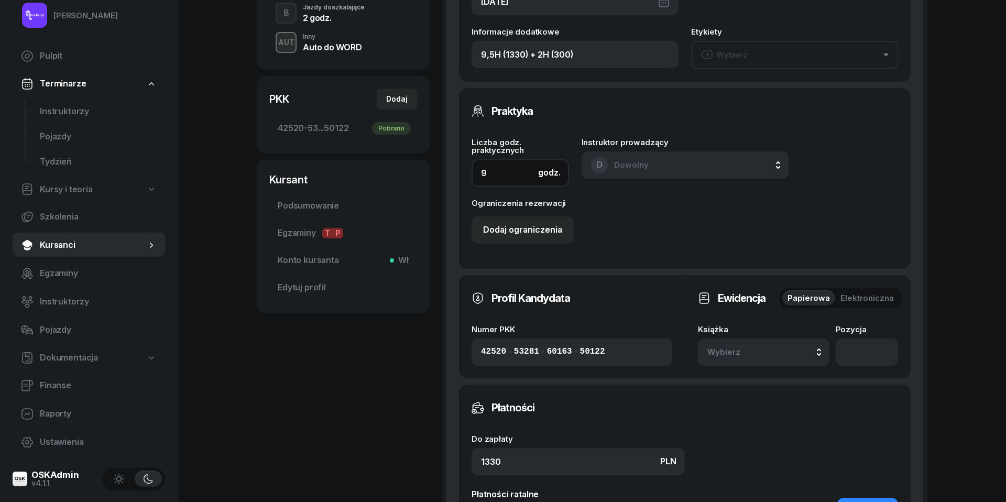
click at [508, 172] on input "9" at bounding box center [519, 172] width 97 height 27
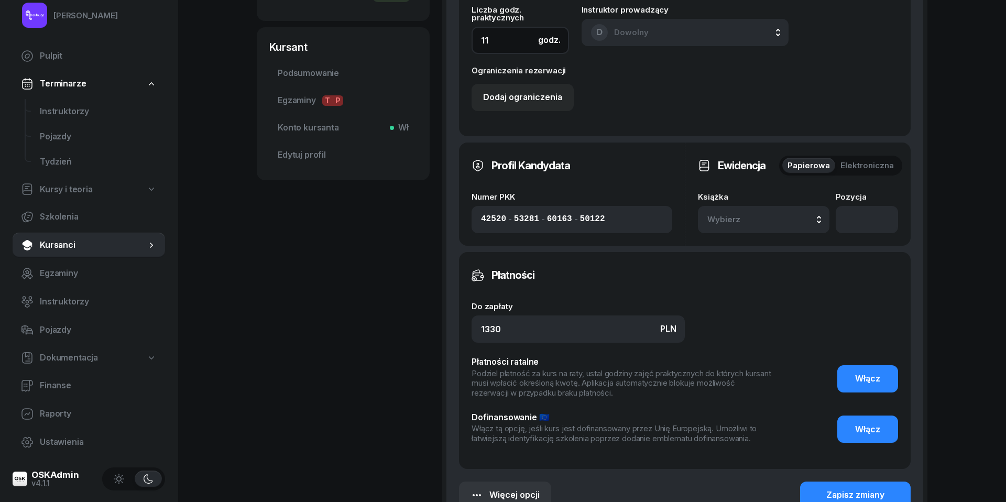
scroll to position [425, 0]
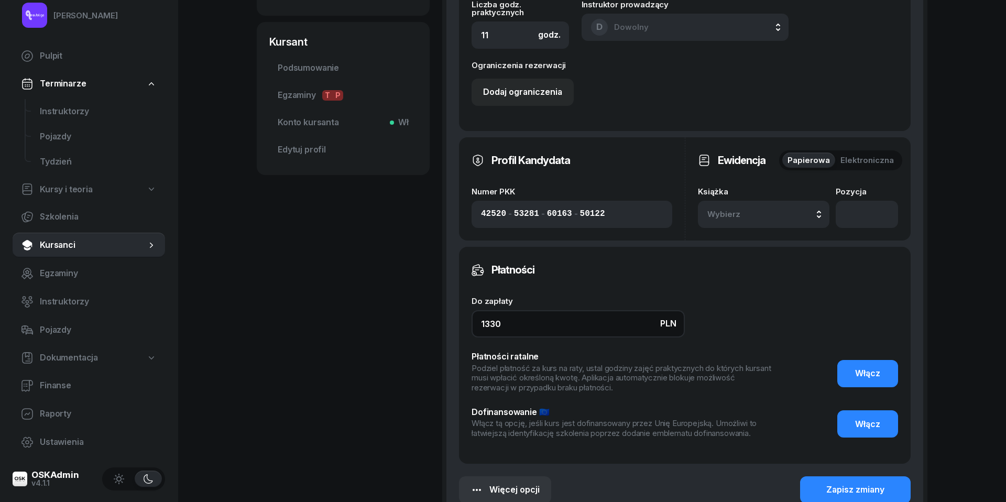
click at [489, 323] on input "1330" at bounding box center [577, 323] width 213 height 27
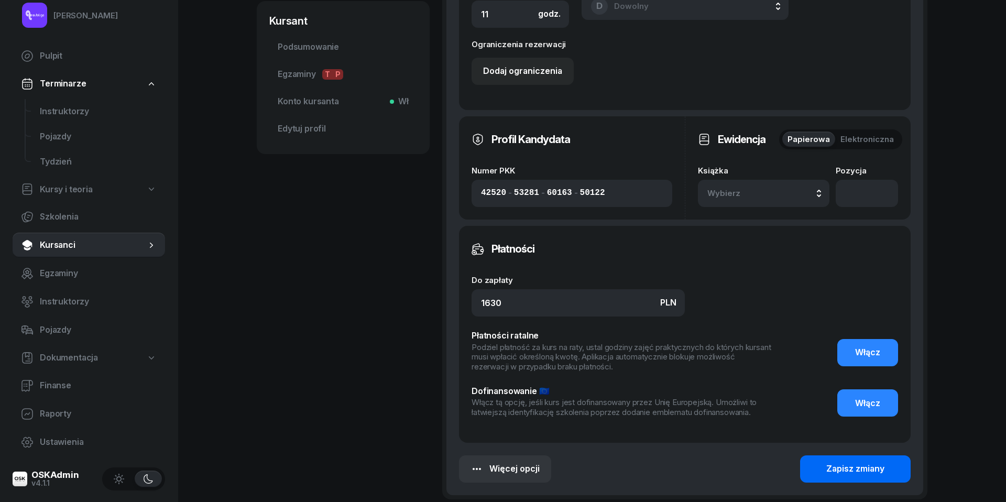
click at [851, 468] on div "Zapisz zmiany" at bounding box center [855, 469] width 58 height 14
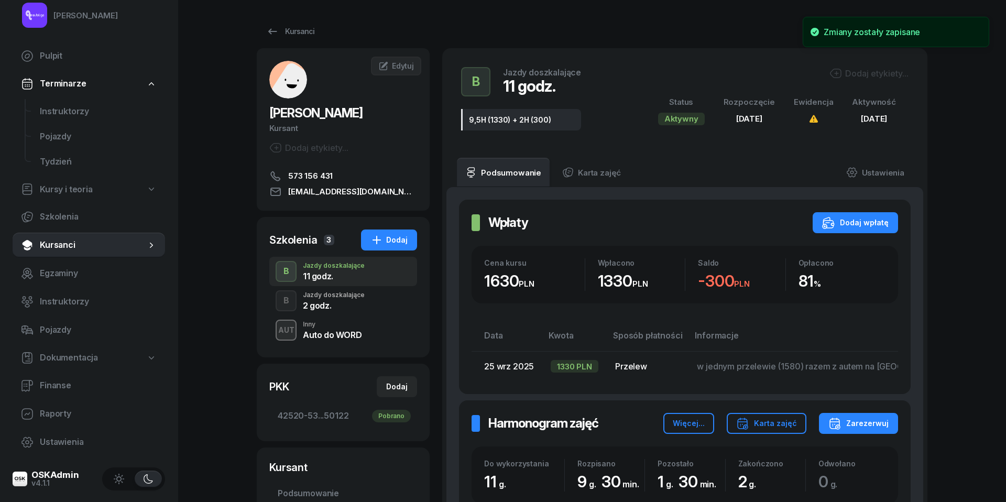
scroll to position [0, 0]
click at [323, 301] on div "2 godz." at bounding box center [334, 305] width 62 height 8
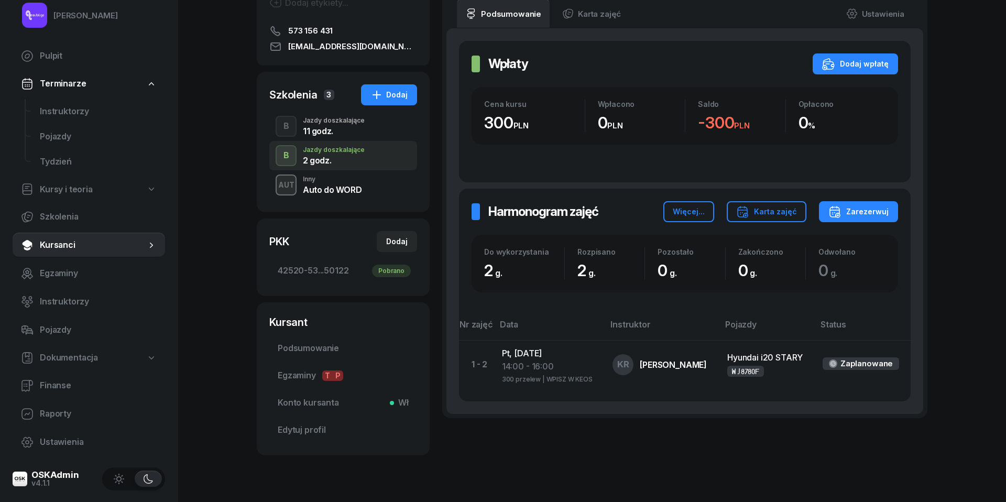
scroll to position [161, 0]
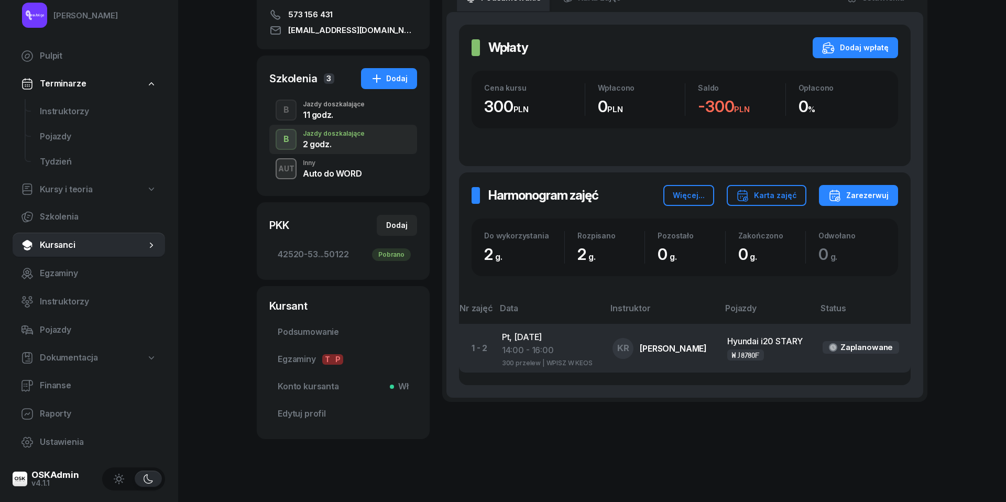
click at [520, 350] on div "14:00 - 16:00" at bounding box center [549, 351] width 94 height 14
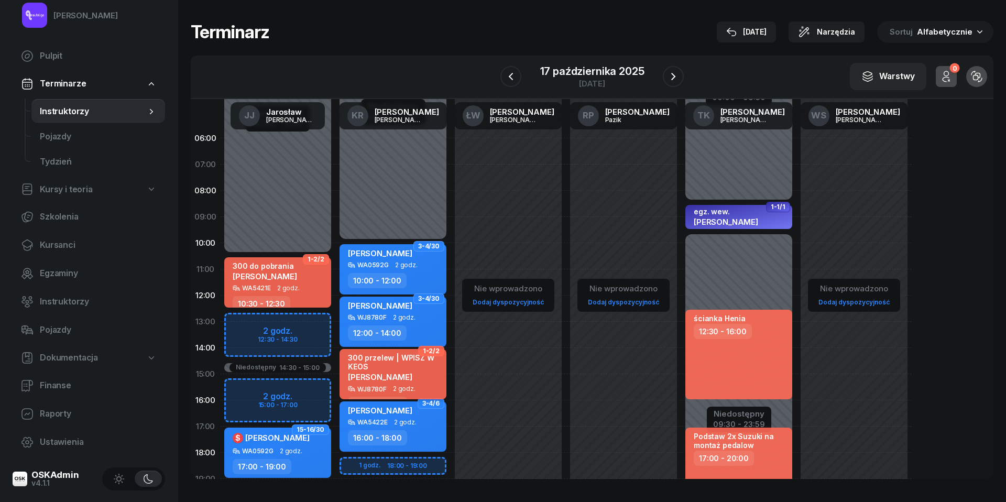
click at [418, 369] on div "300 przelew | WPISZ W KEOS" at bounding box center [394, 362] width 92 height 18
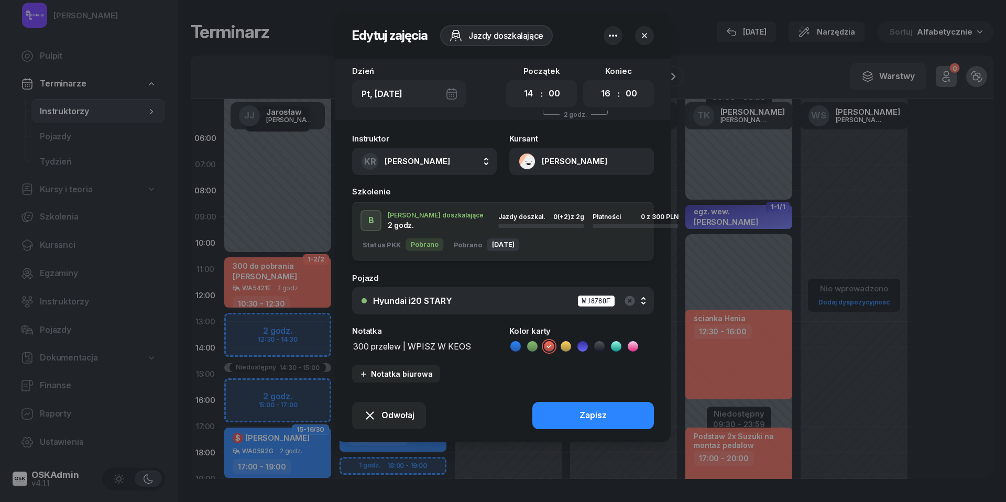
click at [611, 38] on icon "button" at bounding box center [613, 35] width 13 height 13
click at [605, 71] on link "Usuń" at bounding box center [607, 68] width 137 height 26
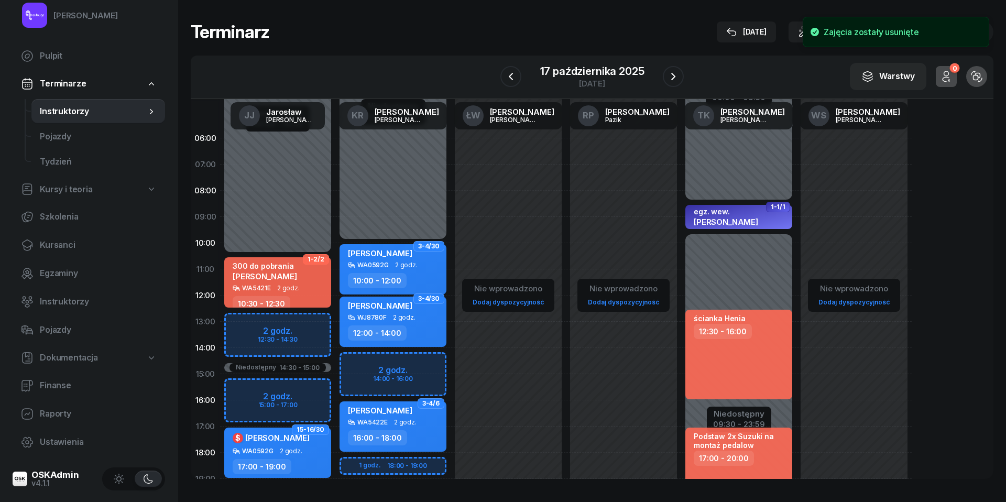
click at [355, 361] on div "Niedostępny 00:00 - 10:00 Niedostępny 19:00 - 23:59 3-4/30 [PERSON_NAME] WA0592…" at bounding box center [392, 374] width 115 height 498
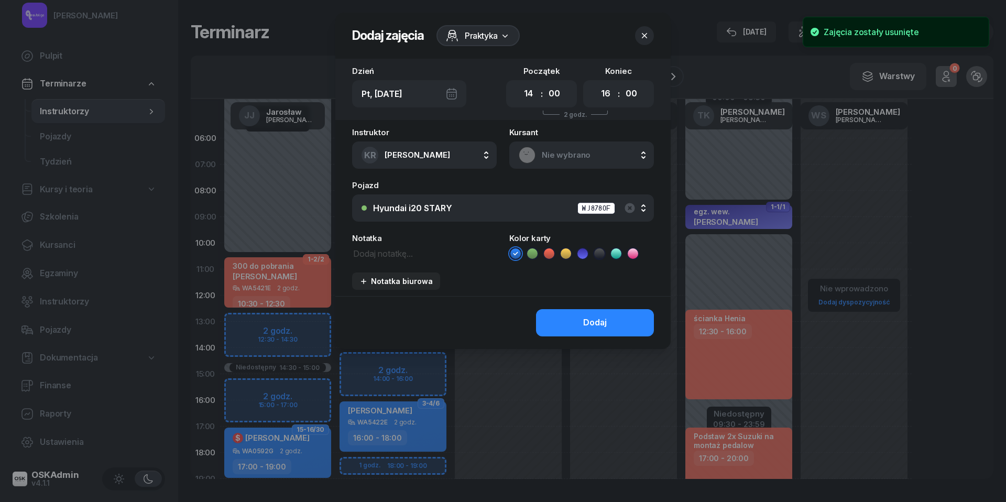
click at [573, 160] on span "Nie wybrano" at bounding box center [593, 155] width 103 height 14
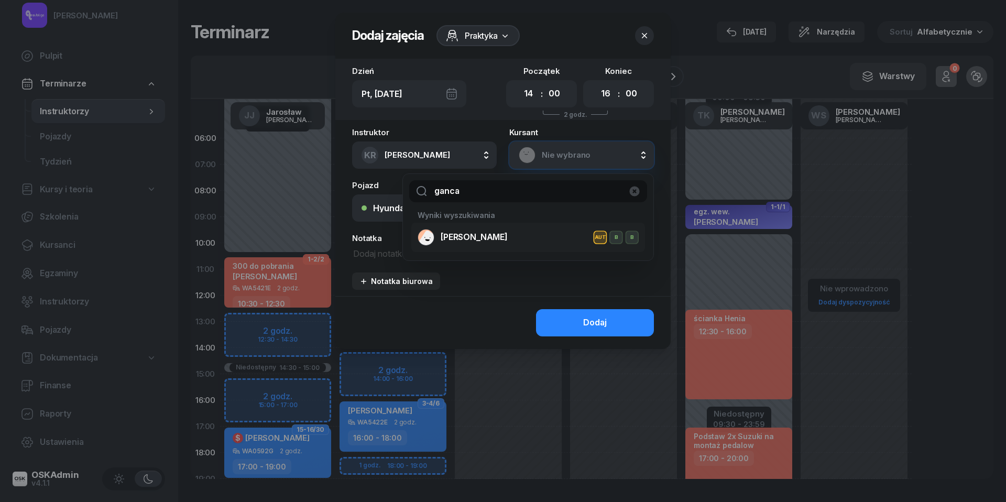
click at [486, 230] on span "[PERSON_NAME]" at bounding box center [474, 237] width 67 height 14
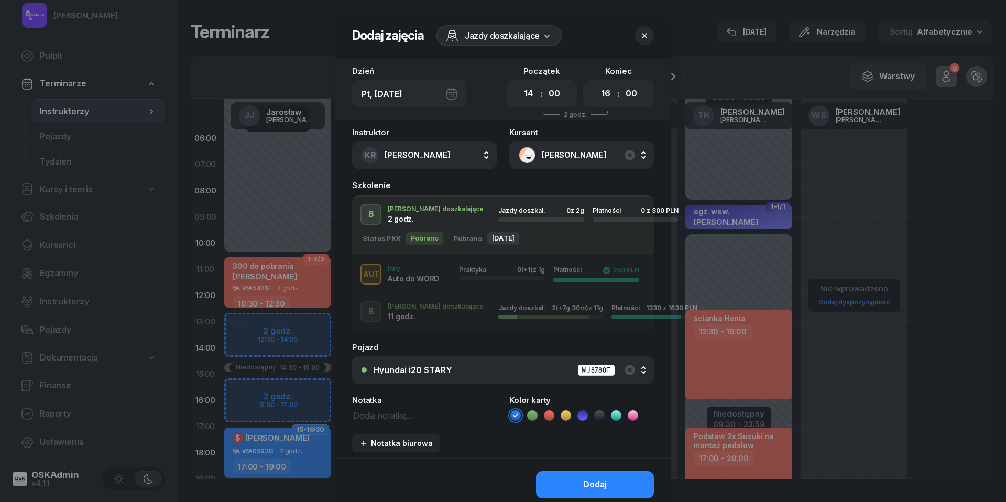
click at [515, 311] on div "Jazdy doszkal. 2 (+7g 30m) z 11g" at bounding box center [550, 311] width 105 height 14
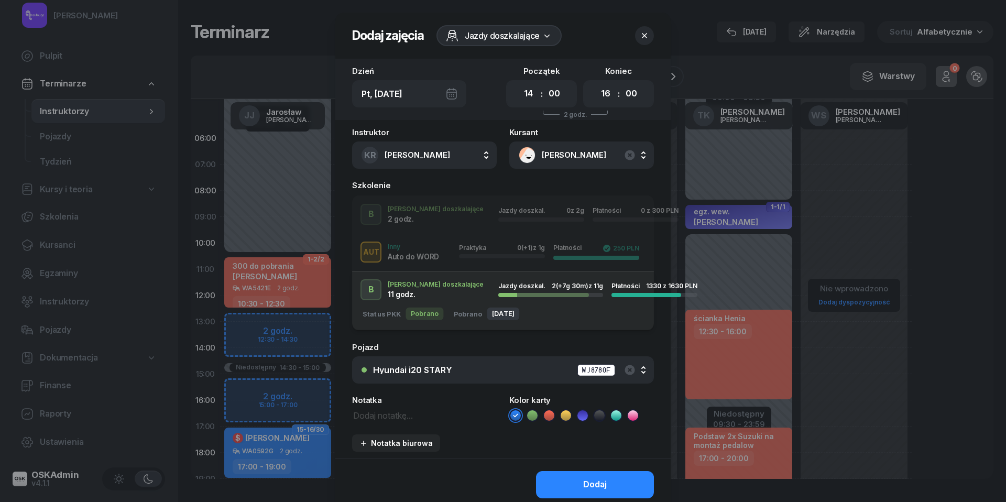
click at [389, 415] on textarea at bounding box center [424, 414] width 145 height 13
click at [566, 413] on icon at bounding box center [565, 415] width 10 height 10
click at [598, 480] on div "Dodaj" at bounding box center [595, 485] width 24 height 14
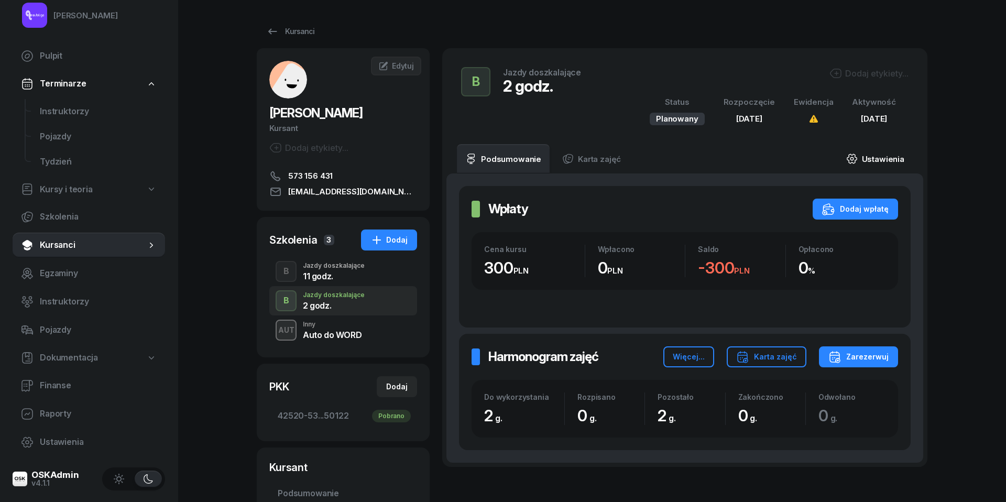
click at [882, 152] on link "Ustawienia" at bounding box center [875, 158] width 75 height 29
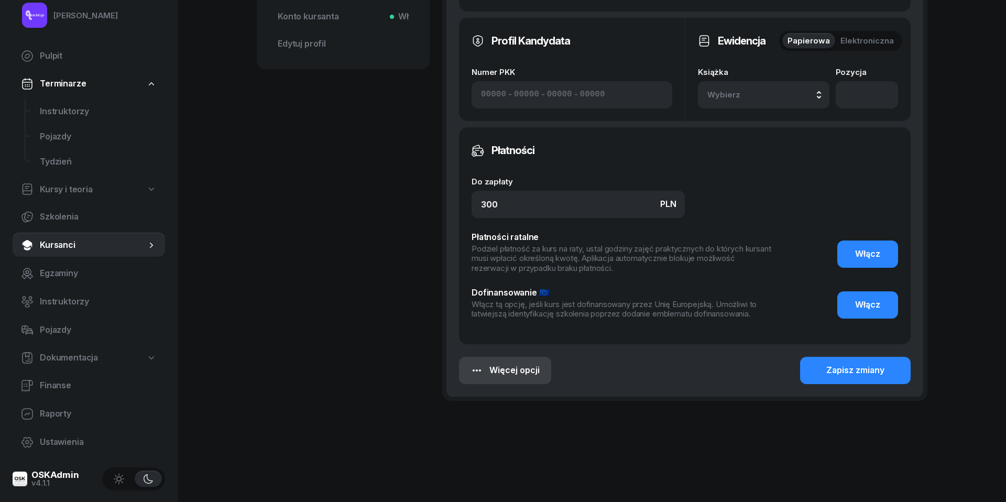
scroll to position [531, 0]
click at [514, 375] on div "Więcej opcji" at bounding box center [504, 371] width 69 height 14
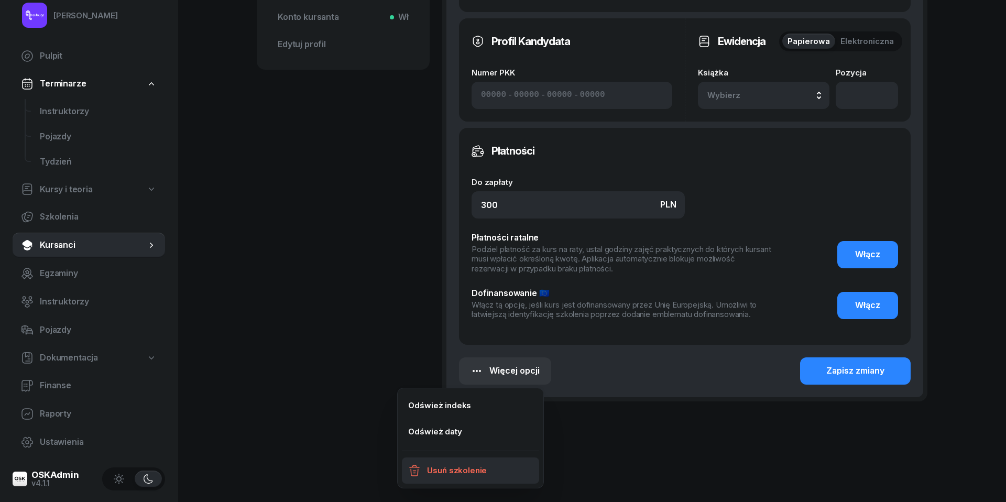
click at [451, 465] on div "Usuń szkolenie" at bounding box center [457, 471] width 60 height 14
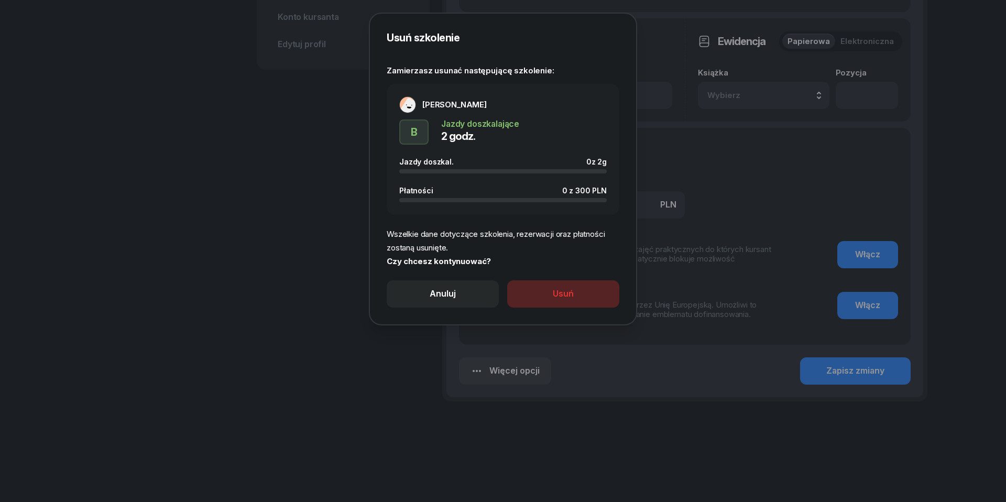
click at [554, 288] on div "Usuń" at bounding box center [563, 294] width 21 height 14
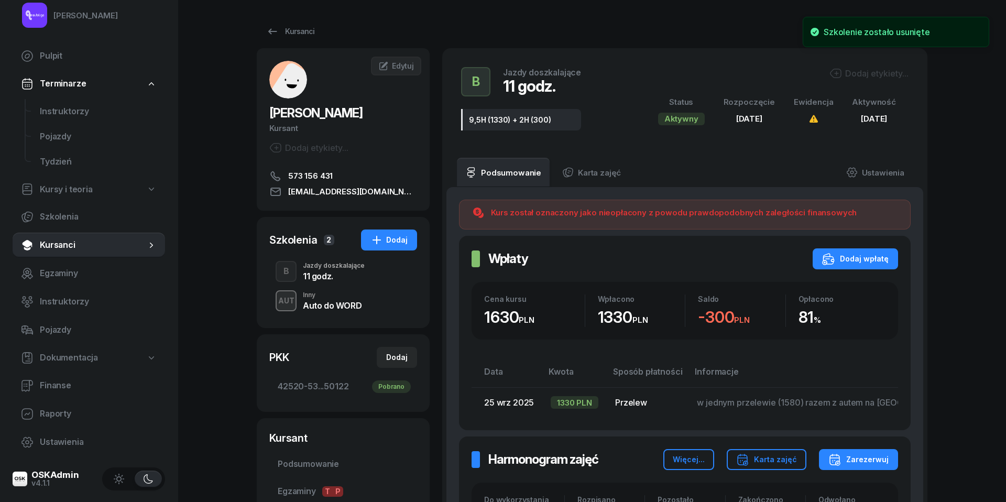
scroll to position [0, 0]
click at [327, 272] on div "11 godz." at bounding box center [334, 276] width 62 height 8
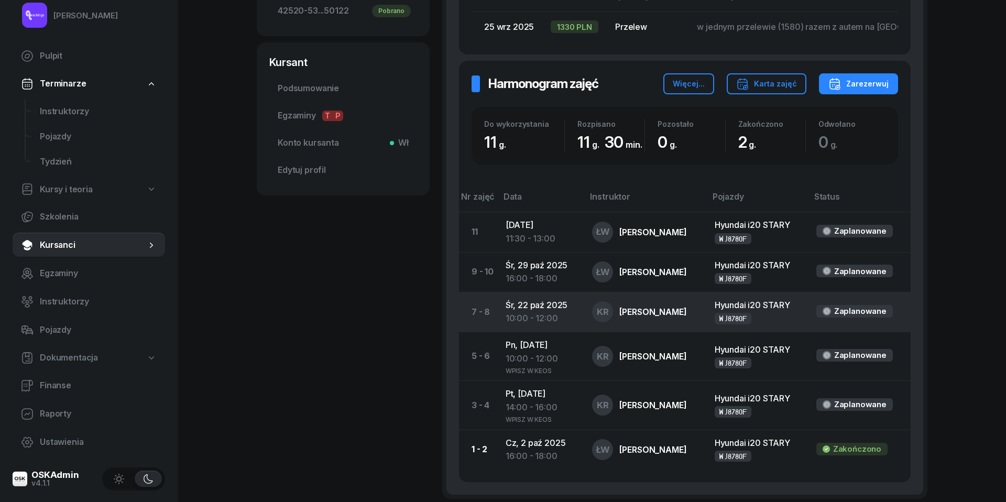
scroll to position [378, 0]
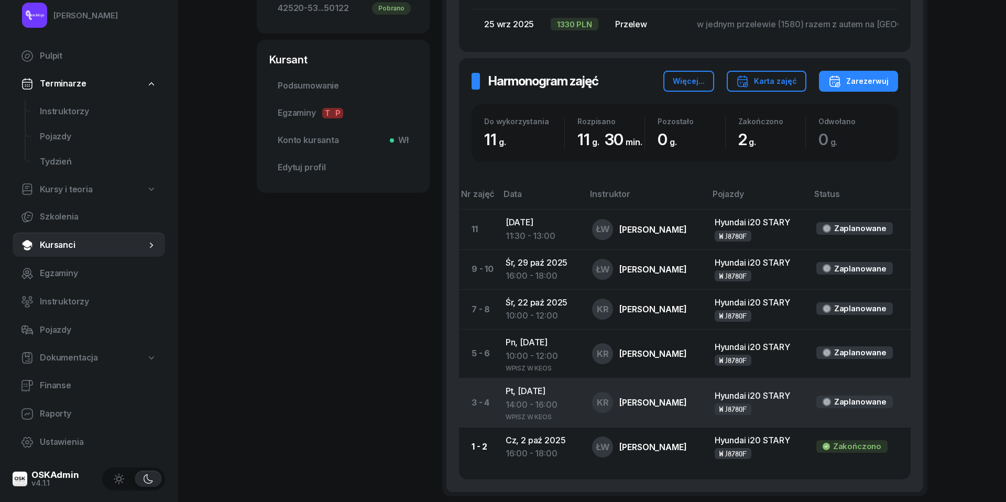
click at [524, 398] on div "14:00 - 16:00" at bounding box center [540, 405] width 70 height 14
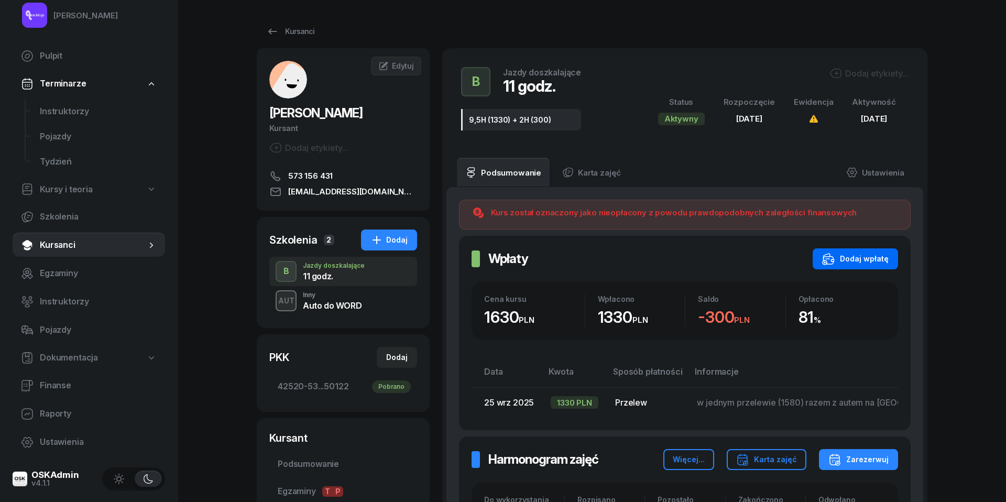
click at [870, 252] on div "Dodaj wpłatę" at bounding box center [855, 258] width 67 height 13
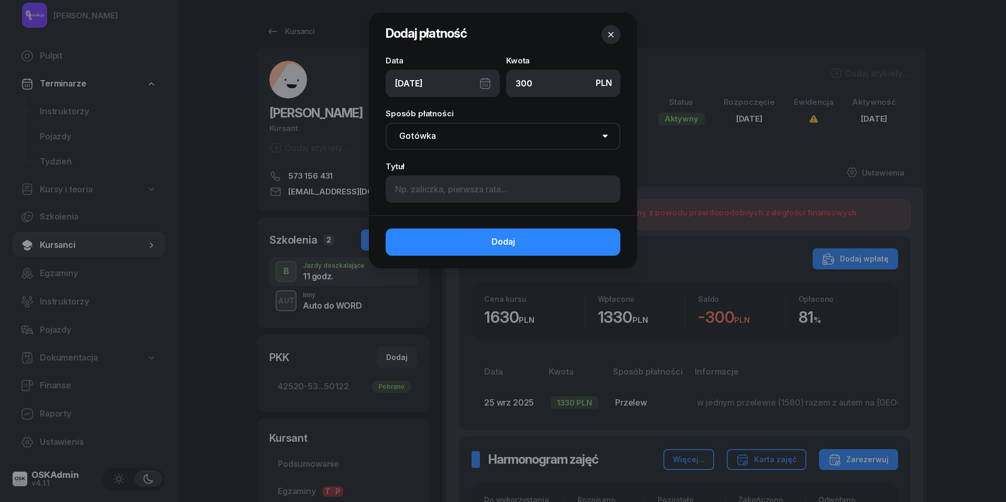
click at [484, 82] on div "[DATE]" at bounding box center [443, 83] width 114 height 27
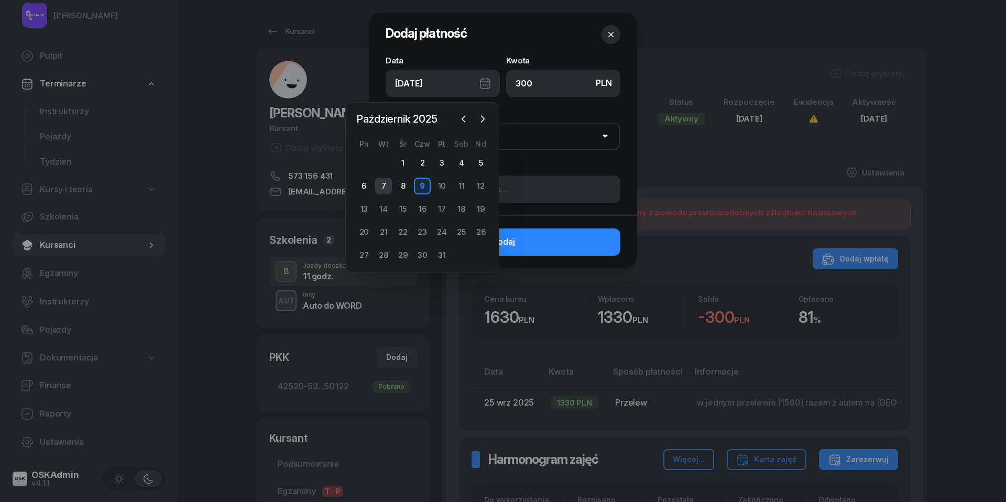
click at [387, 183] on div "7" at bounding box center [383, 186] width 17 height 17
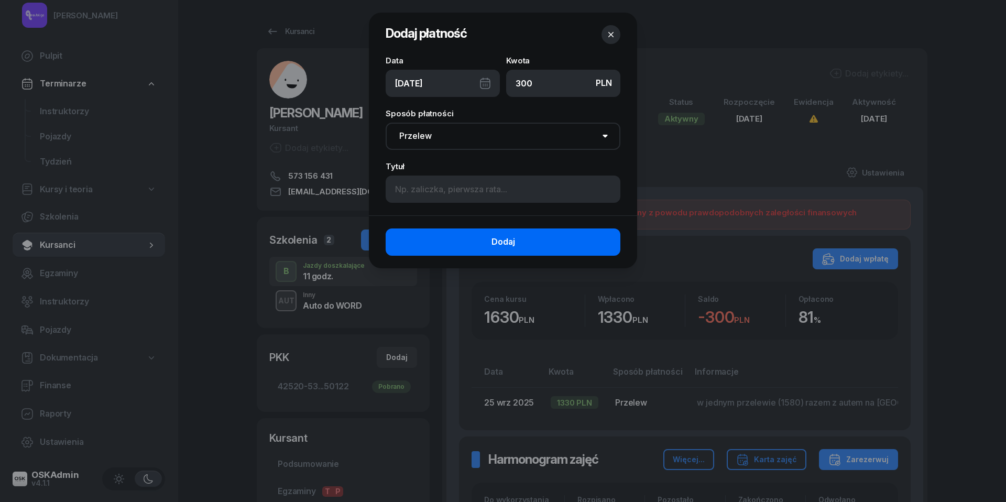
click at [461, 228] on button "Dodaj" at bounding box center [503, 241] width 235 height 27
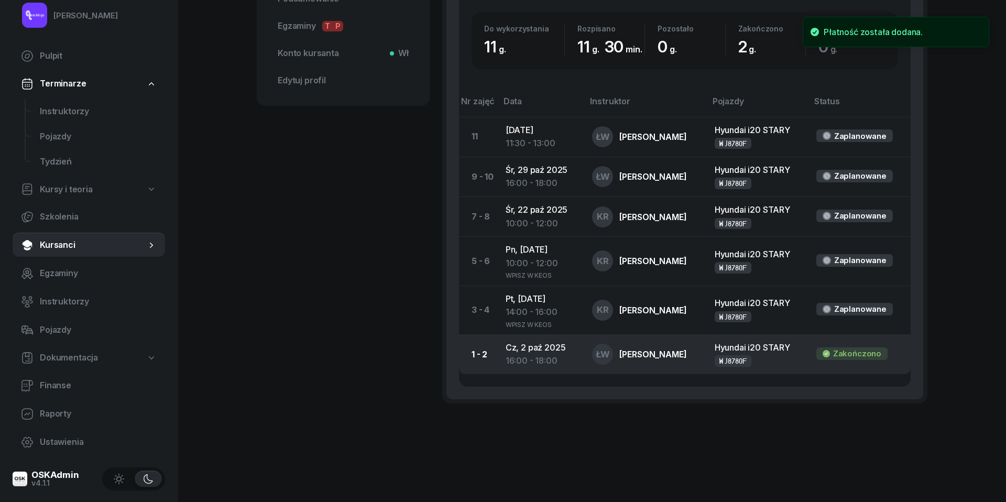
scroll to position [464, 0]
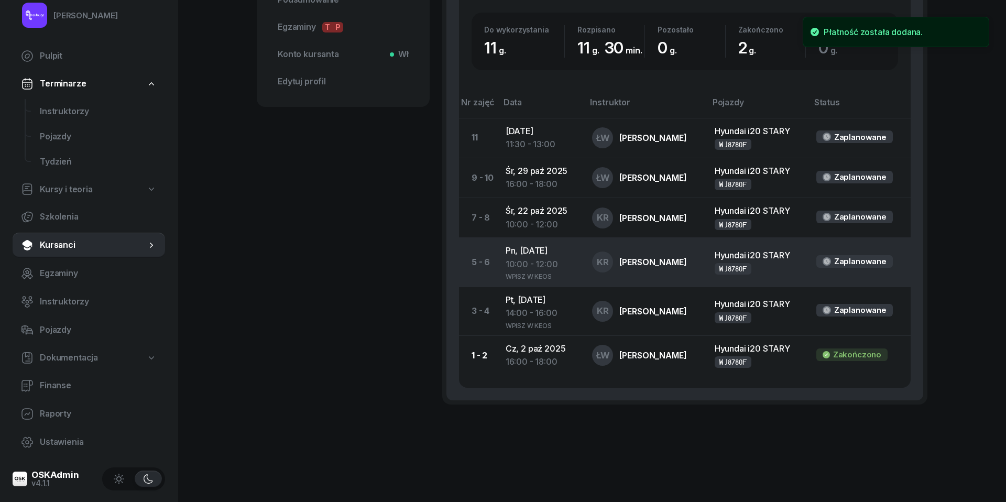
click at [535, 258] on div "10:00 - 12:00" at bounding box center [540, 265] width 70 height 14
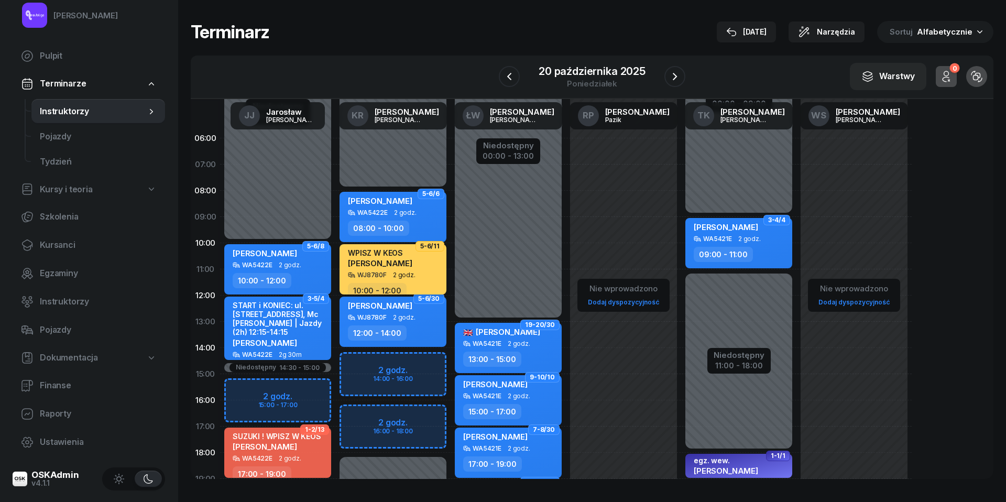
click at [403, 265] on span "[PERSON_NAME]" at bounding box center [380, 263] width 64 height 10
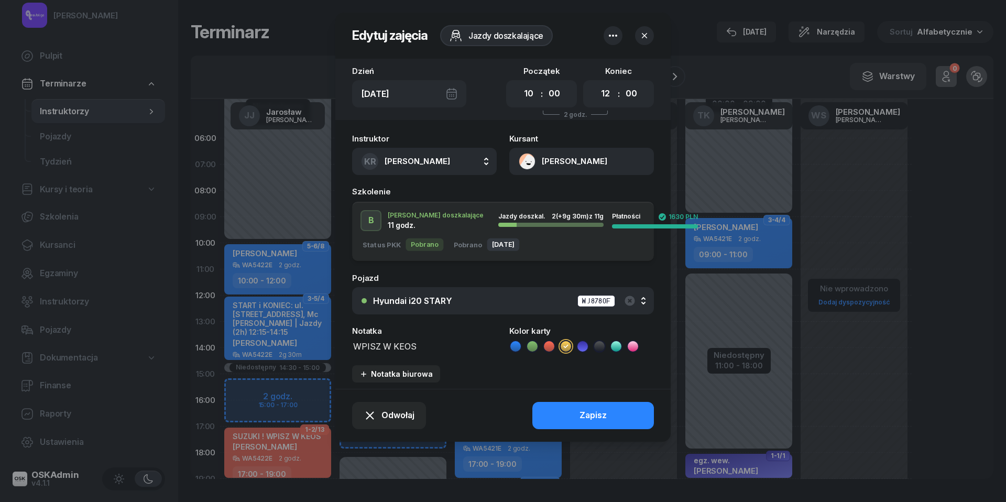
click at [394, 346] on textarea "WPISZ W KEOS" at bounding box center [424, 345] width 145 height 13
click at [513, 343] on icon at bounding box center [515, 346] width 10 height 10
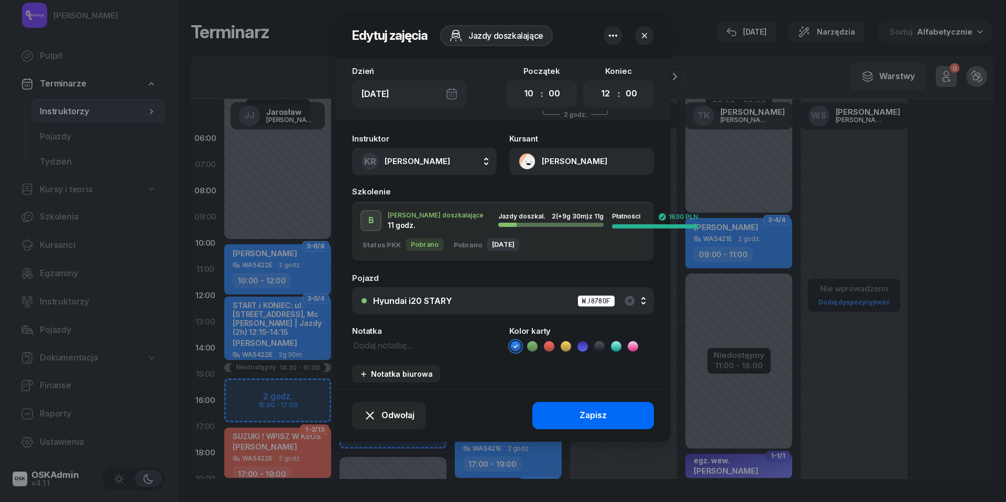
click at [562, 414] on button "Zapisz" at bounding box center [593, 415] width 122 height 27
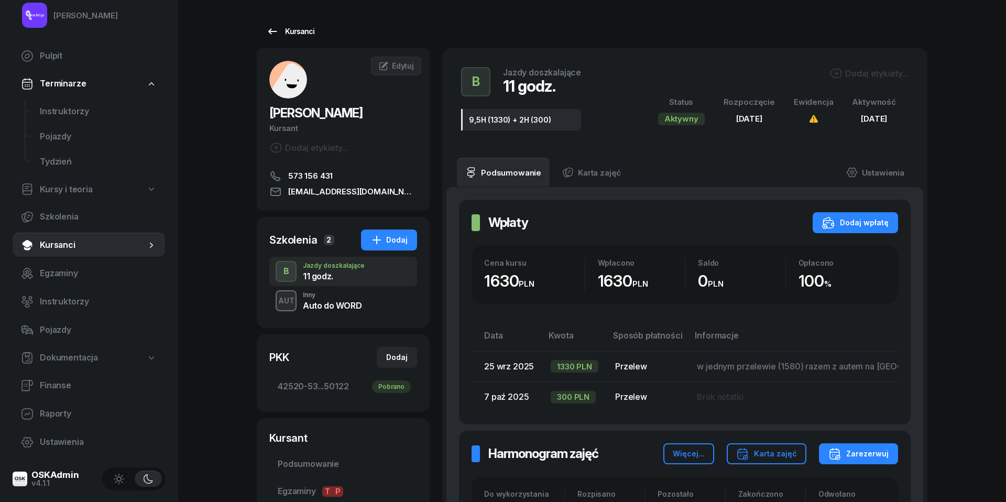
click at [276, 31] on icon at bounding box center [272, 31] width 13 height 13
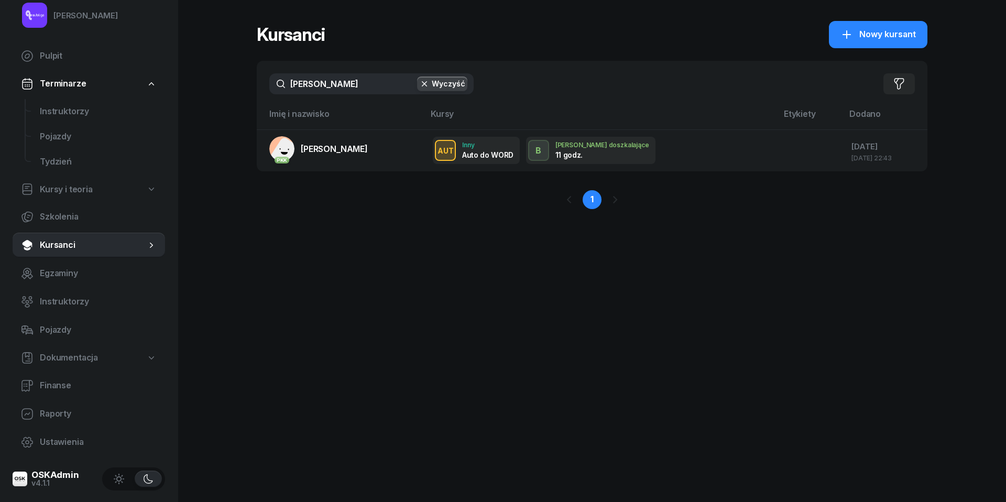
click at [332, 86] on input "[PERSON_NAME]" at bounding box center [371, 83] width 204 height 21
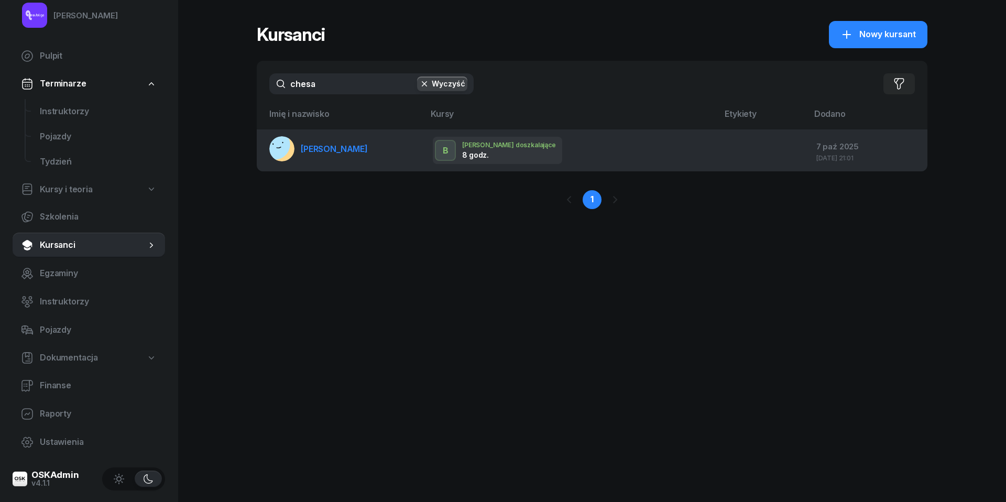
click at [336, 146] on span "[PERSON_NAME]" at bounding box center [334, 149] width 67 height 10
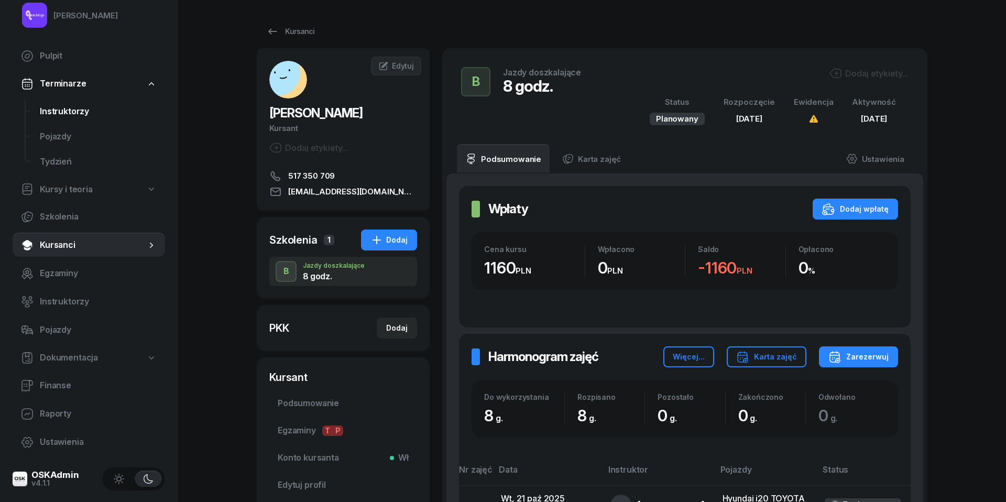
click at [76, 114] on span "Instruktorzy" at bounding box center [98, 112] width 117 height 14
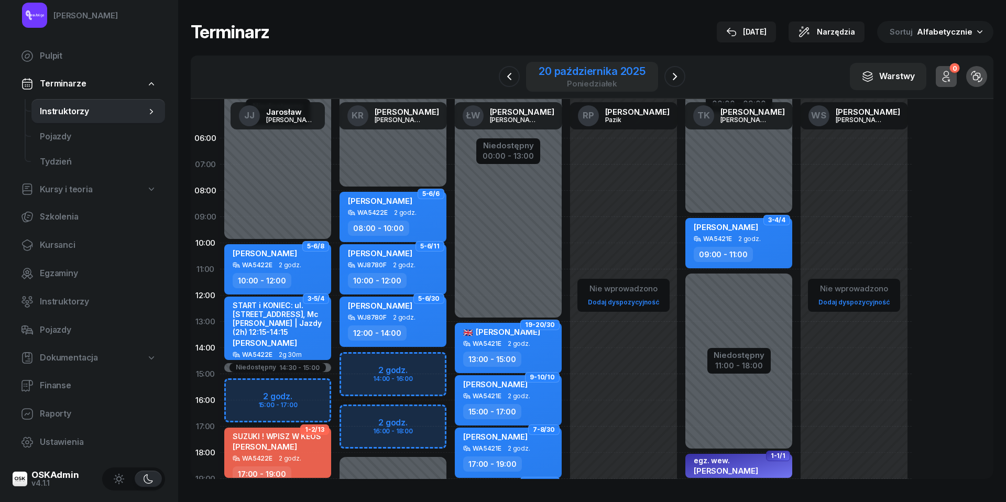
click at [619, 74] on div "20 października 2025" at bounding box center [591, 71] width 107 height 10
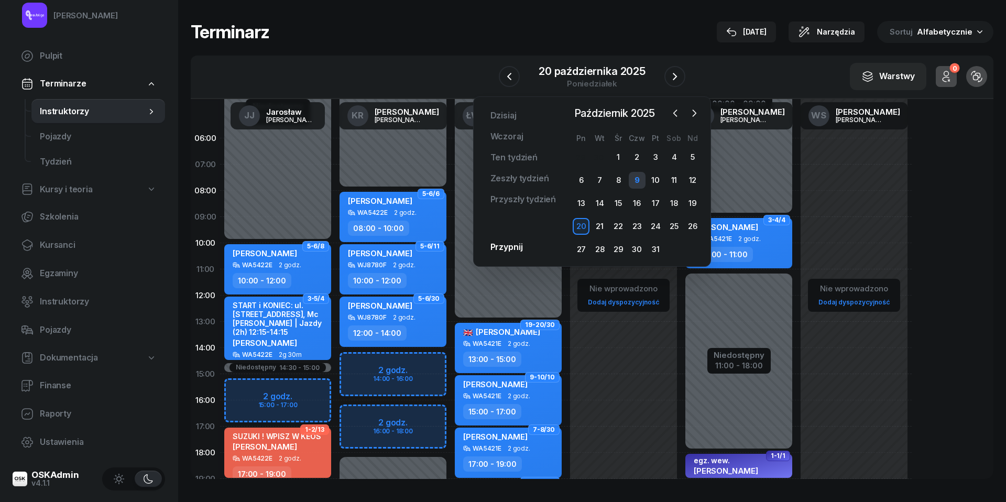
click at [637, 179] on div "9" at bounding box center [637, 180] width 17 height 17
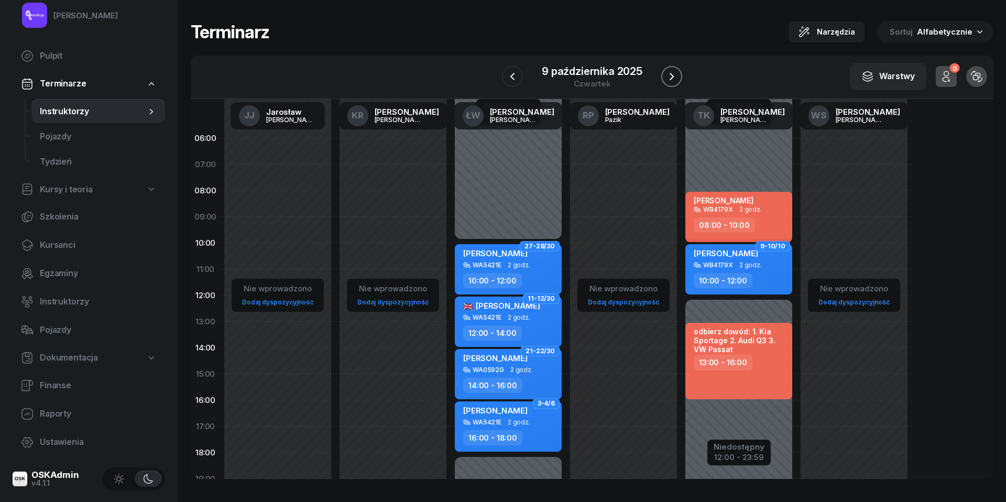
click at [673, 74] on icon "button" at bounding box center [671, 76] width 13 height 13
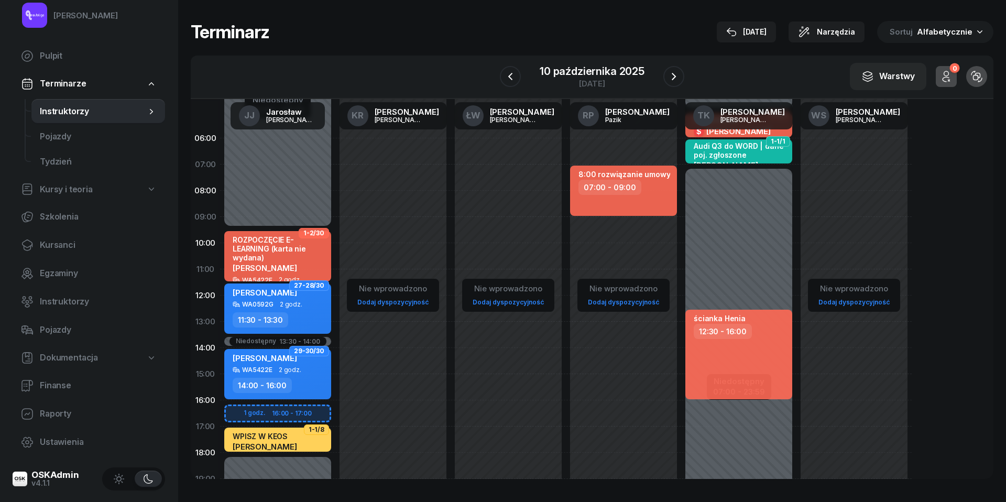
click at [243, 411] on div "Niedostępny 00:00 - 09:30 Niedostępny 18:00 - 23:59 Niedostępny 13:30 - 14:00 1…" at bounding box center [277, 374] width 115 height 498
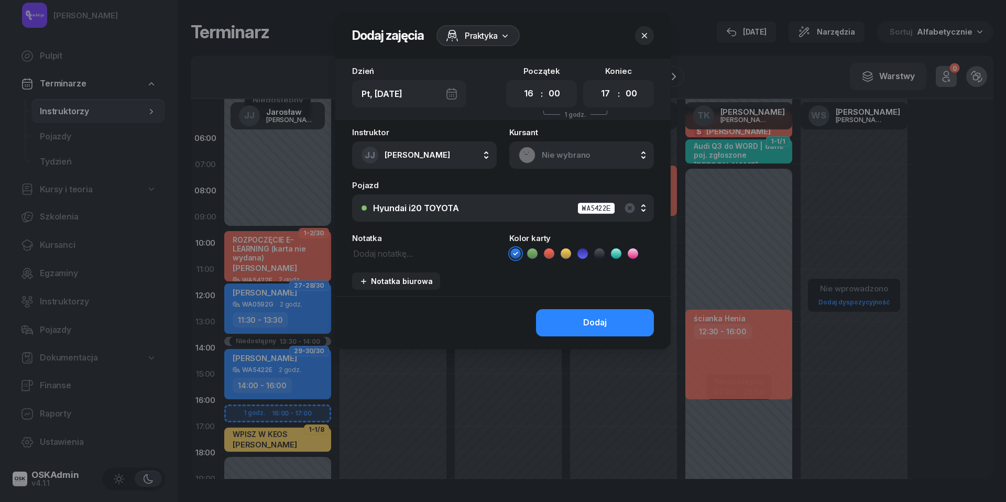
click at [558, 150] on span "Nie wybrano" at bounding box center [593, 155] width 103 height 14
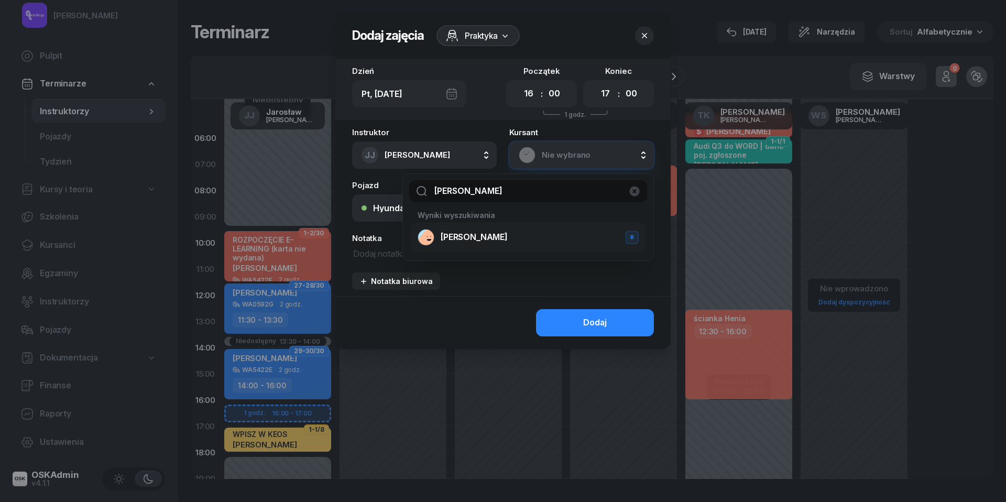
click at [469, 230] on span "[PERSON_NAME]" at bounding box center [474, 237] width 67 height 14
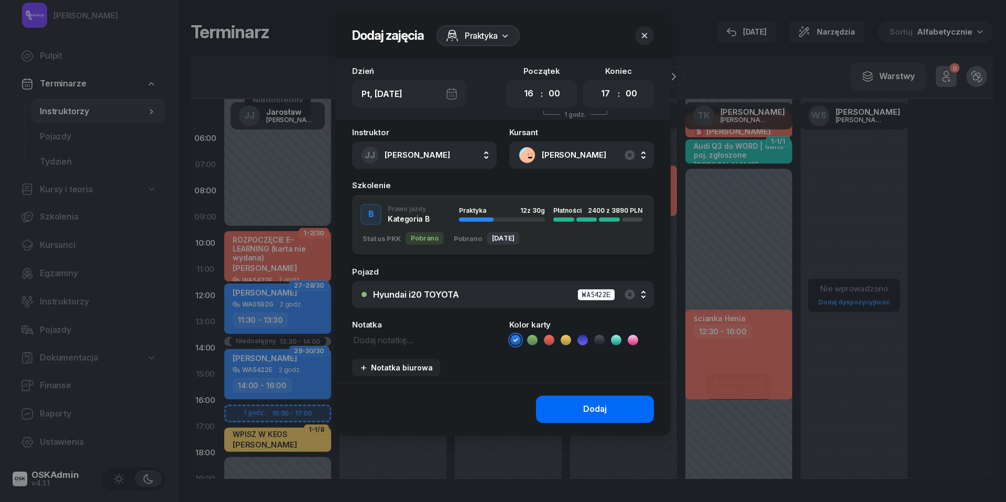
click at [600, 406] on div "Dodaj" at bounding box center [595, 409] width 24 height 14
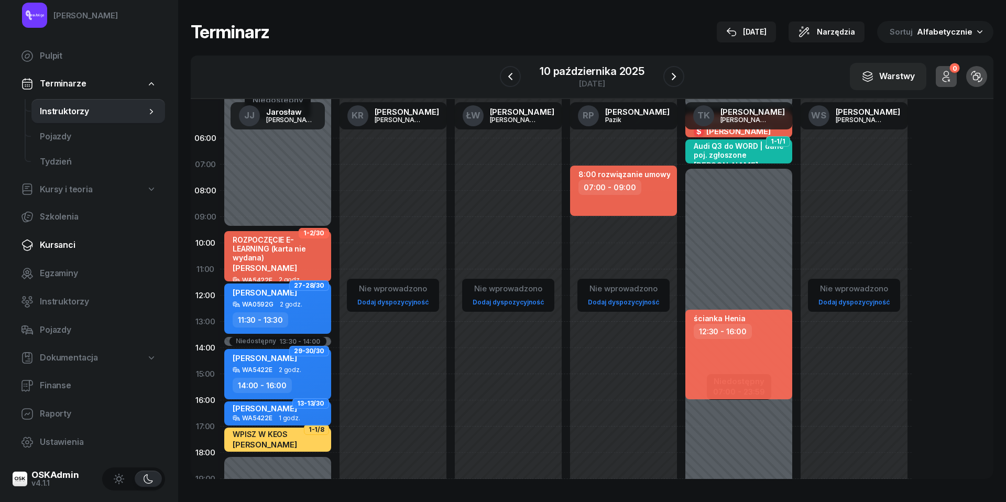
click at [63, 244] on span "Kursanci" at bounding box center [98, 245] width 117 height 14
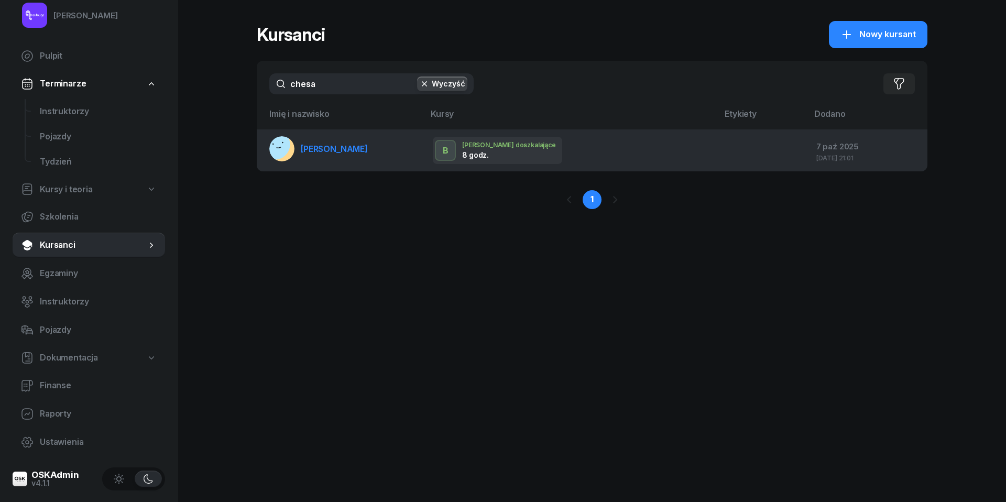
click at [334, 148] on span "[PERSON_NAME]" at bounding box center [334, 149] width 67 height 10
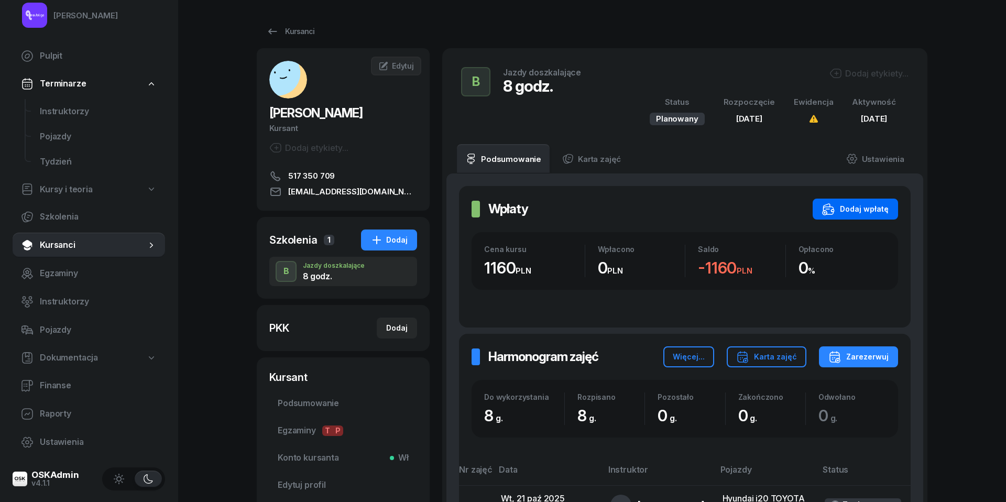
click at [860, 211] on div "Dodaj wpłatę" at bounding box center [855, 209] width 67 height 13
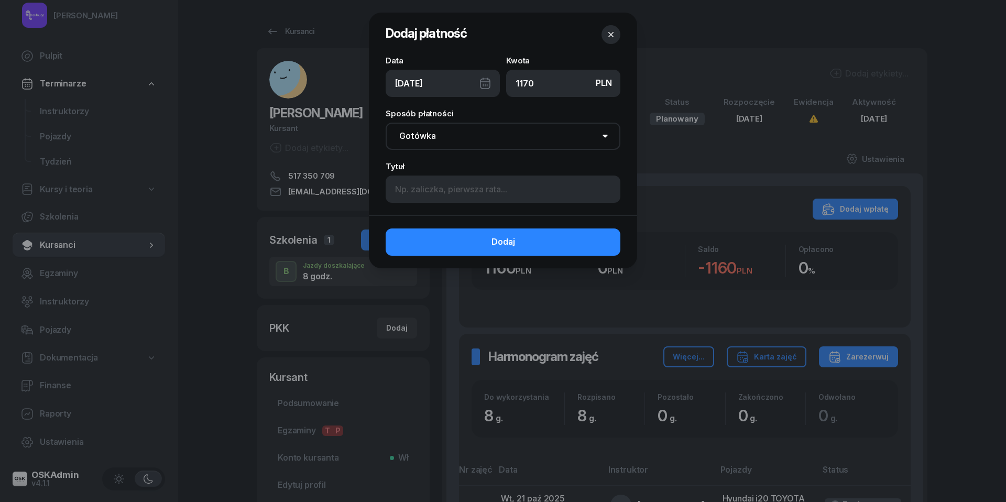
click at [482, 89] on div "[DATE]" at bounding box center [443, 83] width 114 height 27
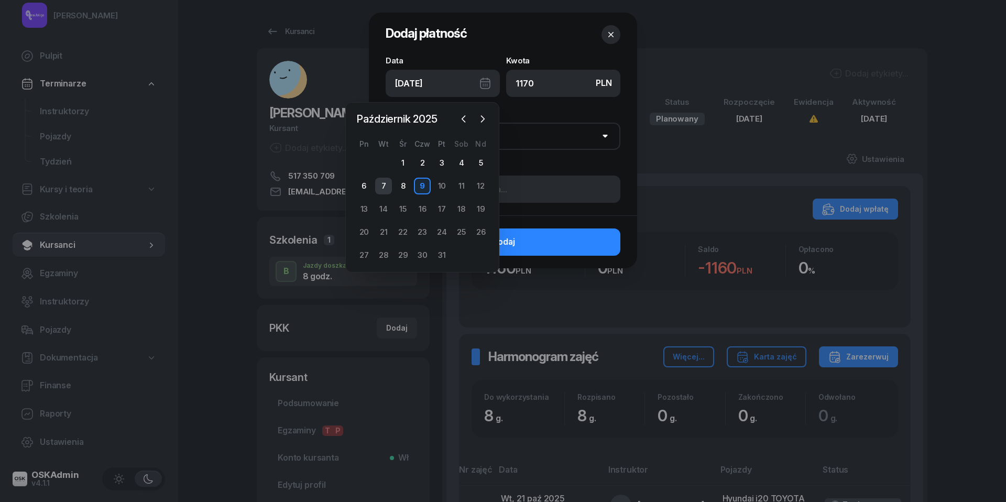
click at [382, 180] on div "7" at bounding box center [383, 186] width 17 height 17
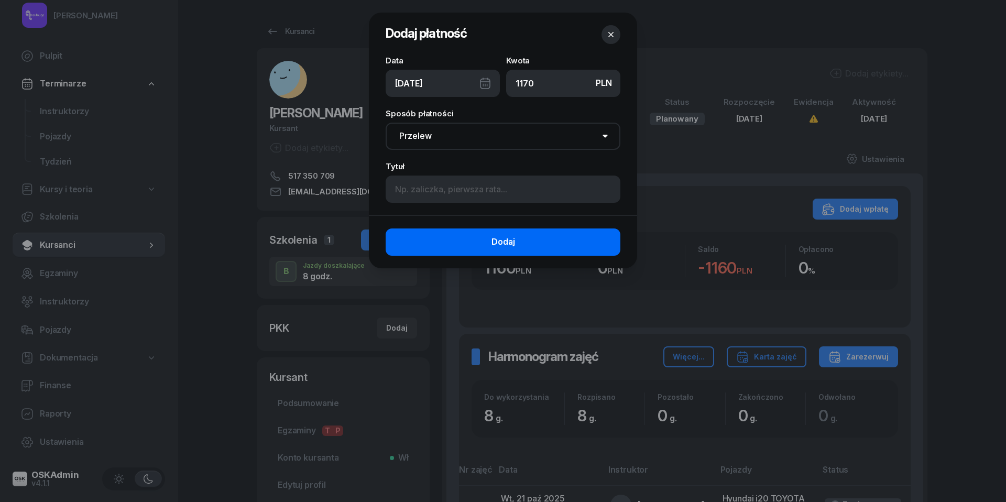
click at [474, 241] on button "Dodaj" at bounding box center [503, 241] width 235 height 27
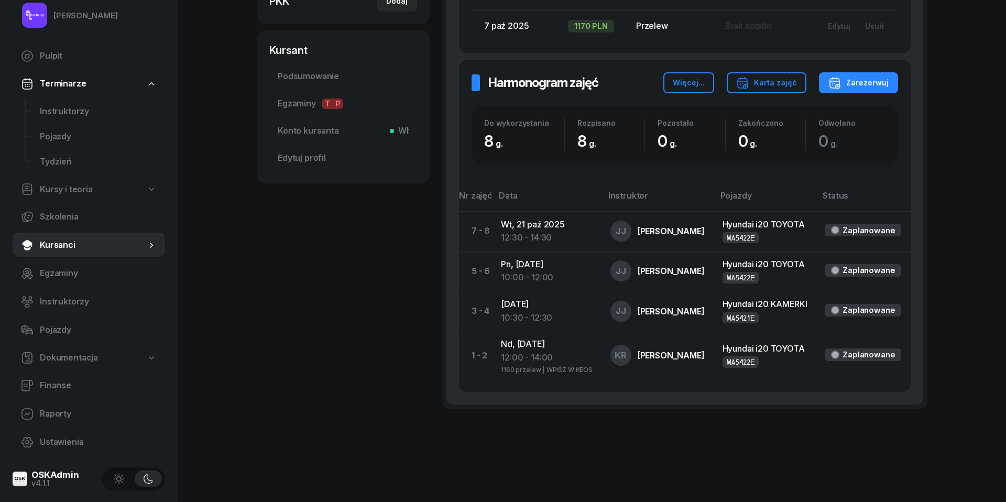
scroll to position [328, 0]
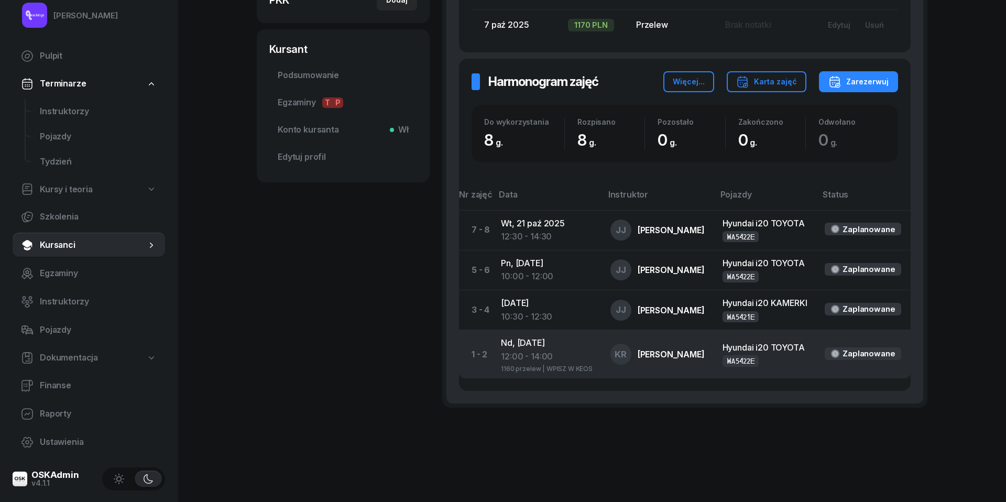
click at [523, 372] on div "1160 przelew | WPISZ W KEOS" at bounding box center [547, 367] width 92 height 9
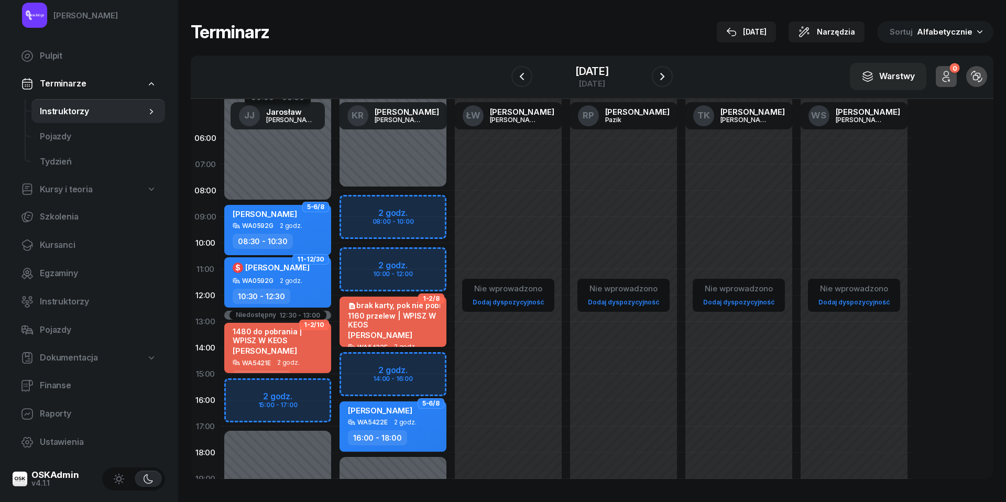
click at [418, 323] on div "1160 przelew | WPISZ W KEOS" at bounding box center [394, 320] width 92 height 18
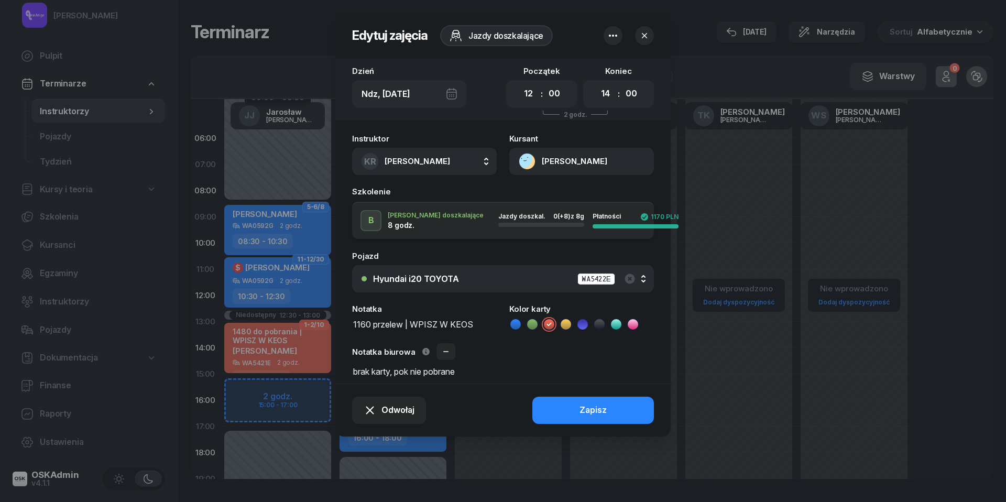
click at [411, 324] on textarea "1160 przelew | WPISZ W KEOS" at bounding box center [424, 323] width 145 height 13
click at [444, 349] on icon "button" at bounding box center [446, 351] width 8 height 8
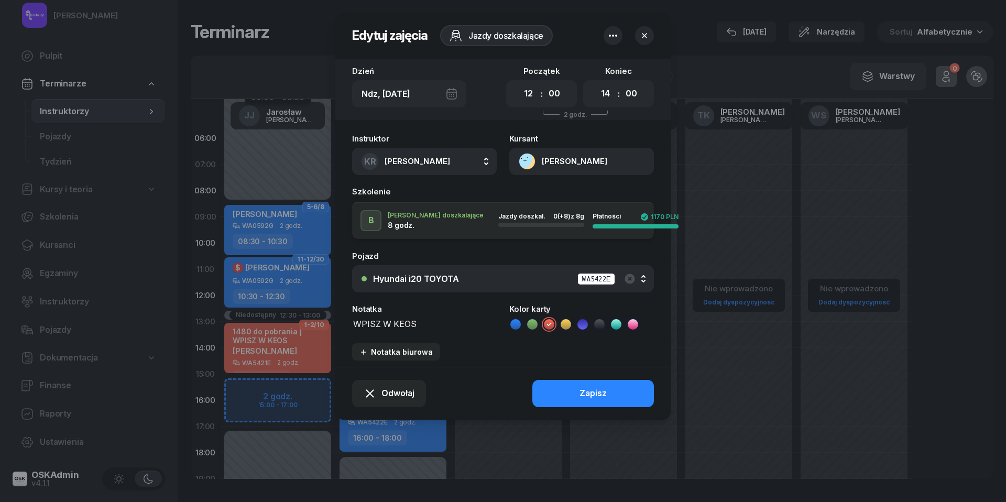
click at [564, 327] on icon at bounding box center [565, 324] width 10 height 10
click at [575, 394] on button "Zapisz" at bounding box center [593, 393] width 122 height 27
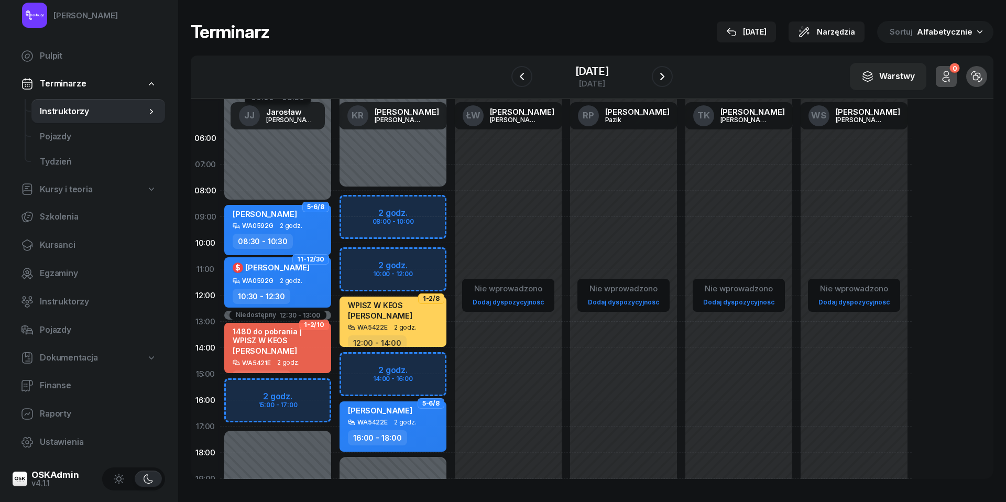
click at [400, 324] on span "2 godz." at bounding box center [405, 327] width 23 height 7
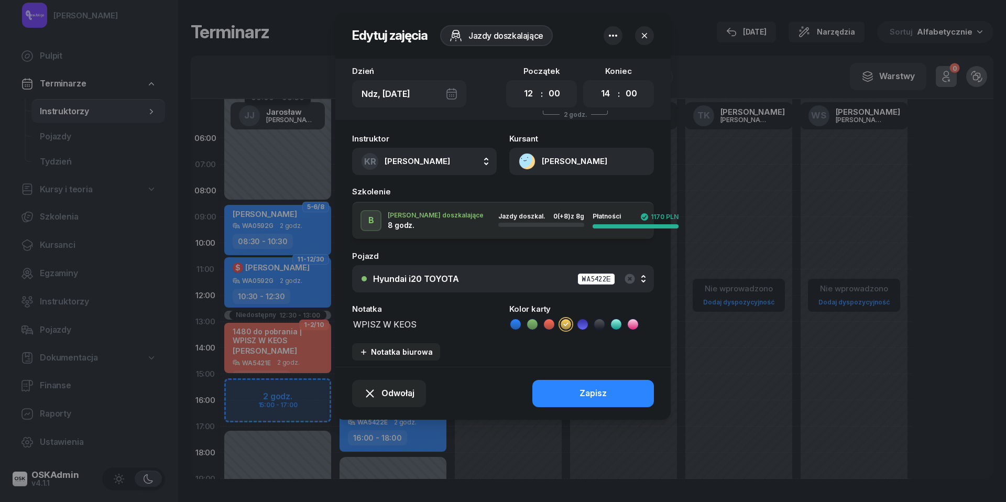
click at [527, 157] on button "[PERSON_NAME]" at bounding box center [581, 161] width 145 height 27
click at [528, 193] on div "Otwórz profil" at bounding box center [543, 198] width 51 height 14
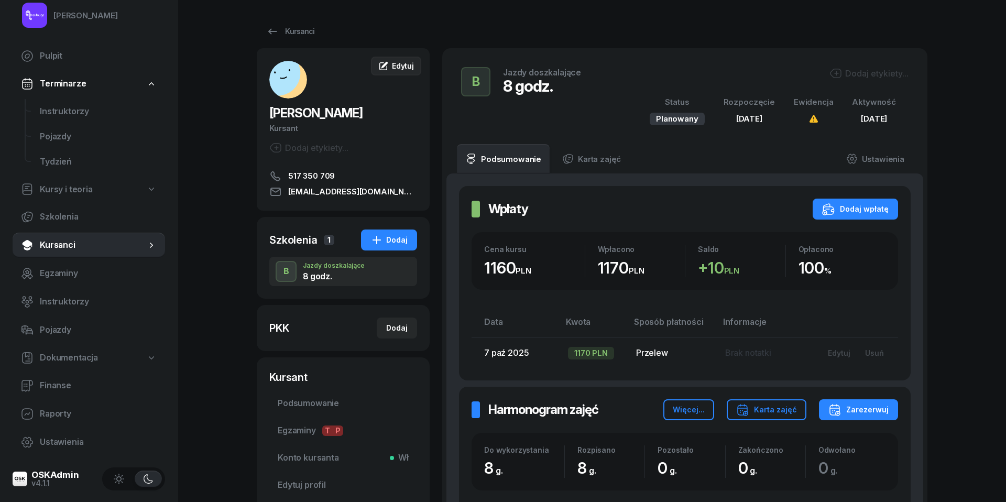
click at [395, 66] on span "Edytuj" at bounding box center [403, 65] width 22 height 9
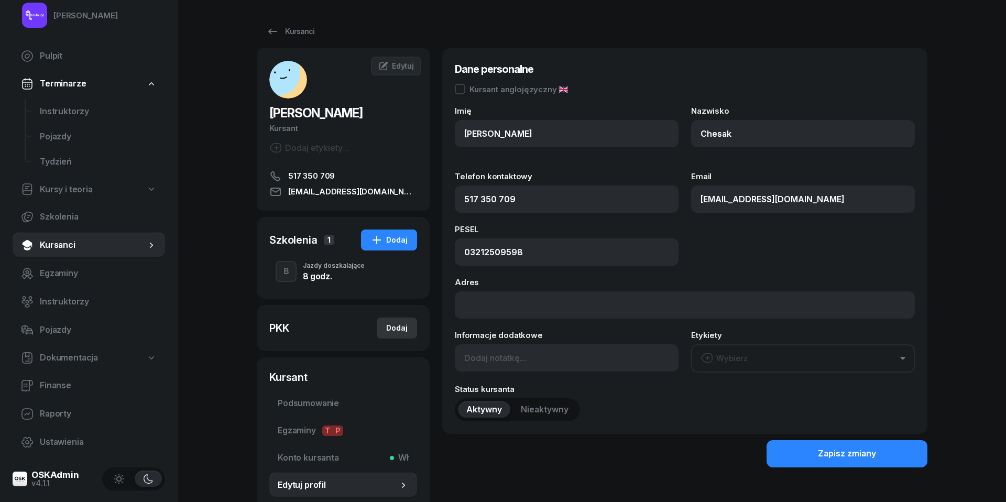
click at [399, 326] on div "Dodaj" at bounding box center [396, 328] width 21 height 13
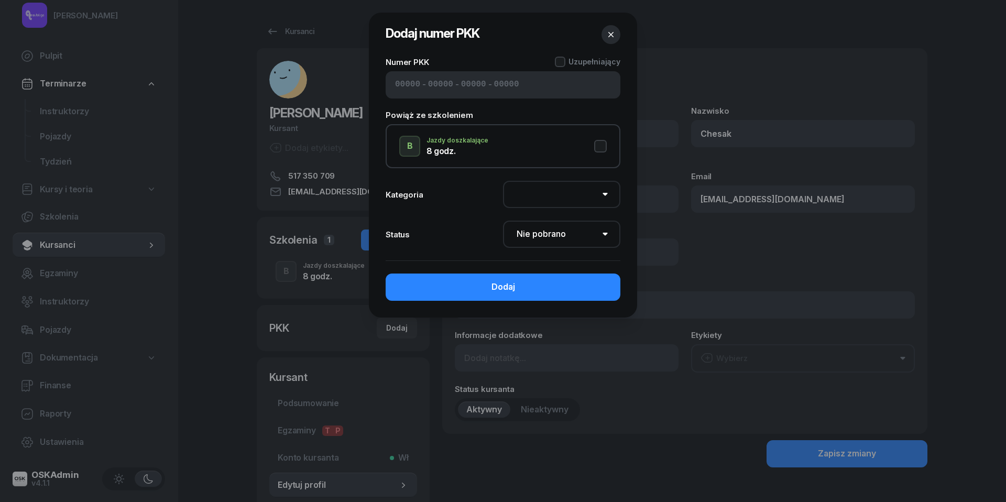
click at [411, 88] on input at bounding box center [407, 85] width 25 height 14
paste input "82491"
click at [602, 138] on button "B Jazdy doszkalające 8 godz." at bounding box center [502, 146] width 207 height 21
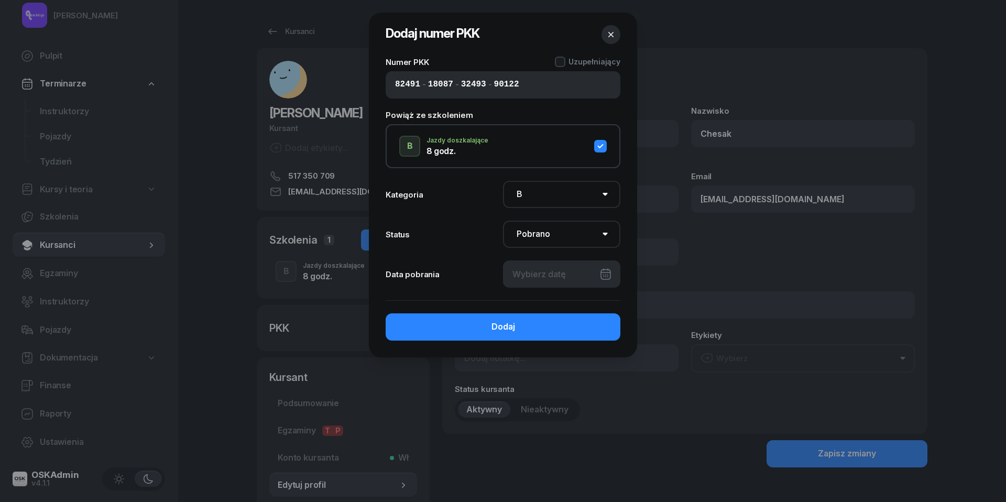
click at [590, 275] on div at bounding box center [561, 273] width 117 height 27
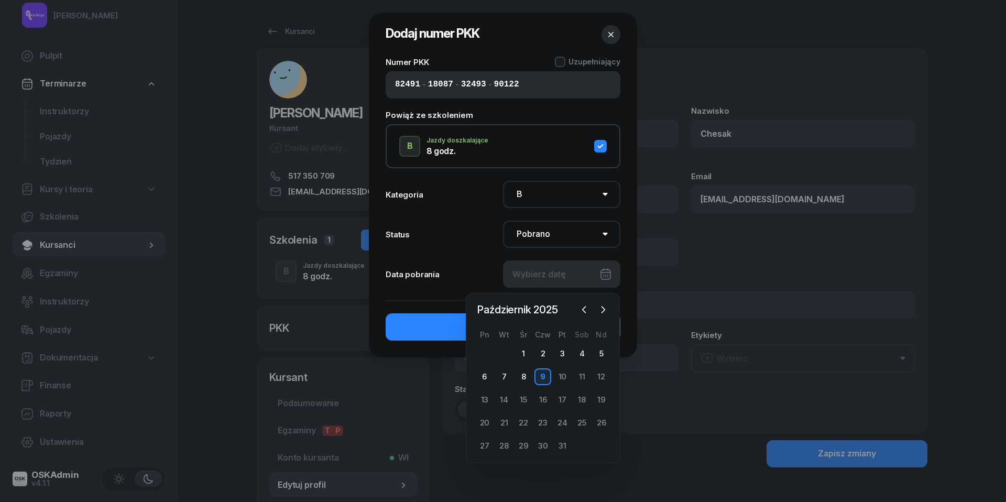
click at [545, 373] on div "9" at bounding box center [542, 376] width 17 height 17
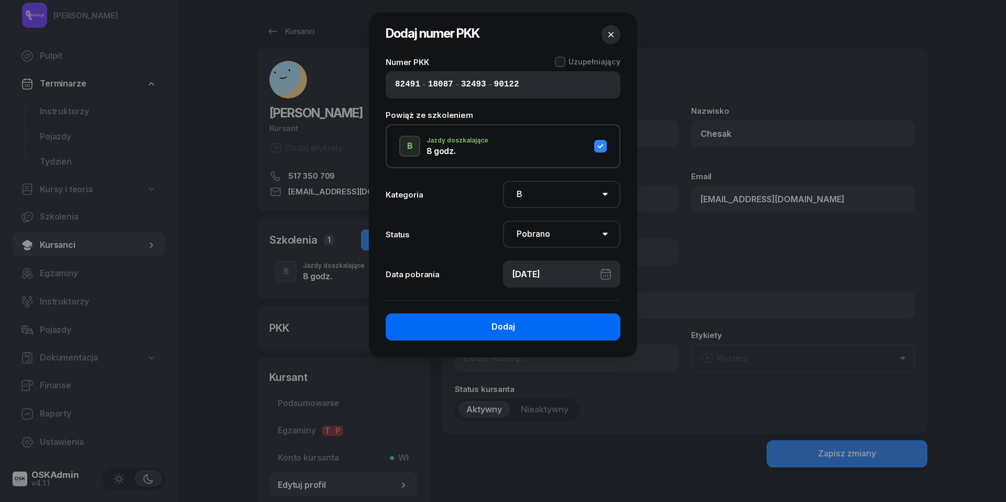
click at [530, 327] on button "Dodaj" at bounding box center [503, 326] width 235 height 27
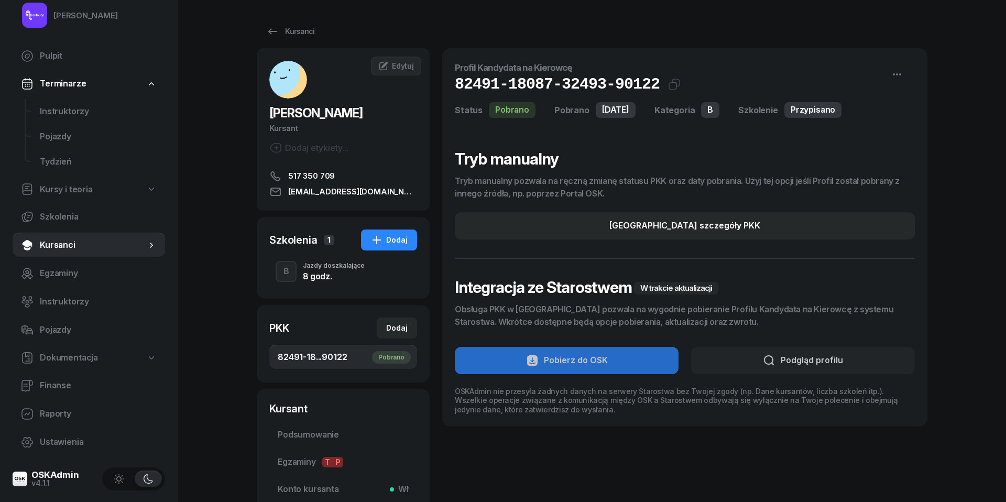
click at [344, 272] on div "8 godz." at bounding box center [334, 276] width 62 height 8
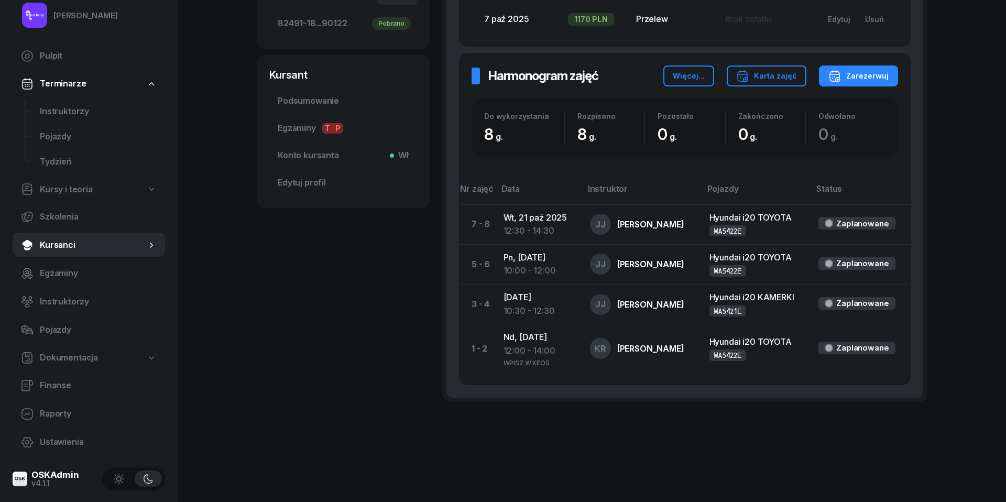
scroll to position [333, 0]
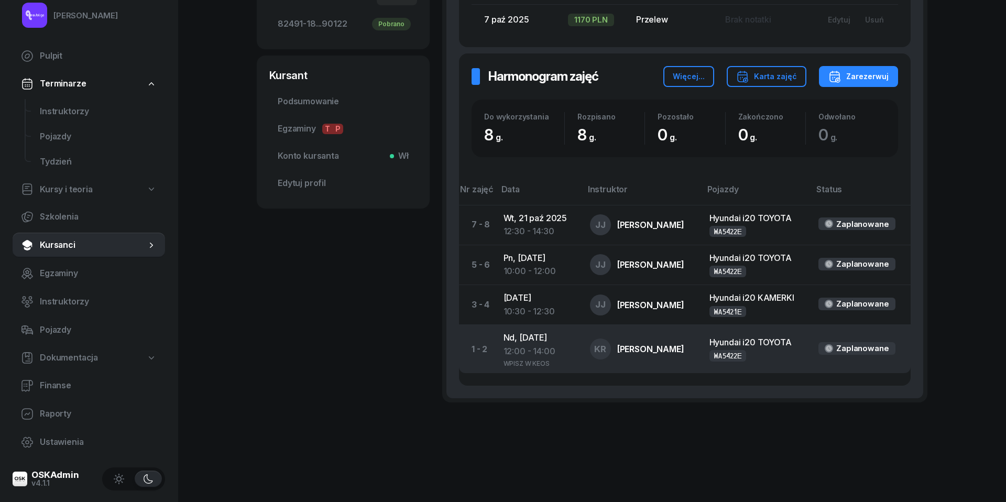
click at [535, 349] on div "12:00 - 14:00" at bounding box center [538, 352] width 70 height 14
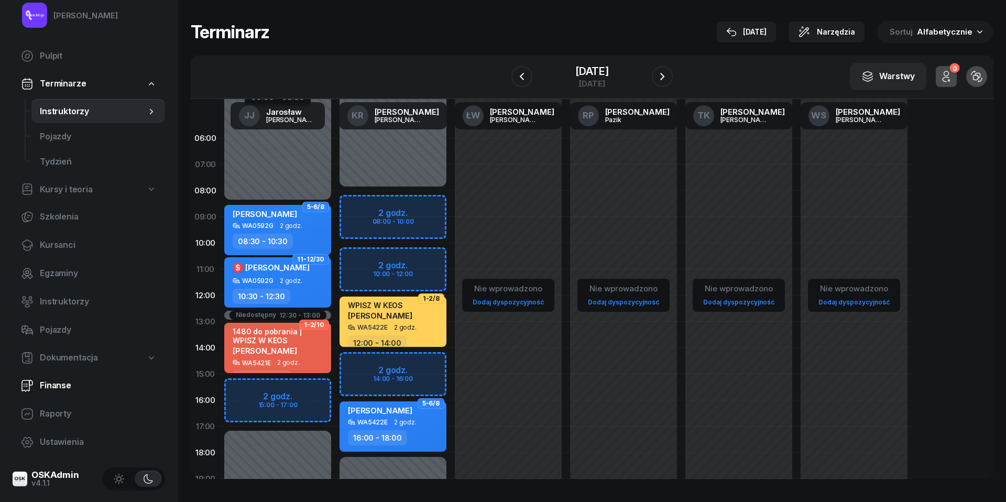
click at [63, 391] on span "Finanse" at bounding box center [98, 386] width 117 height 14
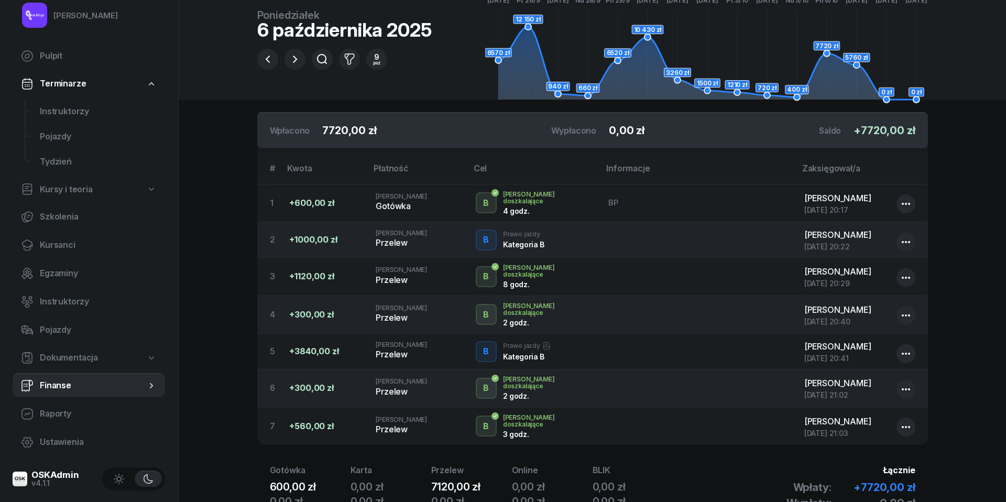
scroll to position [86, 0]
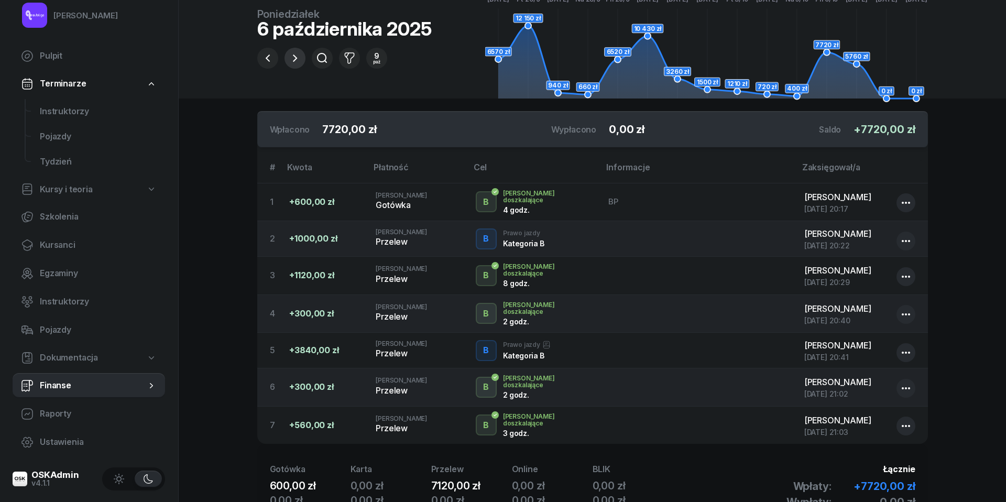
click at [300, 59] on icon "button" at bounding box center [295, 58] width 13 height 13
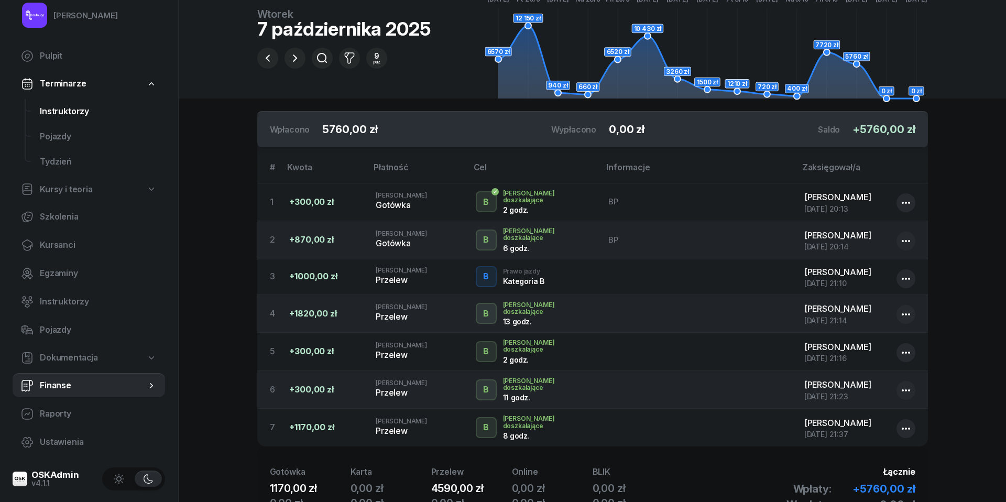
click at [51, 118] on link "Instruktorzy" at bounding box center [98, 111] width 134 height 25
